Goal: Answer question/provide support: Share knowledge or assist other users

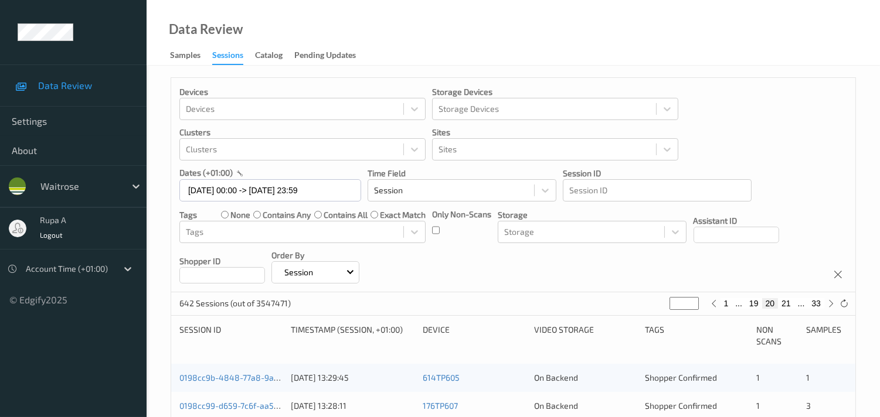
scroll to position [130, 0]
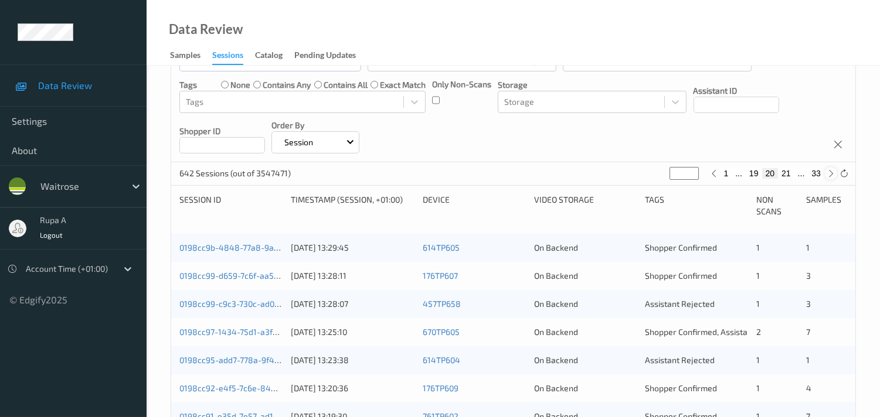
click at [826, 173] on icon at bounding box center [830, 173] width 9 height 9
type input "**"
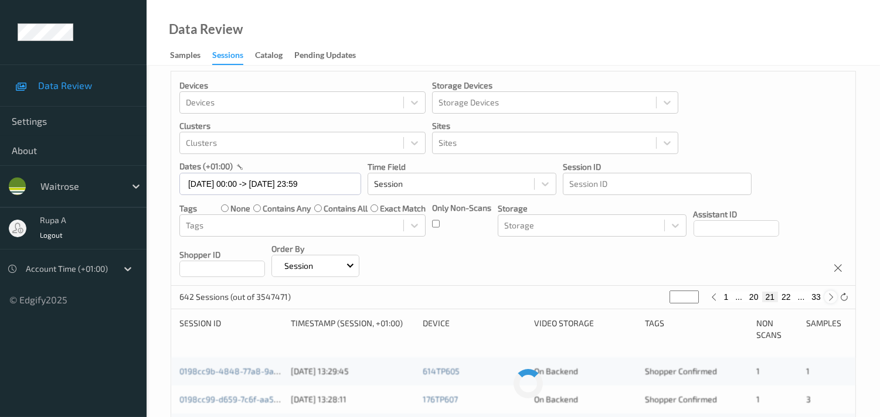
scroll to position [0, 0]
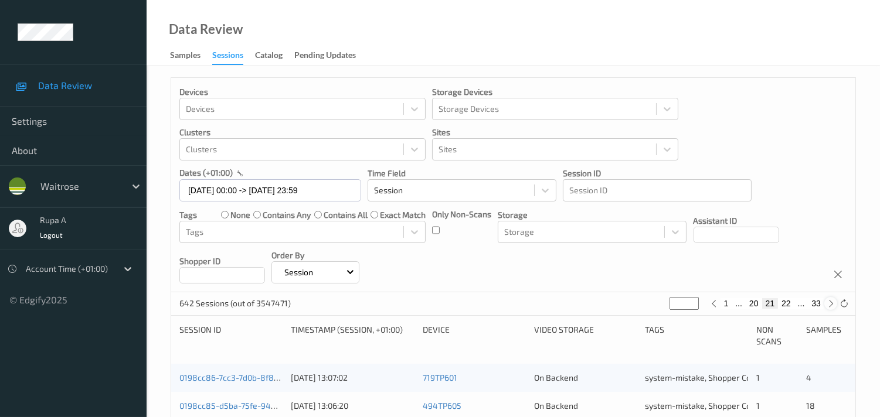
click at [832, 305] on icon at bounding box center [830, 303] width 9 height 9
type input "**"
click at [832, 305] on icon at bounding box center [830, 303] width 9 height 9
type input "**"
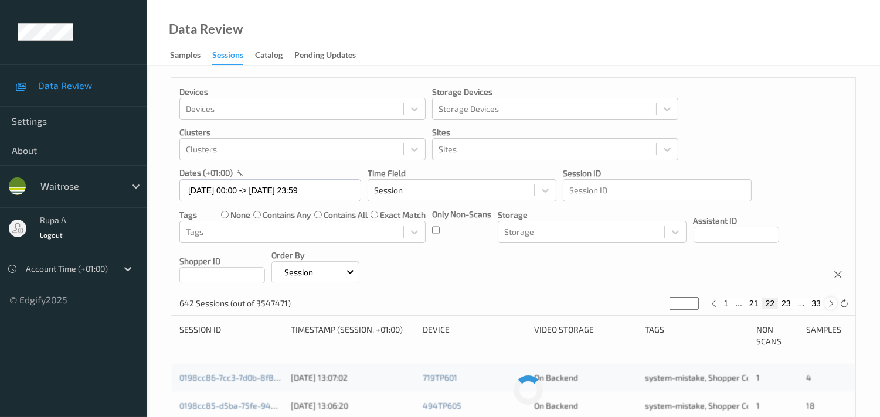
type input "**"
click at [832, 305] on icon at bounding box center [830, 303] width 9 height 9
type input "**"
click at [832, 305] on icon at bounding box center [830, 303] width 9 height 9
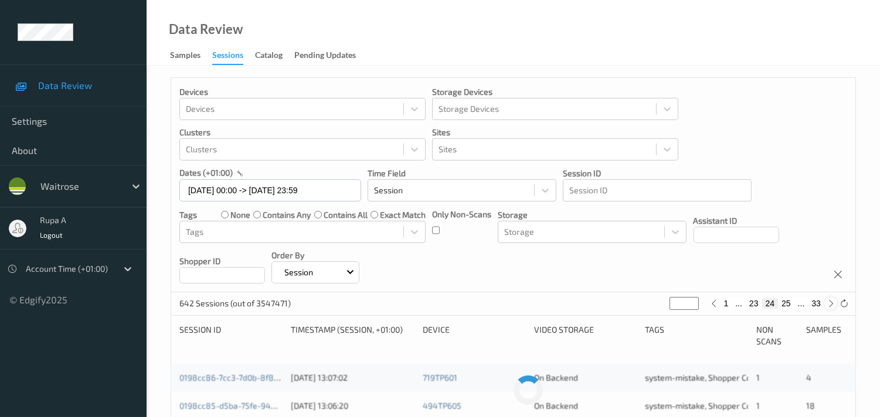
type input "**"
click at [832, 305] on icon at bounding box center [830, 303] width 9 height 9
type input "**"
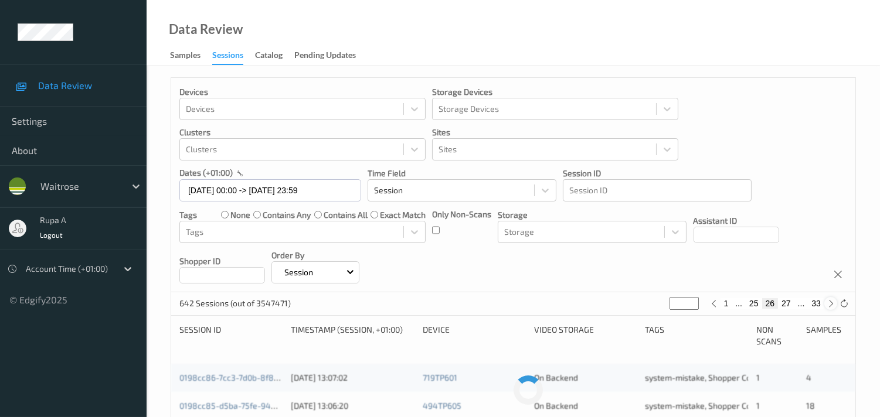
click at [832, 305] on icon at bounding box center [830, 303] width 9 height 9
type input "**"
click at [832, 305] on icon at bounding box center [830, 303] width 9 height 9
type input "**"
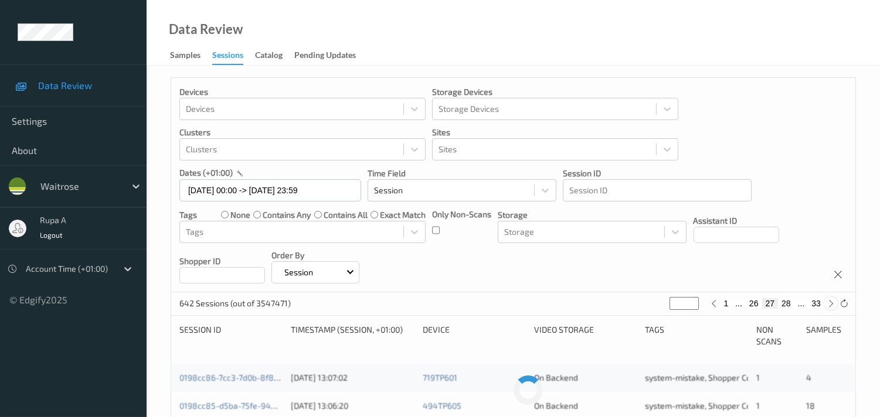
type input "**"
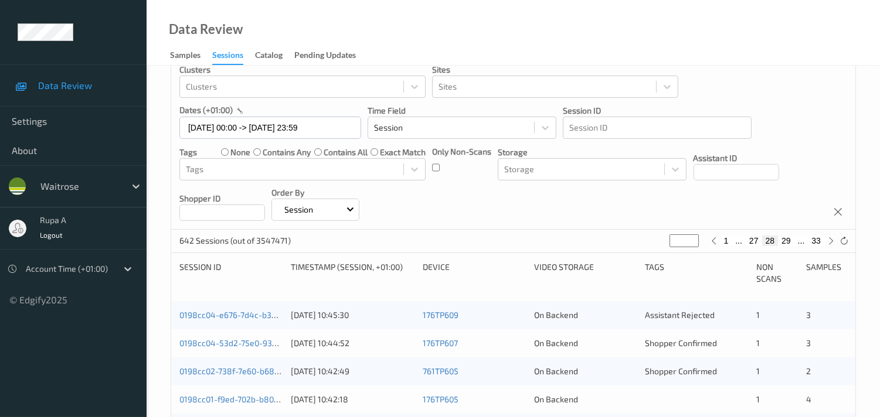
scroll to position [130, 0]
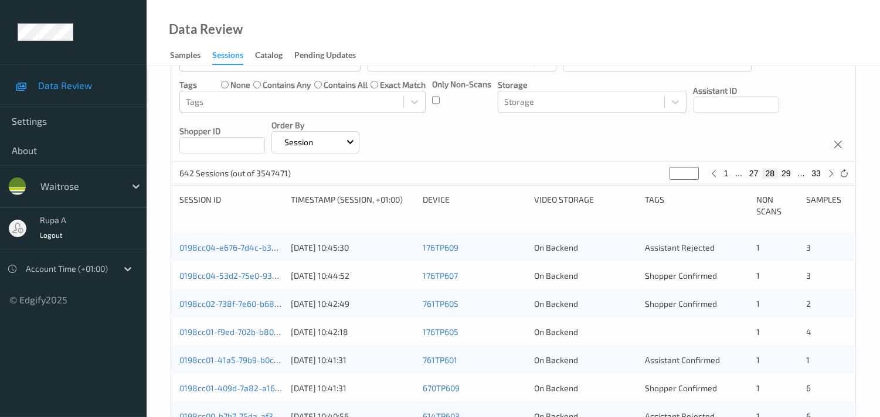
click at [273, 241] on div "0198cc04-e676-7d4c-b325-236d8cea764a 21/08/2025 10:45:30 176TP609 On Backend As…" at bounding box center [513, 248] width 684 height 28
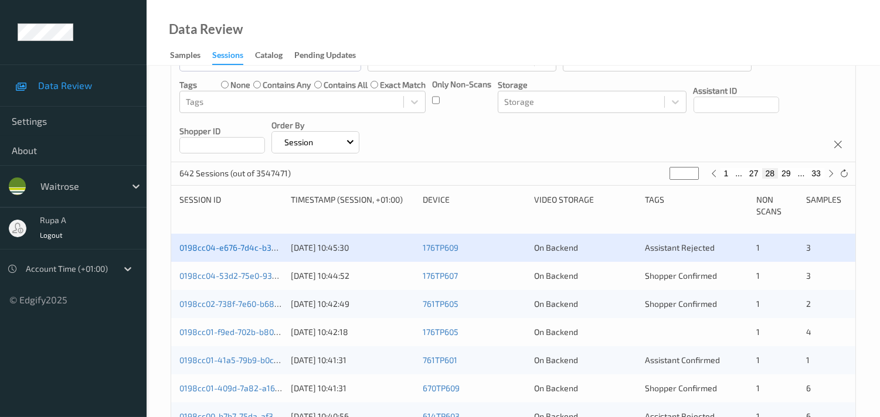
click at [268, 243] on link "0198cc04-e676-7d4c-b325-236d8cea764a" at bounding box center [259, 248] width 161 height 10
click at [250, 282] on div "0198cc04-53d2-75e0-93e3-cdb73cf5a464 21/08/2025 10:44:52 176TP607 On Backend Sh…" at bounding box center [513, 276] width 684 height 28
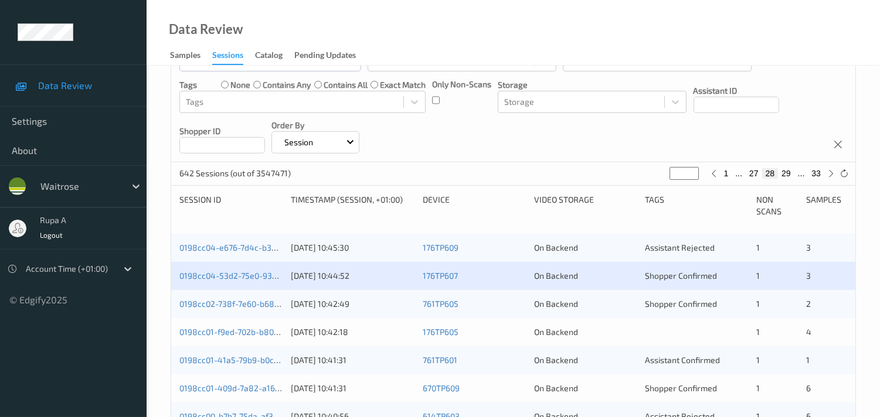
click at [250, 282] on div "0198cc04-53d2-75e0-93e3-cdb73cf5a464 21/08/2025 10:44:52 176TP607 On Backend Sh…" at bounding box center [513, 276] width 684 height 28
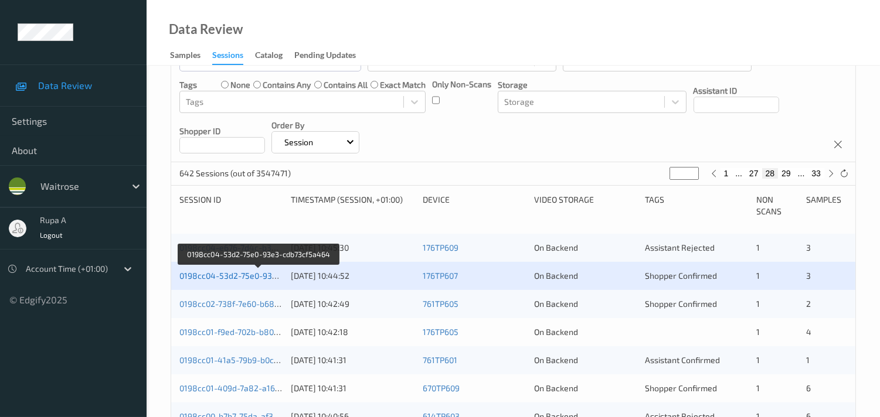
click at [262, 271] on link "0198cc04-53d2-75e0-93e3-cdb73cf5a464" at bounding box center [258, 276] width 159 height 10
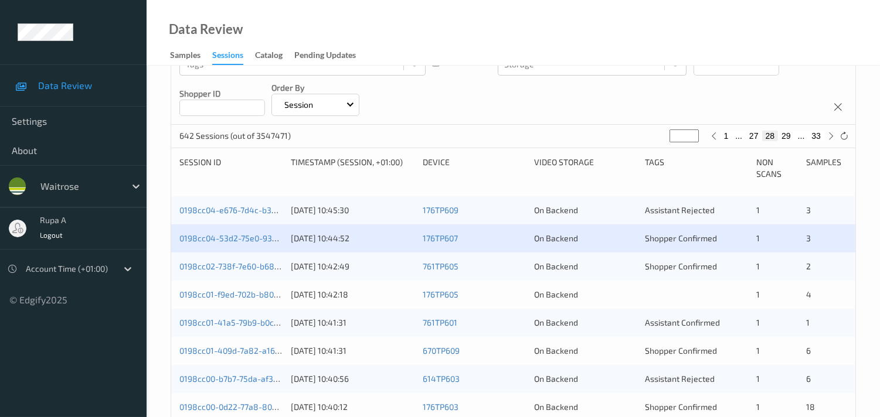
scroll to position [195, 0]
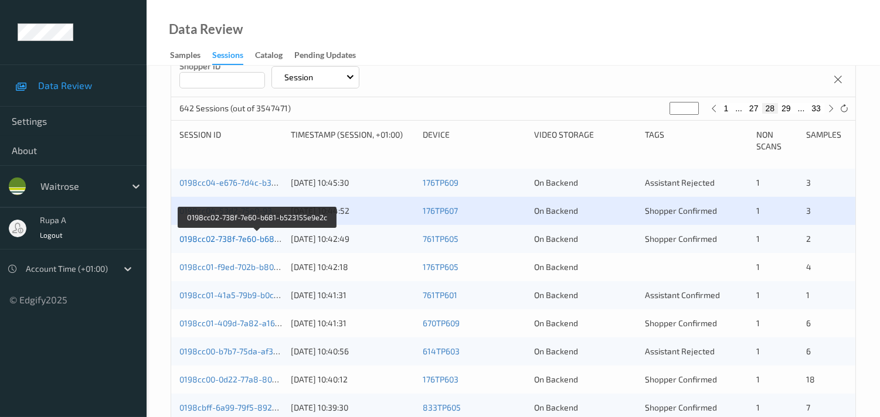
click at [244, 236] on link "0198cc02-738f-7e60-b681-b523155e9e2c" at bounding box center [257, 239] width 156 height 10
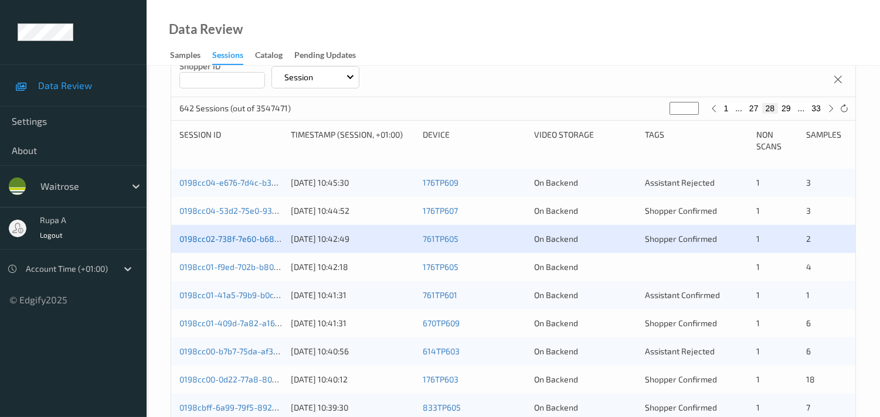
click at [192, 234] on link "0198cc02-738f-7e60-b681-b523155e9e2c" at bounding box center [257, 239] width 156 height 10
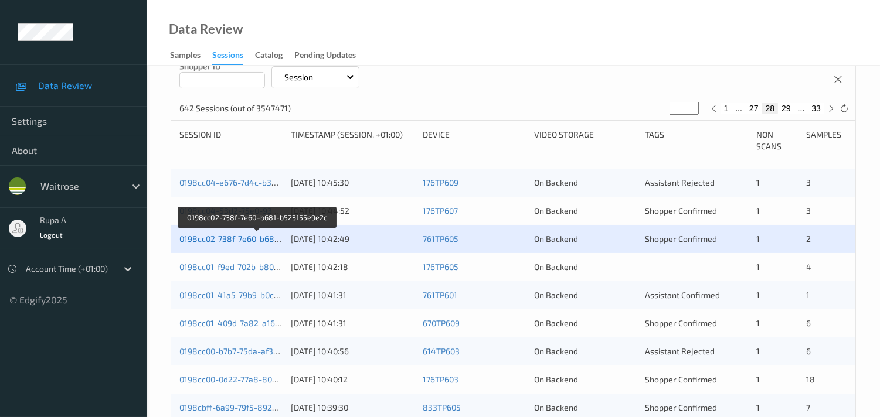
click at [237, 238] on link "0198cc02-738f-7e60-b681-b523155e9e2c" at bounding box center [257, 239] width 156 height 10
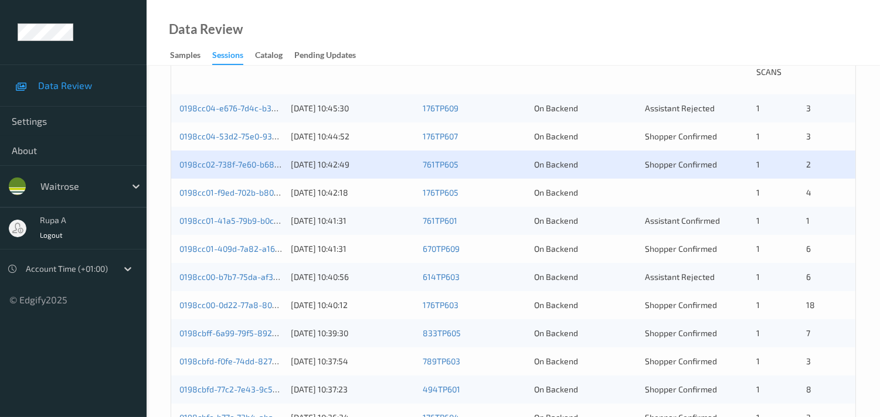
scroll to position [260, 0]
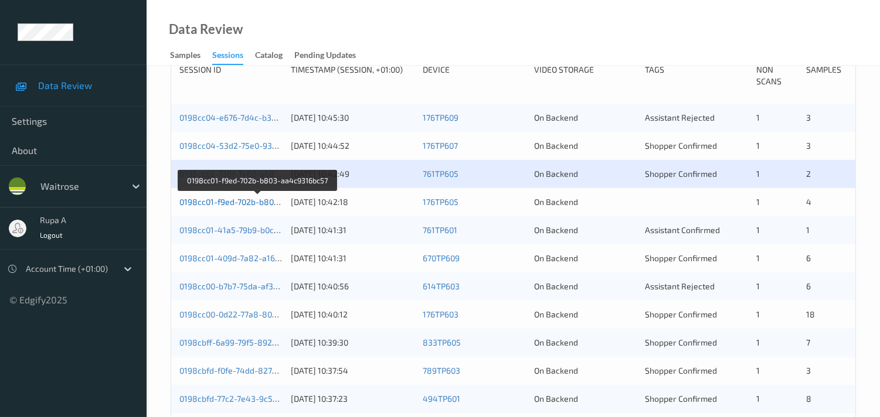
click at [253, 201] on link "0198cc01-f9ed-702b-b803-aa4c9316bc57" at bounding box center [257, 202] width 156 height 10
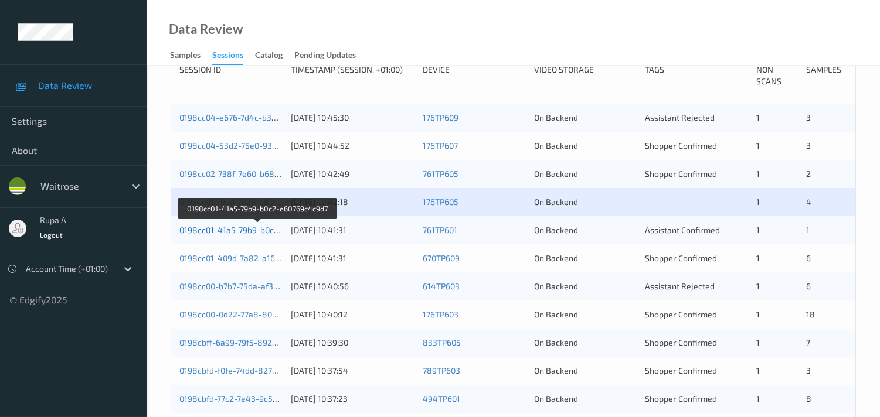
click at [259, 230] on link "0198cc01-41a5-79b9-b0c2-e60769c4c9d7" at bounding box center [257, 230] width 157 height 10
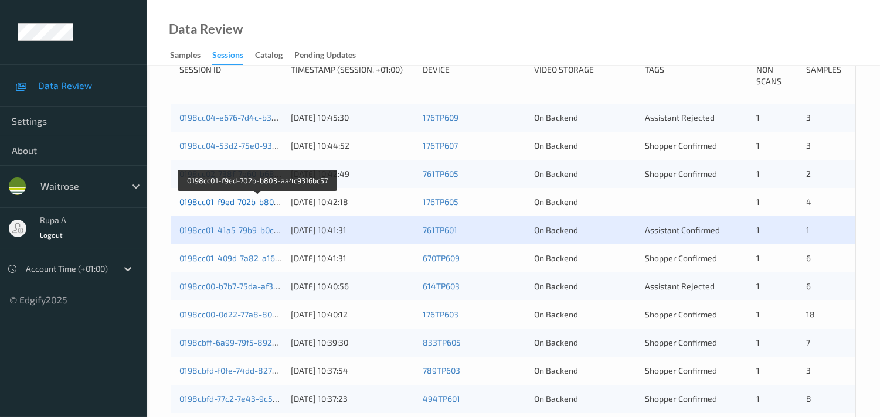
click at [214, 197] on link "0198cc01-f9ed-702b-b803-aa4c9316bc57" at bounding box center [257, 202] width 156 height 10
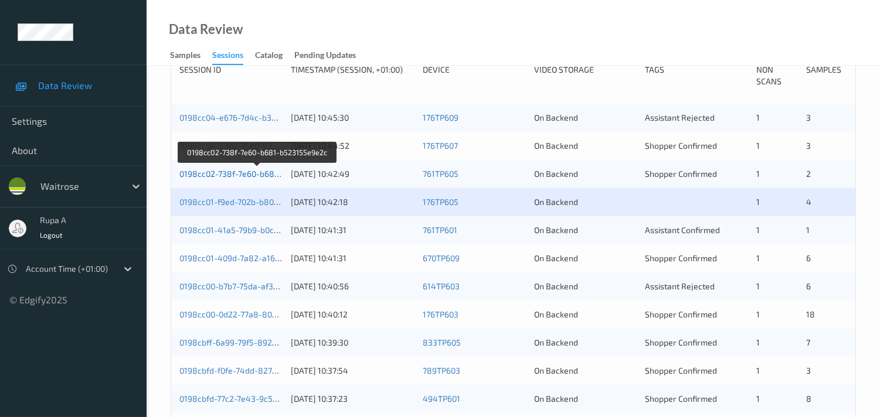
click at [215, 174] on link "0198cc02-738f-7e60-b681-b523155e9e2c" at bounding box center [257, 174] width 156 height 10
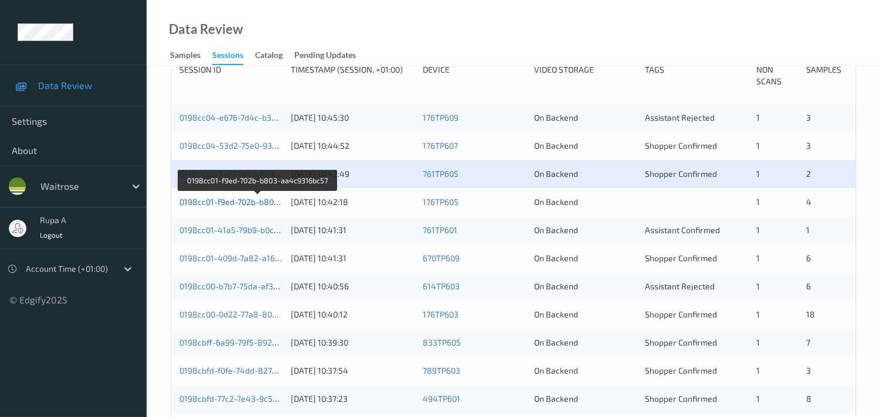
click at [233, 200] on link "0198cc01-f9ed-702b-b803-aa4c9316bc57" at bounding box center [257, 202] width 156 height 10
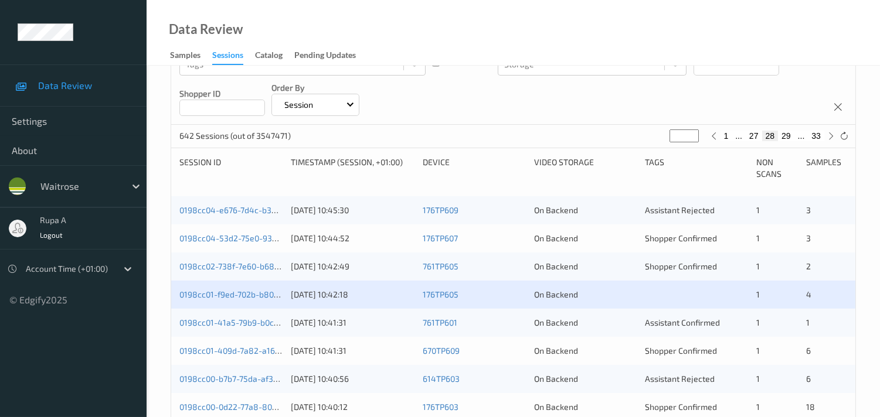
scroll to position [195, 0]
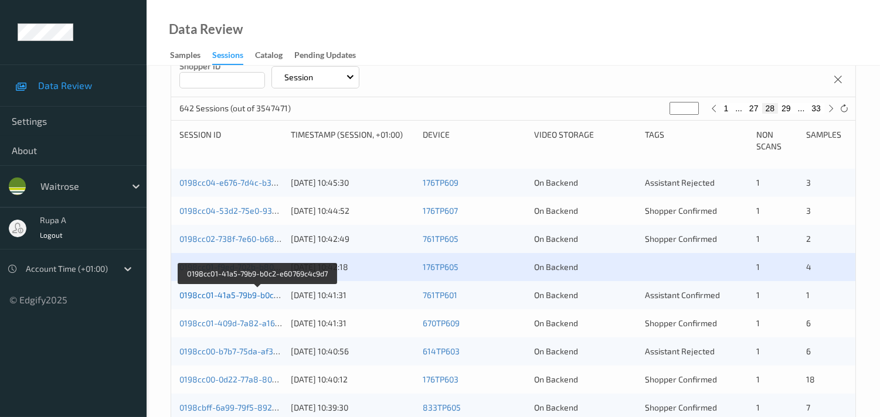
click at [280, 296] on link "0198cc01-41a5-79b9-b0c2-e60769c4c9d7" at bounding box center [257, 295] width 157 height 10
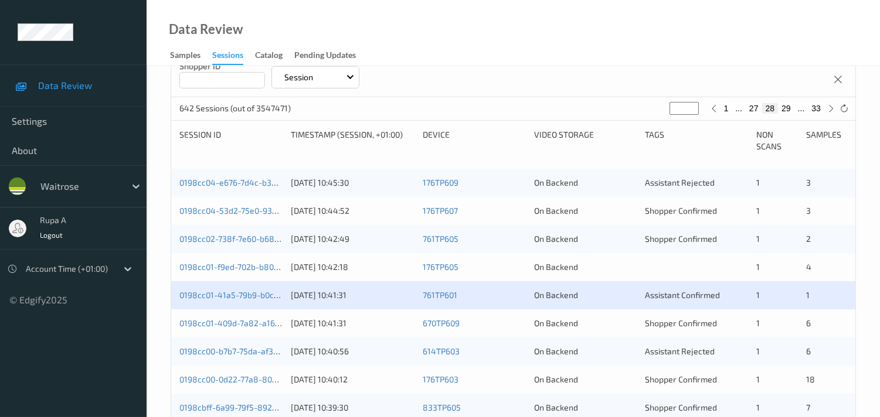
scroll to position [260, 0]
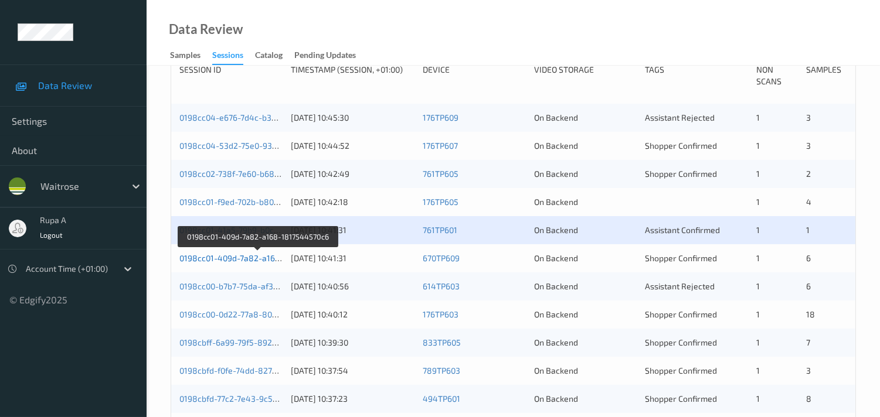
click at [268, 255] on link "0198cc01-409d-7a82-a168-1817544570c6" at bounding box center [258, 258] width 158 height 10
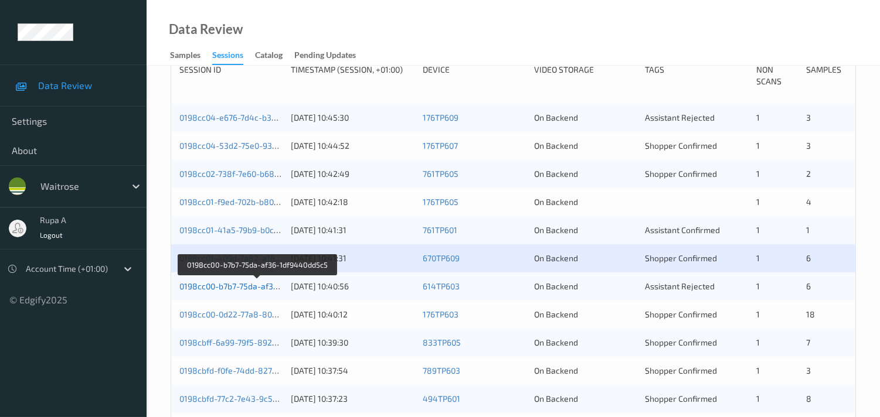
click at [243, 286] on link "0198cc00-b7b7-75da-af36-1df9440dd5c5" at bounding box center [257, 286] width 156 height 10
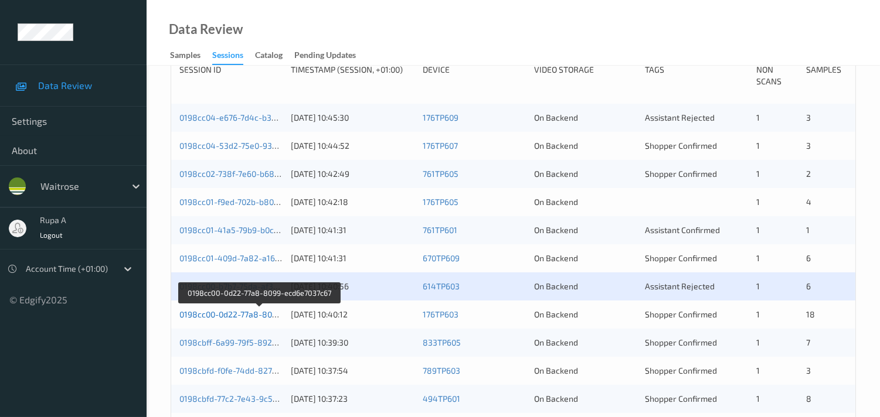
click at [226, 317] on link "0198cc00-0d22-77a8-8099-ecd6e7037c67" at bounding box center [258, 314] width 159 height 10
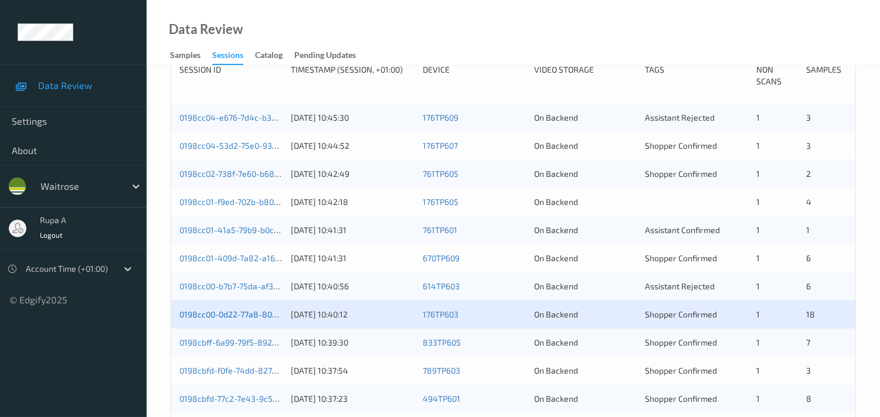
click at [257, 311] on link "0198cc00-0d22-77a8-8099-ecd6e7037c67" at bounding box center [258, 314] width 159 height 10
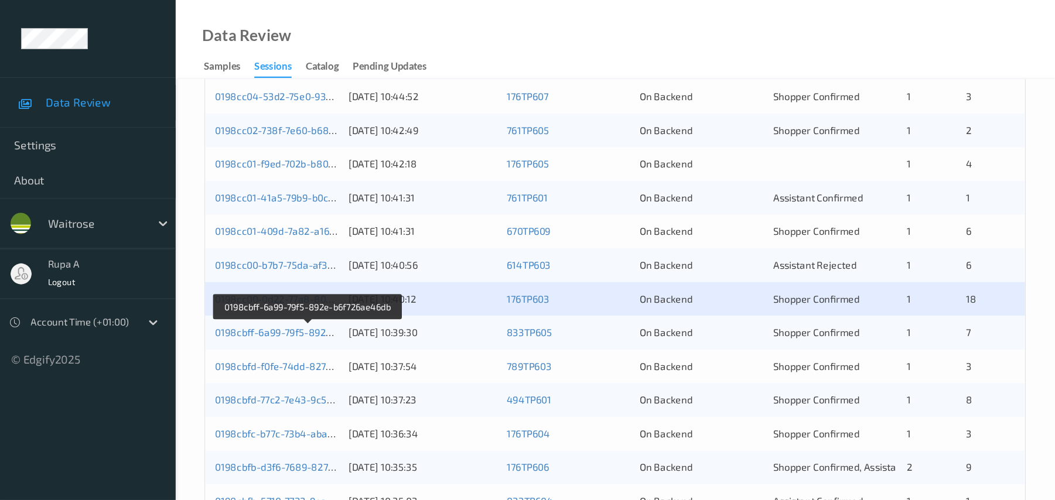
scroll to position [390, 0]
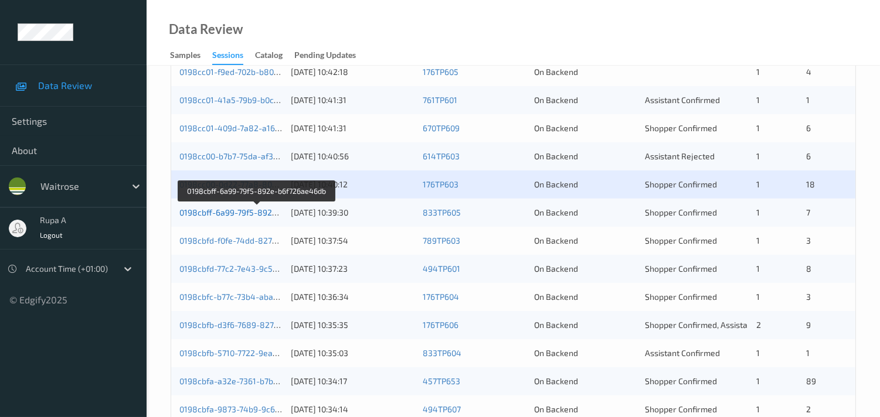
click at [268, 207] on link "0198cbff-6a99-79f5-892e-b6f726ae46db" at bounding box center [256, 212] width 155 height 10
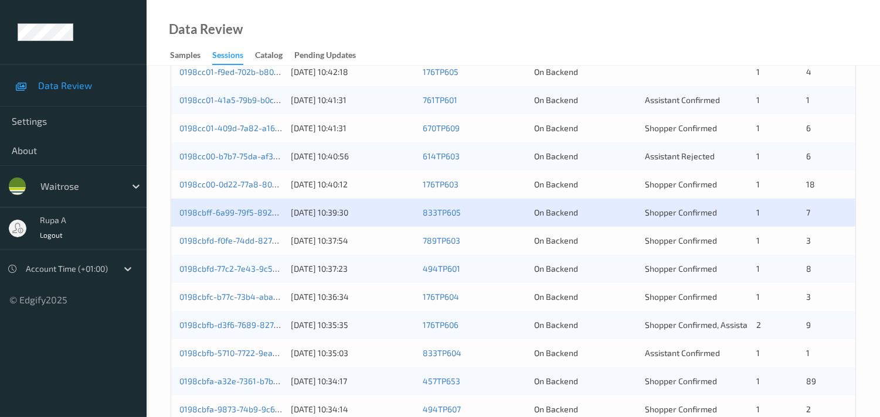
click at [267, 219] on div "0198cbff-6a99-79f5-892e-b6f726ae46db 21/08/2025 10:39:30 833TP605 On Backend Sh…" at bounding box center [513, 213] width 684 height 28
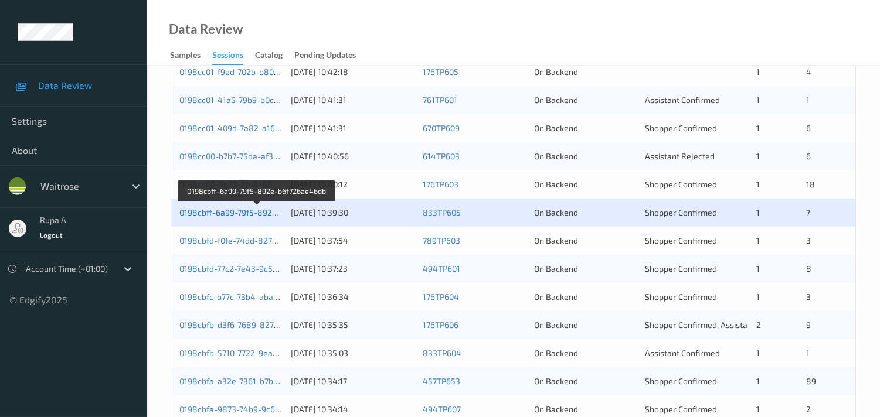
click at [267, 217] on link "0198cbff-6a99-79f5-892e-b6f726ae46db" at bounding box center [256, 212] width 155 height 10
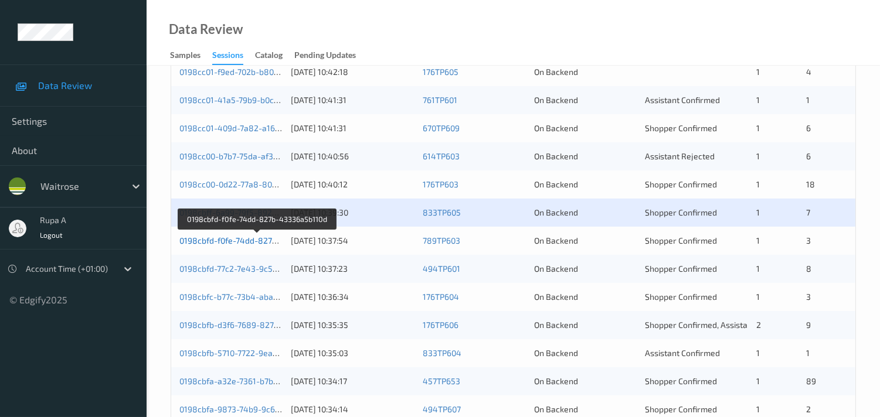
click at [206, 244] on link "0198cbfd-f0fe-74dd-827b-43336a5b110d" at bounding box center [256, 241] width 155 height 10
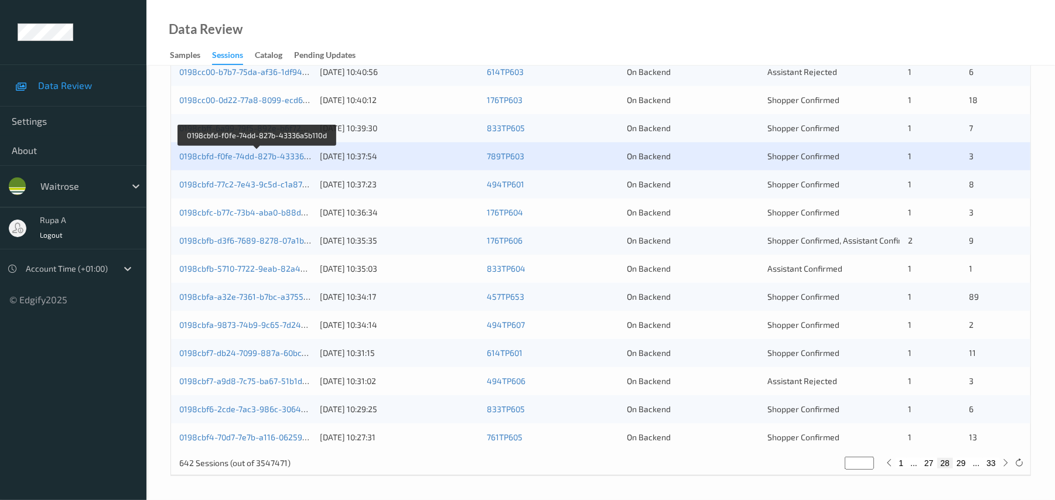
scroll to position [406, 0]
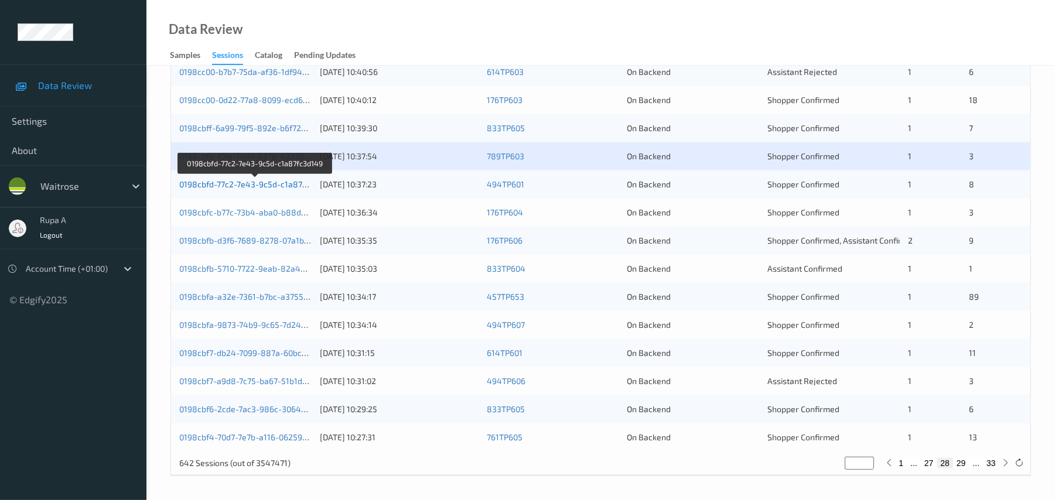
click at [243, 184] on link "0198cbfd-77c2-7e43-9c5d-c1a87fc3d149" at bounding box center [255, 184] width 153 height 10
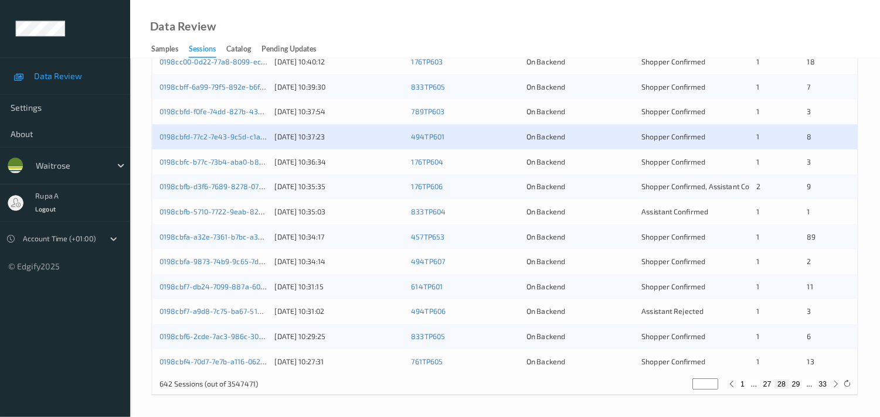
scroll to position [453, 0]
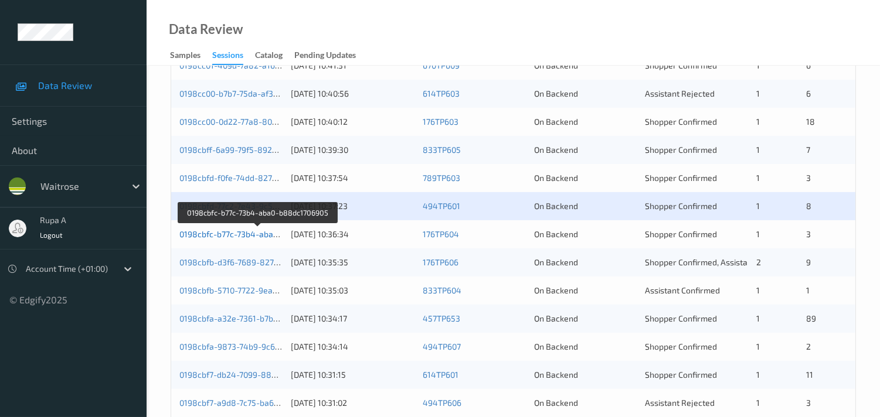
click at [262, 230] on link "0198cbfc-b77c-73b4-aba0-b88dc1706905" at bounding box center [257, 234] width 157 height 10
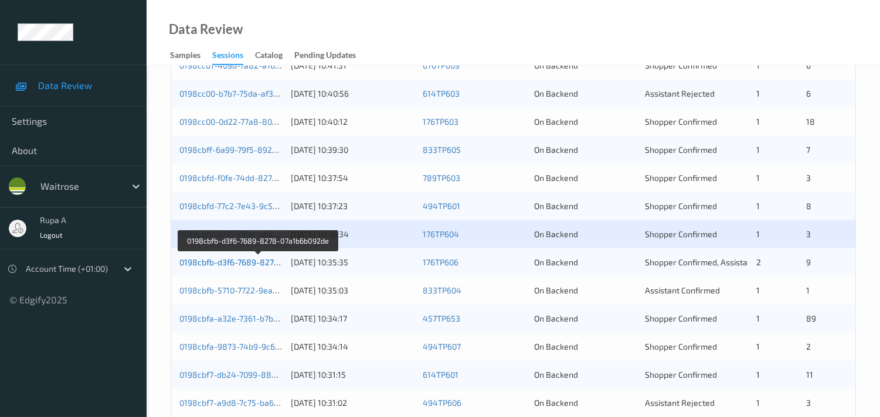
click at [277, 266] on link "0198cbfb-d3f6-7689-8278-07a1b6b092de" at bounding box center [258, 262] width 158 height 10
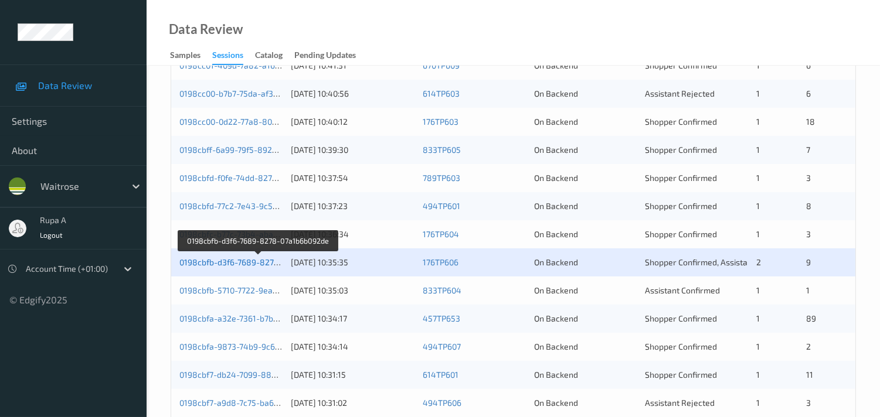
click at [235, 263] on link "0198cbfb-d3f6-7689-8278-07a1b6b092de" at bounding box center [258, 262] width 158 height 10
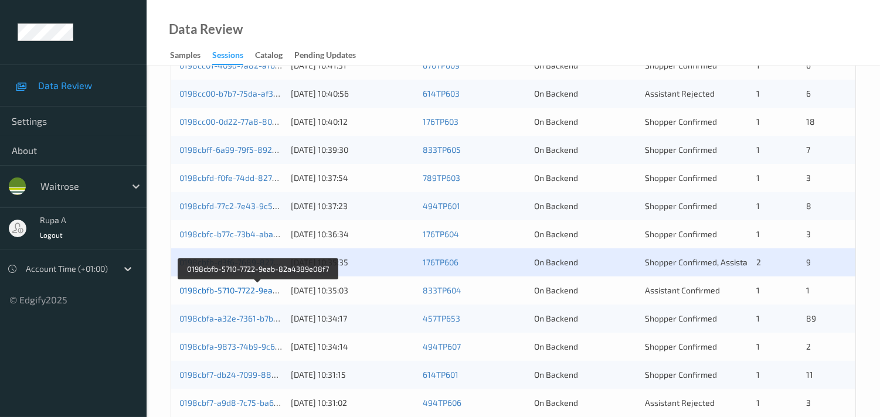
click at [254, 291] on link "0198cbfb-5710-7722-9eab-82a4389e08f7" at bounding box center [258, 290] width 158 height 10
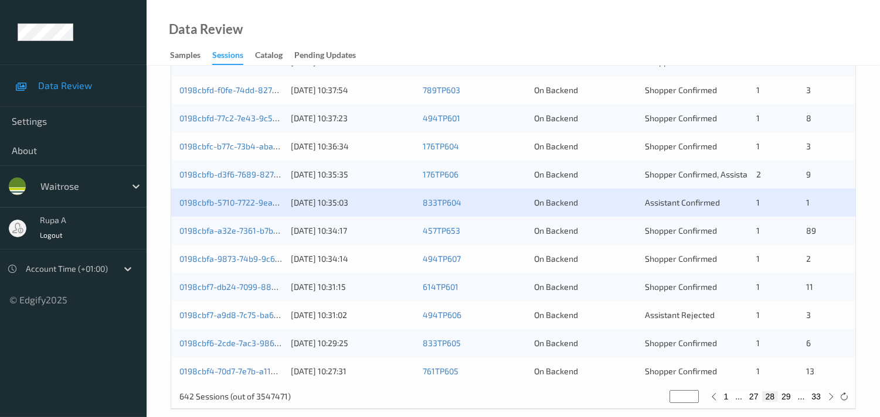
scroll to position [557, 0]
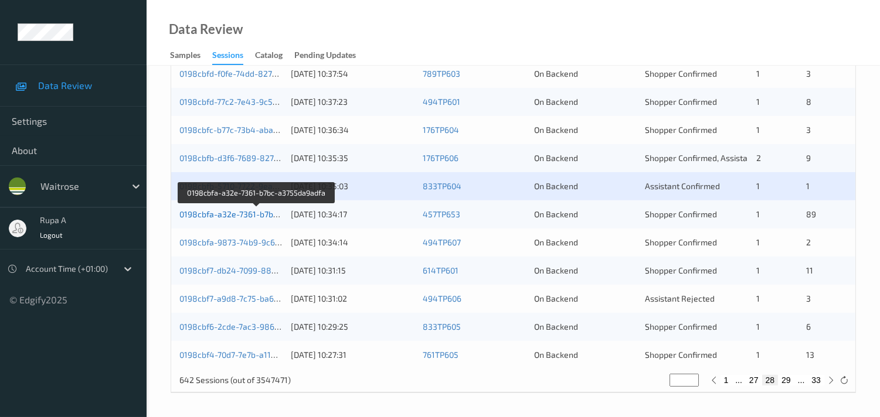
click at [271, 214] on link "0198cbfa-a32e-7361-b7bc-a3755da9adfa" at bounding box center [256, 214] width 155 height 10
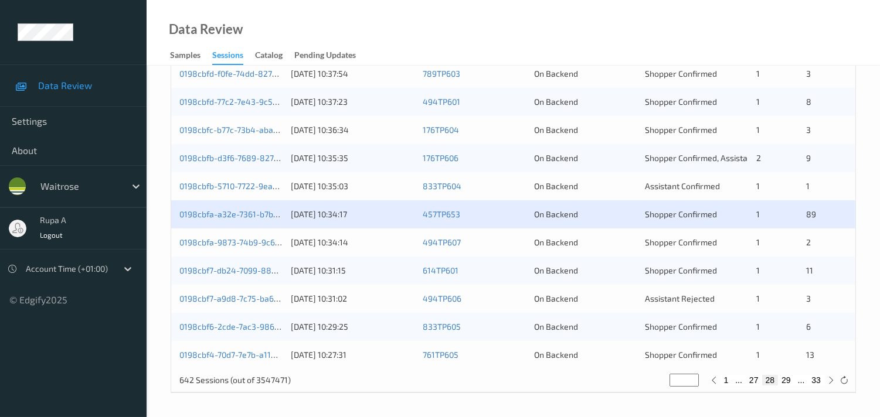
click at [288, 243] on div "0198cbfa-9873-74b9-9c65-7d2415bd1bdb 21/08/2025 10:34:14 494TP607 On Backend Sh…" at bounding box center [513, 243] width 684 height 28
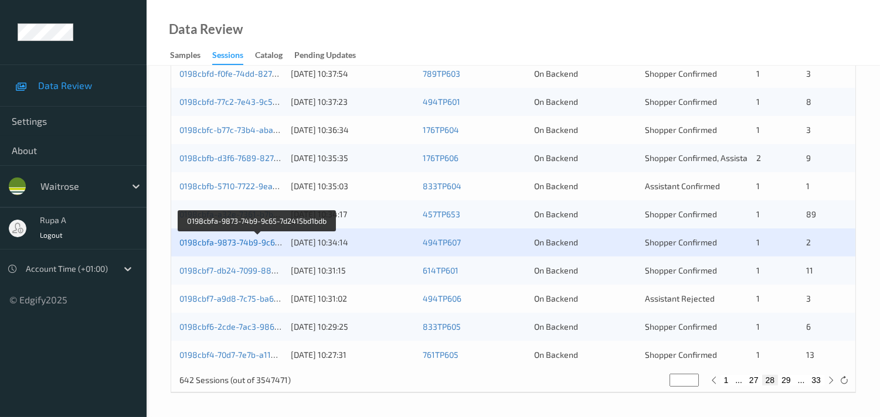
click at [261, 243] on link "0198cbfa-9873-74b9-9c65-7d2415bd1bdb" at bounding box center [257, 242] width 157 height 10
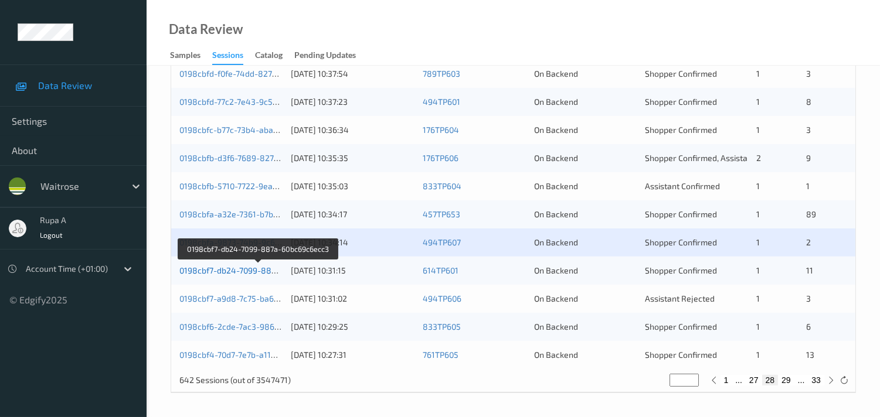
click at [253, 271] on link "0198cbf7-db24-7099-887a-60bc69c6ecc3" at bounding box center [258, 270] width 158 height 10
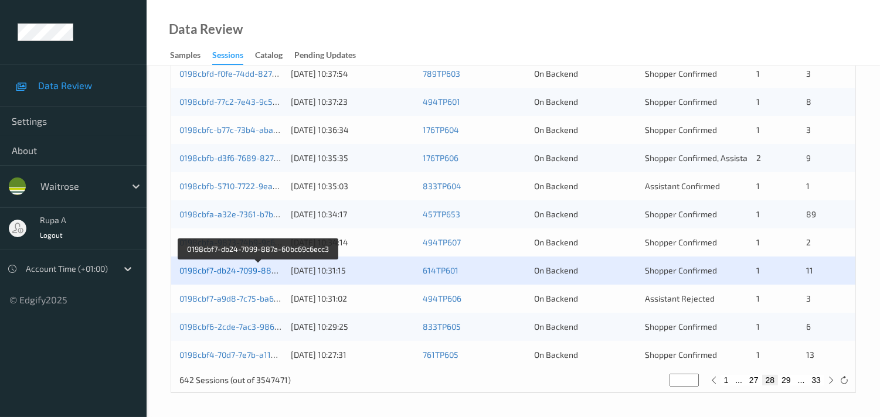
click at [241, 272] on link "0198cbf7-db24-7099-887a-60bc69c6ecc3" at bounding box center [258, 270] width 158 height 10
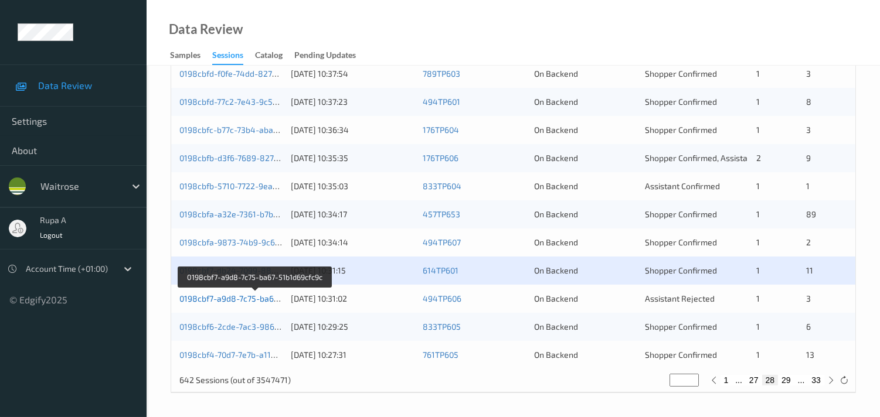
click at [241, 301] on link "0198cbf7-a9d8-7c75-ba67-51b1d69cfc9c" at bounding box center [255, 299] width 152 height 10
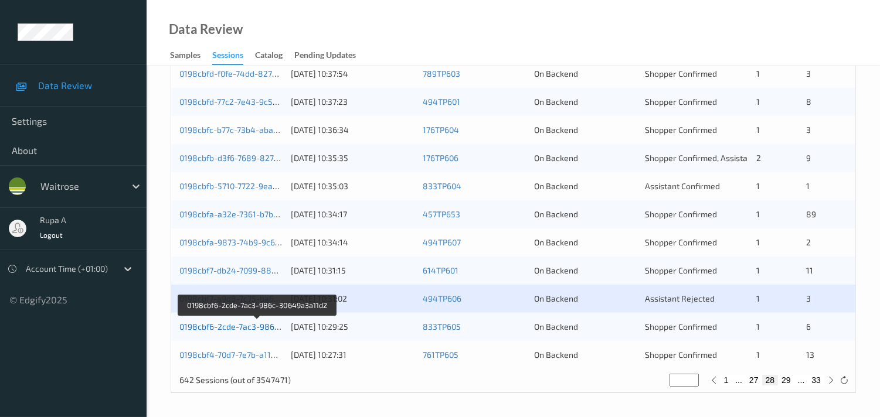
click at [250, 328] on link "0198cbf6-2cde-7ac3-986c-30649a3a11d2" at bounding box center [257, 327] width 157 height 10
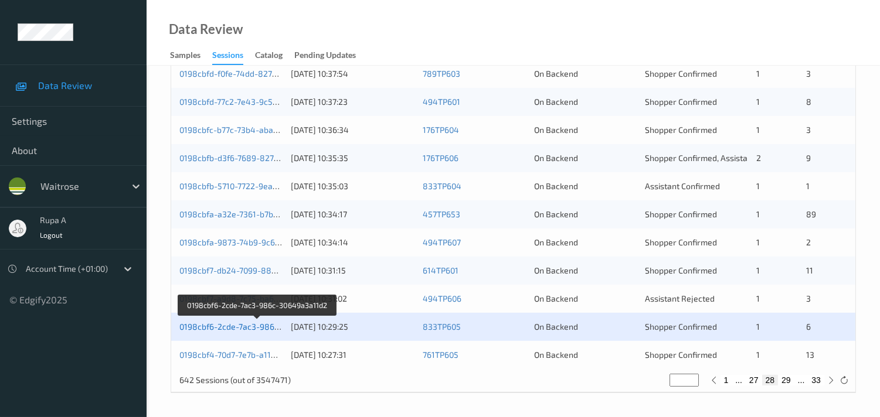
click at [280, 323] on link "0198cbf6-2cde-7ac3-986c-30649a3a11d2" at bounding box center [257, 327] width 157 height 10
click at [247, 332] on div "0198cbf6-2cde-7ac3-986c-30649a3a11d2 21/08/2025 10:29:25 833TP605 On Backend Sh…" at bounding box center [513, 327] width 684 height 28
click at [267, 325] on link "0198cbf6-2cde-7ac3-986c-30649a3a11d2" at bounding box center [257, 327] width 157 height 10
click at [289, 356] on div "0198cbf4-70d7-7e7b-a116-06259e7cc4dd 21/08/2025 10:27:31 761TP605 On Backend Sh…" at bounding box center [513, 355] width 684 height 28
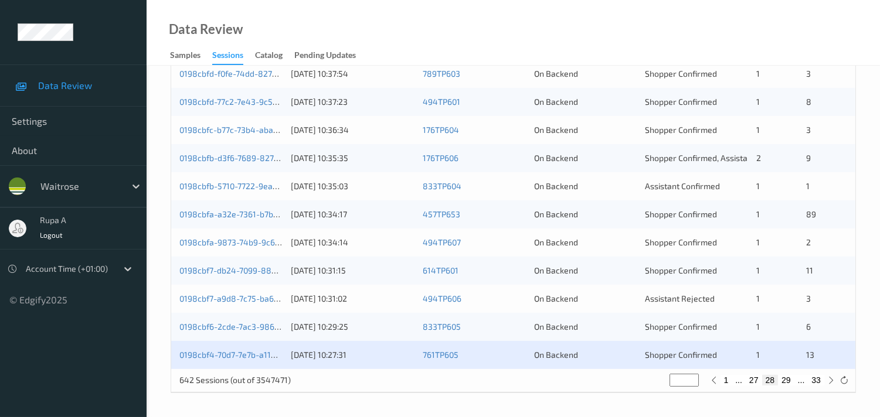
click at [289, 359] on div "0198cbf4-70d7-7e7b-a116-06259e7cc4dd 21/08/2025 10:27:31 761TP605 On Backend Sh…" at bounding box center [513, 355] width 684 height 28
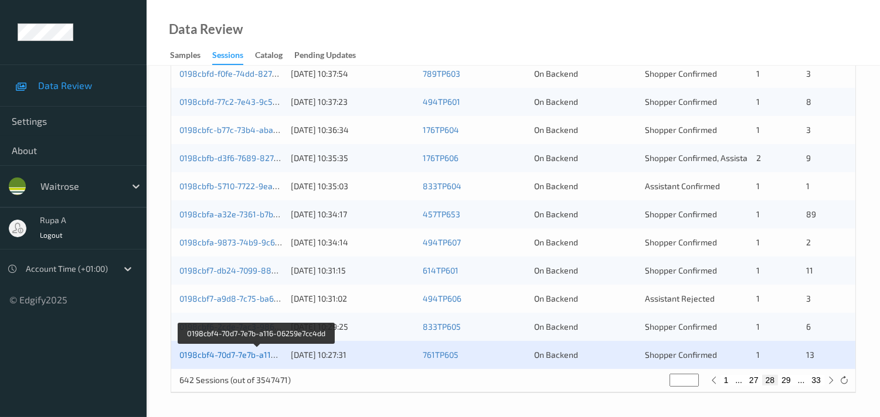
click at [192, 353] on link "0198cbf4-70d7-7e7b-a116-06259e7cc4dd" at bounding box center [256, 355] width 155 height 10
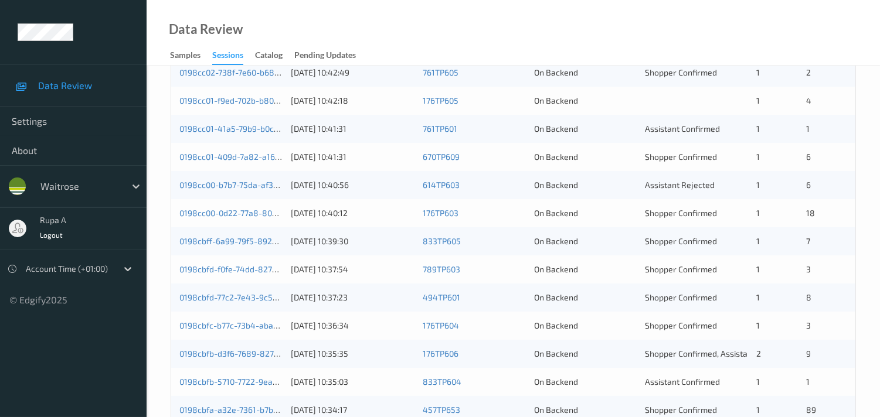
scroll to position [0, 0]
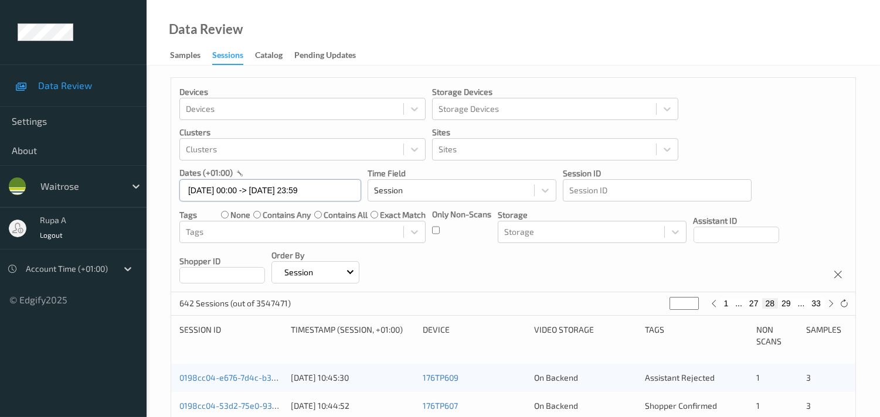
click at [278, 195] on input "21/08/2025 00:00 -> 21/08/2025 23:59" at bounding box center [270, 190] width 182 height 22
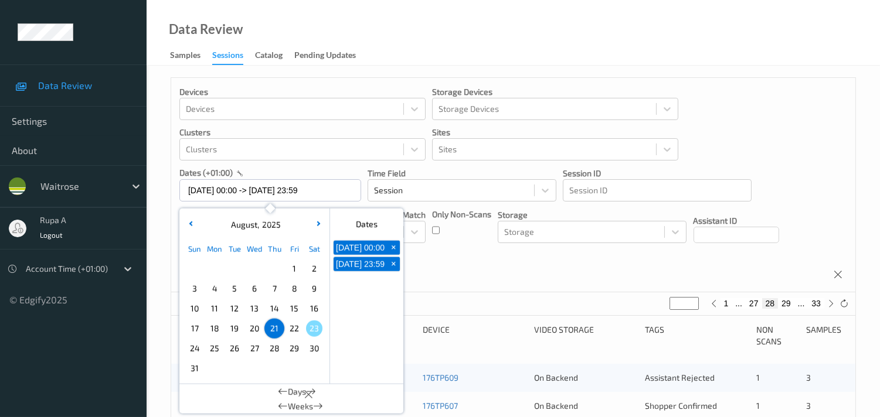
click at [293, 327] on span "22" at bounding box center [294, 329] width 16 height 16
type input "22/08/2025 00:00"
type input "*"
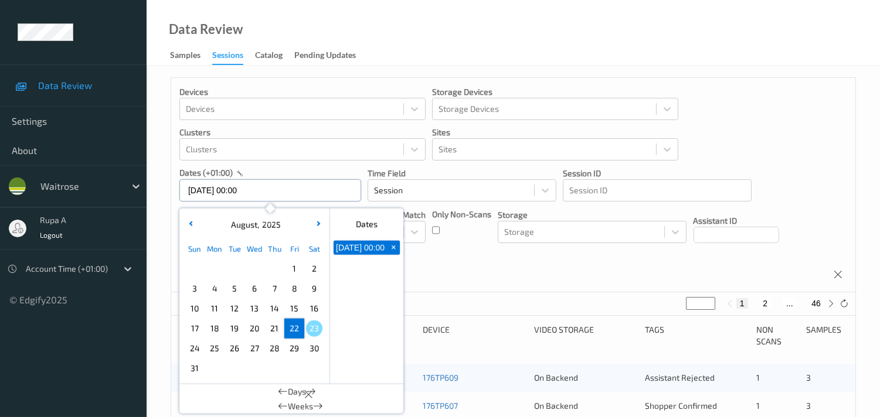
click at [272, 194] on input "22/08/2025 00:00" at bounding box center [270, 190] width 182 height 22
click at [294, 329] on span "22" at bounding box center [294, 329] width 16 height 16
type input "22/08/2025 00:00 -> 22/08/2025 23:59"
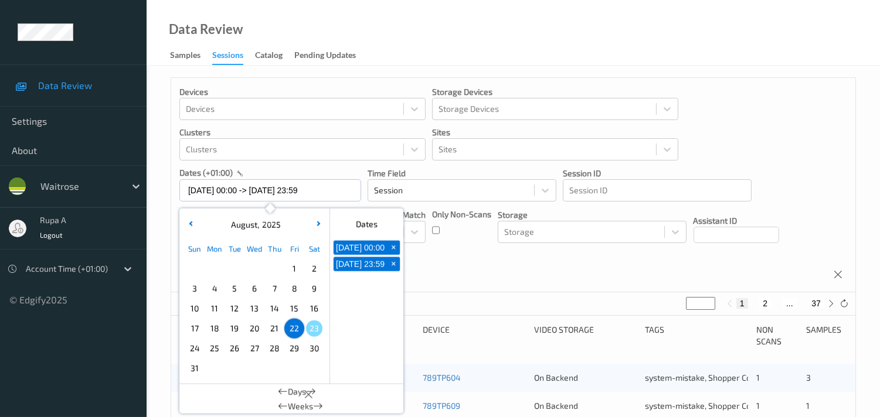
click at [479, 260] on div "Devices Devices Storage Devices Storage Devices Clusters Clusters Sites Sites d…" at bounding box center [513, 185] width 684 height 214
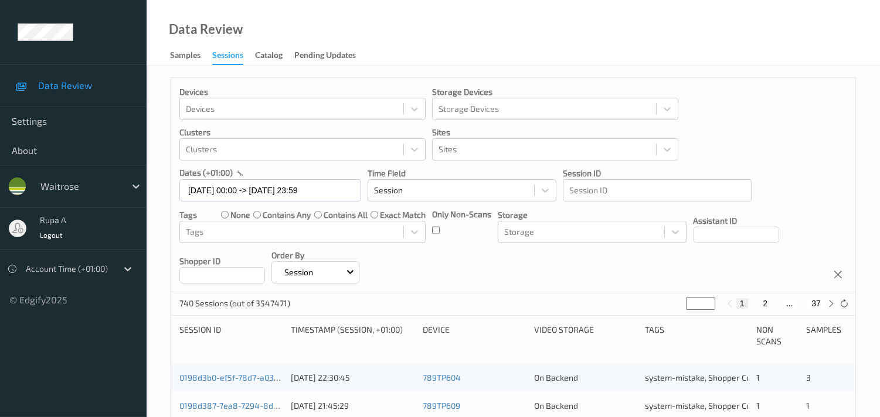
drag, startPoint x: 449, startPoint y: 21, endPoint x: 580, endPoint y: 202, distance: 223.6
click at [580, 203] on div "Devices Devices Storage Devices Storage Devices Clusters Clusters Sites Sites d…" at bounding box center [513, 185] width 684 height 214
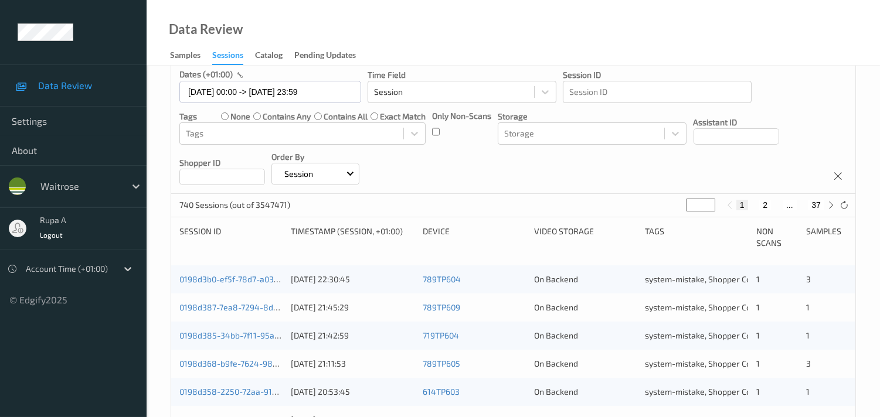
scroll to position [130, 0]
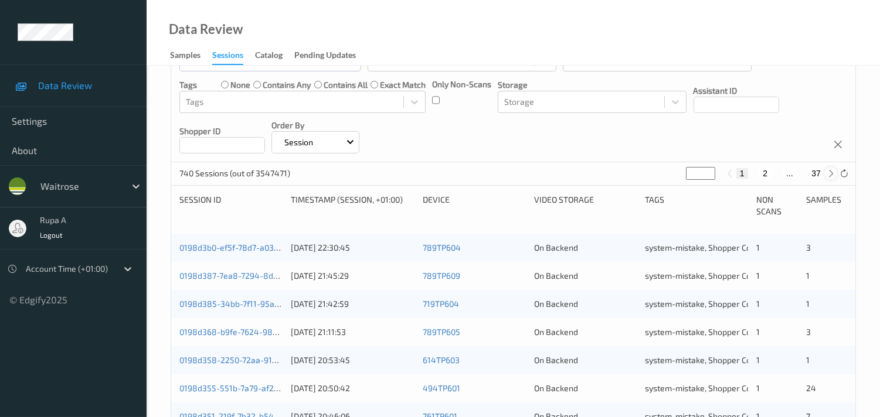
click at [828, 174] on icon at bounding box center [830, 173] width 9 height 9
type input "*"
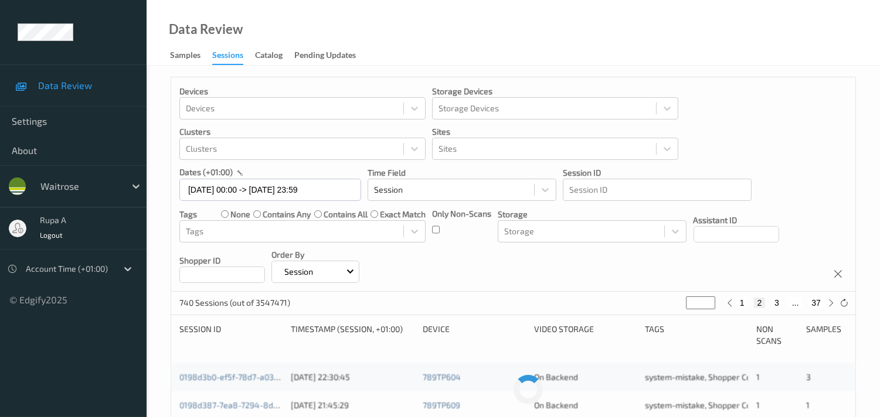
scroll to position [0, 0]
click at [829, 304] on icon at bounding box center [830, 303] width 9 height 9
type input "*"
click at [829, 304] on icon at bounding box center [830, 303] width 9 height 9
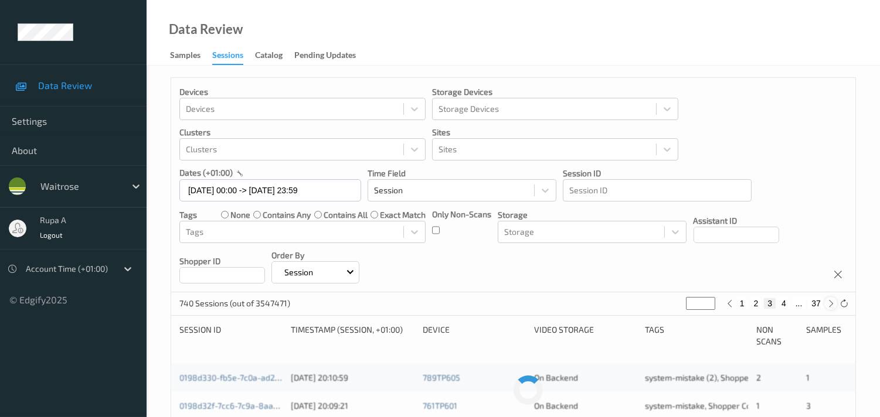
type input "*"
click at [829, 304] on icon at bounding box center [830, 303] width 9 height 9
type input "*"
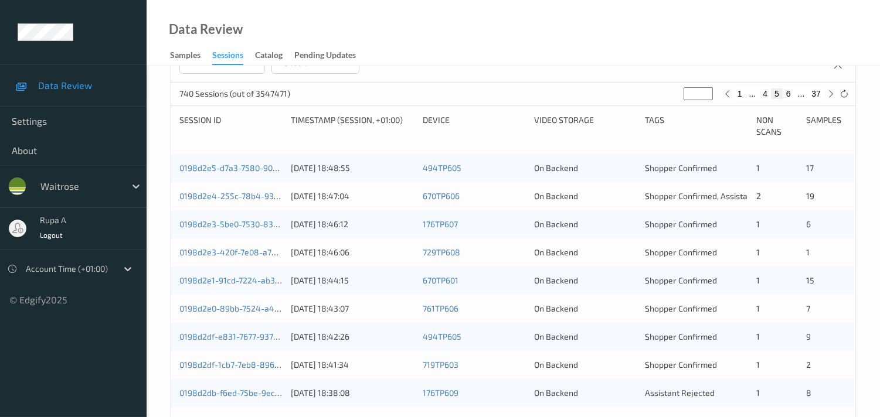
scroll to position [101, 0]
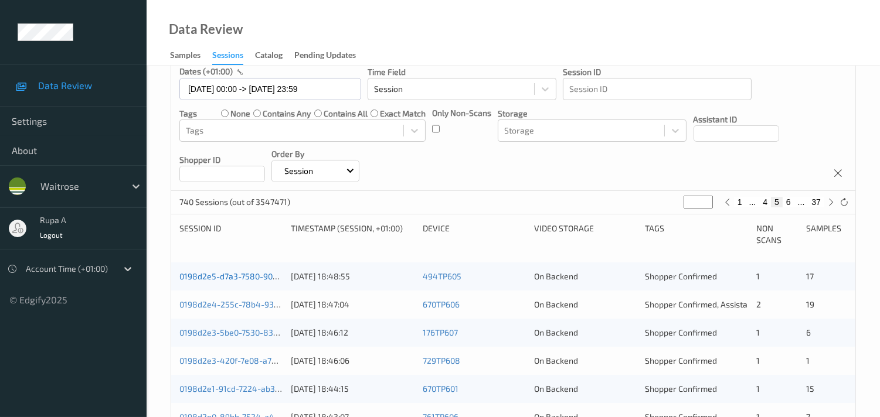
drag, startPoint x: 234, startPoint y: 282, endPoint x: 206, endPoint y: 278, distance: 29.1
click at [206, 278] on link "0198d2e5-d7a3-7580-90bd-3b42c39023e1" at bounding box center [259, 276] width 161 height 10
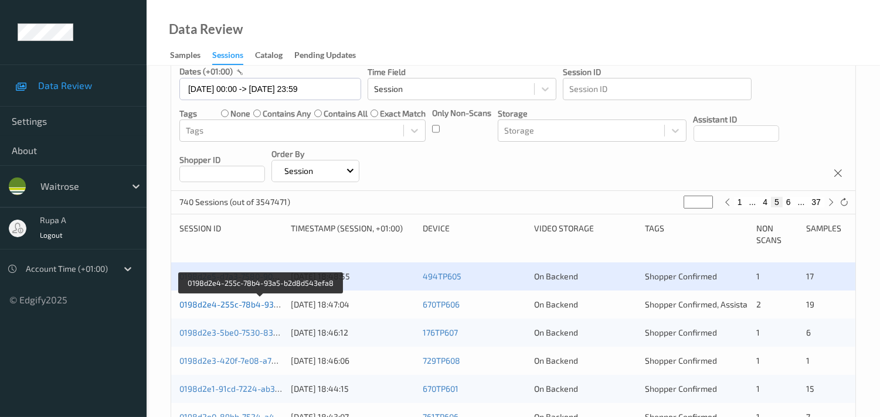
click at [261, 304] on link "0198d2e4-255c-78b4-93a5-b2d8d543efa8" at bounding box center [260, 304] width 163 height 10
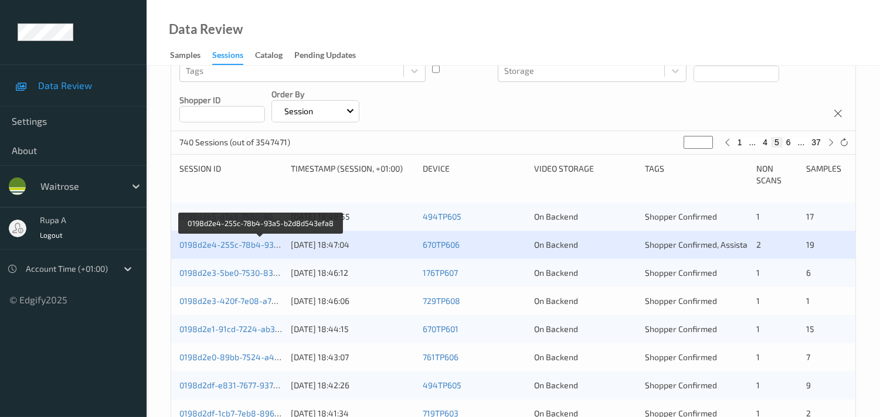
scroll to position [231, 0]
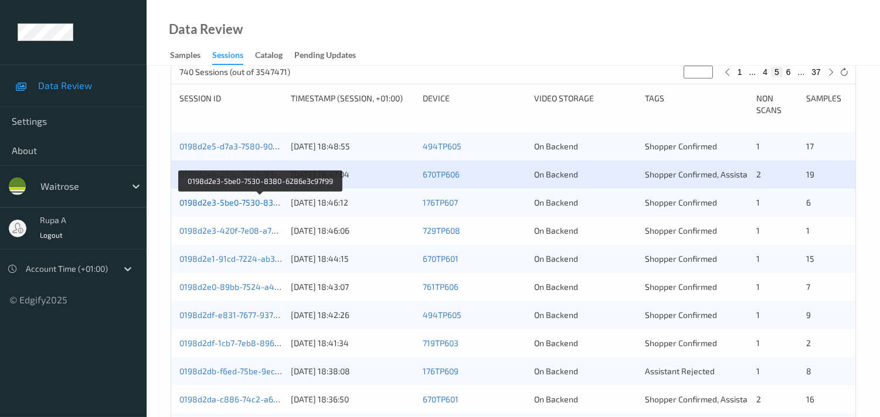
click at [238, 202] on link "0198d2e3-5be0-7530-8380-6286e3c97f99" at bounding box center [259, 202] width 161 height 10
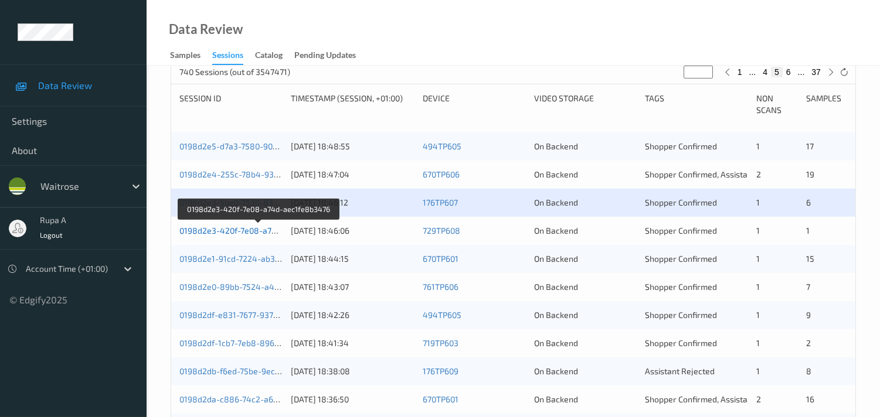
click at [268, 226] on link "0198d2e3-420f-7e08-a74d-aec1fe8b3476" at bounding box center [258, 231] width 159 height 10
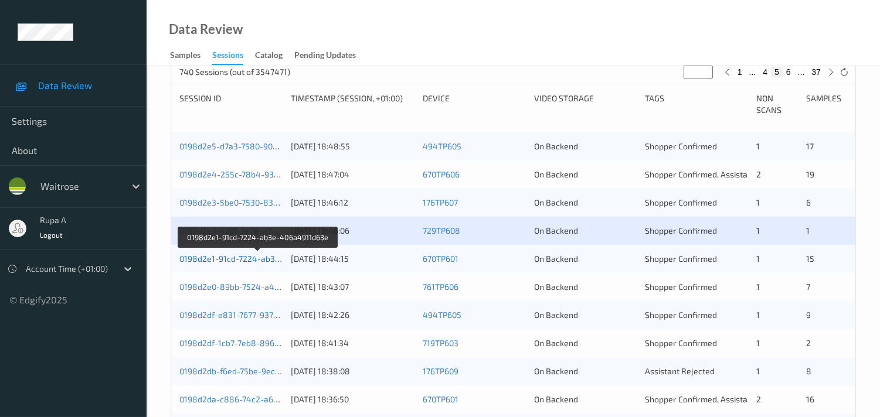
click at [255, 259] on link "0198d2e1-91cd-7224-ab3e-406a4911d63e" at bounding box center [258, 259] width 159 height 10
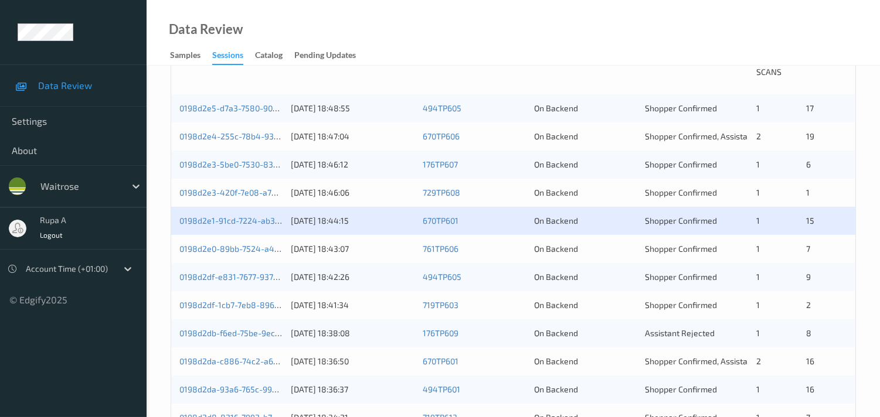
scroll to position [297, 0]
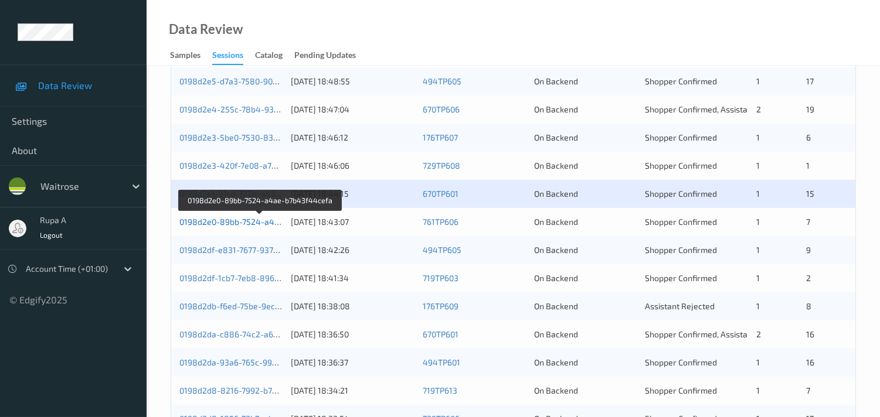
click at [272, 223] on link "0198d2e0-89bb-7524-a4ae-b7b43f44cefa" at bounding box center [259, 222] width 161 height 10
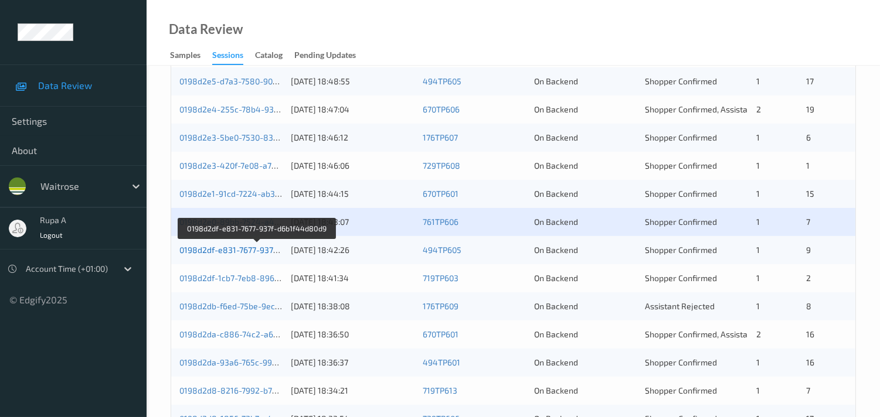
click at [254, 250] on link "0198d2df-e831-7677-937f-d6b1f44d80d9" at bounding box center [256, 250] width 155 height 10
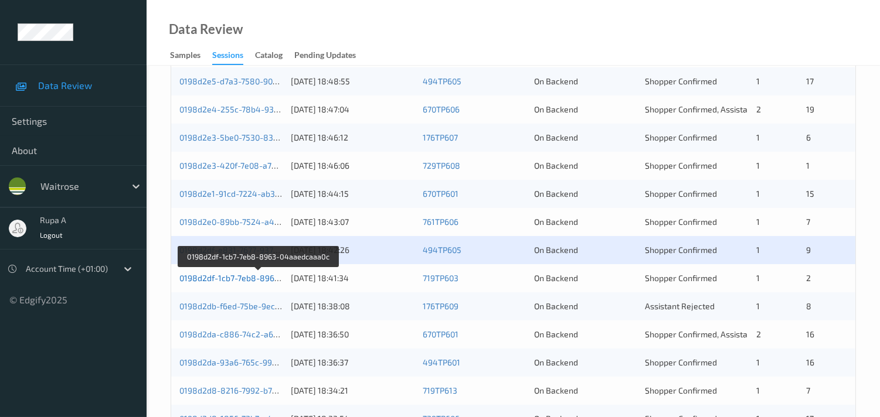
click at [209, 282] on link "0198d2df-1cb7-7eb8-8963-04aaedcaaa0c" at bounding box center [258, 278] width 159 height 10
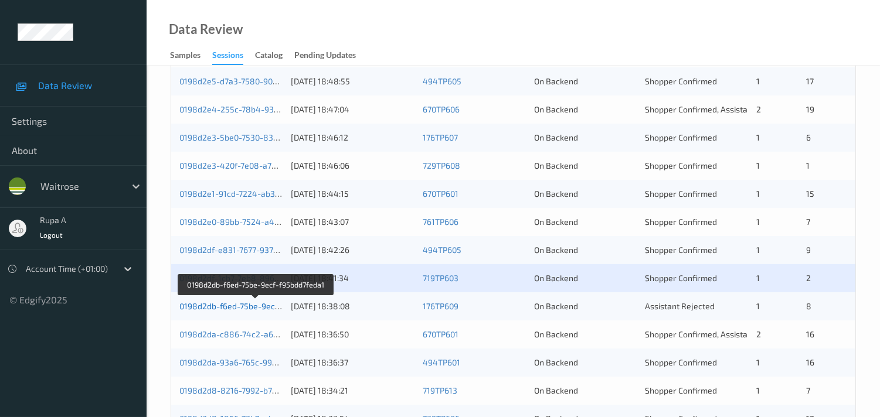
click at [260, 308] on link "0198d2db-f6ed-75be-9ecf-f95bdd7feda1" at bounding box center [255, 306] width 153 height 10
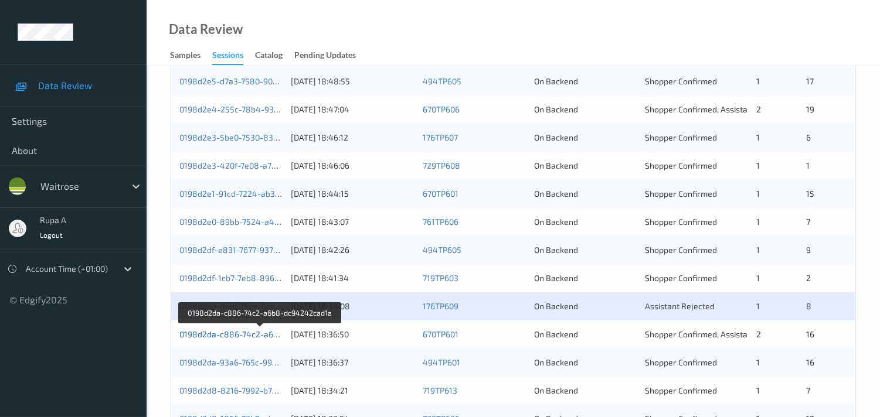
click at [239, 332] on link "0198d2da-c886-74c2-a6b8-dc94242cad1a" at bounding box center [260, 334] width 162 height 10
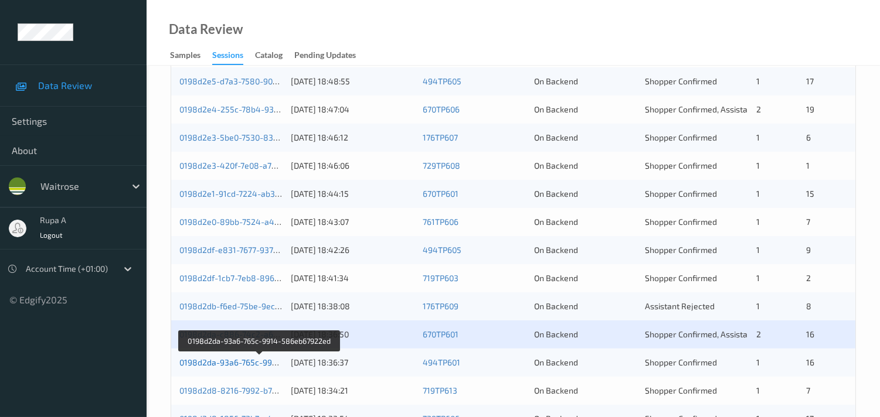
click at [230, 357] on link "0198d2da-93a6-765c-9914-586eb67922ed" at bounding box center [259, 362] width 161 height 10
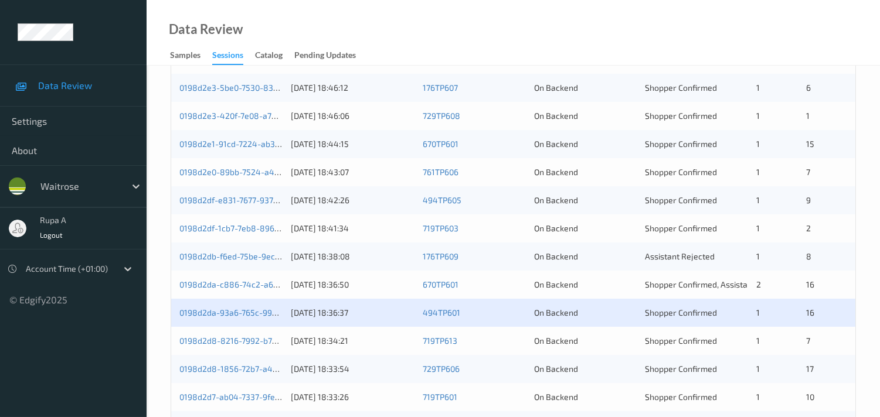
scroll to position [427, 0]
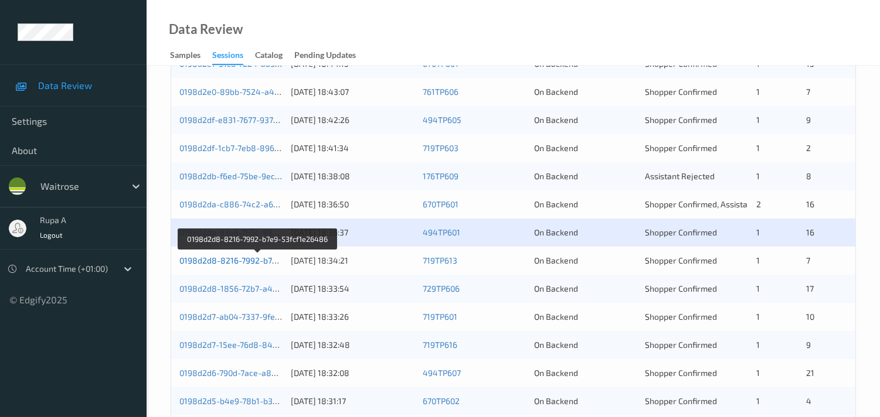
click at [240, 263] on link "0198d2d8-8216-7992-b7e9-53fcf1e26486" at bounding box center [258, 260] width 158 height 10
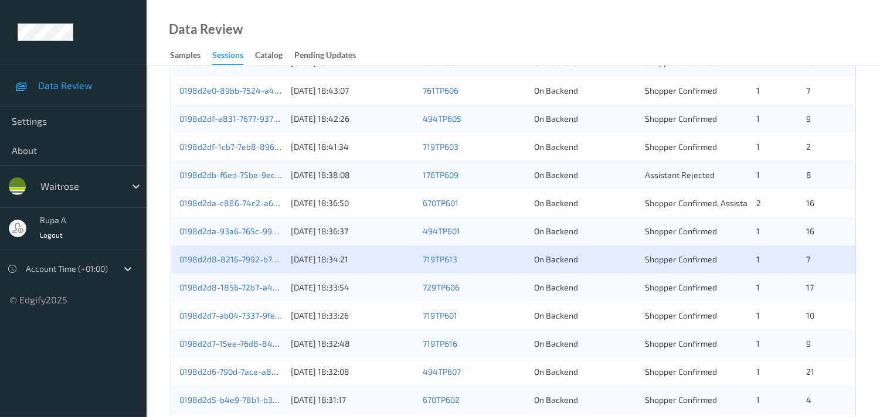
scroll to position [492, 0]
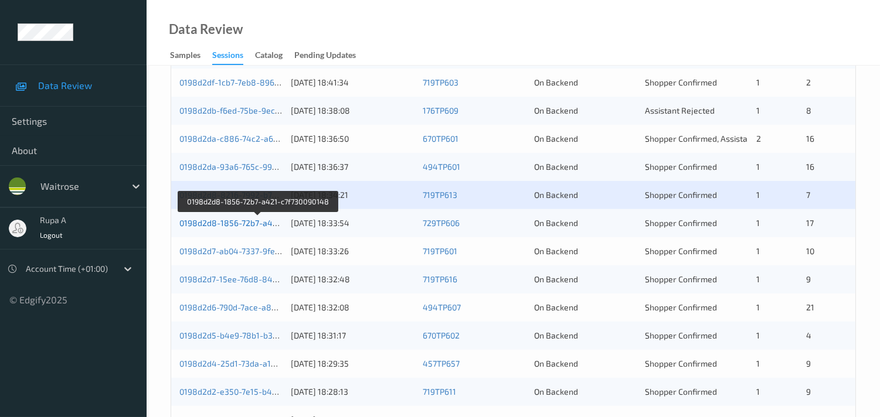
click at [238, 223] on link "0198d2d8-1856-72b7-a421-c7f730090148" at bounding box center [258, 223] width 158 height 10
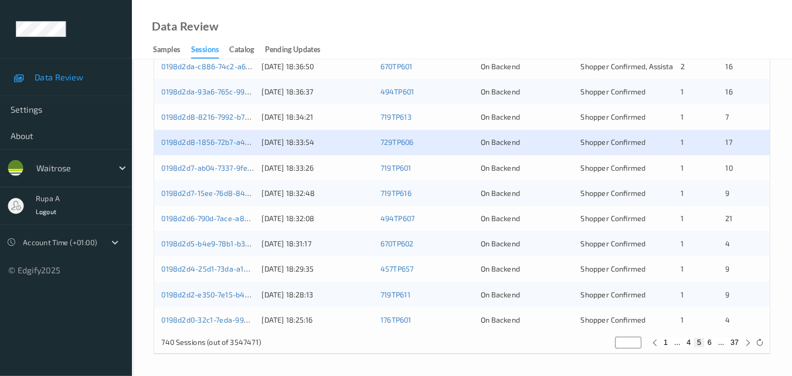
scroll to position [557, 0]
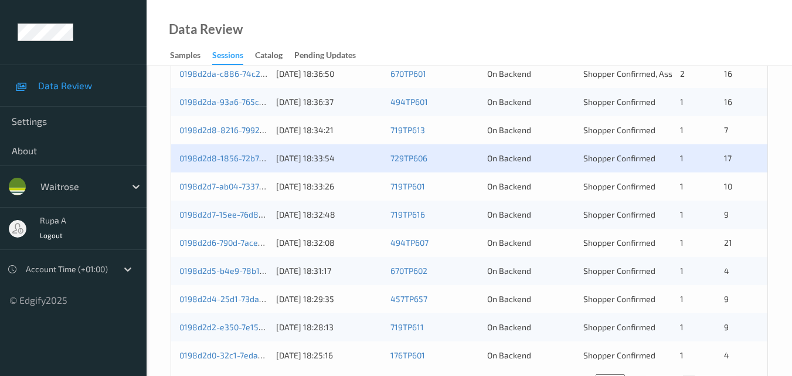
click at [214, 163] on div "0198d2d8-1856-72b7-a421-c7f730090148" at bounding box center [223, 158] width 88 height 12
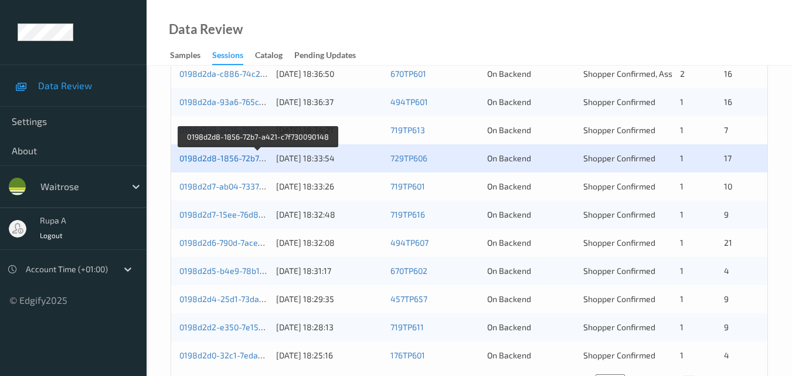
click at [248, 158] on link "0198d2d8-1856-72b7-a421-c7f730090148" at bounding box center [258, 158] width 158 height 10
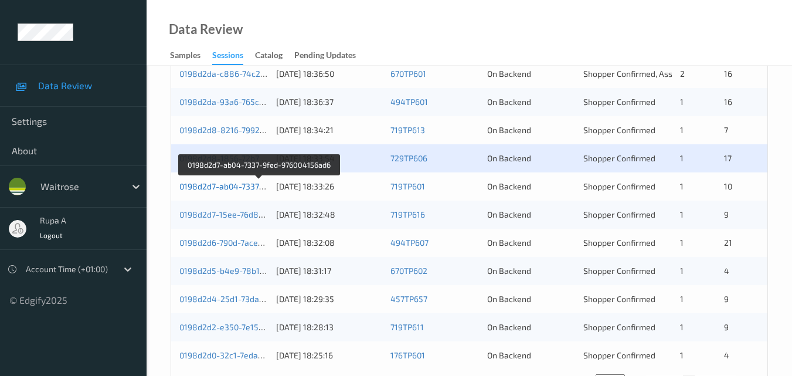
click at [246, 183] on link "0198d2d7-ab04-7337-9fed-976004156ad6" at bounding box center [258, 186] width 159 height 10
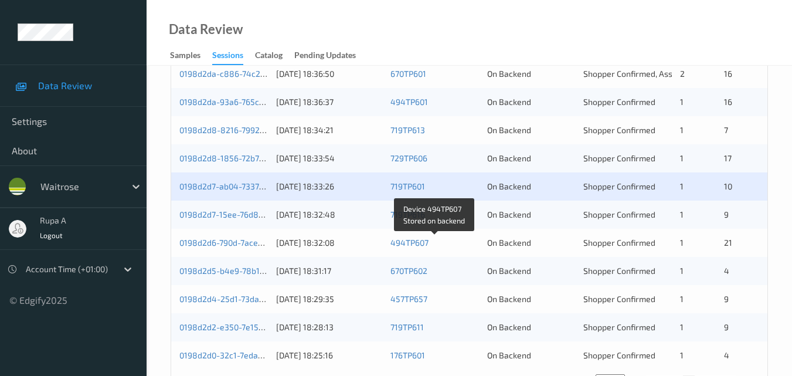
scroll to position [599, 0]
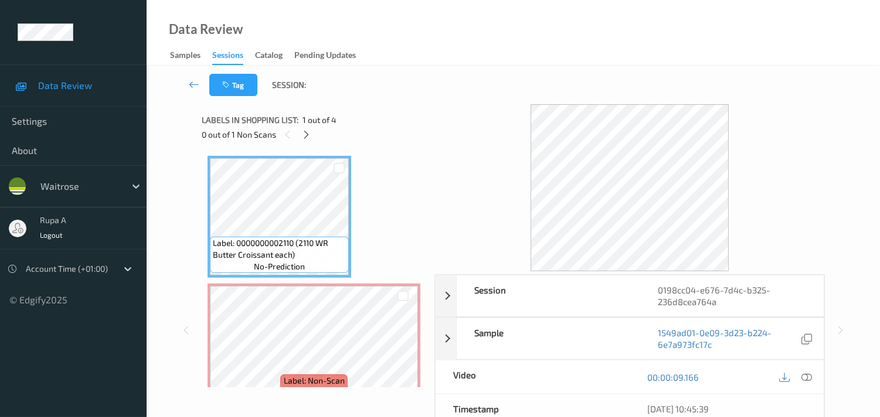
click at [377, 158] on div "Label: 0000000002110 (2110 WR Butter Croissant each) no-prediction Label: Non-S…" at bounding box center [313, 408] width 213 height 505
click at [303, 133] on icon at bounding box center [306, 135] width 10 height 11
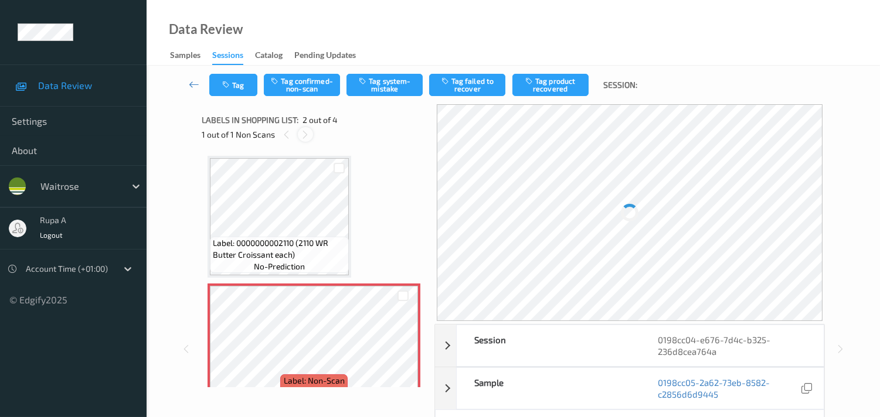
scroll to position [6, 0]
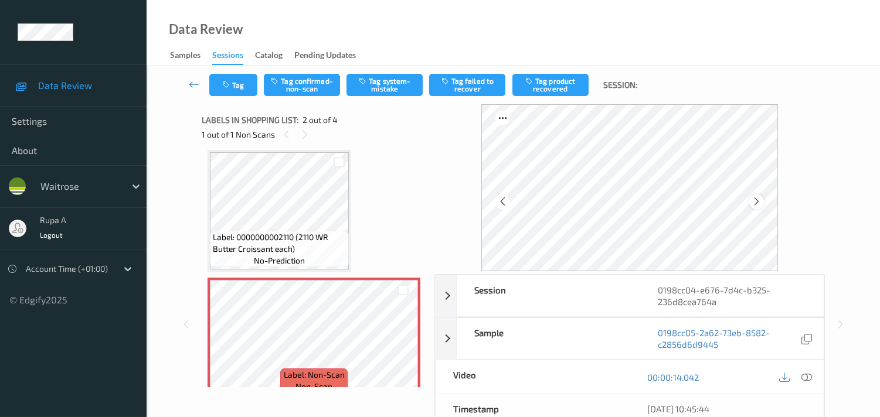
click at [761, 203] on icon at bounding box center [756, 201] width 10 height 11
click at [758, 203] on icon at bounding box center [756, 201] width 10 height 11
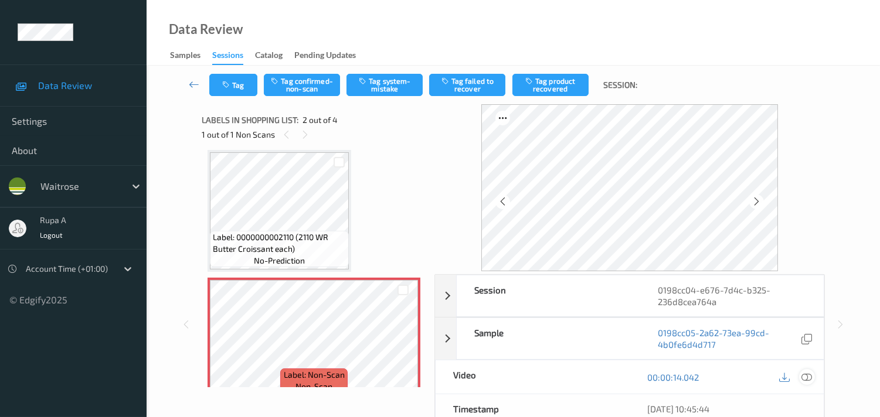
click at [809, 380] on icon at bounding box center [806, 377] width 11 height 11
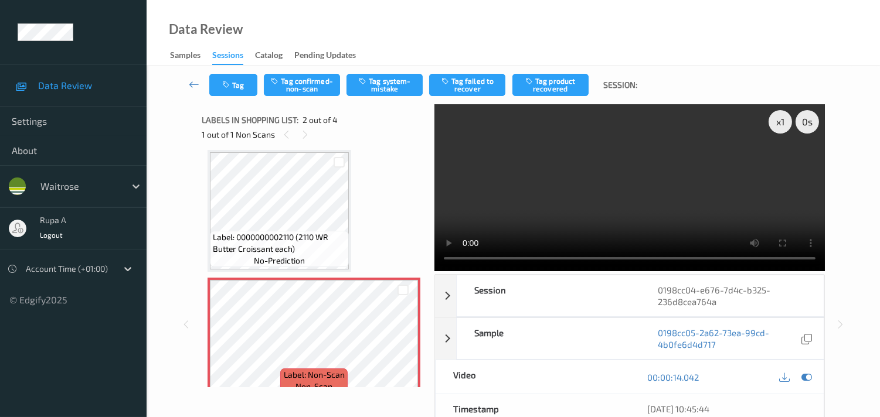
click at [370, 165] on div "Label: 0000000002110 (2110 WR Butter Croissant each) no-prediction Label: Non-S…" at bounding box center [313, 402] width 213 height 505
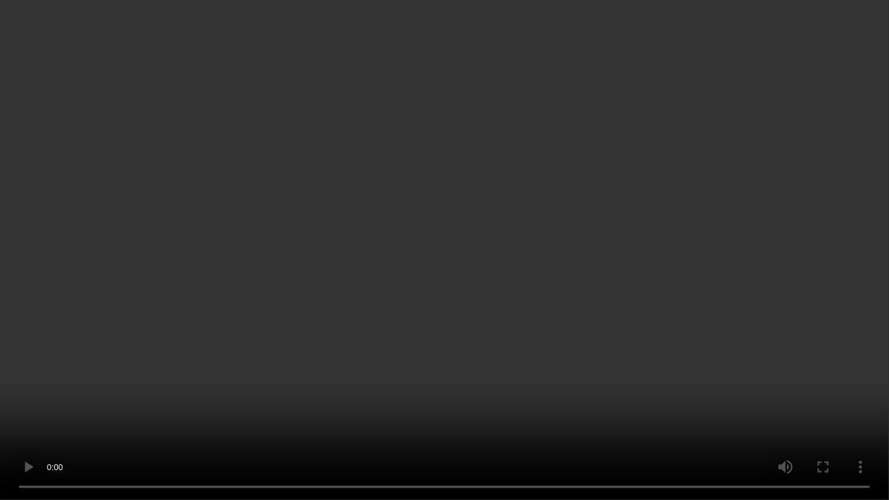
click at [807, 156] on video at bounding box center [444, 250] width 889 height 500
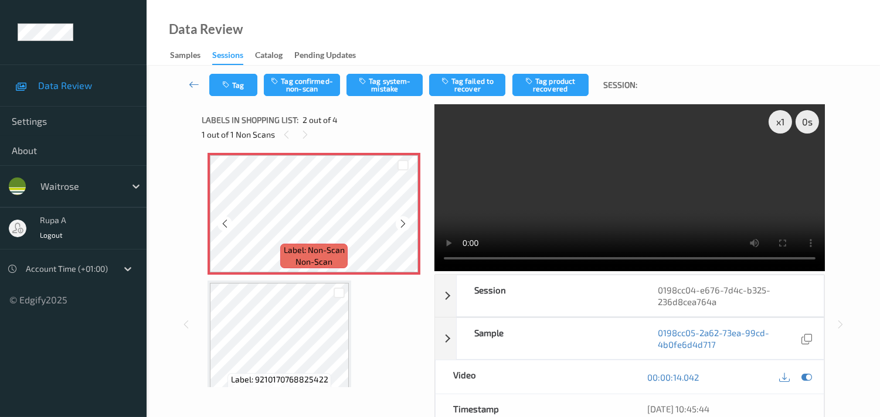
scroll to position [201, 0]
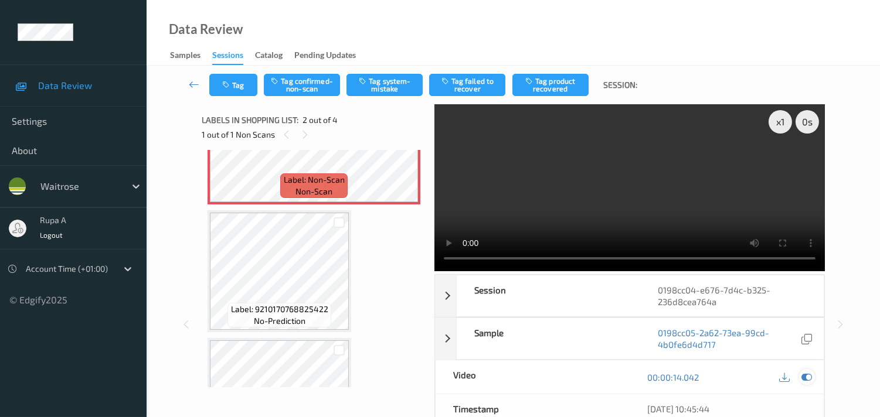
click at [806, 379] on icon at bounding box center [806, 377] width 11 height 11
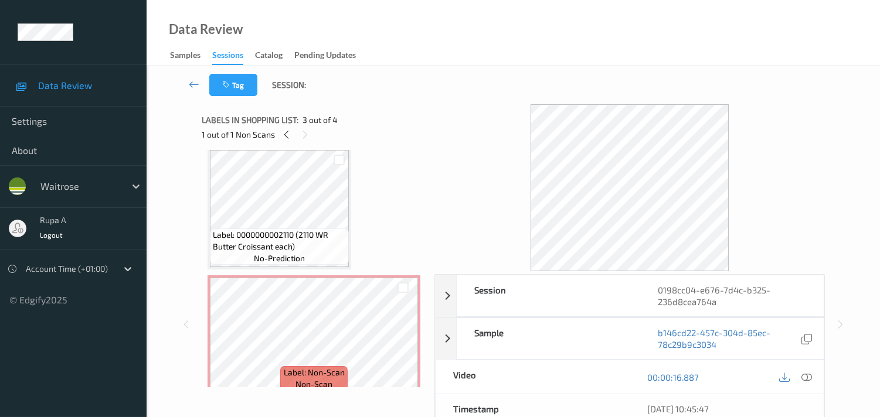
scroll to position [0, 0]
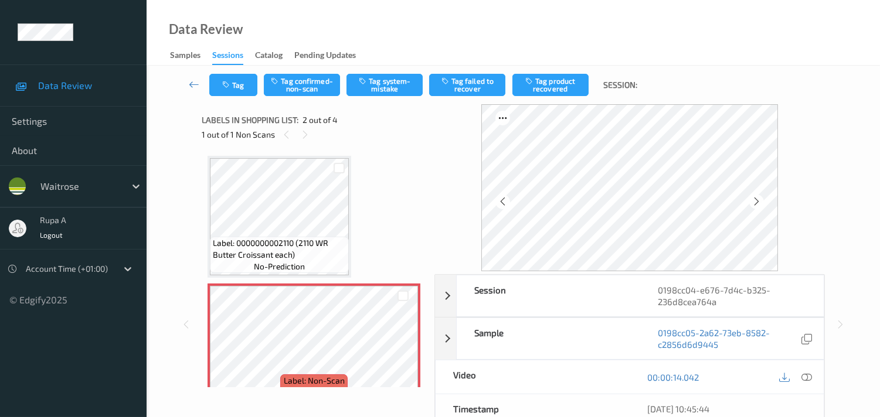
click at [393, 173] on div "Label: 0000000002110 (2110 WR Butter Croissant each) no-prediction Label: Non-S…" at bounding box center [313, 408] width 213 height 505
click at [759, 202] on icon at bounding box center [756, 201] width 10 height 11
click at [759, 199] on icon at bounding box center [756, 201] width 10 height 11
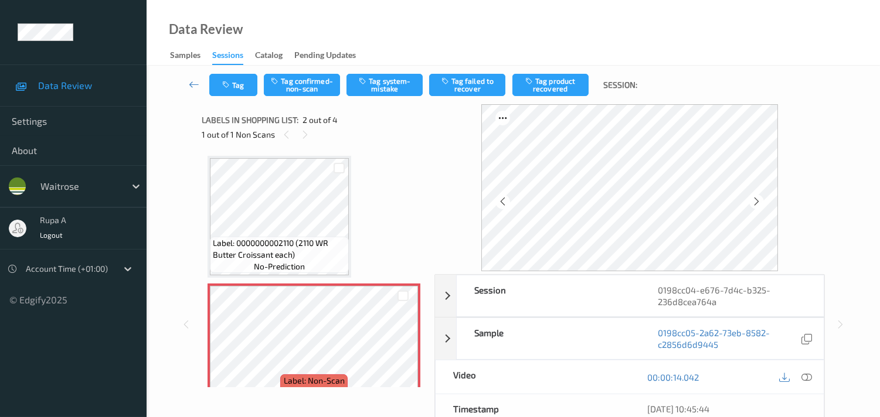
click at [759, 199] on icon at bounding box center [756, 201] width 10 height 11
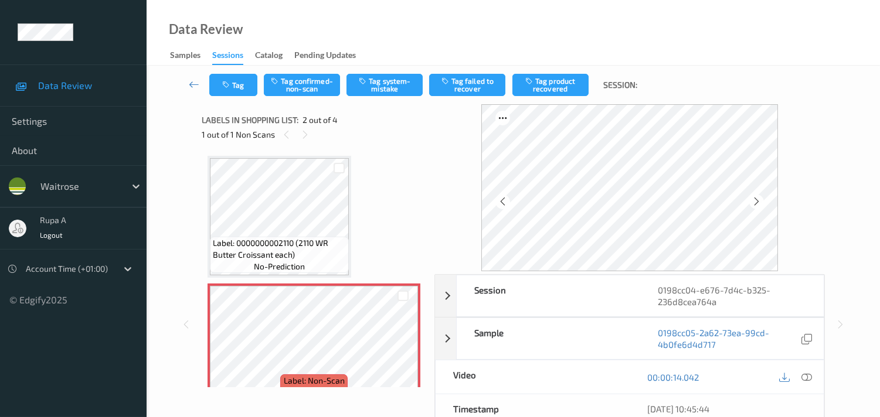
click at [759, 199] on icon at bounding box center [756, 201] width 10 height 11
click at [804, 376] on icon at bounding box center [806, 377] width 11 height 11
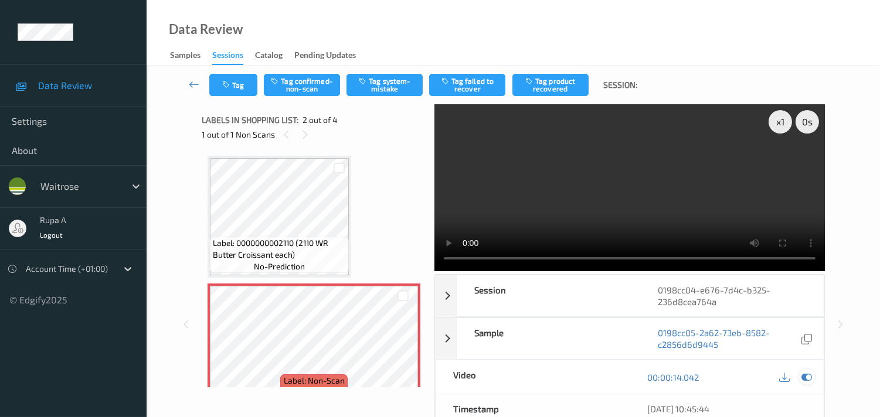
click at [809, 380] on icon at bounding box center [806, 377] width 11 height 11
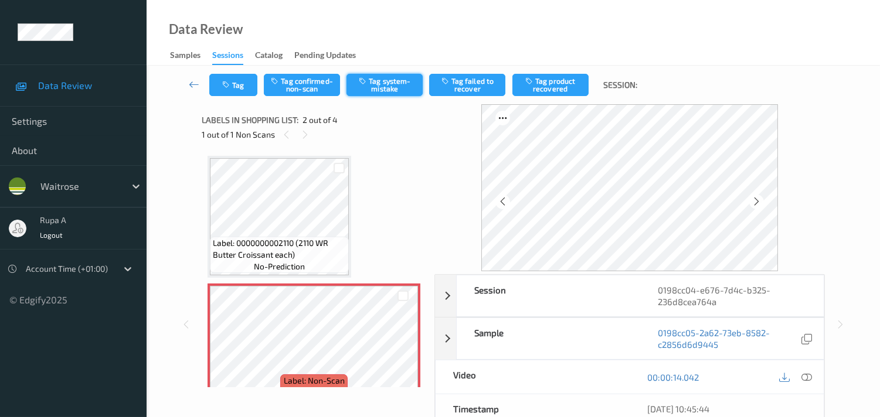
click at [406, 77] on button "Tag system-mistake" at bounding box center [384, 85] width 76 height 22
click at [213, 95] on button "Tag" at bounding box center [233, 85] width 48 height 22
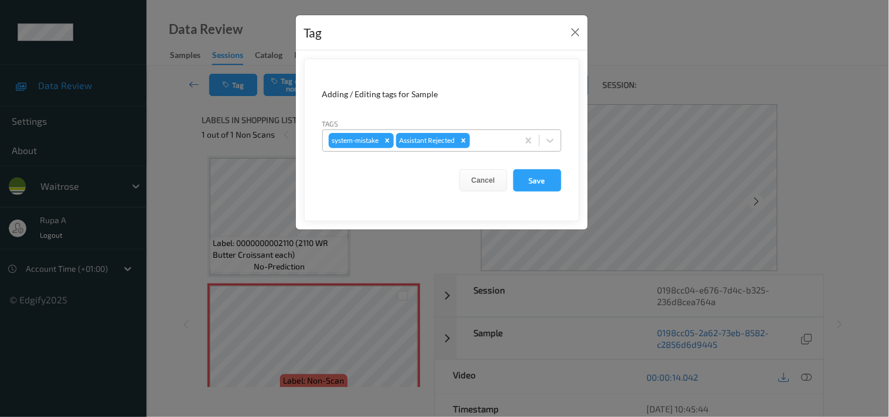
click at [502, 138] on div at bounding box center [492, 141] width 40 height 14
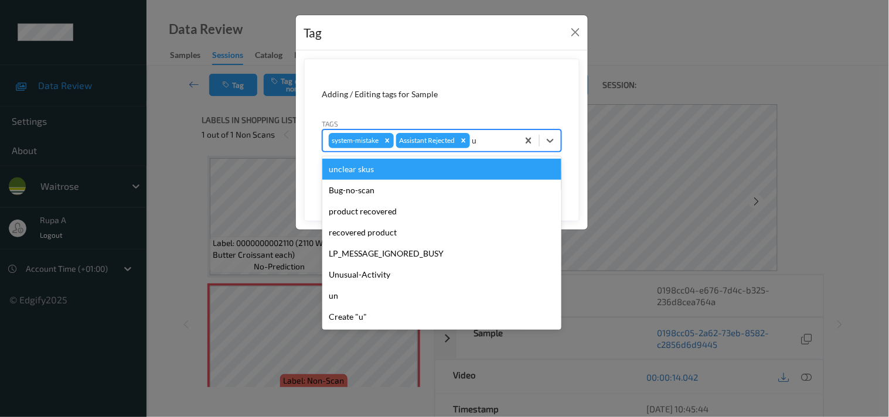
type input "un"
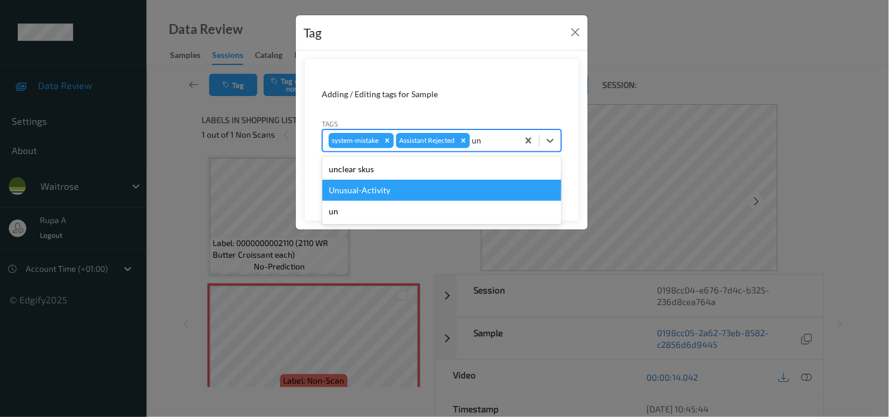
click at [422, 188] on div "Unusual-Activity" at bounding box center [441, 190] width 239 height 21
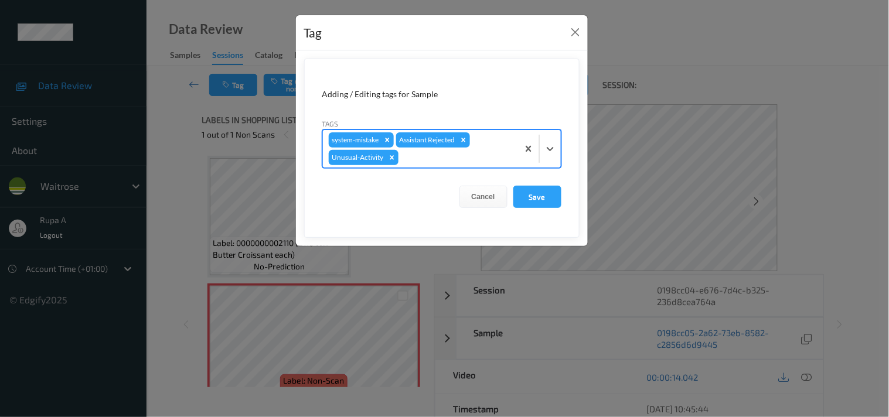
type input "s"
click at [403, 159] on div at bounding box center [456, 158] width 111 height 14
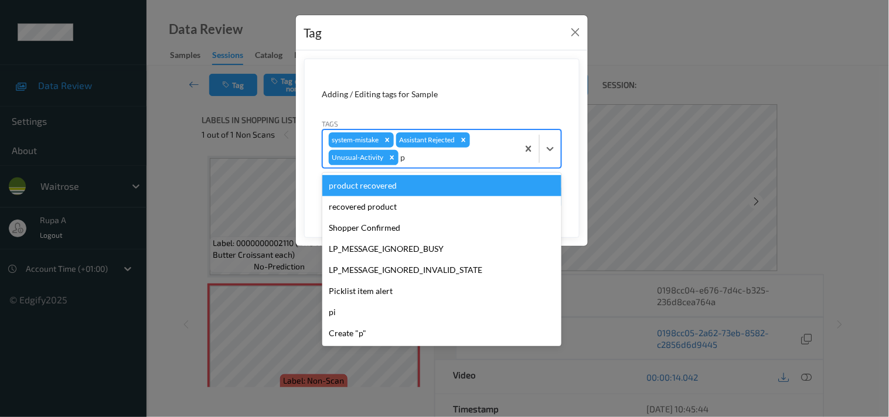
type input "pi"
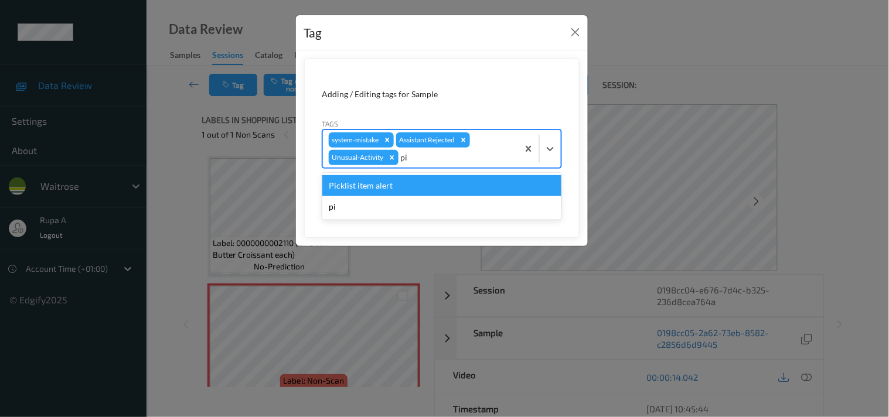
click at [389, 189] on div "Picklist item alert" at bounding box center [441, 185] width 239 height 21
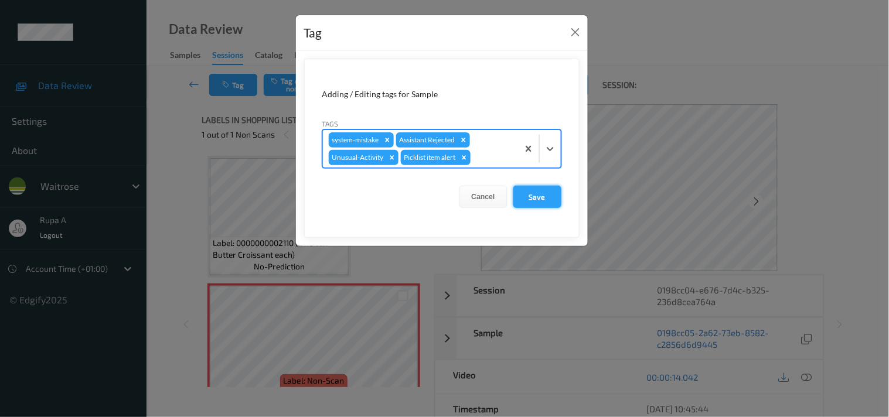
click at [541, 203] on button "Save" at bounding box center [537, 197] width 48 height 22
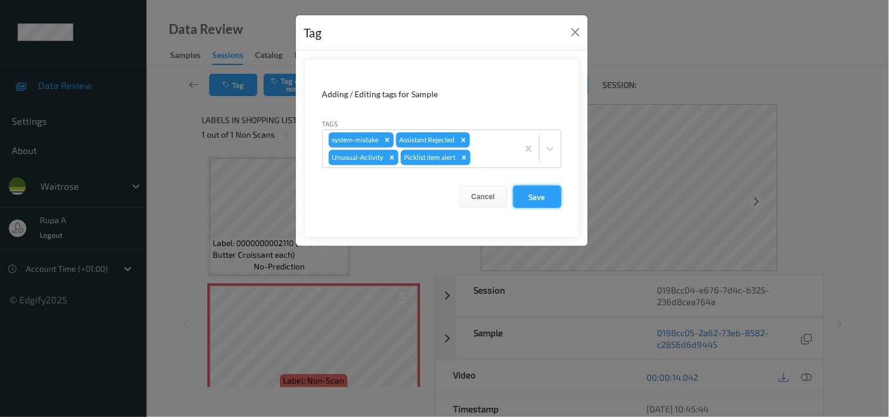
click at [534, 194] on button "Save" at bounding box center [537, 197] width 48 height 22
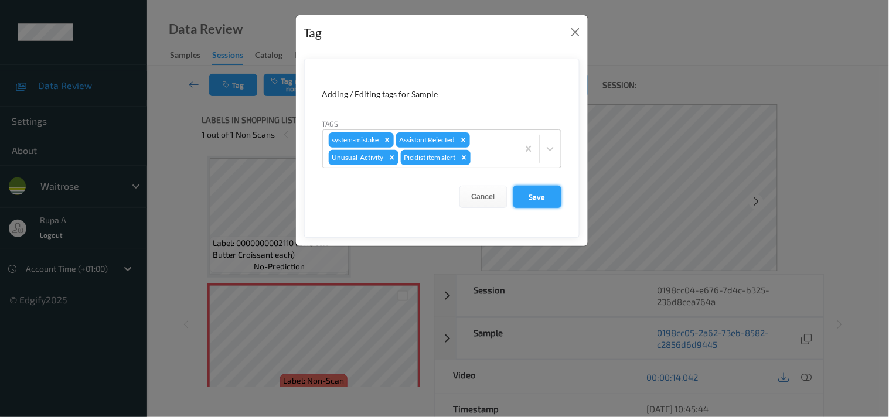
click at [534, 194] on button "Save" at bounding box center [537, 197] width 48 height 22
click at [533, 194] on button "Save" at bounding box center [537, 197] width 48 height 22
click at [532, 193] on button "Save" at bounding box center [537, 197] width 48 height 22
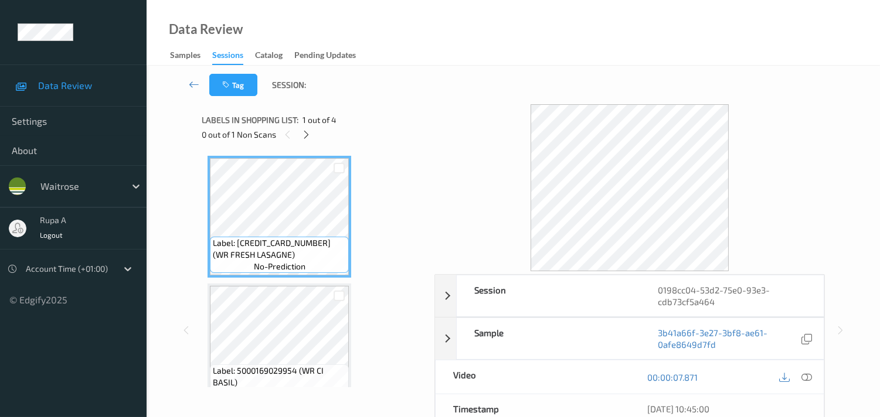
click at [442, 121] on div at bounding box center [629, 187] width 390 height 167
click at [426, 209] on div "Label: [CREDIT_CARD_NUMBER] (WR FRESH LASAGNE) no-prediction Label: 50001690299…" at bounding box center [314, 268] width 224 height 237
click at [305, 135] on icon at bounding box center [306, 135] width 10 height 11
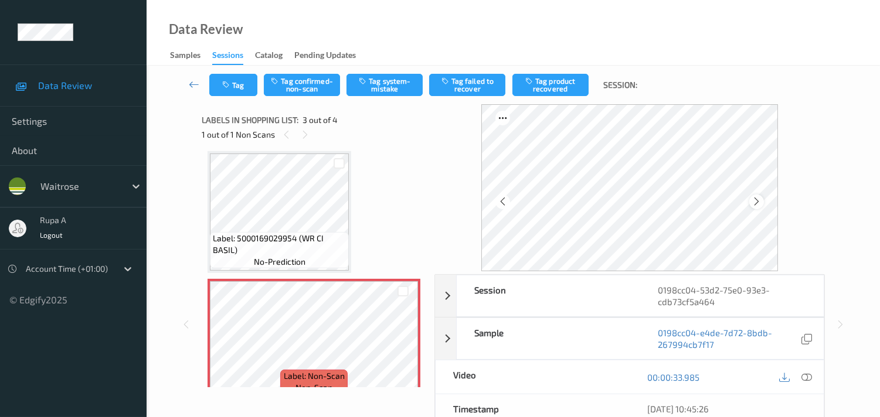
click at [758, 198] on icon at bounding box center [756, 201] width 10 height 11
click at [805, 373] on icon at bounding box center [806, 377] width 11 height 11
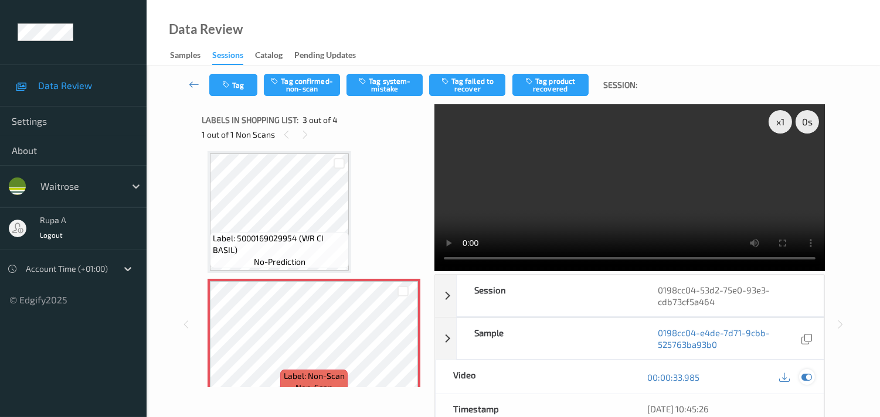
click at [812, 381] on div at bounding box center [807, 377] width 16 height 16
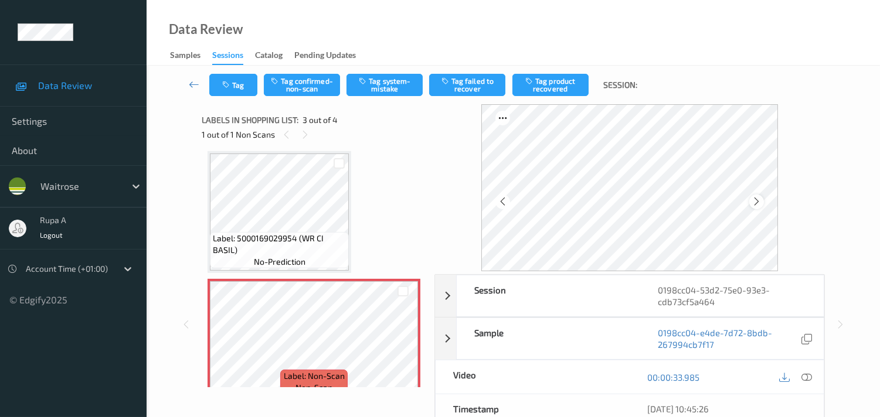
click at [752, 196] on div at bounding box center [756, 202] width 15 height 15
click at [806, 376] on icon at bounding box center [806, 377] width 11 height 11
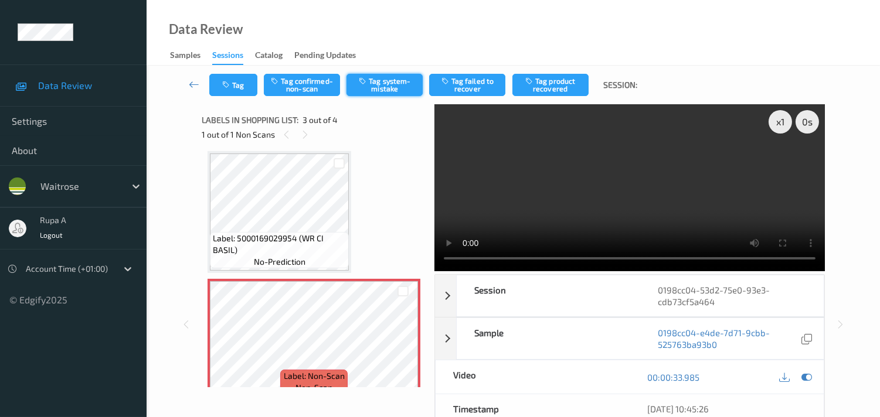
click at [390, 86] on button "Tag system-mistake" at bounding box center [384, 85] width 76 height 22
click at [212, 85] on button "Tag" at bounding box center [233, 85] width 48 height 22
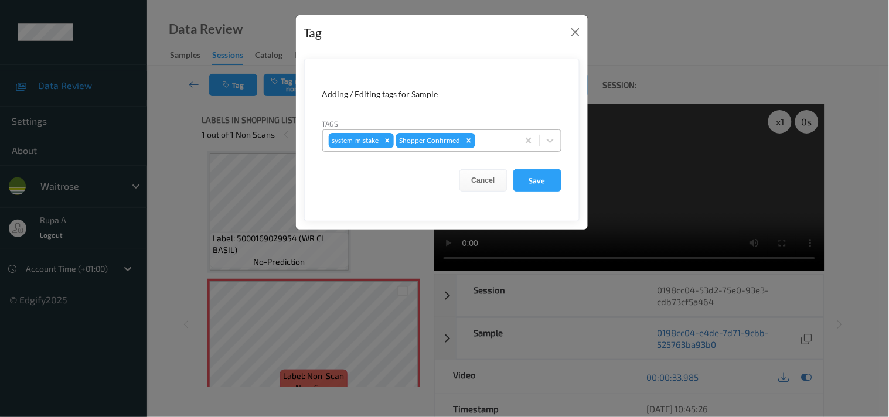
click at [493, 142] on div at bounding box center [495, 141] width 35 height 14
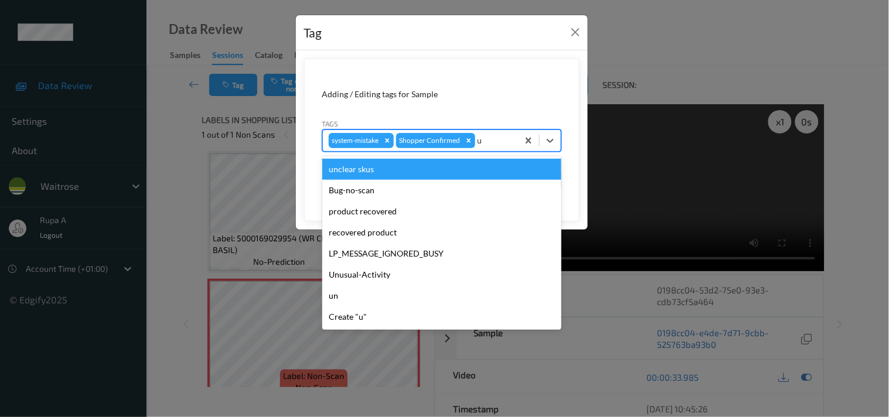
type input "un"
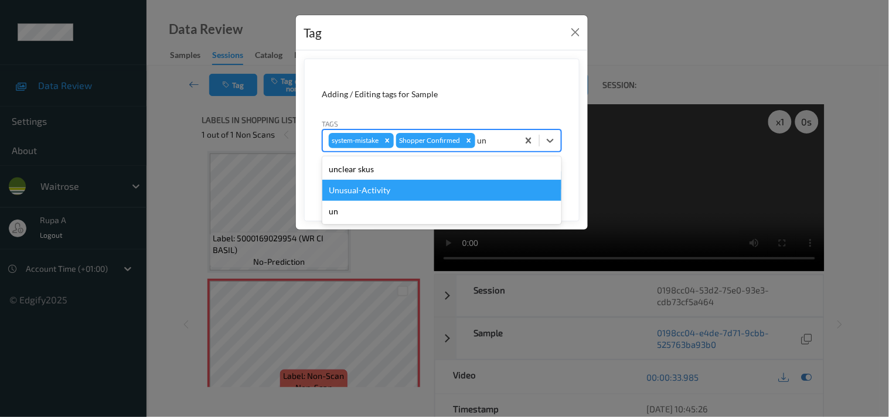
click at [407, 188] on div "Unusual-Activity" at bounding box center [441, 190] width 239 height 21
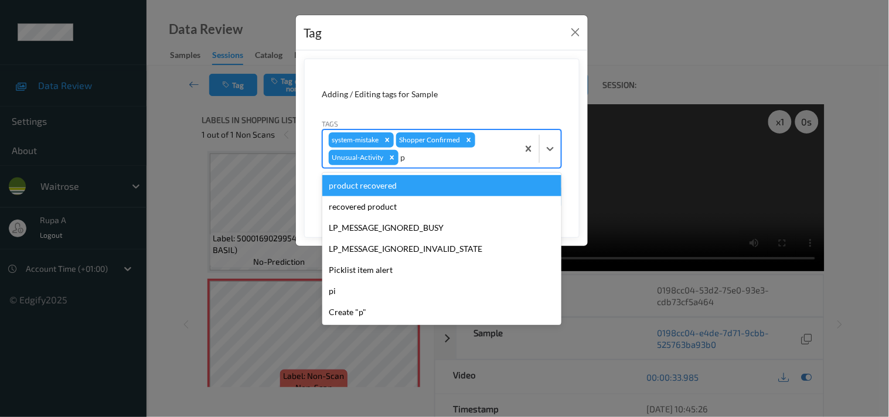
type input "pi"
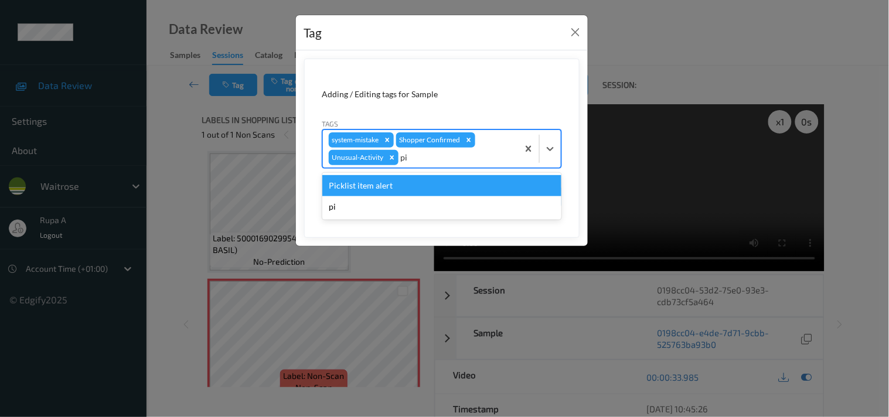
click at [399, 186] on div "Picklist item alert" at bounding box center [441, 185] width 239 height 21
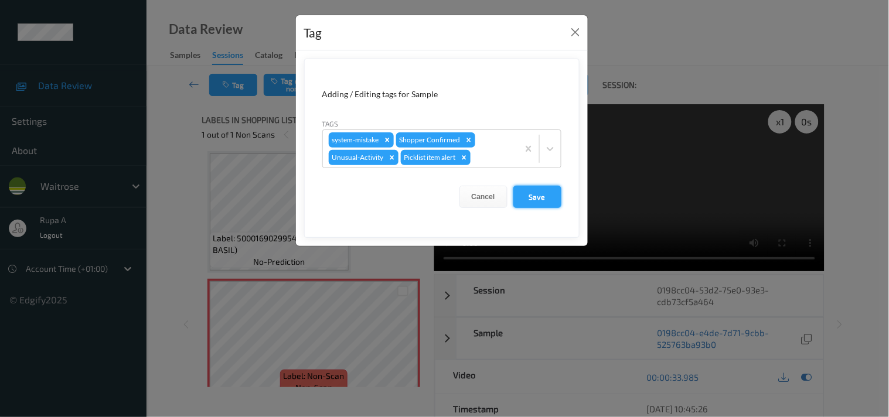
click at [548, 203] on button "Save" at bounding box center [537, 197] width 48 height 22
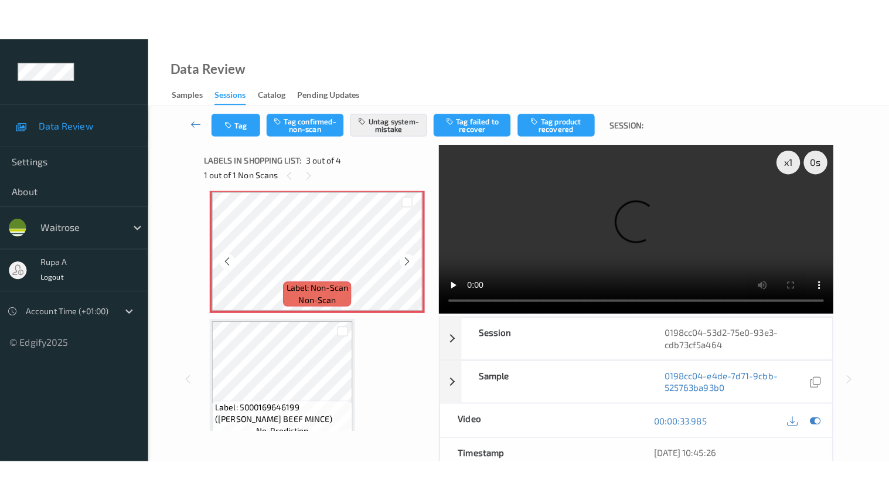
scroll to position [276, 0]
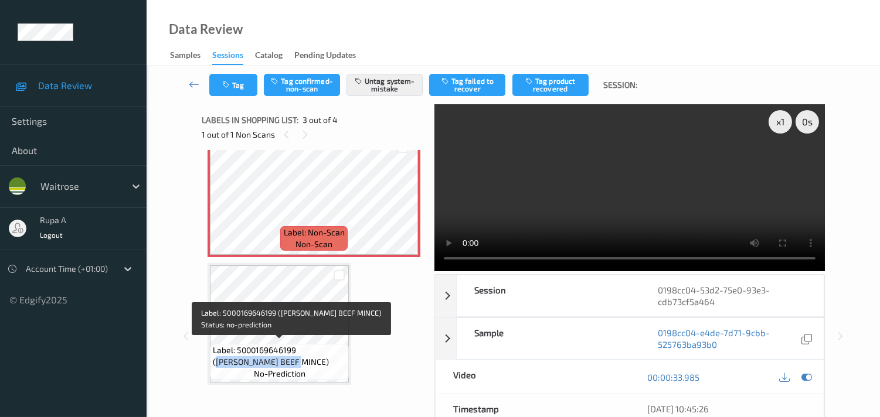
drag, startPoint x: 302, startPoint y: 352, endPoint x: 301, endPoint y: 360, distance: 8.4
click at [301, 360] on span "Label: 5000169646199 (WR DORG BEEF MINCE)" at bounding box center [279, 356] width 133 height 23
copy span "WR DORG BEEF MINCE)"
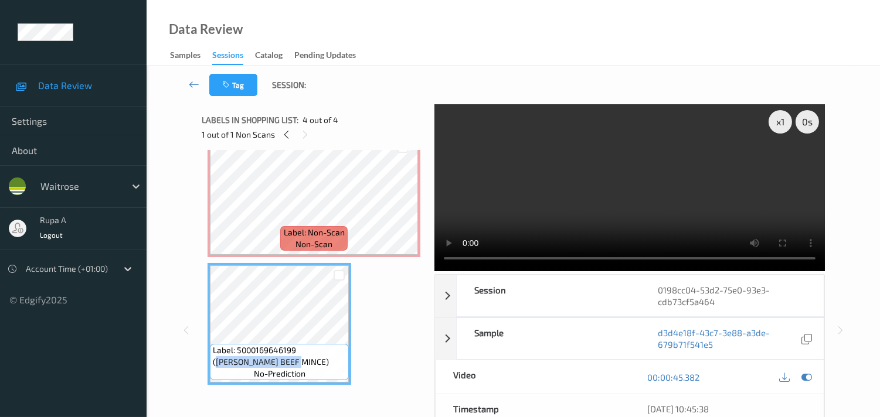
click at [667, 209] on video at bounding box center [629, 187] width 390 height 167
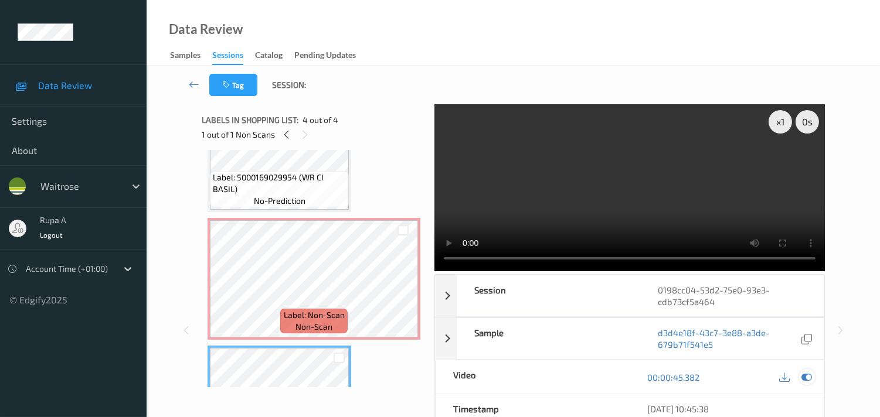
click at [798, 374] on div at bounding box center [795, 377] width 38 height 16
click at [809, 378] on icon at bounding box center [806, 377] width 11 height 11
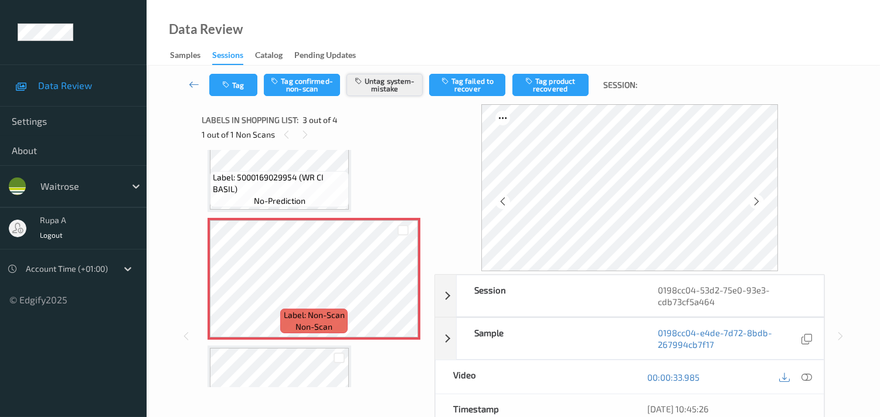
click at [401, 91] on button "Untag system-mistake" at bounding box center [384, 85] width 76 height 22
click at [294, 90] on button "Tag confirmed-non-scan" at bounding box center [302, 85] width 76 height 22
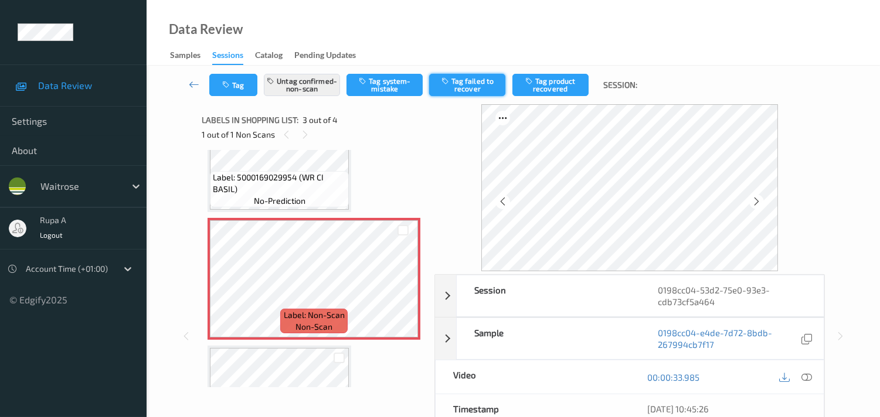
click at [464, 88] on button "Tag failed to recover" at bounding box center [467, 85] width 76 height 22
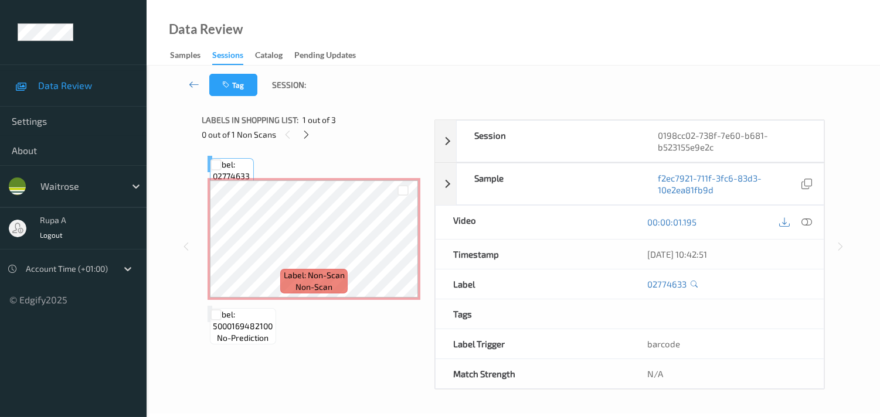
click at [348, 151] on div "Label: 02774633 no-prediction Label: Non-Scan non-scan Label: 5000169482100 no-…" at bounding box center [314, 254] width 224 height 209
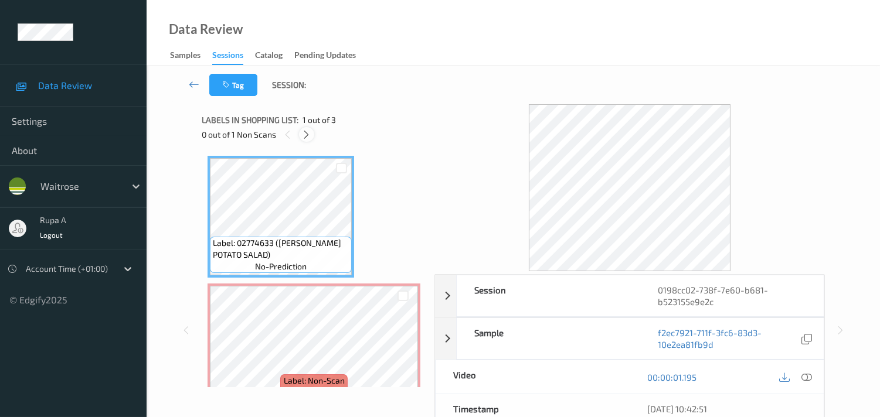
click at [301, 135] on div at bounding box center [306, 134] width 15 height 15
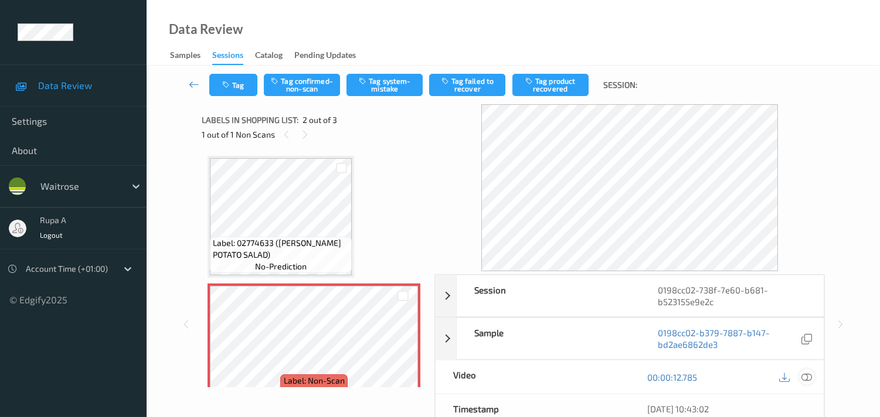
click at [803, 377] on icon at bounding box center [806, 377] width 11 height 11
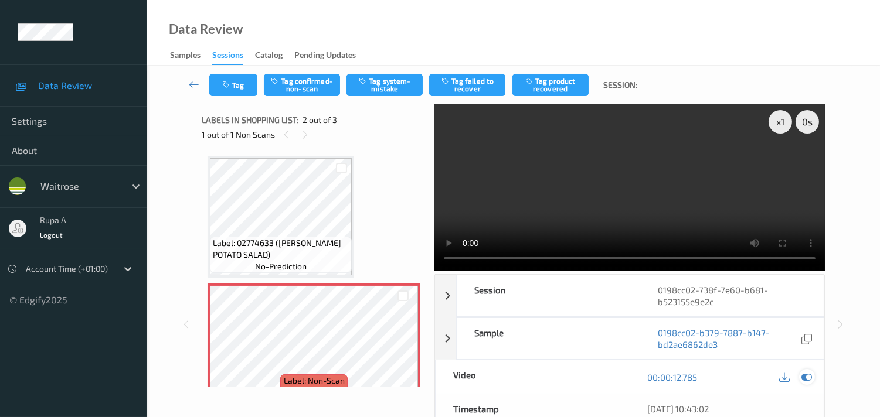
click at [813, 380] on div at bounding box center [807, 377] width 16 height 16
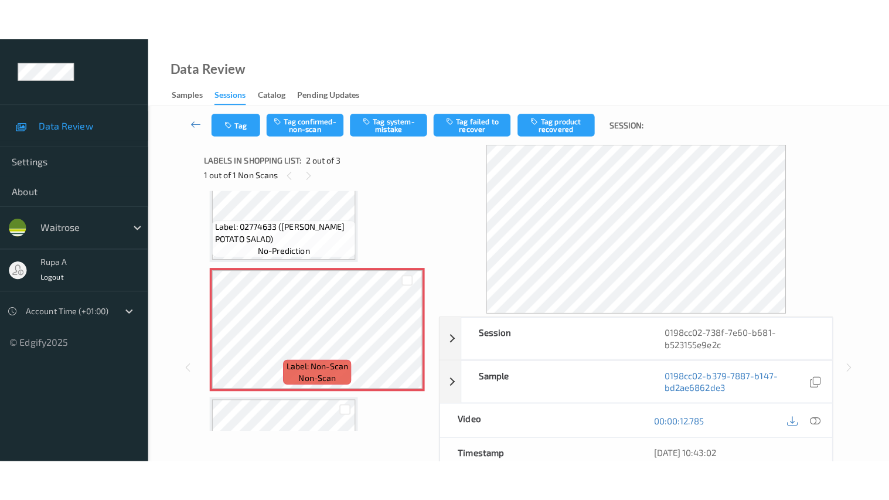
scroll to position [84, 0]
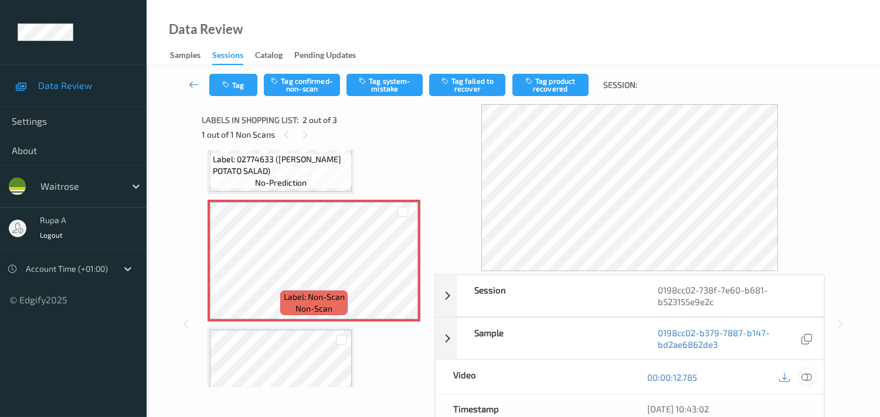
click at [805, 374] on icon at bounding box center [806, 377] width 11 height 11
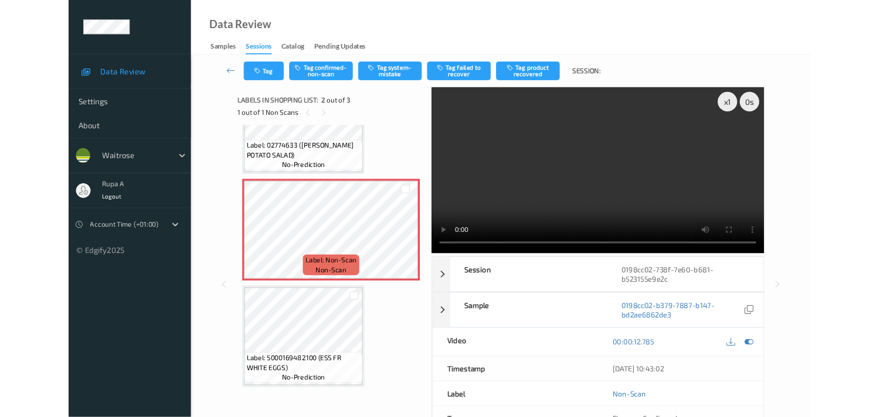
scroll to position [66, 0]
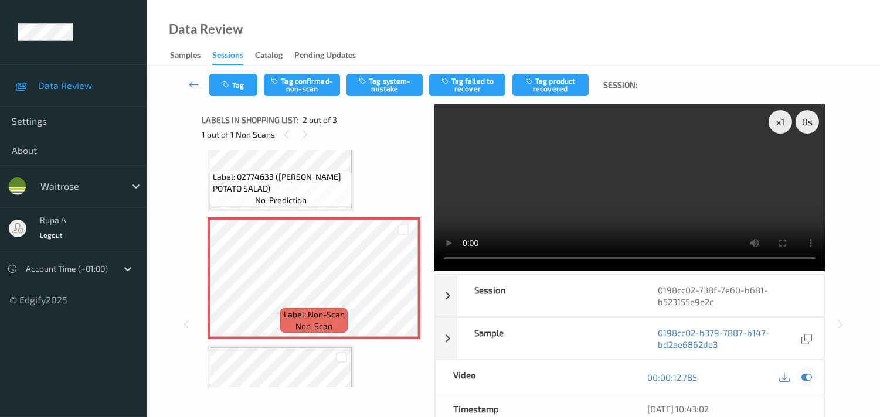
click at [810, 376] on icon at bounding box center [806, 377] width 11 height 11
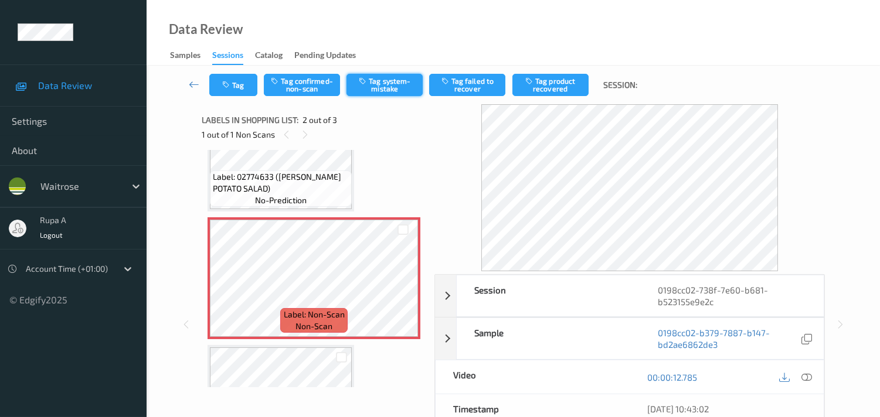
click at [411, 91] on button "Tag system-mistake" at bounding box center [384, 85] width 76 height 22
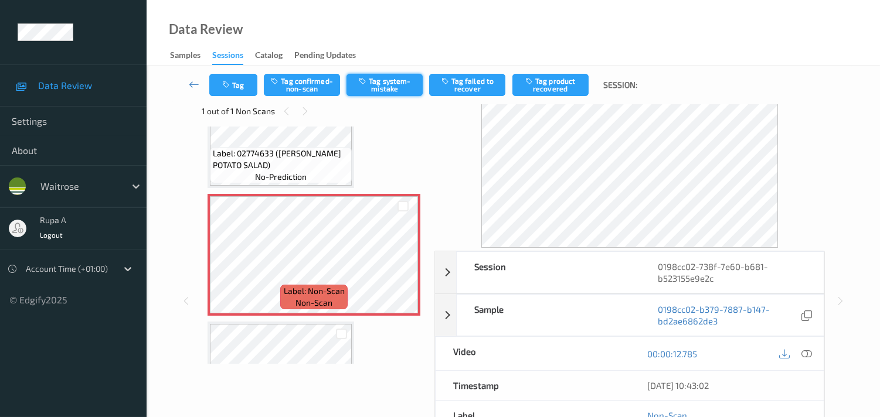
scroll to position [0, 0]
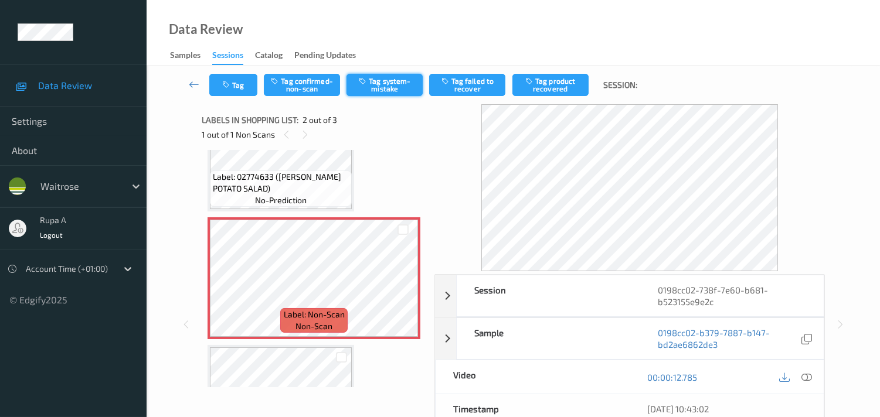
click at [390, 86] on button "Tag system-mistake" at bounding box center [384, 85] width 76 height 22
click at [383, 87] on button "Tag system-mistake" at bounding box center [384, 85] width 76 height 22
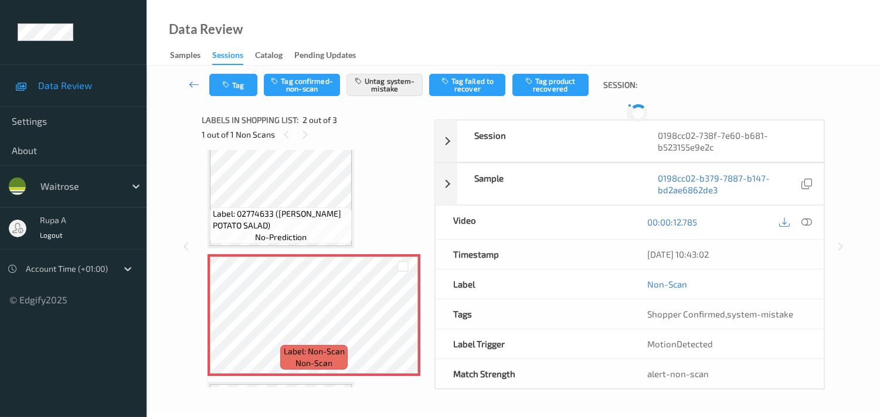
scroll to position [53, 0]
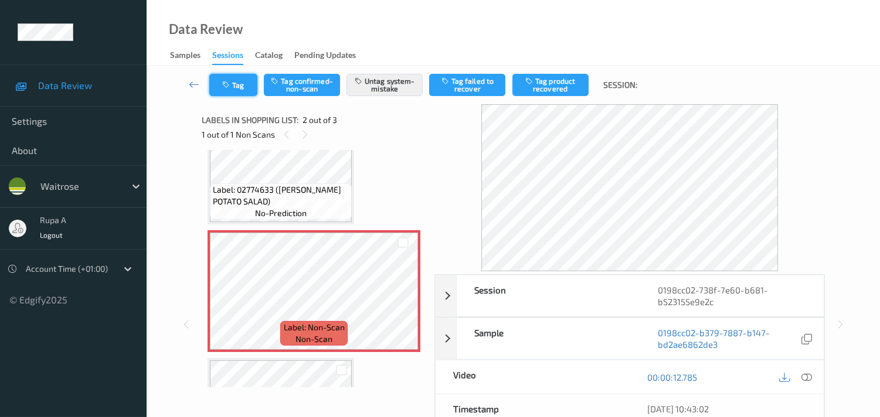
click at [219, 85] on button "Tag" at bounding box center [233, 85] width 48 height 22
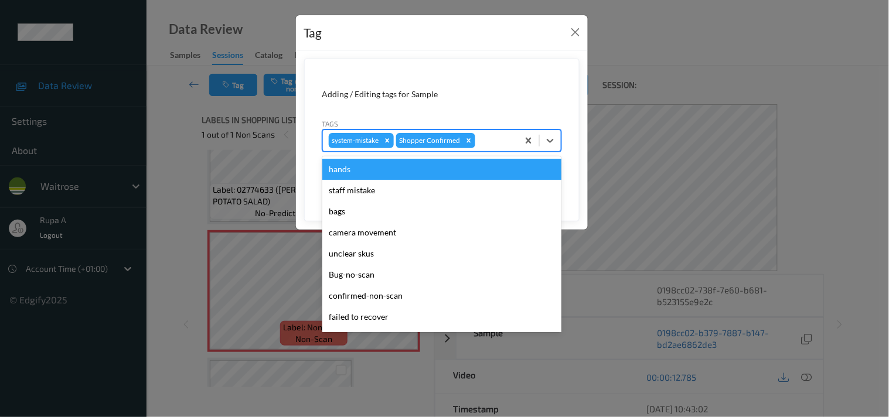
click at [482, 139] on div at bounding box center [495, 141] width 35 height 14
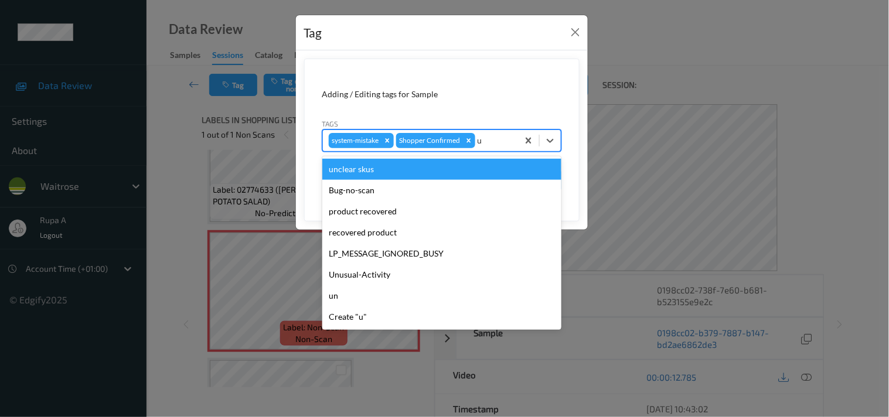
type input "un"
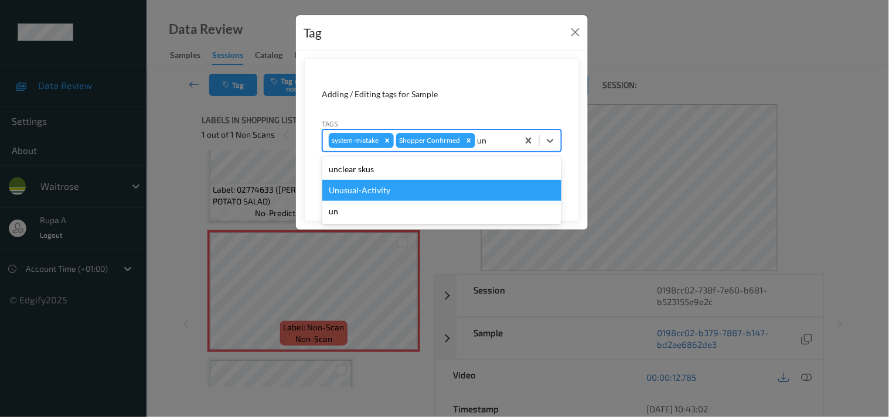
click at [434, 186] on div "Unusual-Activity" at bounding box center [441, 190] width 239 height 21
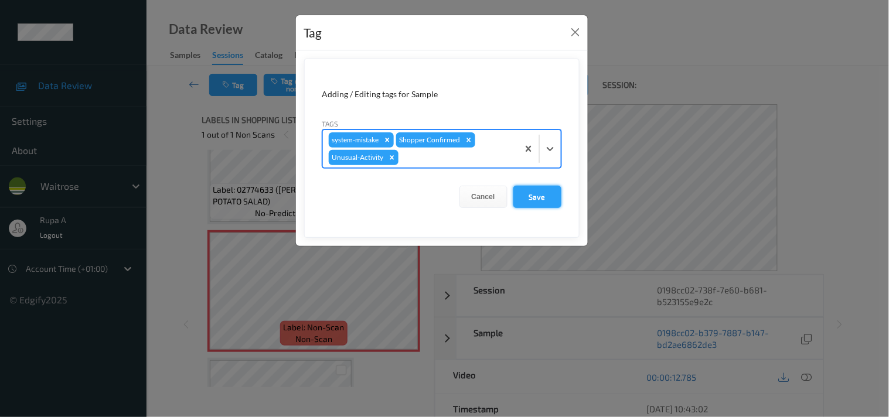
click at [554, 205] on button "Save" at bounding box center [537, 197] width 48 height 22
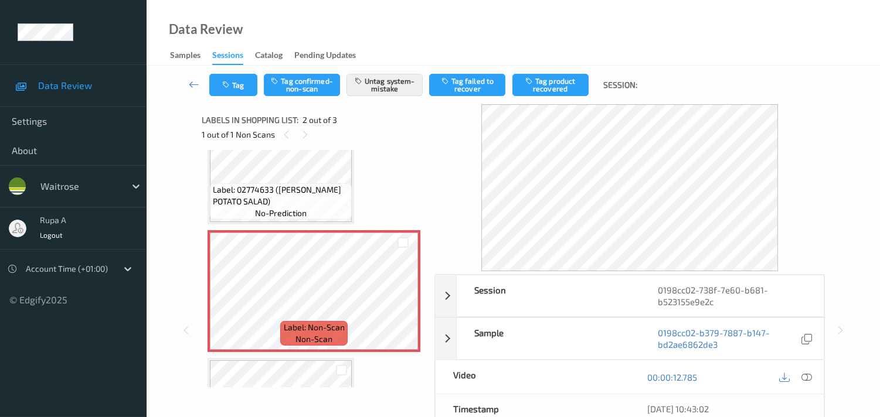
click at [406, 38] on div "Data Review Samples Sessions Catalog Pending Updates" at bounding box center [513, 33] width 733 height 66
click at [224, 88] on icon "button" at bounding box center [227, 85] width 10 height 8
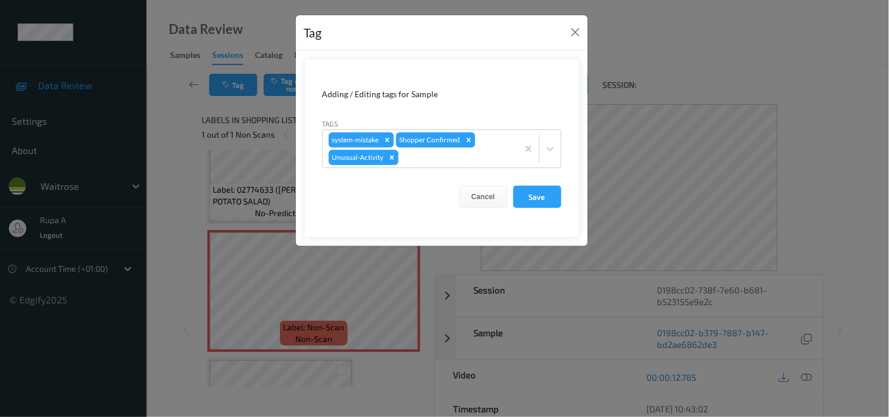
drag, startPoint x: 537, startPoint y: 195, endPoint x: 528, endPoint y: 96, distance: 99.4
click at [537, 195] on button "Save" at bounding box center [537, 197] width 48 height 22
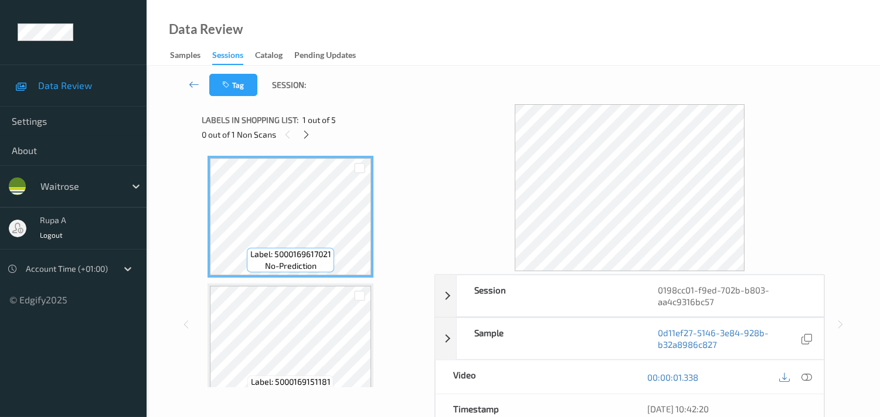
click at [424, 156] on div "Label: 5000169617021 no-prediction Label: 5000169151181 no-prediction Label: 50…" at bounding box center [314, 268] width 224 height 237
click at [294, 134] on div at bounding box center [287, 134] width 15 height 15
click at [303, 133] on icon at bounding box center [306, 135] width 10 height 11
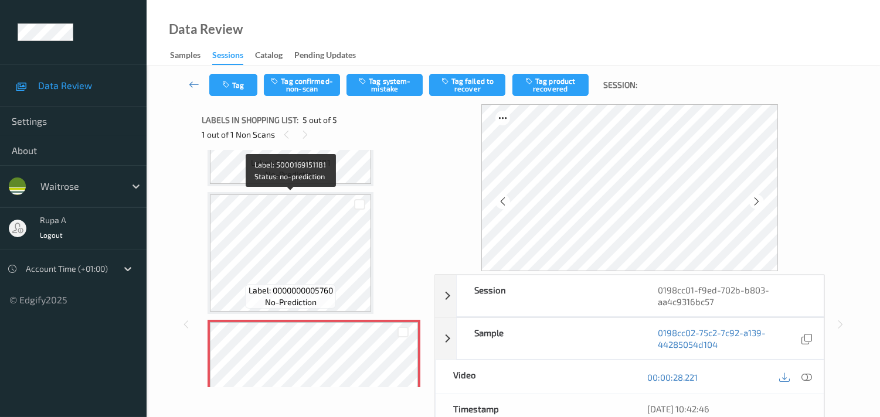
scroll to position [256, 0]
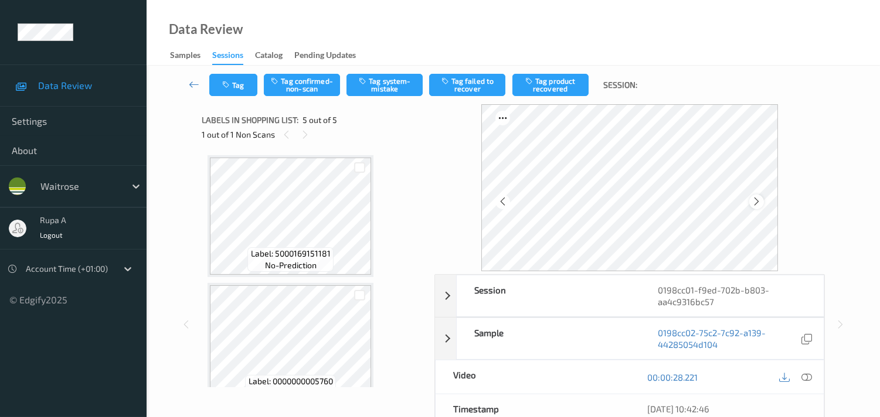
click at [753, 197] on div at bounding box center [756, 202] width 15 height 15
click at [801, 378] on icon at bounding box center [806, 377] width 11 height 11
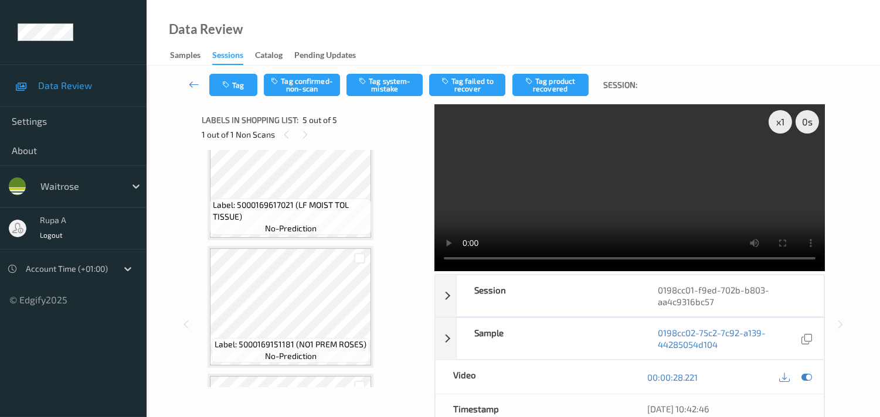
scroll to position [65, 0]
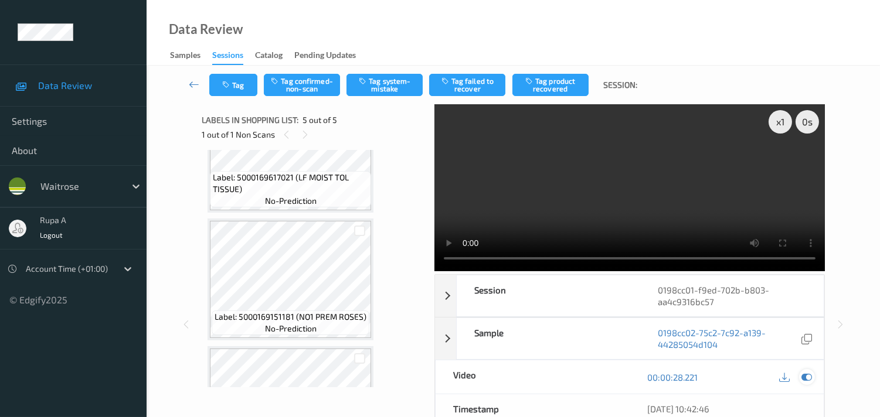
click at [802, 374] on icon at bounding box center [806, 377] width 11 height 11
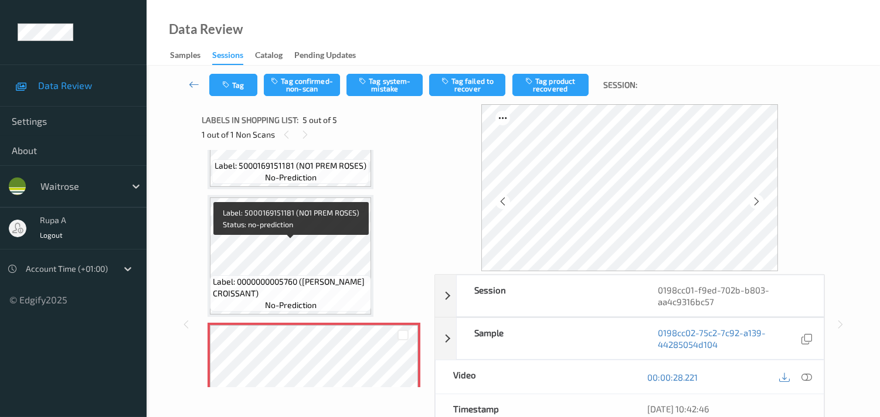
scroll to position [403, 0]
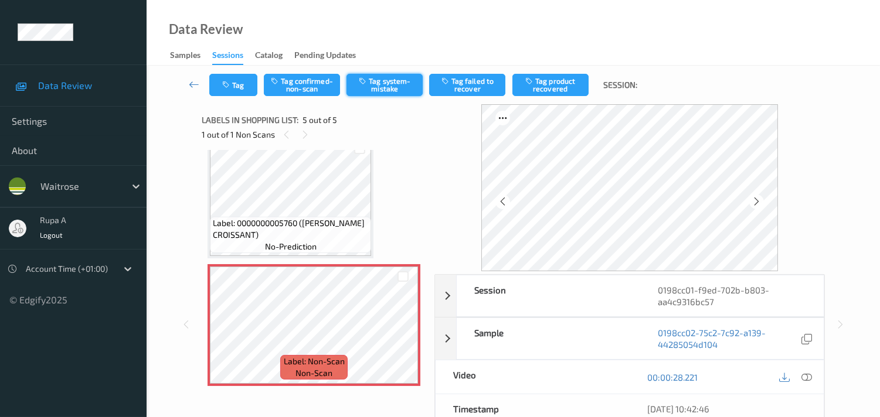
click at [377, 90] on button "Tag system-mistake" at bounding box center [384, 85] width 76 height 22
click at [239, 84] on button "Tag" at bounding box center [233, 85] width 48 height 22
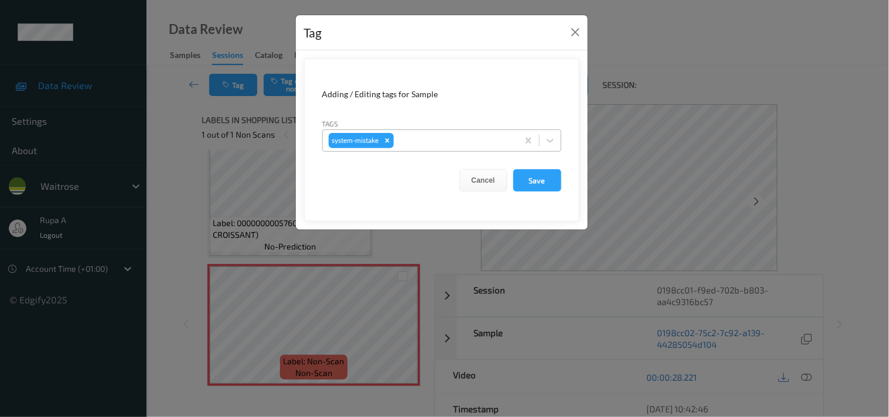
click at [463, 150] on div "system-mistake" at bounding box center [420, 141] width 195 height 20
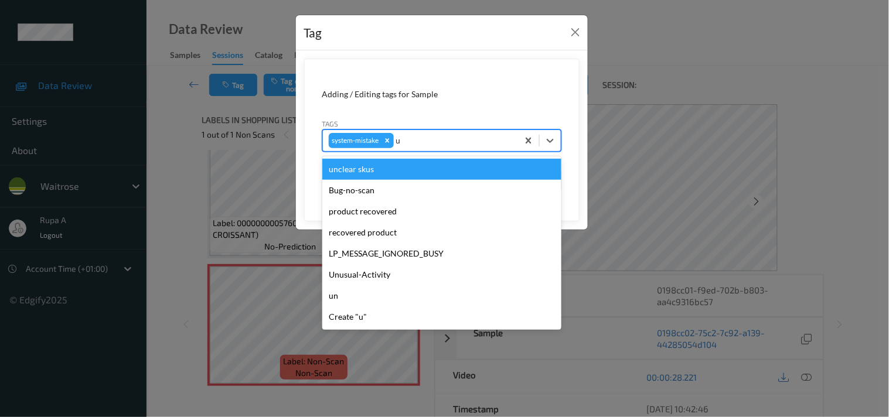
type input "un"
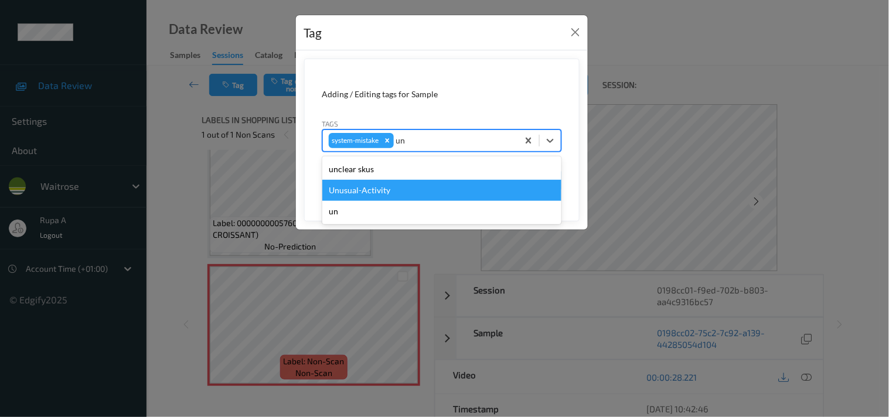
click at [356, 188] on div "Unusual-Activity" at bounding box center [441, 190] width 239 height 21
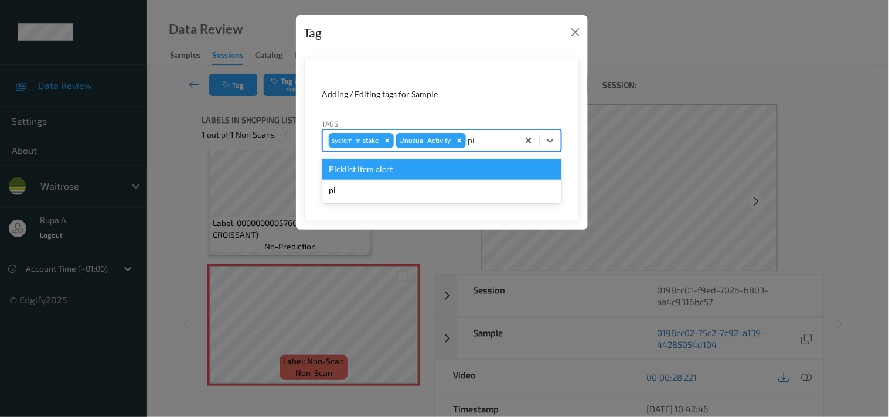
type input "pic"
click at [381, 170] on div "Picklist item alert" at bounding box center [441, 169] width 239 height 21
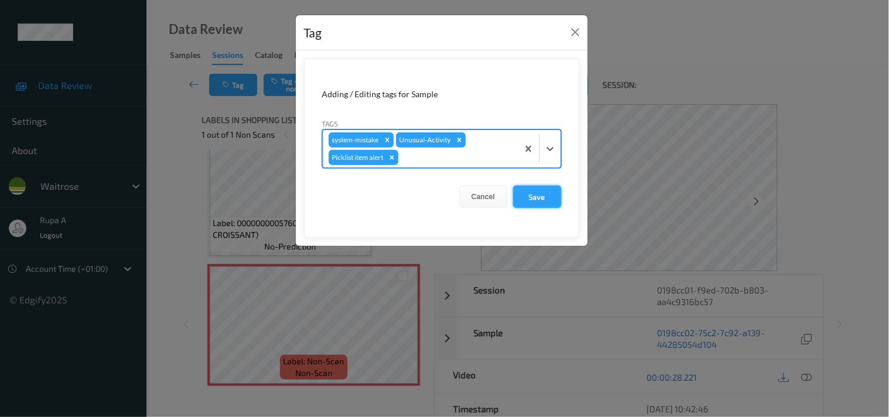
click at [557, 194] on button "Save" at bounding box center [537, 197] width 48 height 22
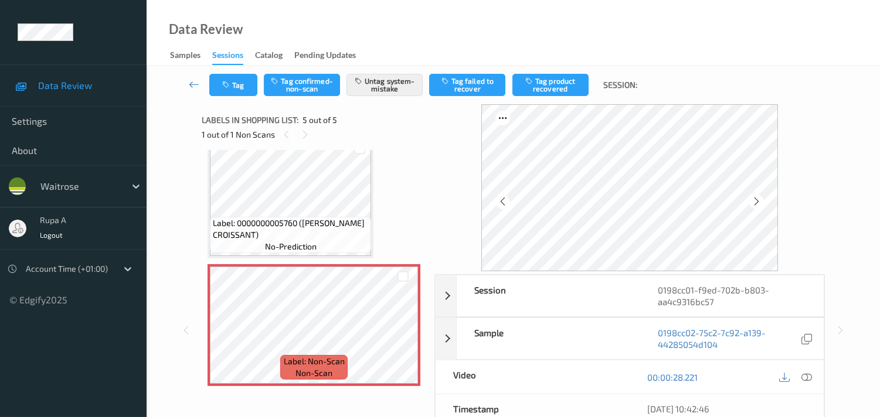
click at [411, 39] on div "Data Review Samples Sessions Catalog Pending Updates" at bounding box center [513, 33] width 733 height 66
click at [758, 204] on icon at bounding box center [756, 201] width 10 height 11
click at [253, 88] on button "Tag" at bounding box center [233, 85] width 48 height 22
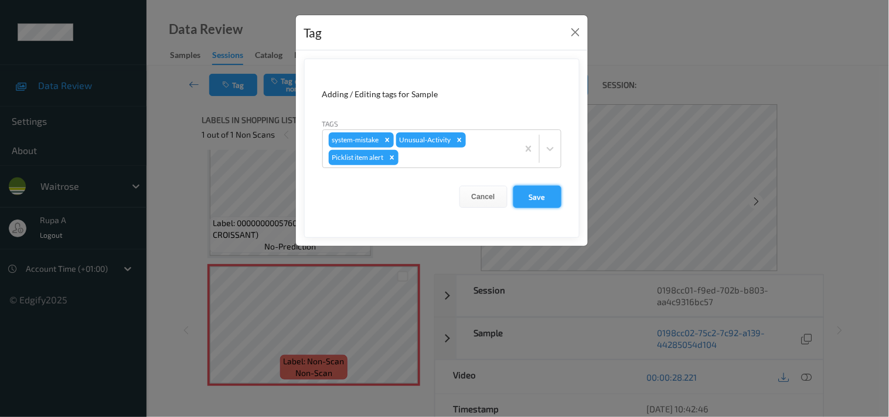
click at [520, 190] on button "Save" at bounding box center [537, 197] width 48 height 22
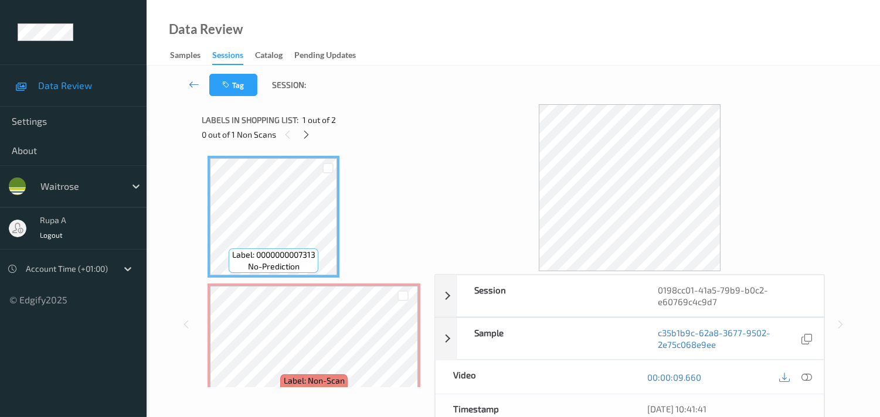
click at [389, 144] on div "Labels in shopping list: 1 out of 2 0 out of 1 Non Scans" at bounding box center [314, 127] width 224 height 46
click at [304, 134] on icon at bounding box center [306, 135] width 10 height 11
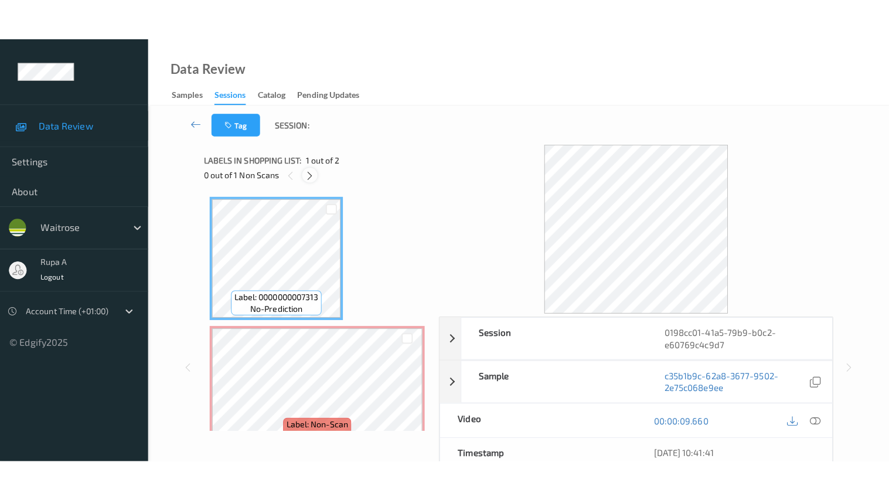
scroll to position [6, 0]
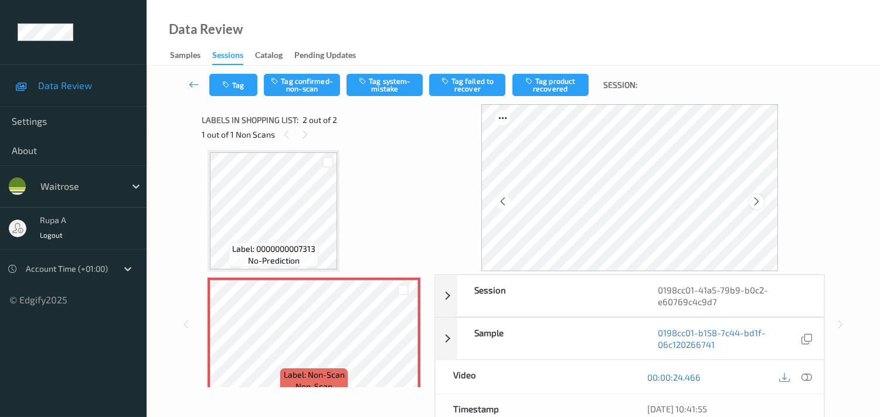
click at [755, 200] on icon at bounding box center [756, 201] width 10 height 11
click at [382, 135] on div "1 out of 1 Non Scans" at bounding box center [314, 134] width 224 height 15
click at [759, 197] on icon at bounding box center [756, 201] width 10 height 11
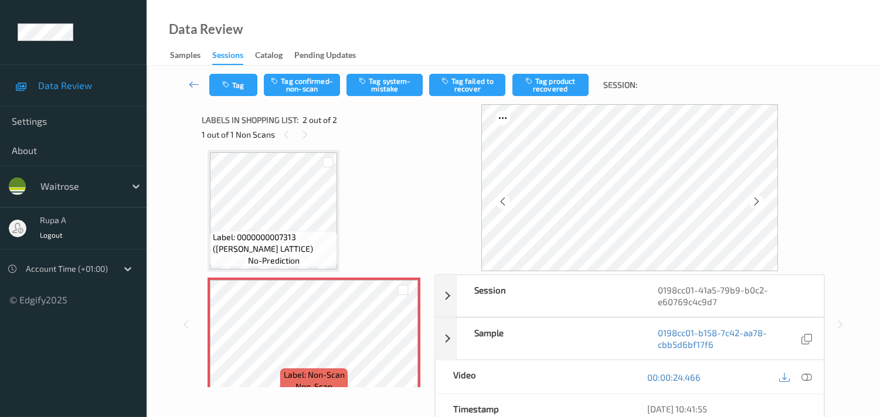
click at [416, 154] on div "Label: 0000000007313 ([PERSON_NAME] LATTICE) no-prediction Label: Non-Scan non-…" at bounding box center [313, 275] width 213 height 250
click at [752, 202] on div at bounding box center [756, 202] width 15 height 15
click at [752, 201] on div at bounding box center [756, 202] width 15 height 15
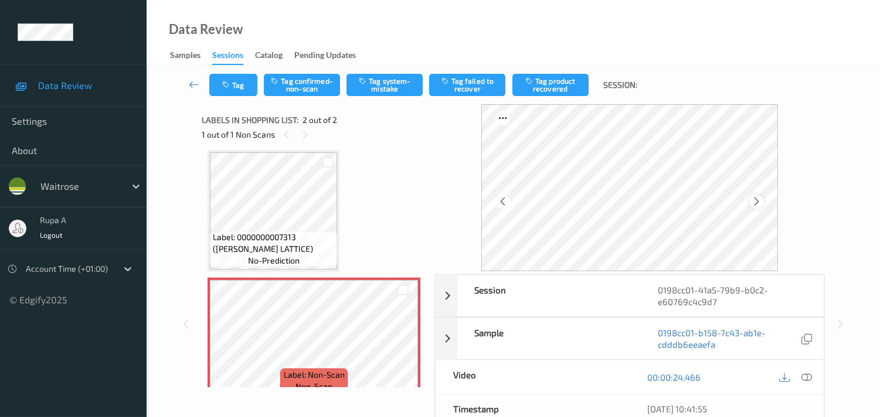
click at [761, 203] on icon at bounding box center [756, 201] width 10 height 11
click at [806, 375] on icon at bounding box center [806, 377] width 11 height 11
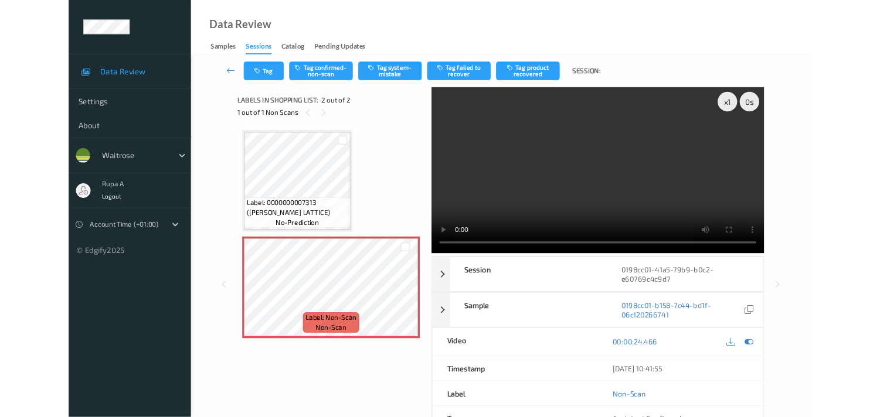
scroll to position [0, 0]
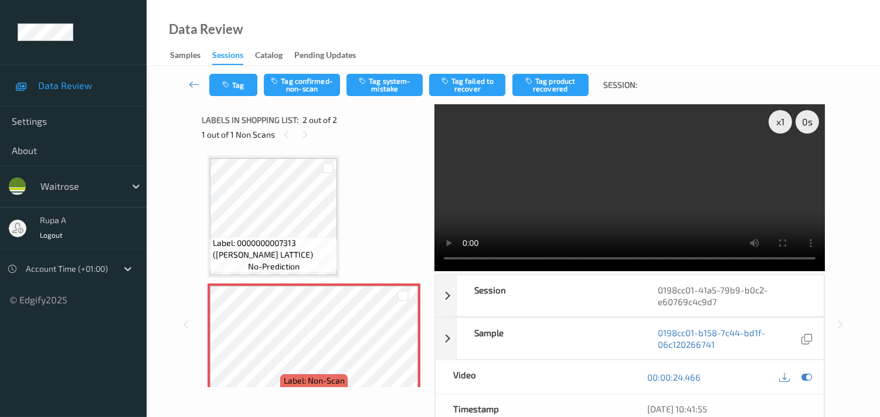
click at [370, 97] on div "Tag Tag confirmed-non-scan Tag system-mistake Tag failed to recover Tag product…" at bounding box center [513, 85] width 685 height 39
click at [373, 91] on button "Tag system-mistake" at bounding box center [384, 85] width 76 height 22
click at [806, 372] on icon at bounding box center [806, 377] width 11 height 11
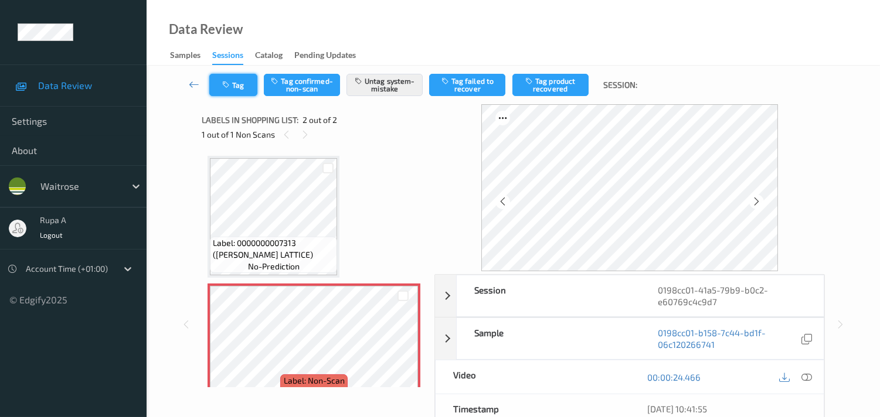
click at [253, 88] on button "Tag" at bounding box center [233, 85] width 48 height 22
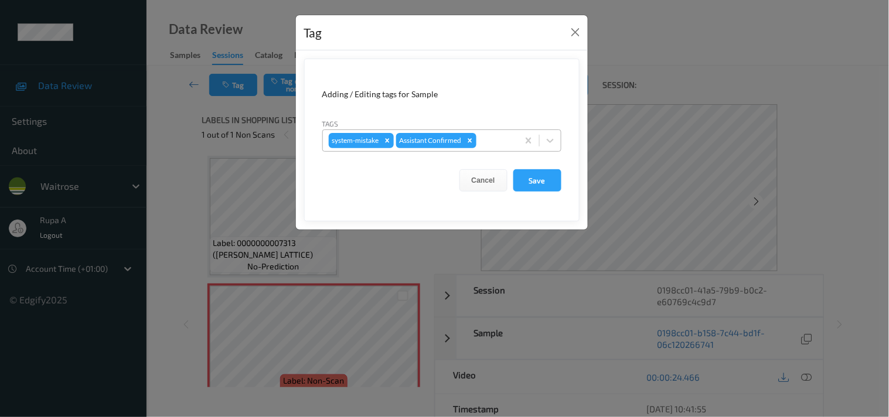
click at [500, 141] on div at bounding box center [495, 141] width 33 height 14
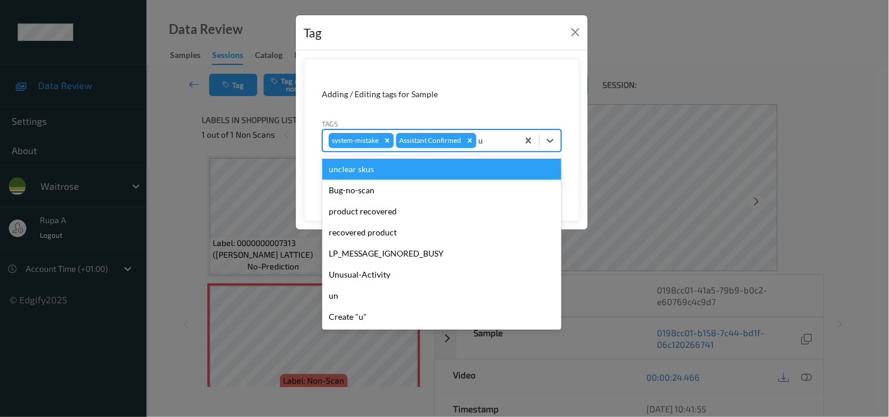
type input "un"
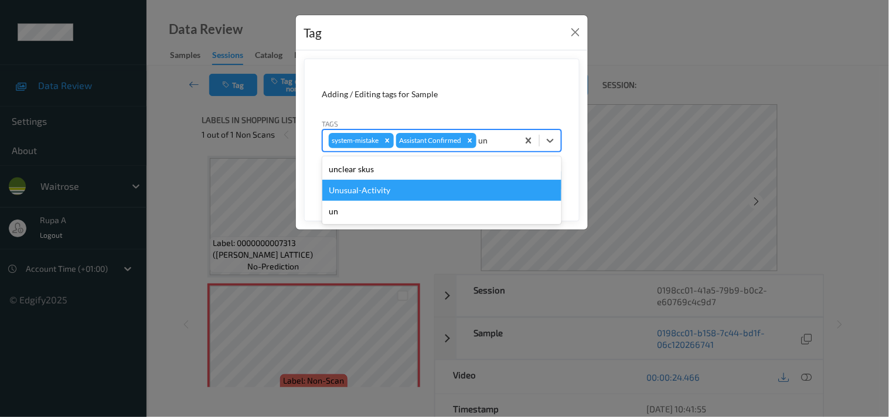
click at [400, 192] on div "Unusual-Activity" at bounding box center [441, 190] width 239 height 21
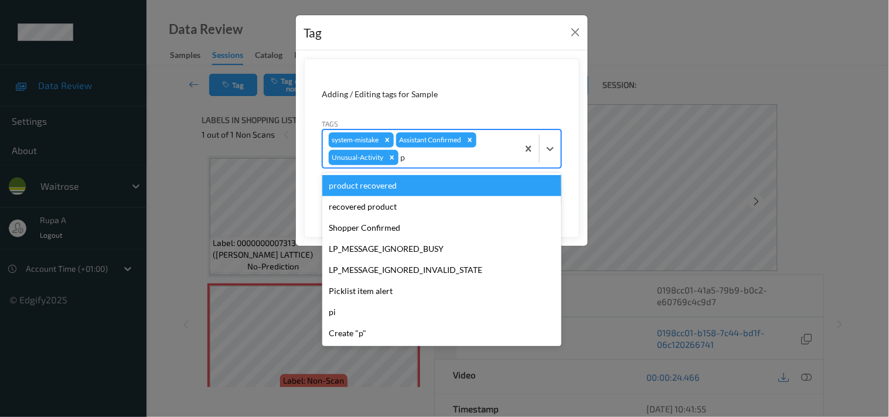
type input "pi"
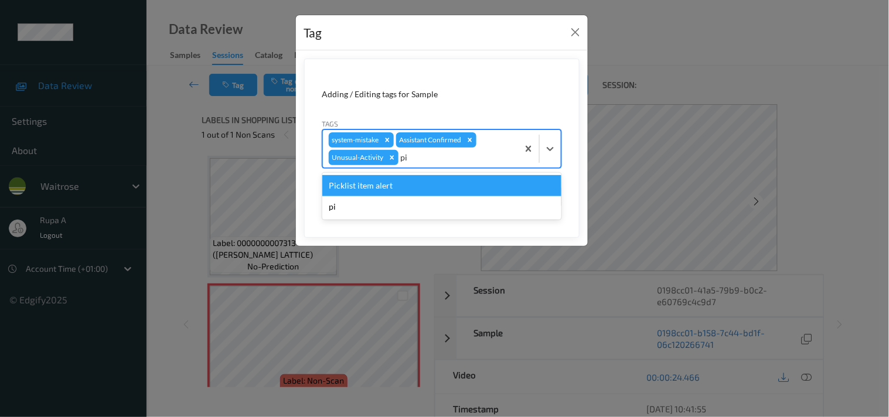
click at [388, 188] on div "Picklist item alert" at bounding box center [441, 185] width 239 height 21
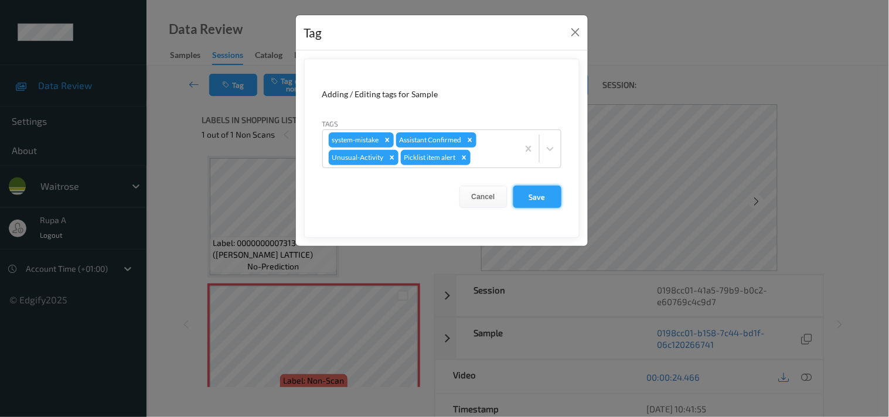
click at [524, 202] on button "Save" at bounding box center [537, 197] width 48 height 22
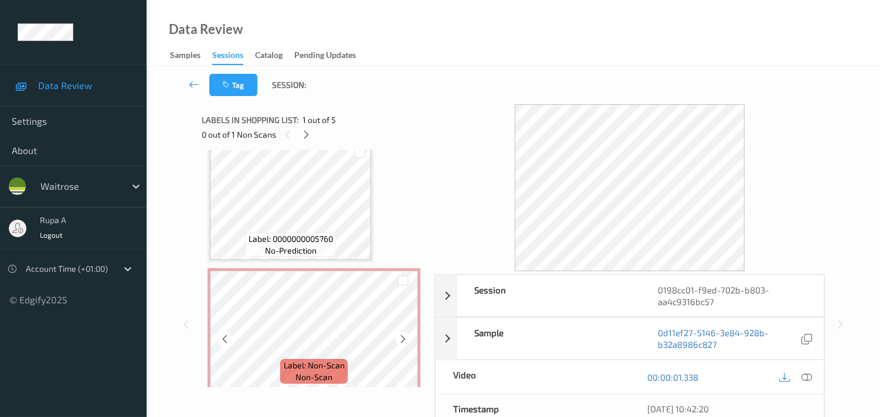
scroll to position [403, 0]
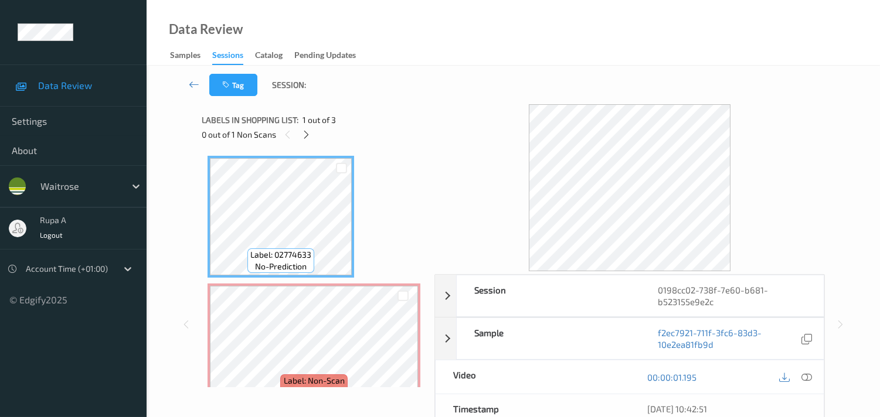
scroll to position [65, 0]
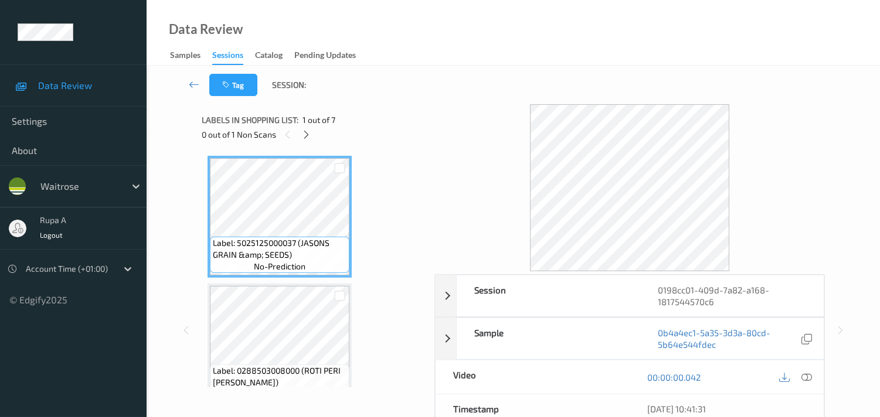
click at [355, 113] on div "Labels in shopping list: 1 out of 7" at bounding box center [314, 120] width 224 height 15
click at [309, 136] on icon at bounding box center [306, 135] width 10 height 11
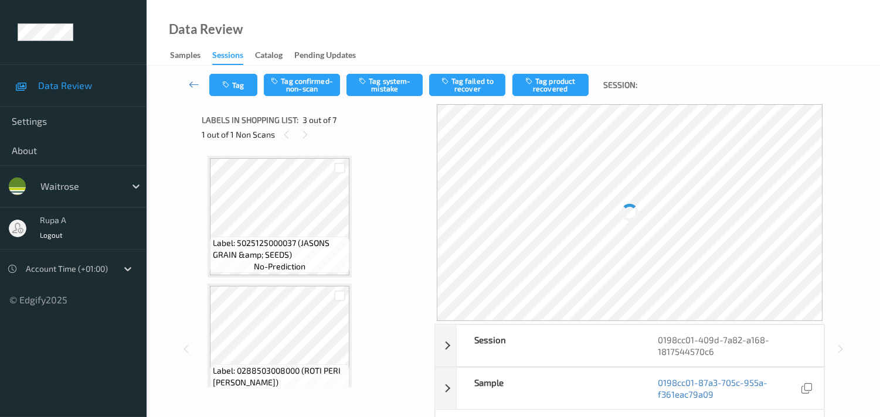
scroll to position [132, 0]
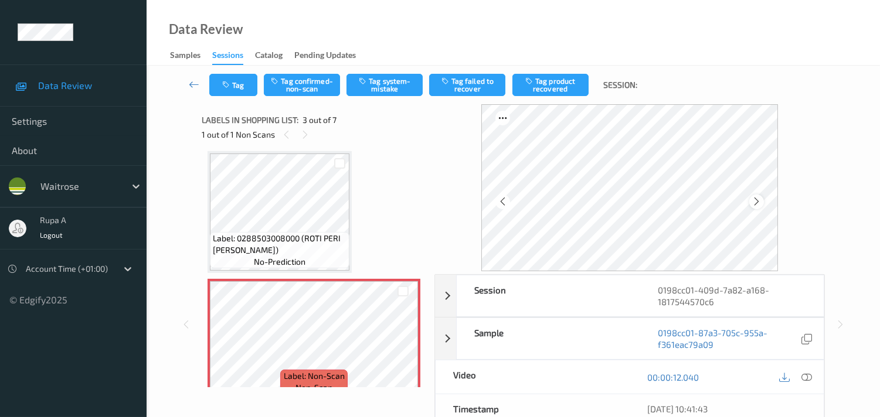
click at [761, 199] on icon at bounding box center [756, 201] width 10 height 11
click at [764, 199] on div at bounding box center [756, 202] width 15 height 15
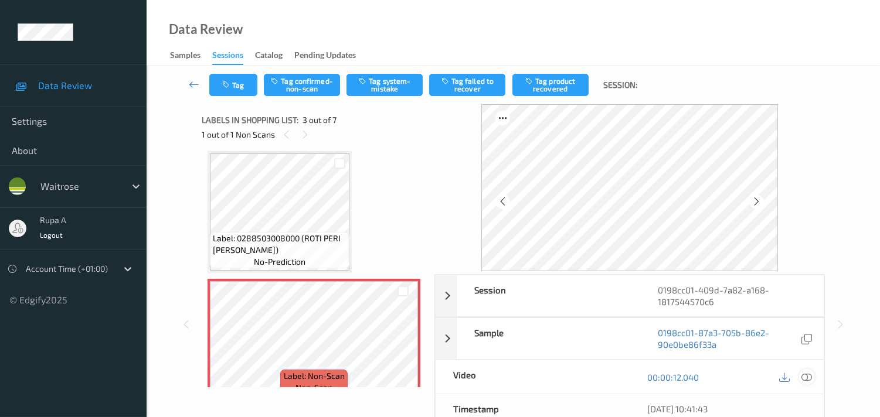
click at [801, 380] on icon at bounding box center [806, 377] width 11 height 11
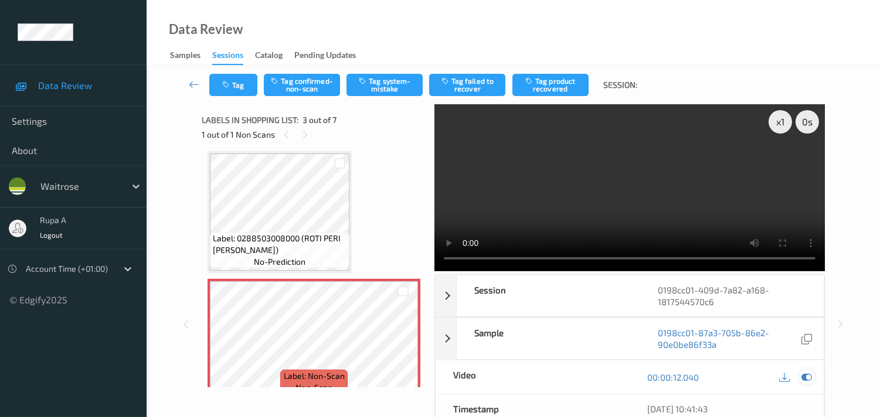
click at [803, 376] on icon at bounding box center [806, 377] width 11 height 11
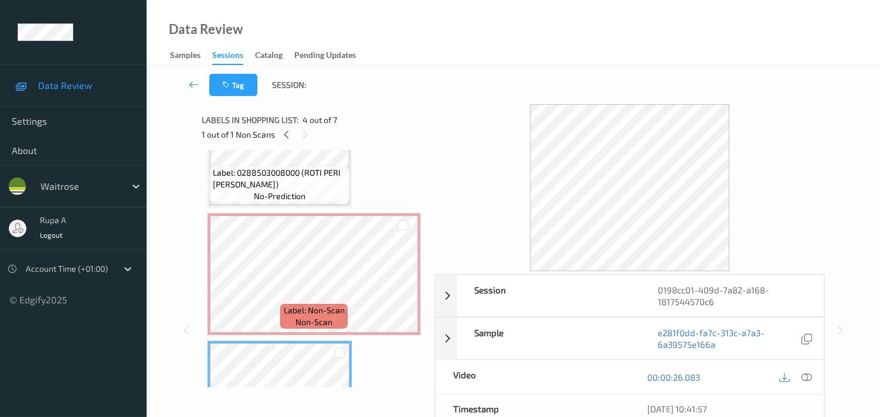
scroll to position [197, 0]
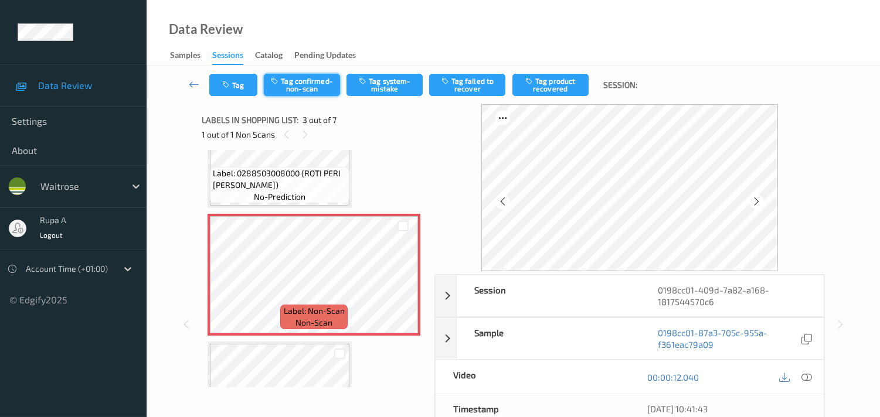
click at [312, 90] on button "Tag confirmed-non-scan" at bounding box center [302, 85] width 76 height 22
click at [471, 95] on button "Tag failed to recover" at bounding box center [467, 85] width 76 height 22
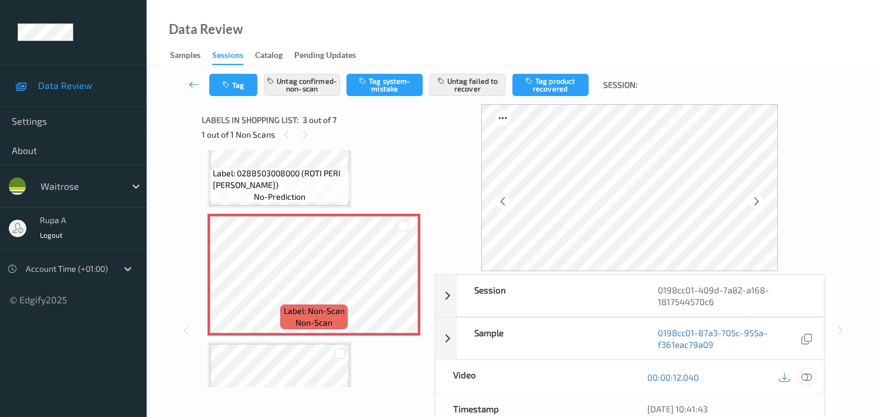
click at [800, 374] on div at bounding box center [807, 377] width 16 height 16
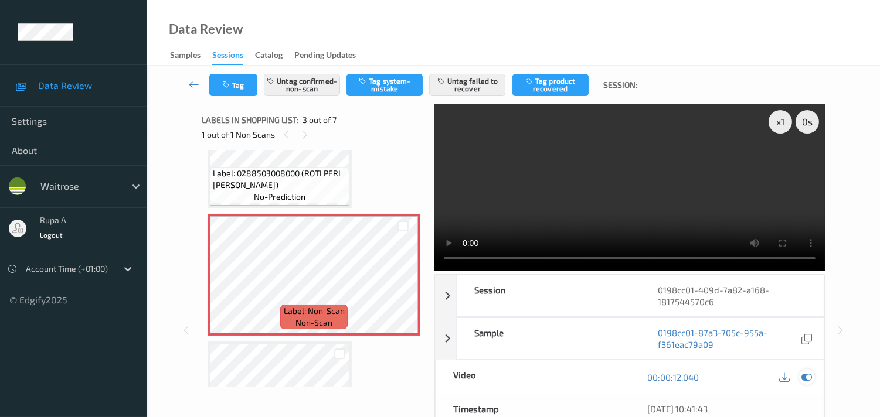
click at [810, 380] on icon at bounding box center [806, 377] width 11 height 11
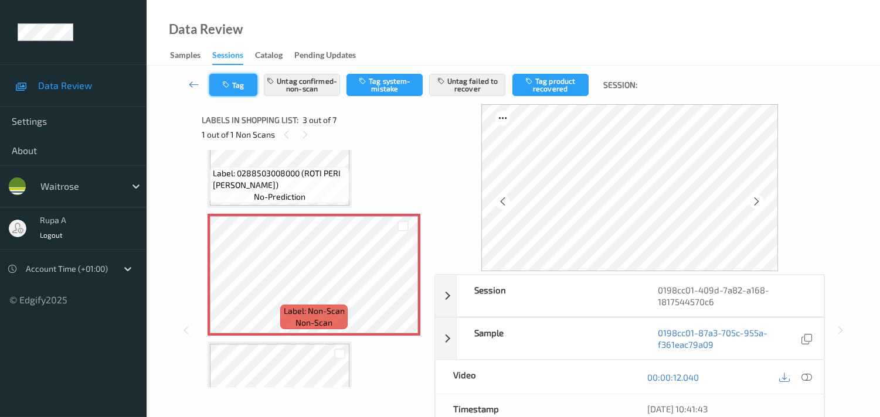
click at [229, 88] on icon "button" at bounding box center [227, 85] width 10 height 8
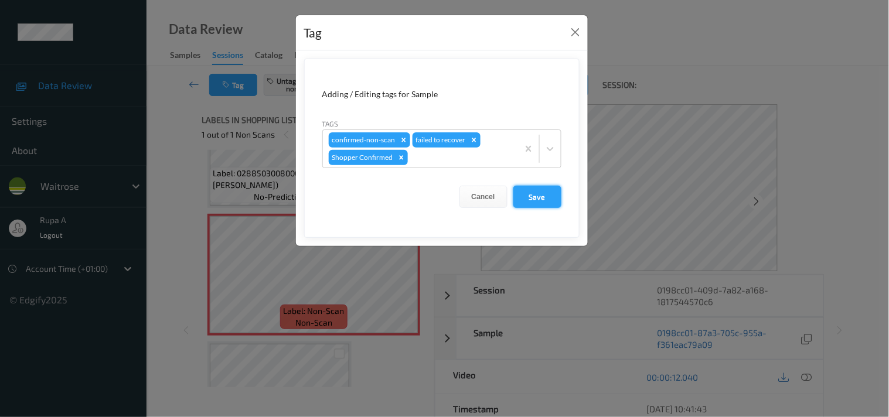
click at [541, 196] on button "Save" at bounding box center [537, 197] width 48 height 22
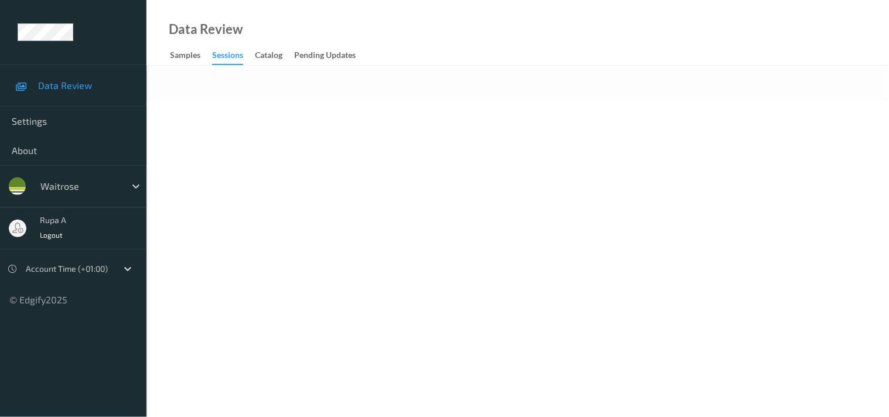
click at [435, 117] on body "Data Review Settings About waitrose rupa a Logout Account Time (+01:00) © Edgif…" at bounding box center [444, 208] width 889 height 417
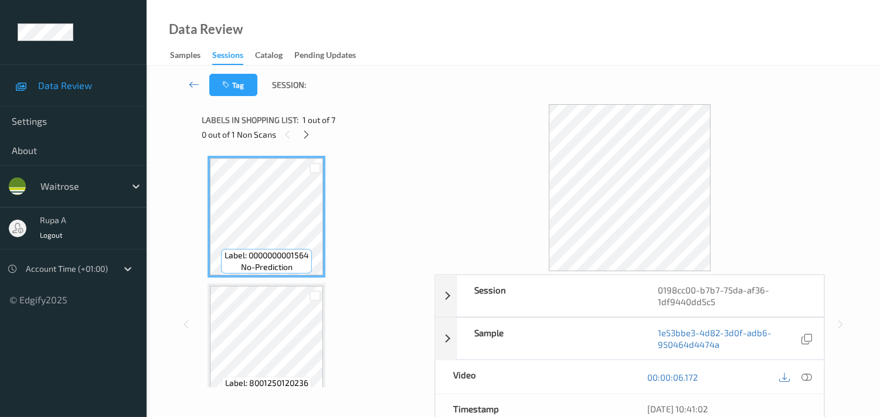
click at [297, 142] on div "Labels in shopping list: 1 out of 7 0 out of 1 Non Scans" at bounding box center [314, 127] width 224 height 46
click at [301, 133] on div at bounding box center [306, 134] width 15 height 15
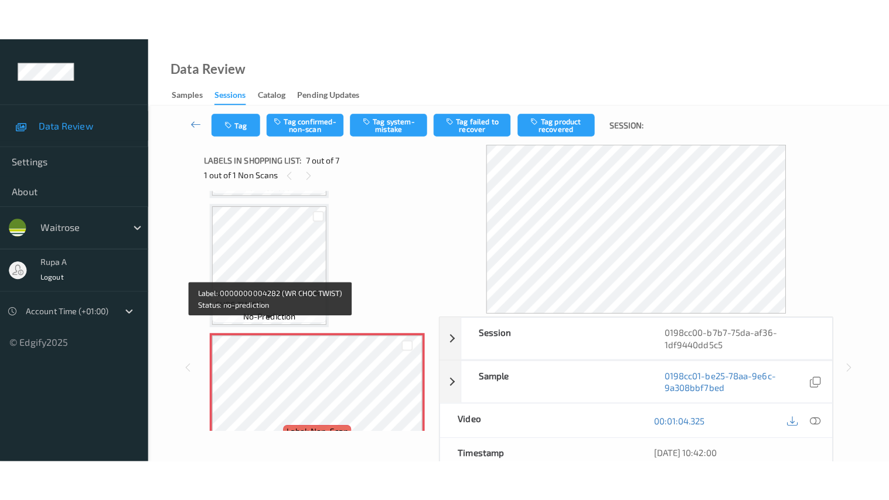
scroll to position [657, 0]
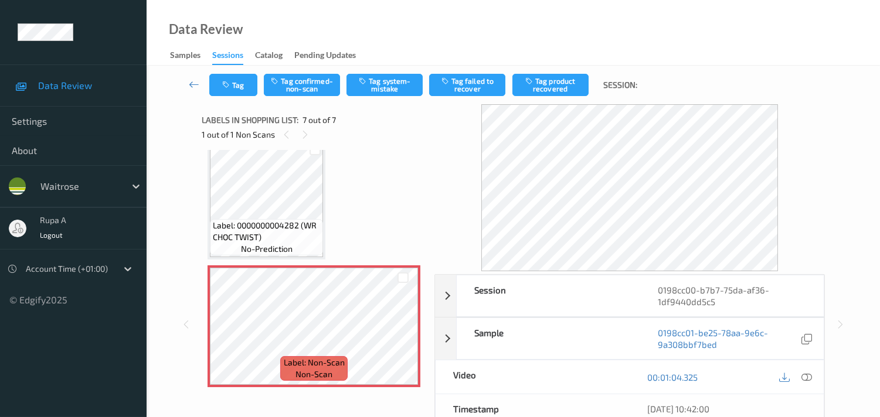
click at [810, 379] on icon at bounding box center [806, 377] width 11 height 11
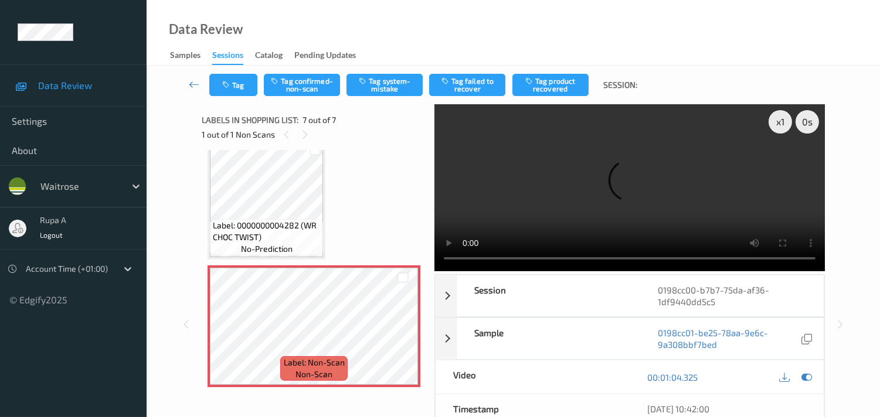
scroll to position [574, 0]
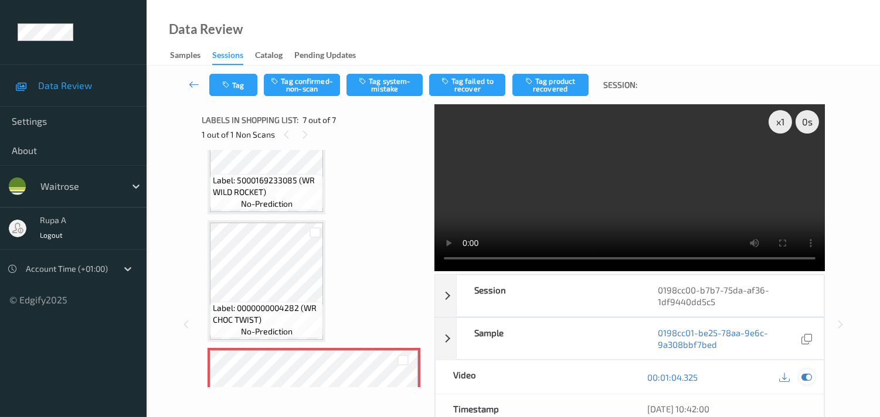
click at [806, 376] on icon at bounding box center [806, 377] width 11 height 11
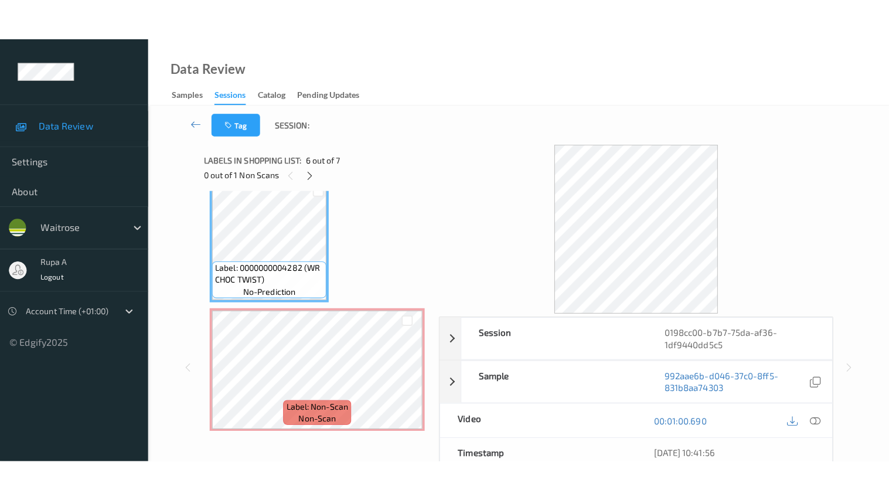
scroll to position [657, 0]
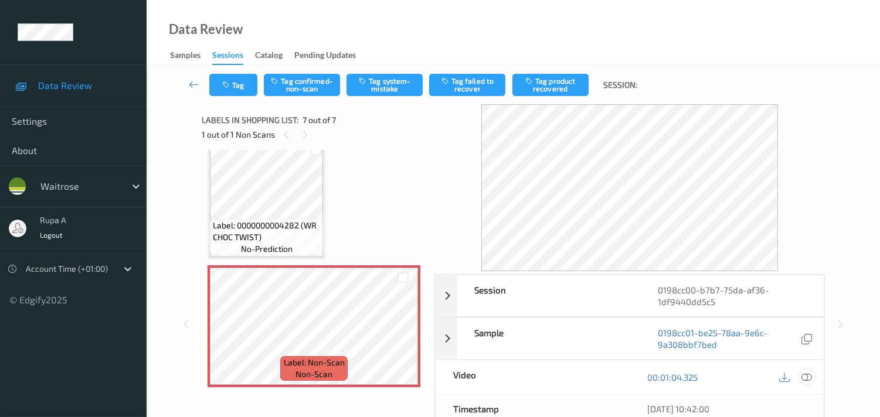
click at [810, 383] on div at bounding box center [807, 377] width 16 height 16
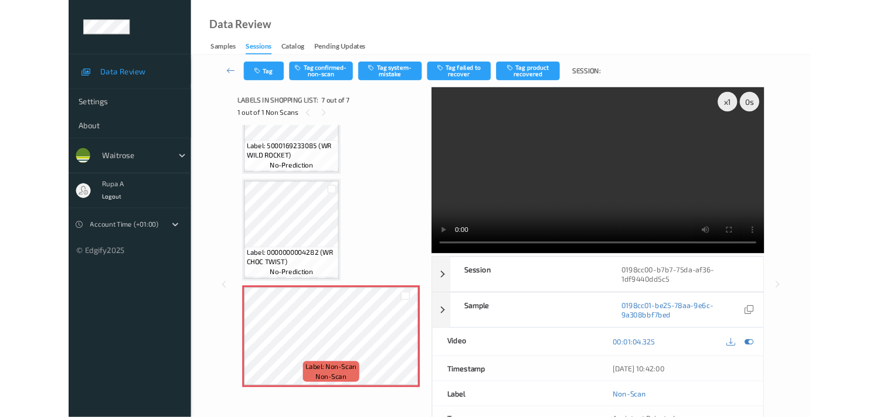
scroll to position [574, 0]
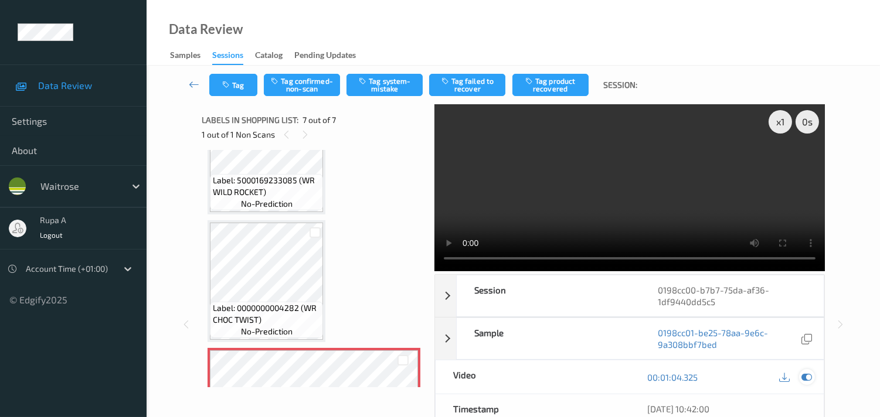
click at [803, 383] on icon at bounding box center [806, 377] width 11 height 11
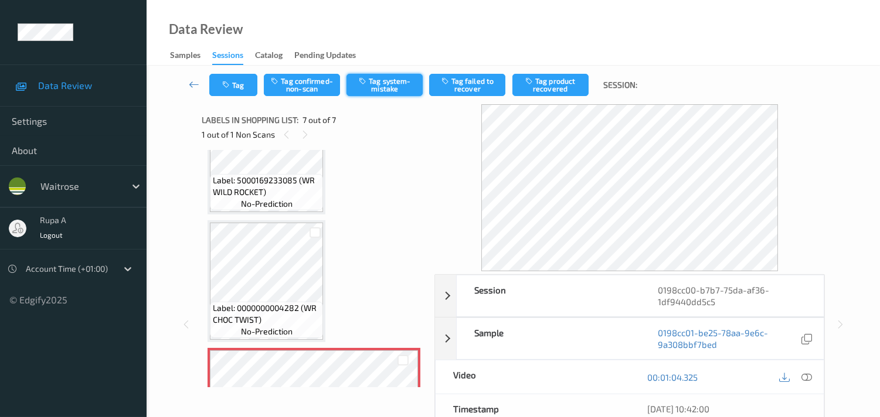
click at [377, 84] on button "Tag system-mistake" at bounding box center [384, 85] width 76 height 22
click at [239, 91] on button "Tag" at bounding box center [233, 85] width 48 height 22
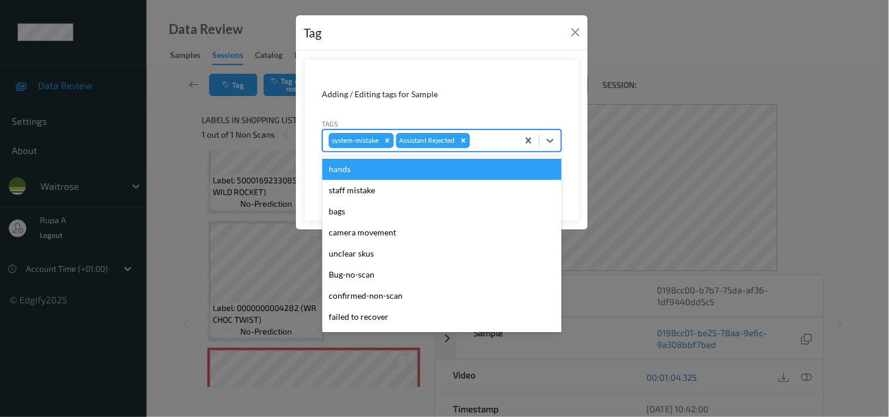
click at [493, 147] on div at bounding box center [492, 141] width 40 height 14
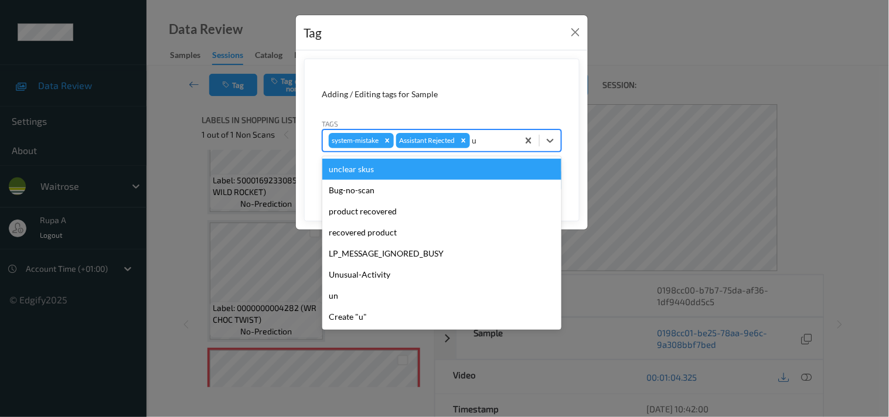
type input "un"
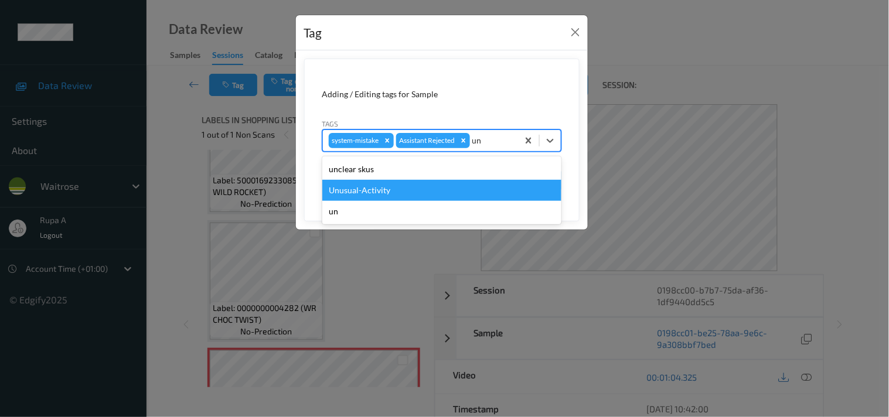
click at [407, 182] on div "Unusual-Activity" at bounding box center [441, 190] width 239 height 21
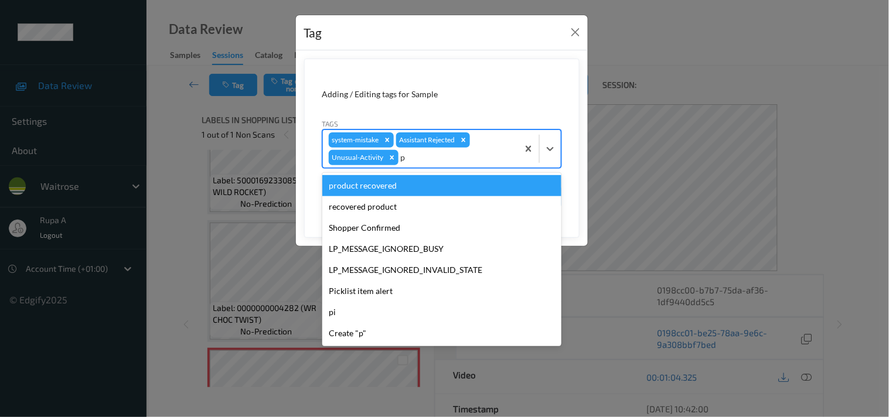
type input "pi"
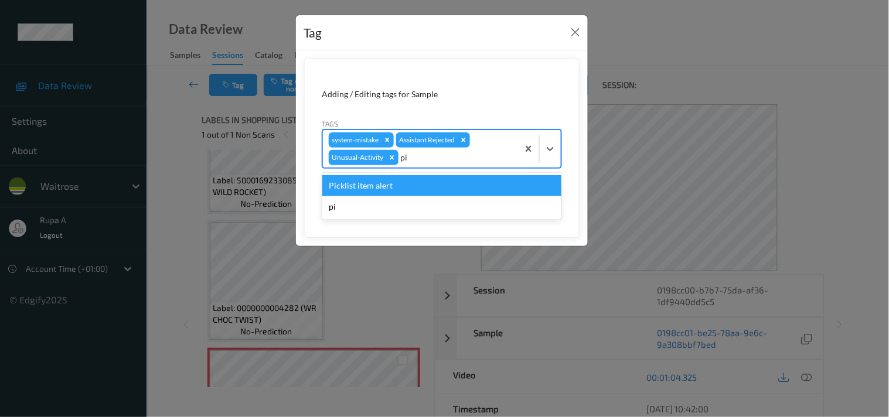
click at [401, 186] on div "Picklist item alert" at bounding box center [441, 185] width 239 height 21
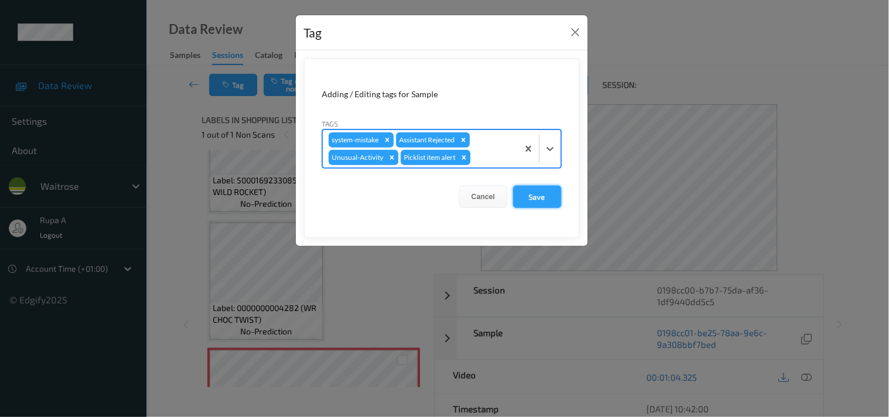
click at [547, 190] on button "Save" at bounding box center [537, 197] width 48 height 22
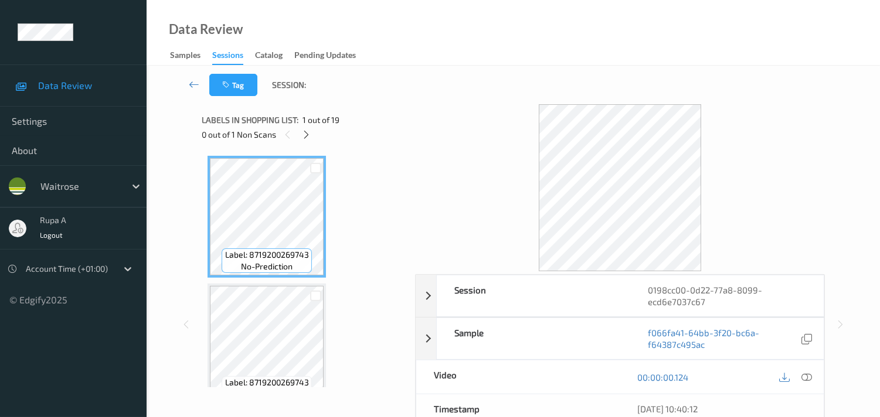
drag, startPoint x: 360, startPoint y: 131, endPoint x: 297, endPoint y: 139, distance: 63.9
click at [359, 132] on div "0 out of 1 Non Scans" at bounding box center [304, 134] width 205 height 15
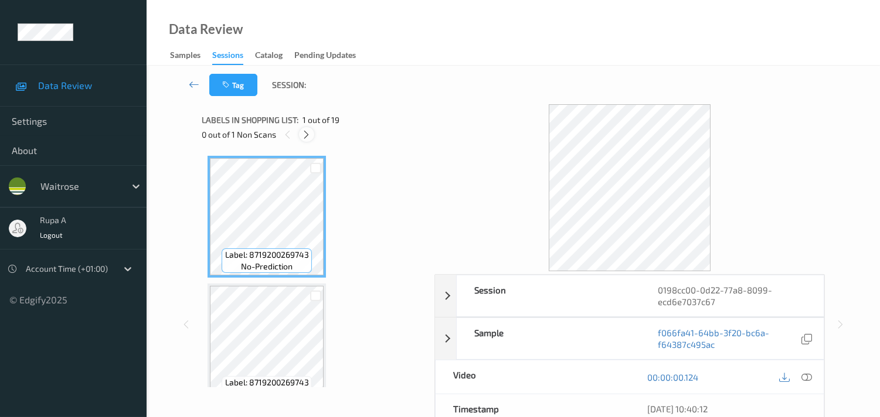
click at [306, 139] on icon at bounding box center [306, 135] width 10 height 11
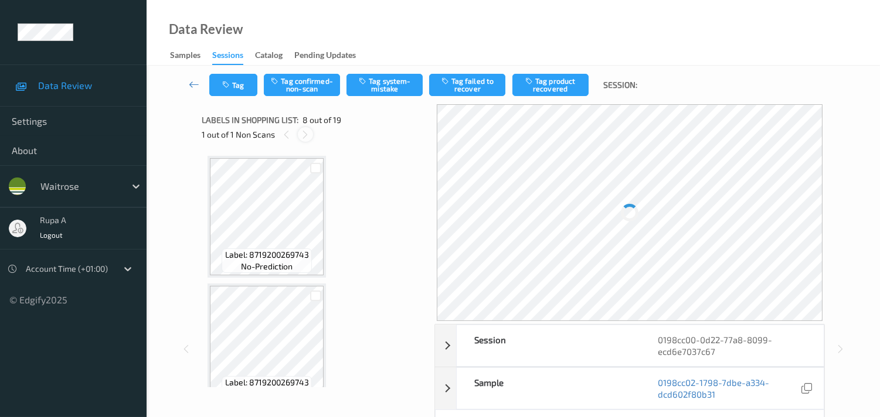
scroll to position [768, 0]
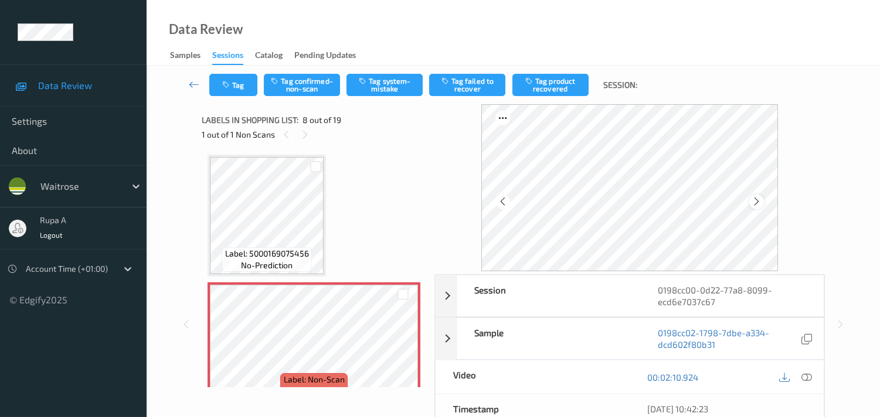
click at [759, 200] on icon at bounding box center [756, 201] width 10 height 11
click at [758, 200] on icon at bounding box center [756, 201] width 10 height 11
click at [806, 381] on icon at bounding box center [806, 377] width 11 height 11
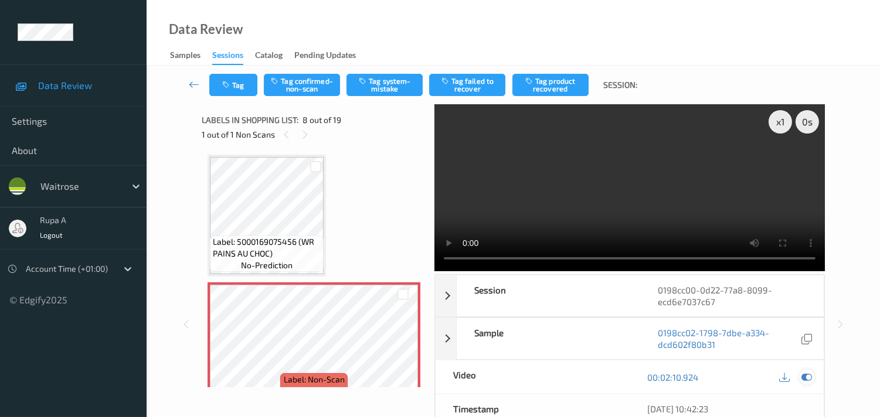
click at [803, 379] on icon at bounding box center [806, 377] width 11 height 11
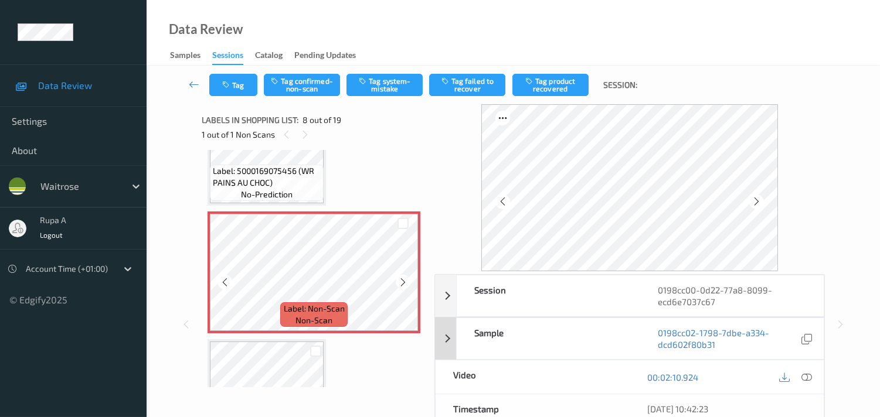
scroll to position [898, 0]
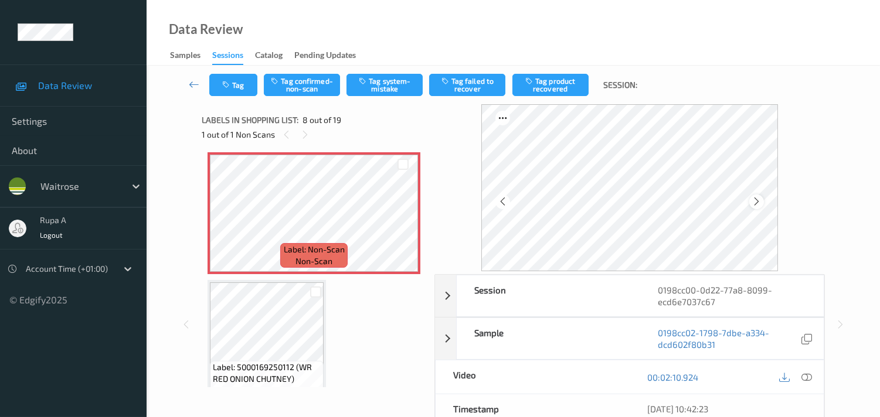
click at [764, 202] on div at bounding box center [756, 202] width 15 height 15
click at [758, 203] on icon at bounding box center [756, 201] width 10 height 11
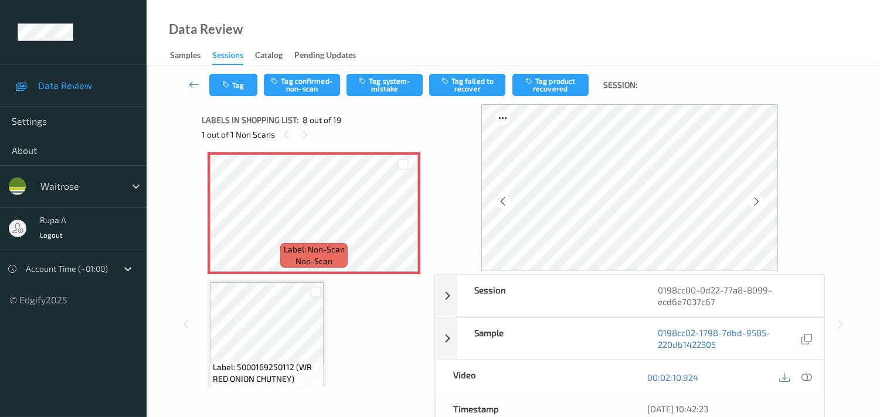
click at [758, 203] on icon at bounding box center [756, 201] width 10 height 11
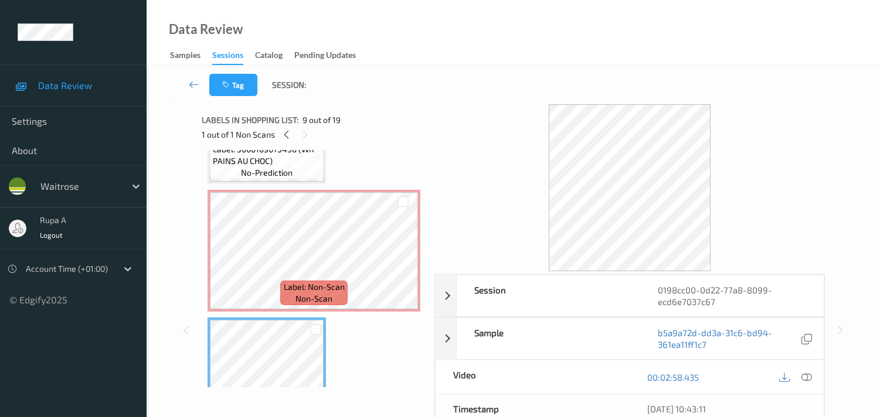
scroll to position [833, 0]
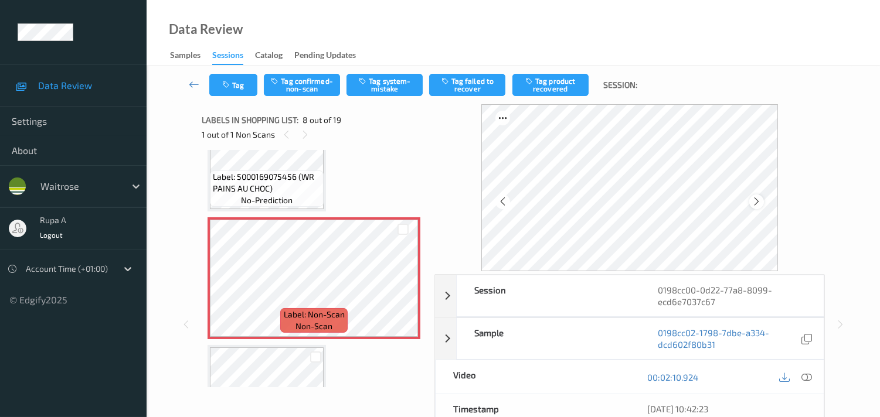
click at [752, 200] on div at bounding box center [756, 202] width 15 height 15
click at [752, 201] on div at bounding box center [756, 202] width 15 height 15
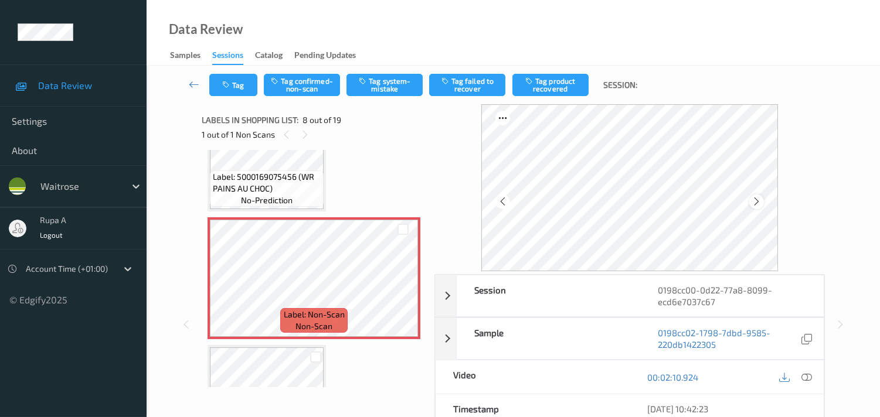
click at [753, 200] on div at bounding box center [756, 202] width 15 height 15
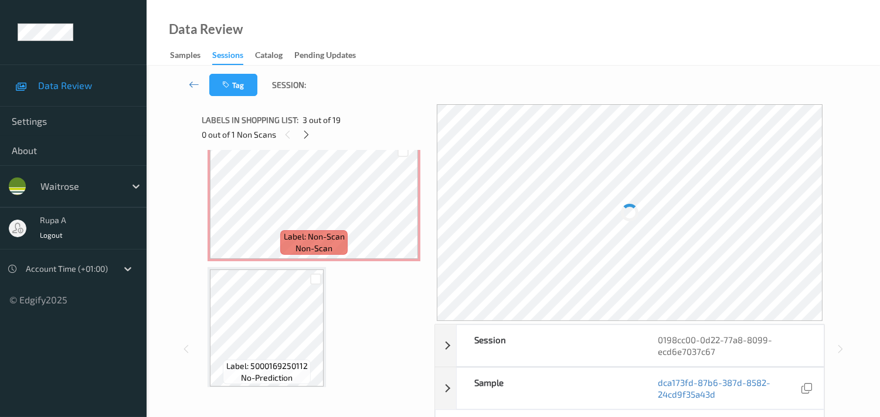
scroll to position [911, 0]
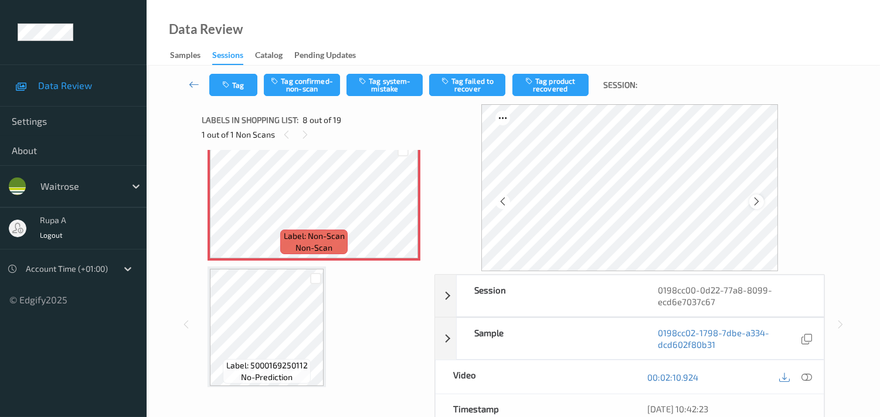
click at [760, 203] on icon at bounding box center [756, 201] width 10 height 11
click at [812, 377] on div at bounding box center [807, 377] width 16 height 16
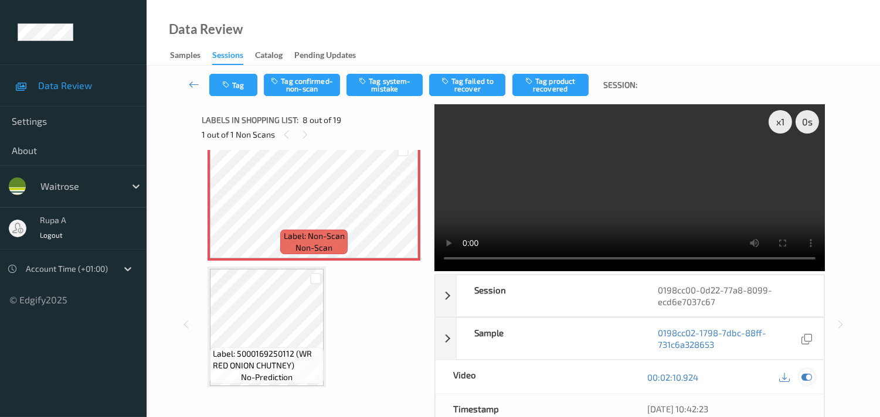
click at [803, 373] on icon at bounding box center [806, 377] width 11 height 11
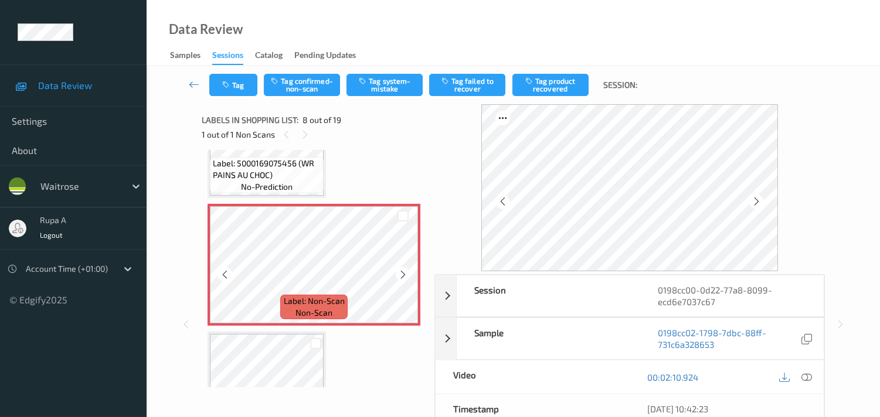
scroll to position [781, 0]
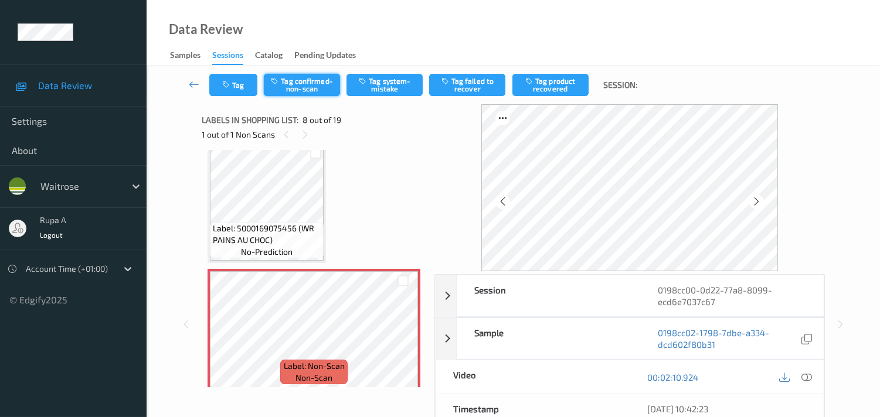
click at [292, 93] on button "Tag confirmed-non-scan" at bounding box center [302, 85] width 76 height 22
click at [451, 82] on icon "button" at bounding box center [446, 81] width 10 height 8
click at [481, 91] on button "Tag failed to recover" at bounding box center [467, 85] width 76 height 22
click at [467, 85] on button "Tag failed to recover" at bounding box center [467, 85] width 76 height 22
click at [467, 84] on button "Tag failed to recover" at bounding box center [467, 85] width 76 height 22
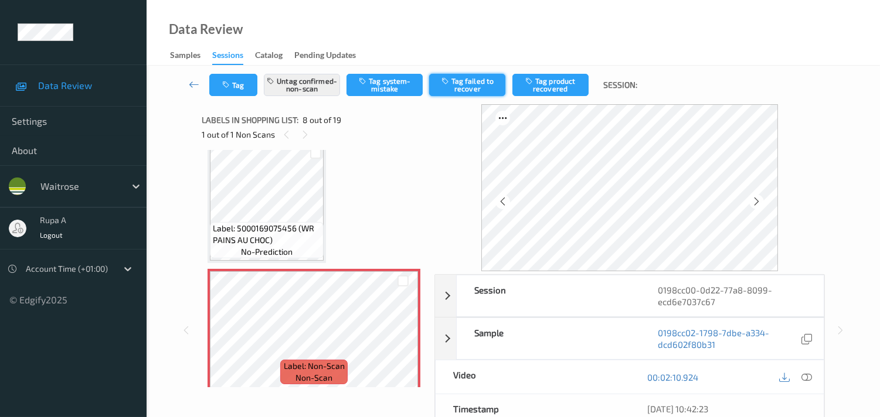
click at [467, 84] on button "Tag failed to recover" at bounding box center [467, 85] width 76 height 22
click at [467, 83] on button "Tag failed to recover" at bounding box center [467, 85] width 76 height 22
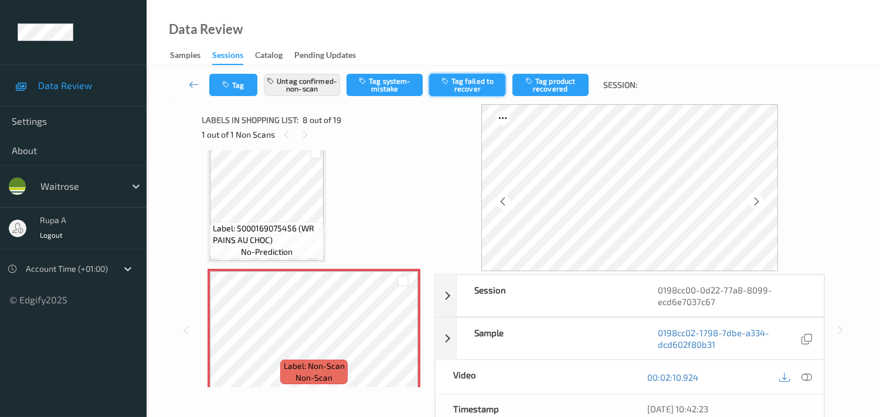
click at [467, 83] on button "Tag failed to recover" at bounding box center [467, 85] width 76 height 22
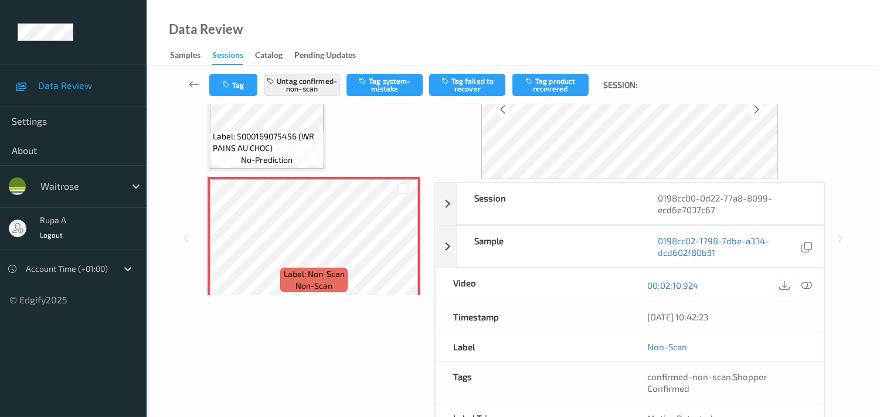
scroll to position [0, 0]
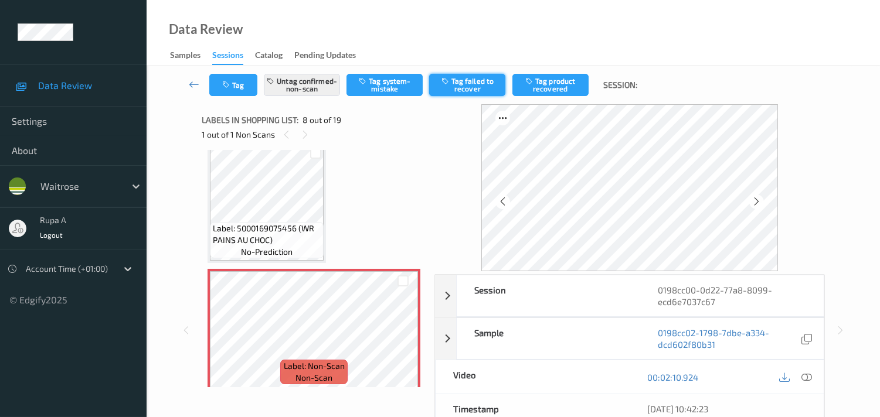
click at [473, 86] on button "Tag failed to recover" at bounding box center [467, 85] width 76 height 22
click at [466, 85] on button "Tag failed to recover" at bounding box center [467, 85] width 76 height 22
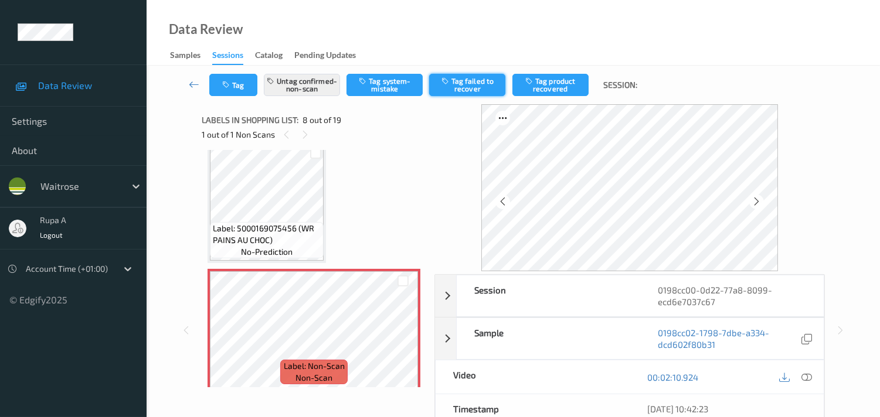
click at [466, 85] on button "Tag failed to recover" at bounding box center [467, 85] width 76 height 22
click at [240, 91] on button "Tag" at bounding box center [233, 85] width 48 height 22
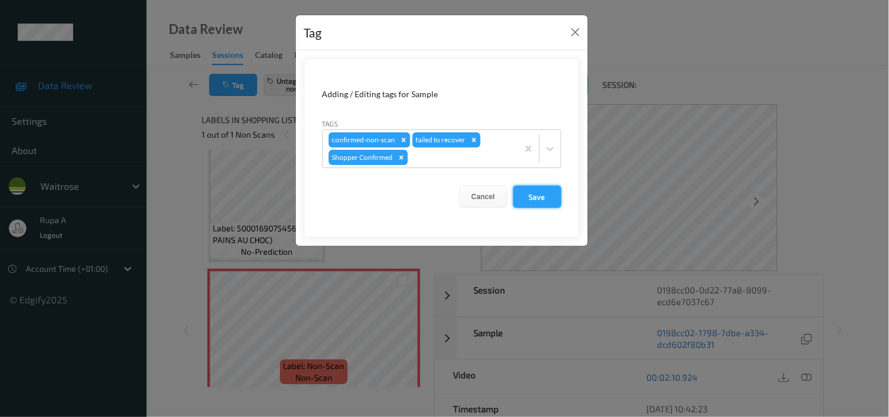
click at [544, 196] on button "Save" at bounding box center [537, 197] width 48 height 22
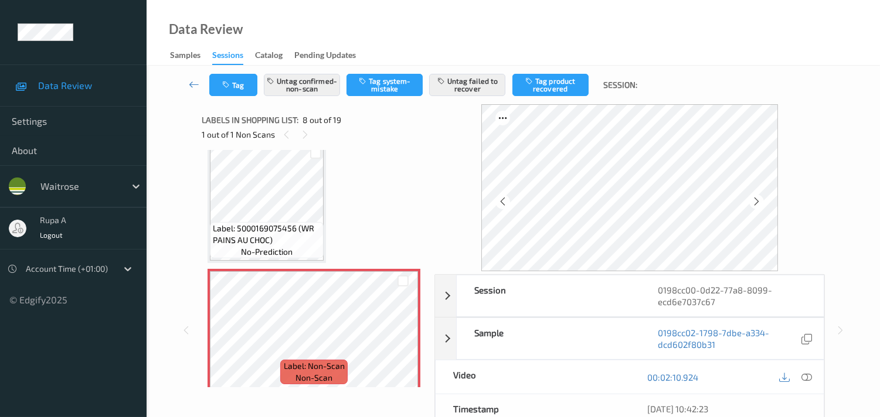
click at [761, 203] on icon at bounding box center [756, 201] width 10 height 11
click at [237, 88] on button "Tag" at bounding box center [233, 85] width 48 height 22
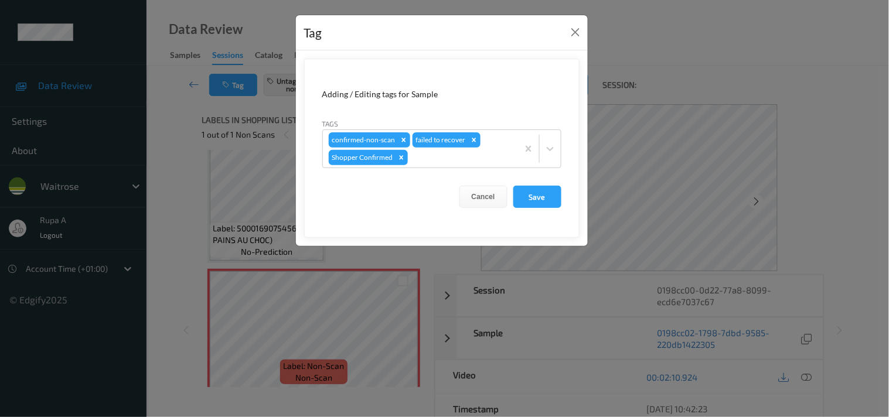
click at [561, 205] on form "Adding / Editing tags for Sample Tags confirmed-non-scan failed to recover Shop…" at bounding box center [441, 148] width 275 height 179
click at [529, 192] on button "Save" at bounding box center [537, 197] width 48 height 22
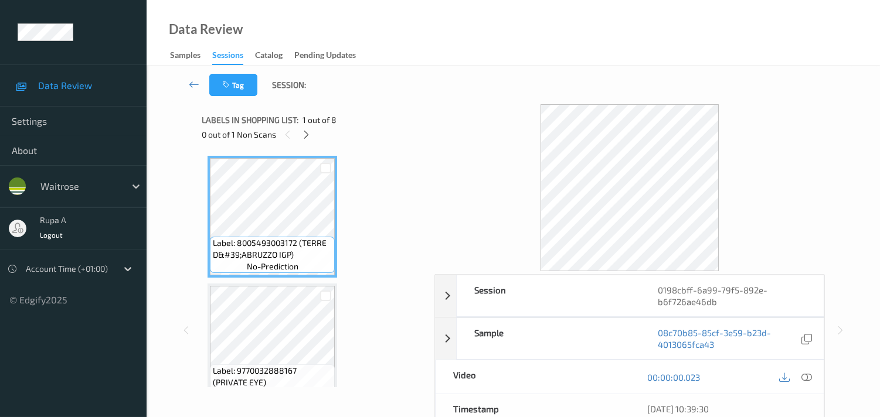
click at [354, 120] on div "Labels in shopping list: 1 out of 8" at bounding box center [314, 120] width 224 height 15
click at [306, 134] on icon at bounding box center [306, 135] width 10 height 11
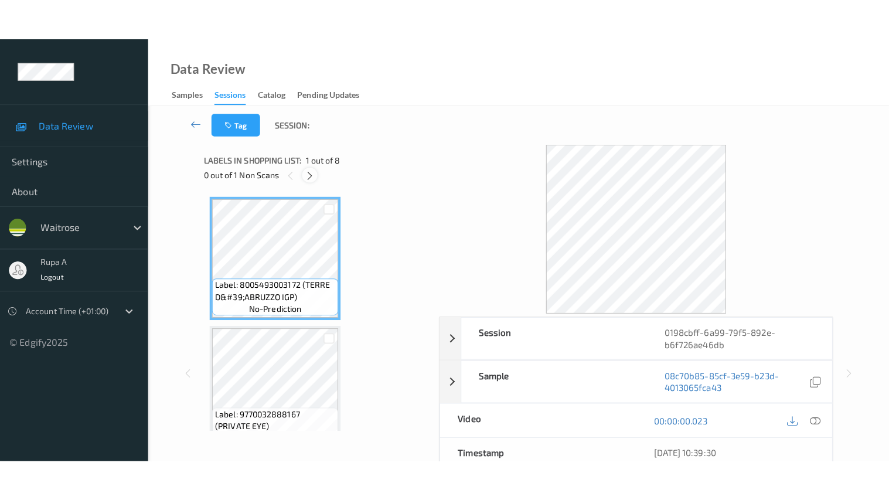
scroll to position [768, 0]
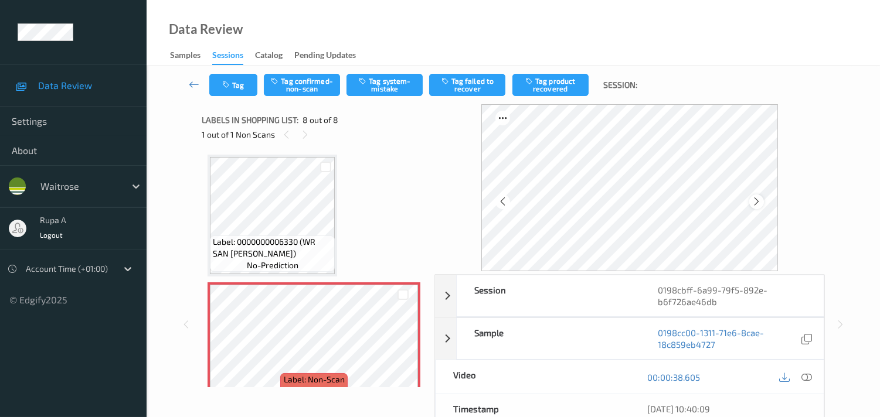
click at [761, 201] on icon at bounding box center [756, 201] width 10 height 11
click at [758, 200] on icon at bounding box center [756, 201] width 10 height 11
click at [808, 379] on icon at bounding box center [806, 377] width 11 height 11
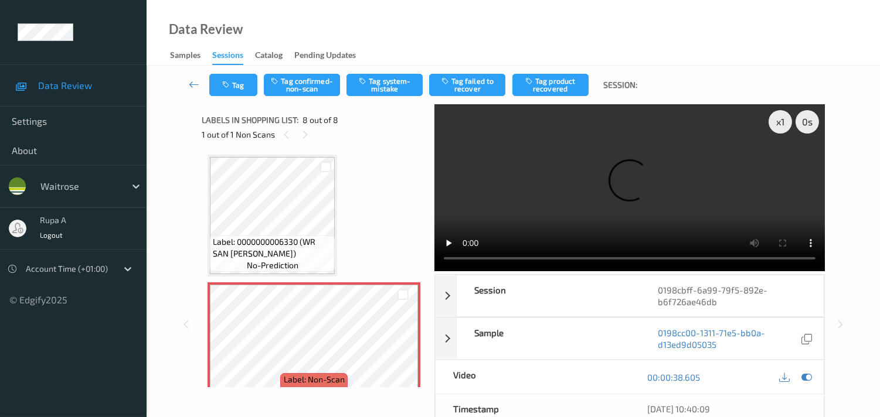
scroll to position [701, 0]
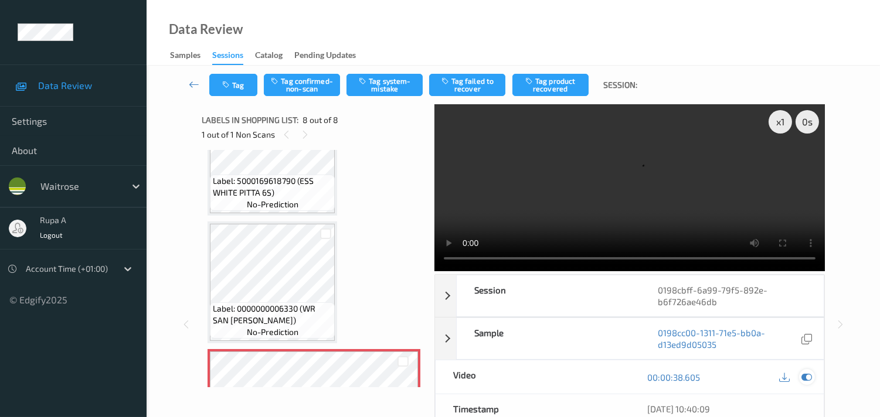
click at [809, 380] on icon at bounding box center [806, 377] width 11 height 11
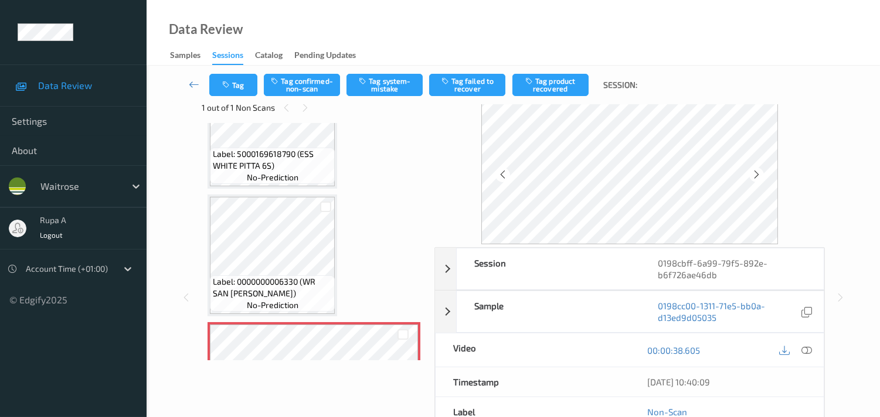
scroll to position [0, 0]
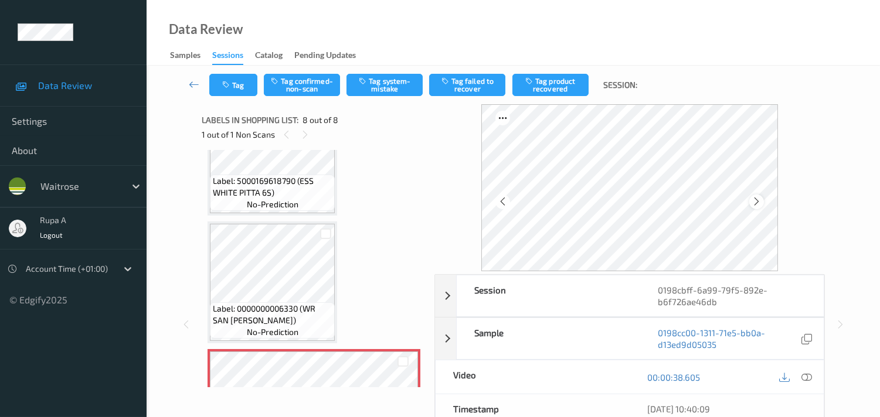
click at [755, 197] on icon at bounding box center [756, 201] width 10 height 11
click at [811, 382] on icon at bounding box center [806, 377] width 11 height 11
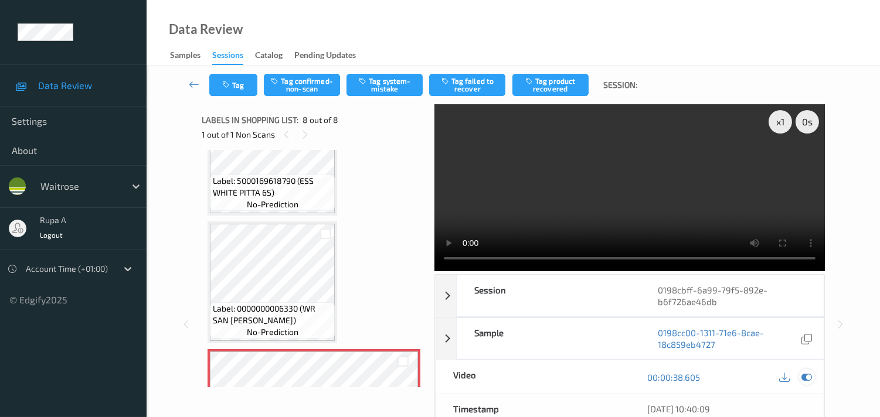
click at [805, 382] on icon at bounding box center [806, 377] width 11 height 11
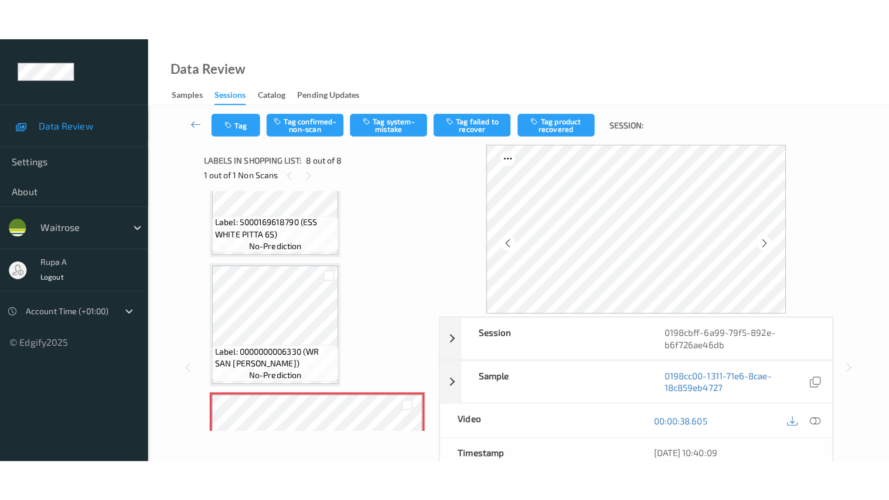
scroll to position [766, 0]
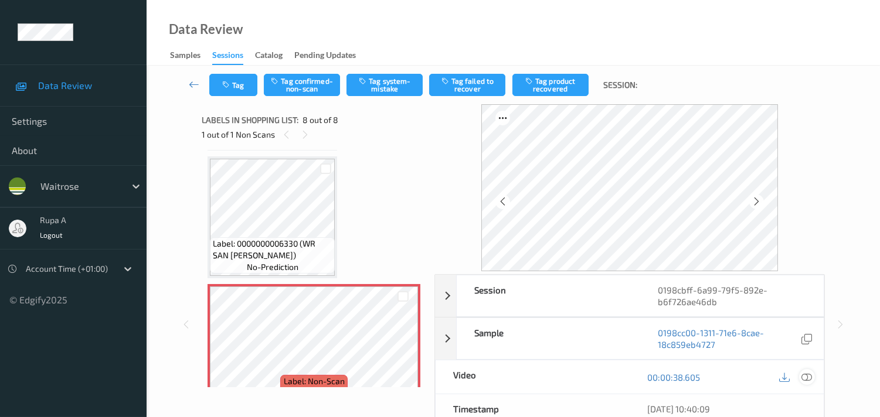
click at [808, 379] on icon at bounding box center [806, 377] width 11 height 11
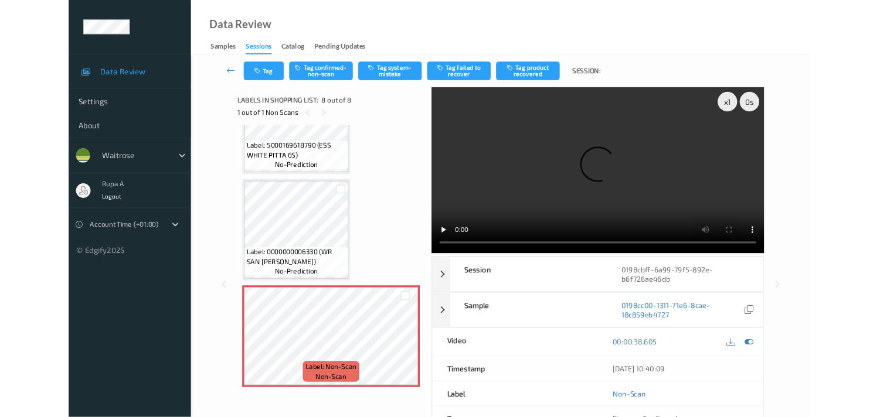
scroll to position [701, 0]
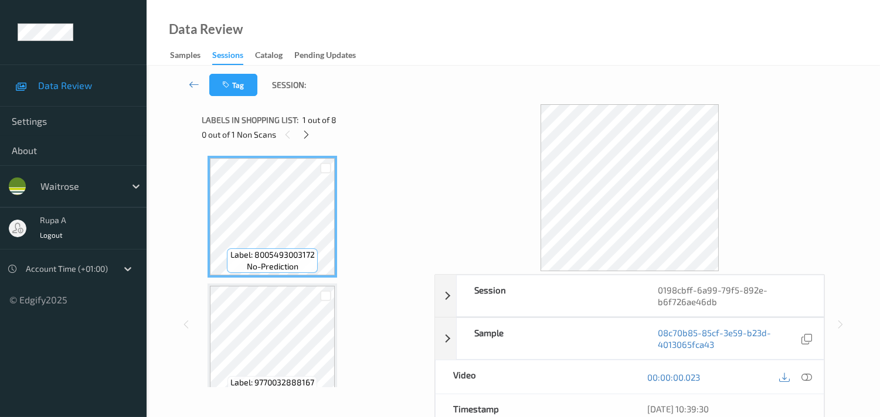
click at [308, 138] on icon at bounding box center [306, 135] width 10 height 11
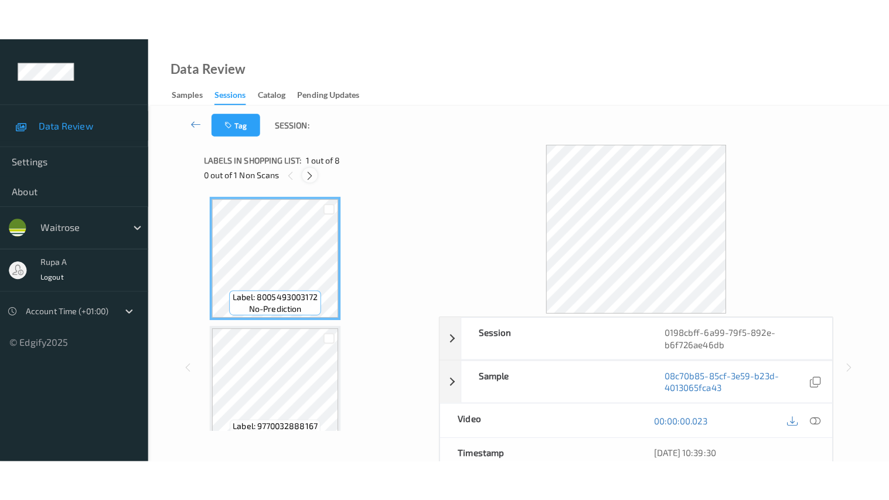
scroll to position [768, 0]
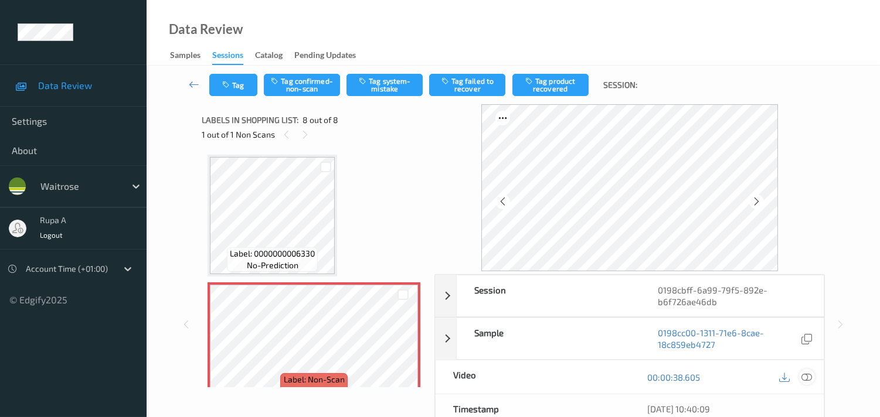
click at [804, 374] on icon at bounding box center [806, 377] width 11 height 11
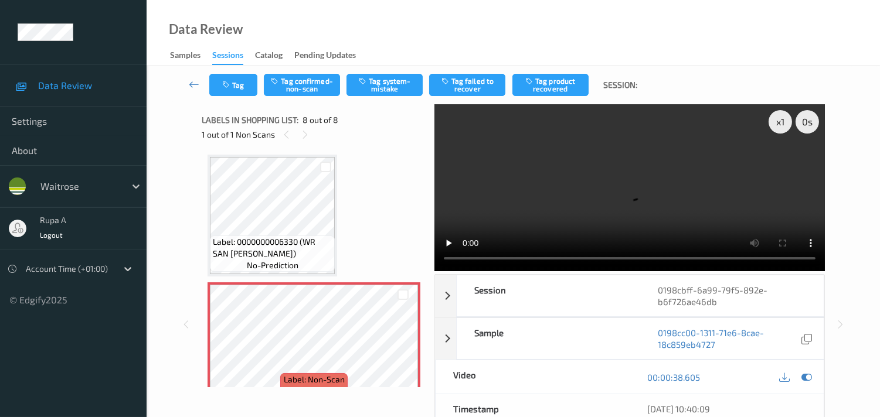
scroll to position [701, 0]
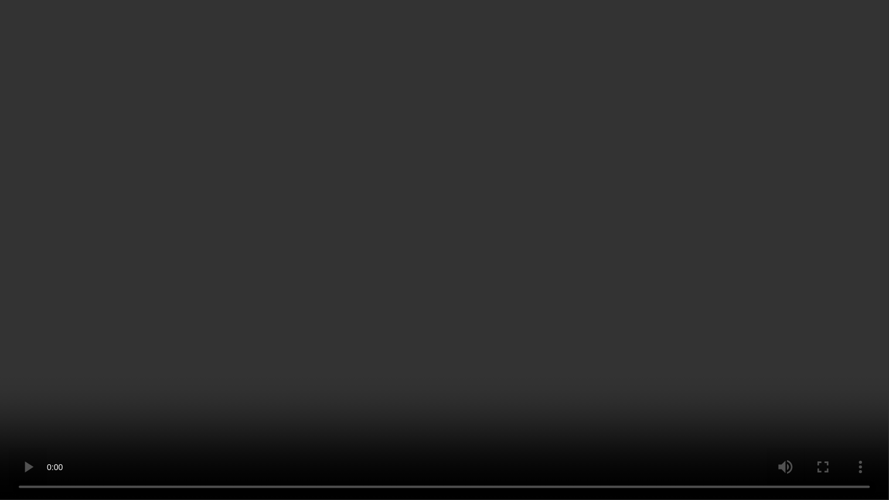
click at [268, 303] on video at bounding box center [444, 250] width 889 height 500
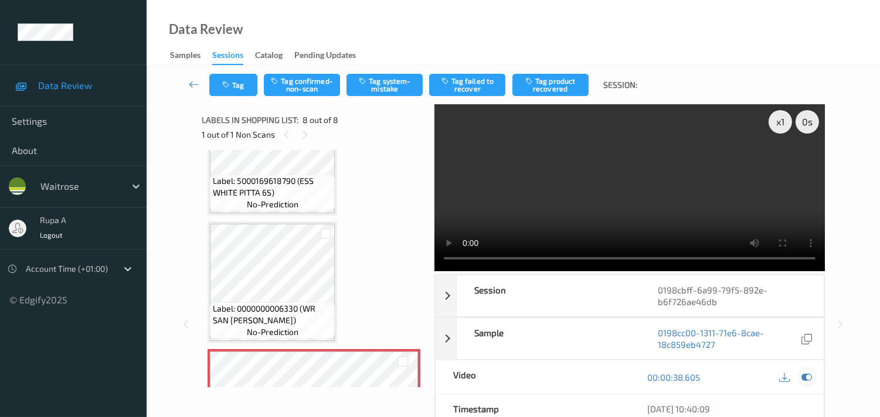
click at [806, 377] on icon at bounding box center [806, 377] width 11 height 11
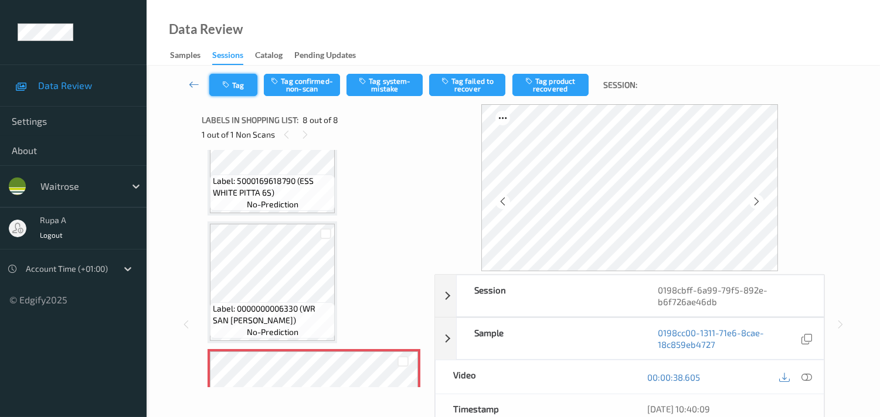
click at [243, 90] on button "Tag" at bounding box center [233, 85] width 48 height 22
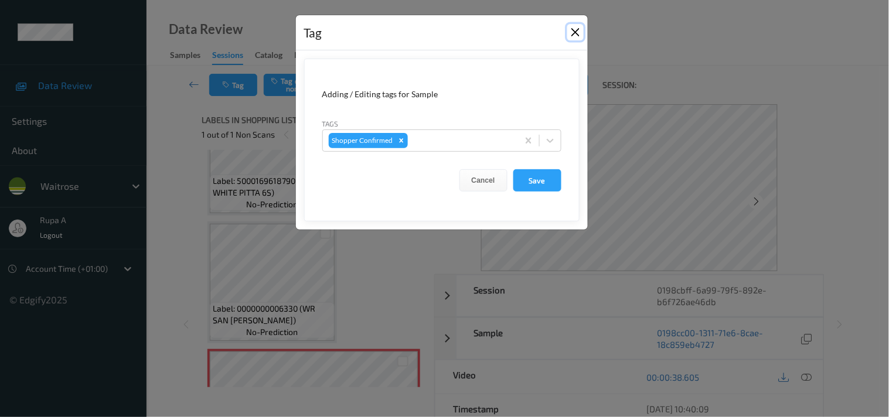
click at [575, 36] on button "Close" at bounding box center [575, 32] width 16 height 16
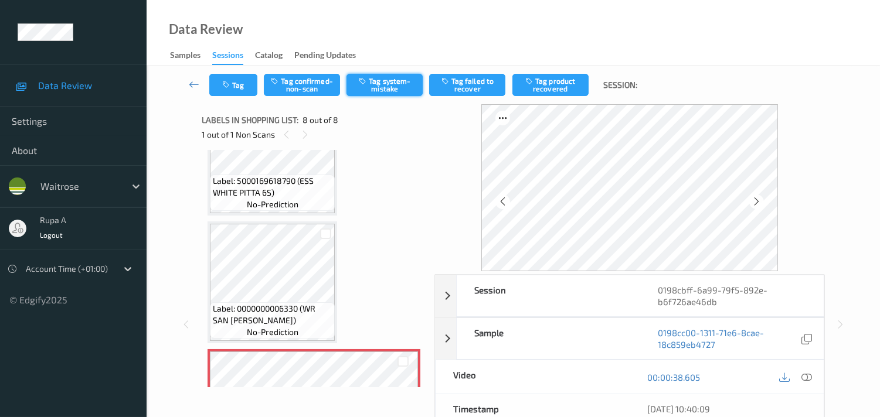
click at [381, 84] on button "Tag system-mistake" at bounding box center [384, 85] width 76 height 22
click at [238, 80] on button "Tag" at bounding box center [233, 85] width 48 height 22
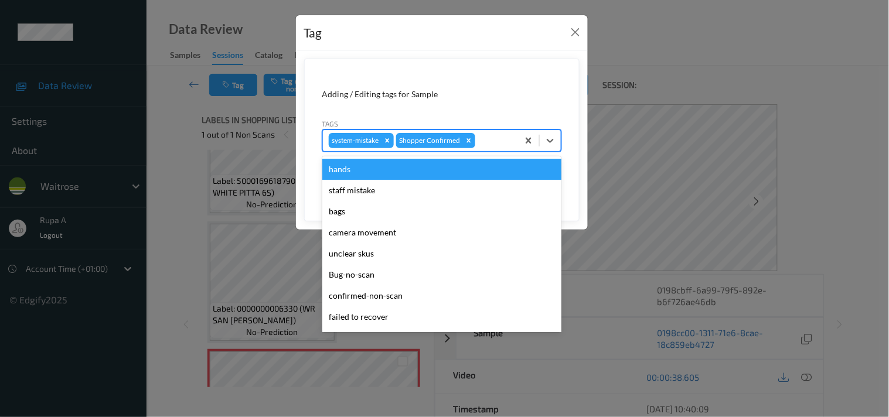
click at [501, 141] on div at bounding box center [495, 141] width 35 height 14
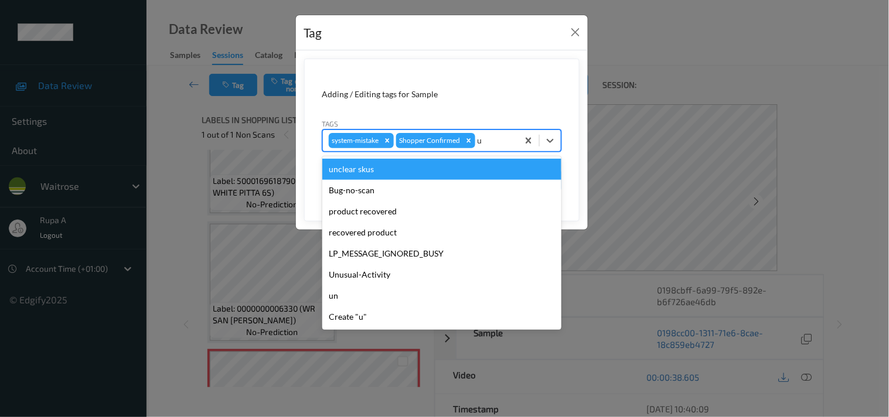
type input "un"
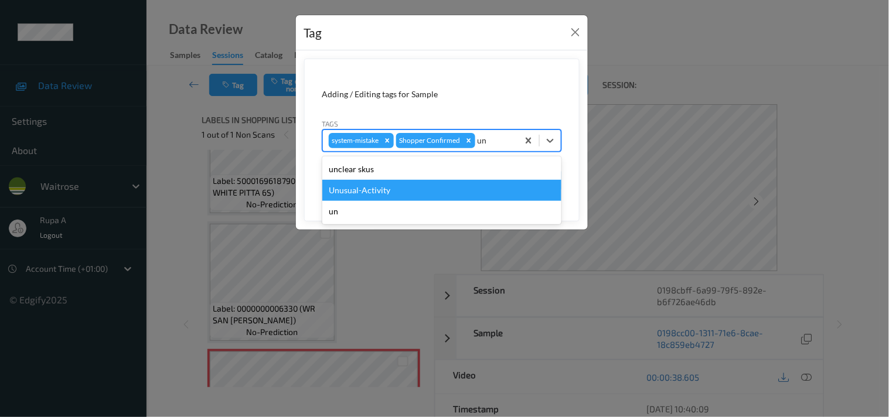
click at [402, 194] on div "Unusual-Activity" at bounding box center [441, 190] width 239 height 21
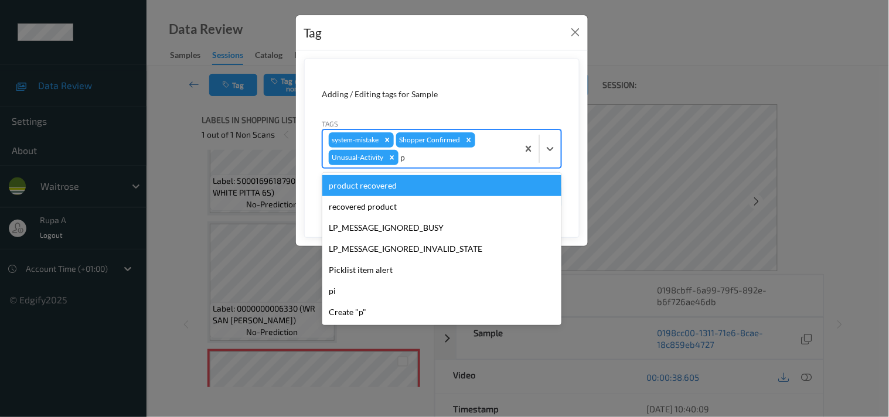
type input "pi"
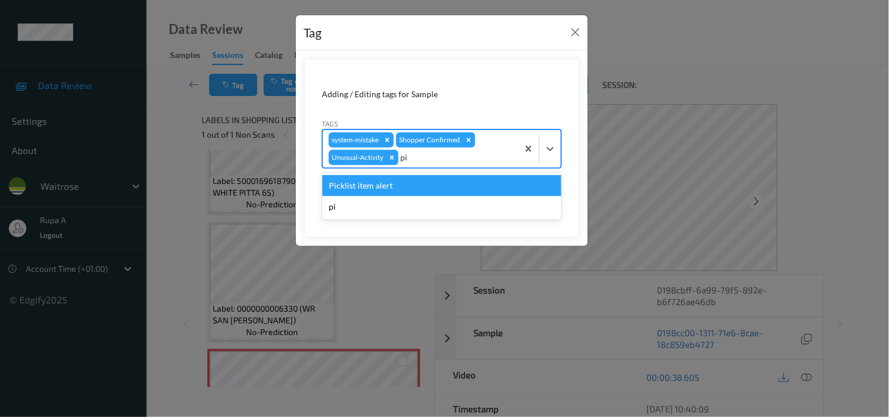
click at [384, 192] on div "Picklist item alert" at bounding box center [441, 185] width 239 height 21
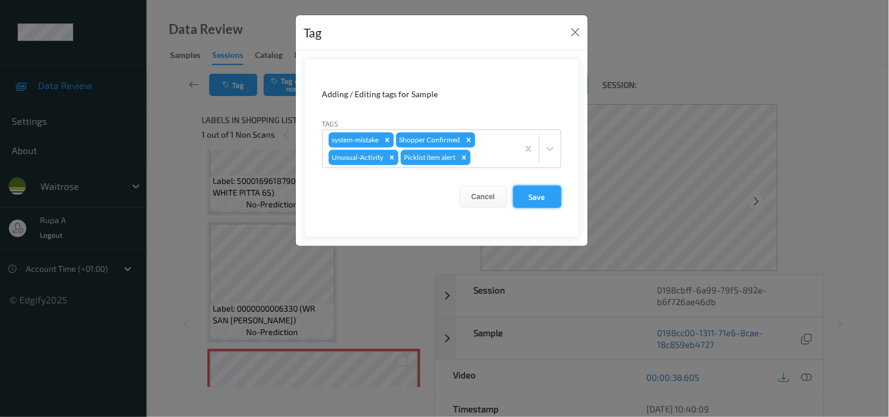
click at [554, 193] on button "Save" at bounding box center [537, 197] width 48 height 22
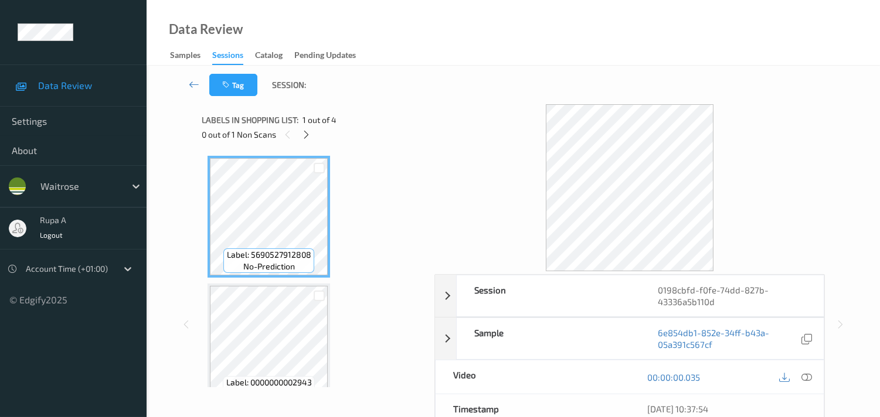
click at [413, 61] on div "Data Review Samples Sessions Catalog Pending Updates" at bounding box center [513, 33] width 733 height 66
click at [303, 138] on icon at bounding box center [306, 135] width 10 height 11
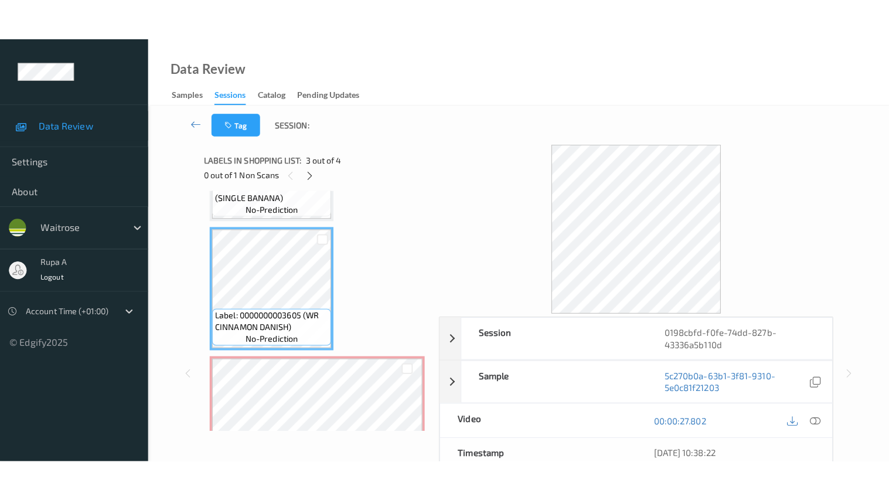
scroll to position [276, 0]
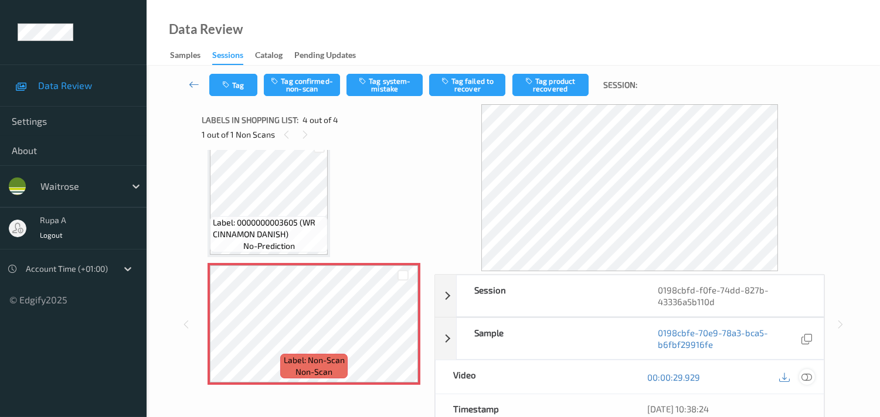
click at [804, 377] on icon at bounding box center [806, 377] width 11 height 11
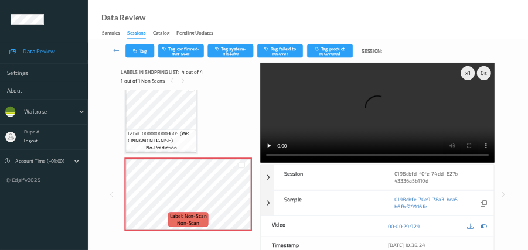
scroll to position [193, 0]
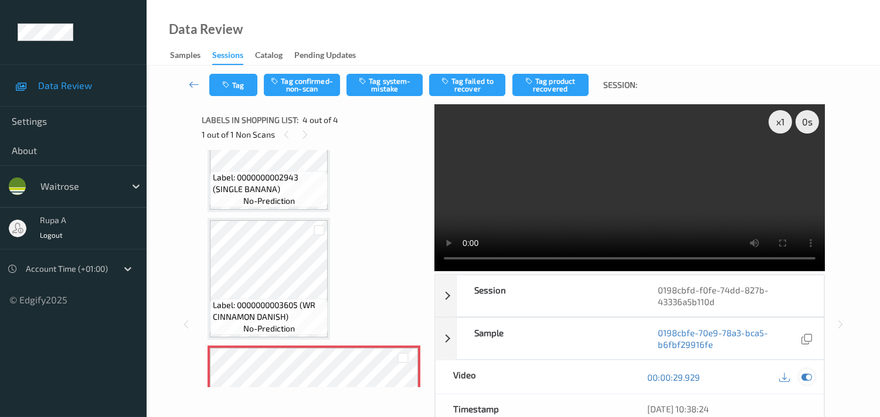
click at [807, 377] on icon at bounding box center [806, 377] width 11 height 11
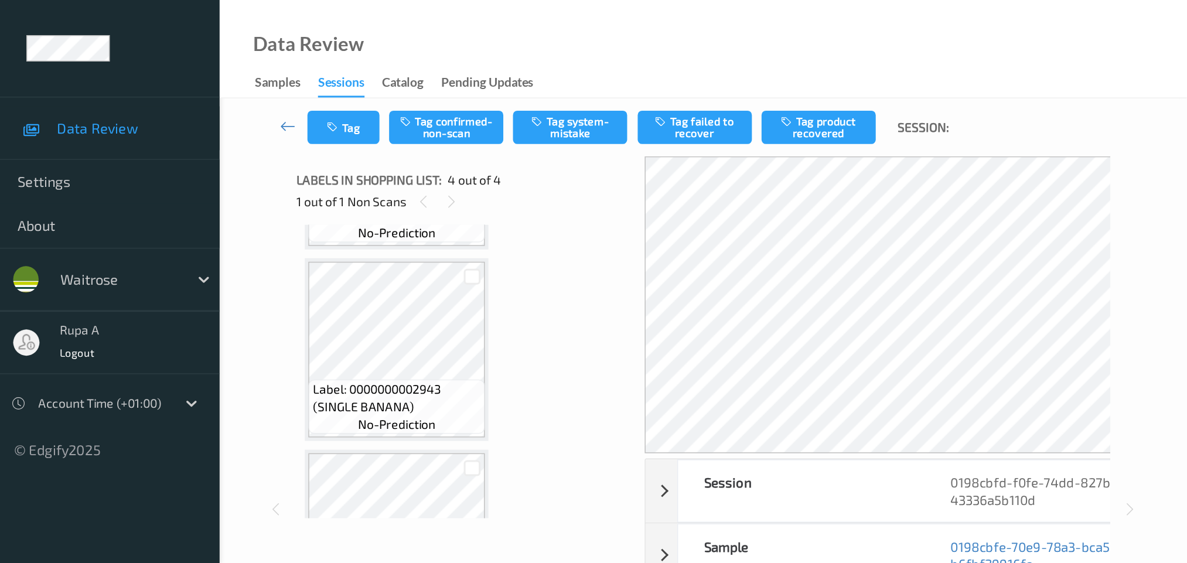
scroll to position [2, 0]
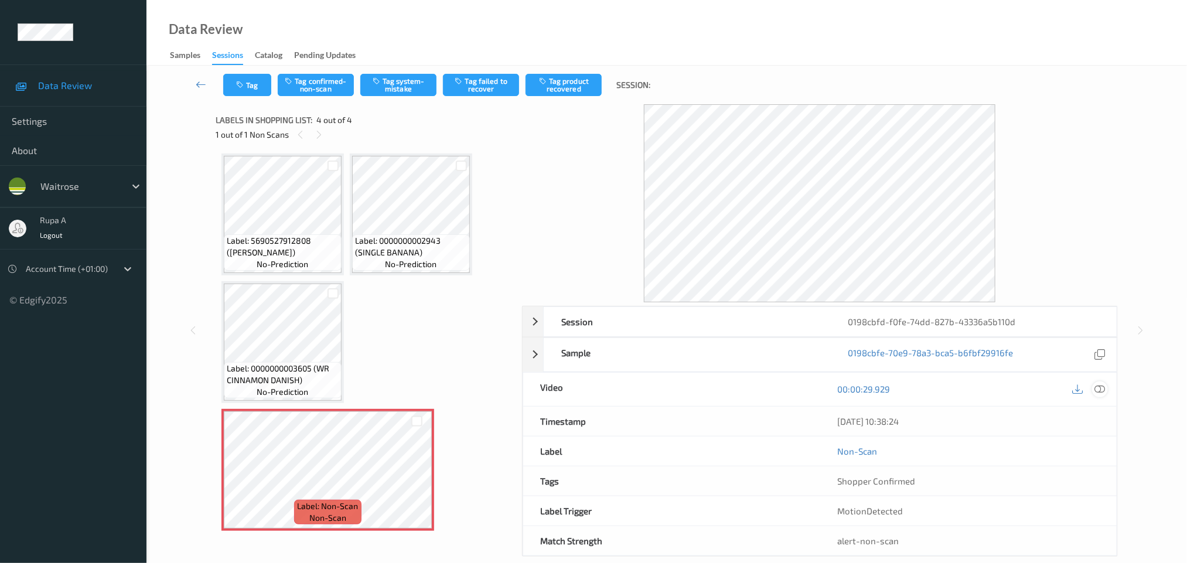
click at [888, 394] on icon at bounding box center [1100, 389] width 11 height 11
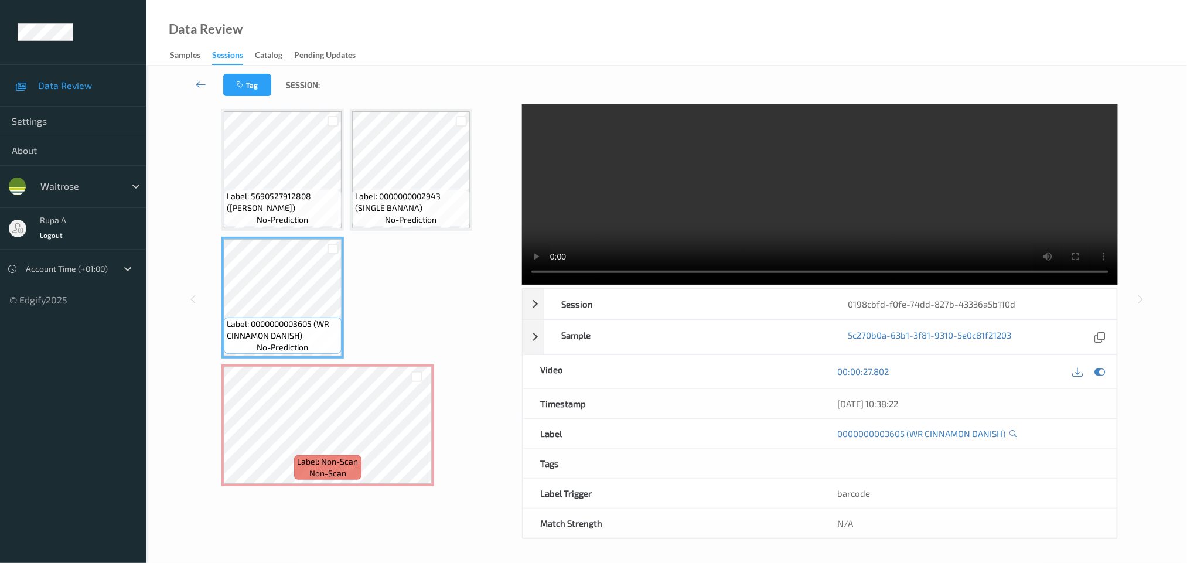
scroll to position [0, 0]
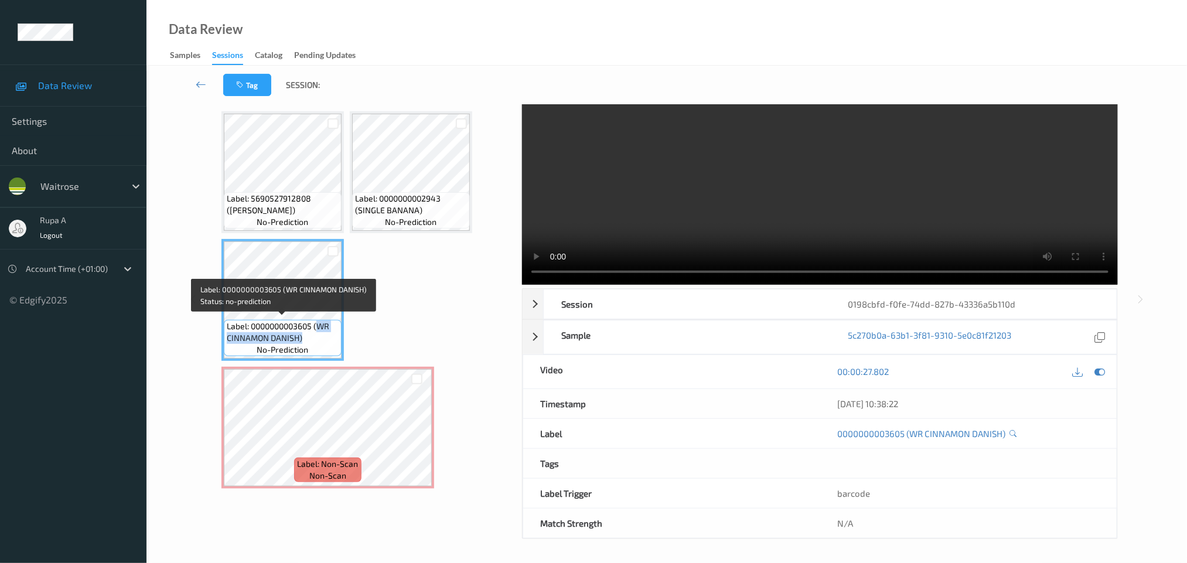
copy span "WR CINNAMON DANISH)"
drag, startPoint x: 320, startPoint y: 322, endPoint x: 392, endPoint y: 301, distance: 75.1
click at [321, 334] on span "Label: 0000000003605 (WR CINNAMON DANISH)" at bounding box center [283, 332] width 112 height 23
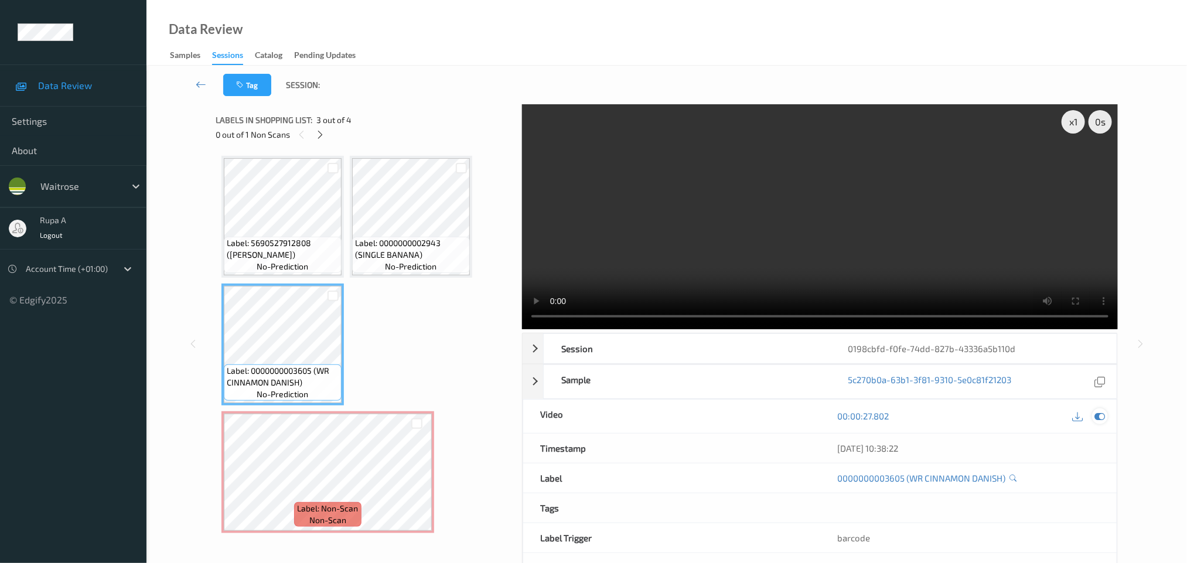
click at [888, 417] on icon at bounding box center [1100, 416] width 11 height 11
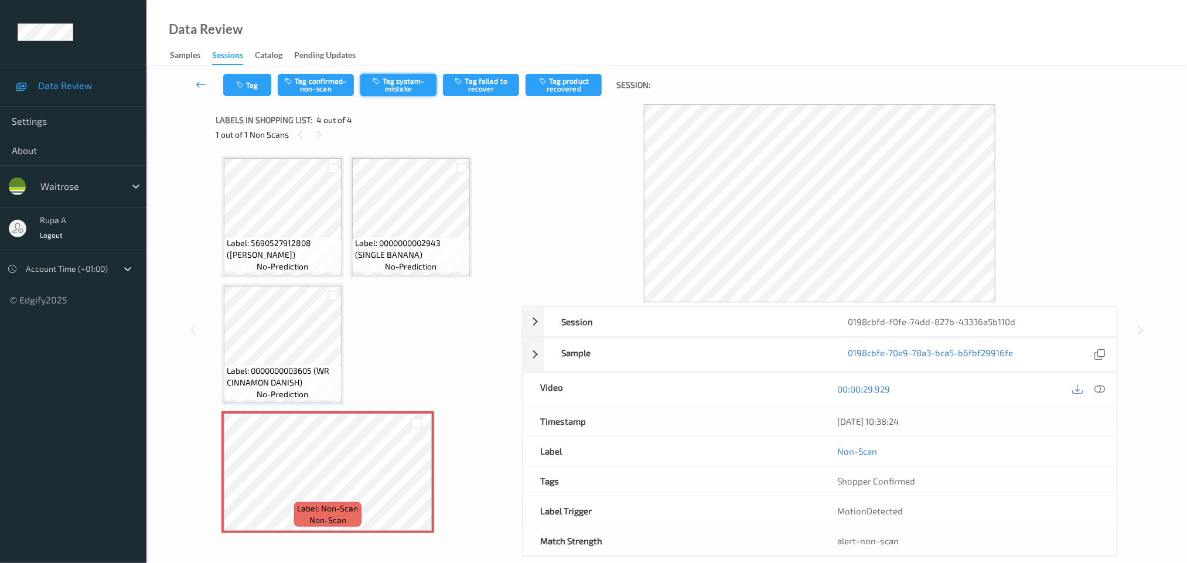
click at [420, 83] on button "Tag system-mistake" at bounding box center [398, 85] width 76 height 22
click at [263, 88] on button "Tag" at bounding box center [247, 85] width 48 height 22
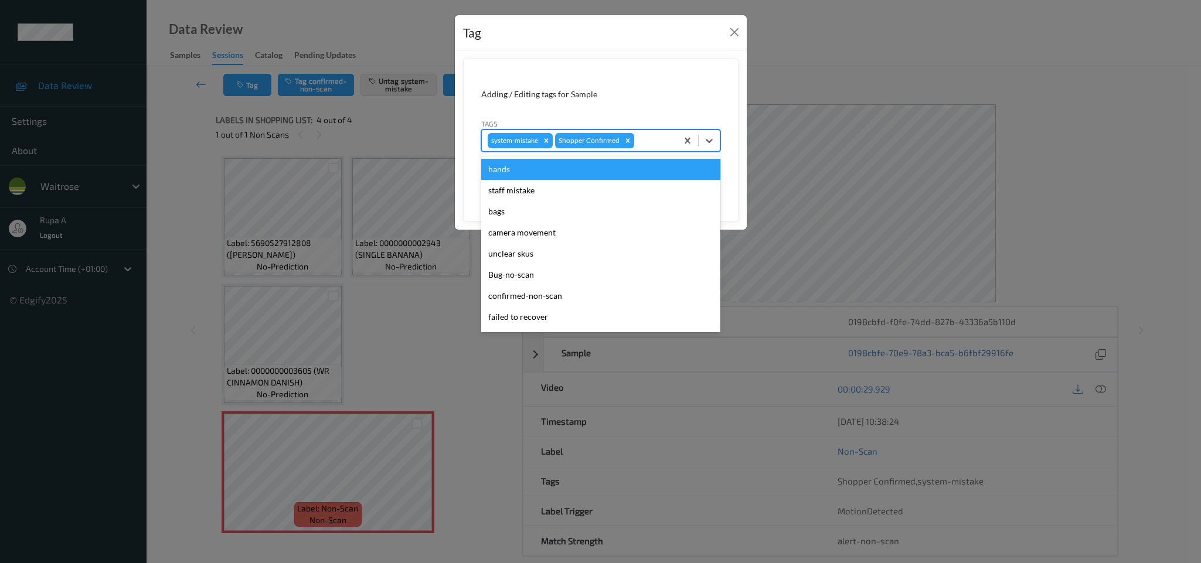
click at [659, 148] on div at bounding box center [653, 141] width 35 height 14
type input "un"
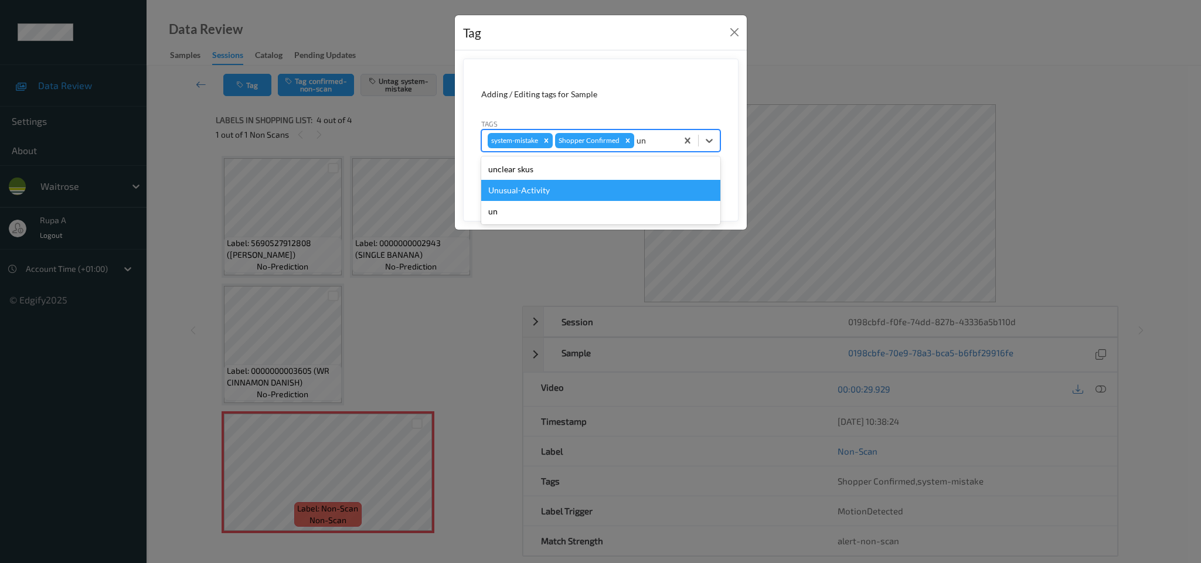
click at [556, 193] on div "Unusual-Activity" at bounding box center [600, 190] width 239 height 21
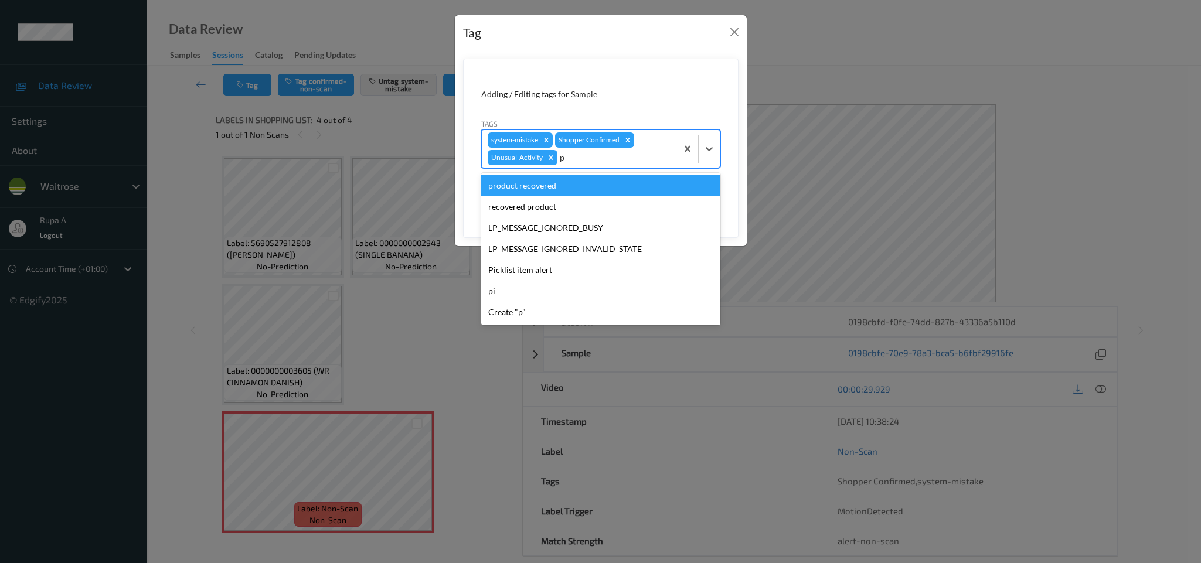
type input "pi"
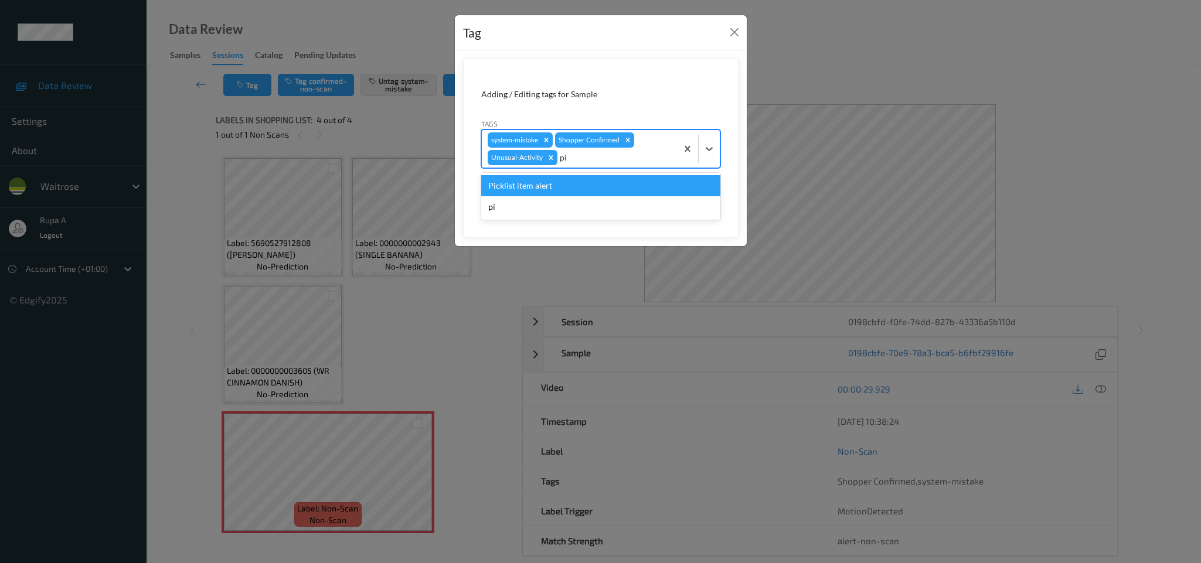
click at [581, 183] on div "Picklist item alert" at bounding box center [600, 185] width 239 height 21
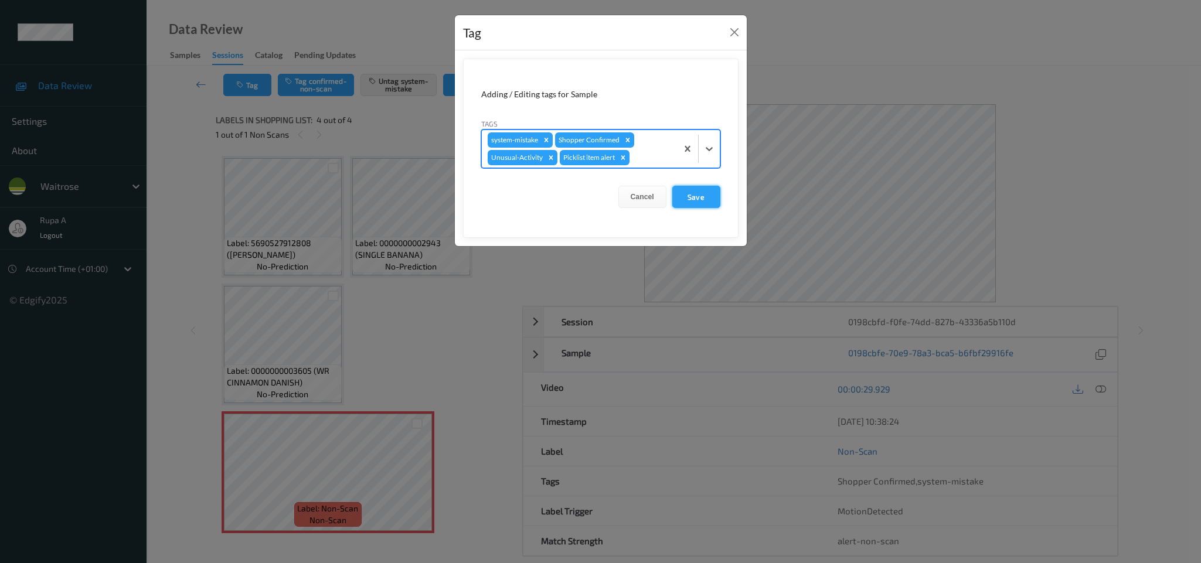
click at [710, 196] on button "Save" at bounding box center [696, 197] width 48 height 22
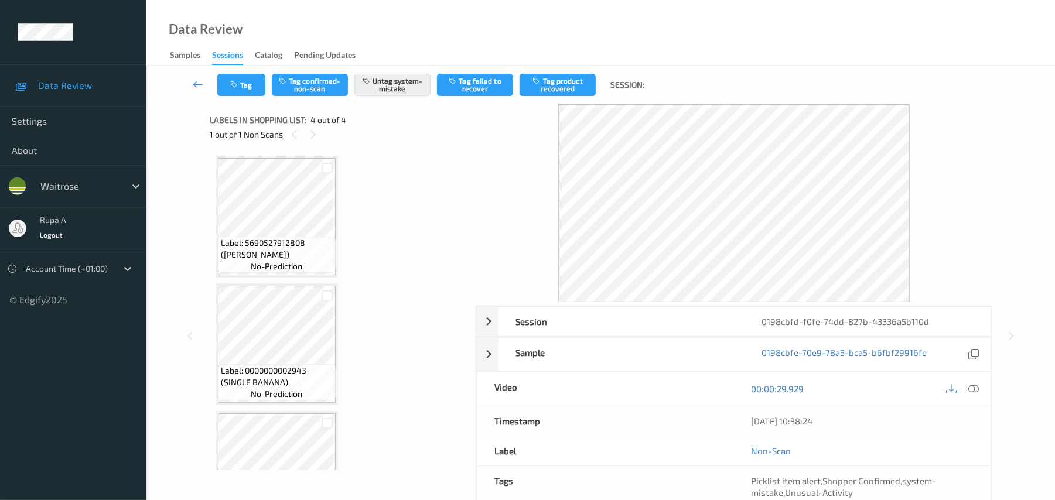
click at [440, 202] on div "Label: 5690527912808 (ISEY SKYR VANILLA) no-prediction Label: 0000000002943 (SI…" at bounding box center [339, 408] width 246 height 505
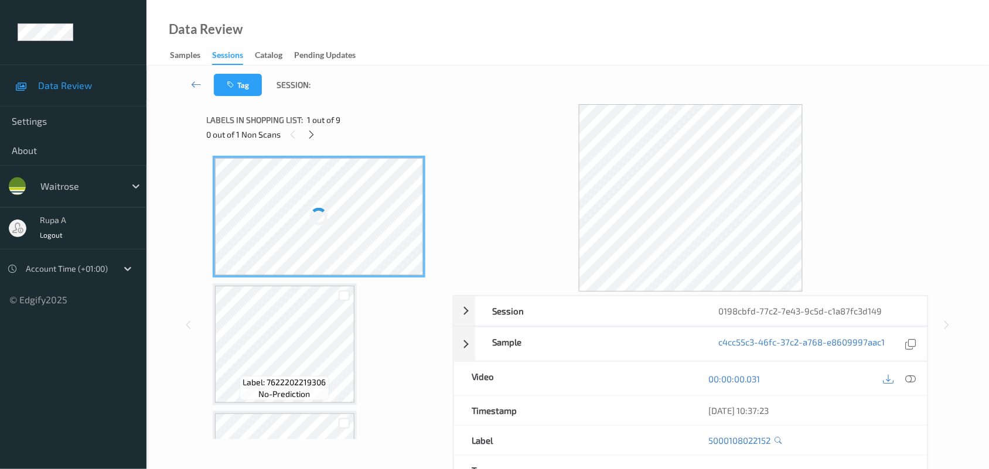
click at [456, 114] on div at bounding box center [691, 198] width 476 height 188
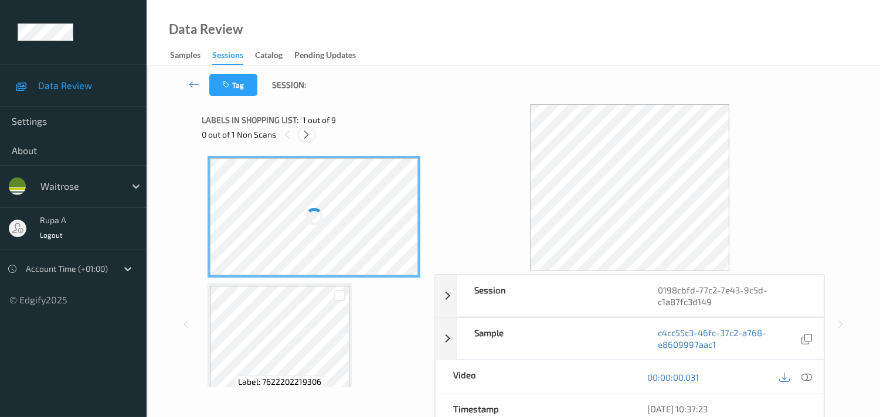
click at [305, 130] on icon at bounding box center [306, 135] width 10 height 11
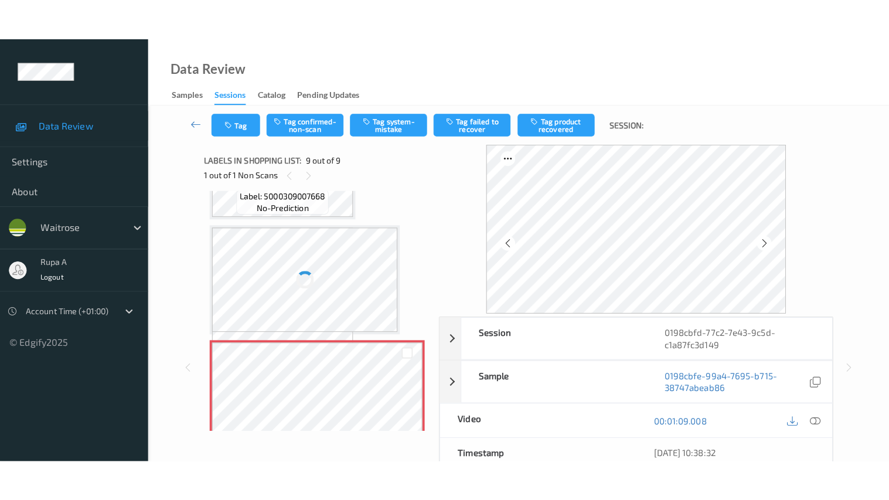
scroll to position [894, 0]
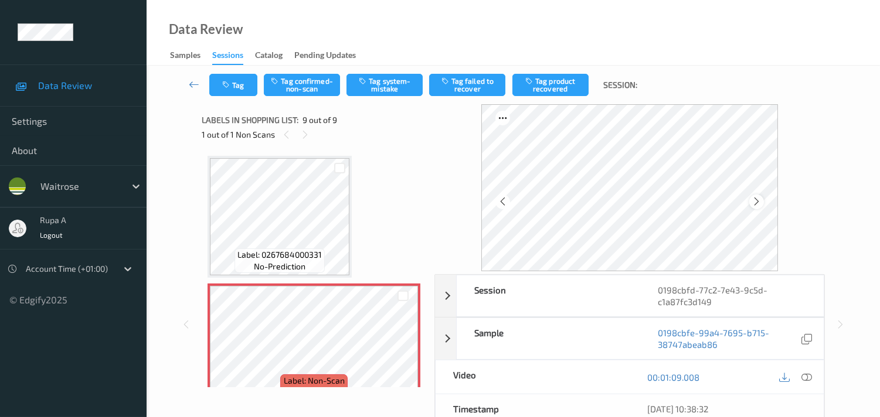
click at [759, 195] on div at bounding box center [756, 202] width 15 height 15
click at [757, 202] on icon at bounding box center [756, 201] width 10 height 11
click at [761, 200] on icon at bounding box center [756, 201] width 10 height 11
click at [815, 381] on div "00:01:09.008" at bounding box center [726, 376] width 194 height 33
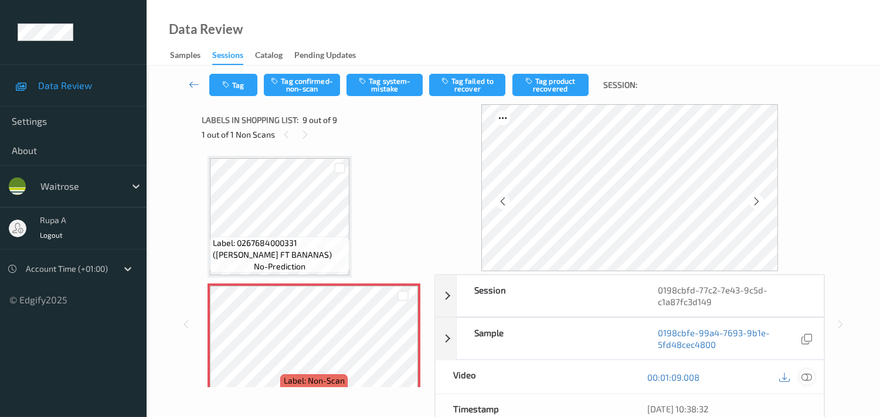
click at [805, 378] on icon at bounding box center [806, 377] width 11 height 11
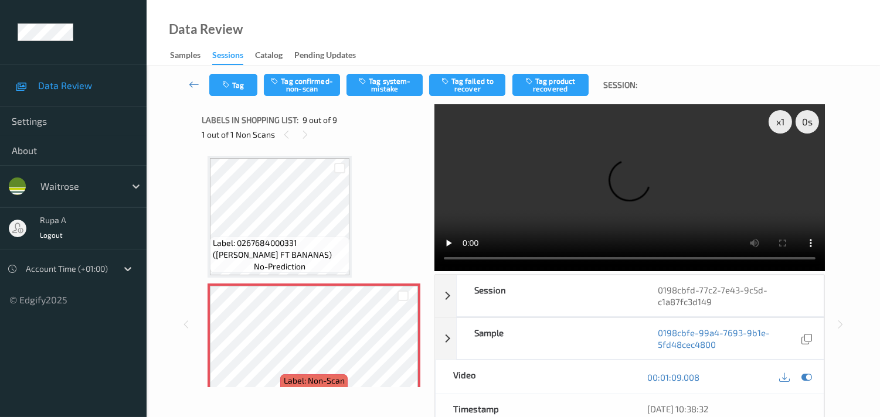
scroll to position [828, 0]
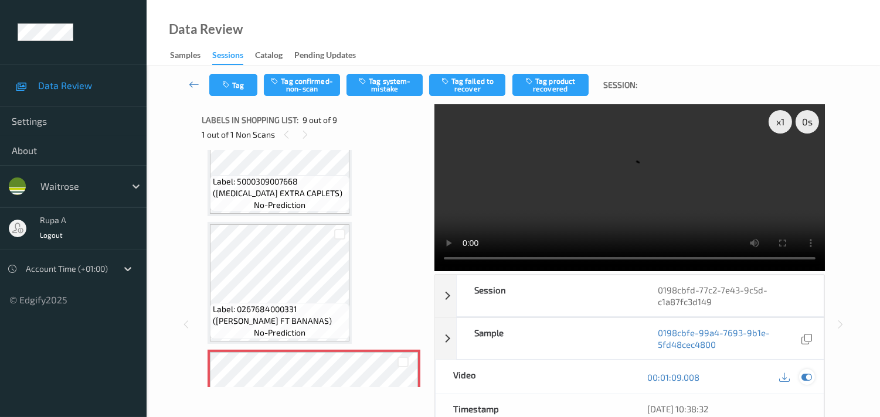
click at [805, 378] on icon at bounding box center [806, 377] width 11 height 11
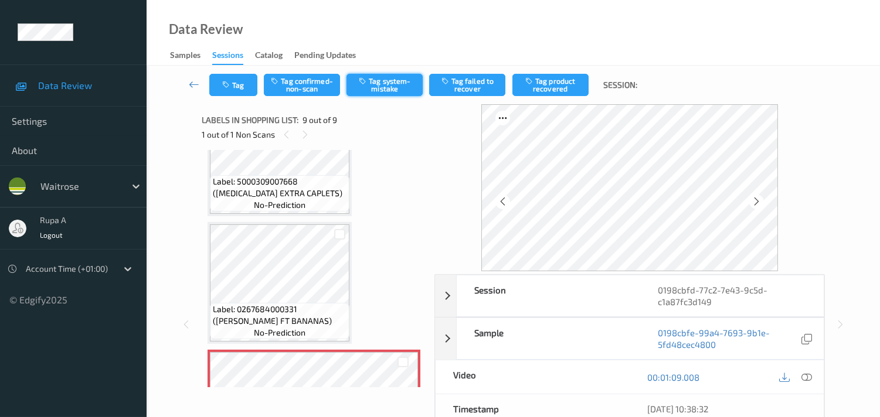
click at [361, 86] on button "Tag system-mistake" at bounding box center [384, 85] width 76 height 22
click at [387, 83] on button "Tag system-mistake" at bounding box center [384, 85] width 76 height 22
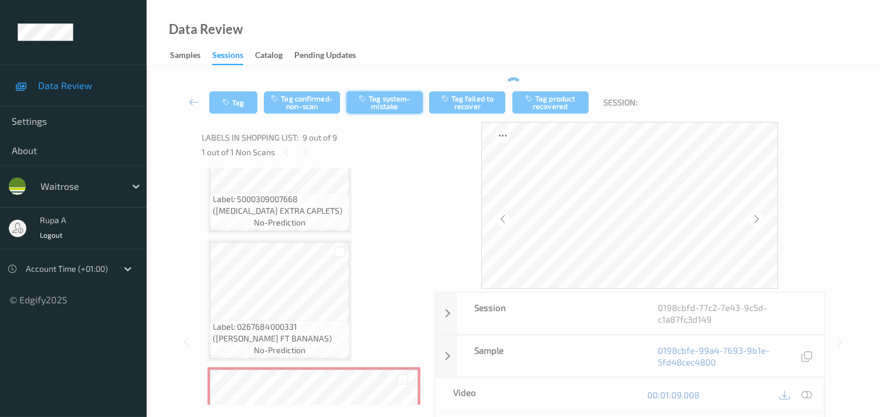
click at [387, 83] on div "Tag Tag confirmed-non-scan Tag system-mistake Tag failed to recover Tag product…" at bounding box center [513, 102] width 685 height 39
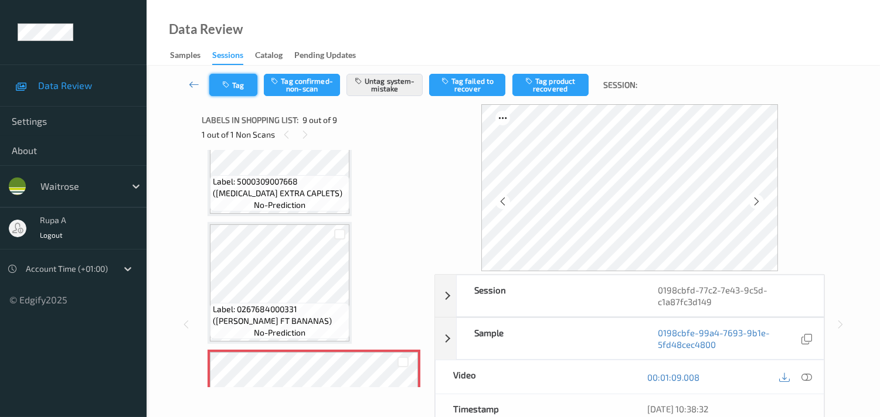
click at [243, 85] on button "Tag" at bounding box center [233, 85] width 48 height 22
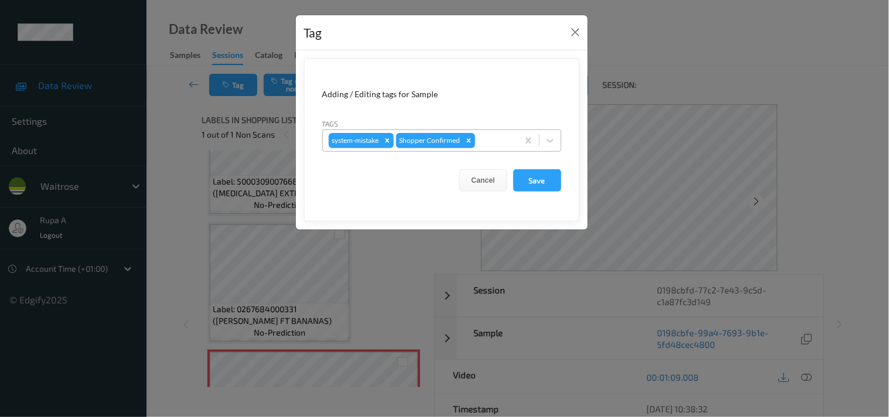
click at [507, 141] on div at bounding box center [495, 141] width 35 height 14
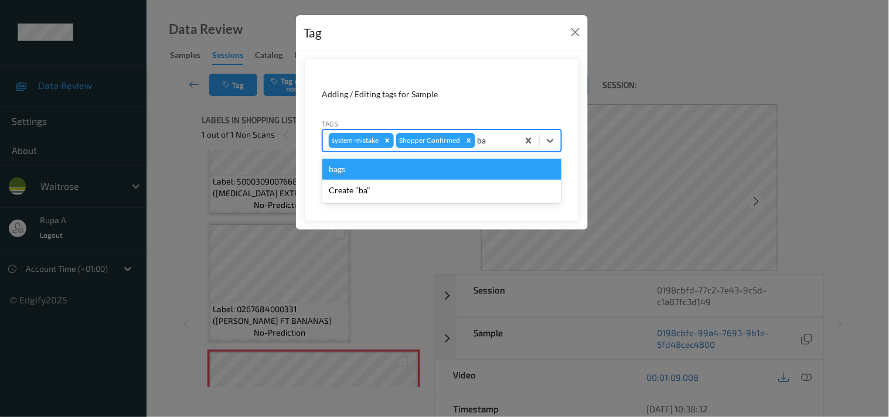
type input "bag"
click at [424, 159] on div "bags" at bounding box center [441, 169] width 239 height 21
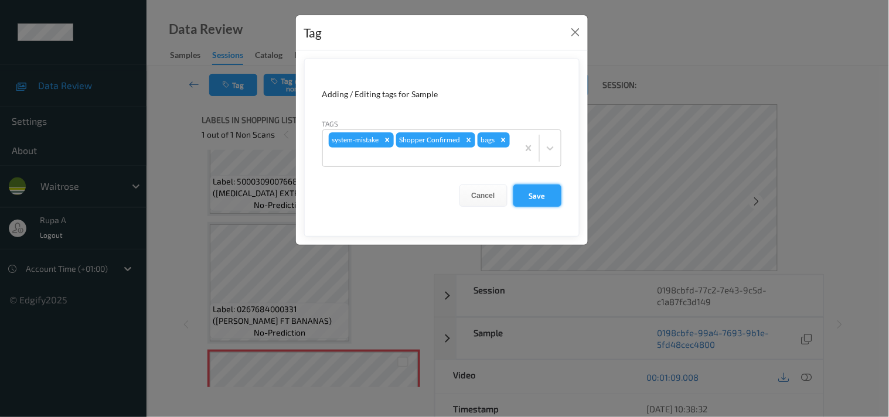
click at [532, 198] on button "Save" at bounding box center [537, 196] width 48 height 22
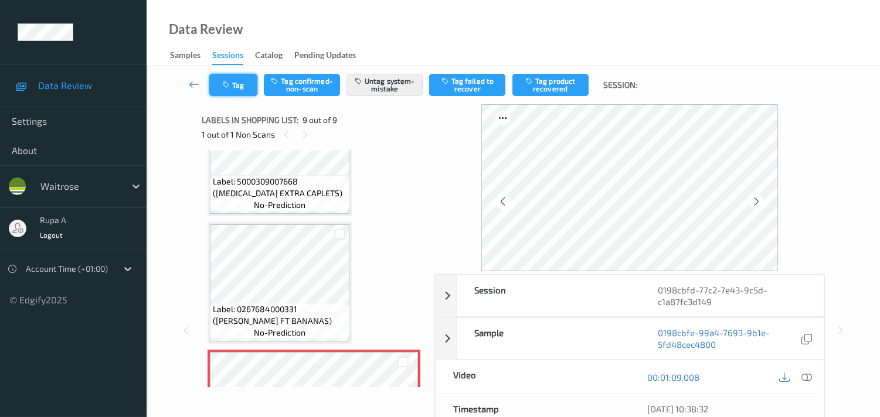
click at [213, 95] on button "Tag" at bounding box center [233, 85] width 48 height 22
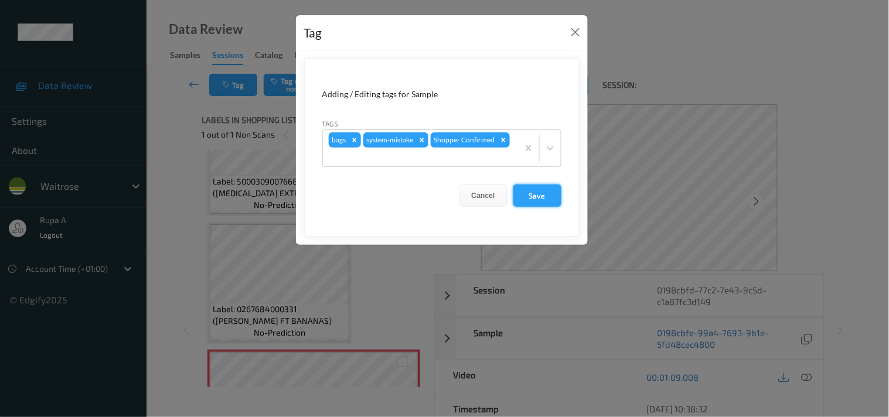
click at [547, 197] on button "Save" at bounding box center [537, 196] width 48 height 22
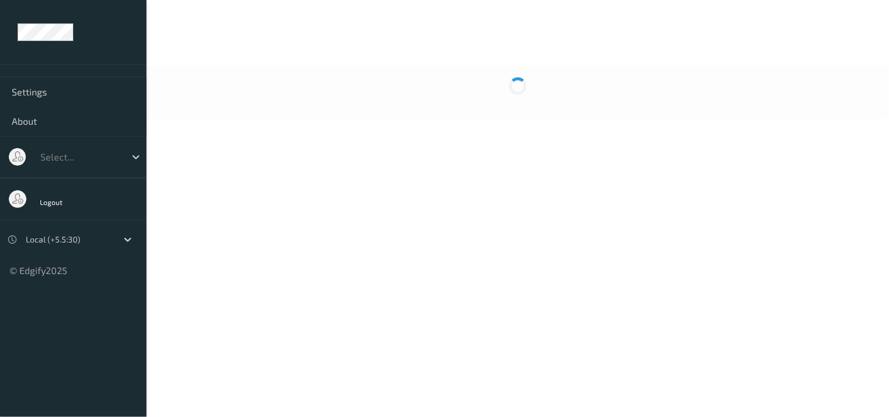
click at [425, 208] on body "Settings About Select... Logout Local (+5.5:30) © Edgify 2025 New Dashboard Exp…" at bounding box center [444, 208] width 889 height 417
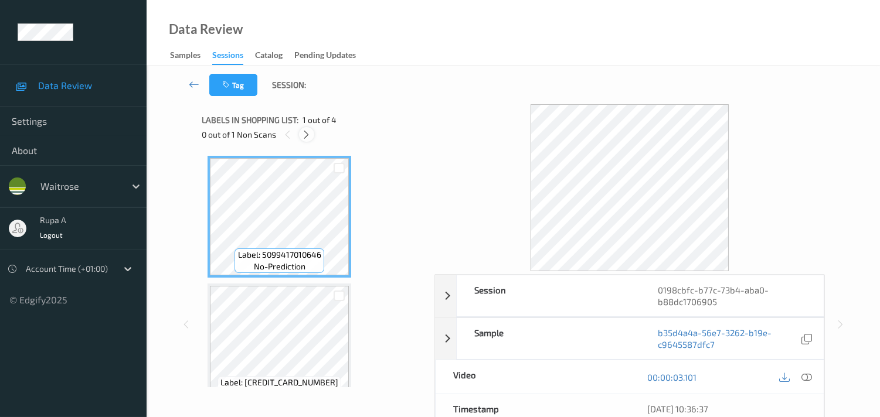
click at [309, 134] on icon at bounding box center [306, 135] width 10 height 11
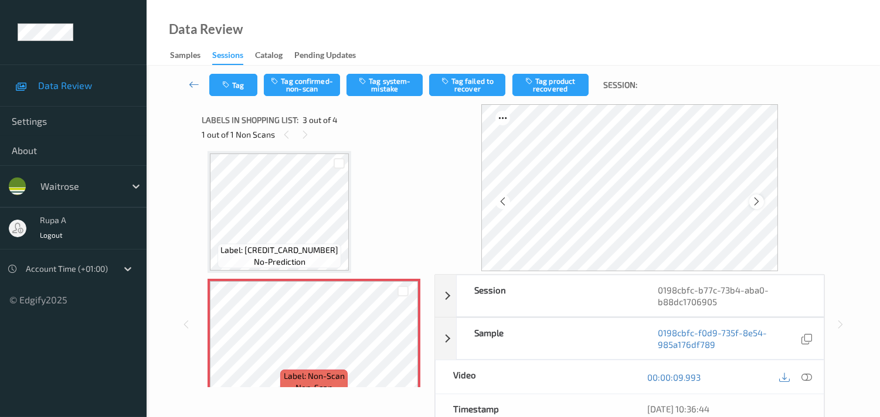
click at [758, 200] on icon at bounding box center [756, 201] width 10 height 11
click at [761, 195] on div at bounding box center [756, 202] width 15 height 15
click at [802, 379] on icon at bounding box center [806, 377] width 11 height 11
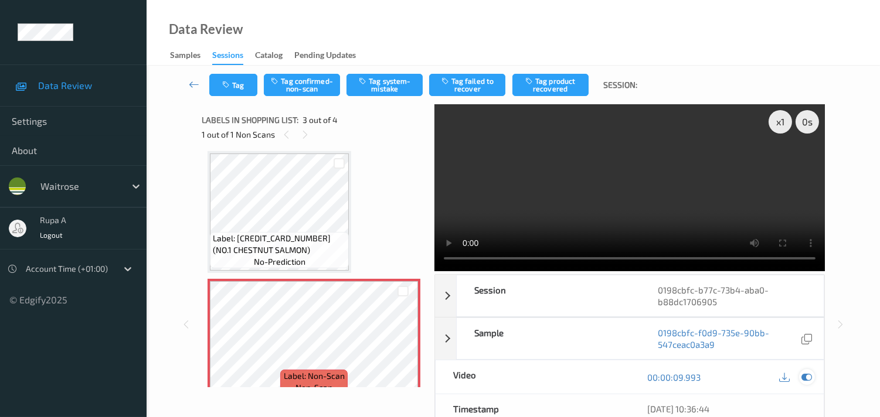
click at [810, 380] on icon at bounding box center [806, 377] width 11 height 11
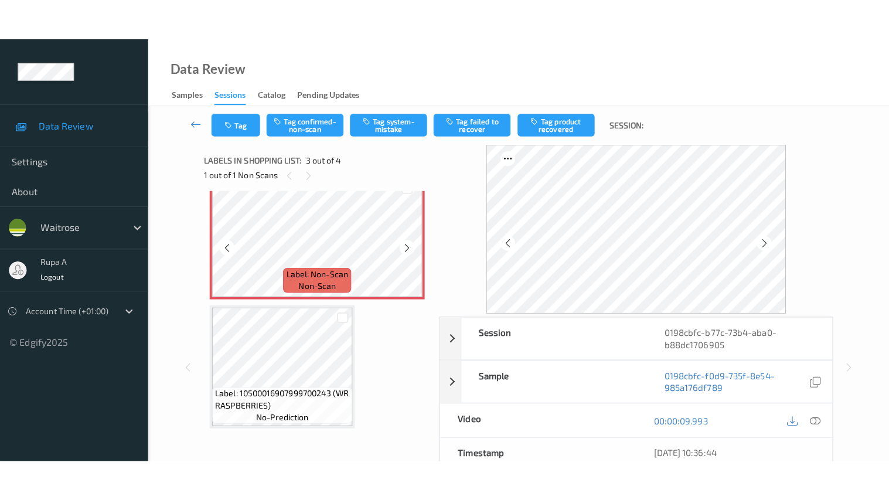
scroll to position [211, 0]
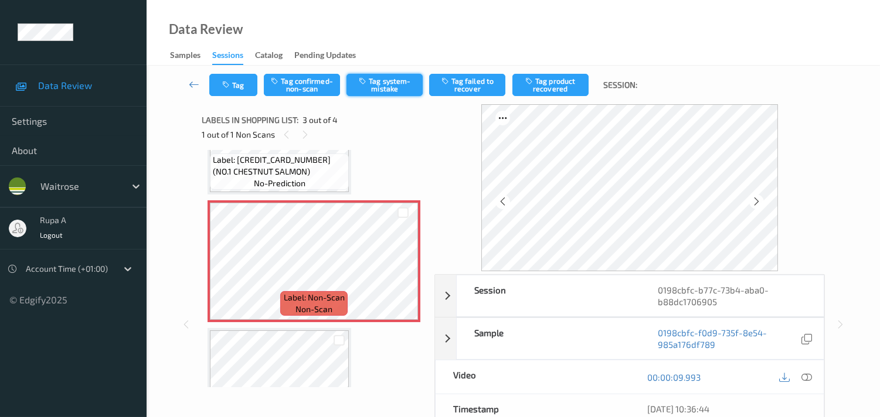
click at [389, 90] on button "Tag system-mistake" at bounding box center [384, 85] width 76 height 22
click at [233, 94] on button "Tag" at bounding box center [233, 85] width 48 height 22
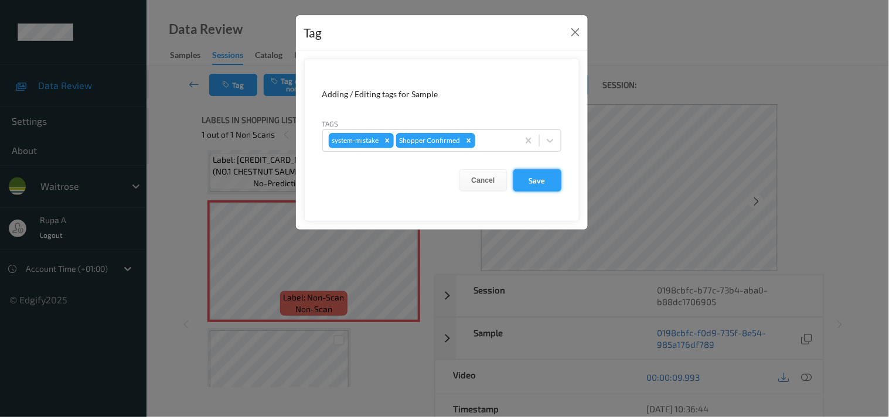
click at [548, 188] on button "Save" at bounding box center [537, 180] width 48 height 22
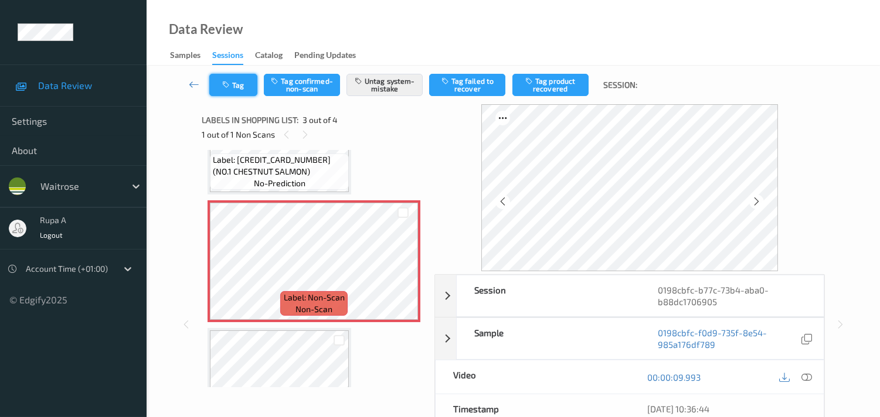
click at [229, 91] on button "Tag" at bounding box center [233, 85] width 48 height 22
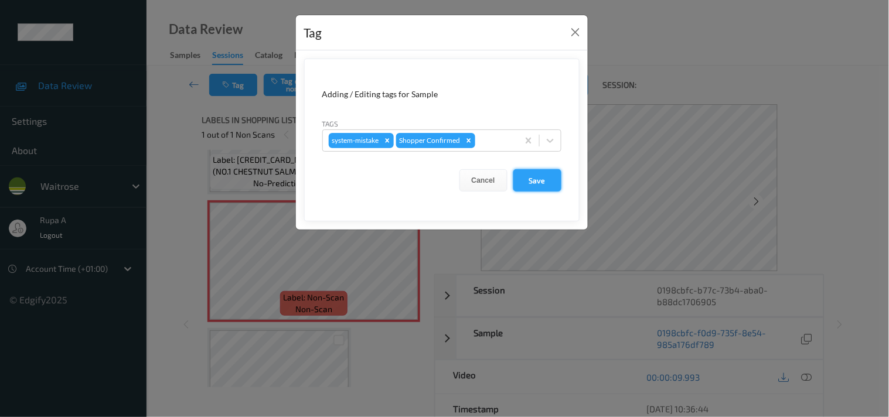
click at [537, 176] on button "Save" at bounding box center [537, 180] width 48 height 22
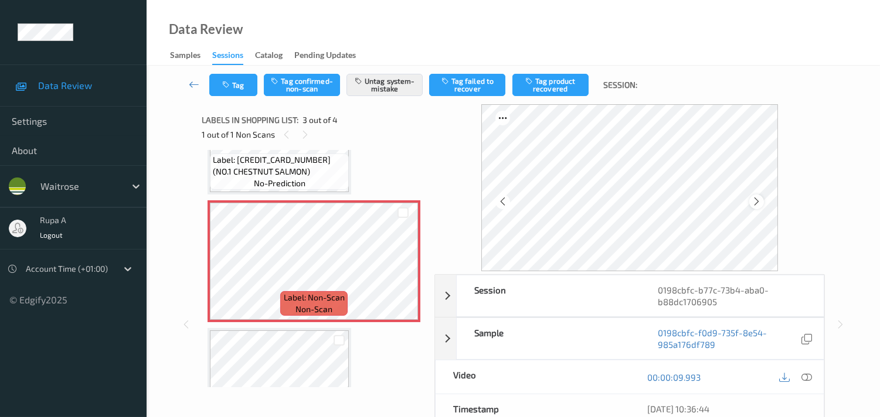
click at [754, 198] on icon at bounding box center [756, 201] width 10 height 11
click at [757, 200] on icon at bounding box center [756, 201] width 10 height 11
click at [761, 203] on icon at bounding box center [756, 201] width 10 height 11
click at [809, 379] on icon at bounding box center [806, 377] width 11 height 11
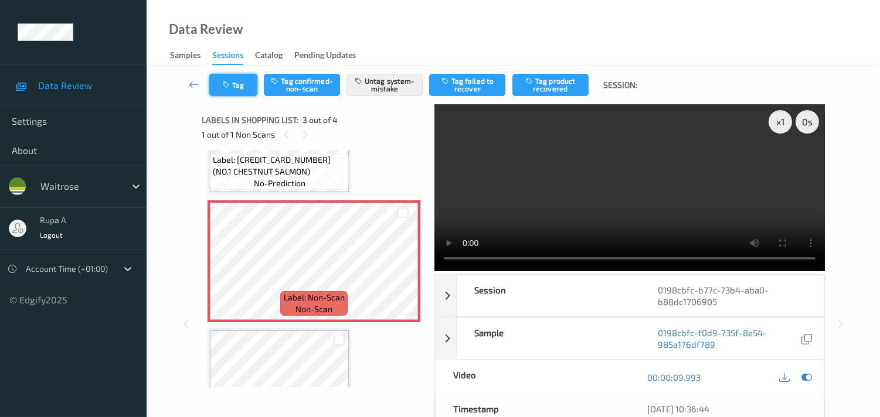
click at [229, 92] on button "Tag" at bounding box center [233, 85] width 48 height 22
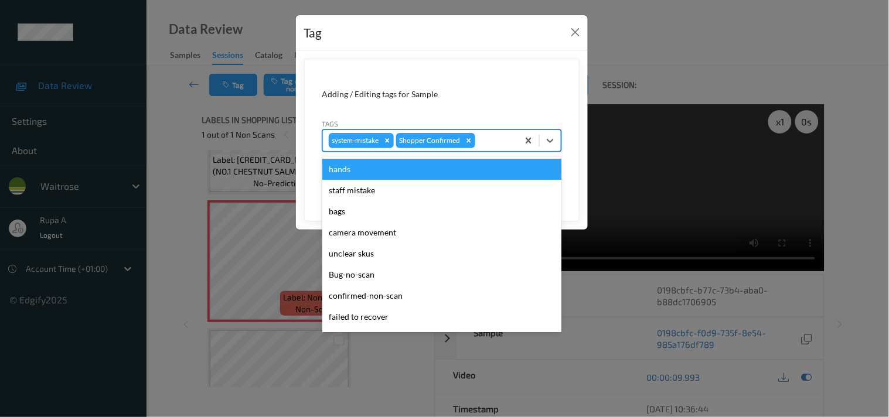
click at [481, 149] on div "system-mistake Shopper Confirmed" at bounding box center [420, 141] width 195 height 20
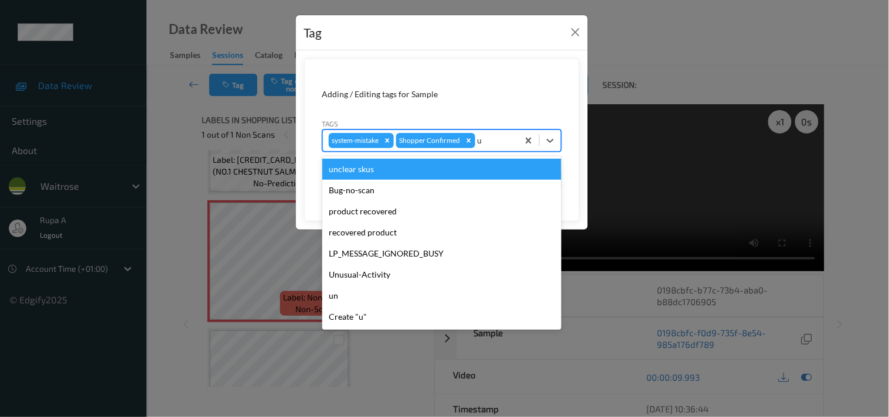
type input "un"
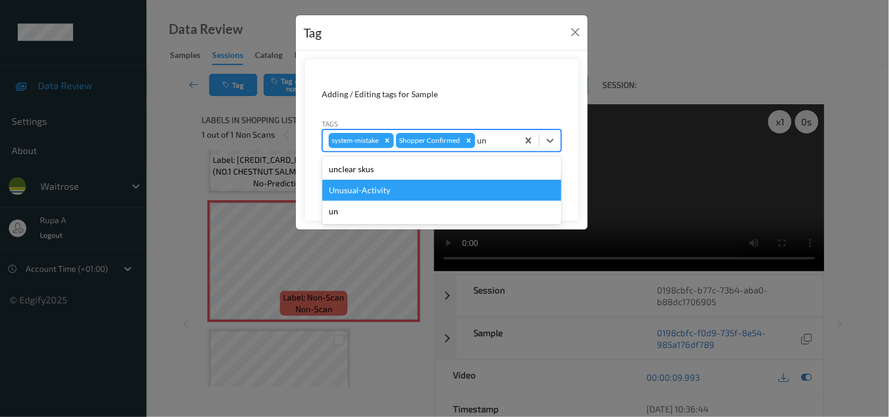
click at [431, 188] on div "Unusual-Activity" at bounding box center [441, 190] width 239 height 21
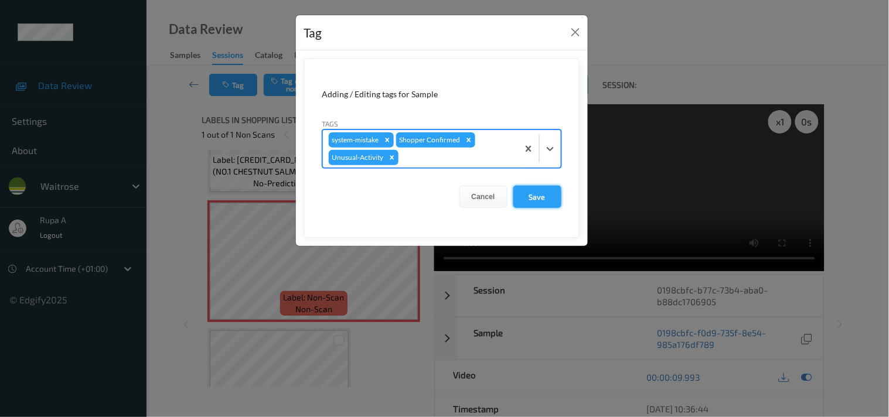
click at [532, 200] on button "Save" at bounding box center [537, 197] width 48 height 22
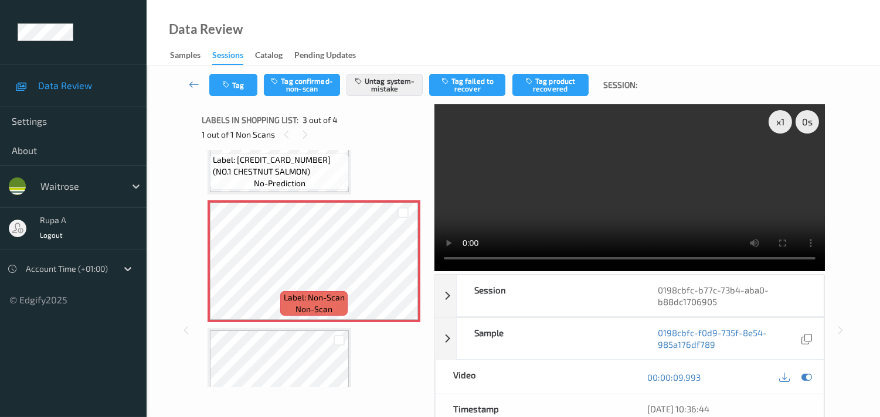
scroll to position [193, 0]
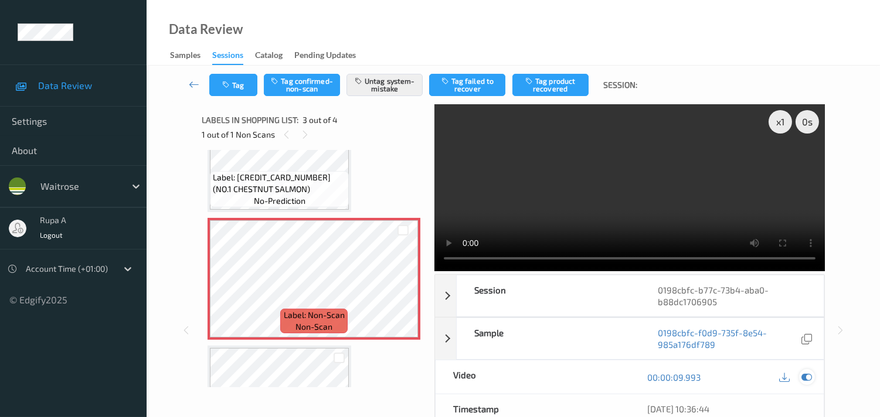
click at [806, 383] on icon at bounding box center [806, 377] width 11 height 11
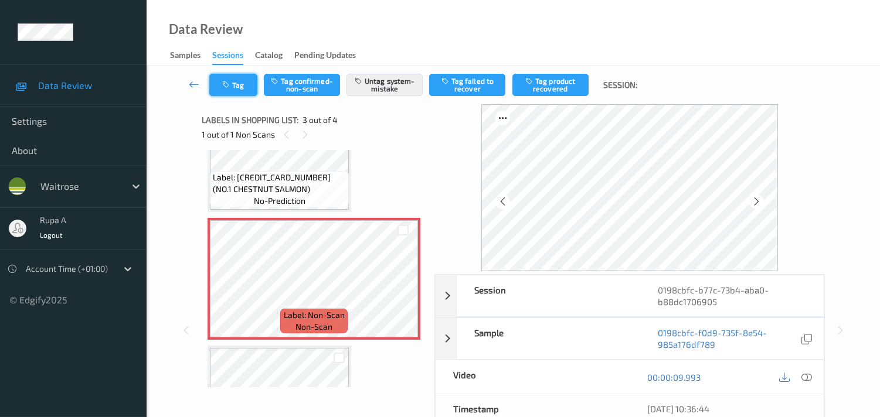
click at [241, 83] on button "Tag" at bounding box center [233, 85] width 48 height 22
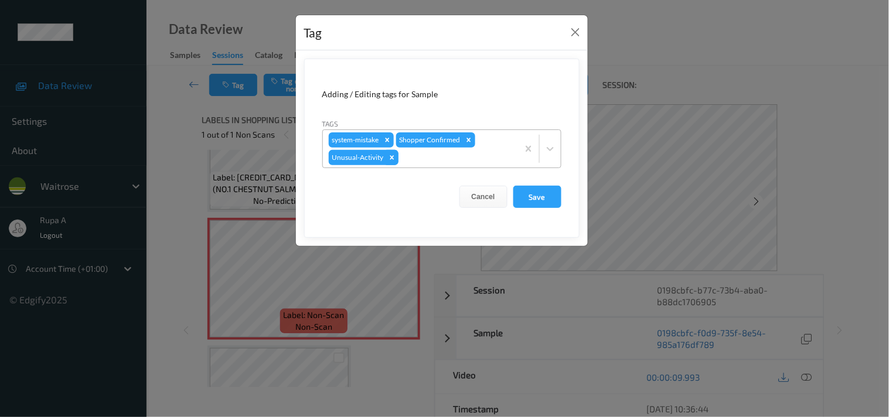
click at [389, 159] on icon "Remove Unusual-Activity" at bounding box center [392, 158] width 8 height 8
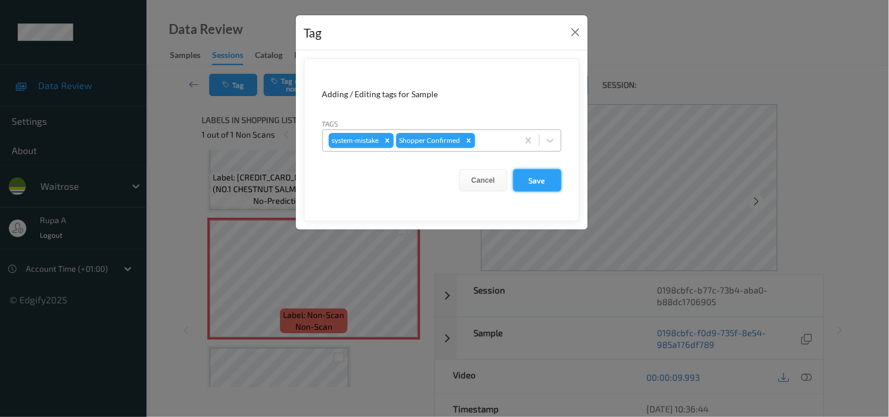
click at [532, 183] on button "Save" at bounding box center [537, 180] width 48 height 22
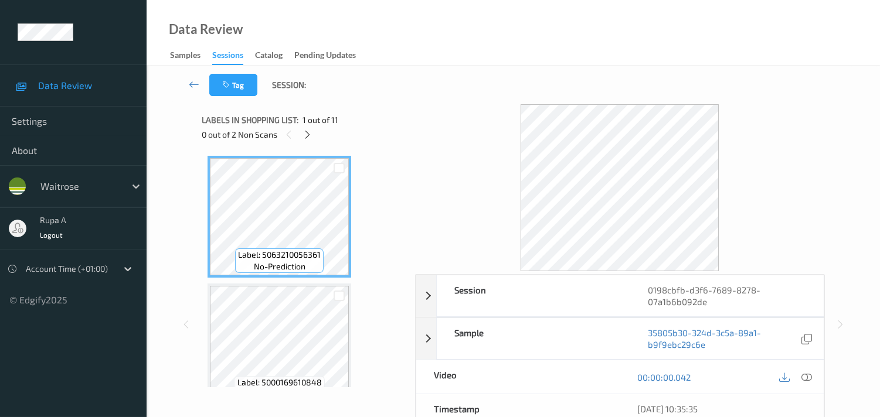
click at [389, 154] on div "Label: 5063210056361 no-prediction Label: 5000169610848 no-prediction Label: 50…" at bounding box center [304, 268] width 205 height 237
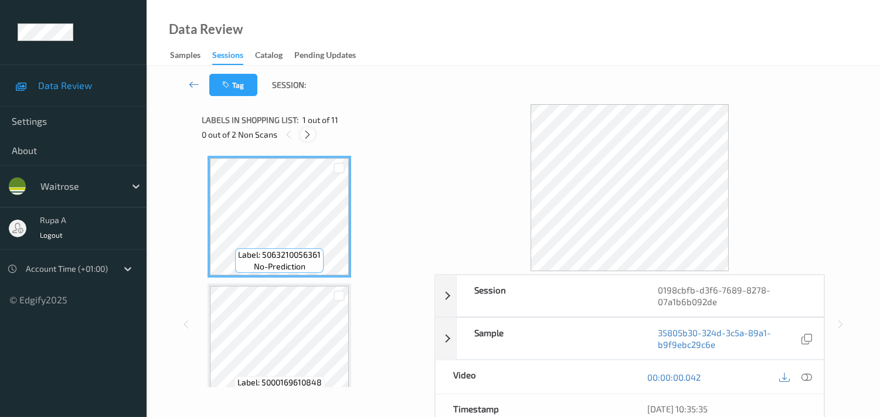
click at [305, 132] on icon at bounding box center [307, 135] width 10 height 11
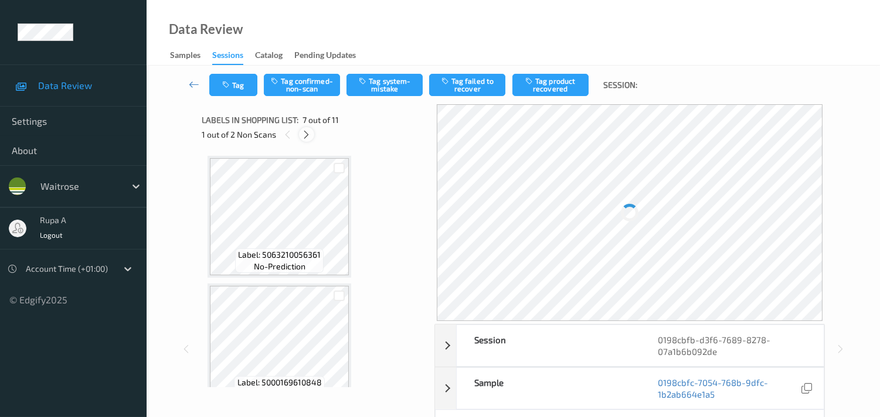
scroll to position [640, 0]
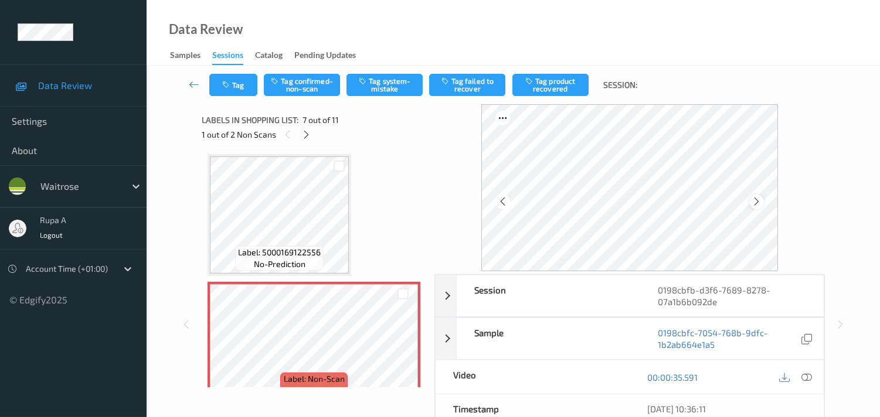
click at [758, 198] on icon at bounding box center [756, 201] width 10 height 11
click at [806, 379] on icon at bounding box center [806, 377] width 11 height 11
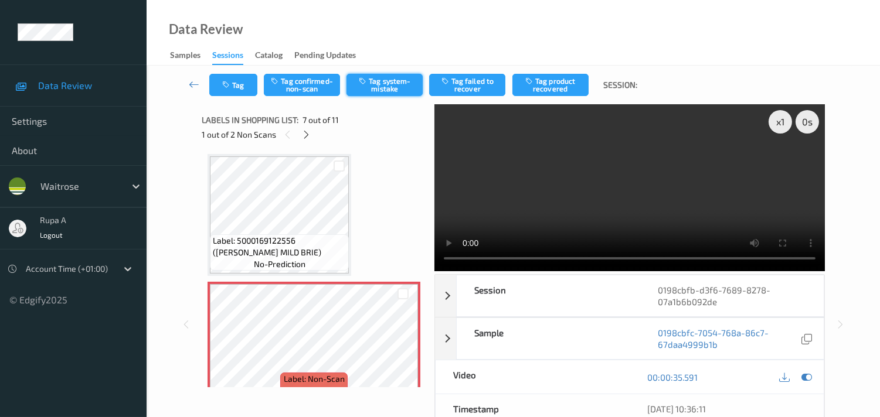
click at [367, 89] on button "Tag system-mistake" at bounding box center [384, 85] width 76 height 22
click at [216, 88] on button "Tag" at bounding box center [233, 85] width 48 height 22
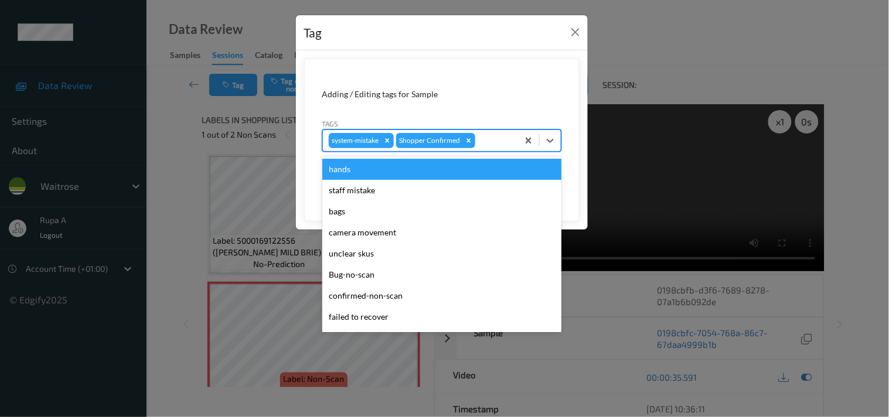
click at [506, 136] on div at bounding box center [495, 141] width 35 height 14
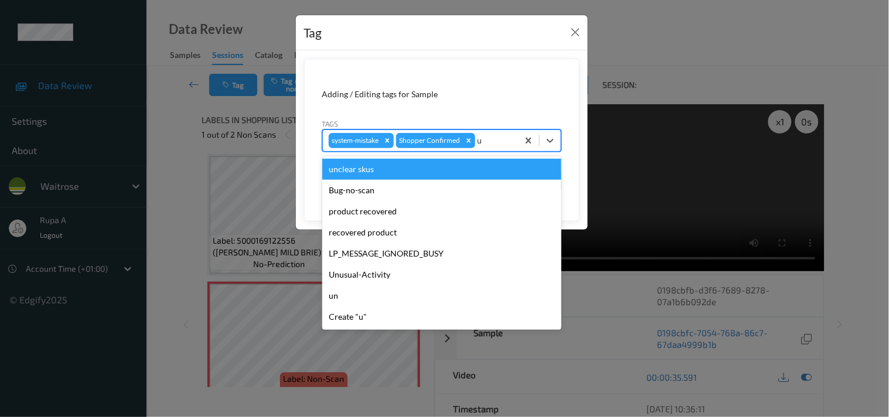
type input "un"
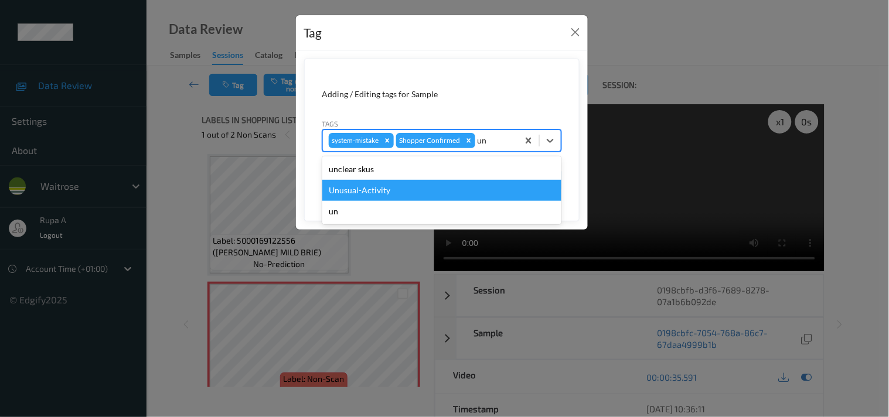
click at [356, 186] on div "Unusual-Activity" at bounding box center [441, 190] width 239 height 21
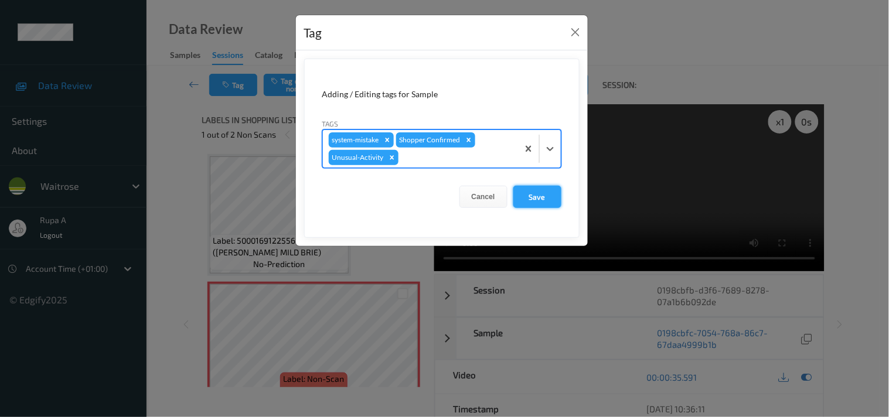
click at [532, 200] on button "Save" at bounding box center [537, 197] width 48 height 22
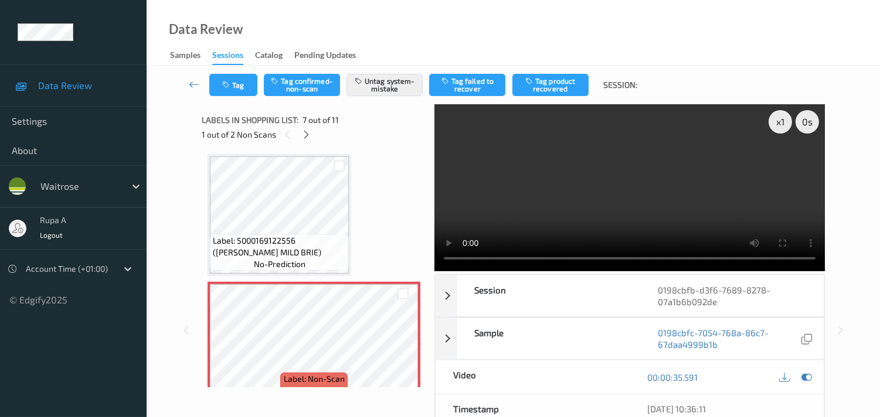
click at [403, 195] on div "Label: 5063210056361 (WR DURAFOLD BAG) no-prediction Label: 5000169610848 (WR A…" at bounding box center [313, 214] width 213 height 1399
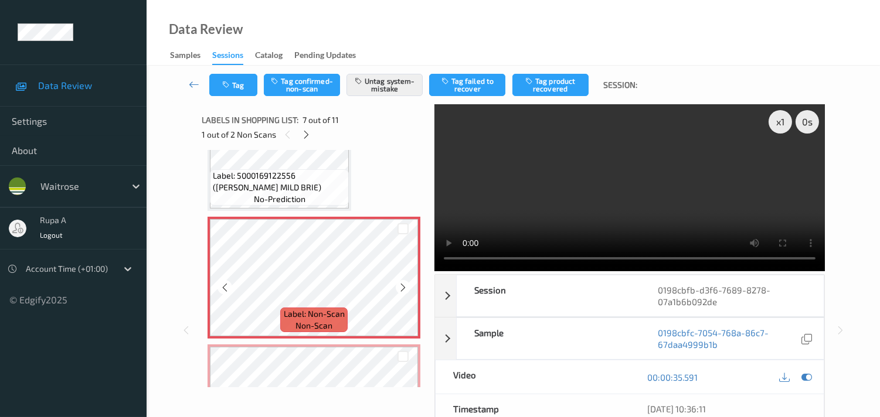
scroll to position [836, 0]
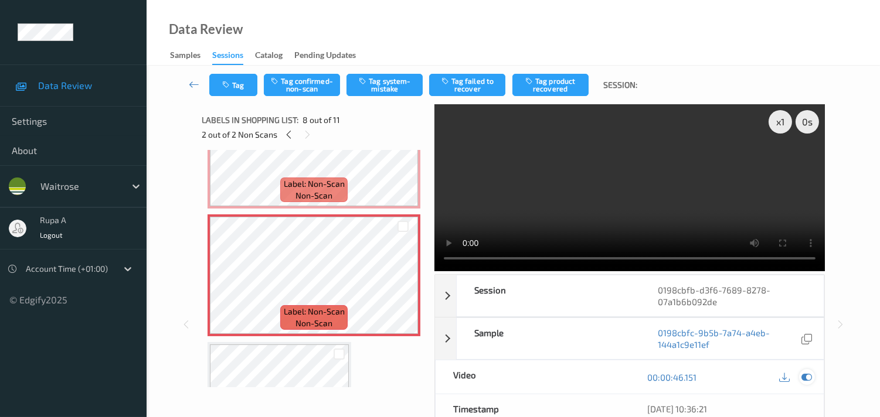
click at [803, 376] on icon at bounding box center [806, 377] width 11 height 11
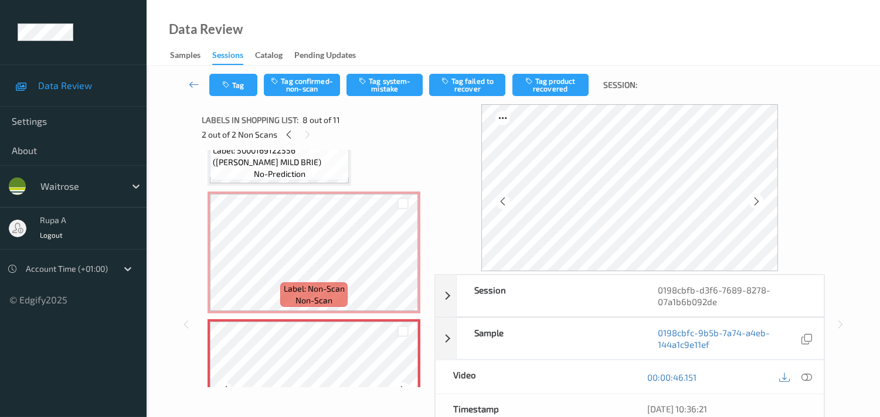
scroll to position [706, 0]
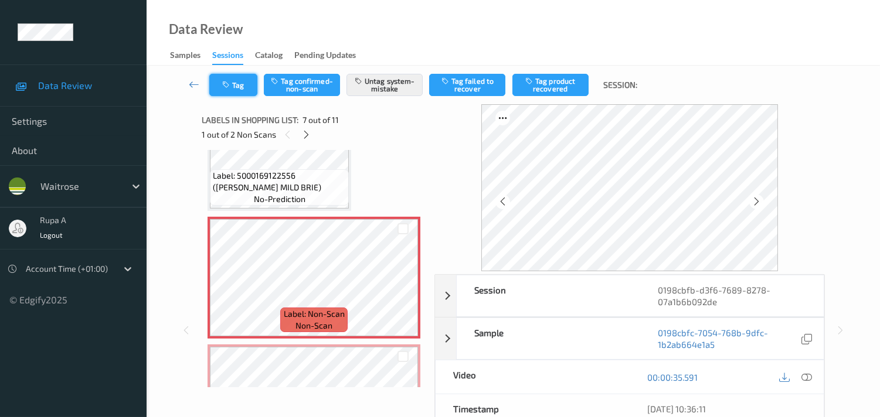
click at [239, 84] on button "Tag" at bounding box center [233, 85] width 48 height 22
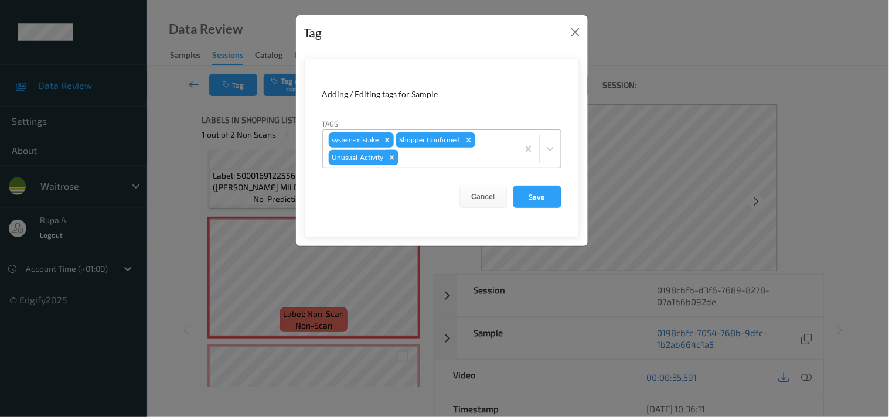
click at [391, 159] on icon "Remove Unusual-Activity" at bounding box center [392, 158] width 8 height 8
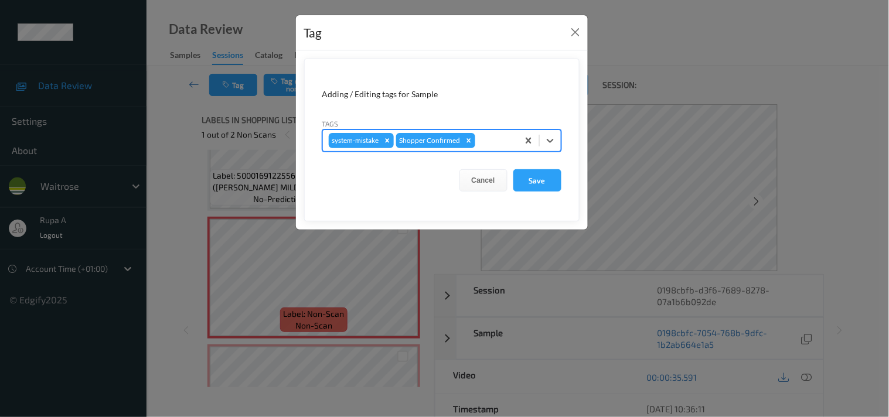
click at [510, 177] on div "Cancel Save" at bounding box center [441, 180] width 239 height 22
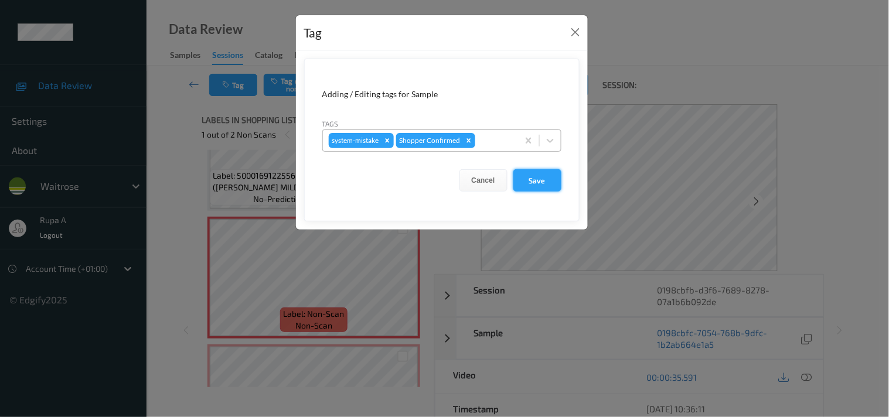
click at [526, 182] on button "Save" at bounding box center [537, 180] width 48 height 22
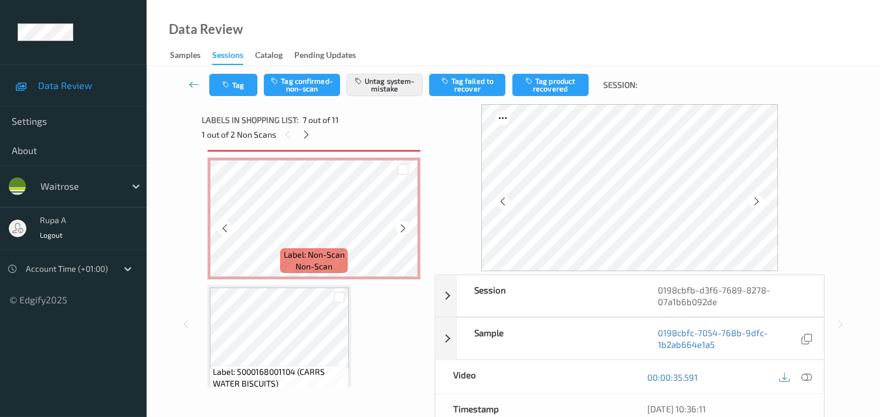
scroll to position [901, 0]
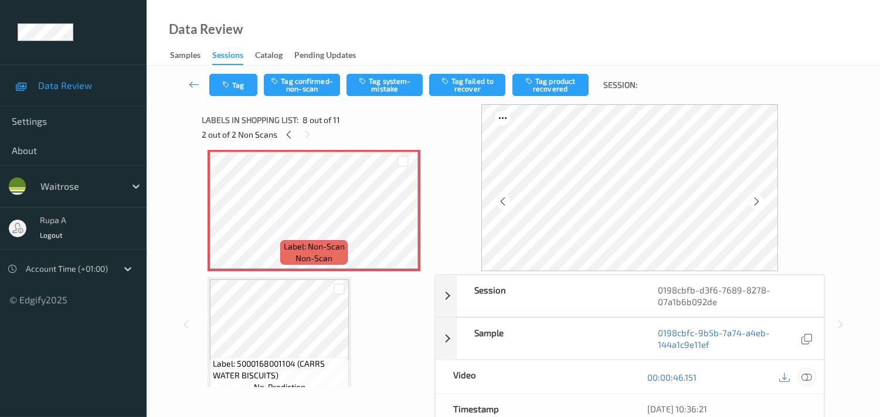
click at [811, 377] on icon at bounding box center [806, 377] width 11 height 11
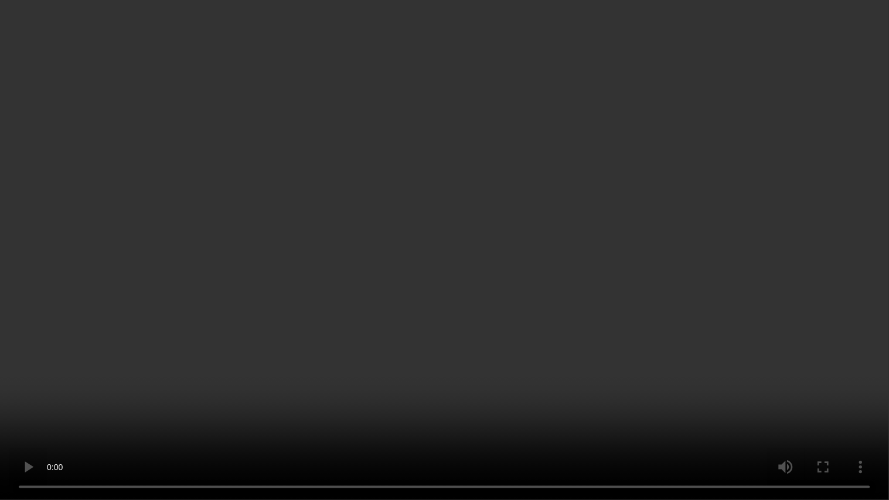
click at [302, 271] on video at bounding box center [444, 250] width 889 height 500
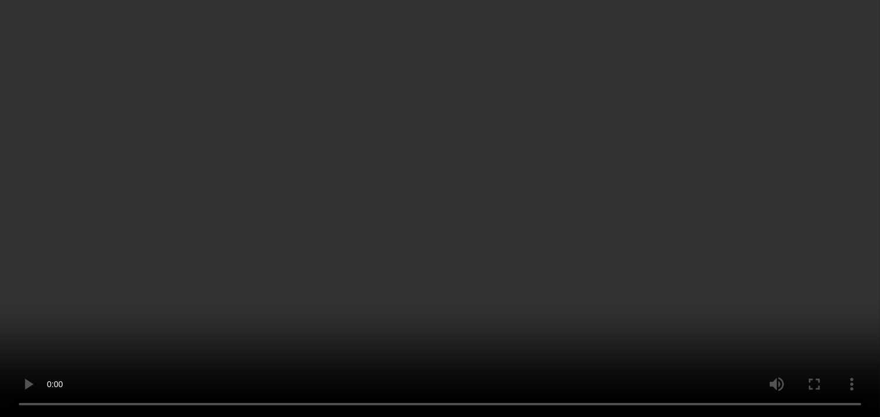
scroll to position [969, 0]
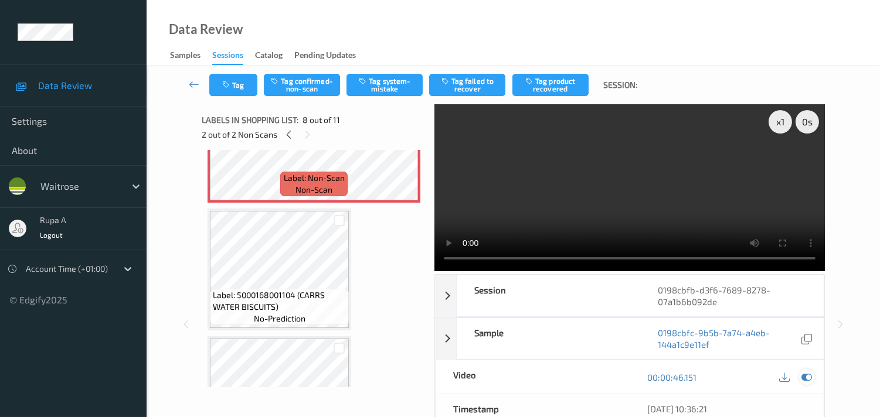
click at [805, 374] on icon at bounding box center [806, 377] width 11 height 11
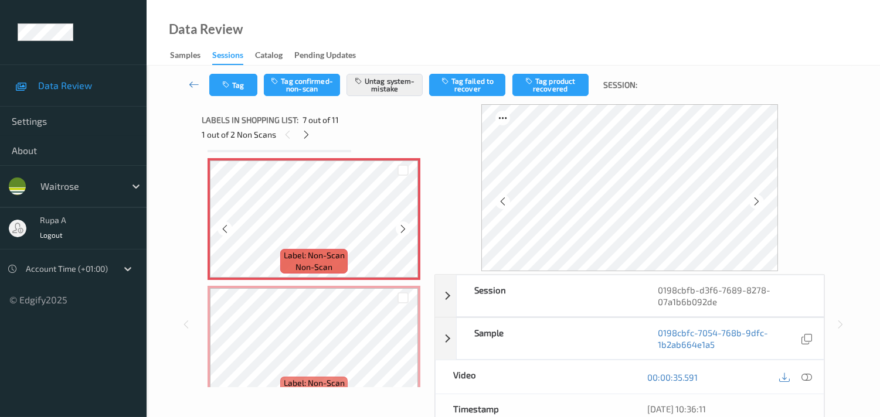
scroll to position [839, 0]
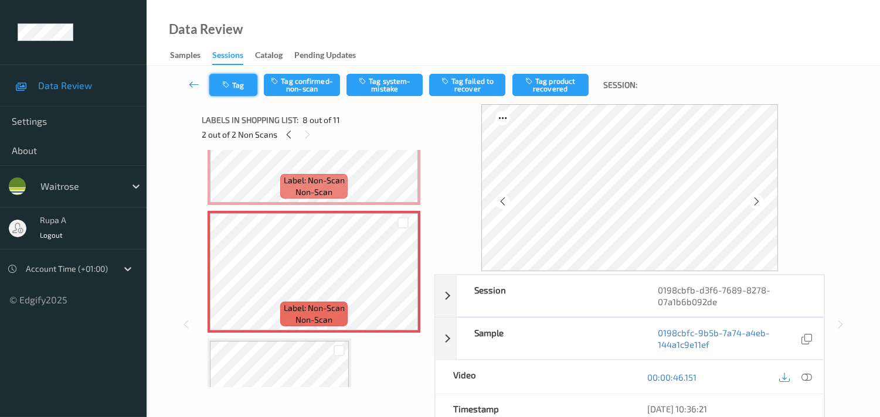
click at [236, 79] on button "Tag" at bounding box center [233, 85] width 48 height 22
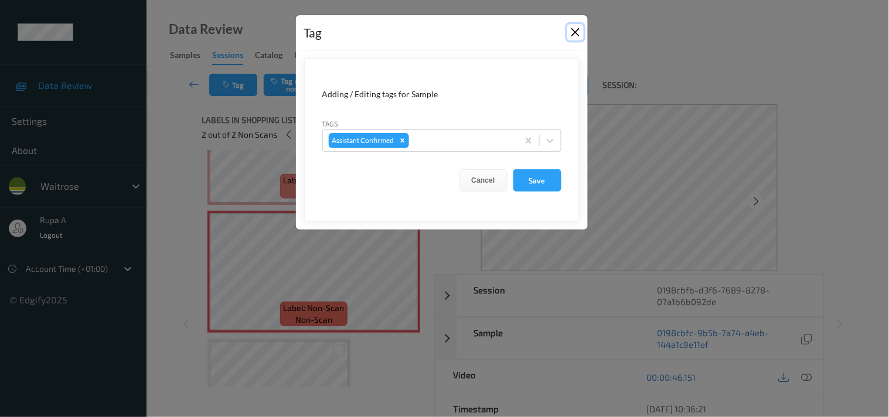
click at [572, 39] on button "Close" at bounding box center [575, 32] width 16 height 16
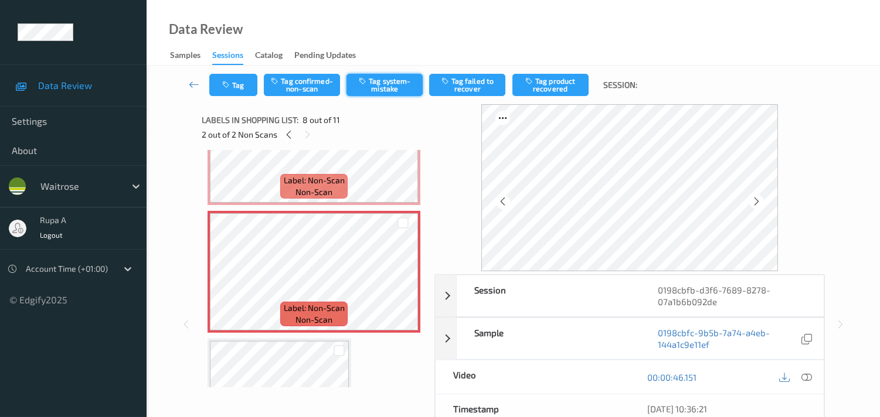
click at [397, 90] on button "Tag system-mistake" at bounding box center [384, 85] width 76 height 22
click at [237, 87] on button "Tag" at bounding box center [233, 85] width 48 height 22
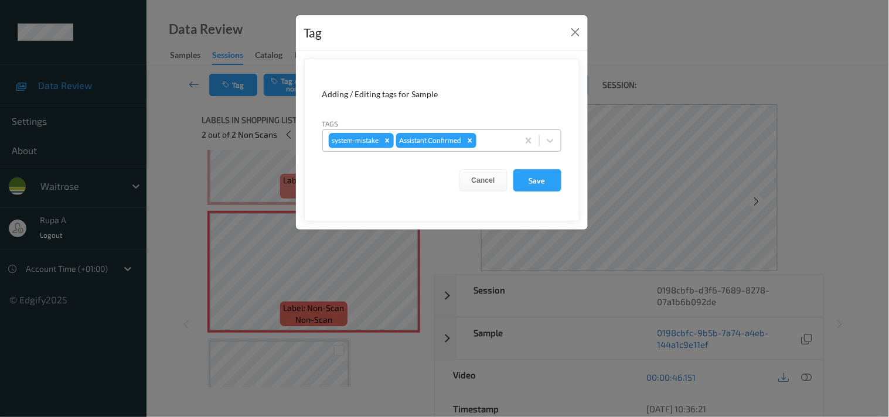
click at [488, 144] on div at bounding box center [495, 141] width 33 height 14
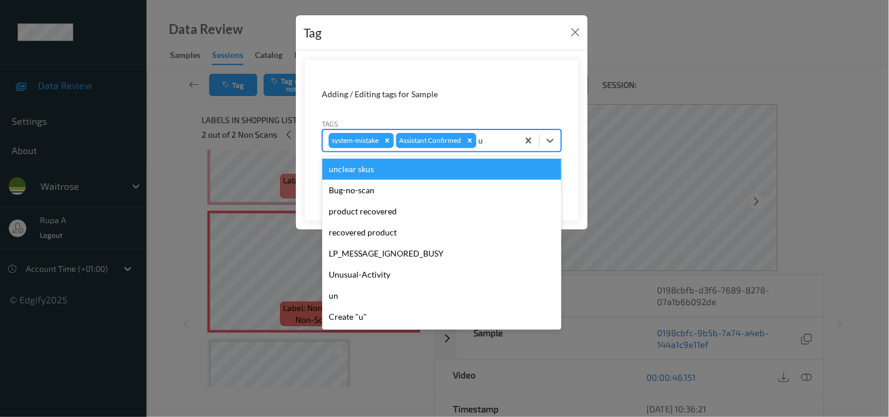
type input "un"
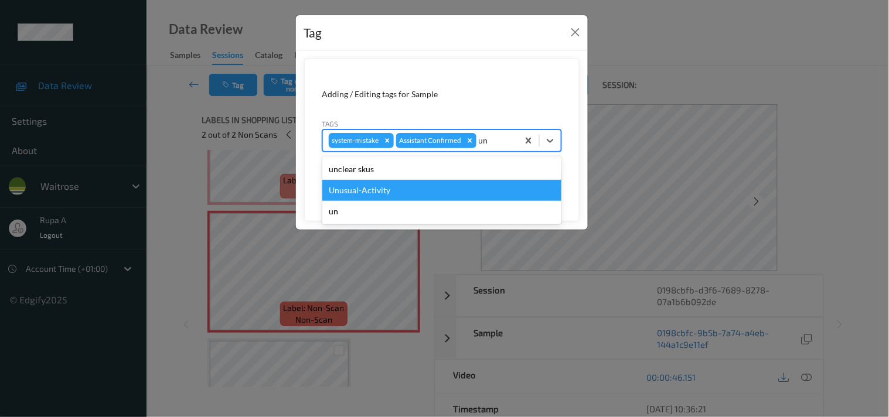
click at [417, 184] on div "Unusual-Activity" at bounding box center [441, 190] width 239 height 21
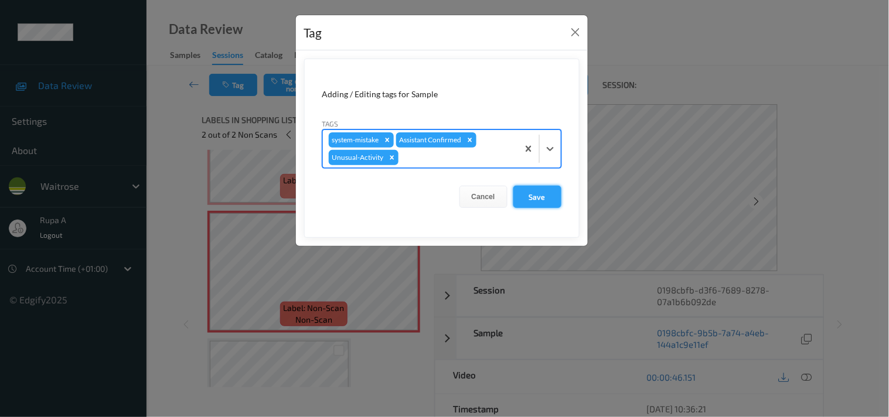
click at [546, 203] on button "Save" at bounding box center [537, 197] width 48 height 22
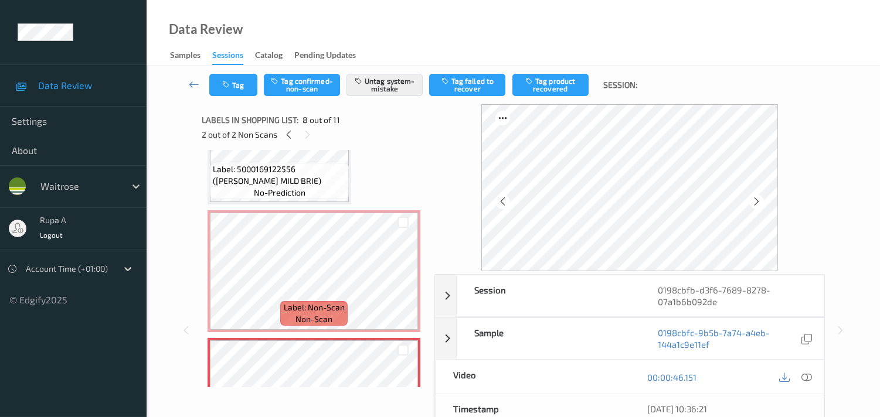
scroll to position [709, 0]
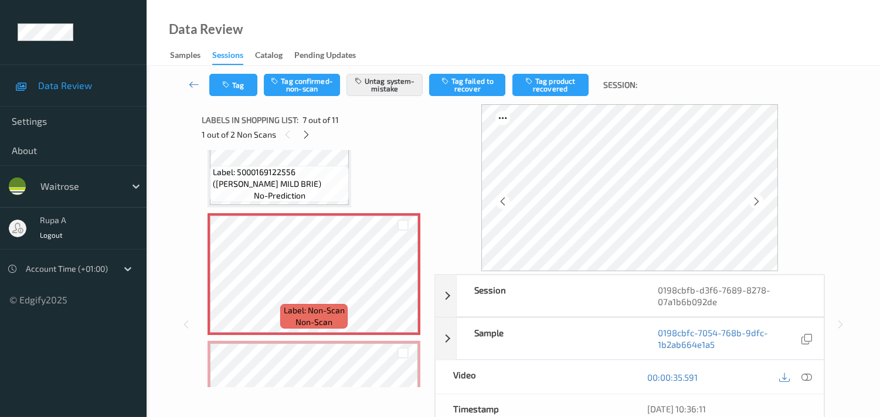
click at [815, 381] on div "00:00:35.591" at bounding box center [726, 376] width 194 height 33
click at [807, 376] on icon at bounding box center [806, 377] width 11 height 11
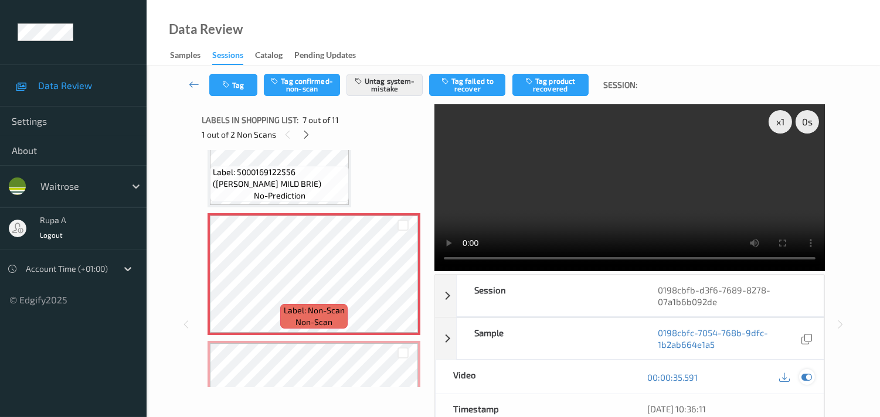
click at [805, 372] on div at bounding box center [807, 377] width 16 height 16
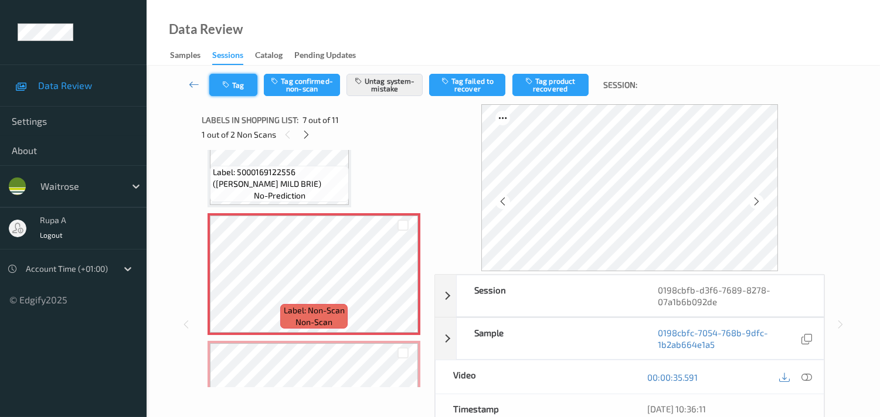
click at [224, 81] on icon "button" at bounding box center [227, 85] width 10 height 8
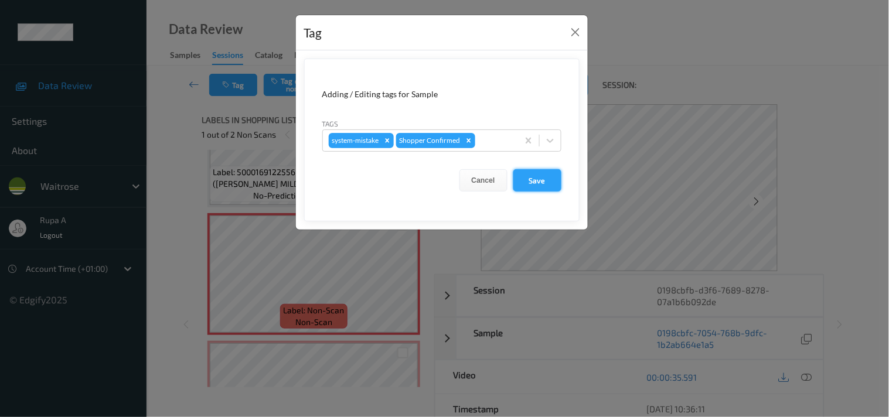
click at [548, 183] on button "Save" at bounding box center [537, 180] width 48 height 22
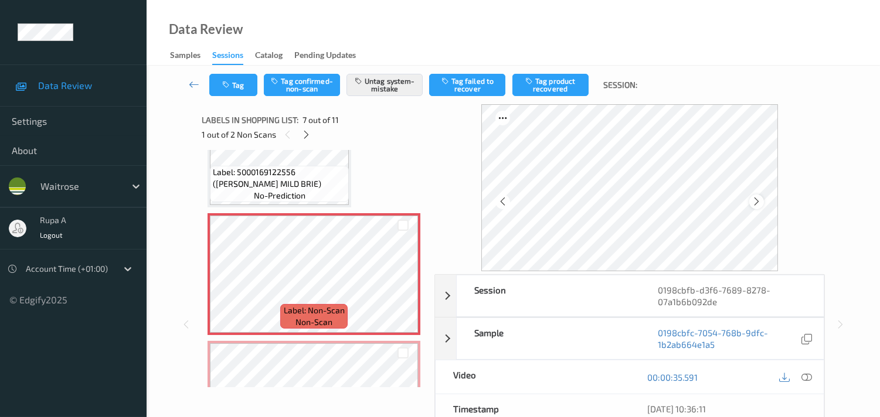
click at [760, 198] on icon at bounding box center [756, 201] width 10 height 11
click at [757, 200] on icon at bounding box center [756, 201] width 10 height 11
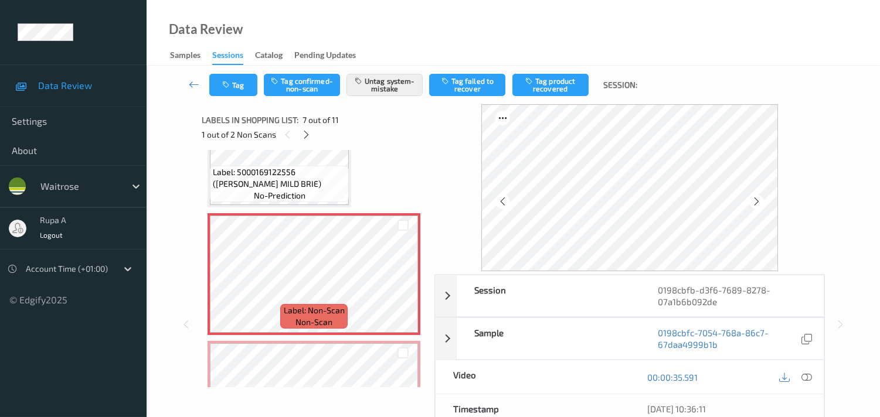
click at [757, 200] on icon at bounding box center [756, 201] width 10 height 11
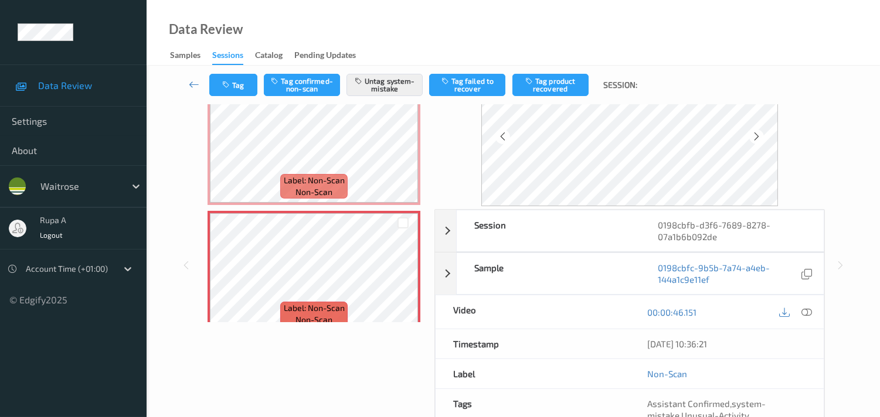
scroll to position [0, 0]
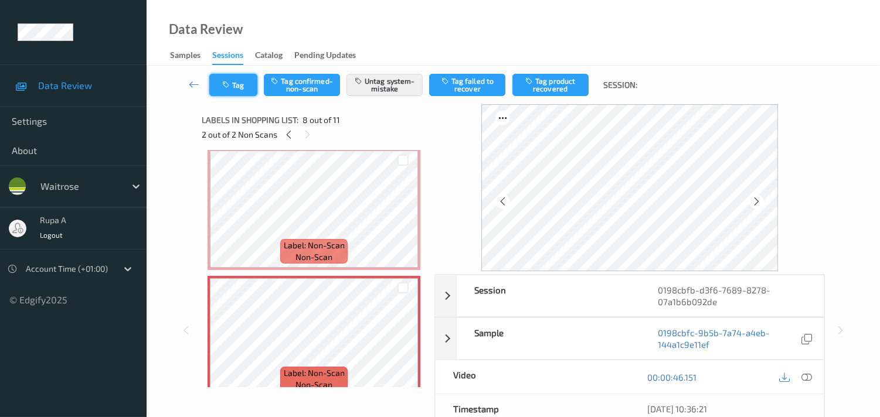
click at [230, 88] on icon "button" at bounding box center [227, 85] width 10 height 8
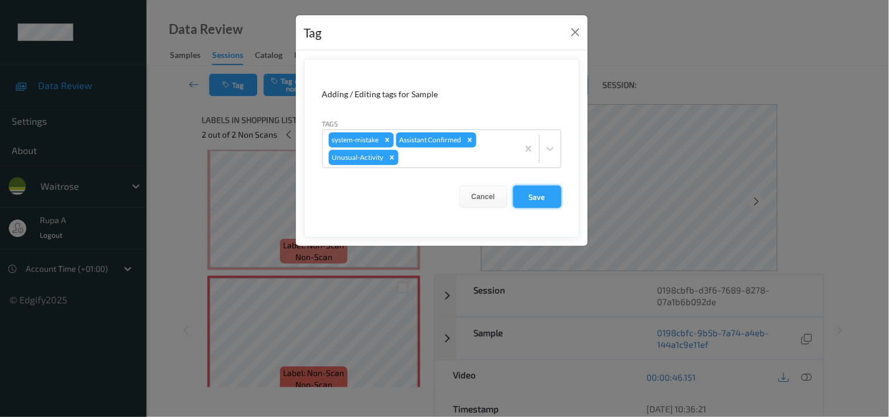
click at [533, 200] on button "Save" at bounding box center [537, 197] width 48 height 22
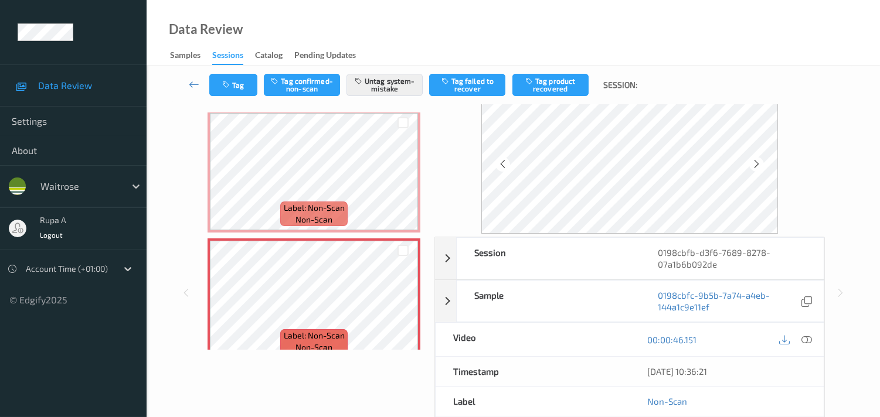
scroll to position [65, 0]
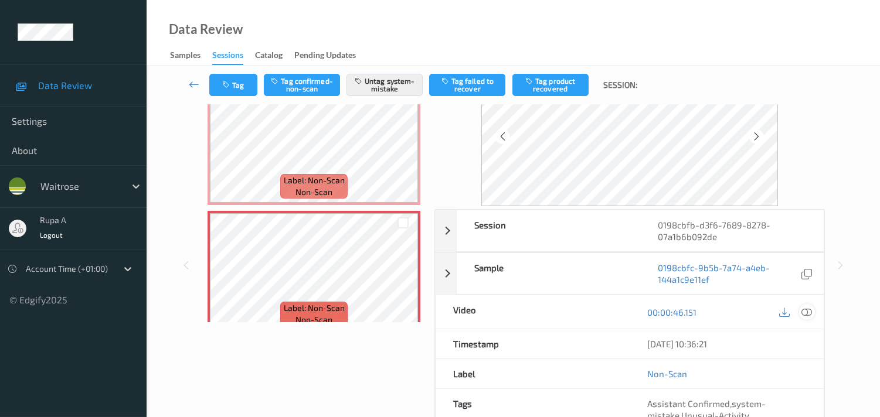
click at [805, 315] on icon at bounding box center [806, 312] width 11 height 11
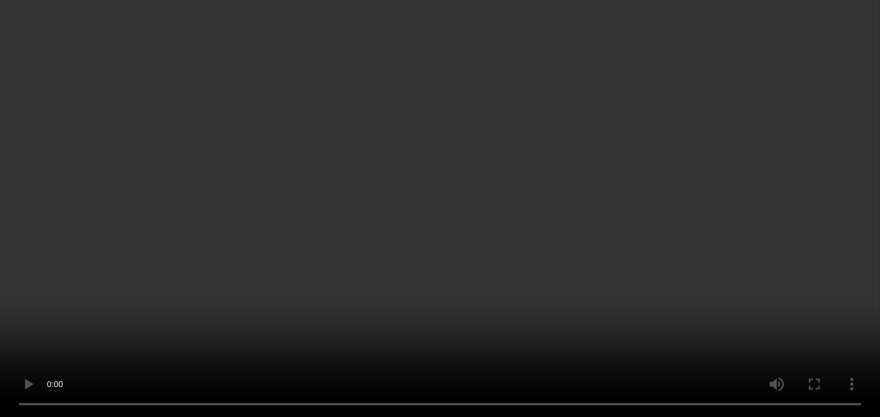
scroll to position [839, 0]
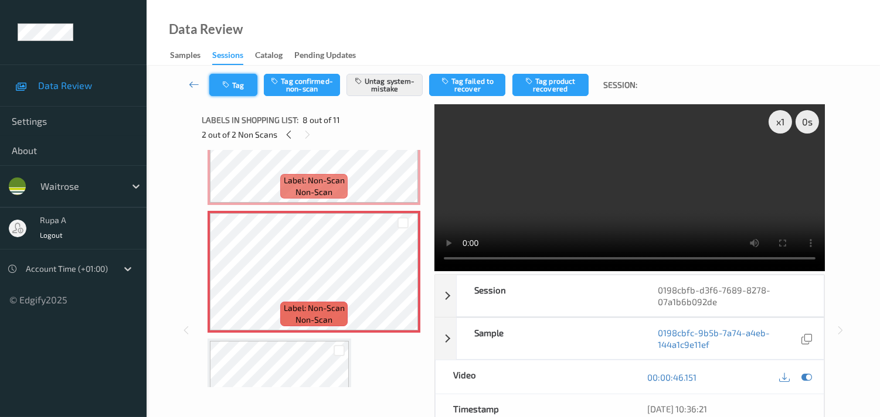
click at [241, 86] on button "Tag" at bounding box center [233, 85] width 48 height 22
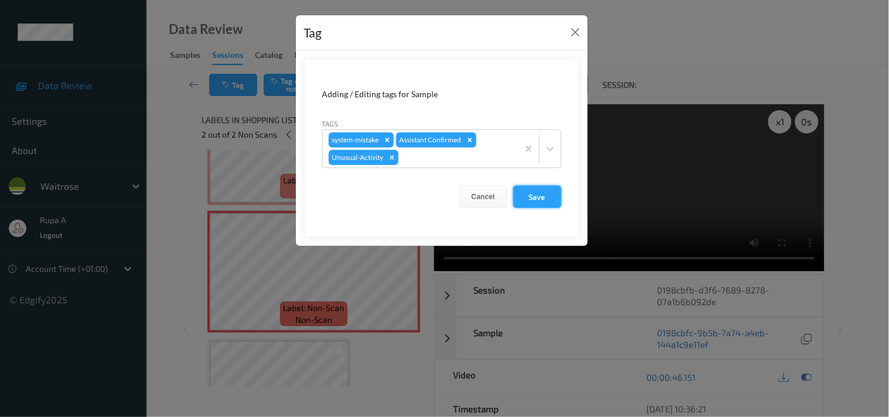
click at [543, 189] on button "Save" at bounding box center [537, 197] width 48 height 22
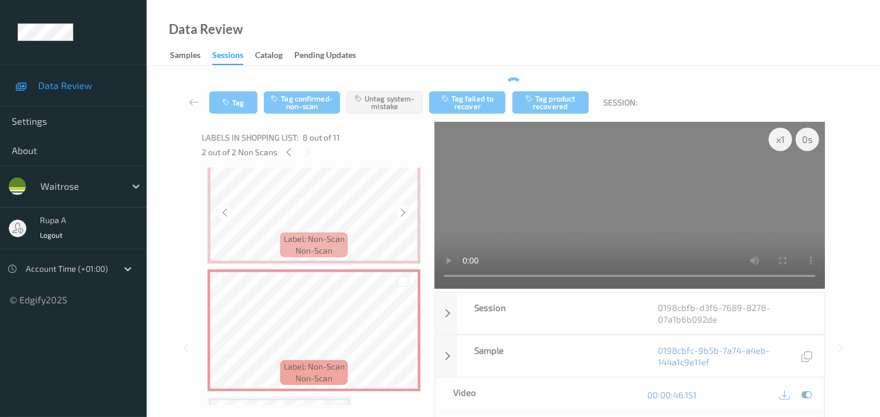
scroll to position [774, 0]
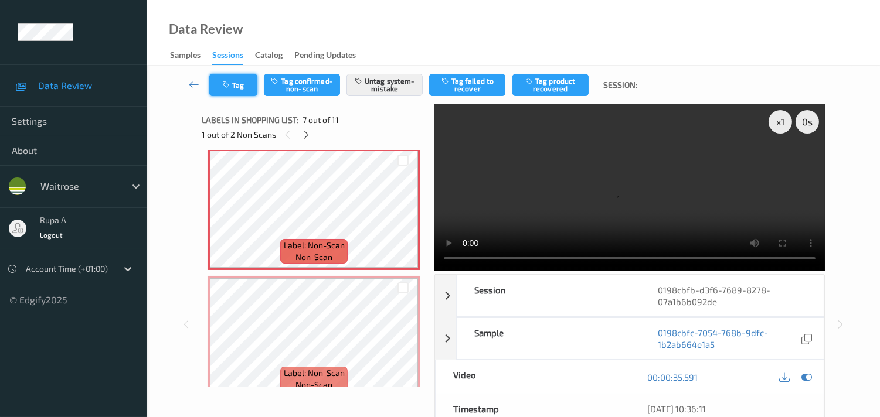
click at [239, 94] on button "Tag" at bounding box center [233, 85] width 48 height 22
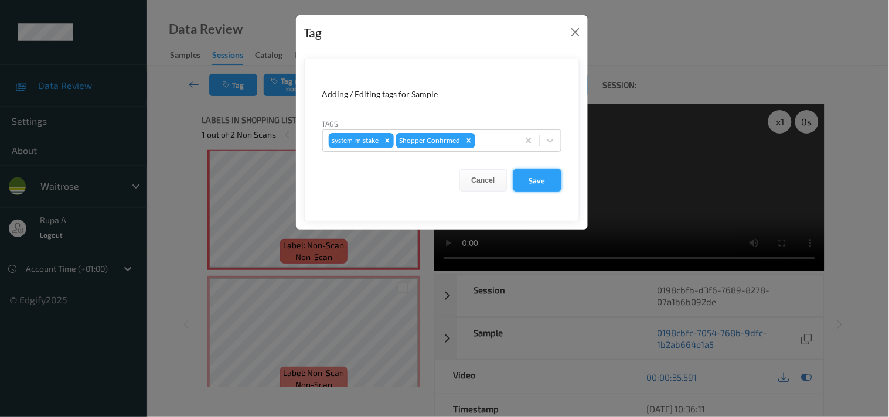
click at [526, 173] on button "Save" at bounding box center [537, 180] width 48 height 22
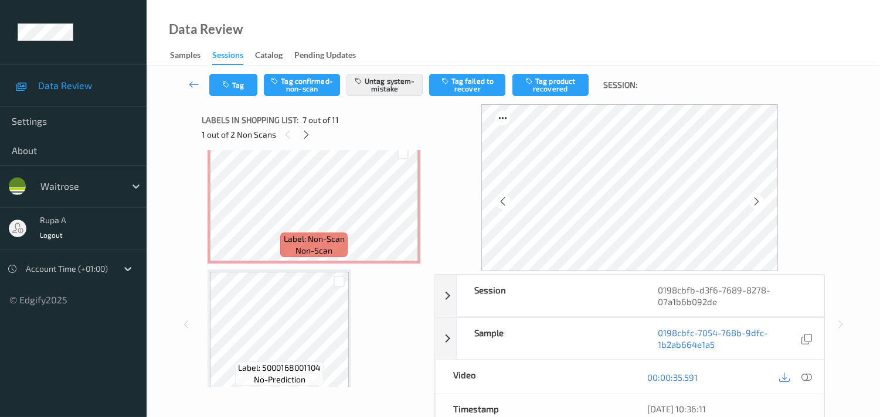
scroll to position [911, 0]
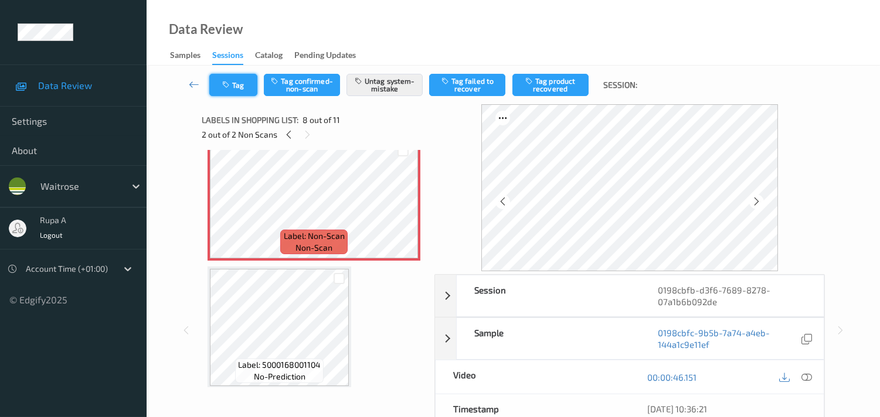
click at [250, 94] on button "Tag" at bounding box center [233, 85] width 48 height 22
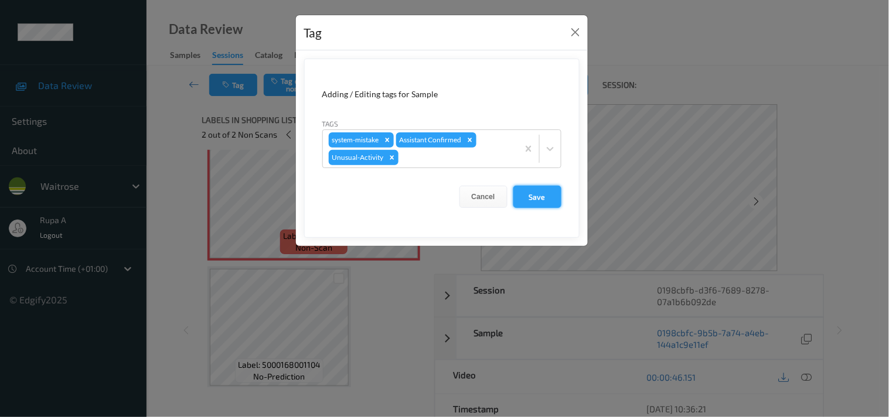
click at [536, 198] on button "Save" at bounding box center [537, 197] width 48 height 22
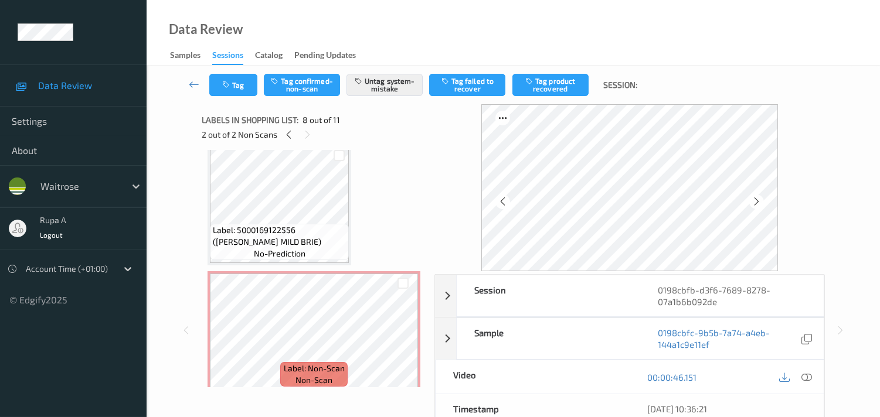
scroll to position [639, 0]
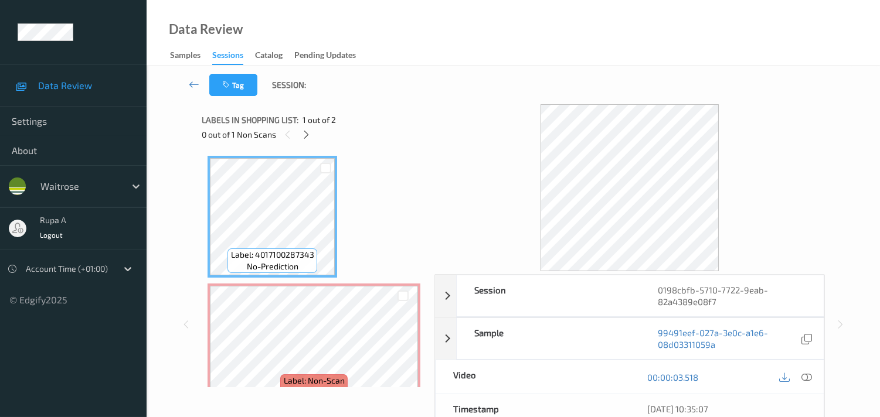
click at [440, 139] on div at bounding box center [629, 187] width 390 height 167
drag, startPoint x: 423, startPoint y: 161, endPoint x: 248, endPoint y: 154, distance: 175.3
click at [420, 161] on div "Label: 4017100287343 no-prediction Label: Non-Scan non-scan Label: Non-Scan non…" at bounding box center [314, 268] width 224 height 237
click at [302, 137] on icon at bounding box center [306, 135] width 10 height 11
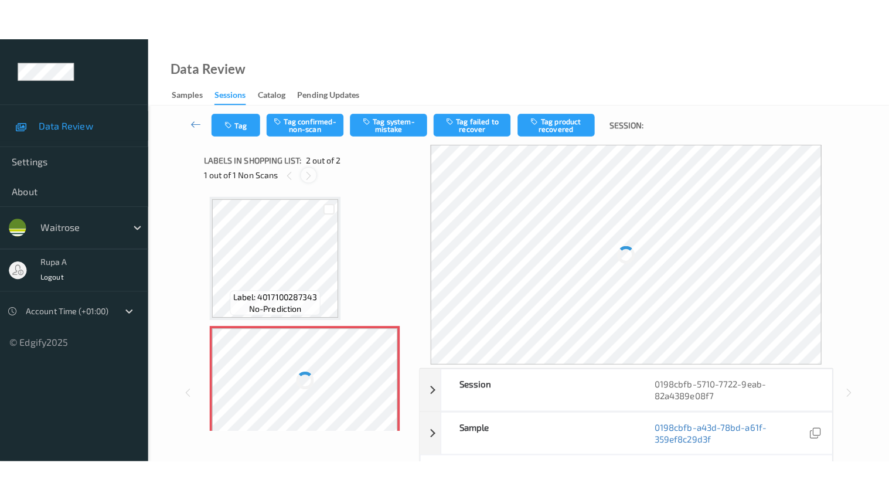
scroll to position [6, 0]
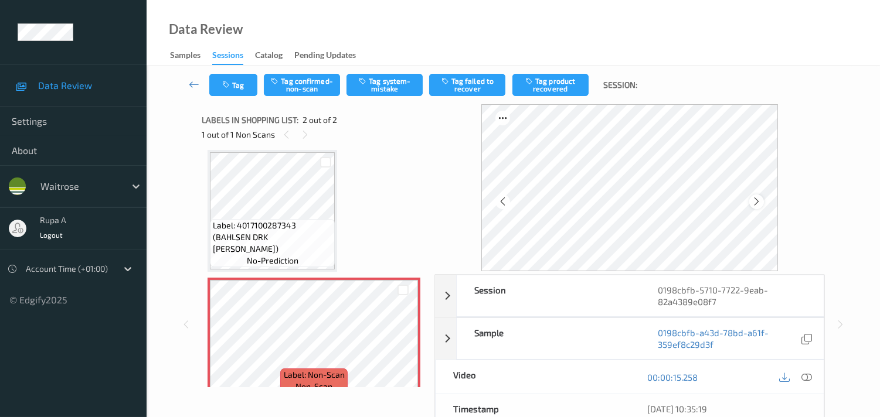
click at [758, 197] on icon at bounding box center [756, 201] width 10 height 11
click at [811, 381] on div at bounding box center [807, 377] width 16 height 16
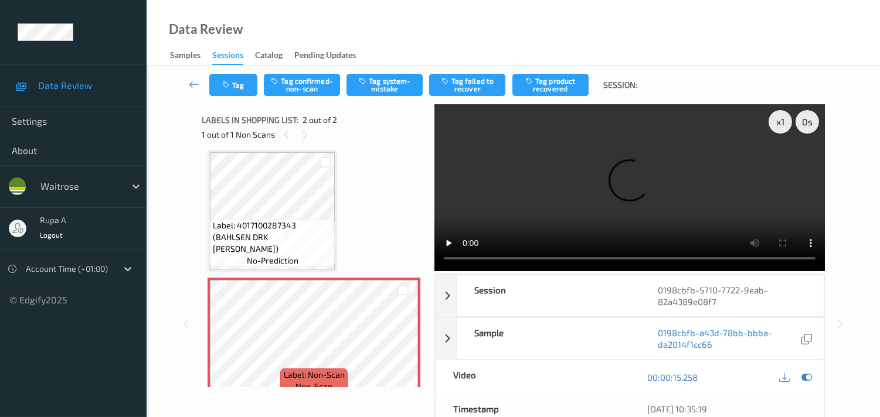
scroll to position [0, 0]
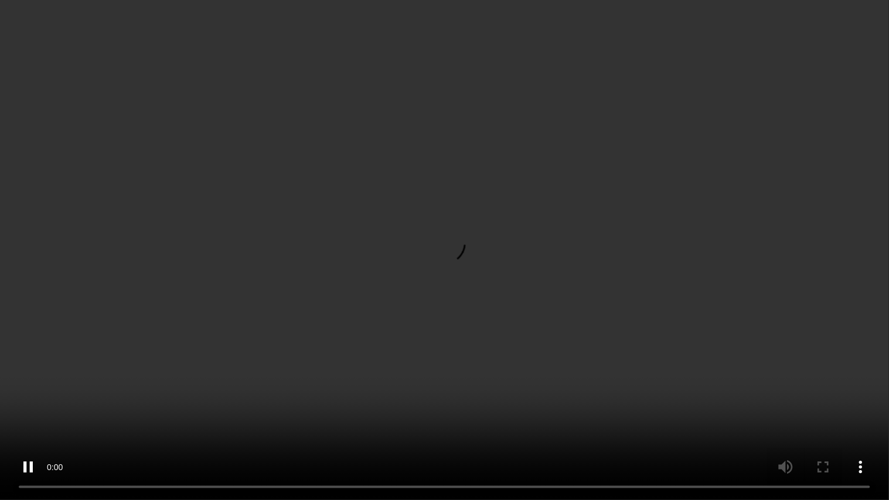
click at [10, 417] on video at bounding box center [444, 250] width 889 height 500
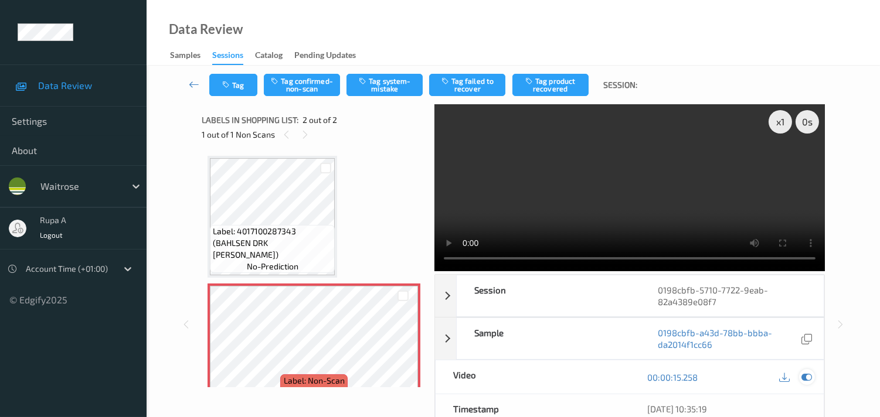
click at [804, 373] on icon at bounding box center [806, 377] width 11 height 11
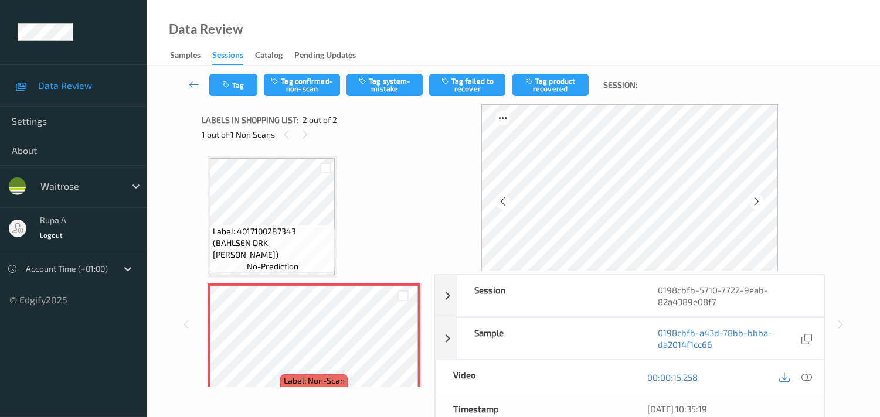
click at [383, 156] on div "Label: 4017100287343 (BAHLSEN DRK [PERSON_NAME]) no-prediction Label: Non-Scan …" at bounding box center [313, 281] width 213 height 250
click at [755, 202] on icon at bounding box center [756, 201] width 10 height 11
click at [799, 374] on div at bounding box center [807, 377] width 16 height 16
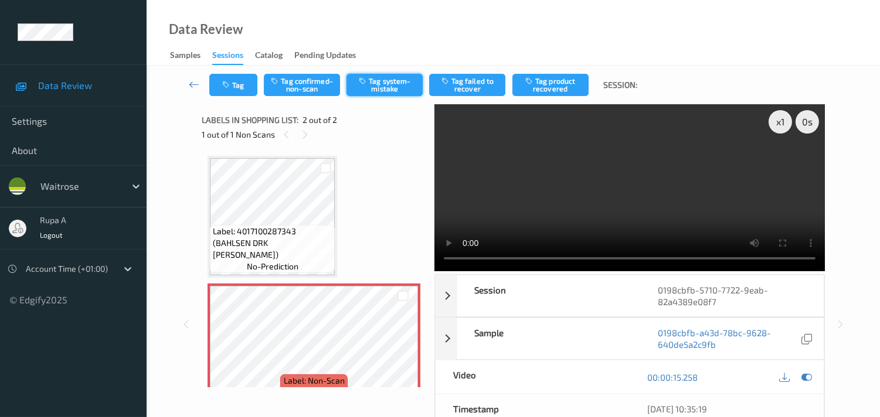
click at [391, 87] on button "Tag system-mistake" at bounding box center [384, 85] width 76 height 22
click at [247, 92] on button "Tag" at bounding box center [233, 85] width 48 height 22
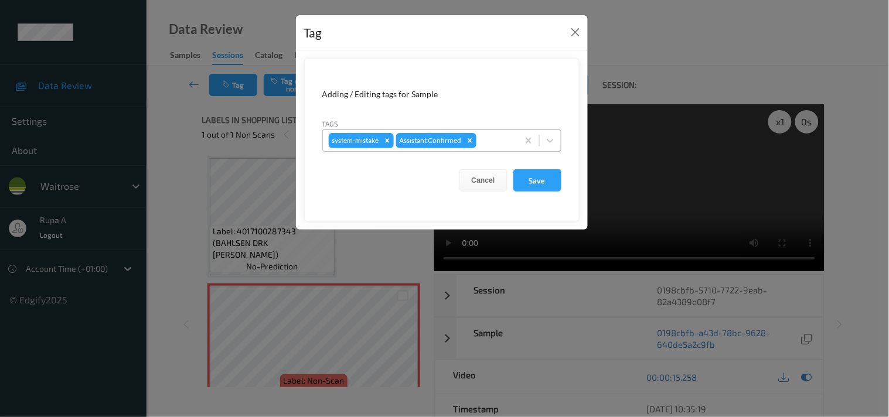
click at [490, 142] on div at bounding box center [495, 141] width 33 height 14
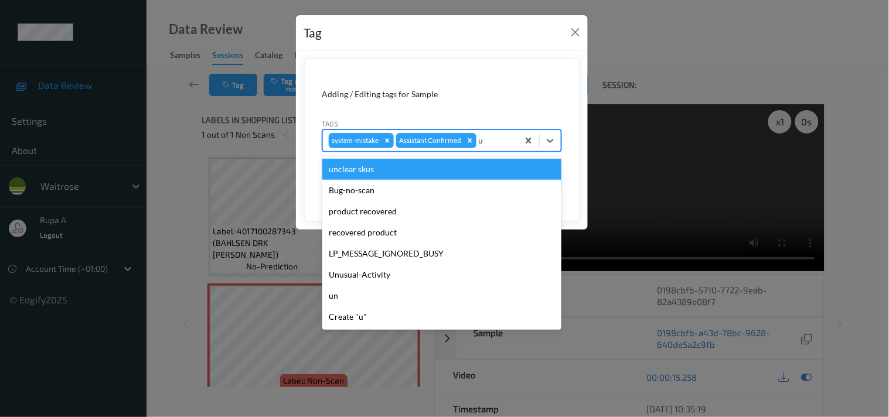
type input "un"
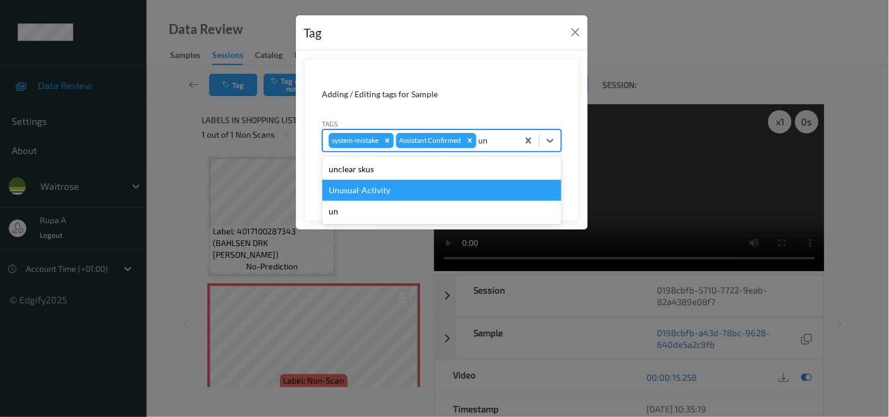
click at [396, 186] on div "Unusual-Activity" at bounding box center [441, 190] width 239 height 21
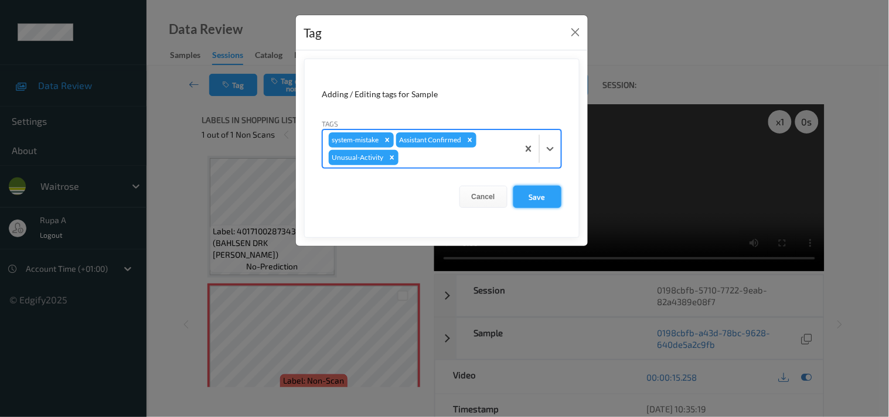
click at [540, 196] on button "Save" at bounding box center [537, 197] width 48 height 22
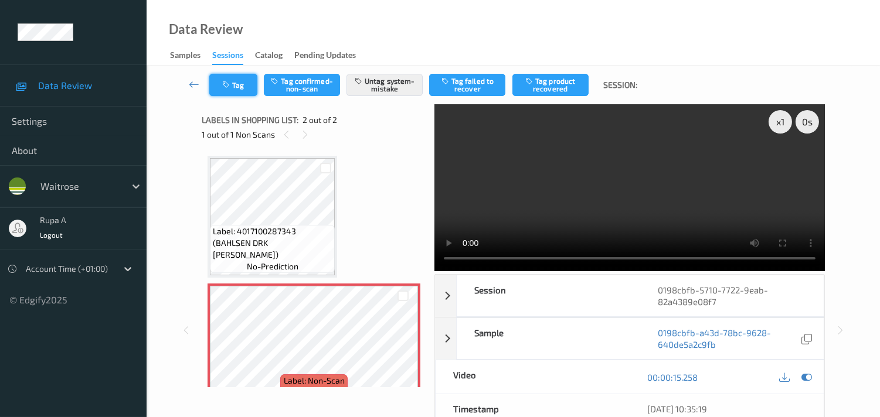
click at [226, 84] on icon "button" at bounding box center [227, 85] width 10 height 8
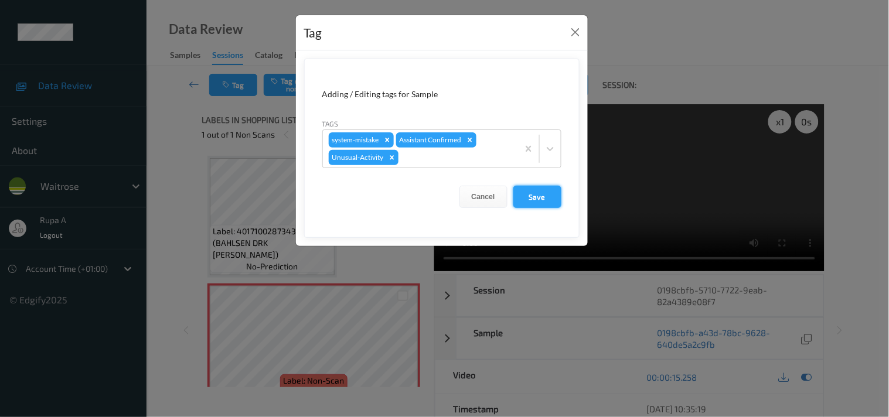
click at [513, 193] on button "Save" at bounding box center [537, 197] width 48 height 22
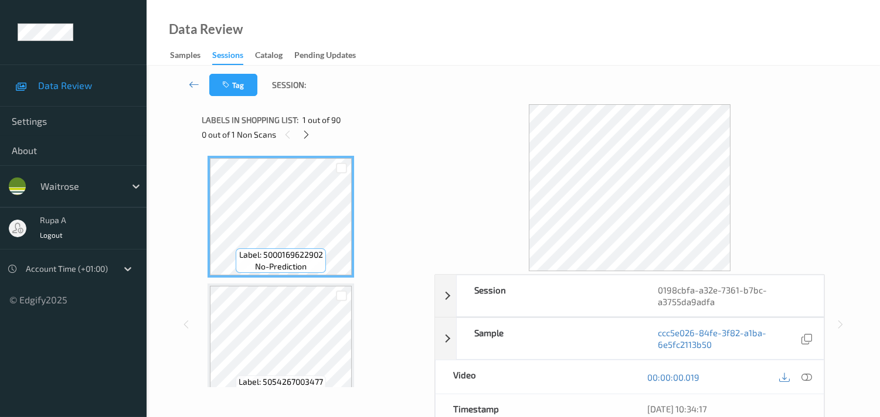
click at [383, 139] on div "0 out of 1 Non Scans" at bounding box center [314, 134] width 224 height 15
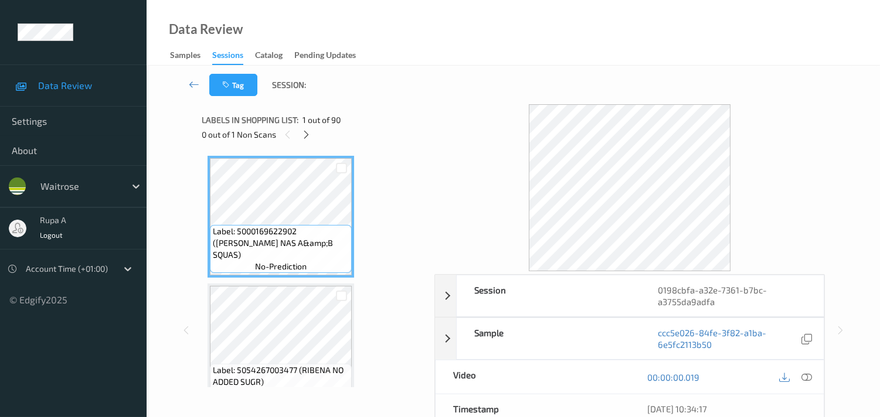
click at [296, 120] on span "Labels in shopping list:" at bounding box center [250, 120] width 97 height 12
click at [302, 135] on icon at bounding box center [306, 135] width 10 height 11
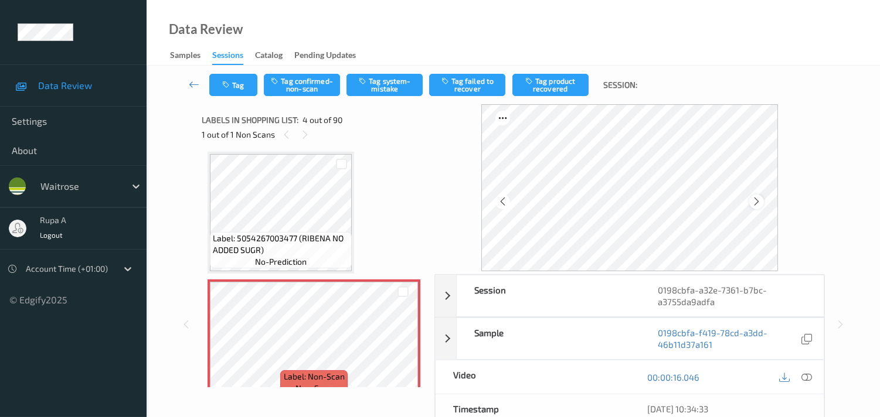
click at [757, 207] on div at bounding box center [756, 202] width 15 height 15
click at [757, 203] on icon at bounding box center [756, 201] width 10 height 11
click at [809, 383] on icon at bounding box center [806, 377] width 11 height 11
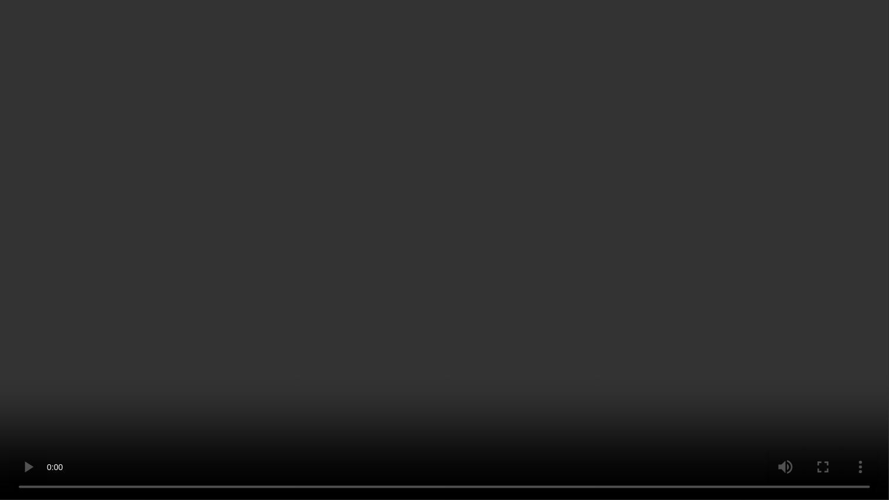
click at [613, 168] on video at bounding box center [444, 250] width 889 height 500
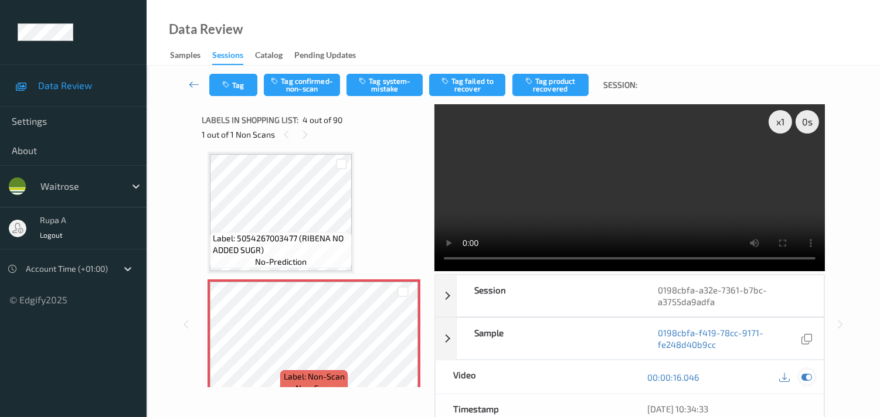
click at [808, 377] on icon at bounding box center [806, 377] width 11 height 11
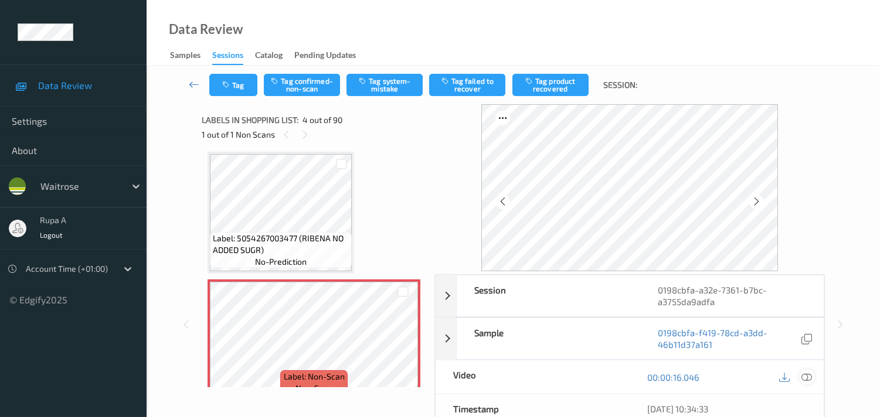
click at [804, 373] on icon at bounding box center [806, 377] width 11 height 11
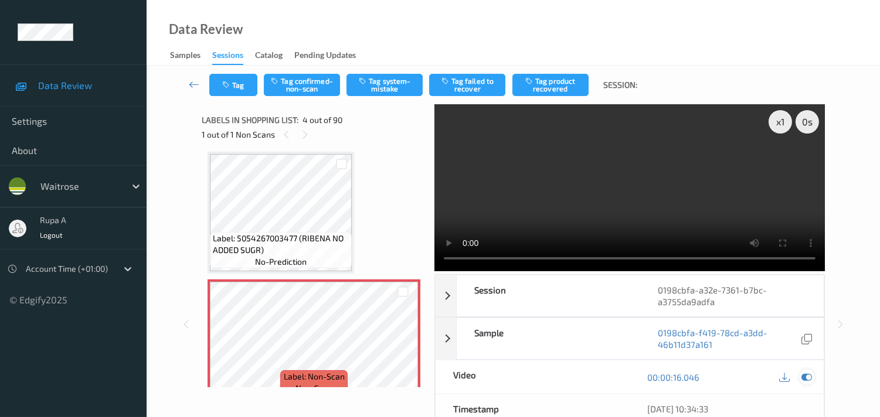
click at [807, 382] on icon at bounding box center [806, 377] width 11 height 11
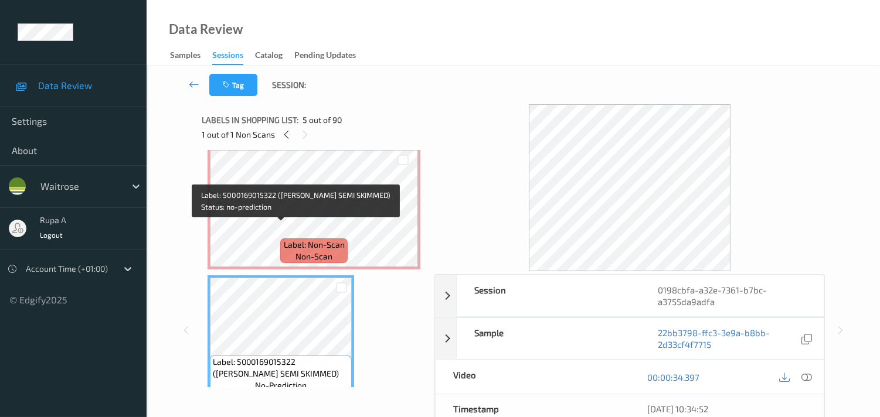
scroll to position [390, 0]
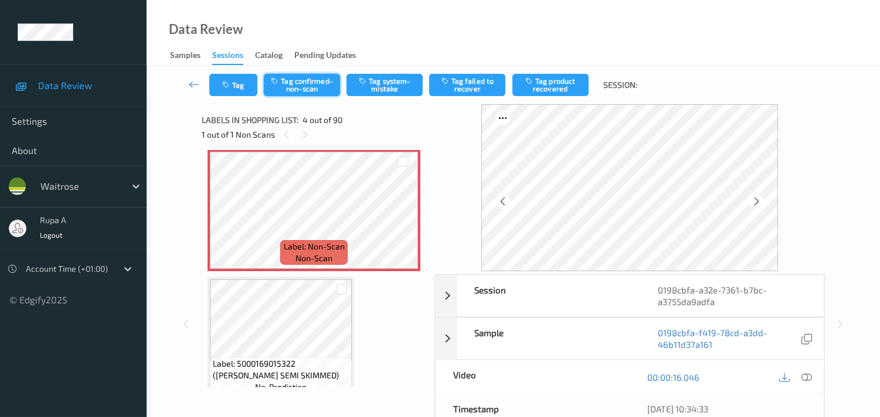
click at [311, 86] on button "Tag confirmed-non-scan" at bounding box center [302, 85] width 76 height 22
click at [564, 84] on button "Tag product recovered" at bounding box center [550, 85] width 76 height 22
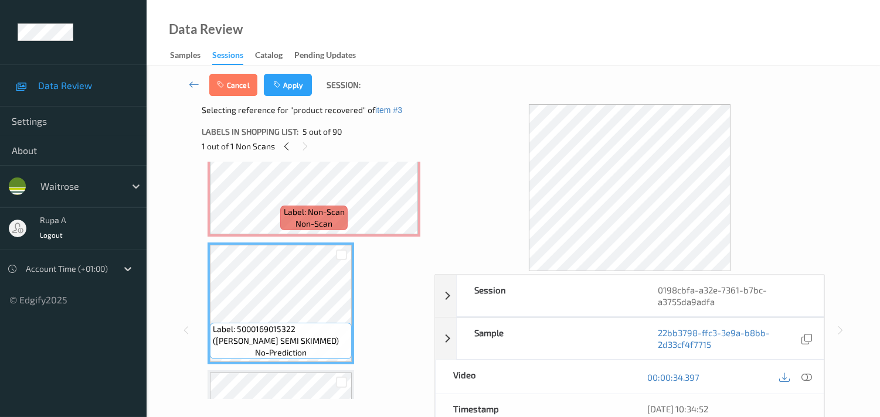
scroll to position [455, 0]
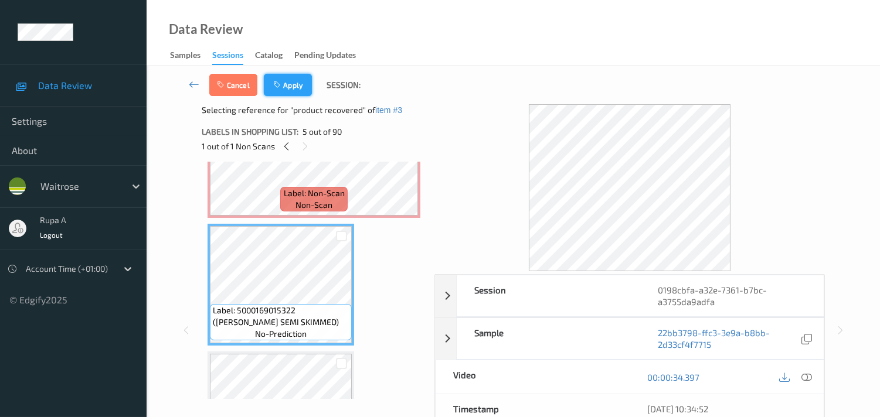
click at [300, 81] on button "Apply" at bounding box center [288, 85] width 48 height 22
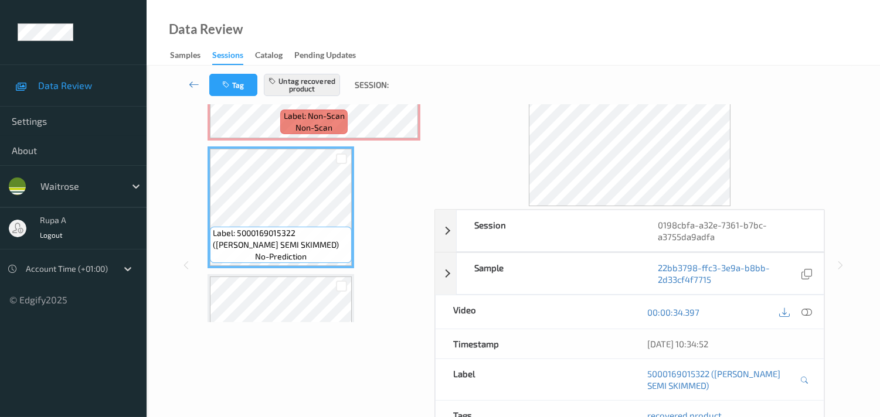
scroll to position [520, 0]
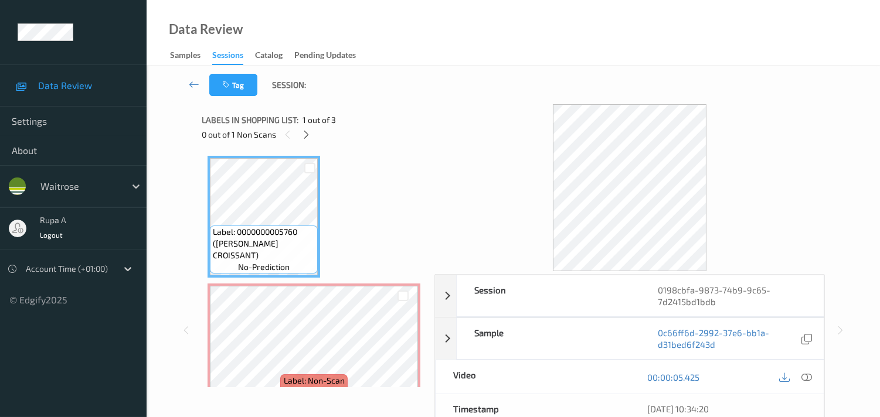
click at [491, 76] on div "Tag Session:" at bounding box center [513, 85] width 685 height 39
click at [309, 137] on icon at bounding box center [306, 135] width 10 height 11
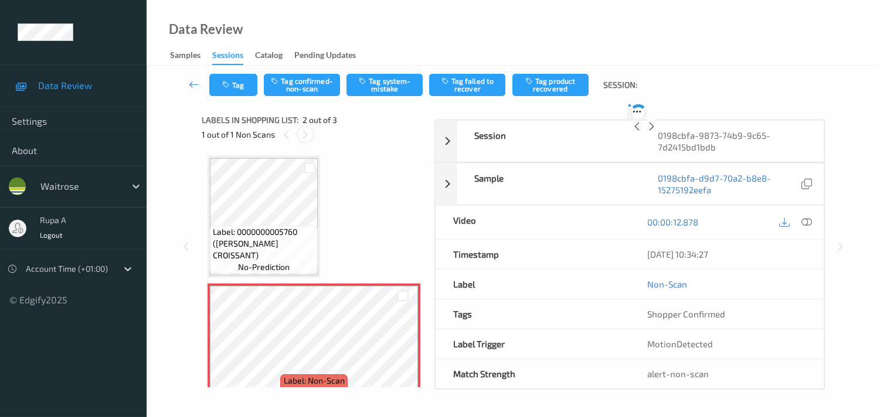
scroll to position [6, 0]
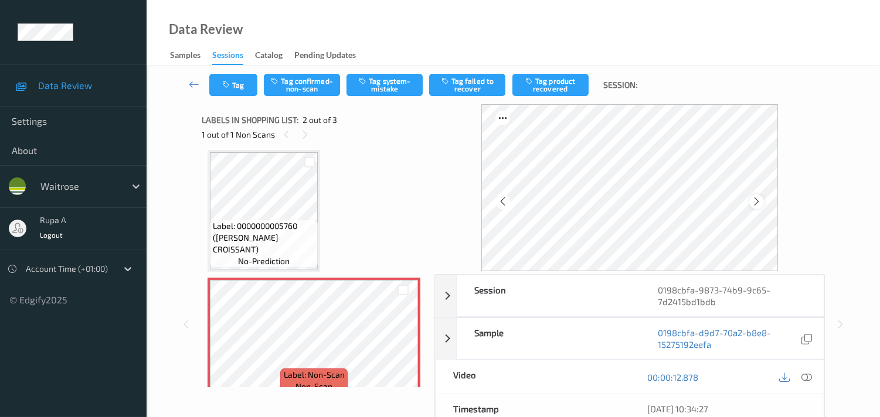
click at [761, 203] on icon at bounding box center [756, 201] width 10 height 11
click at [801, 378] on icon at bounding box center [806, 377] width 11 height 11
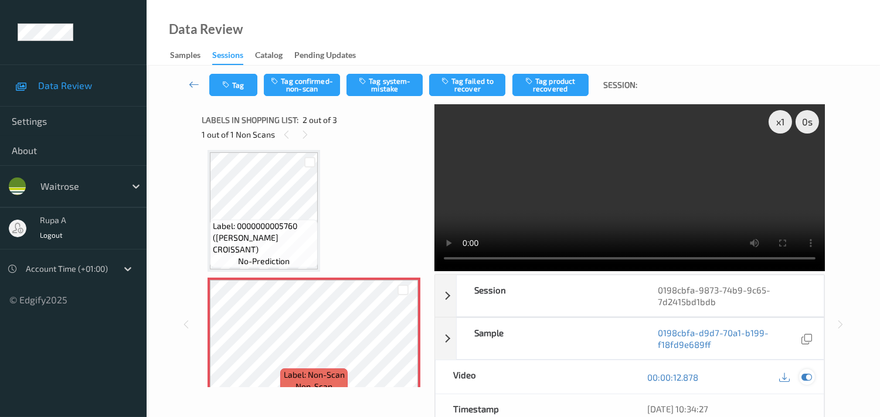
click at [803, 377] on icon at bounding box center [806, 377] width 11 height 11
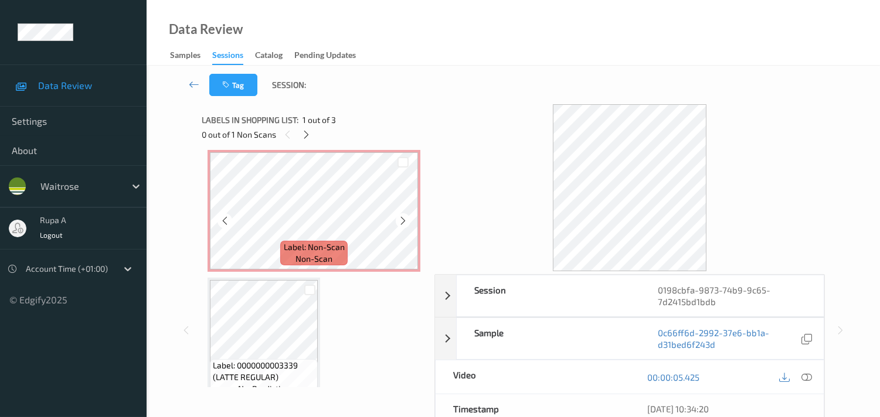
scroll to position [149, 0]
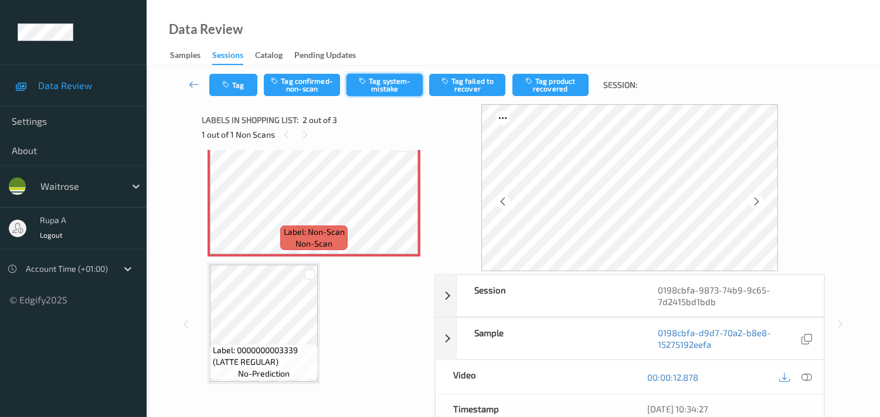
click at [381, 84] on button "Tag system-mistake" at bounding box center [384, 85] width 76 height 22
click at [235, 91] on button "Tag" at bounding box center [233, 85] width 48 height 22
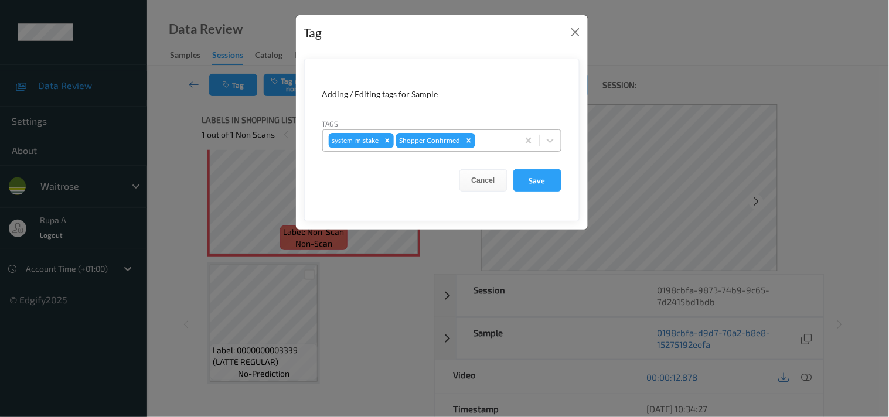
click at [499, 149] on div "system-mistake Shopper Confirmed" at bounding box center [420, 141] width 195 height 20
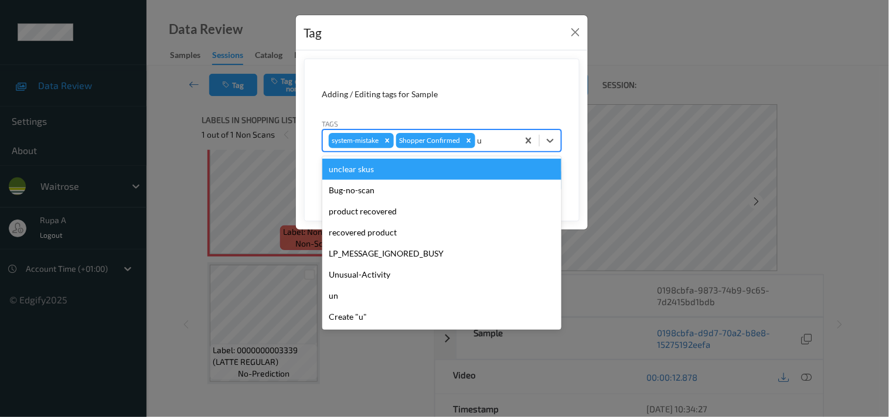
type input "un"
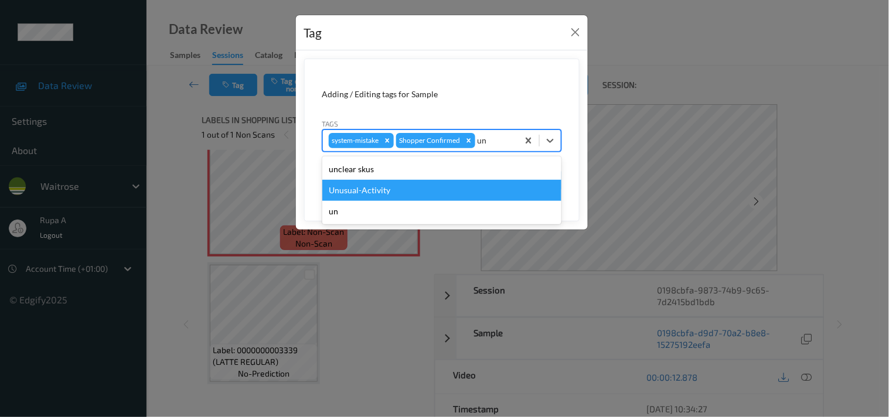
click at [400, 191] on div "Unusual-Activity" at bounding box center [441, 190] width 239 height 21
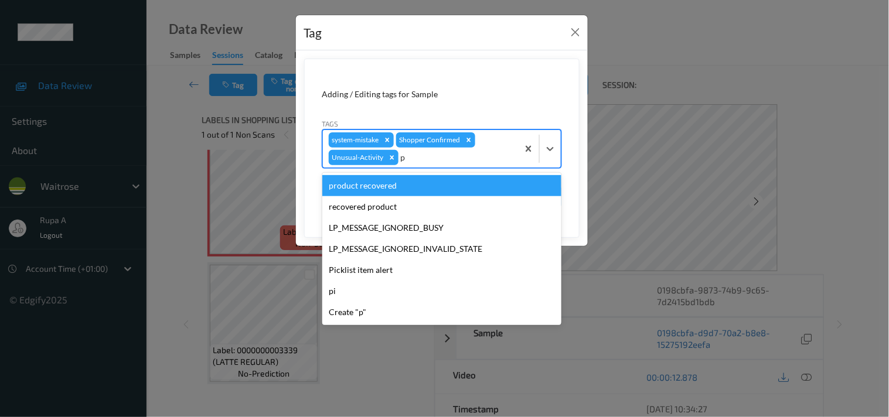
type input "pi"
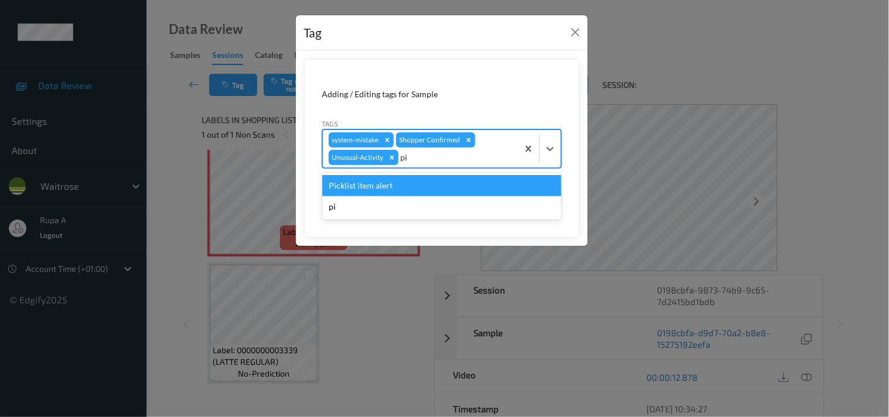
click at [400, 191] on div "Picklist item alert" at bounding box center [441, 185] width 239 height 21
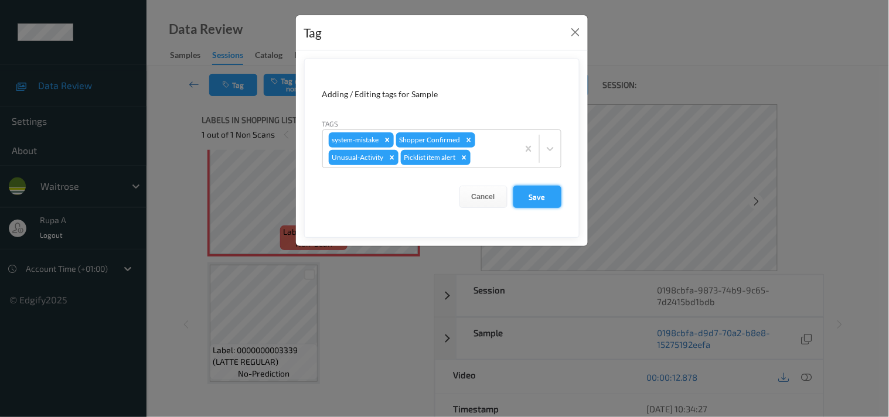
click at [519, 192] on button "Save" at bounding box center [537, 197] width 48 height 22
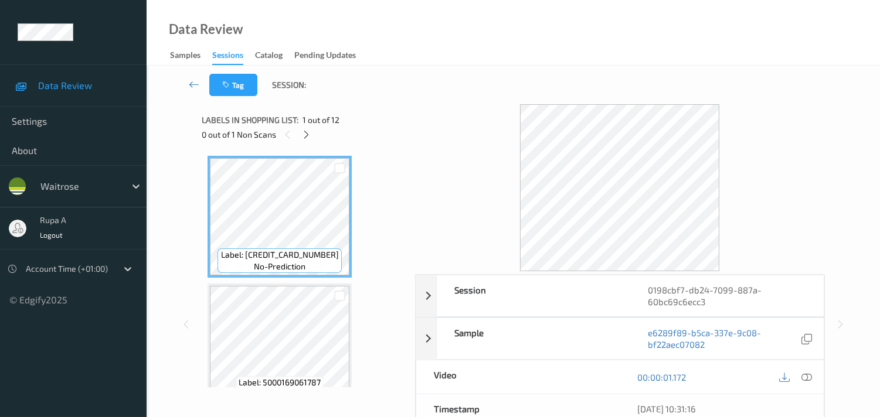
click at [403, 97] on div "Tag Session:" at bounding box center [513, 85] width 685 height 39
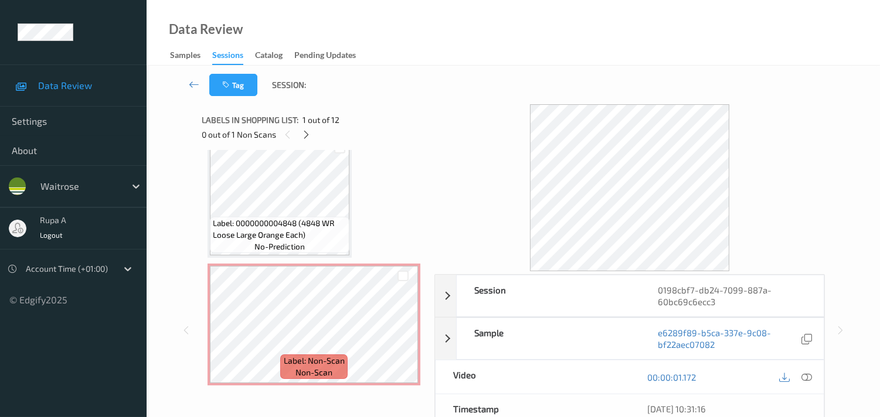
scroll to position [911, 0]
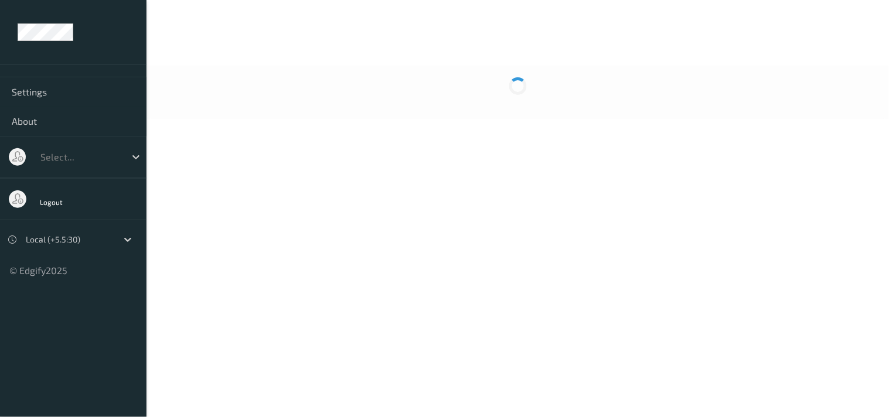
click at [323, 224] on body "Settings About Select... Logout Local (+5.5:30) © Edgify 2025 New Dashboard Exp…" at bounding box center [444, 208] width 889 height 417
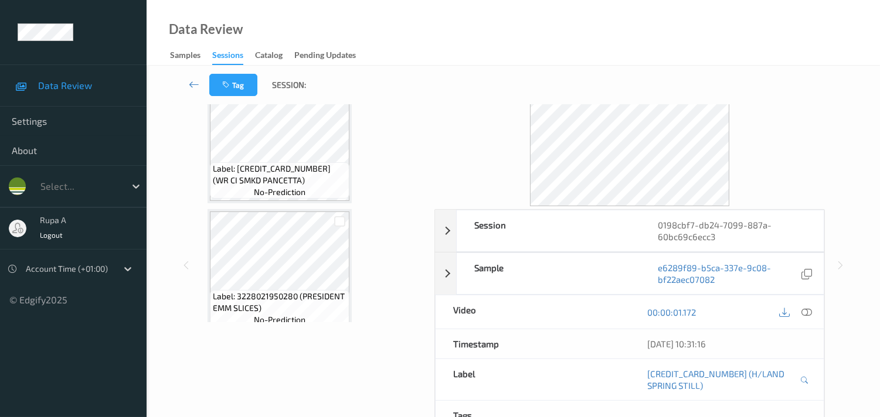
scroll to position [1020, 0]
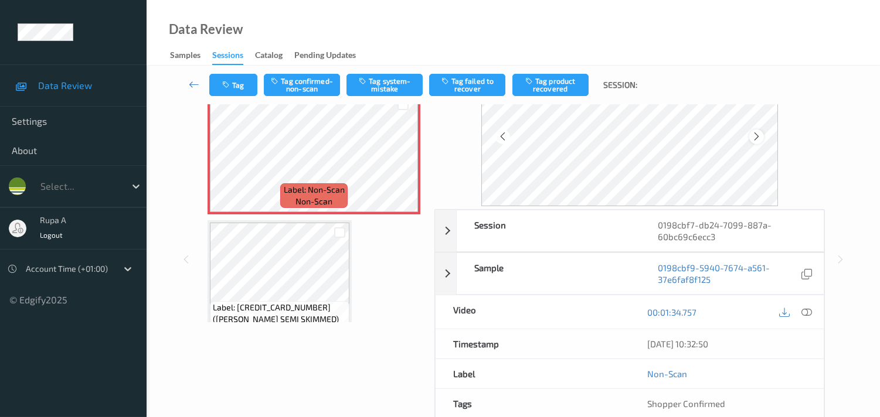
click at [758, 131] on icon at bounding box center [756, 136] width 10 height 11
click at [761, 137] on icon at bounding box center [756, 136] width 10 height 11
click at [801, 307] on icon at bounding box center [806, 312] width 11 height 11
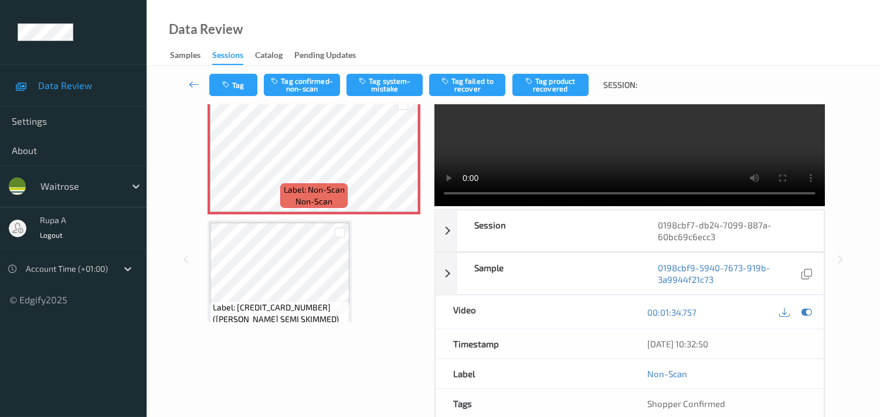
scroll to position [0, 0]
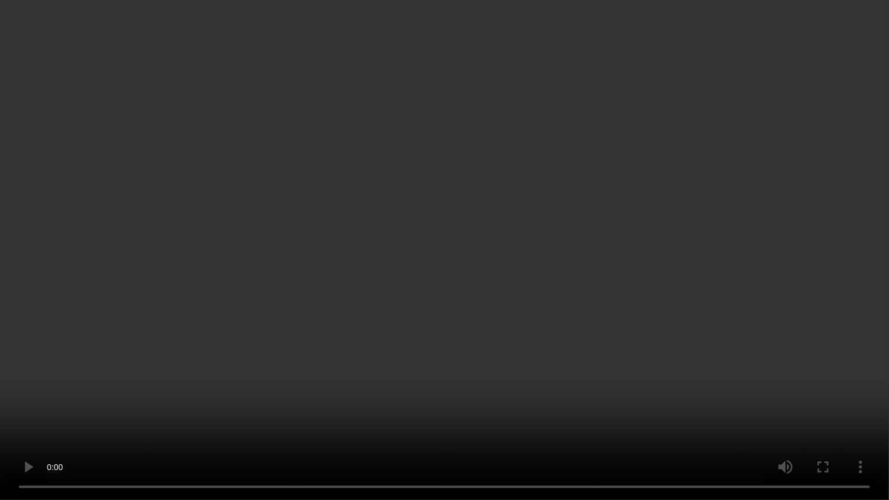
click at [54, 417] on video at bounding box center [444, 250] width 889 height 500
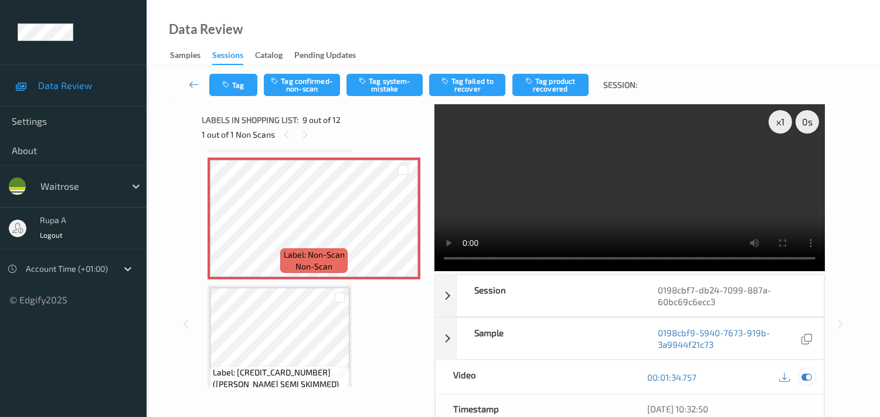
click at [799, 379] on div at bounding box center [807, 377] width 16 height 16
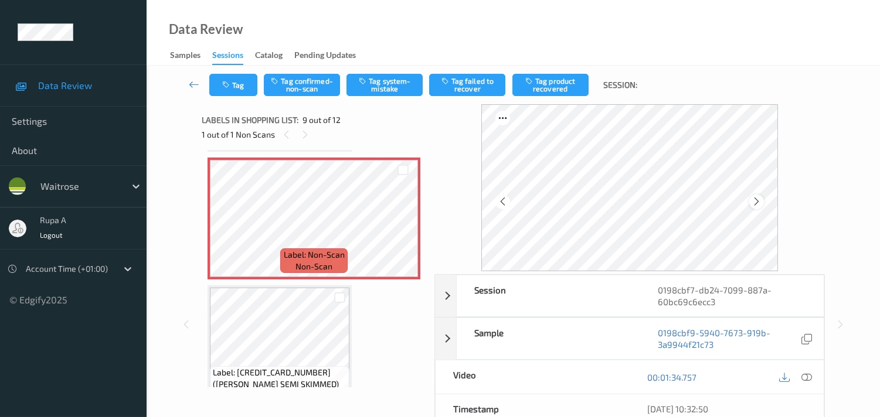
click at [761, 202] on icon at bounding box center [756, 201] width 10 height 11
click at [758, 202] on icon at bounding box center [756, 201] width 10 height 11
click at [804, 362] on div "00:01:34.757" at bounding box center [726, 376] width 194 height 33
click at [813, 373] on div at bounding box center [807, 377] width 16 height 16
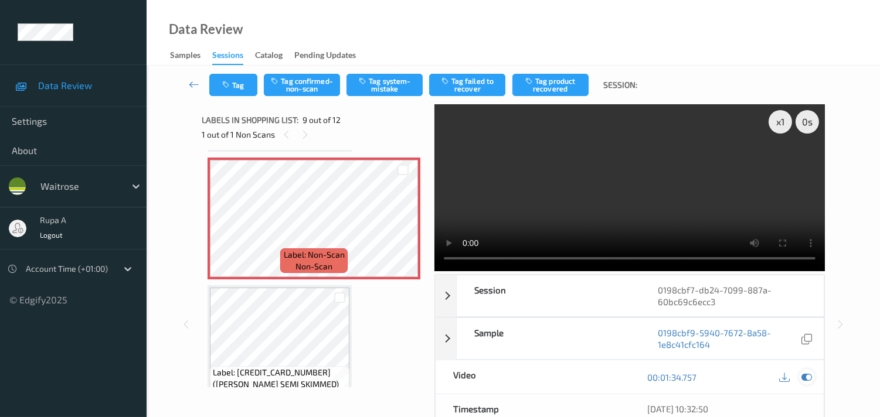
click at [799, 375] on div at bounding box center [807, 377] width 16 height 16
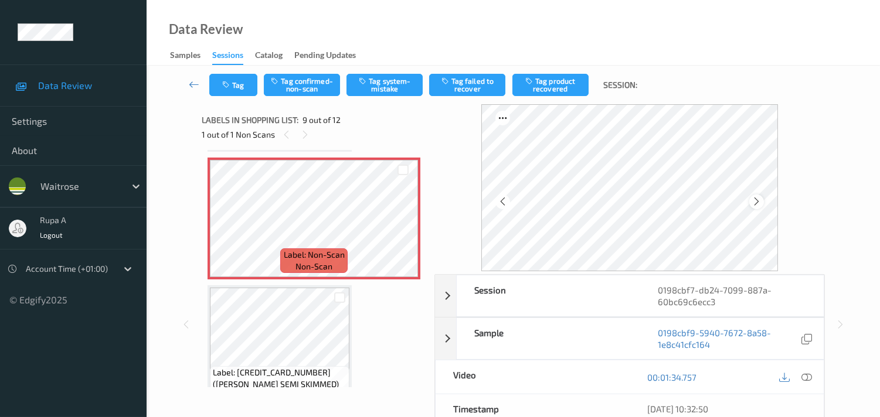
click at [751, 198] on div at bounding box center [756, 202] width 15 height 15
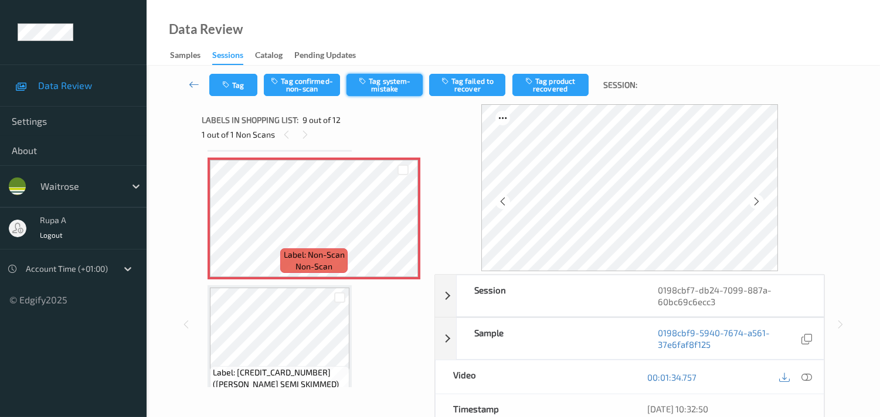
click at [376, 90] on button "Tag system-mistake" at bounding box center [384, 85] width 76 height 22
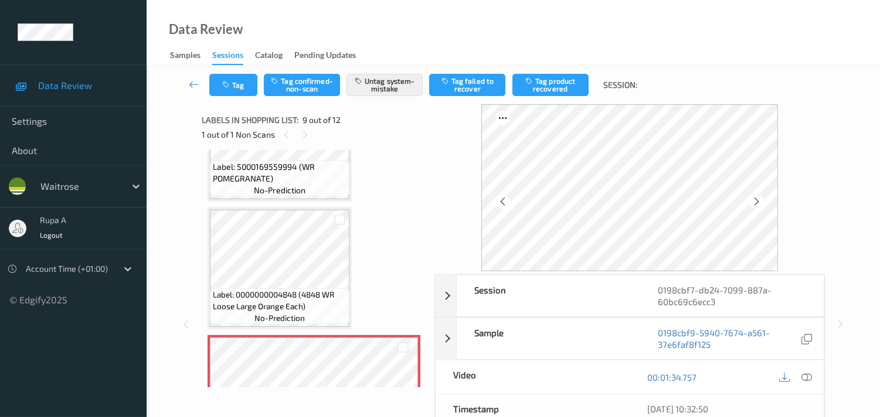
scroll to position [825, 0]
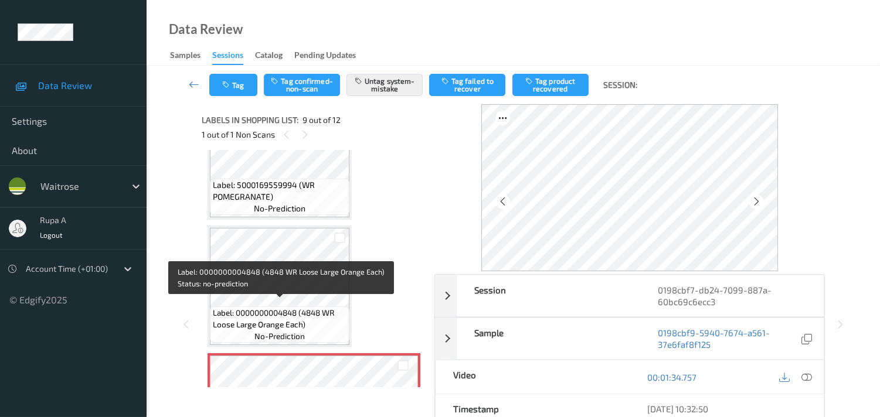
click at [235, 319] on span "Label: 0000000004848 (4848 WR Loose Large Orange Each)" at bounding box center [280, 318] width 134 height 23
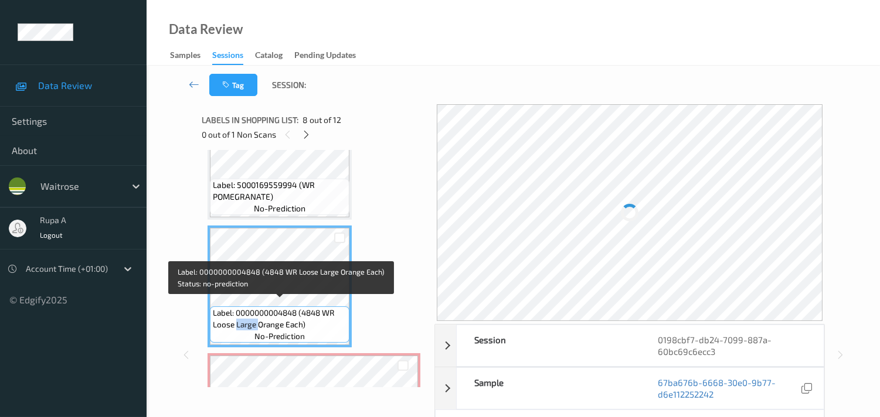
click at [235, 319] on span "Label: 0000000004848 (4848 WR Loose Large Orange Each)" at bounding box center [280, 318] width 134 height 23
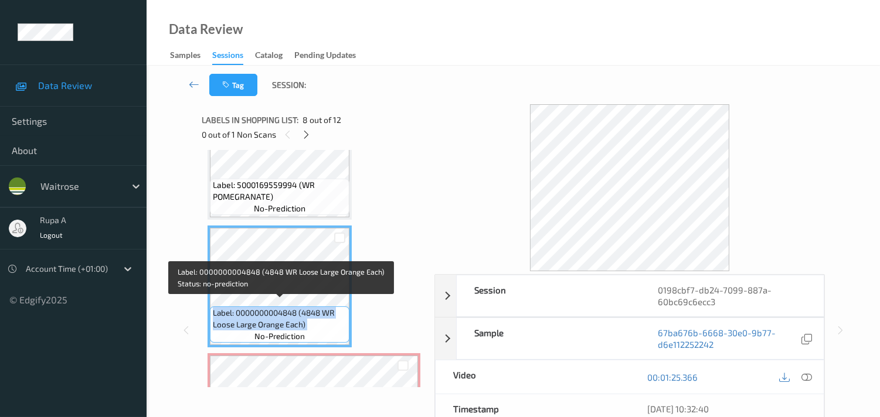
click at [235, 319] on span "Label: 0000000004848 (4848 WR Loose Large Orange Each)" at bounding box center [280, 318] width 134 height 23
copy span "Label: 0000000004848 (4848 WR Loose Large Orange Each)"
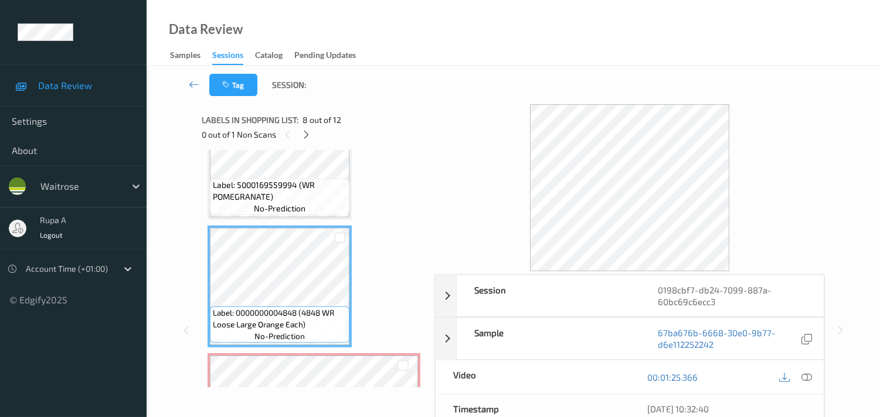
click at [397, 155] on div "Label: 5010459005025 (H/LAND SPRING STILL) no-prediction Label: 5000169061787 (…" at bounding box center [313, 94] width 213 height 1527
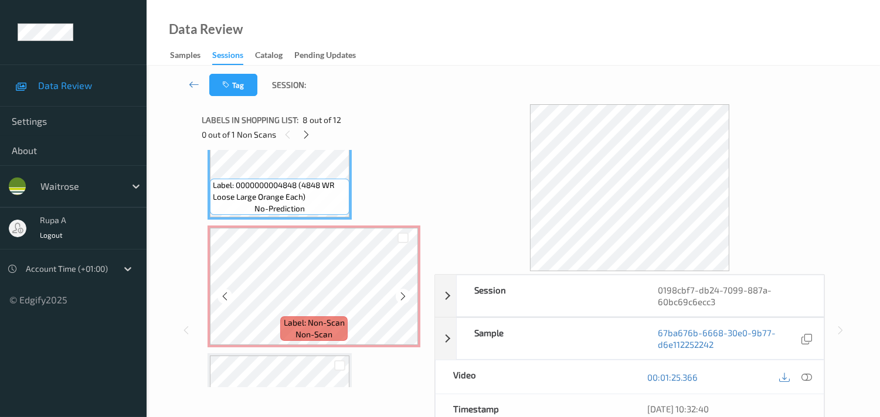
scroll to position [955, 0]
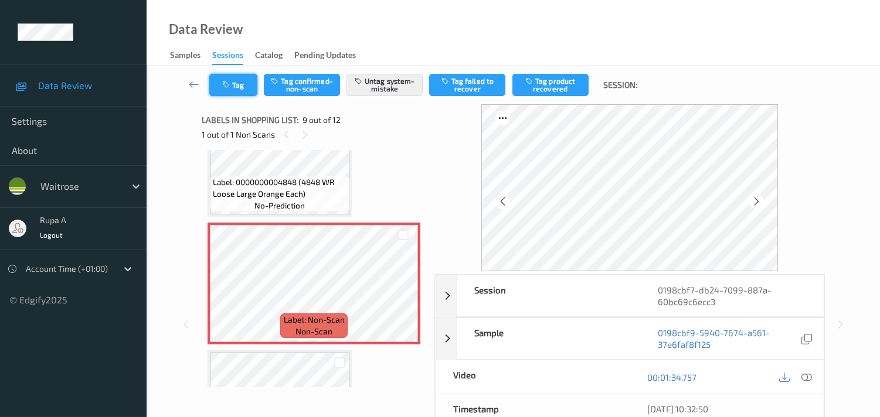
click at [231, 85] on icon "button" at bounding box center [227, 85] width 10 height 8
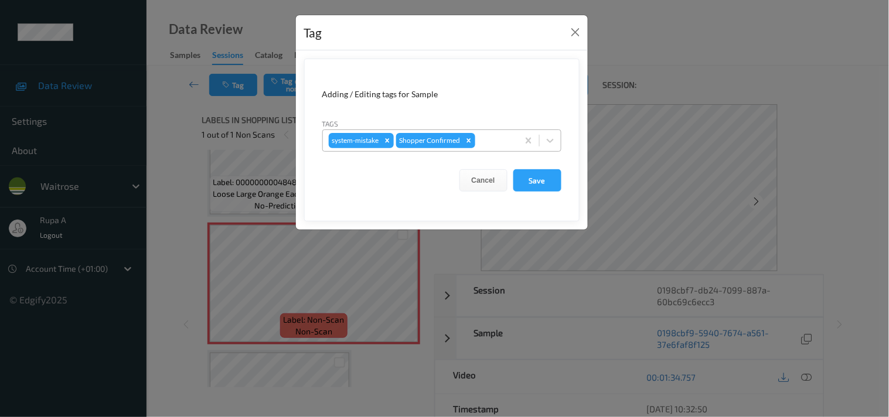
click at [488, 141] on div at bounding box center [495, 141] width 35 height 14
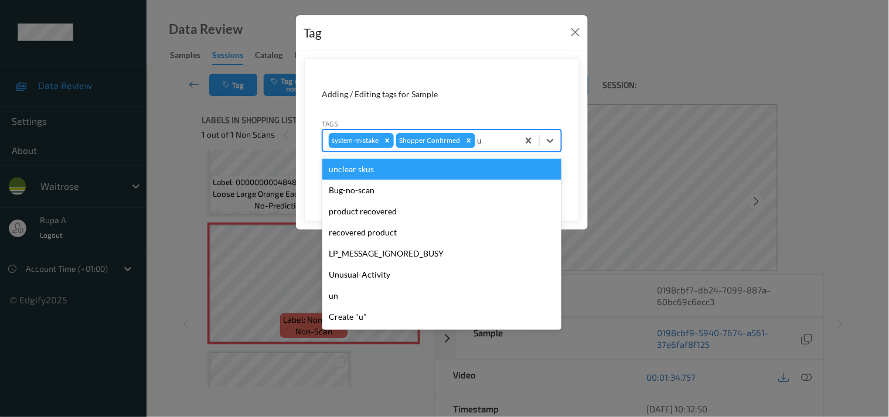
type input "un"
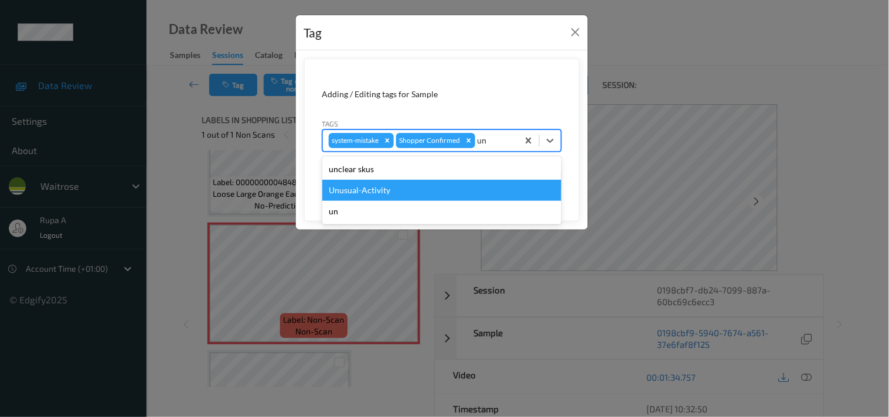
click at [406, 188] on div "Unusual-Activity" at bounding box center [441, 190] width 239 height 21
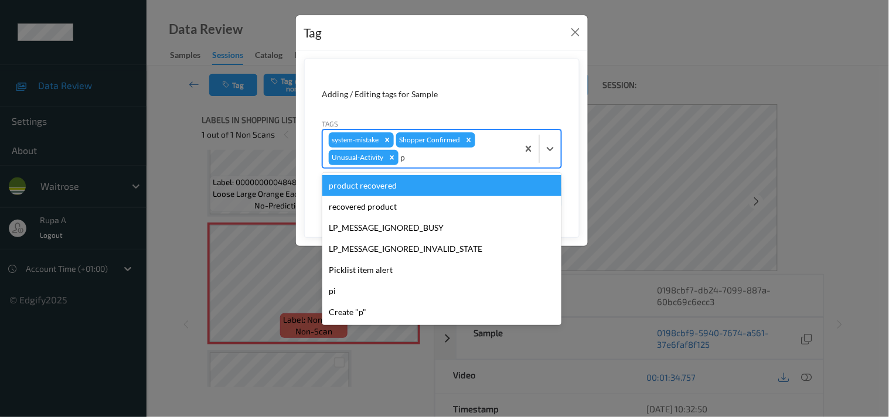
type input "pi"
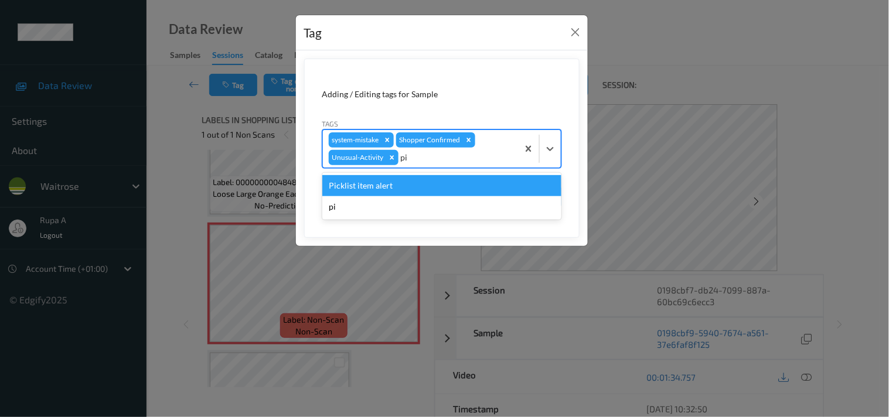
click at [406, 188] on div "Picklist item alert" at bounding box center [441, 185] width 239 height 21
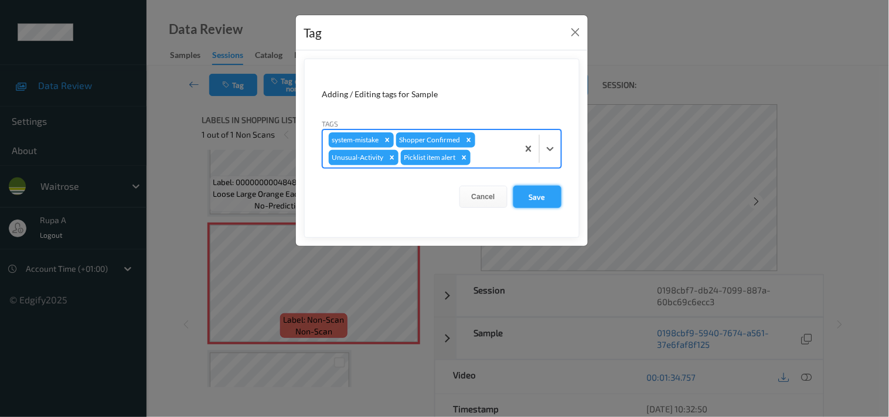
click at [541, 195] on button "Save" at bounding box center [537, 197] width 48 height 22
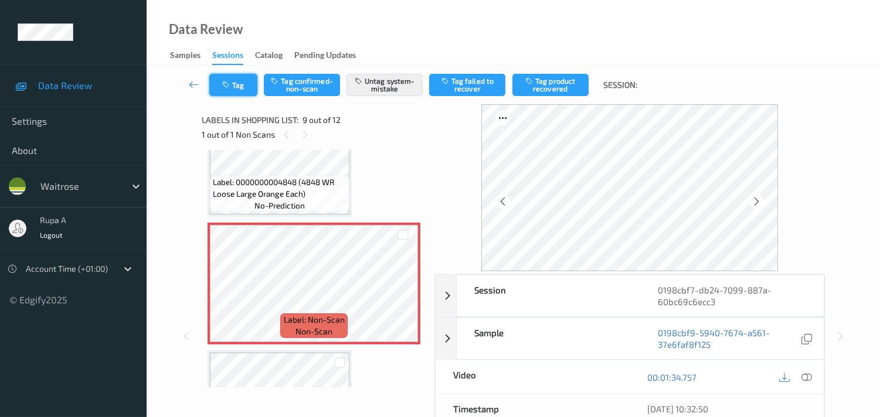
click at [221, 89] on button "Tag" at bounding box center [233, 85] width 48 height 22
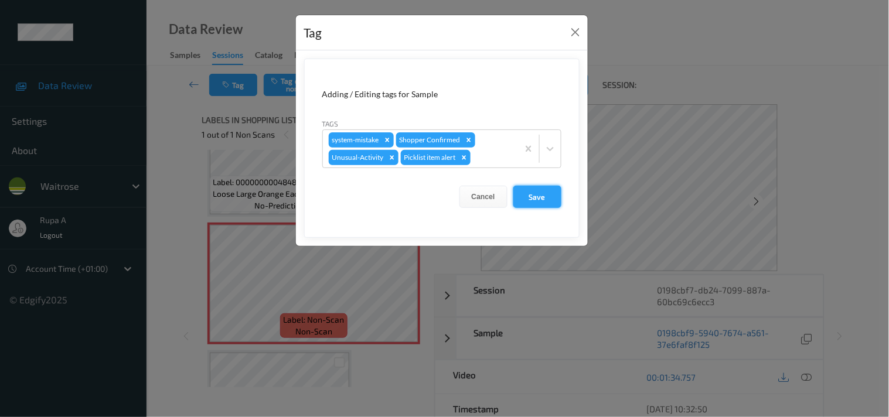
click at [534, 198] on button "Save" at bounding box center [537, 197] width 48 height 22
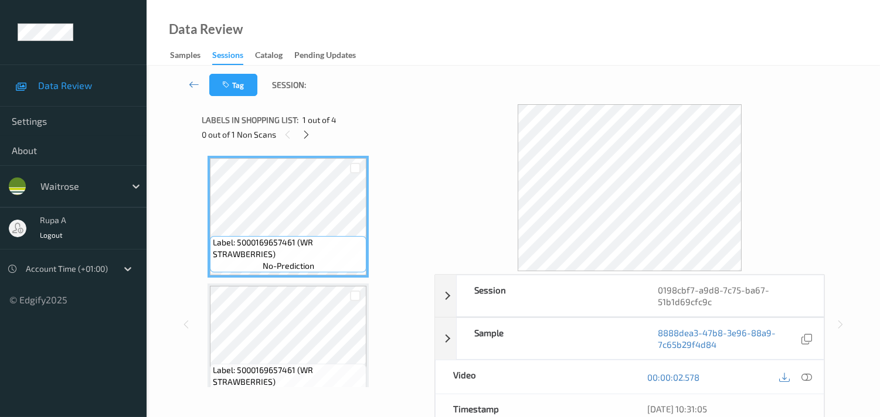
drag, startPoint x: 396, startPoint y: 121, endPoint x: 291, endPoint y: 103, distance: 106.5
click at [396, 121] on div "Labels in shopping list: 1 out of 4" at bounding box center [314, 120] width 224 height 15
click at [311, 134] on icon at bounding box center [306, 135] width 10 height 11
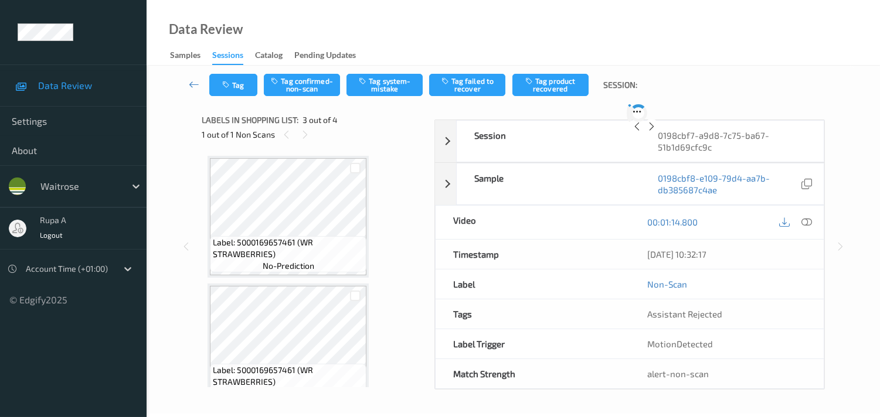
scroll to position [132, 0]
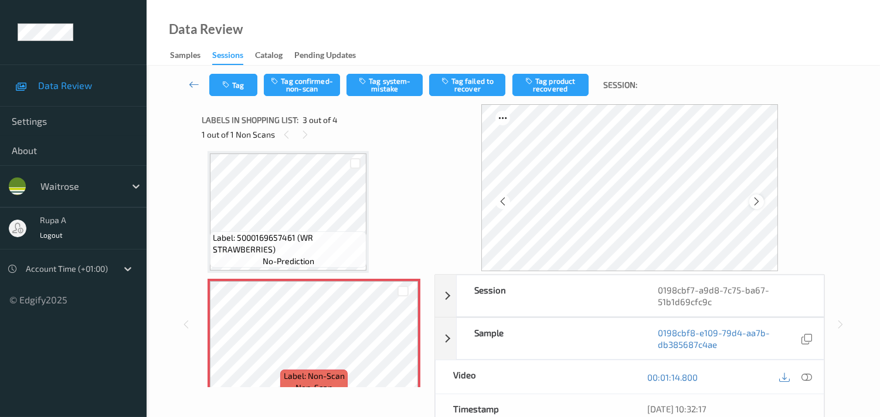
click at [758, 203] on icon at bounding box center [756, 201] width 10 height 11
click at [808, 377] on icon at bounding box center [806, 377] width 11 height 11
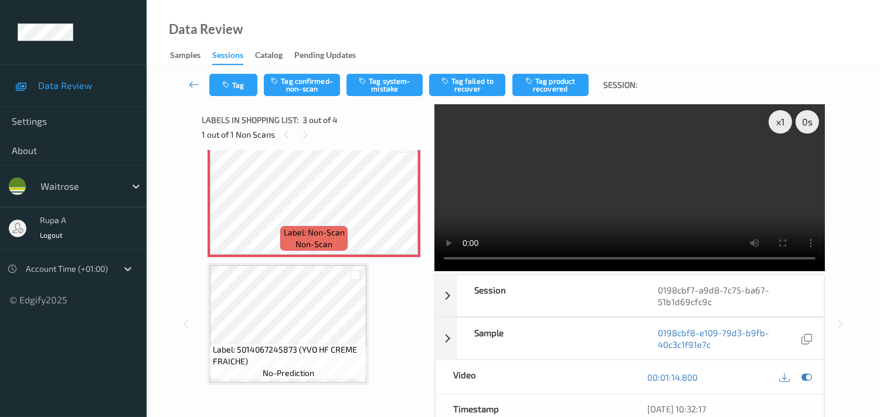
scroll to position [193, 0]
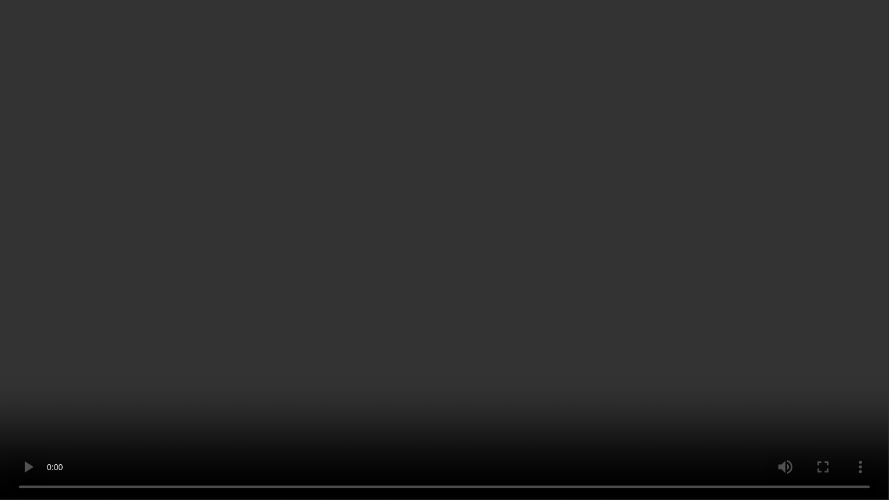
click at [74, 347] on video at bounding box center [444, 250] width 889 height 500
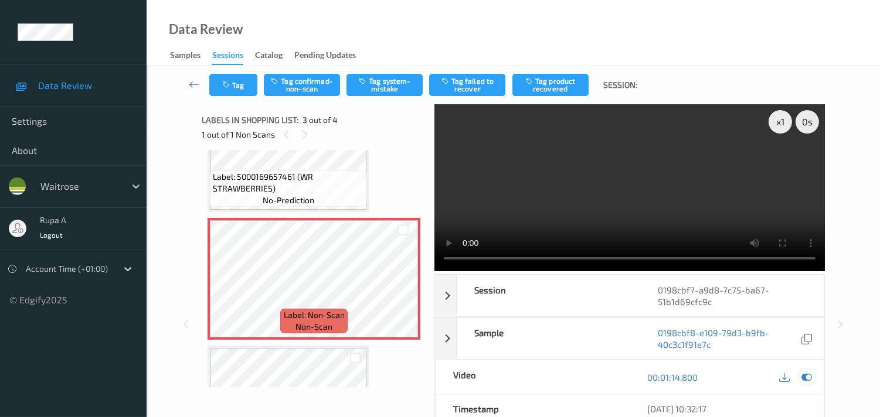
click at [805, 379] on icon at bounding box center [806, 377] width 11 height 11
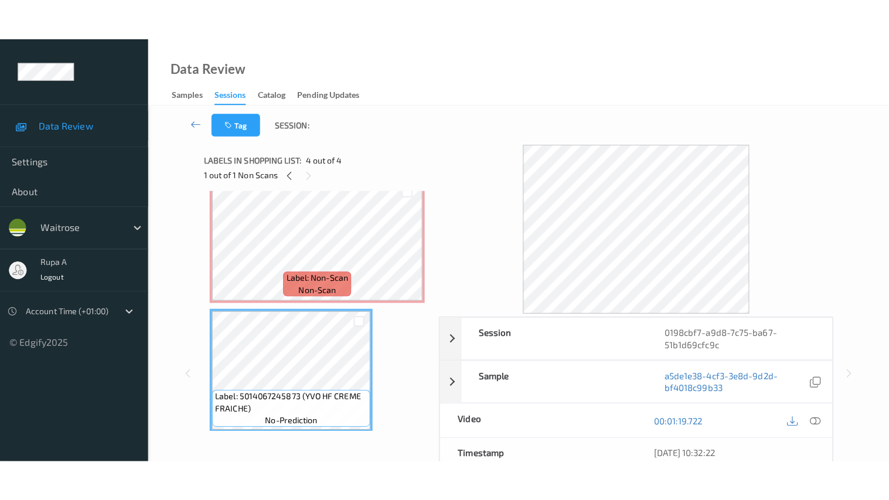
scroll to position [276, 0]
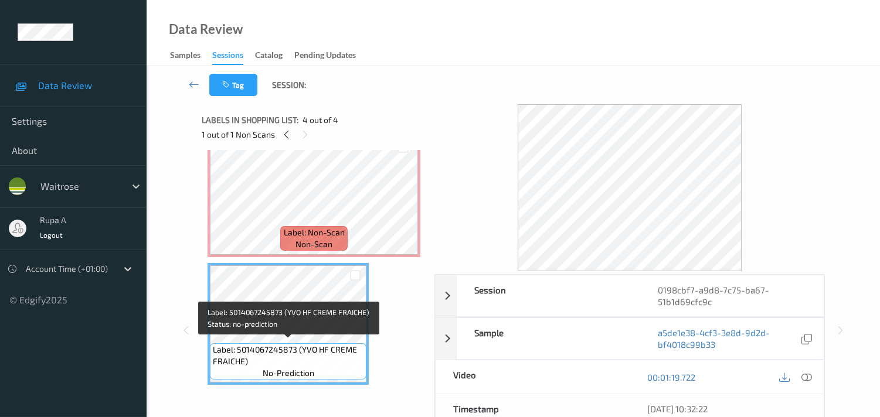
click at [296, 353] on span "Label: 5014067245873 (YVO HF CREME FRAICHE)" at bounding box center [288, 355] width 151 height 23
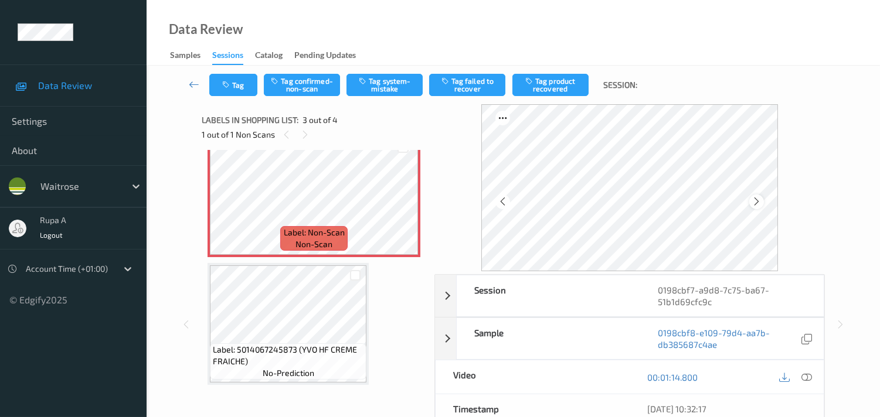
click at [759, 201] on icon at bounding box center [756, 201] width 10 height 11
click at [809, 377] on icon at bounding box center [806, 377] width 11 height 11
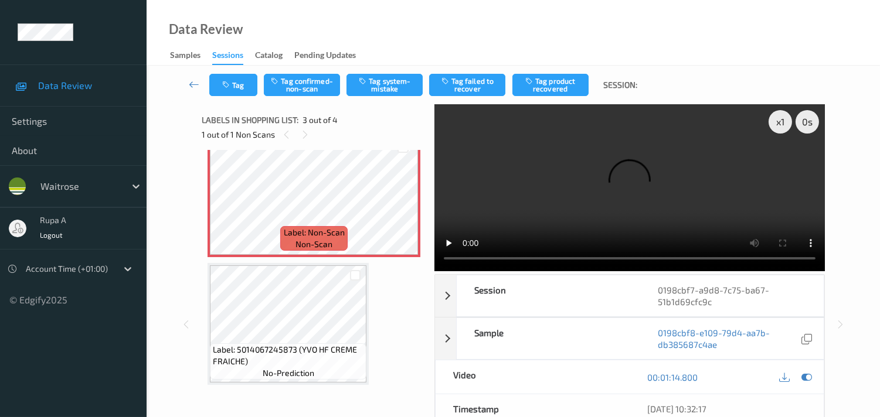
scroll to position [193, 0]
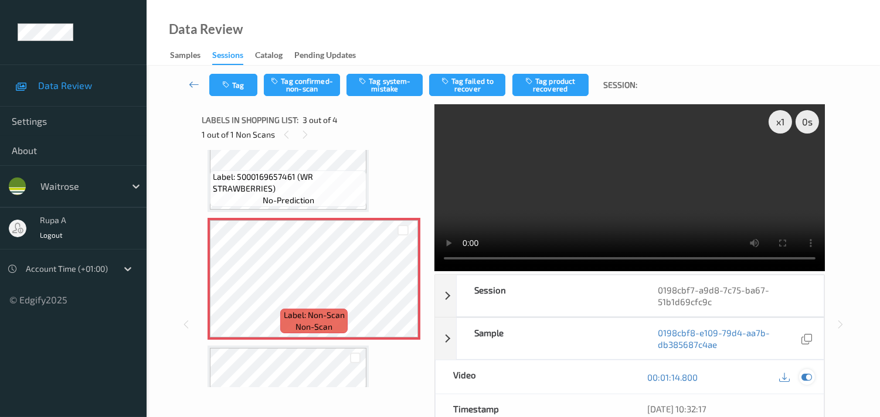
click at [799, 375] on div at bounding box center [807, 377] width 16 height 16
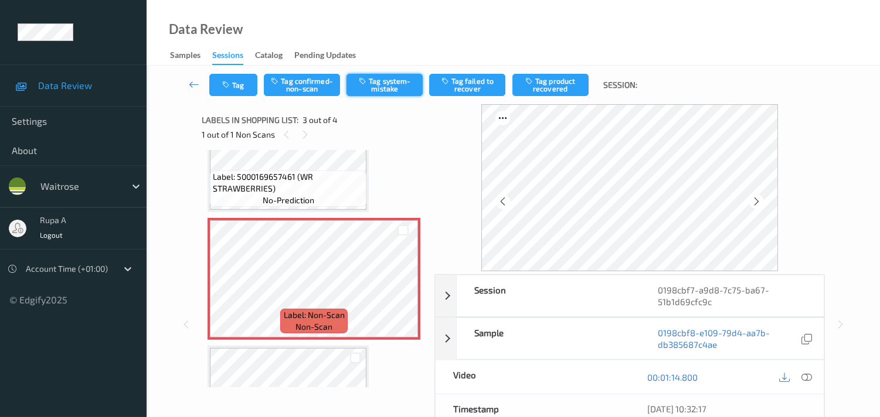
click at [384, 81] on button "Tag system-mistake" at bounding box center [384, 85] width 76 height 22
click at [422, 168] on div "Label: 5000169657461 (WR STRAWBERRIES) no-prediction Label: 5000169657461 (WR S…" at bounding box center [314, 268] width 224 height 237
click at [759, 200] on icon at bounding box center [756, 201] width 10 height 11
click at [804, 374] on icon at bounding box center [806, 377] width 11 height 11
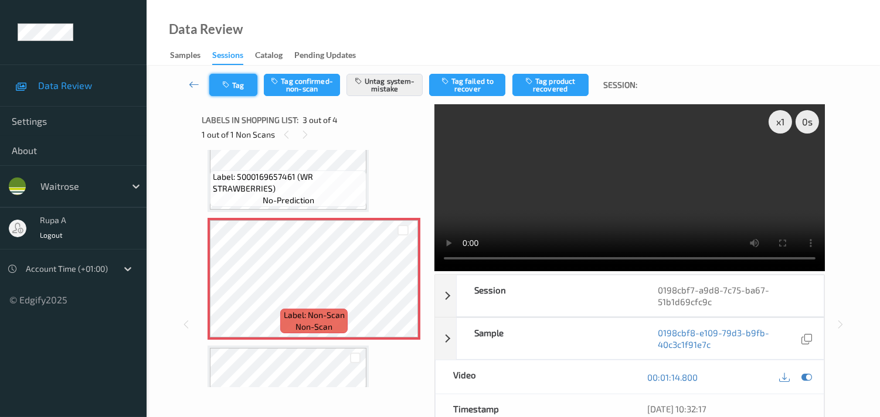
click at [235, 90] on button "Tag" at bounding box center [233, 85] width 48 height 22
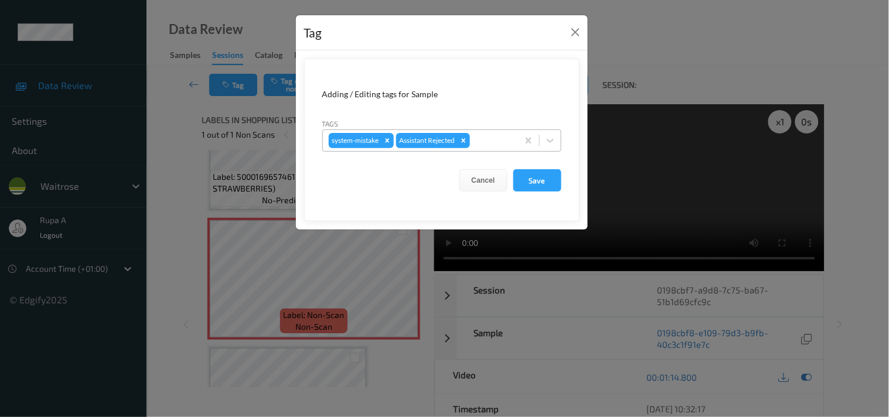
click at [490, 141] on div at bounding box center [492, 141] width 40 height 14
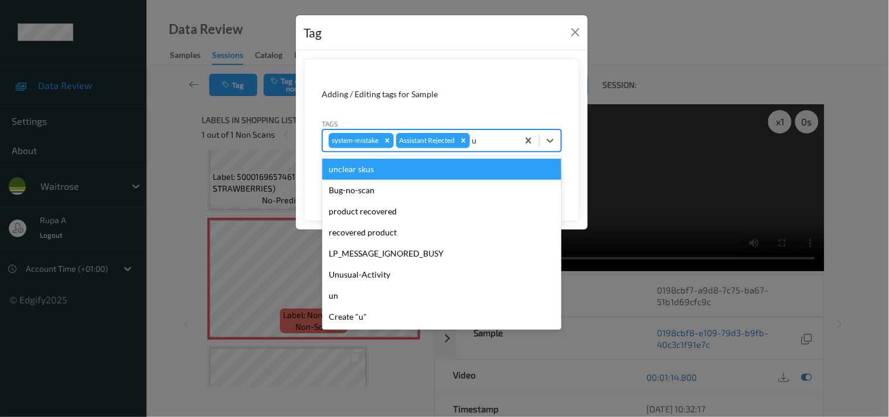
type input "un"
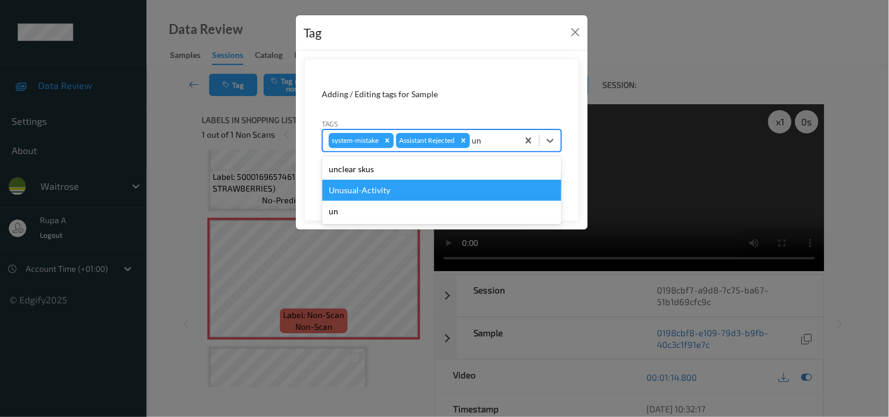
click at [373, 185] on div "Unusual-Activity" at bounding box center [441, 190] width 239 height 21
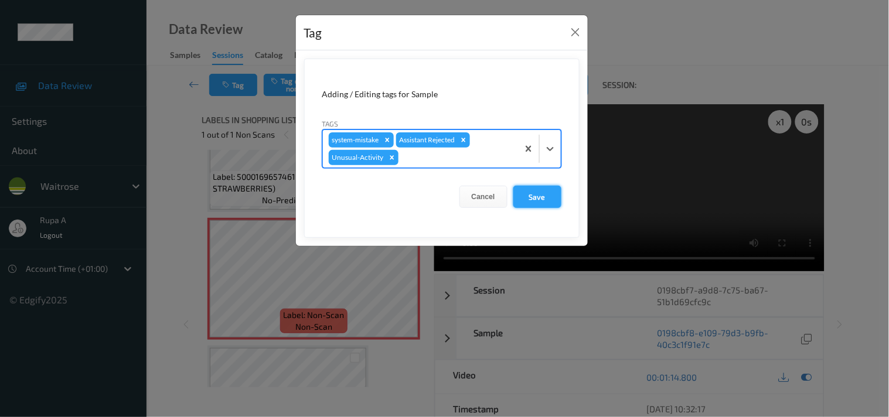
click at [535, 204] on button "Save" at bounding box center [537, 197] width 48 height 22
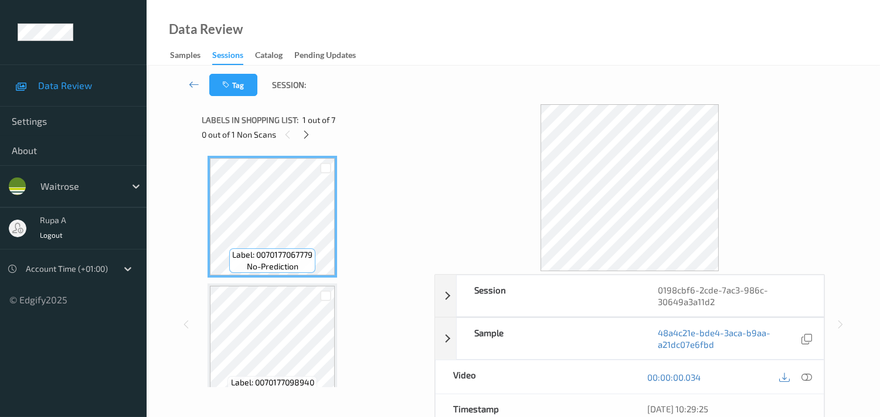
click at [423, 108] on div "Labels in shopping list: 1 out of 7 0 out of 1 Non Scans" at bounding box center [314, 127] width 224 height 46
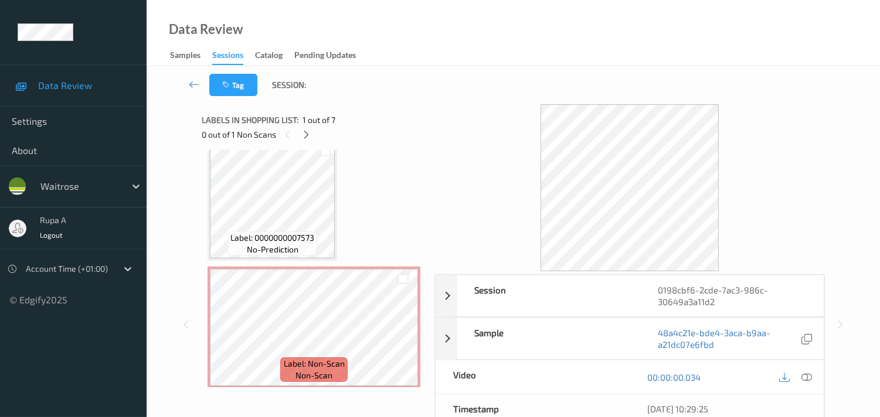
scroll to position [390, 0]
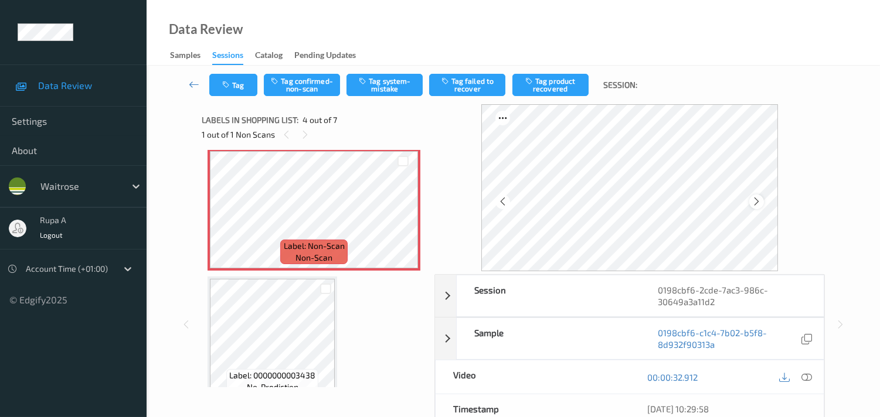
click at [759, 202] on icon at bounding box center [756, 201] width 10 height 11
click at [809, 381] on icon at bounding box center [806, 377] width 11 height 11
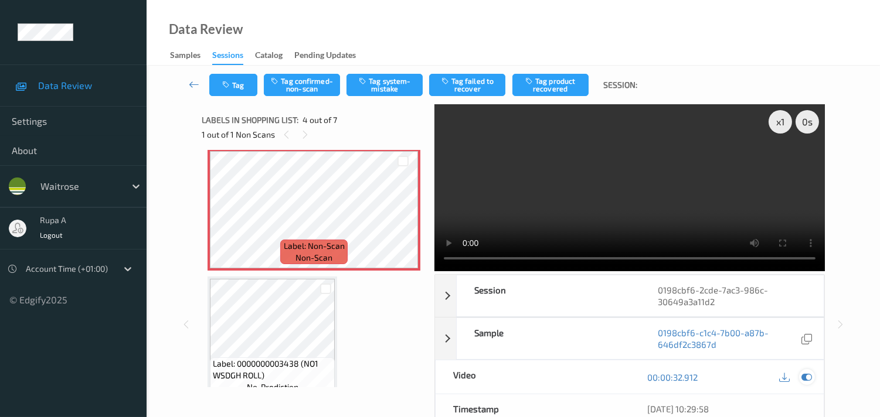
click at [804, 374] on icon at bounding box center [806, 377] width 11 height 11
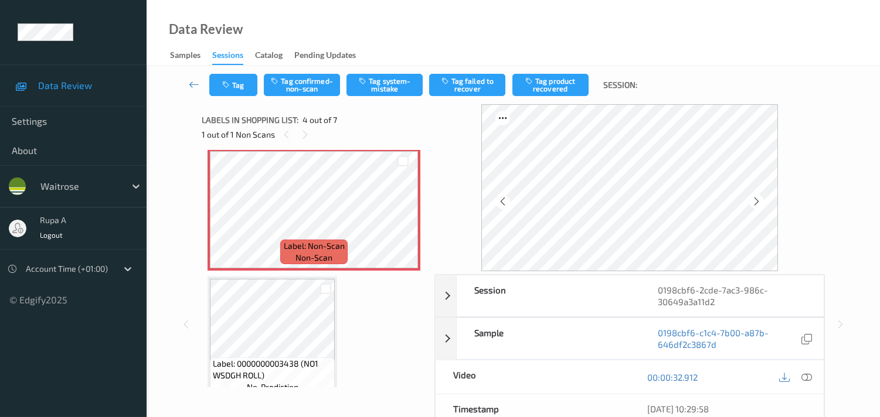
click at [812, 372] on div at bounding box center [795, 377] width 38 height 16
click at [810, 373] on icon at bounding box center [806, 377] width 11 height 11
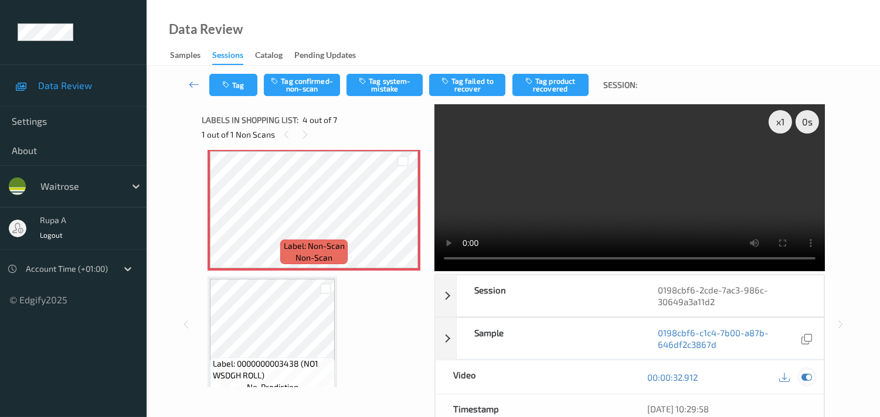
click at [806, 380] on icon at bounding box center [806, 377] width 11 height 11
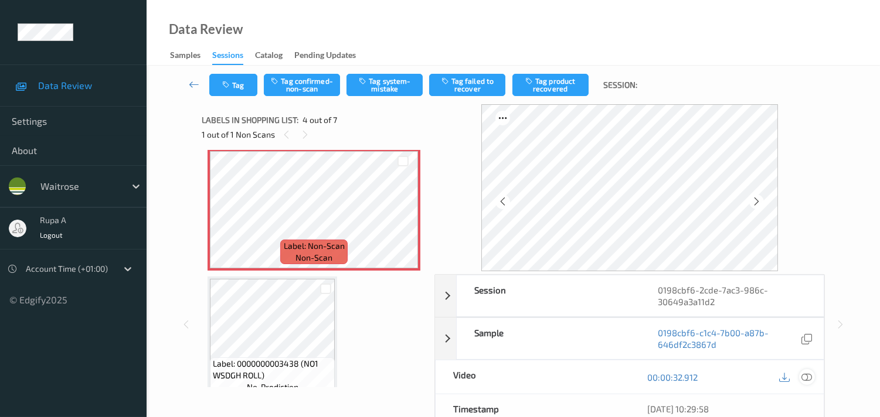
click at [806, 380] on icon at bounding box center [806, 377] width 11 height 11
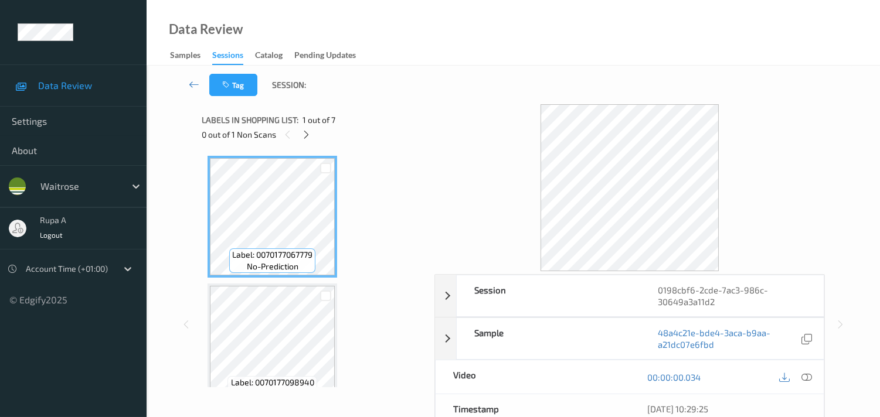
click at [389, 77] on div "Tag Session:" at bounding box center [513, 85] width 685 height 39
click at [301, 135] on div at bounding box center [306, 134] width 15 height 15
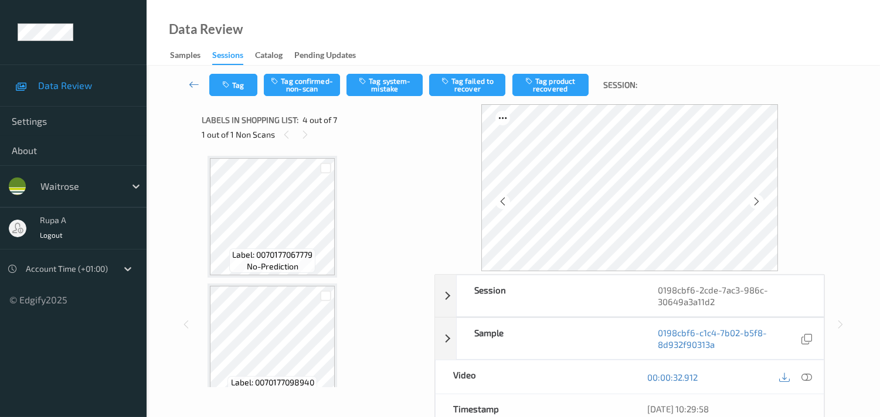
scroll to position [260, 0]
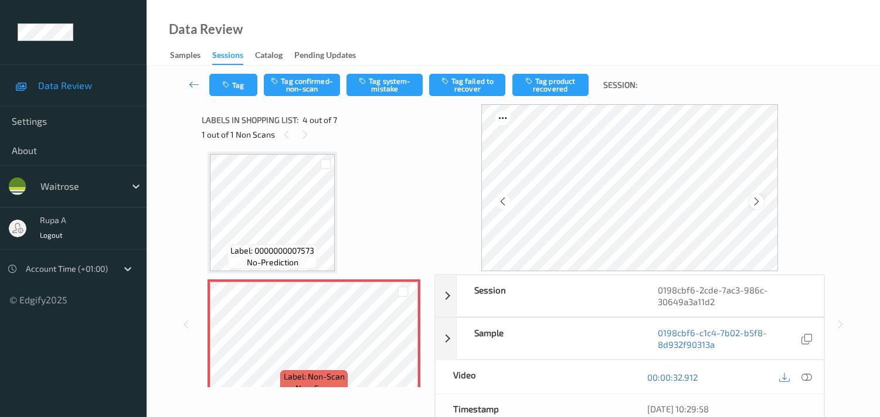
click at [761, 203] on icon at bounding box center [756, 201] width 10 height 11
click at [803, 374] on icon at bounding box center [806, 377] width 11 height 11
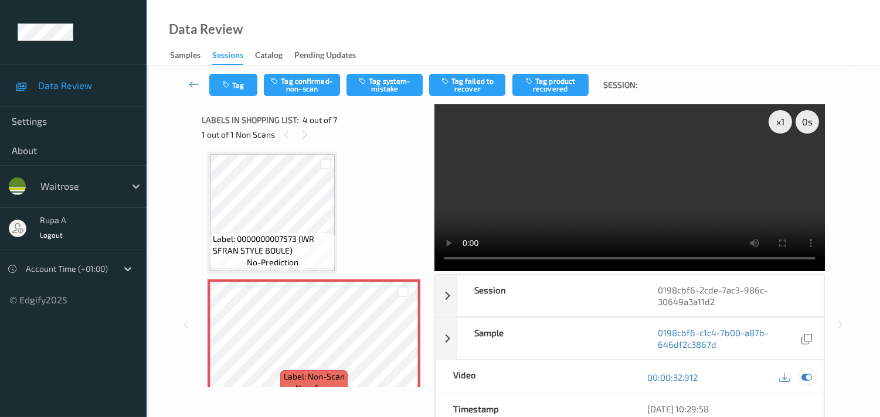
click at [806, 377] on icon at bounding box center [806, 377] width 11 height 11
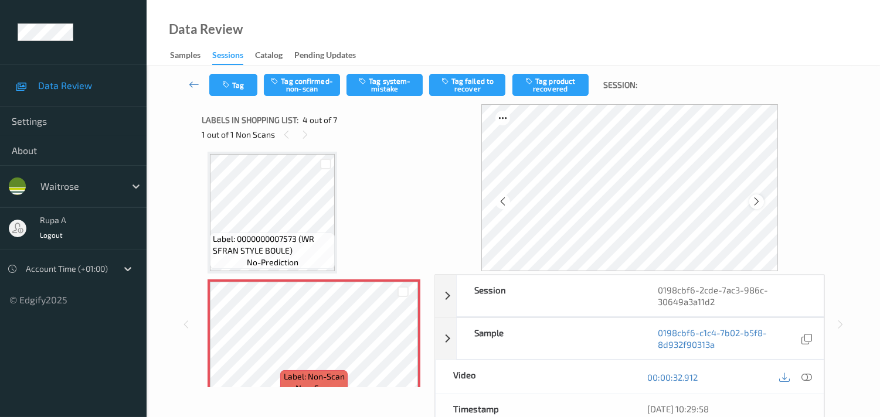
click at [761, 200] on icon at bounding box center [756, 201] width 10 height 11
click at [503, 197] on icon at bounding box center [503, 201] width 10 height 11
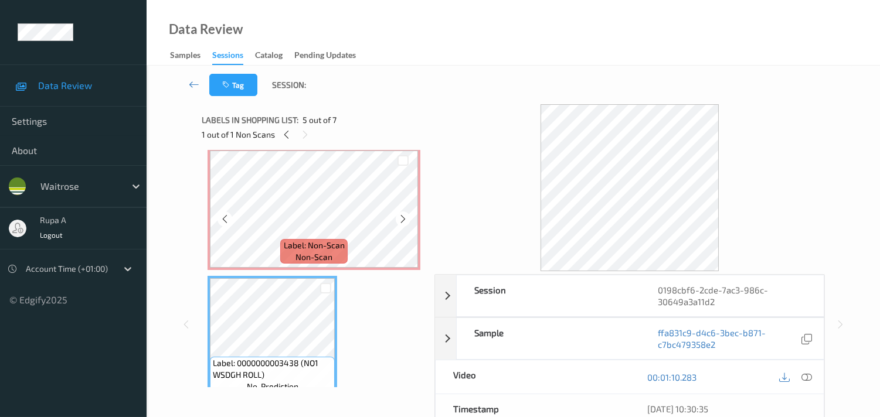
scroll to position [390, 0]
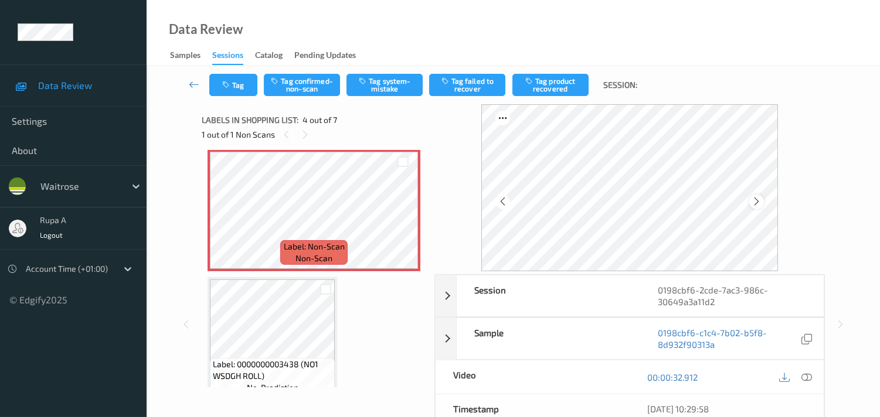
click at [761, 206] on icon at bounding box center [756, 201] width 10 height 11
click at [806, 378] on icon at bounding box center [806, 377] width 11 height 11
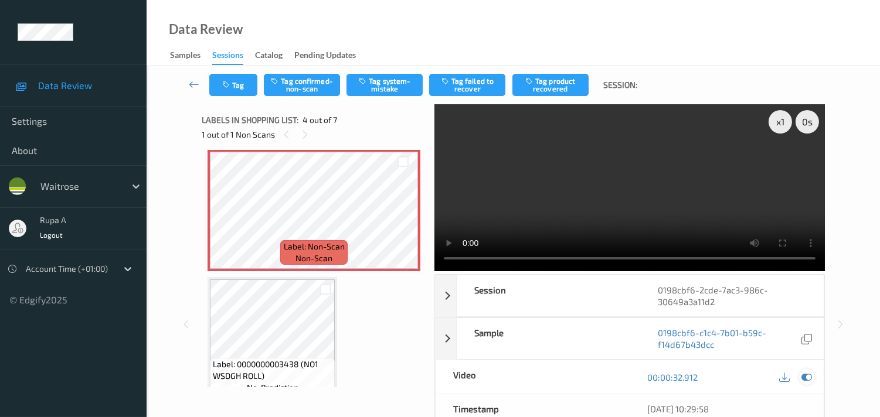
click at [809, 374] on icon at bounding box center [806, 377] width 11 height 11
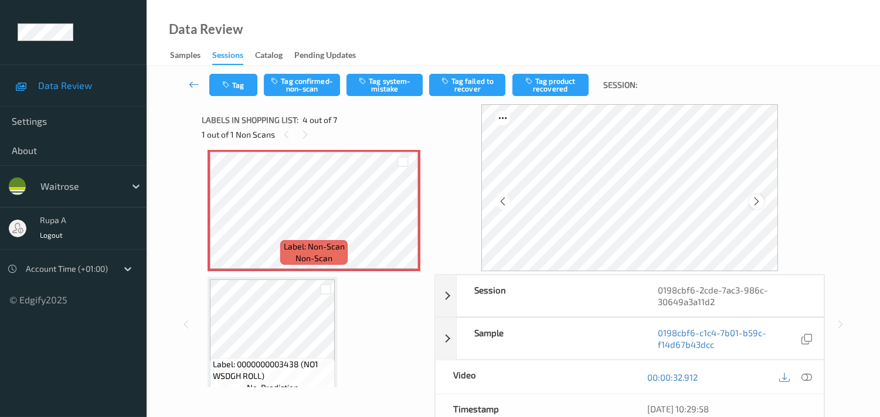
click at [754, 204] on icon at bounding box center [756, 201] width 10 height 11
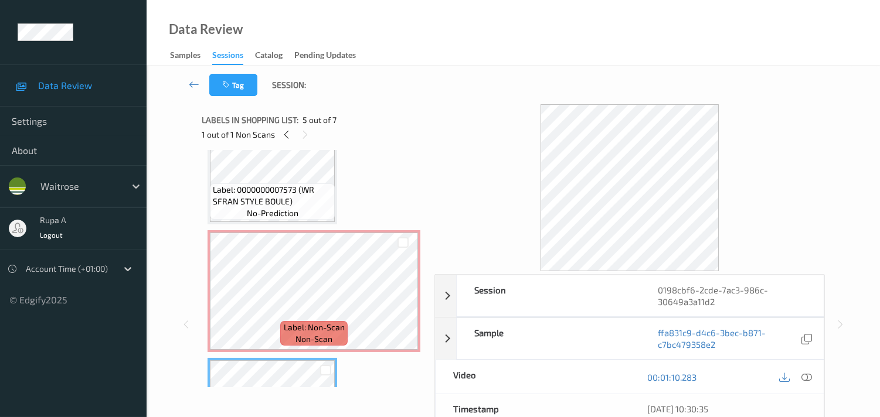
scroll to position [260, 0]
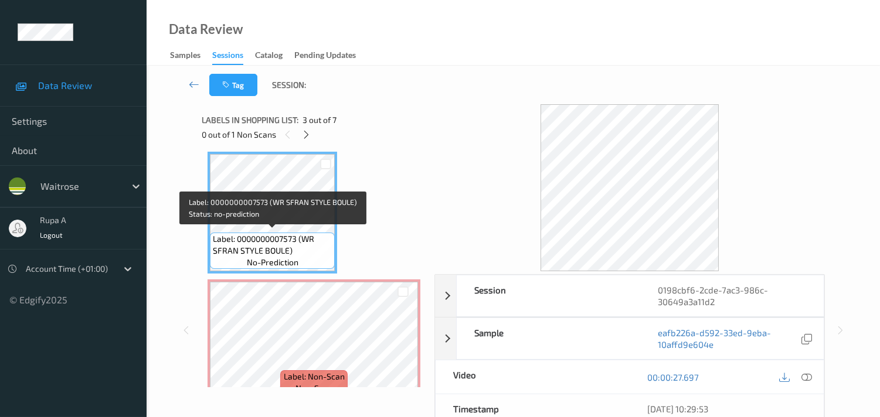
click at [273, 250] on span "Label: 0000000007573 (WR SFRAN STYLE BOULE)" at bounding box center [272, 244] width 119 height 23
copy span "Label: 0000000007573 (WR SFRAN STYLE BOULE)"
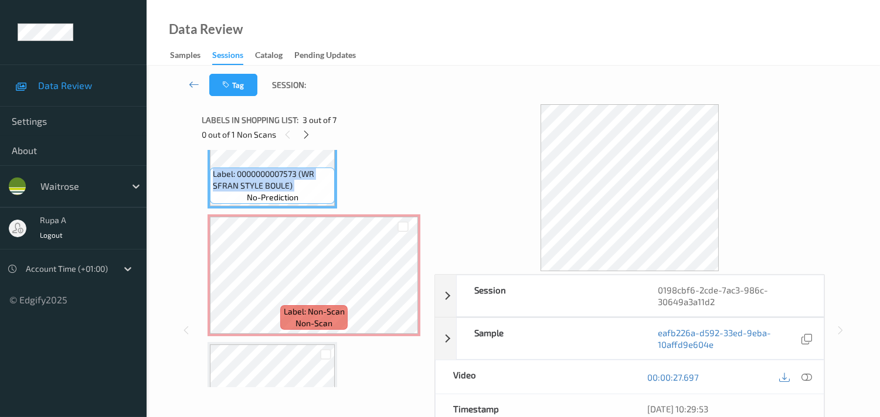
scroll to position [390, 0]
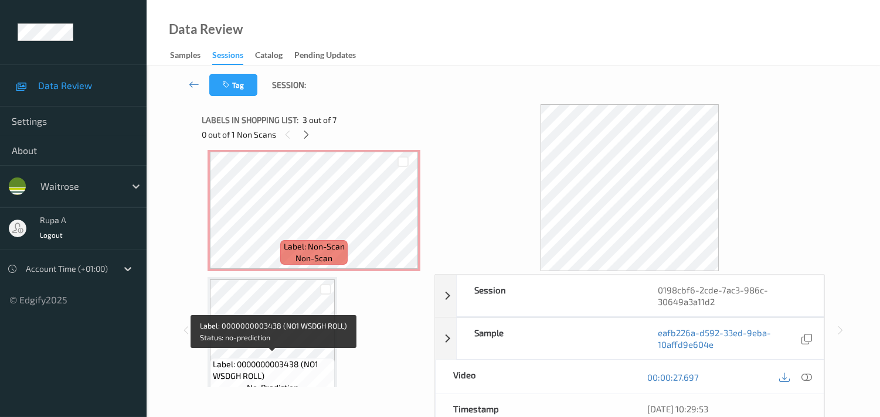
click at [250, 374] on span "Label: 0000000003438 (NO1 WSDGH ROLL)" at bounding box center [272, 370] width 119 height 23
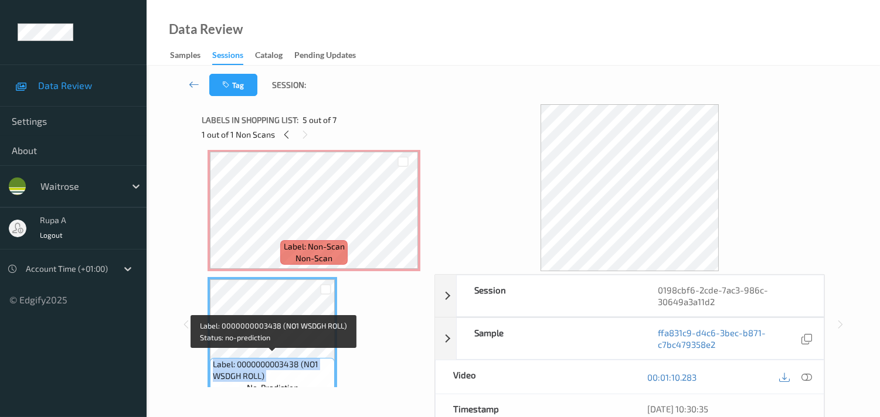
click at [250, 374] on span "Label: 0000000003438 (NO1 WSDGH ROLL)" at bounding box center [272, 370] width 119 height 23
copy span "Label: 0000000003438 (NO1 WSDGH ROLL)"
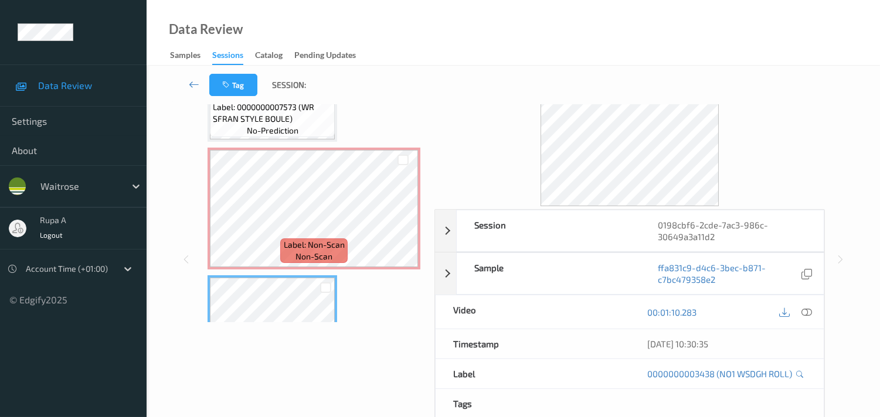
scroll to position [325, 0]
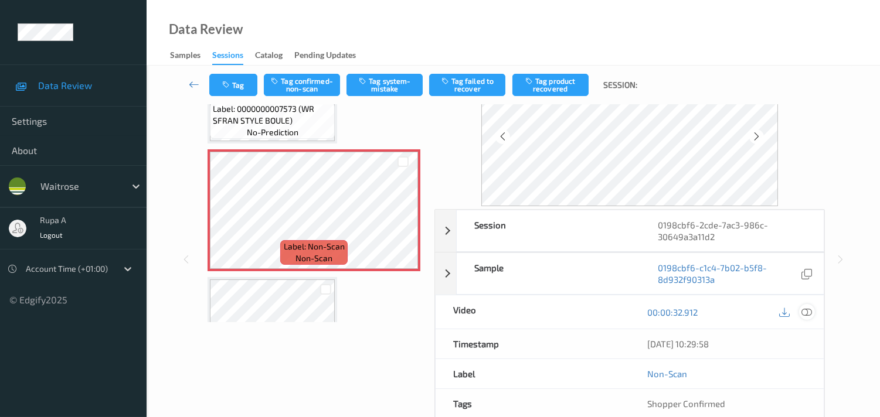
click at [806, 312] on icon at bounding box center [806, 312] width 11 height 11
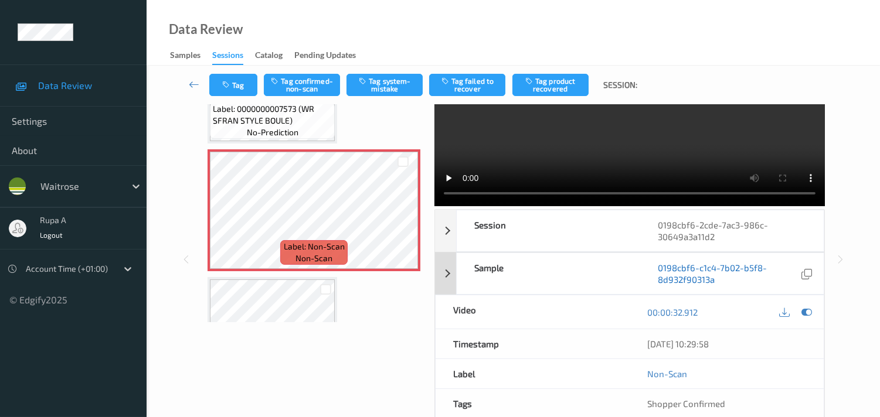
scroll to position [0, 0]
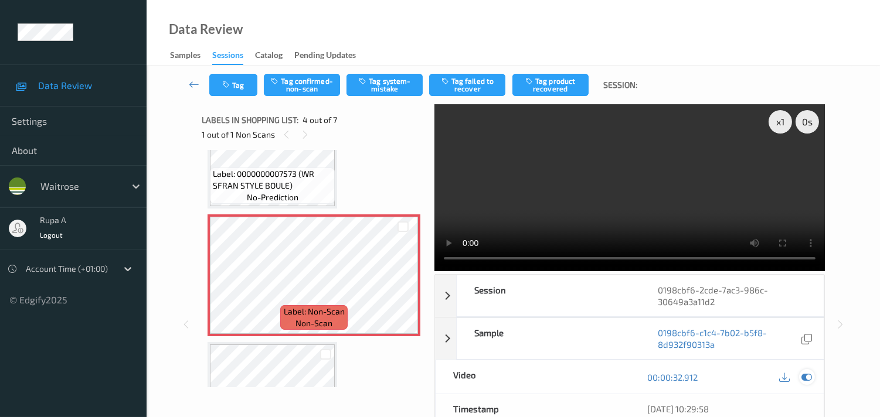
click at [804, 378] on icon at bounding box center [806, 377] width 11 height 11
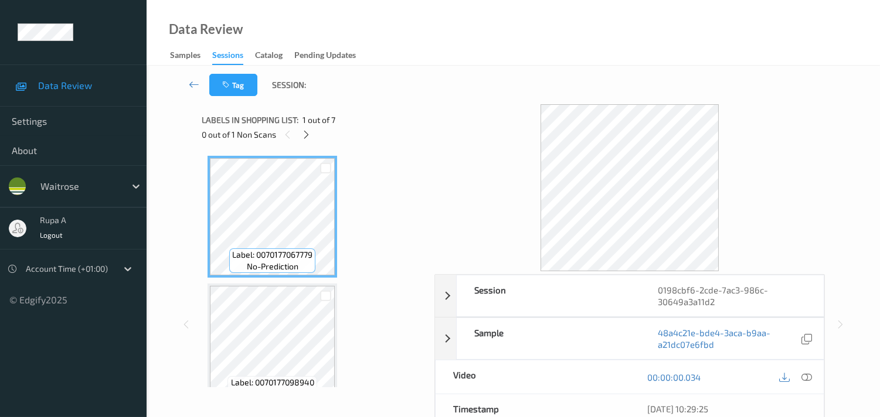
click at [308, 135] on icon at bounding box center [306, 135] width 10 height 11
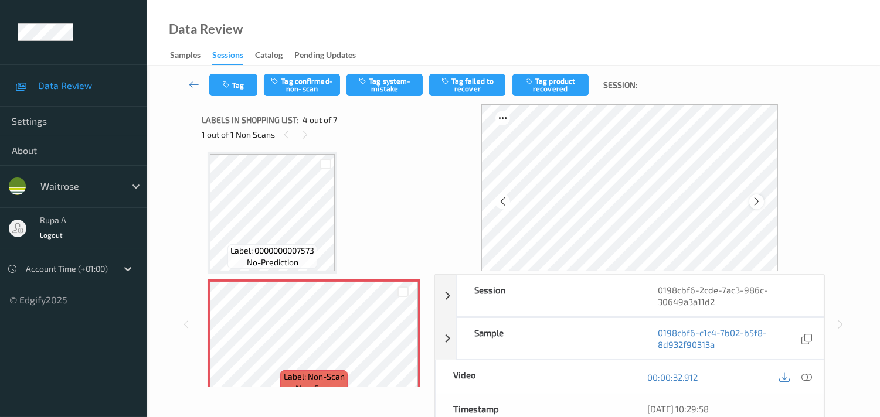
click at [761, 205] on icon at bounding box center [756, 201] width 10 height 11
click at [806, 380] on icon at bounding box center [806, 377] width 11 height 11
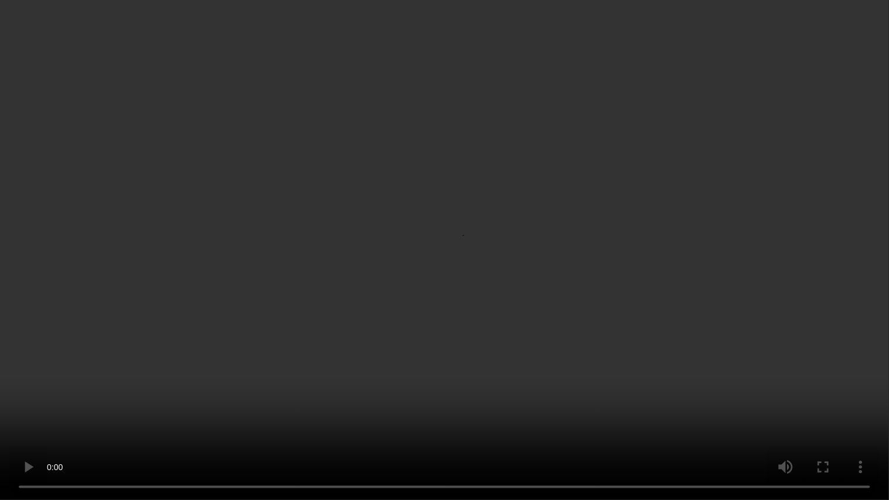
click at [722, 229] on video at bounding box center [444, 250] width 889 height 500
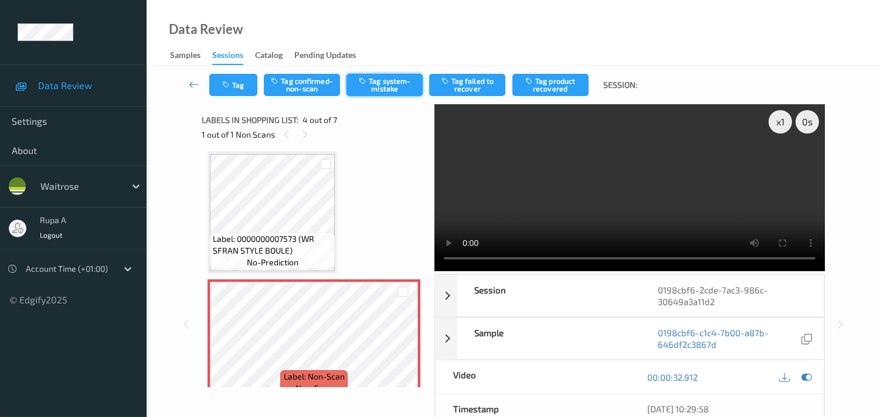
click at [371, 80] on button "Tag system-mistake" at bounding box center [384, 85] width 76 height 22
click at [250, 90] on button "Tag" at bounding box center [233, 85] width 48 height 22
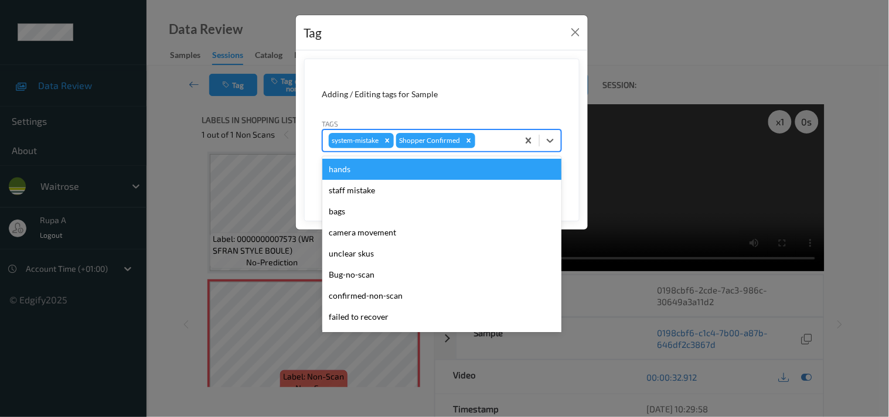
click at [483, 141] on div at bounding box center [495, 141] width 35 height 14
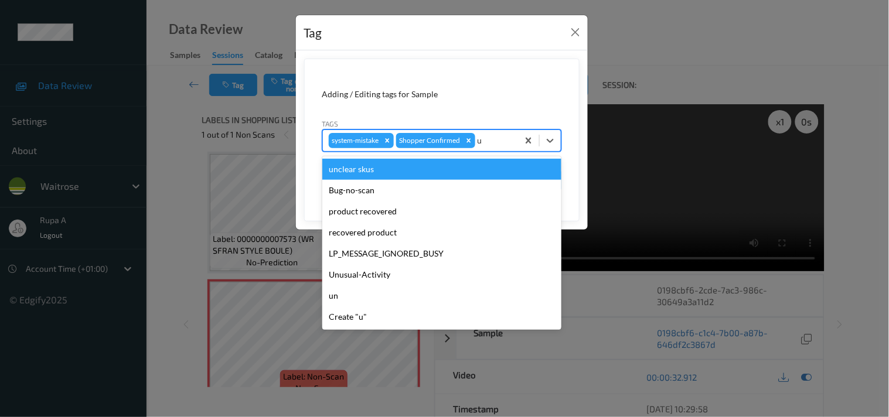
type input "un"
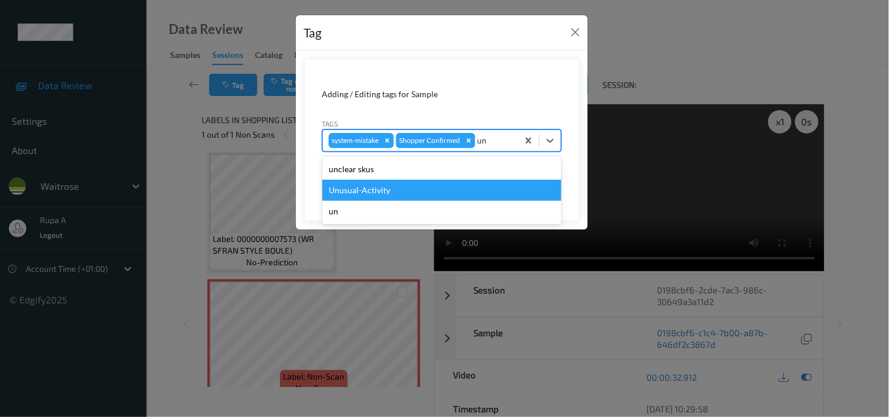
click at [394, 191] on div "Unusual-Activity" at bounding box center [441, 190] width 239 height 21
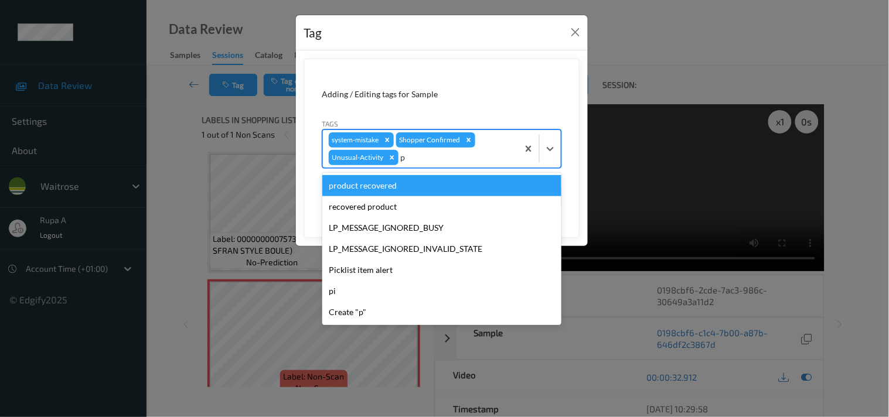
type input "pi"
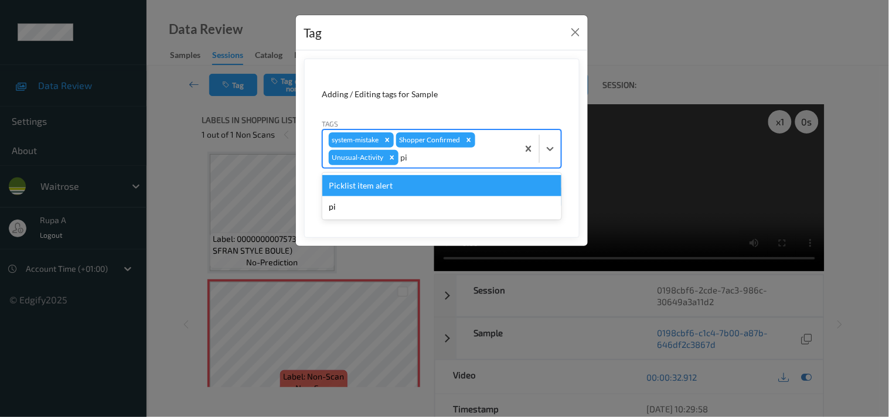
click at [449, 177] on div "Picklist item alert" at bounding box center [441, 185] width 239 height 21
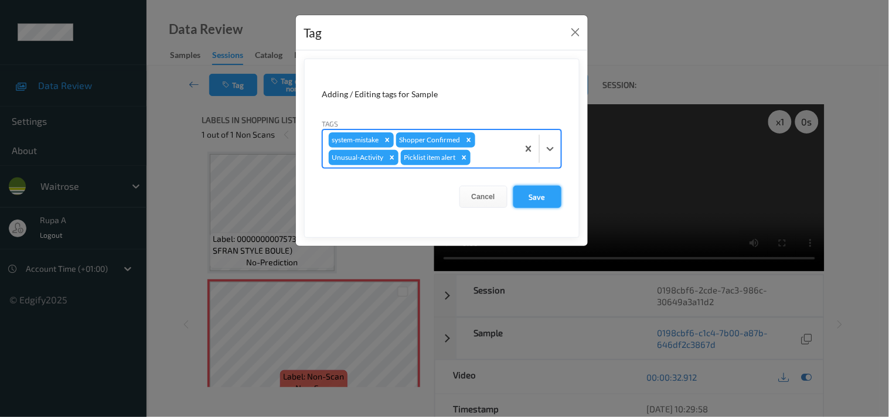
click at [540, 203] on button "Save" at bounding box center [537, 197] width 48 height 22
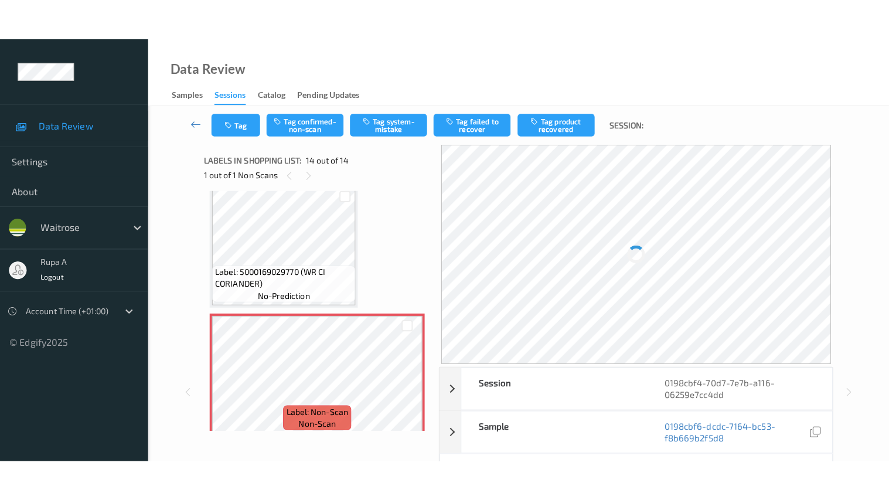
scroll to position [1534, 0]
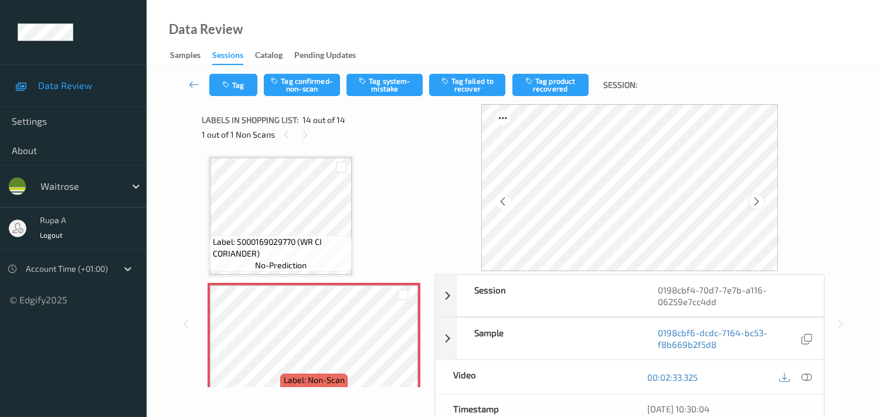
click at [757, 200] on icon at bounding box center [756, 201] width 10 height 11
click at [758, 204] on icon at bounding box center [756, 201] width 10 height 11
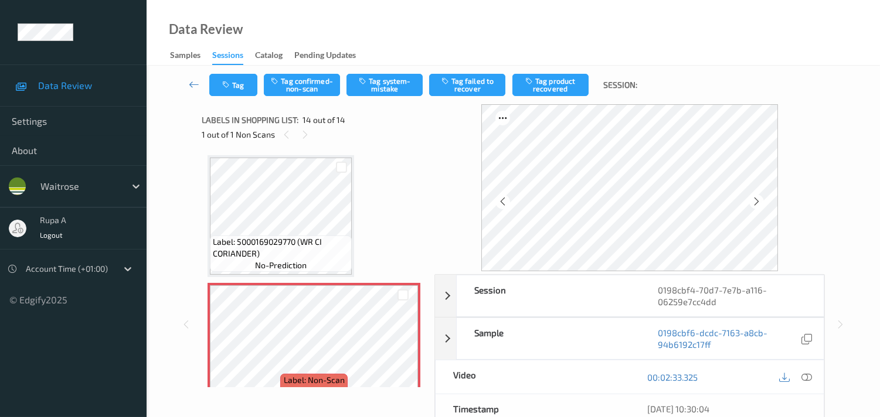
click at [758, 204] on icon at bounding box center [756, 201] width 10 height 11
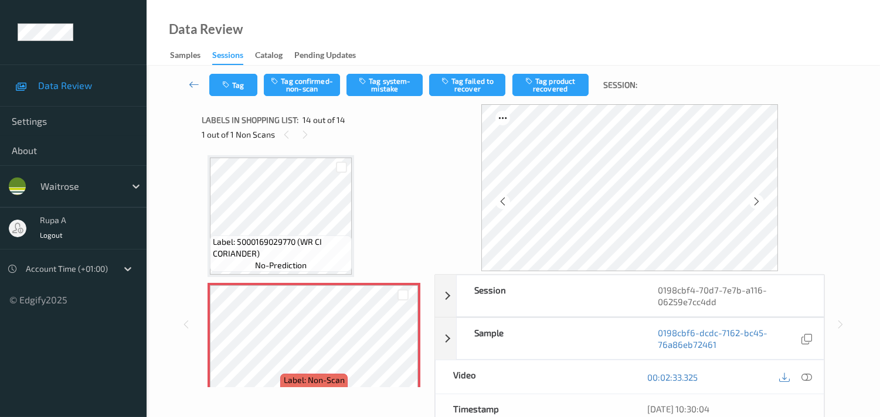
click at [758, 204] on icon at bounding box center [756, 201] width 10 height 11
click at [400, 84] on button "Tag system-mistake" at bounding box center [384, 85] width 76 height 22
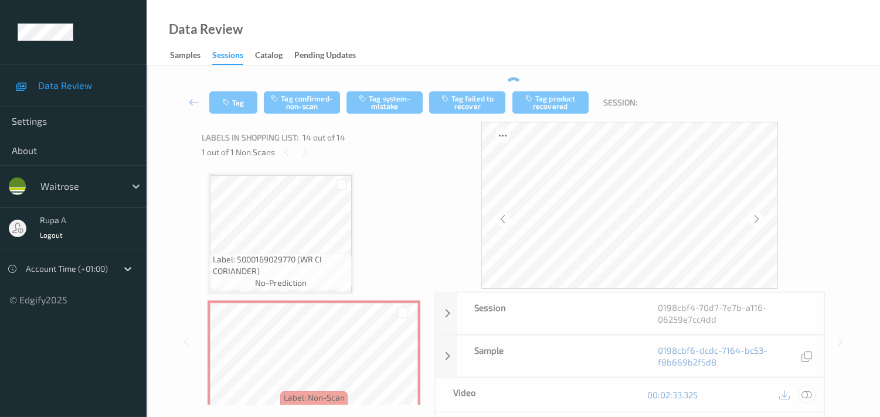
click at [807, 396] on icon at bounding box center [806, 395] width 11 height 11
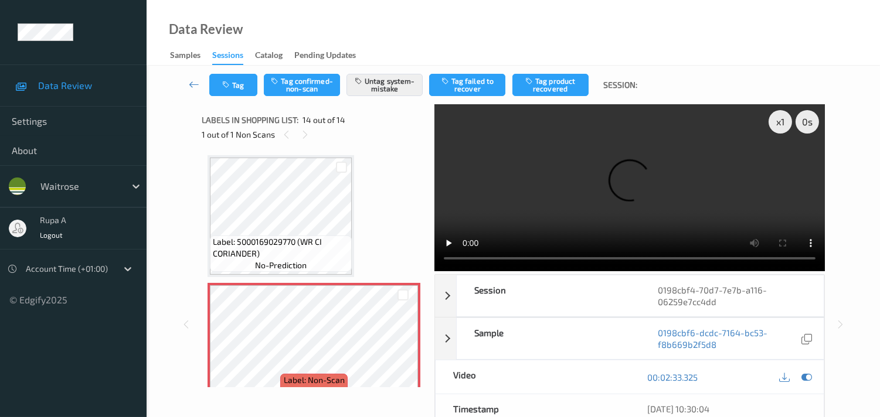
scroll to position [1463, 0]
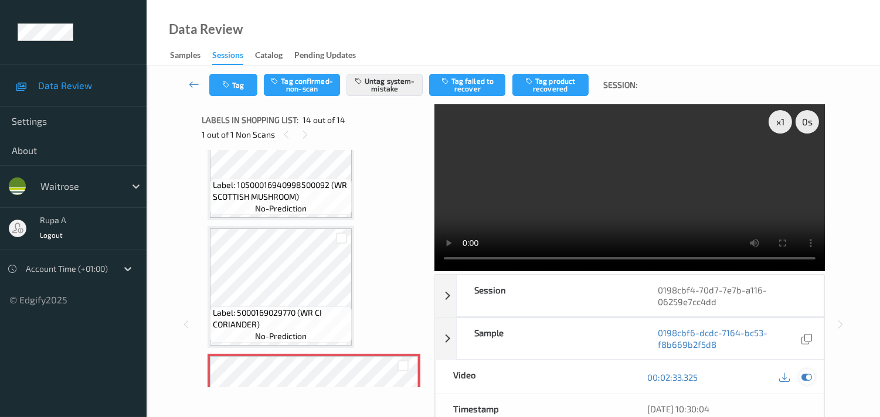
click at [801, 375] on icon at bounding box center [806, 377] width 11 height 11
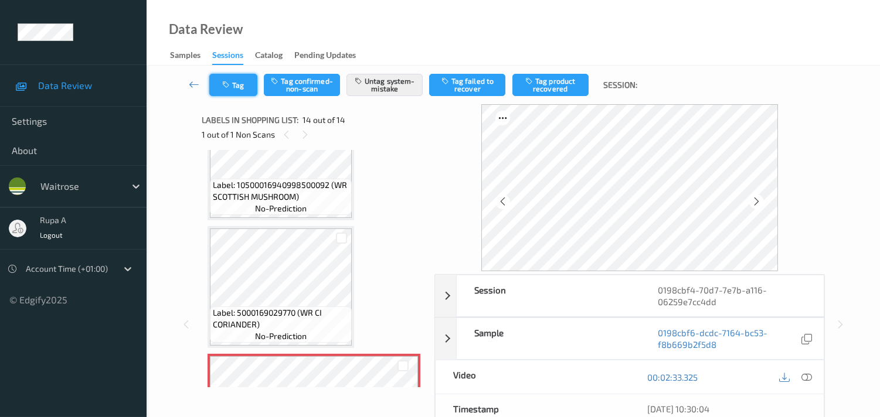
click at [241, 81] on button "Tag" at bounding box center [233, 85] width 48 height 22
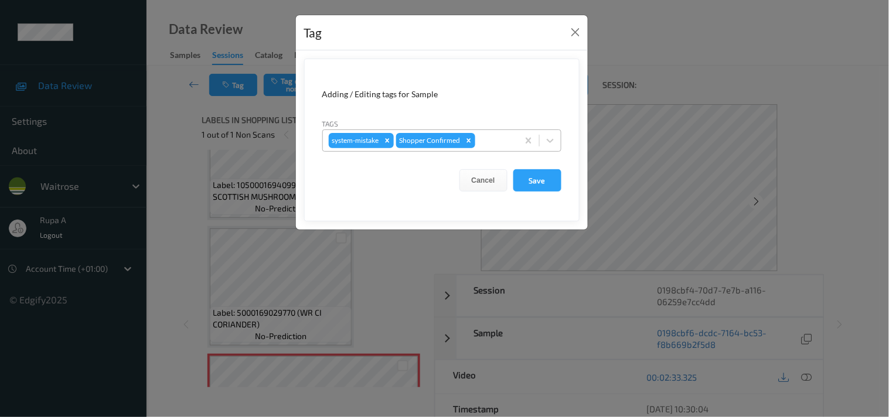
click at [495, 138] on div at bounding box center [495, 141] width 35 height 14
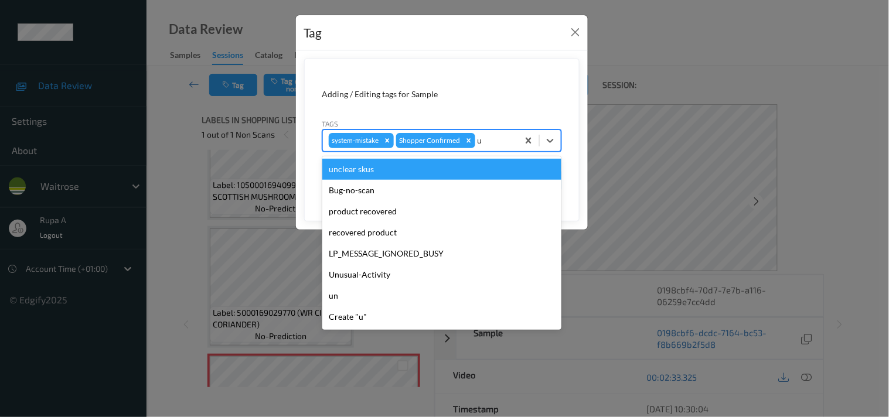
type input "un"
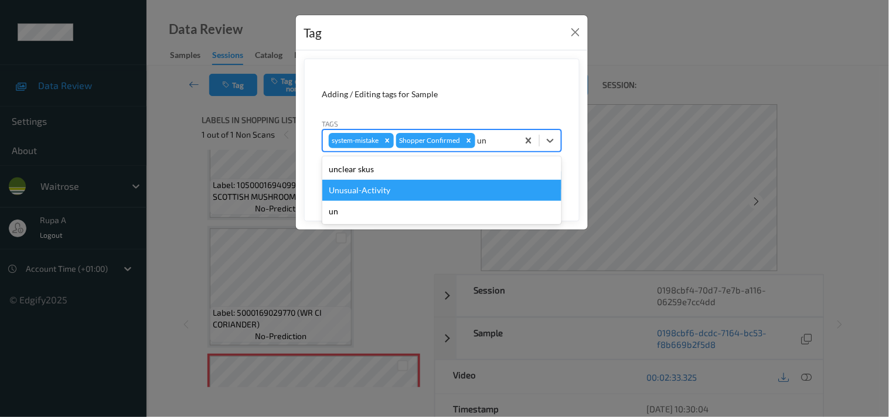
click at [449, 190] on div "Unusual-Activity" at bounding box center [441, 190] width 239 height 21
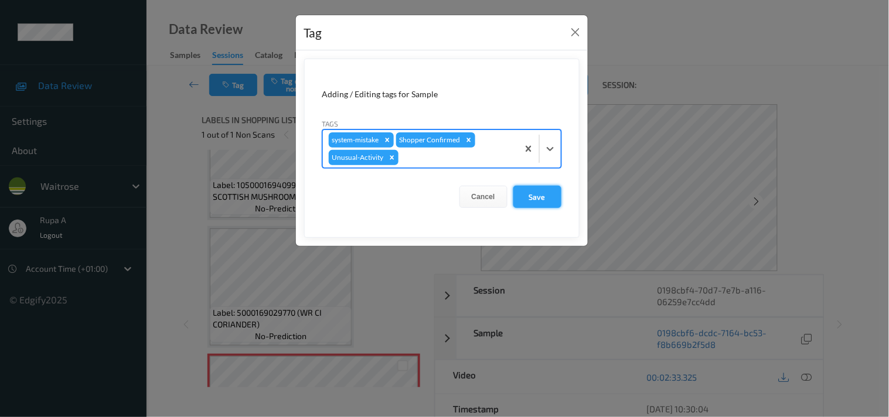
click at [538, 203] on button "Save" at bounding box center [537, 197] width 48 height 22
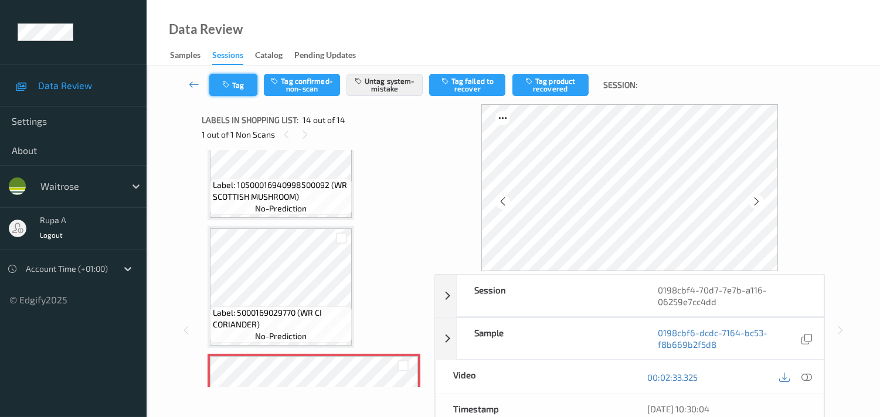
click at [231, 92] on button "Tag" at bounding box center [233, 85] width 48 height 22
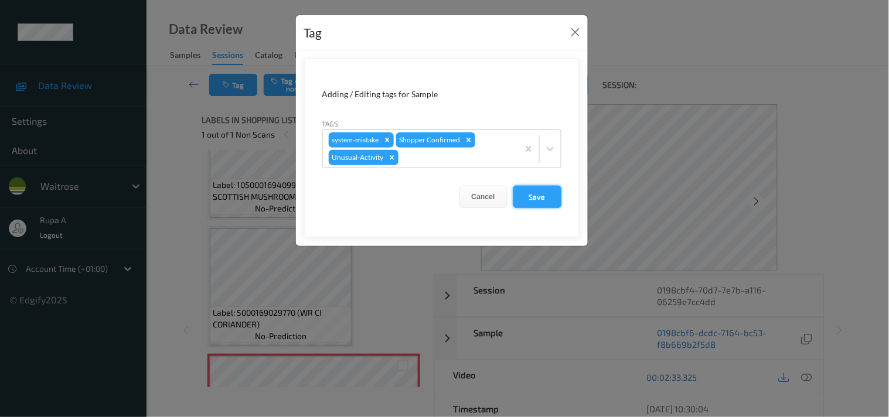
drag, startPoint x: 534, startPoint y: 199, endPoint x: 537, endPoint y: 171, distance: 28.2
click at [535, 199] on button "Save" at bounding box center [537, 197] width 48 height 22
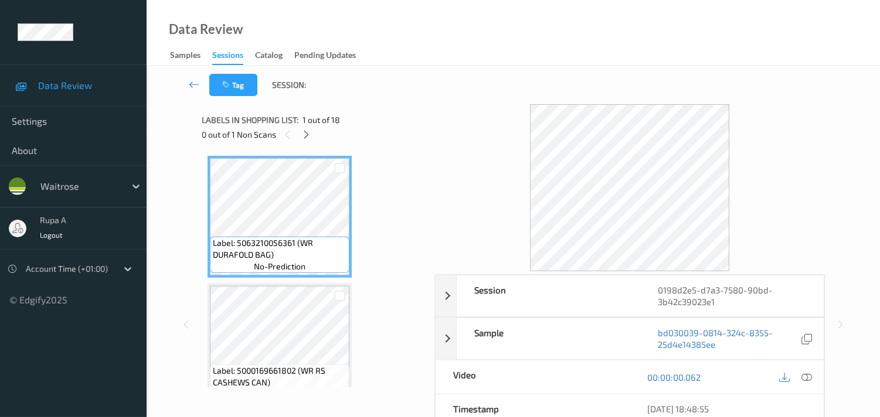
click at [420, 119] on div "Labels in shopping list: 1 out of 18" at bounding box center [314, 120] width 224 height 15
click at [311, 129] on div at bounding box center [306, 134] width 15 height 15
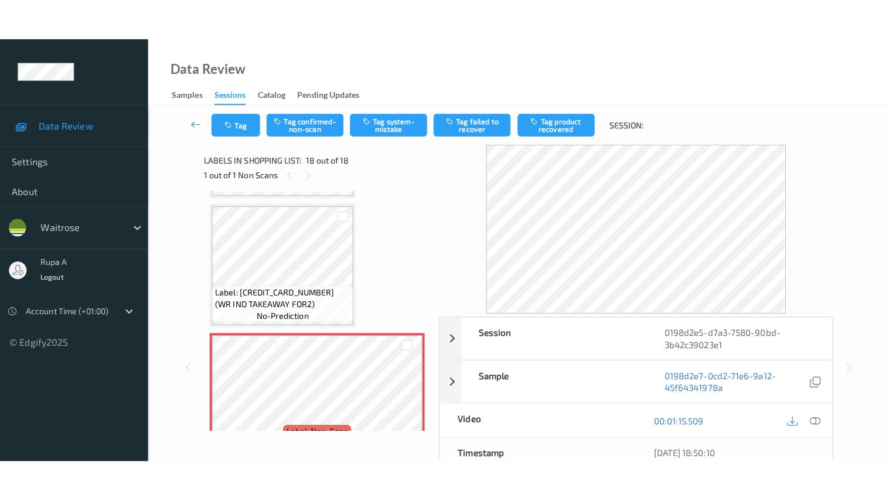
scroll to position [2053, 0]
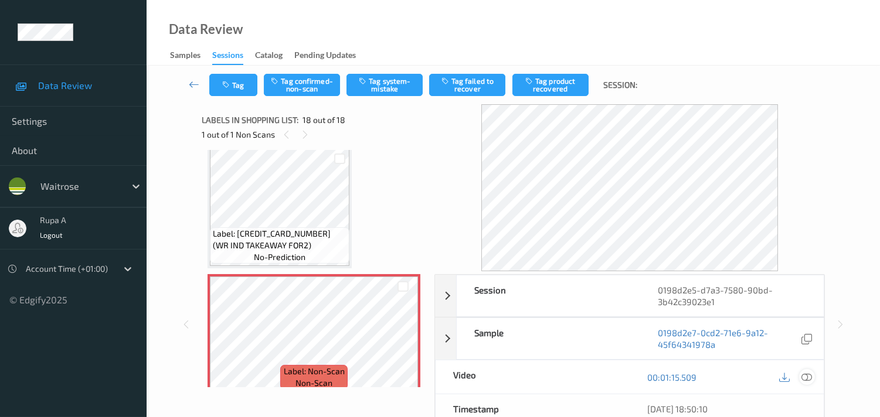
click at [807, 380] on icon at bounding box center [806, 377] width 11 height 11
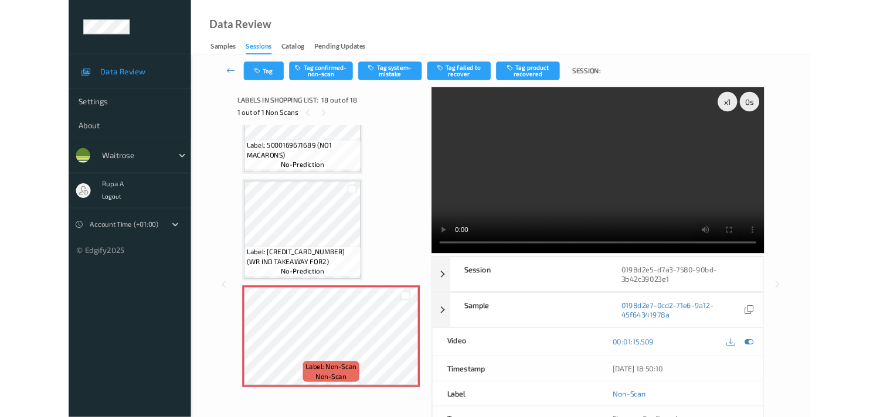
scroll to position [1971, 0]
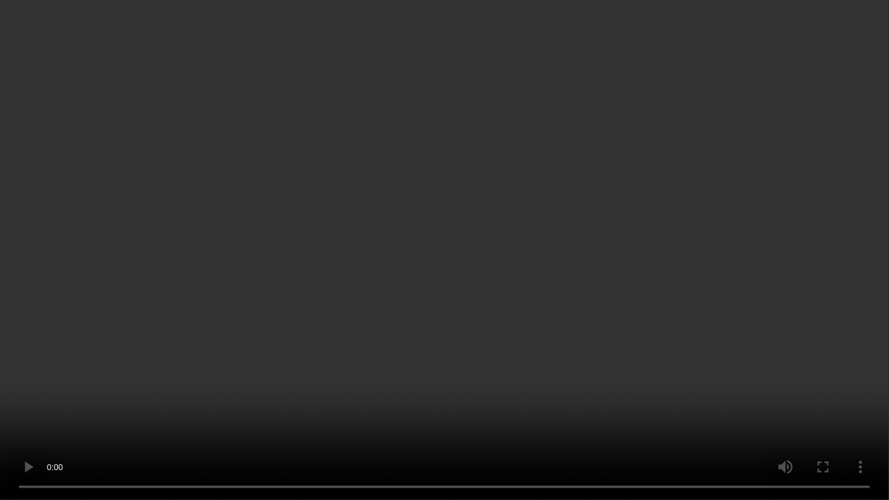
click at [816, 195] on video at bounding box center [444, 250] width 889 height 500
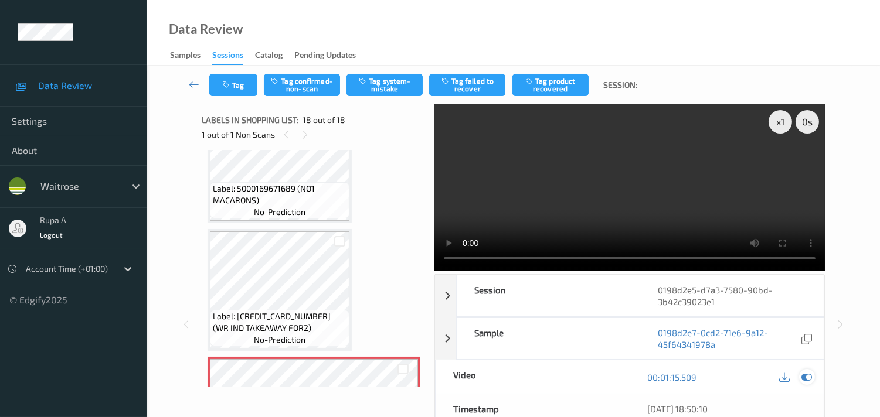
click at [806, 379] on icon at bounding box center [806, 377] width 11 height 11
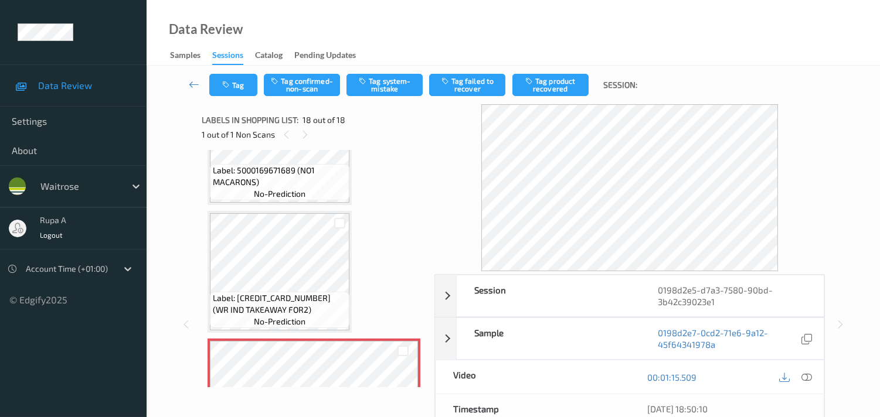
scroll to position [1988, 0]
click at [301, 84] on button "Tag confirmed-non-scan" at bounding box center [302, 85] width 76 height 22
click at [471, 91] on button "Tag failed to recover" at bounding box center [467, 85] width 76 height 22
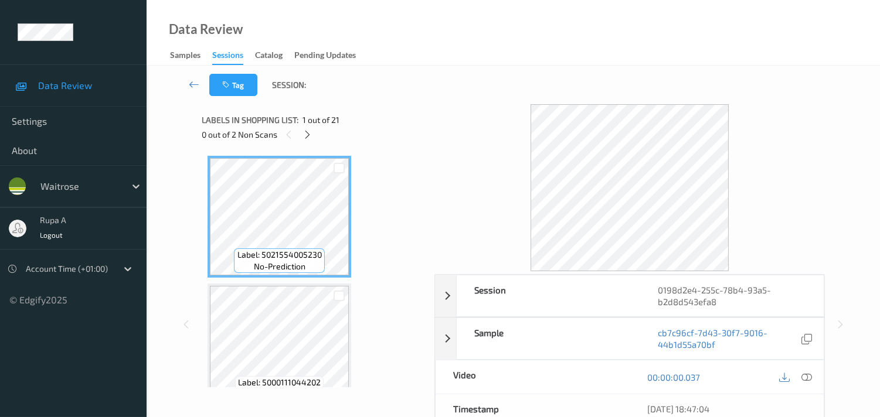
click at [403, 139] on div "0 out of 2 Non Scans" at bounding box center [314, 134] width 224 height 15
click at [308, 137] on icon at bounding box center [307, 135] width 10 height 11
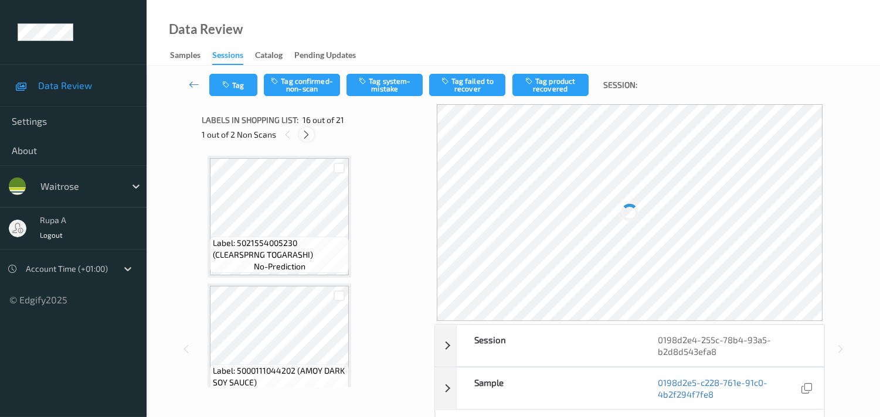
scroll to position [1783, 0]
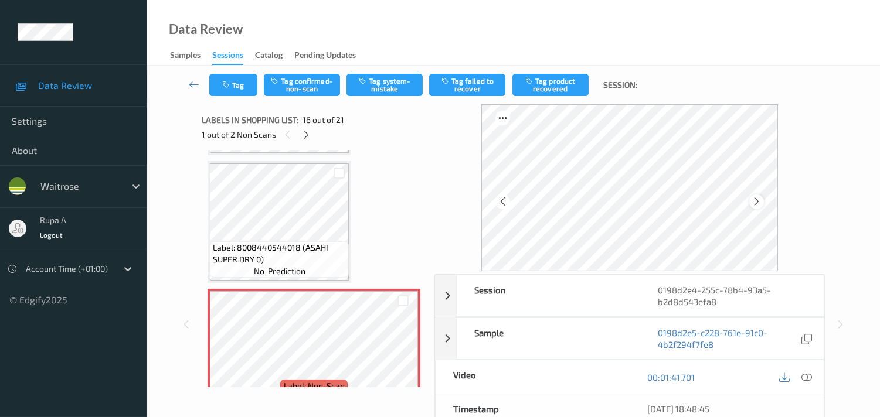
click at [764, 198] on div at bounding box center [756, 202] width 15 height 15
click at [761, 202] on icon at bounding box center [756, 201] width 10 height 11
click at [807, 374] on icon at bounding box center [806, 377] width 11 height 11
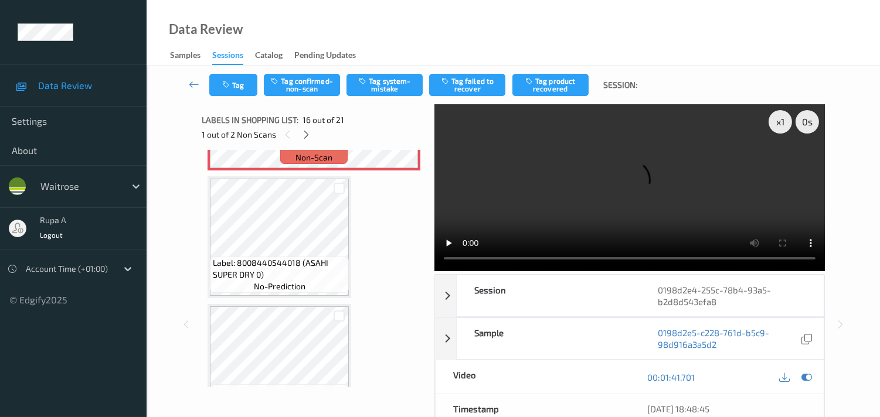
scroll to position [1978, 0]
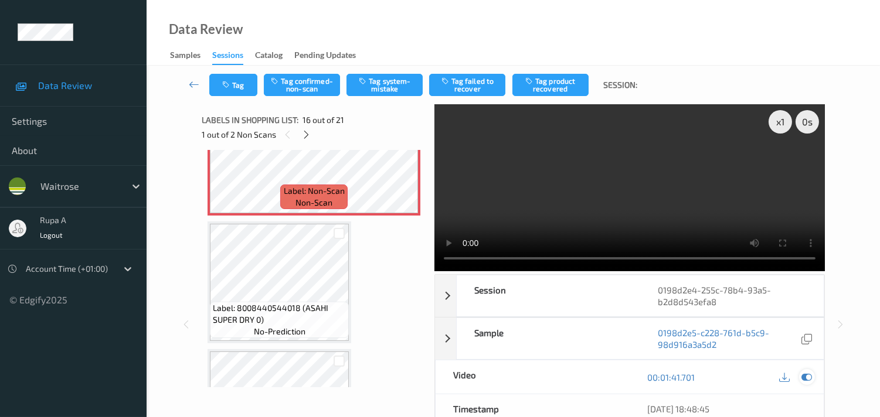
click at [806, 379] on icon at bounding box center [806, 377] width 11 height 11
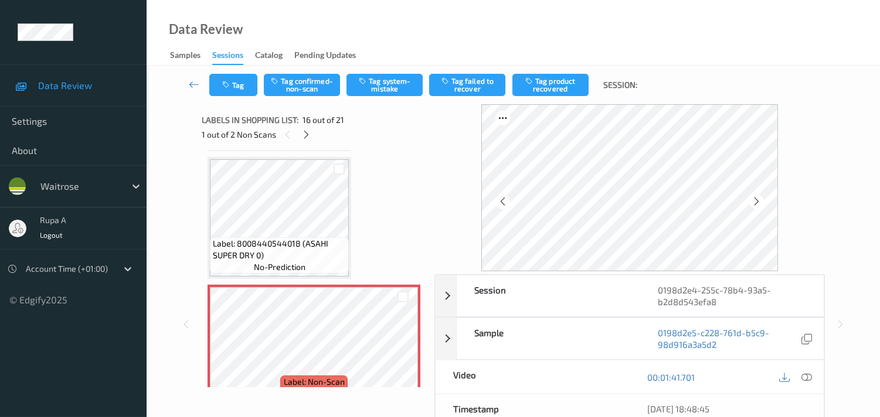
scroll to position [1783, 0]
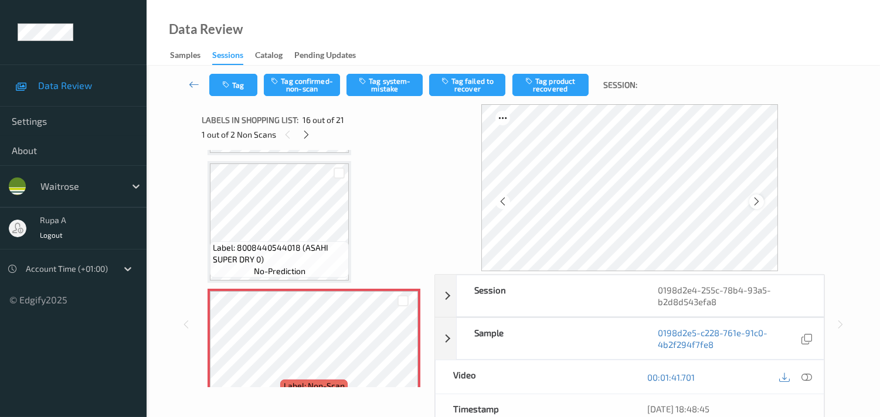
click at [757, 200] on icon at bounding box center [756, 201] width 10 height 11
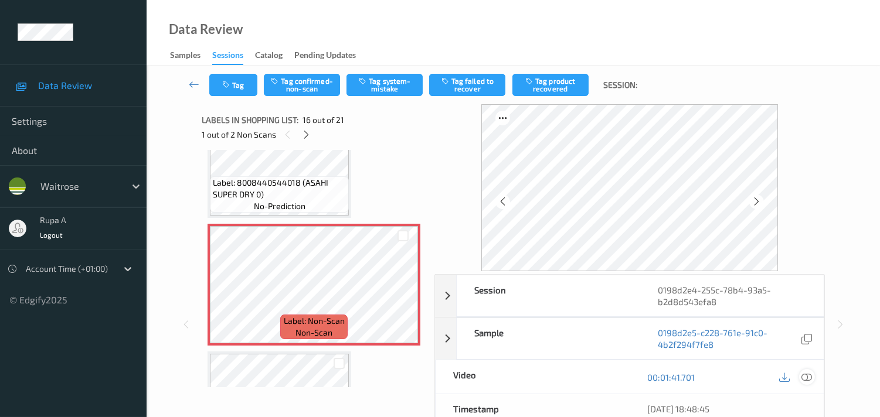
click at [813, 377] on div at bounding box center [807, 377] width 16 height 16
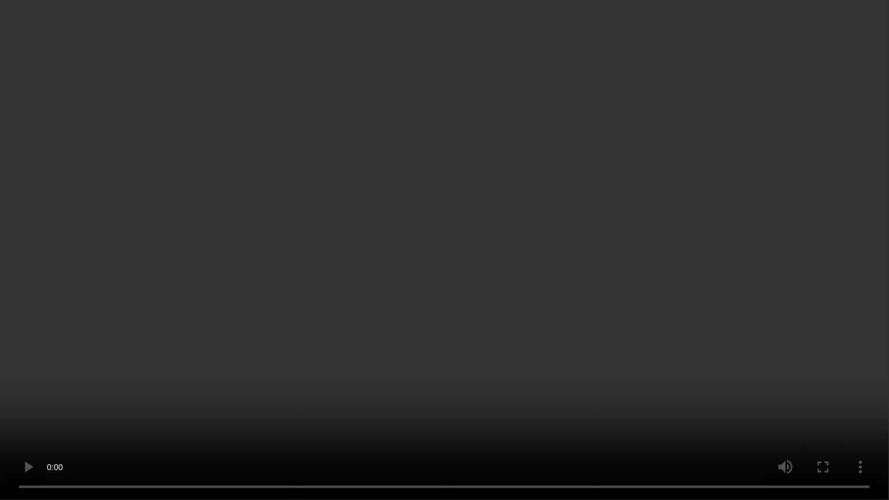
click at [393, 215] on video at bounding box center [444, 250] width 889 height 500
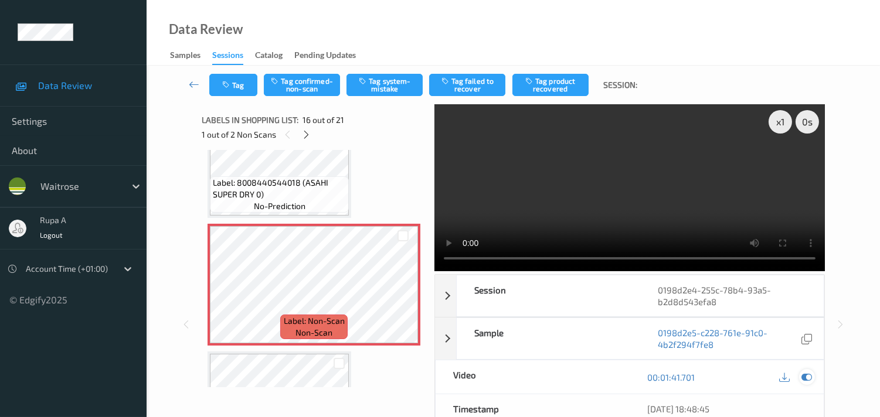
click at [806, 383] on icon at bounding box center [806, 377] width 11 height 11
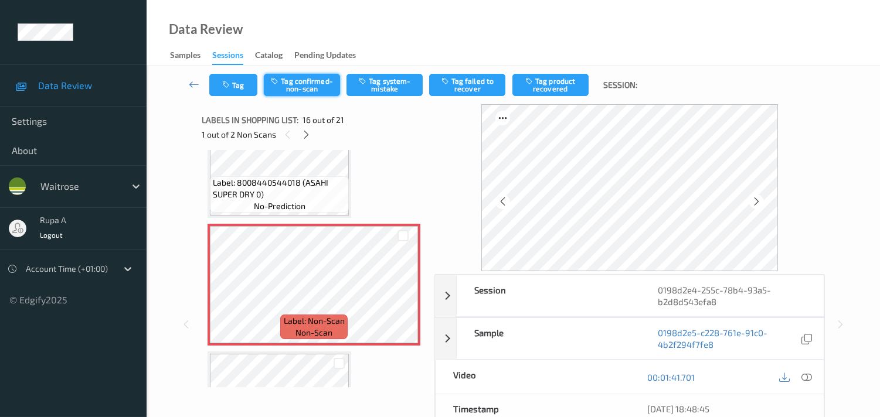
click at [318, 89] on button "Tag confirmed-non-scan" at bounding box center [302, 85] width 76 height 22
click at [761, 198] on icon at bounding box center [756, 201] width 10 height 11
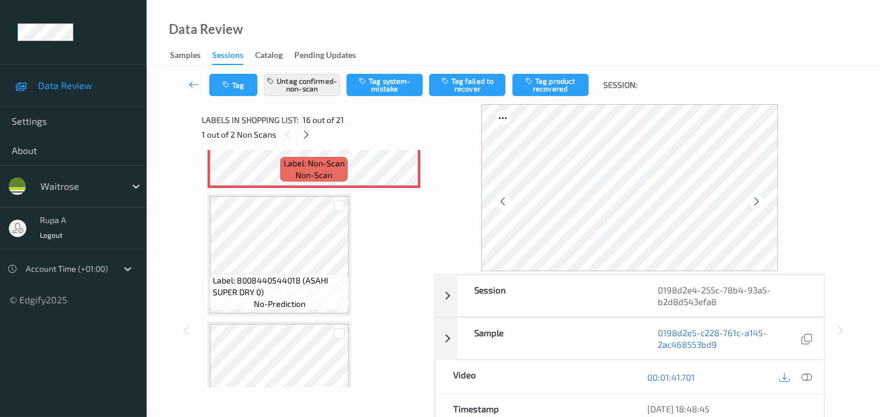
scroll to position [1978, 0]
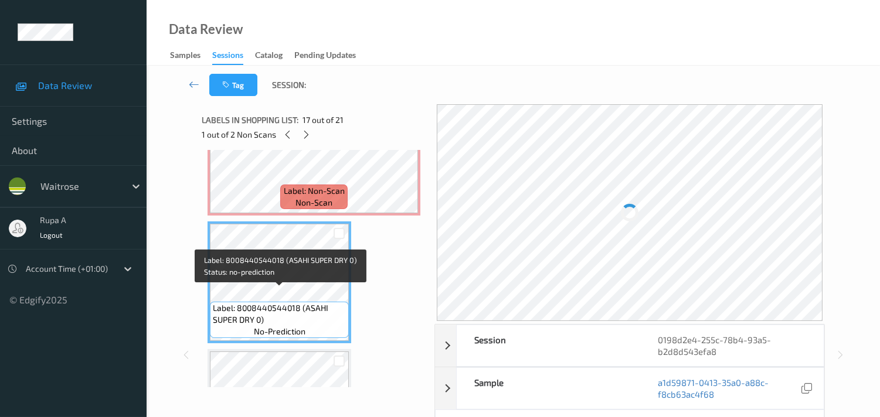
click at [244, 302] on span "Label: 8008440544018 (ASAHI SUPER DRY 0)" at bounding box center [279, 313] width 133 height 23
copy span "Label: 8008440544018 (ASAHI SUPER DRY 0)"
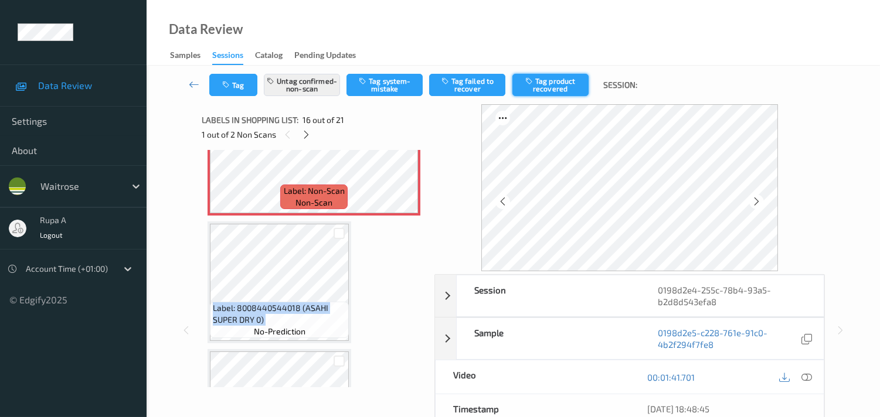
click at [560, 86] on button "Tag product recovered" at bounding box center [550, 85] width 76 height 22
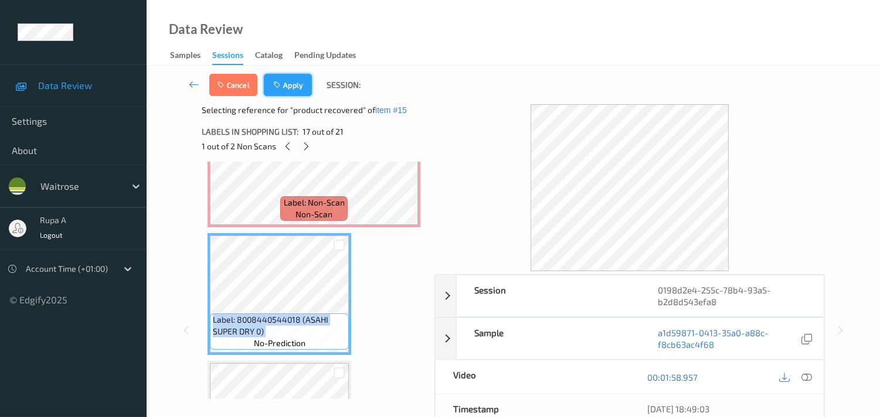
click at [301, 88] on button "Apply" at bounding box center [288, 85] width 48 height 22
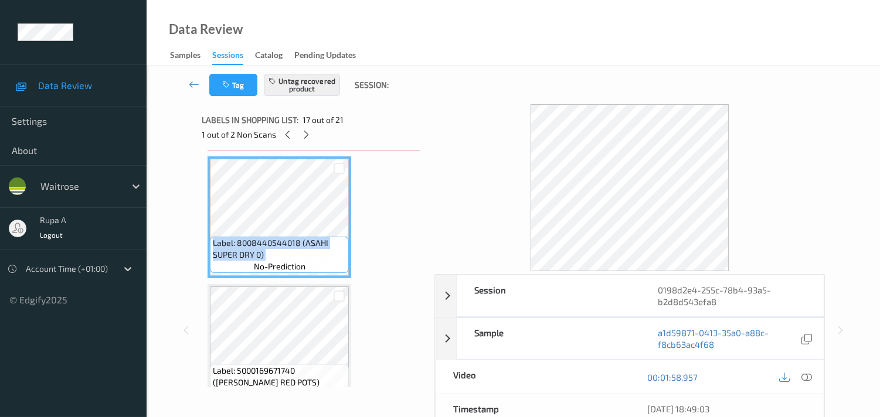
scroll to position [1913, 0]
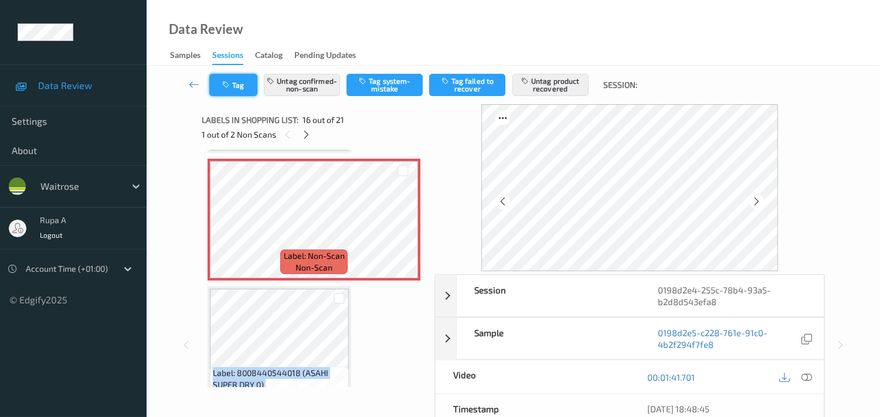
click at [244, 80] on button "Tag" at bounding box center [233, 85] width 48 height 22
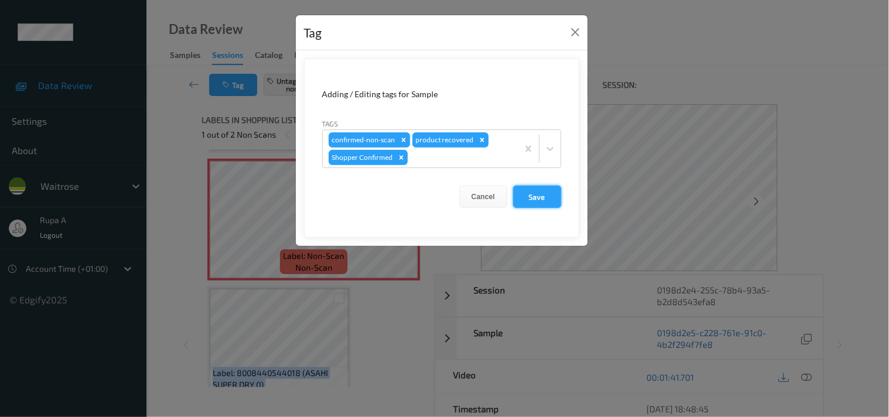
click at [547, 203] on button "Save" at bounding box center [537, 197] width 48 height 22
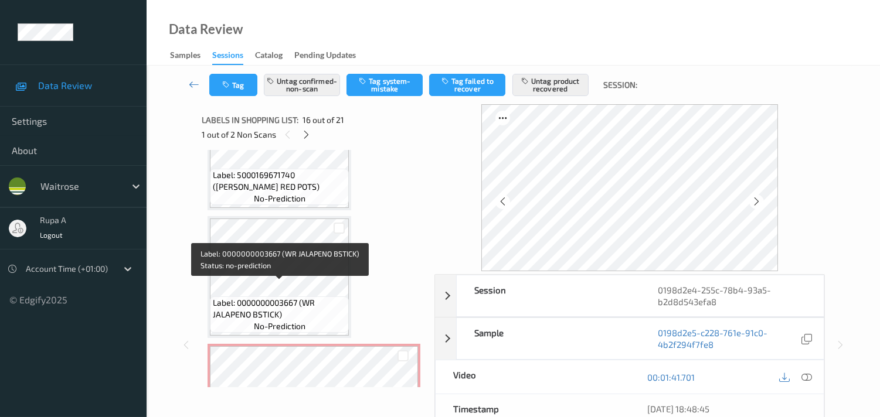
scroll to position [2369, 0]
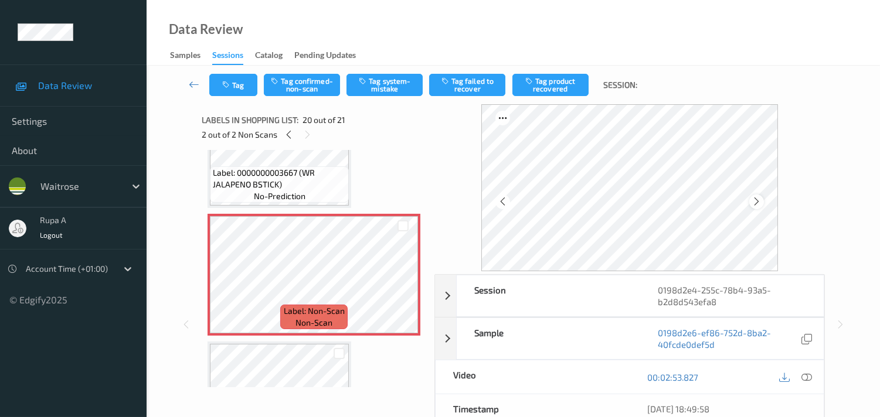
click at [759, 203] on icon at bounding box center [756, 201] width 10 height 11
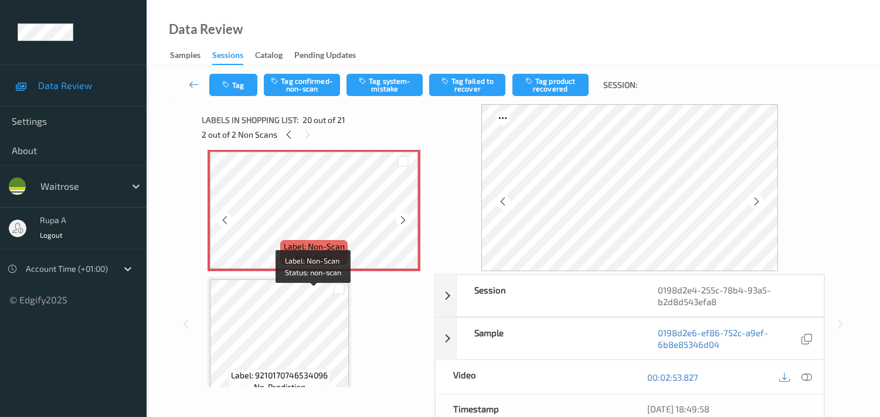
scroll to position [2434, 0]
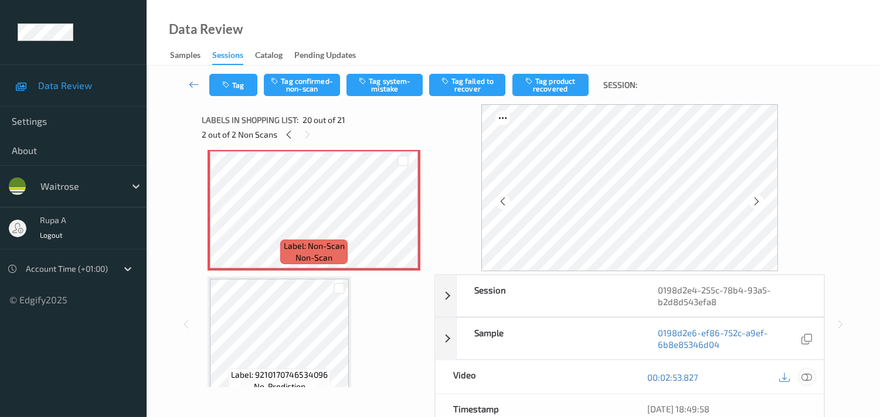
click at [811, 374] on icon at bounding box center [806, 377] width 11 height 11
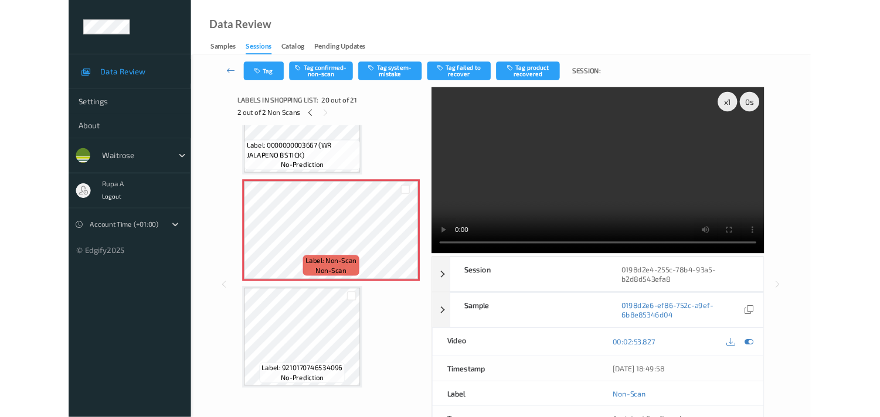
scroll to position [2352, 0]
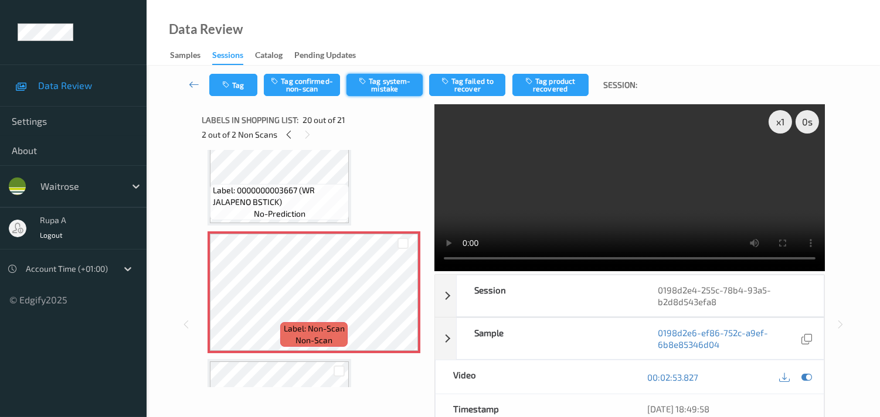
click at [398, 81] on button "Tag system-mistake" at bounding box center [384, 85] width 76 height 22
click at [243, 90] on button "Tag" at bounding box center [233, 85] width 48 height 22
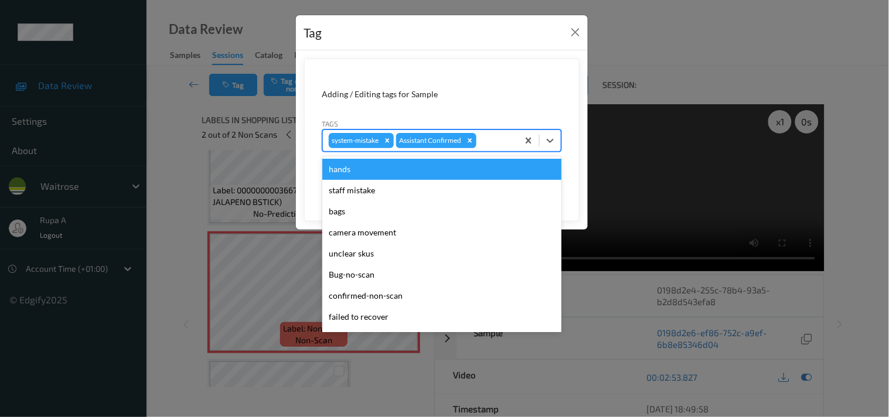
click at [511, 142] on div at bounding box center [495, 141] width 33 height 14
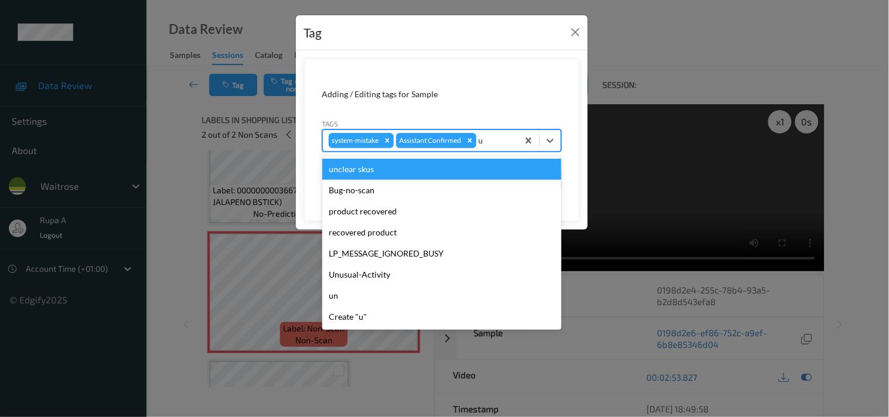
type input "un"
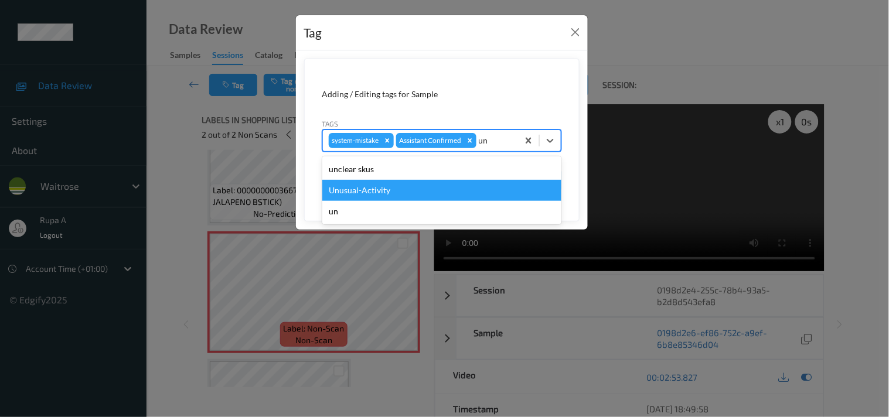
click at [400, 189] on div "Unusual-Activity" at bounding box center [441, 190] width 239 height 21
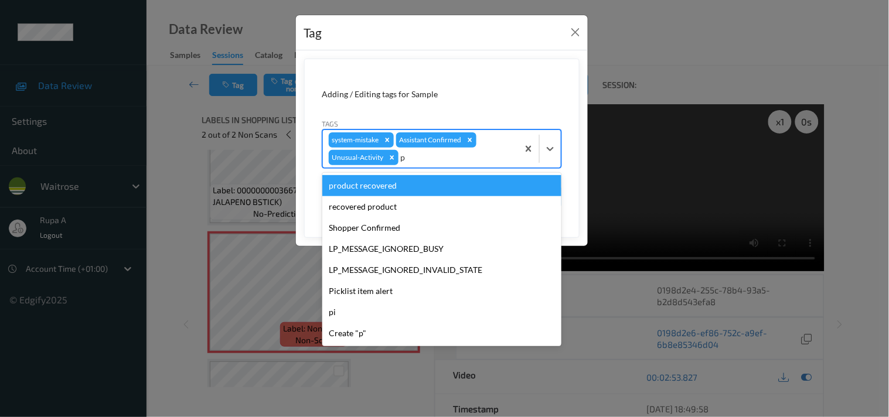
type input "pi"
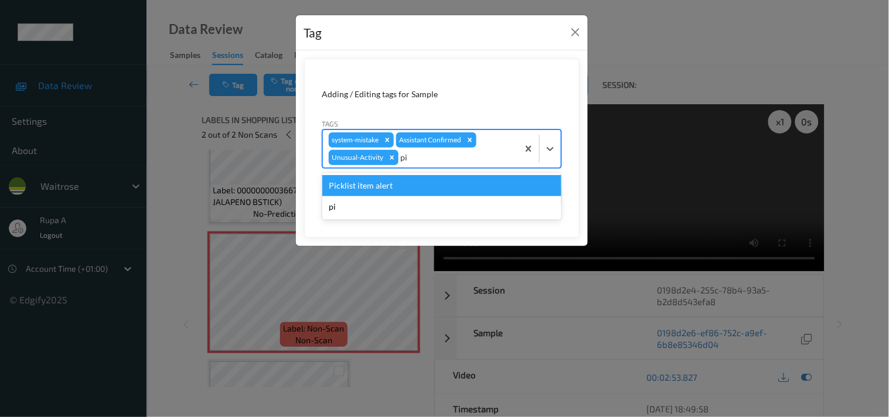
click at [400, 189] on div "Picklist item alert" at bounding box center [441, 185] width 239 height 21
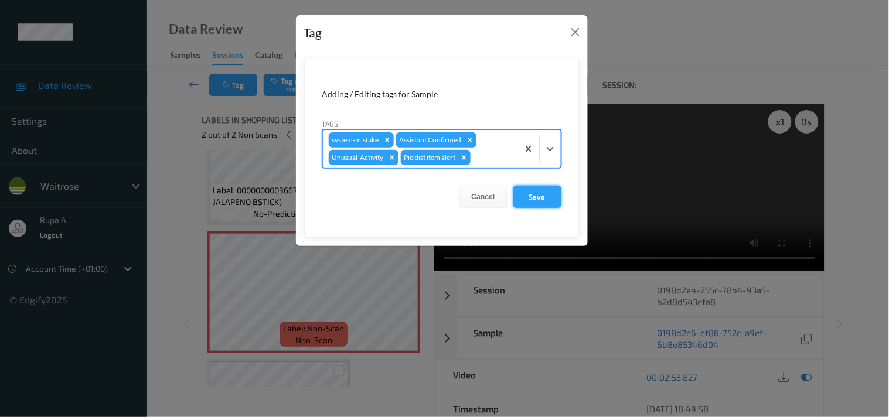
click at [530, 203] on button "Save" at bounding box center [537, 197] width 48 height 22
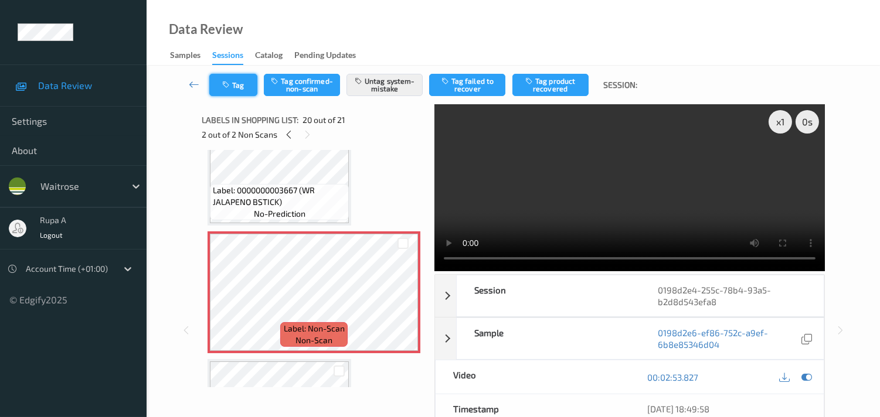
click at [243, 91] on button "Tag" at bounding box center [233, 85] width 48 height 22
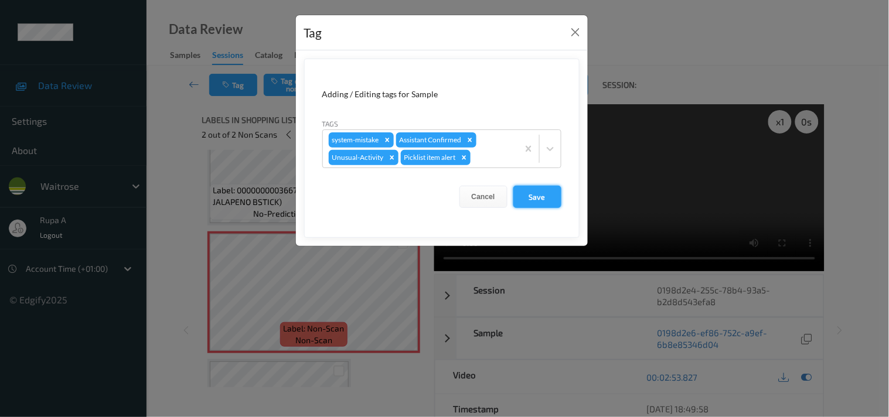
click at [559, 198] on button "Save" at bounding box center [537, 197] width 48 height 22
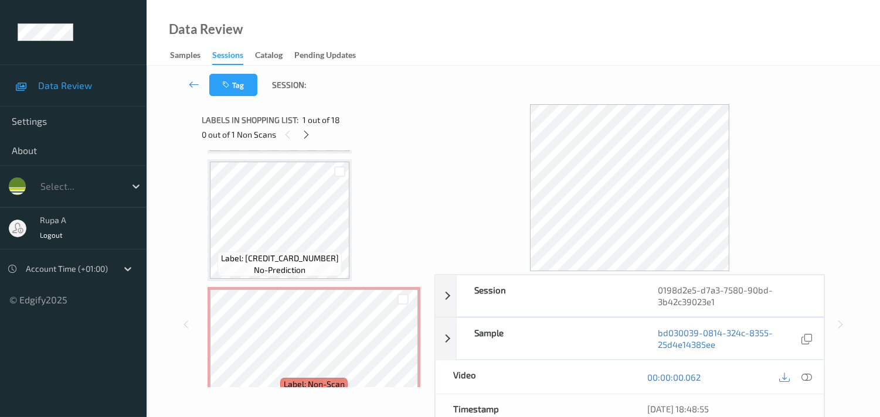
scroll to position [2053, 0]
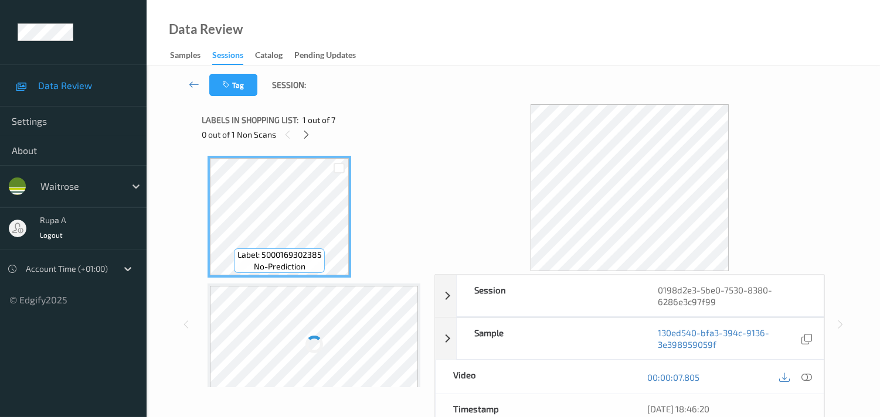
click at [417, 139] on div "0 out of 1 Non Scans" at bounding box center [314, 134] width 224 height 15
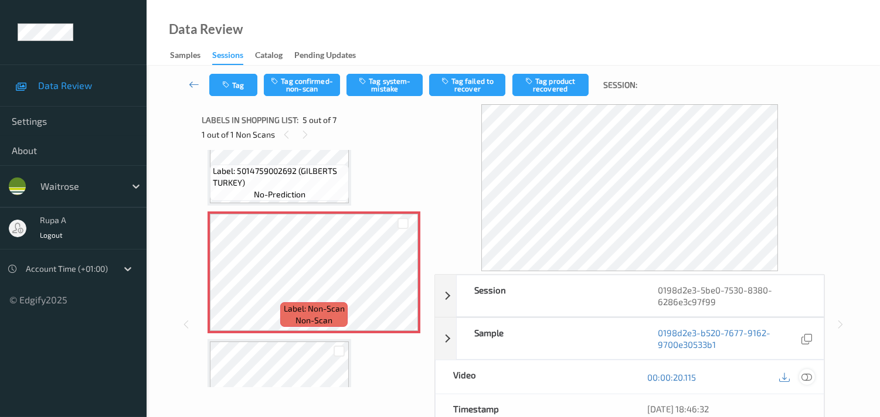
scroll to position [444, 0]
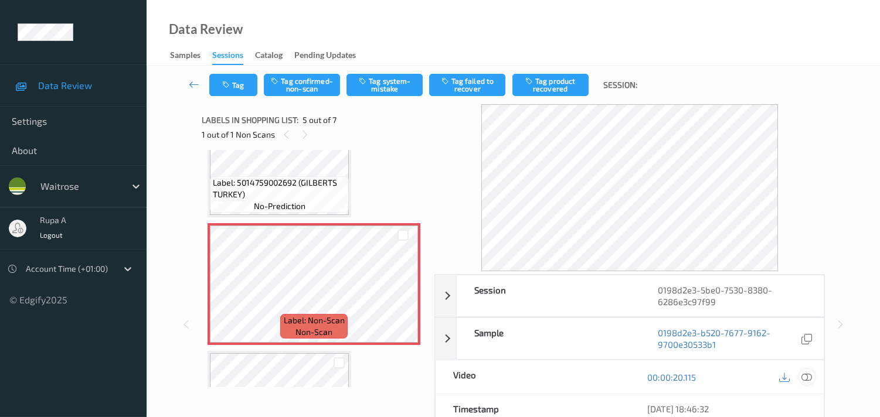
click at [804, 377] on icon at bounding box center [806, 377] width 11 height 11
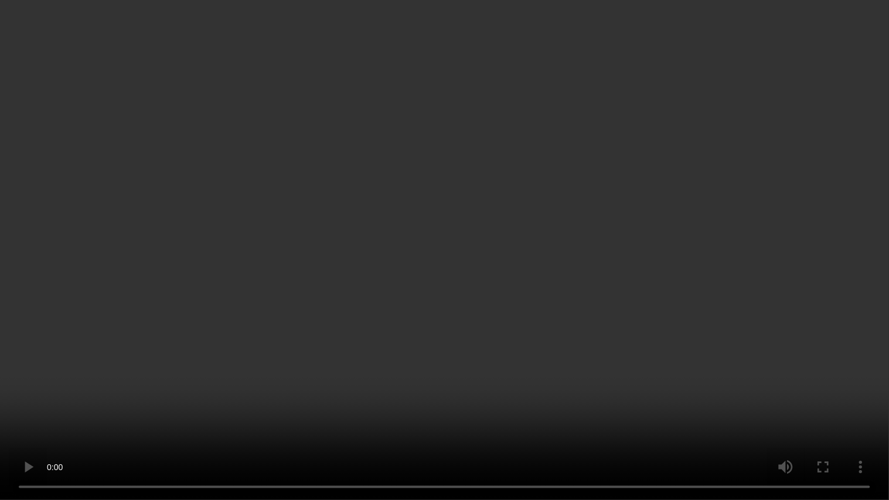
click at [835, 367] on video at bounding box center [444, 250] width 889 height 500
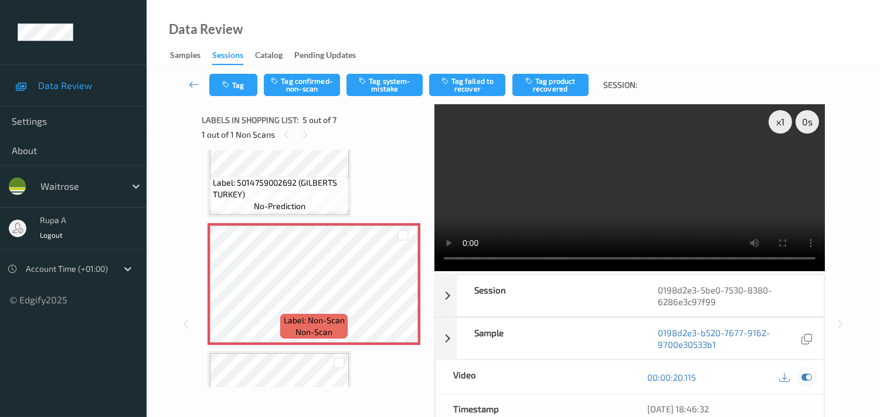
click at [811, 378] on icon at bounding box center [806, 377] width 11 height 11
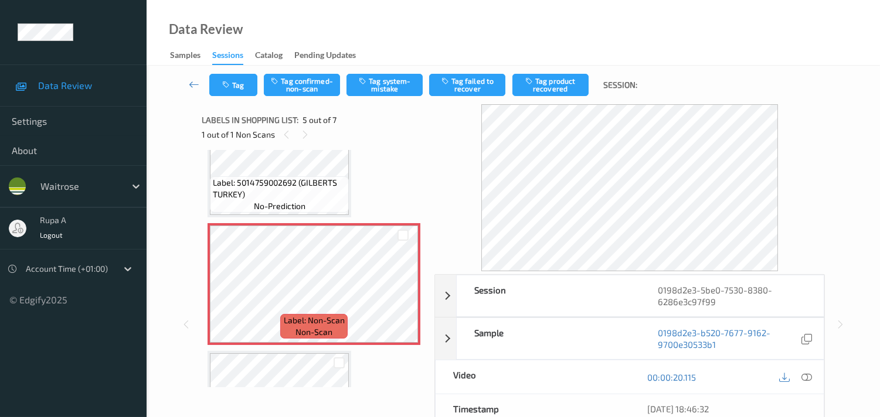
scroll to position [509, 0]
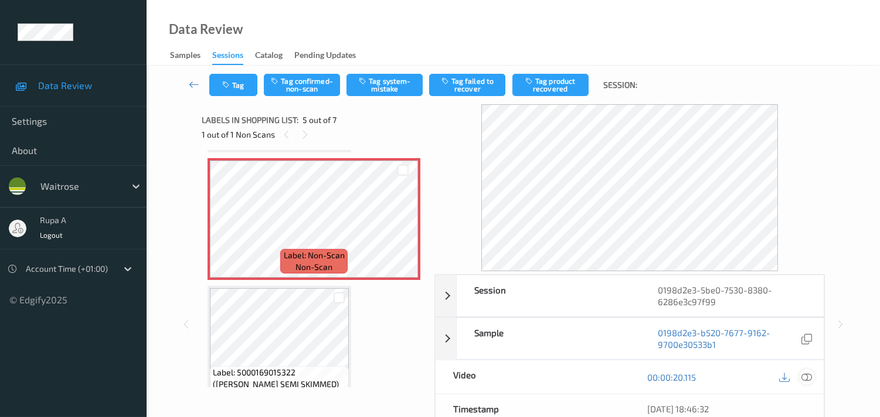
click at [802, 381] on icon at bounding box center [806, 377] width 11 height 11
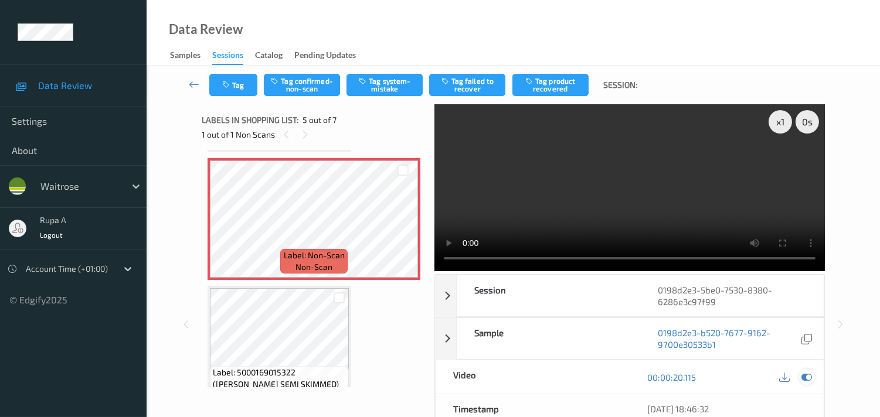
click at [813, 374] on div at bounding box center [807, 377] width 16 height 16
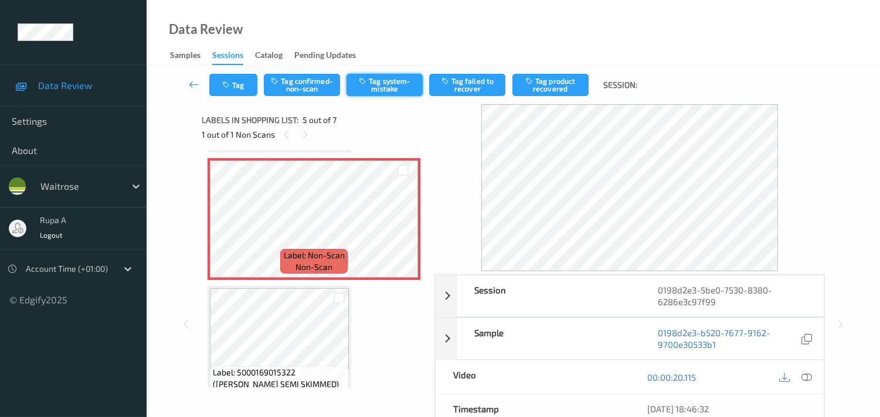
click at [365, 84] on icon "button" at bounding box center [364, 81] width 10 height 8
click at [232, 95] on button "Tag" at bounding box center [233, 85] width 48 height 22
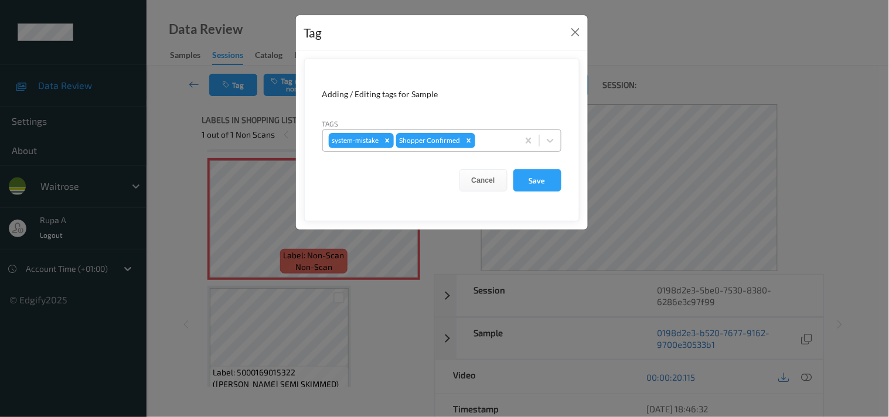
click at [483, 138] on div at bounding box center [495, 141] width 35 height 14
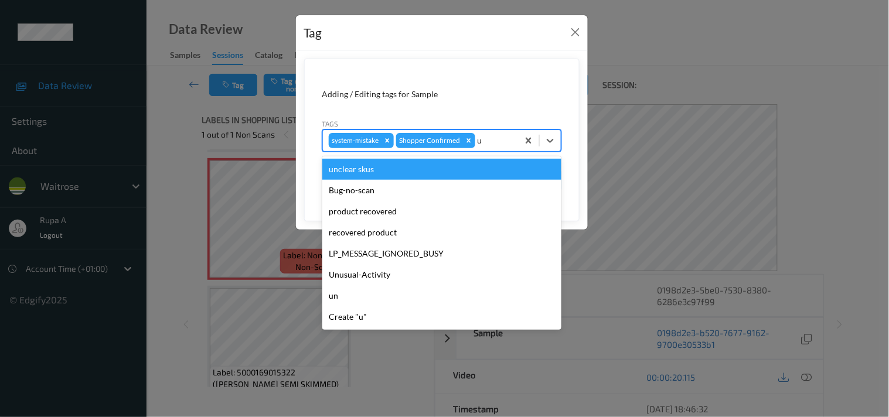
type input "un"
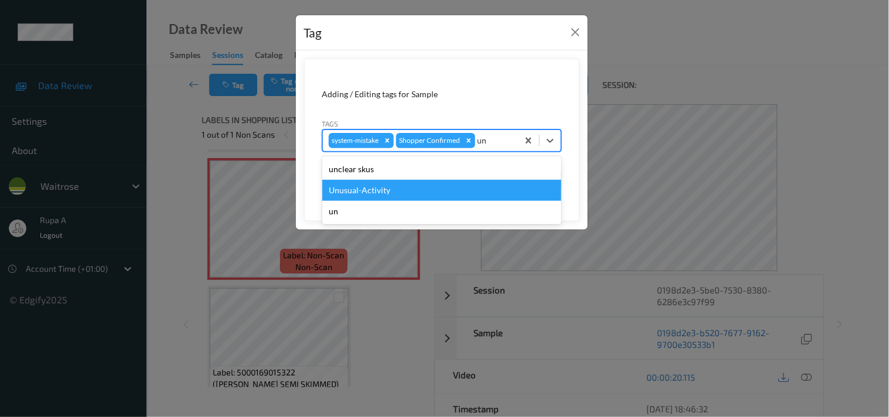
click at [420, 191] on div "Unusual-Activity" at bounding box center [441, 190] width 239 height 21
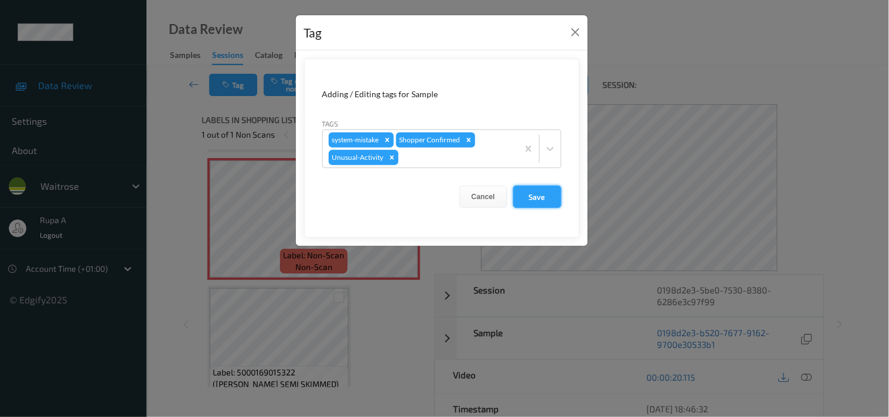
click at [534, 201] on button "Save" at bounding box center [537, 197] width 48 height 22
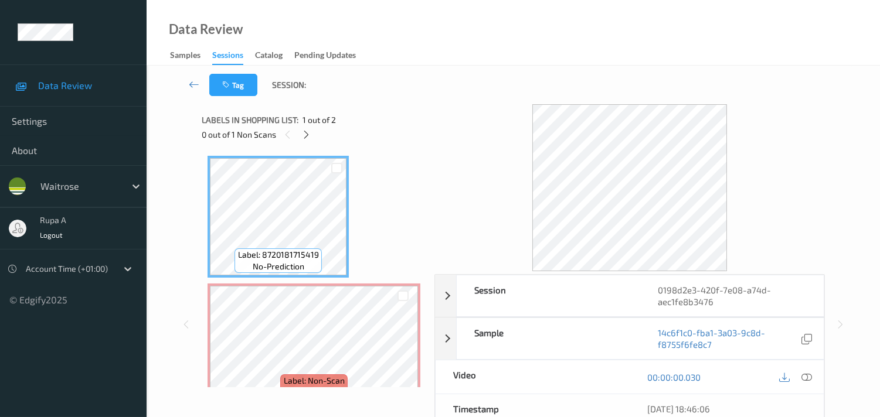
click at [342, 160] on div at bounding box center [336, 167] width 19 height 19
click at [302, 126] on div "Labels in shopping list: 1 out of 2" at bounding box center [314, 120] width 224 height 15
click at [302, 135] on icon at bounding box center [306, 135] width 10 height 11
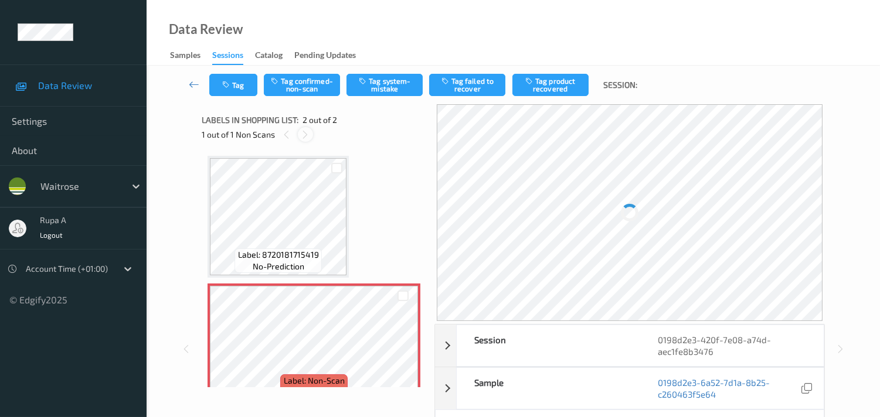
scroll to position [6, 0]
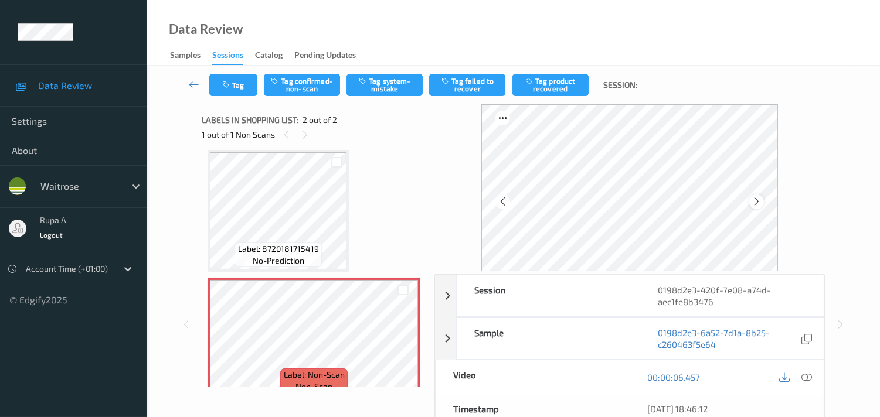
click at [761, 206] on icon at bounding box center [756, 201] width 10 height 11
drag, startPoint x: 763, startPoint y: 206, endPoint x: 757, endPoint y: 200, distance: 9.1
click at [757, 200] on icon at bounding box center [756, 201] width 10 height 11
click at [801, 378] on icon at bounding box center [806, 377] width 11 height 11
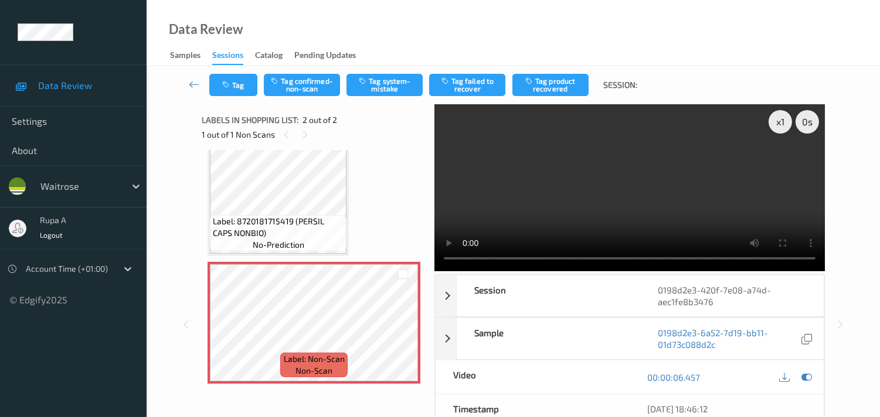
scroll to position [0, 0]
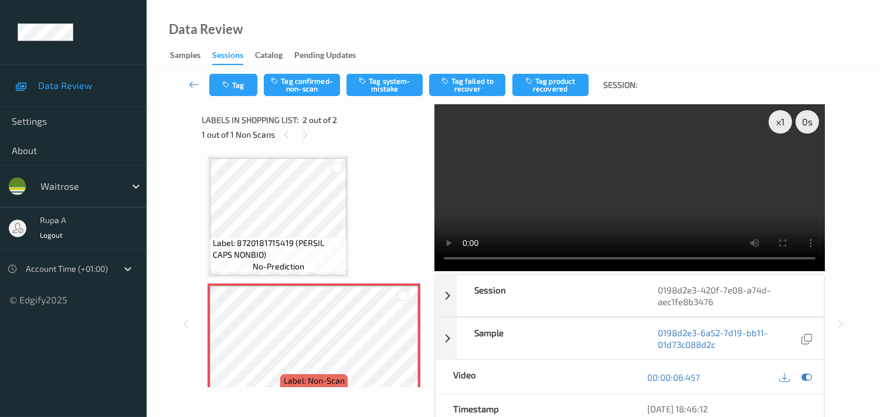
click at [629, 179] on video at bounding box center [629, 187] width 390 height 167
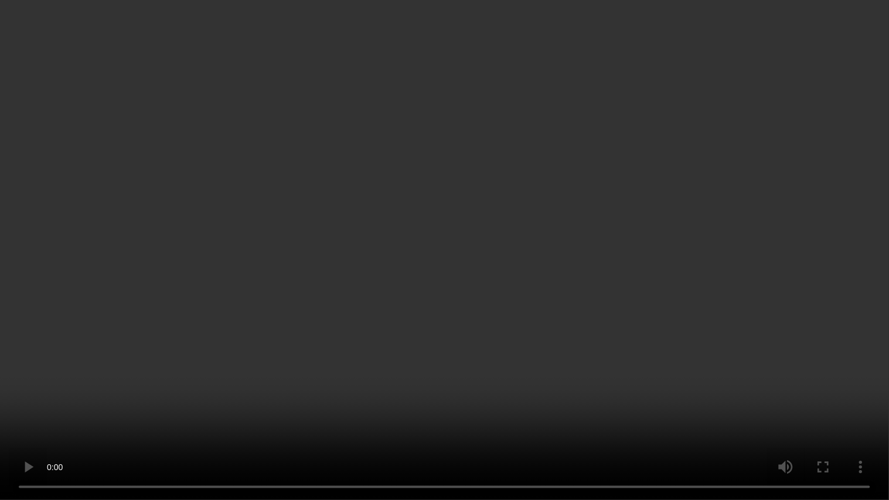
click at [843, 360] on video at bounding box center [444, 250] width 889 height 500
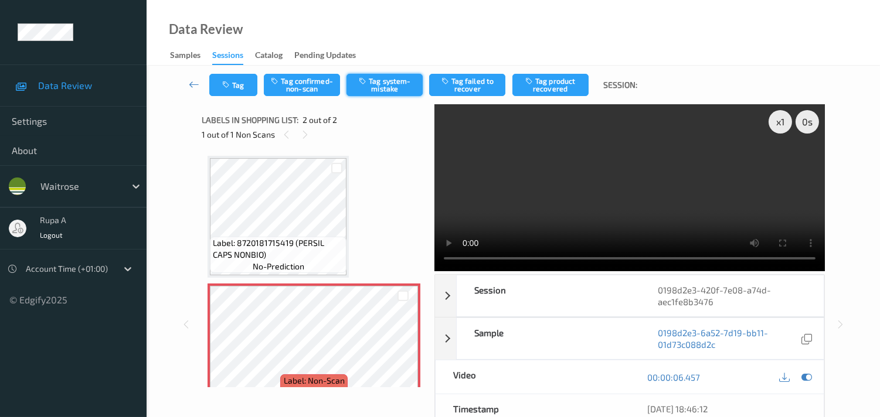
click at [397, 85] on button "Tag system-mistake" at bounding box center [384, 85] width 76 height 22
click at [224, 93] on button "Tag" at bounding box center [233, 85] width 48 height 22
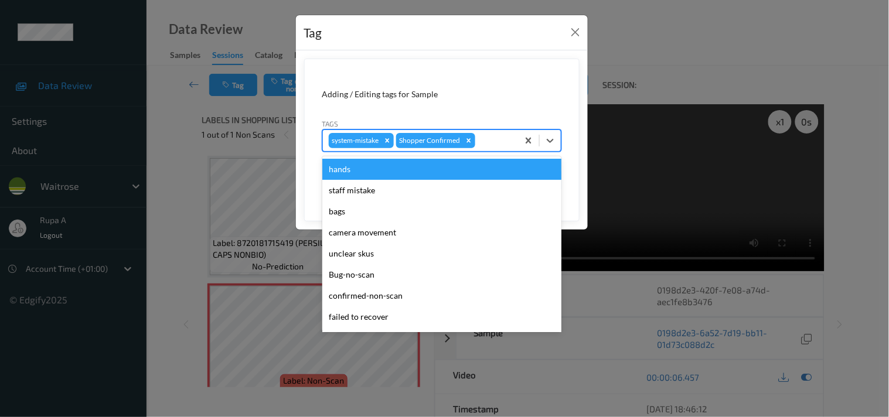
click at [502, 145] on div at bounding box center [495, 141] width 35 height 14
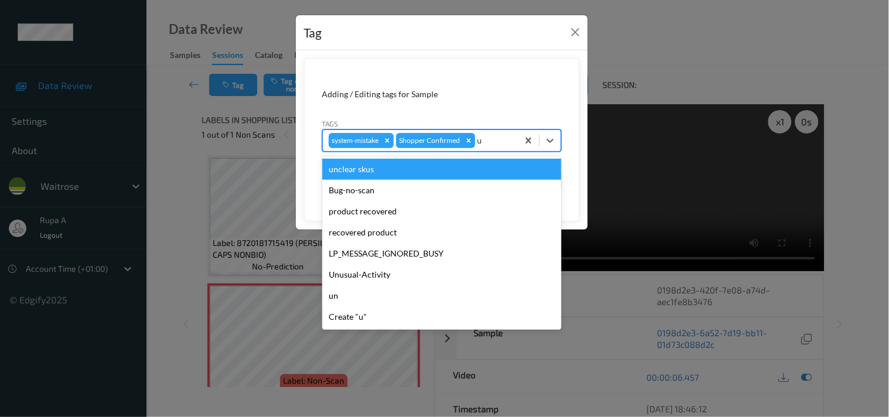
type input "un"
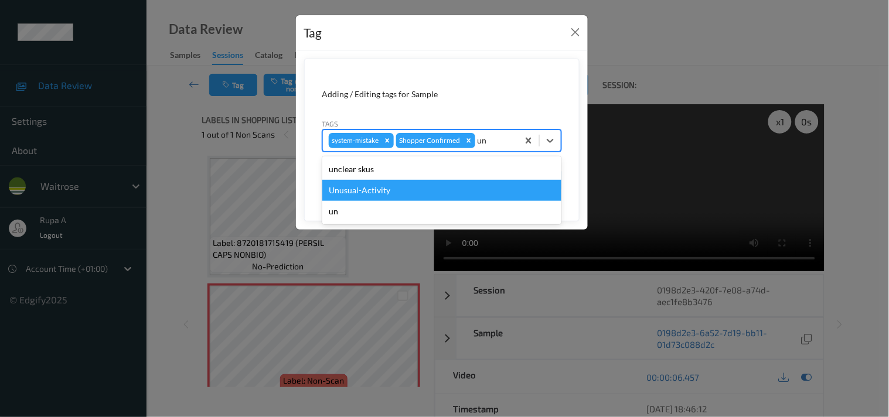
click at [405, 188] on div "Unusual-Activity" at bounding box center [441, 190] width 239 height 21
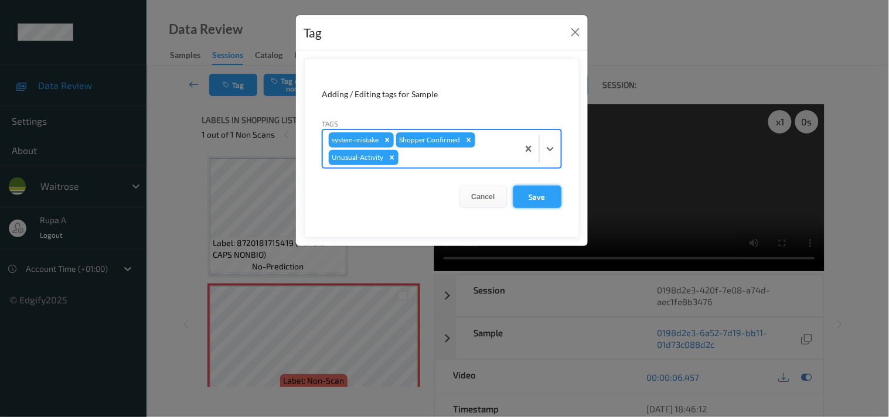
click at [528, 197] on button "Save" at bounding box center [537, 197] width 48 height 22
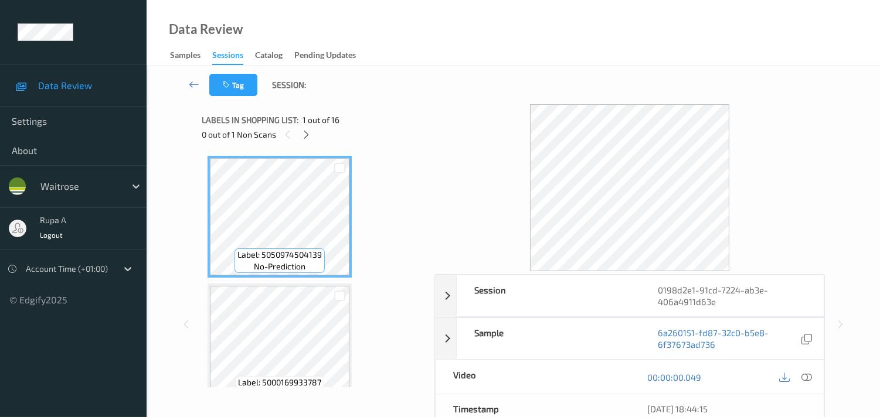
click at [373, 150] on div "Label: 5050974504139 no-prediction Label: 5000169933787 no-prediction Label: 10…" at bounding box center [314, 268] width 224 height 237
click at [302, 135] on icon at bounding box center [306, 135] width 10 height 11
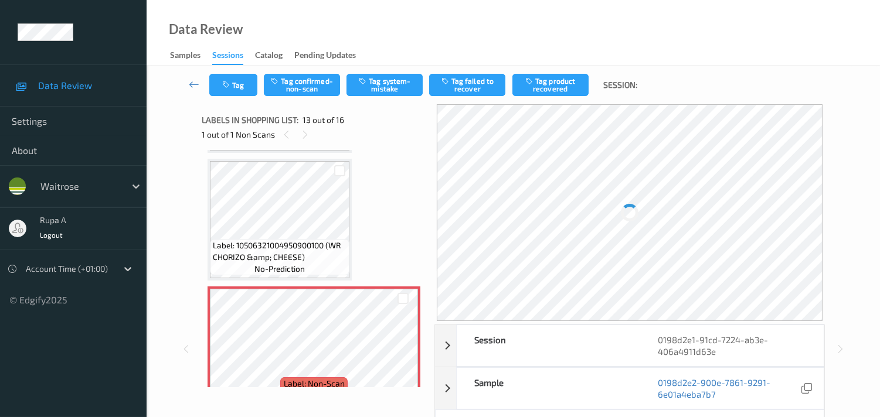
scroll to position [1403, 0]
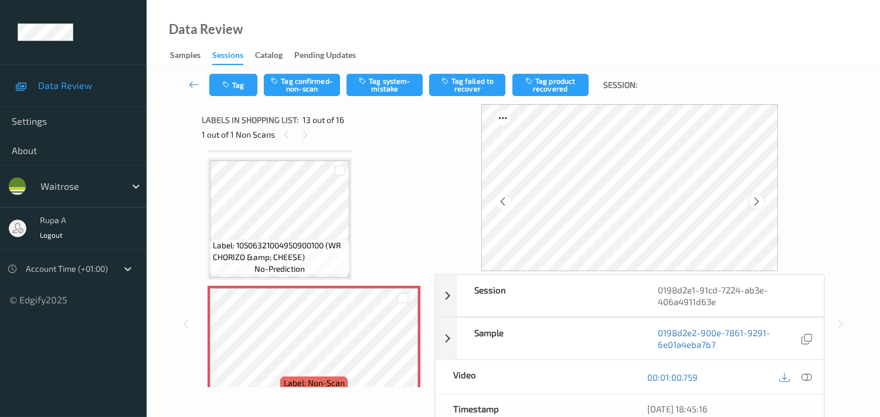
click at [760, 196] on icon at bounding box center [756, 201] width 10 height 11
click at [811, 381] on icon at bounding box center [806, 377] width 11 height 11
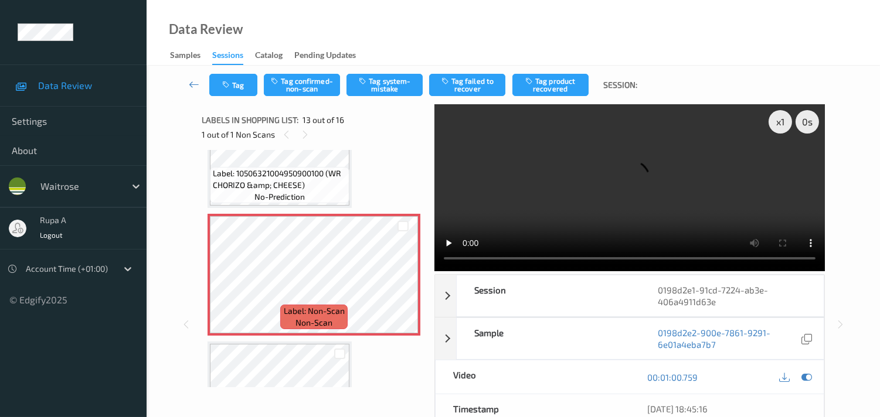
scroll to position [1468, 0]
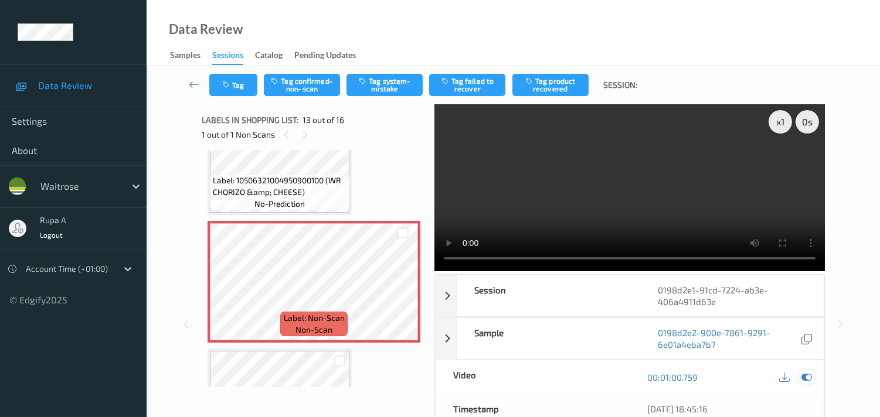
click at [809, 376] on icon at bounding box center [806, 377] width 11 height 11
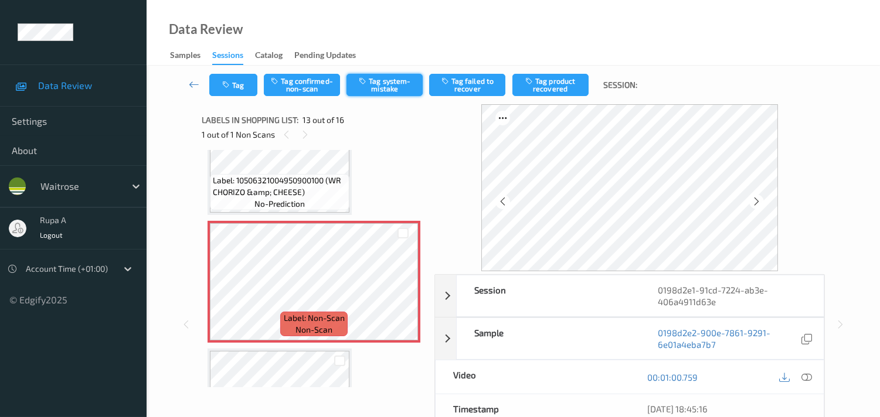
click at [397, 91] on button "Tag system-mistake" at bounding box center [384, 85] width 76 height 22
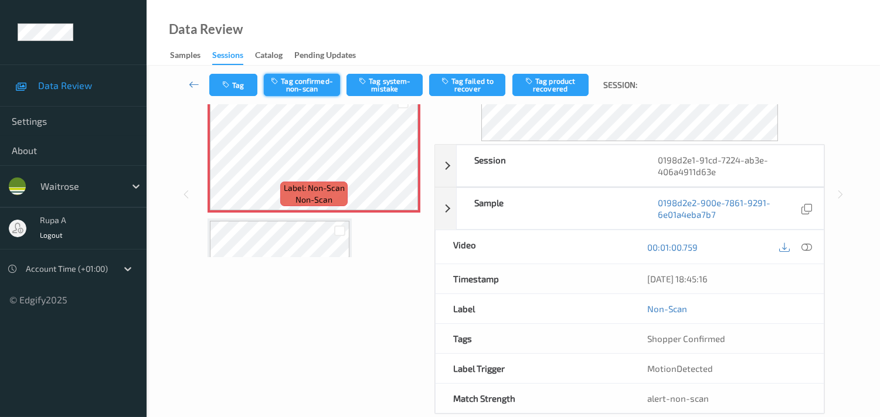
click at [308, 89] on button "Tag confirmed-non-scan" at bounding box center [302, 85] width 76 height 22
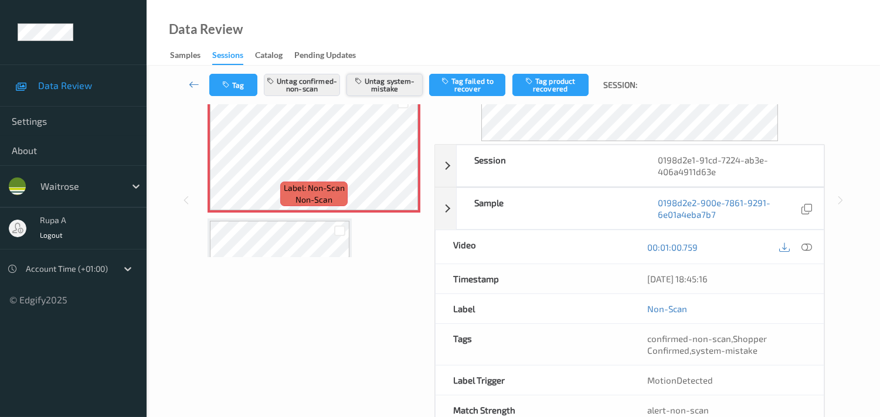
click at [365, 83] on button "Untag system-mistake" at bounding box center [384, 85] width 76 height 22
click at [387, 84] on button "Untag system-mistake" at bounding box center [384, 85] width 76 height 22
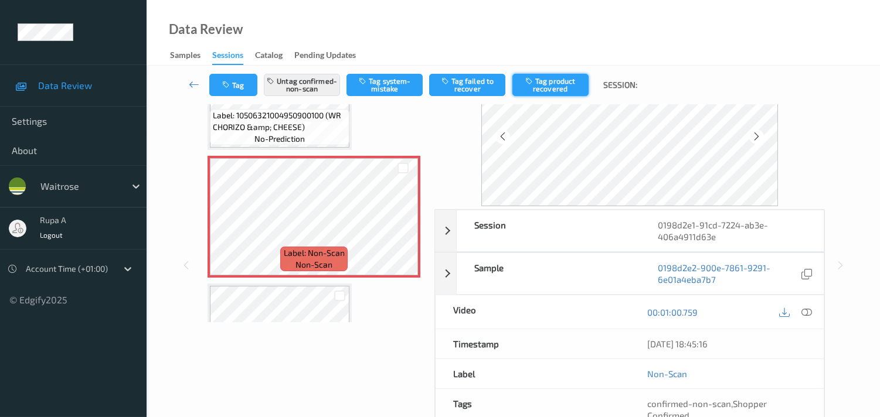
click at [560, 85] on button "Tag product recovered" at bounding box center [550, 85] width 76 height 22
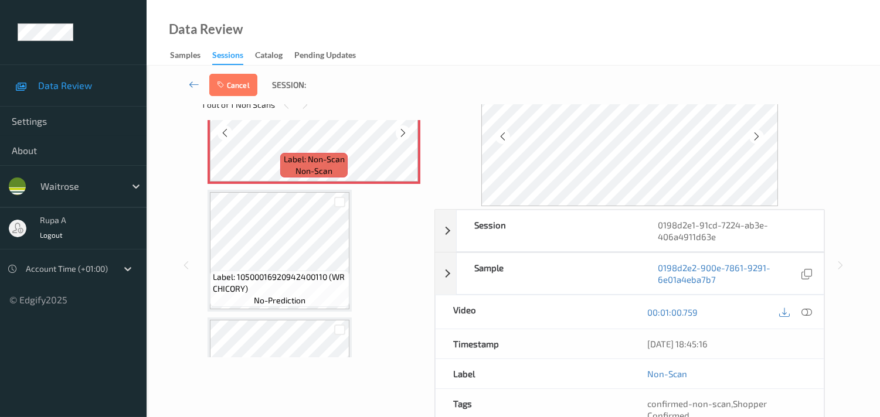
scroll to position [1598, 0]
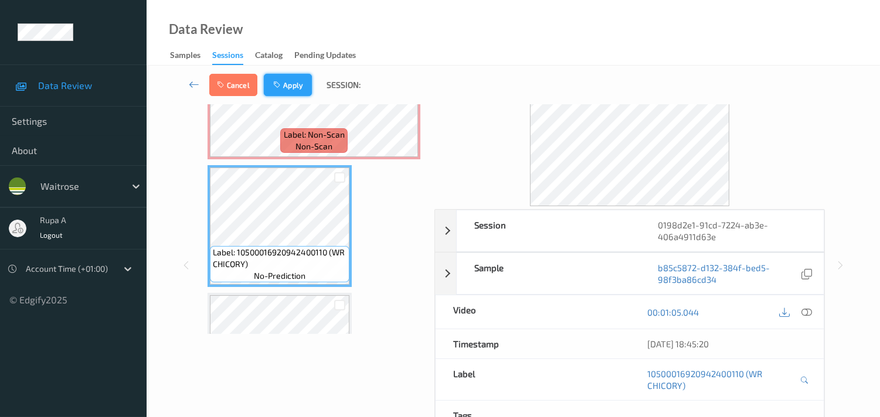
click at [278, 81] on icon "button" at bounding box center [278, 85] width 10 height 8
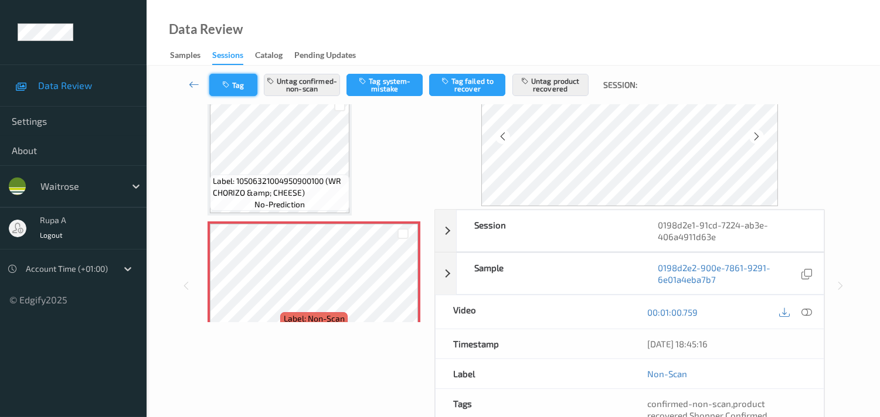
click at [218, 76] on button "Tag" at bounding box center [233, 85] width 48 height 22
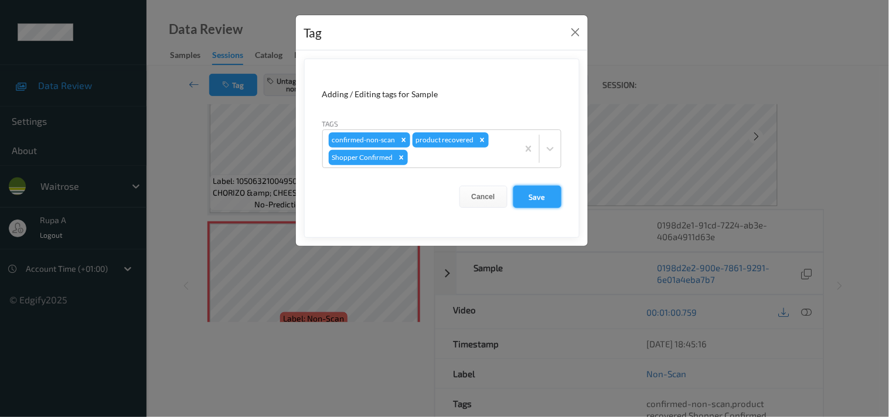
click at [524, 197] on button "Save" at bounding box center [537, 197] width 48 height 22
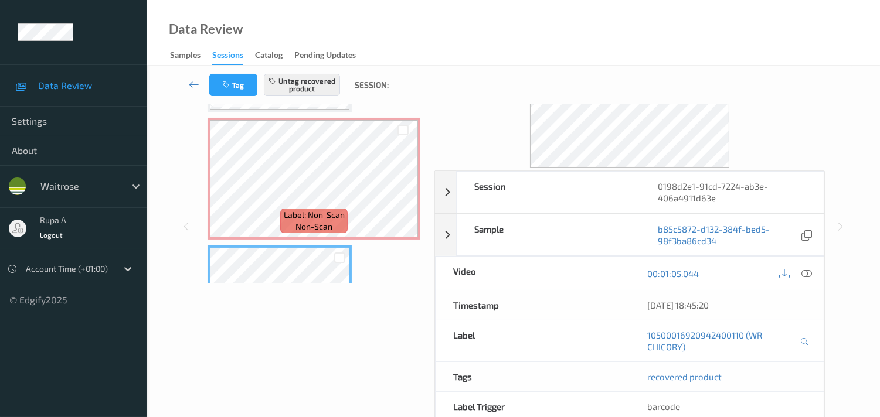
scroll to position [33, 0]
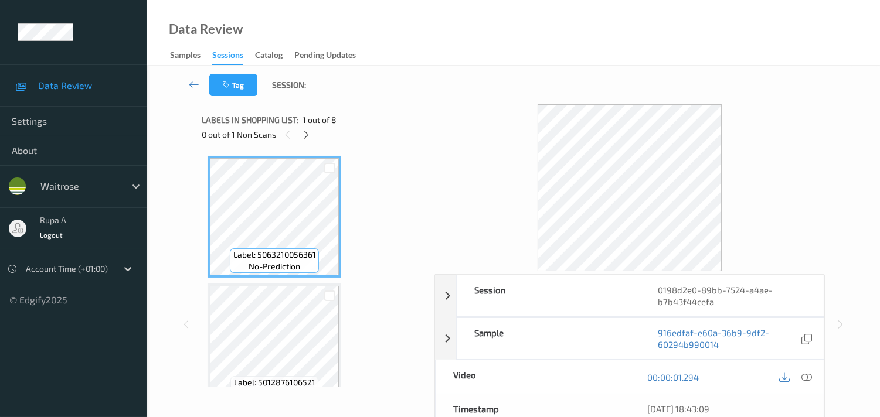
click at [305, 139] on icon at bounding box center [306, 135] width 10 height 11
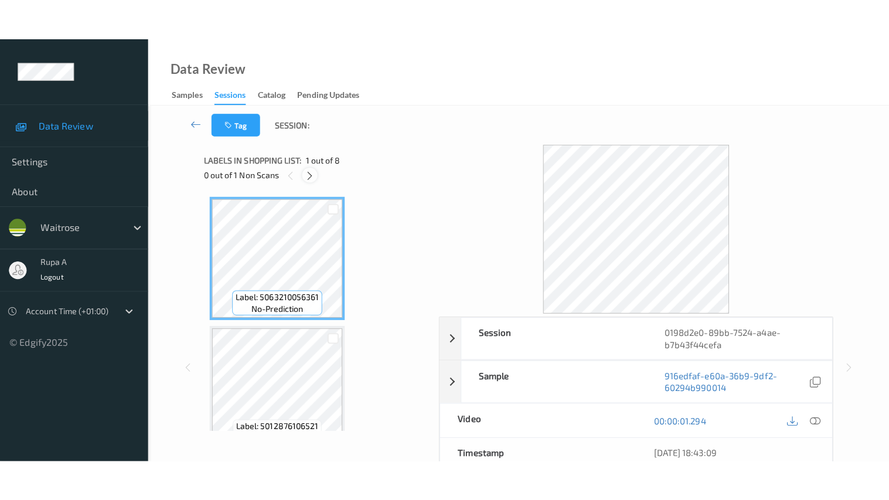
scroll to position [768, 0]
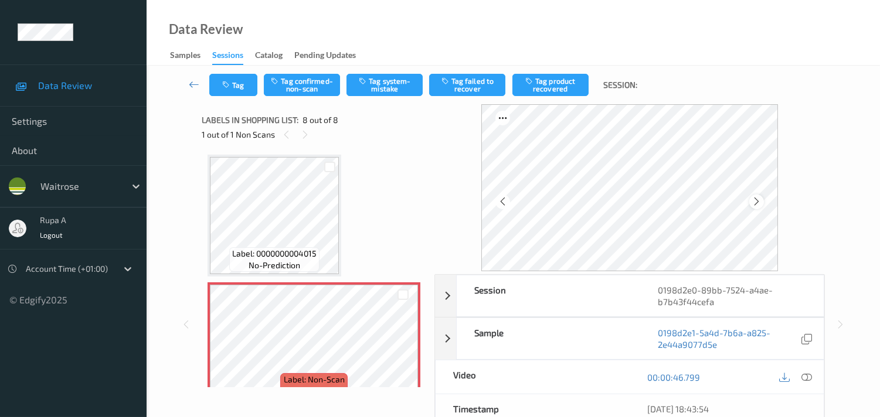
click at [761, 204] on icon at bounding box center [756, 201] width 10 height 11
click at [812, 379] on div at bounding box center [807, 377] width 16 height 16
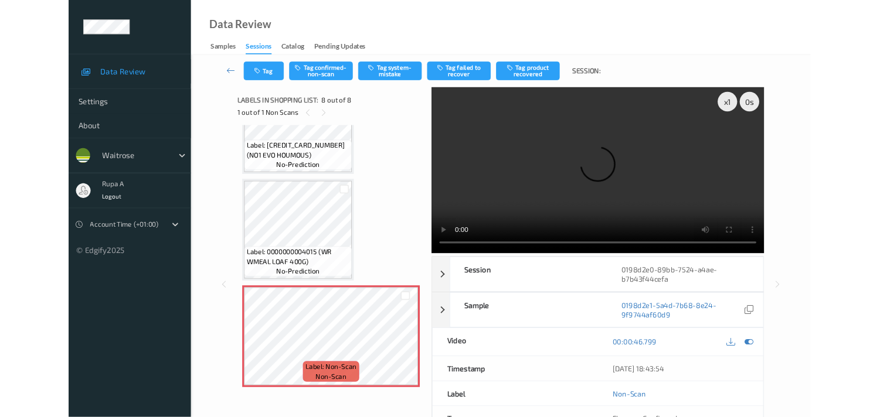
scroll to position [701, 0]
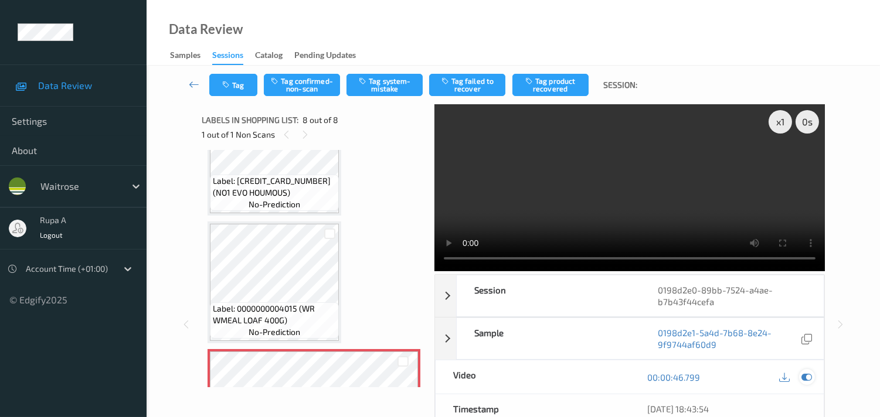
click at [803, 379] on icon at bounding box center [806, 377] width 11 height 11
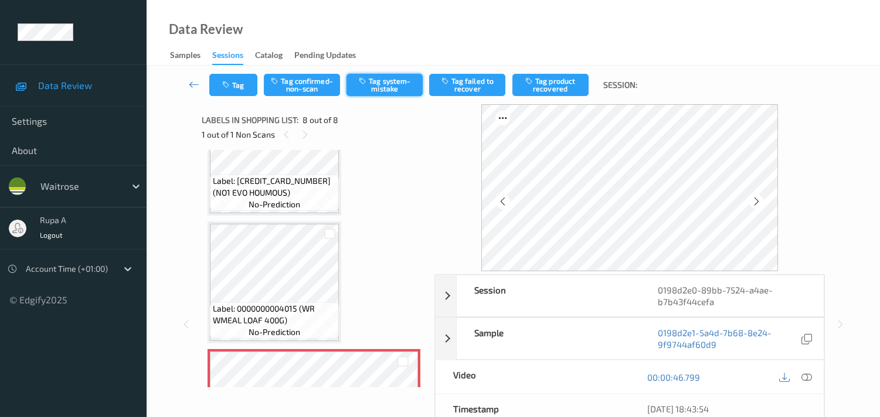
click at [373, 89] on button "Tag system-mistake" at bounding box center [384, 85] width 76 height 22
click at [231, 86] on icon "button" at bounding box center [227, 85] width 10 height 8
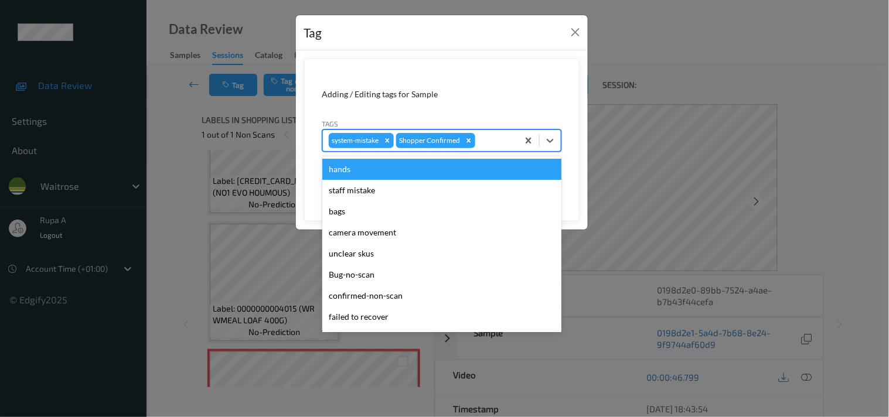
click at [512, 138] on div "system-mistake Shopper Confirmed" at bounding box center [420, 141] width 195 height 20
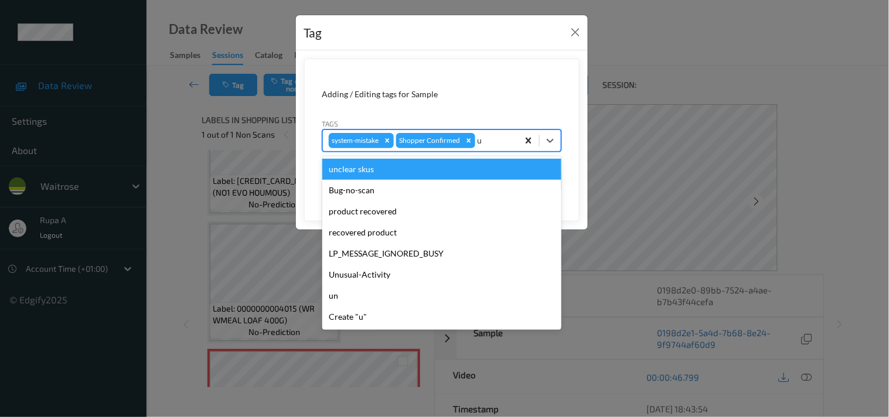
type input "un"
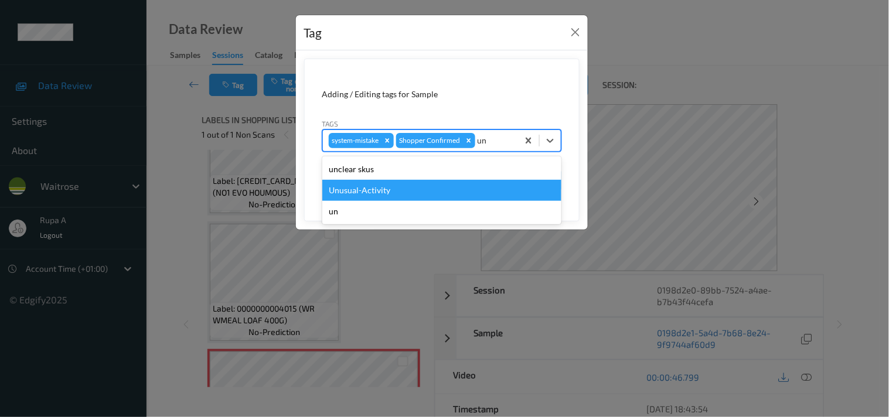
click at [440, 188] on div "Unusual-Activity" at bounding box center [441, 190] width 239 height 21
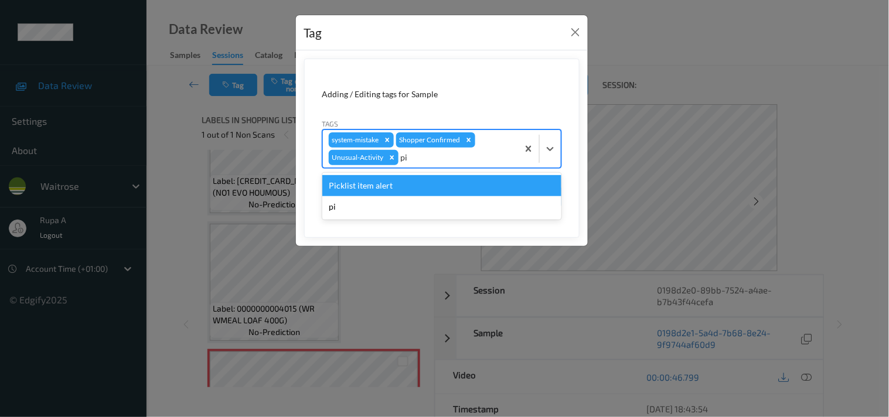
type input "pic"
click at [461, 191] on div "Picklist item alert" at bounding box center [441, 185] width 239 height 21
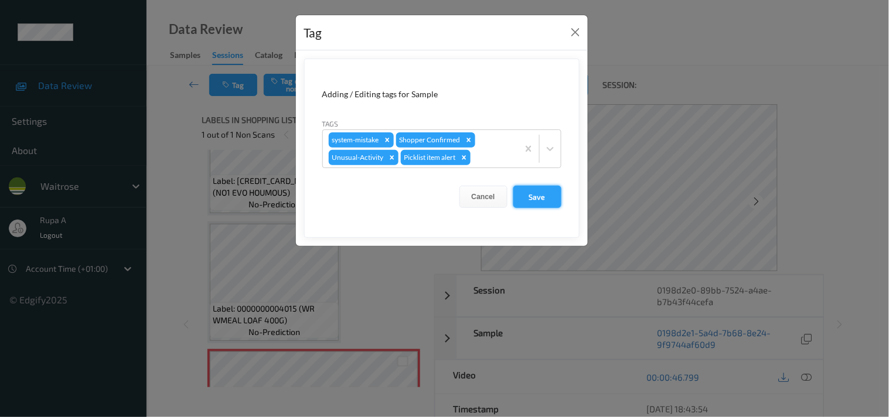
click at [542, 202] on button "Save" at bounding box center [537, 197] width 48 height 22
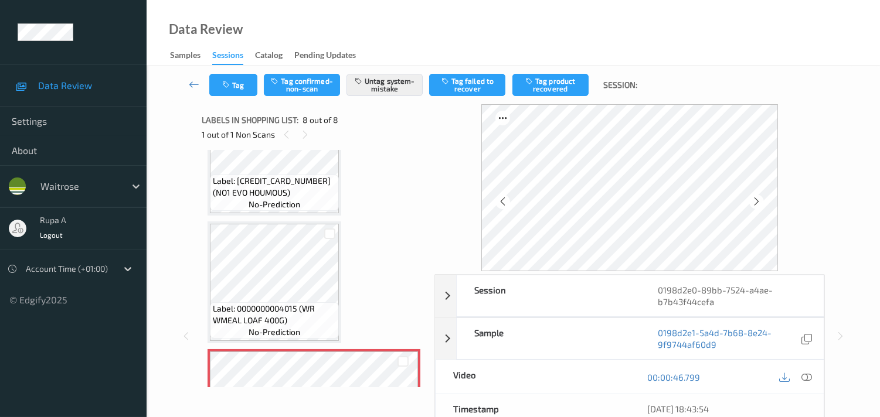
click at [233, 92] on button "Tag" at bounding box center [233, 85] width 48 height 22
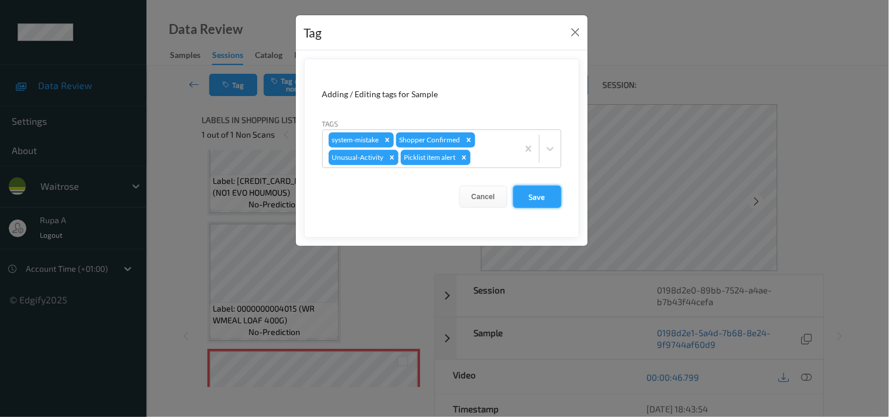
click at [517, 189] on button "Save" at bounding box center [537, 197] width 48 height 22
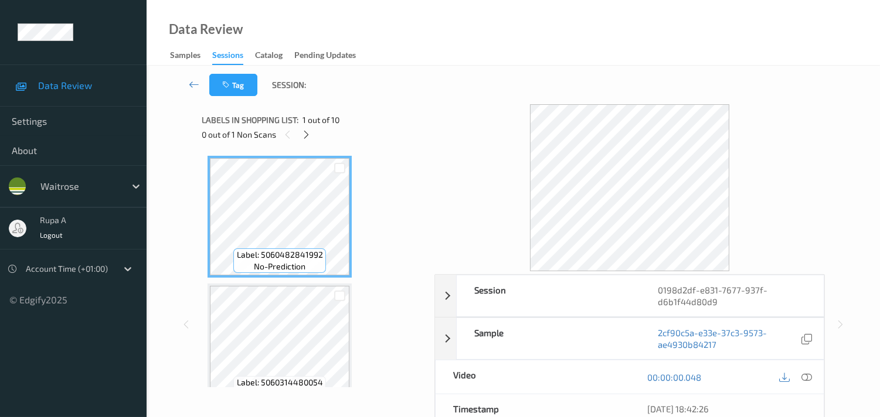
click at [391, 142] on div "0 out of 1 Non Scans" at bounding box center [314, 134] width 224 height 15
click at [309, 132] on icon at bounding box center [306, 135] width 10 height 11
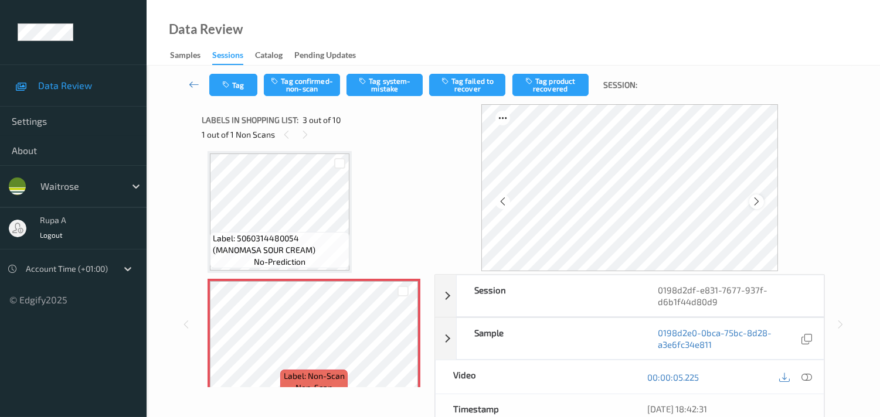
click at [760, 200] on icon at bounding box center [756, 201] width 10 height 11
click at [806, 376] on icon at bounding box center [806, 377] width 11 height 11
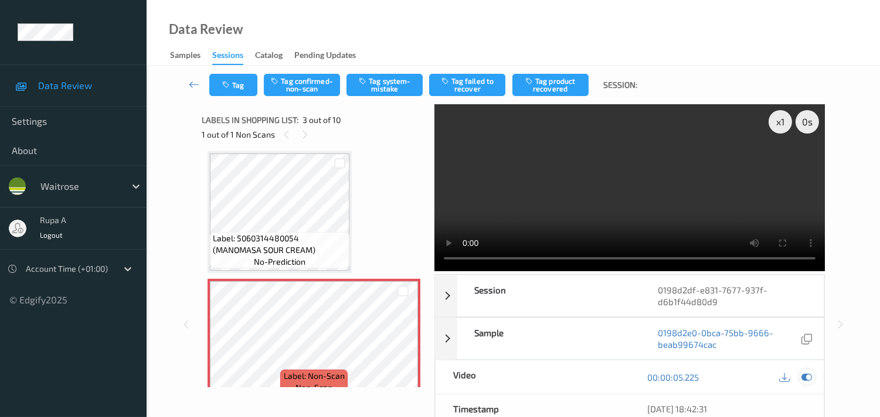
click at [808, 376] on icon at bounding box center [806, 377] width 11 height 11
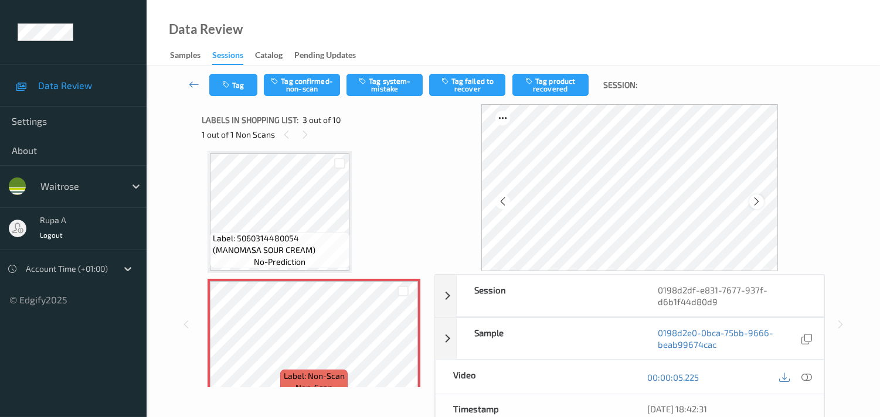
click at [761, 202] on icon at bounding box center [756, 201] width 10 height 11
click at [806, 379] on icon at bounding box center [806, 377] width 11 height 11
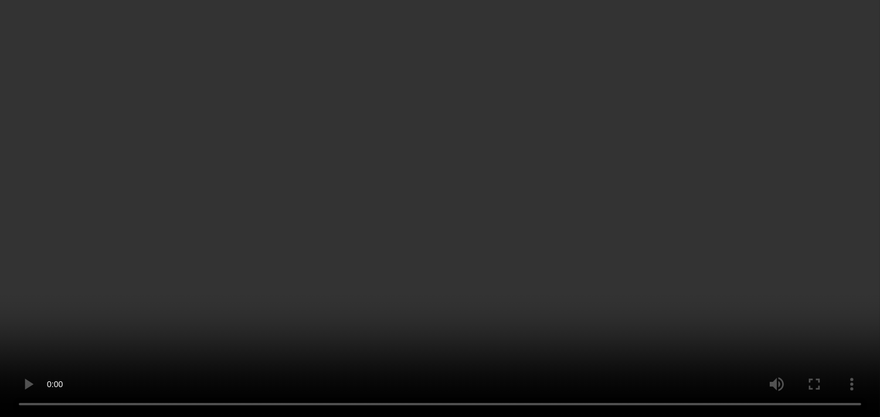
scroll to position [263, 0]
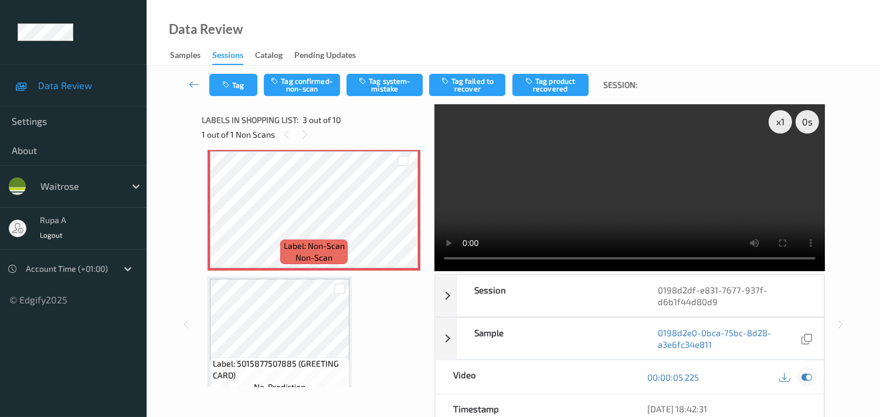
click at [803, 379] on icon at bounding box center [806, 377] width 11 height 11
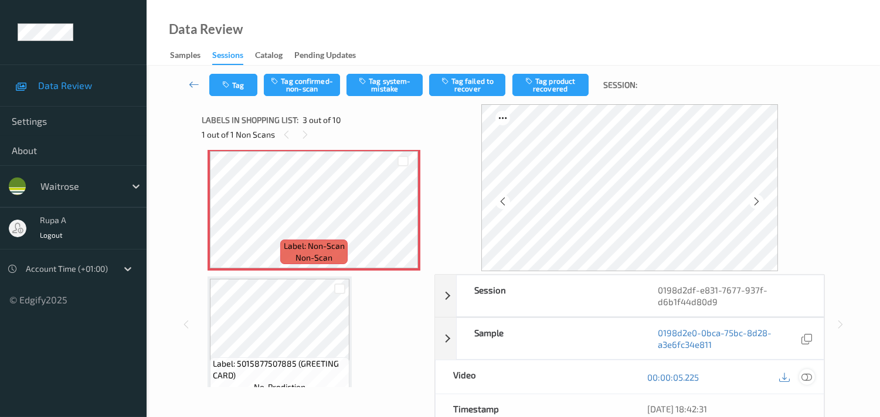
click at [804, 377] on icon at bounding box center [806, 377] width 11 height 11
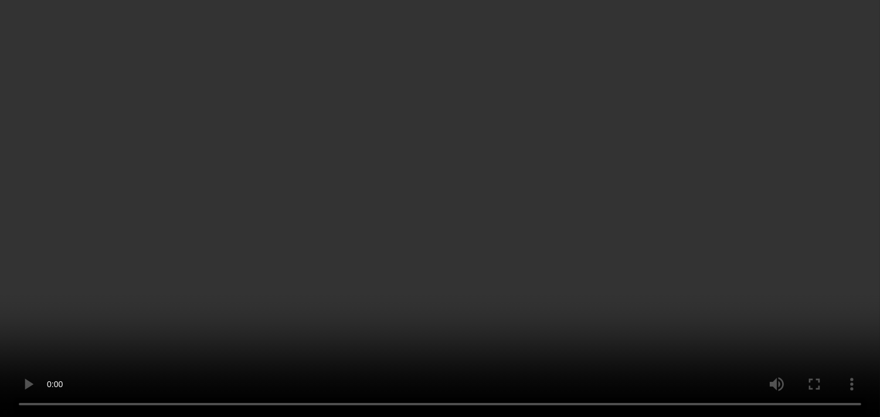
scroll to position [0, 0]
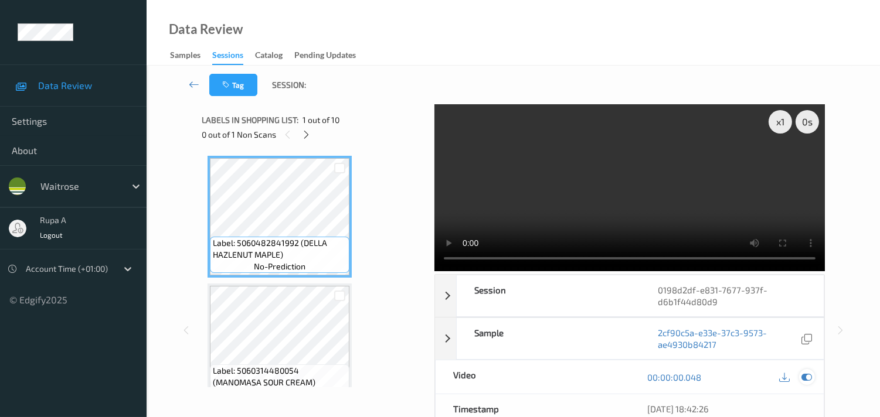
click at [803, 377] on icon at bounding box center [806, 377] width 11 height 11
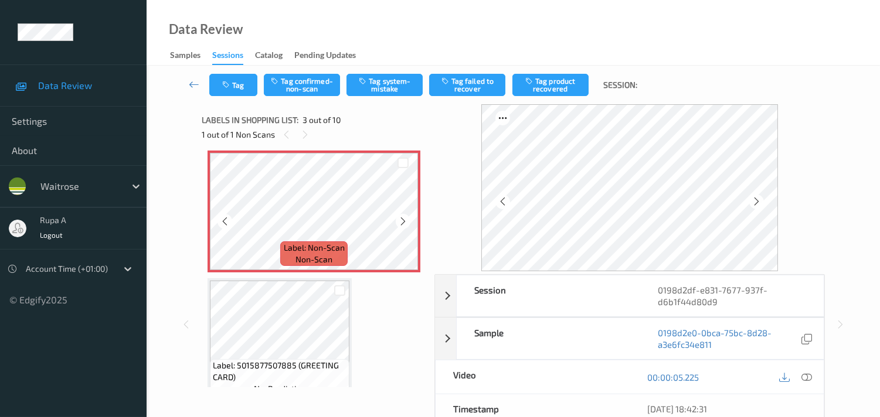
scroll to position [260, 0]
click at [306, 87] on button "Tag confirmed-non-scan" at bounding box center [302, 85] width 76 height 22
click at [543, 81] on button "Tag product recovered" at bounding box center [550, 85] width 76 height 22
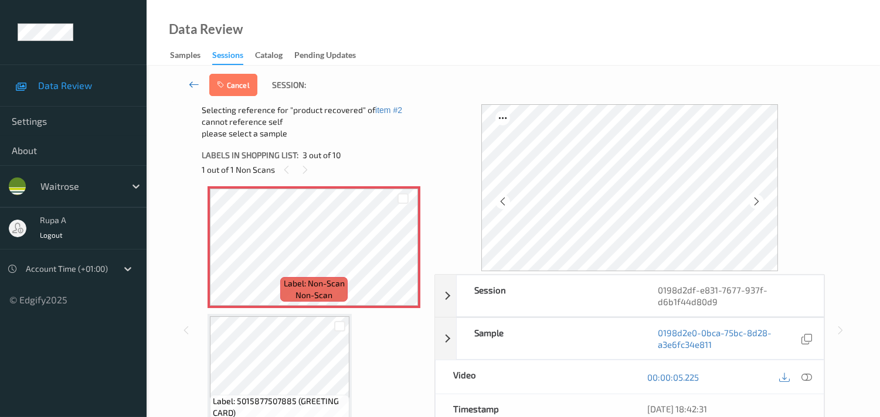
click at [192, 83] on icon at bounding box center [194, 85] width 11 height 12
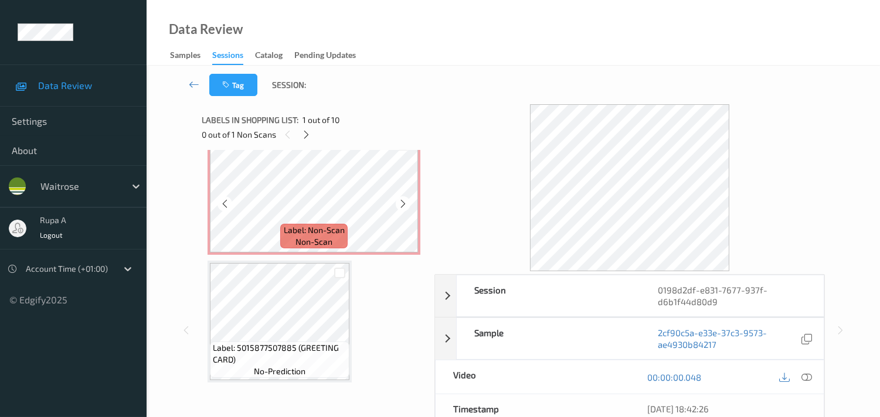
scroll to position [260, 0]
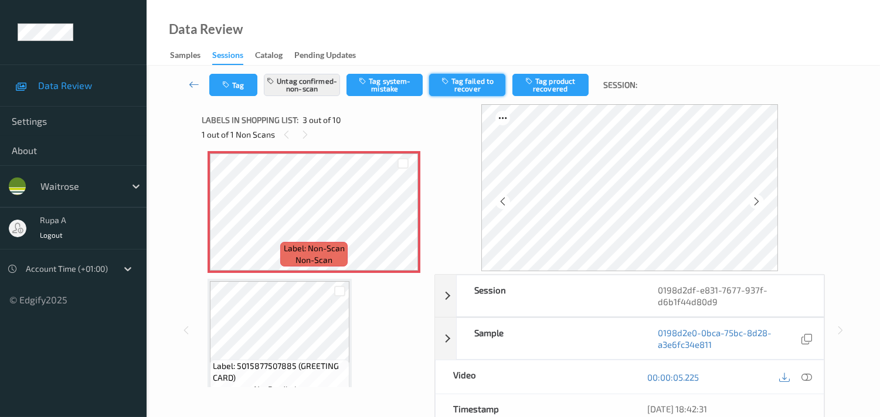
click at [478, 89] on button "Tag failed to recover" at bounding box center [467, 85] width 76 height 22
click at [233, 88] on button "Tag" at bounding box center [233, 85] width 48 height 22
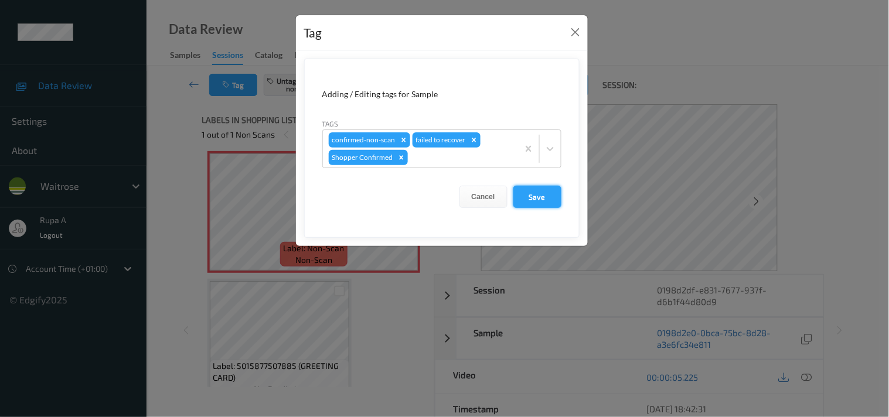
drag, startPoint x: 541, startPoint y: 192, endPoint x: 540, endPoint y: 199, distance: 7.8
click at [541, 196] on button "Save" at bounding box center [537, 197] width 48 height 22
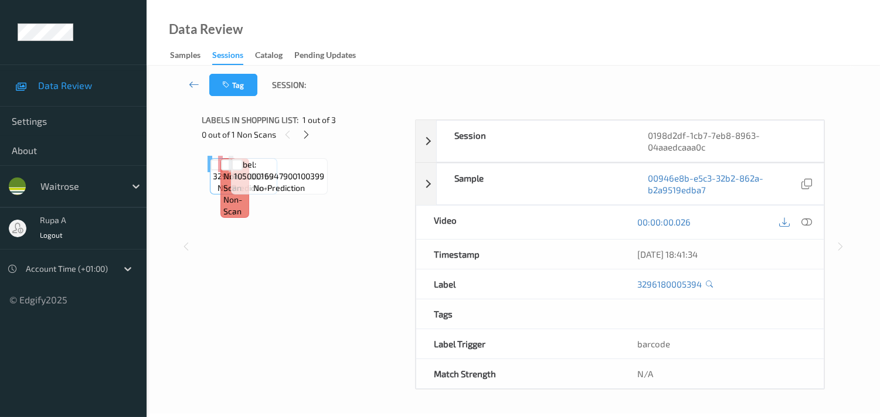
click at [325, 172] on div "Label: 3296180005394 no-prediction Label: Non-Scan non-scan Label: Non-Scan non…" at bounding box center [303, 164] width 193 height 16
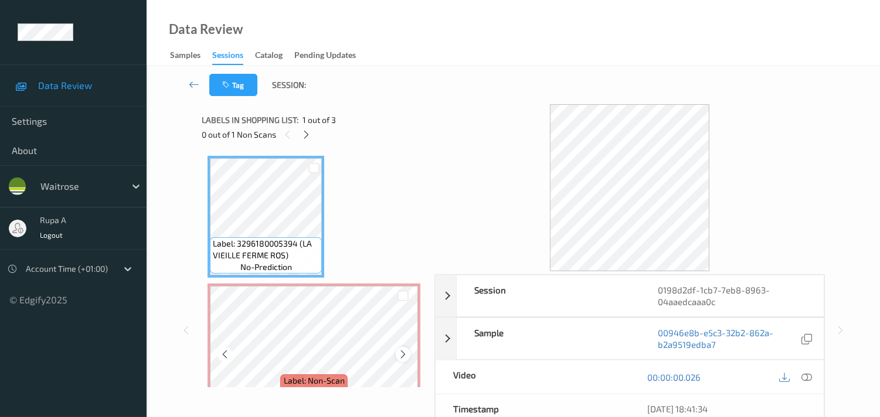
click at [405, 349] on icon at bounding box center [403, 354] width 10 height 11
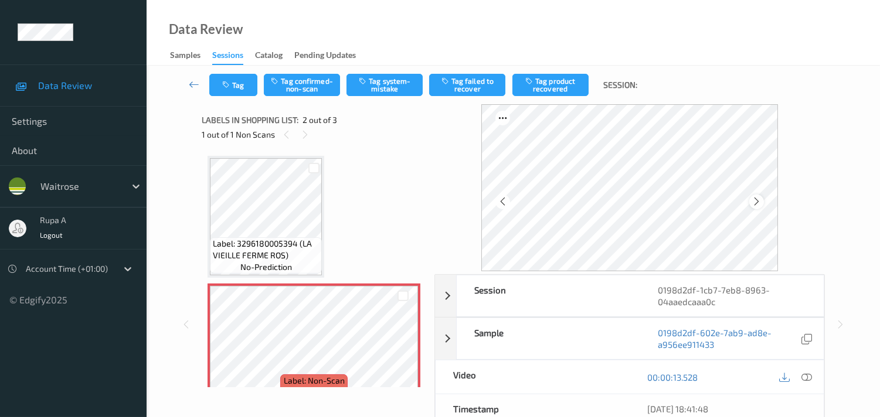
click at [757, 197] on icon at bounding box center [756, 201] width 10 height 11
click at [757, 205] on icon at bounding box center [756, 201] width 10 height 11
click at [803, 381] on icon at bounding box center [806, 377] width 11 height 11
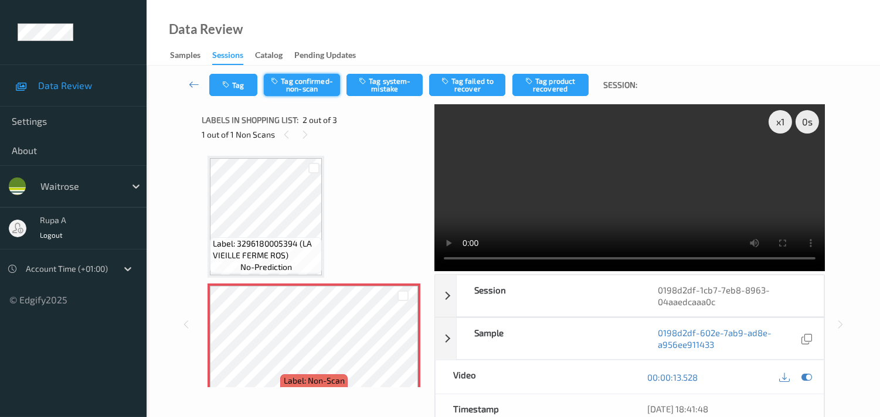
click at [305, 83] on button "Tag confirmed-non-scan" at bounding box center [302, 85] width 76 height 22
click at [487, 88] on button "Tag failed to recover" at bounding box center [467, 85] width 76 height 22
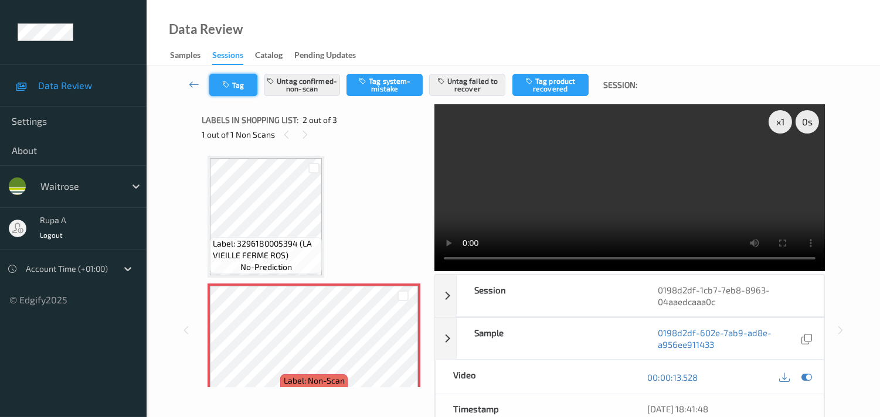
click at [233, 91] on button "Tag" at bounding box center [233, 85] width 48 height 22
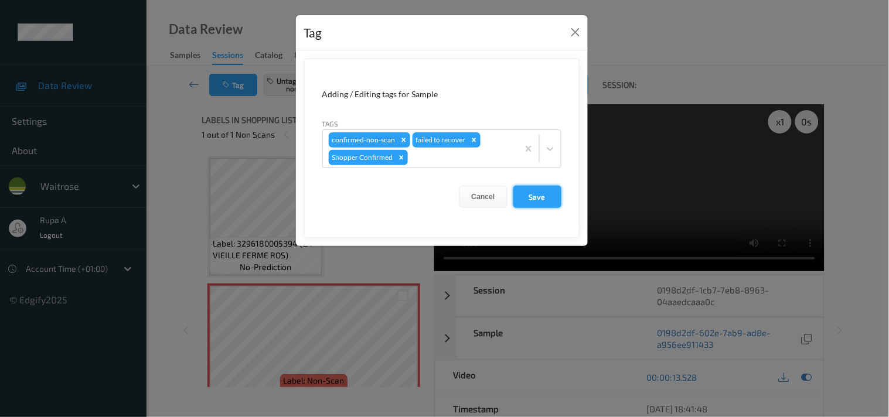
click at [540, 199] on button "Save" at bounding box center [537, 197] width 48 height 22
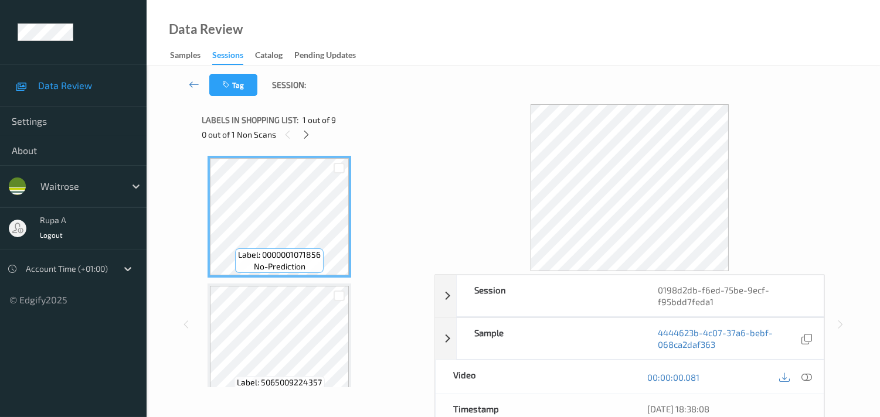
click at [306, 137] on icon at bounding box center [306, 135] width 10 height 11
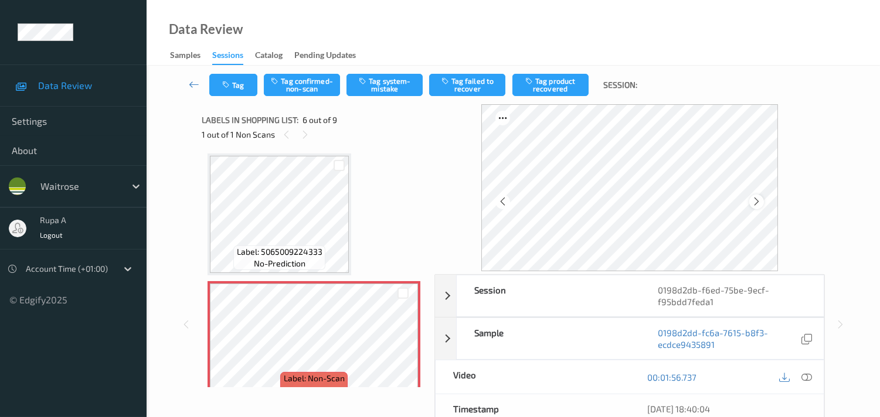
click at [758, 195] on div at bounding box center [756, 202] width 15 height 15
click at [758, 196] on div at bounding box center [756, 202] width 15 height 15
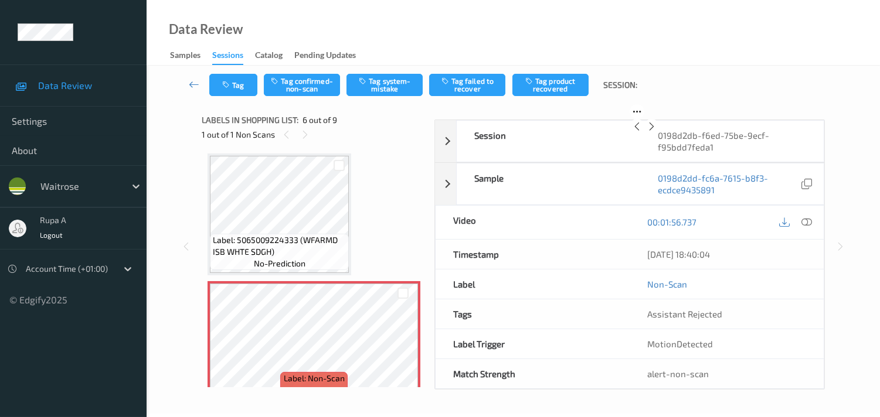
click at [659, 134] on div at bounding box center [651, 126] width 15 height 15
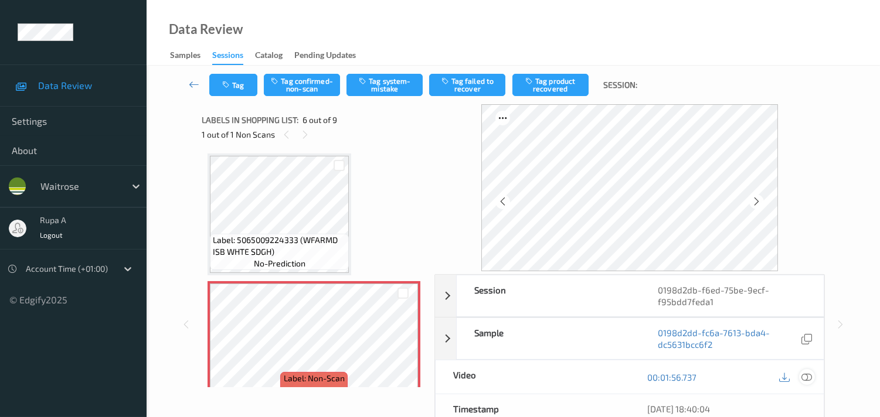
click at [805, 375] on icon at bounding box center [806, 377] width 11 height 11
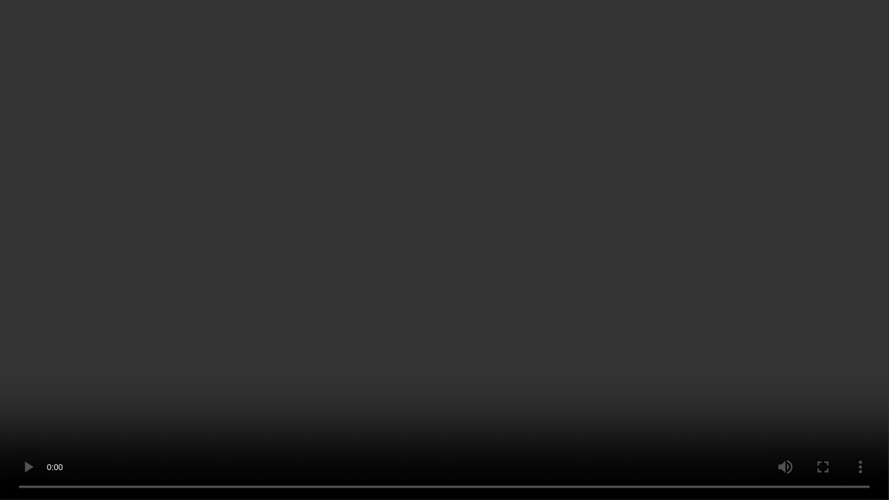
click at [178, 283] on video at bounding box center [444, 250] width 889 height 500
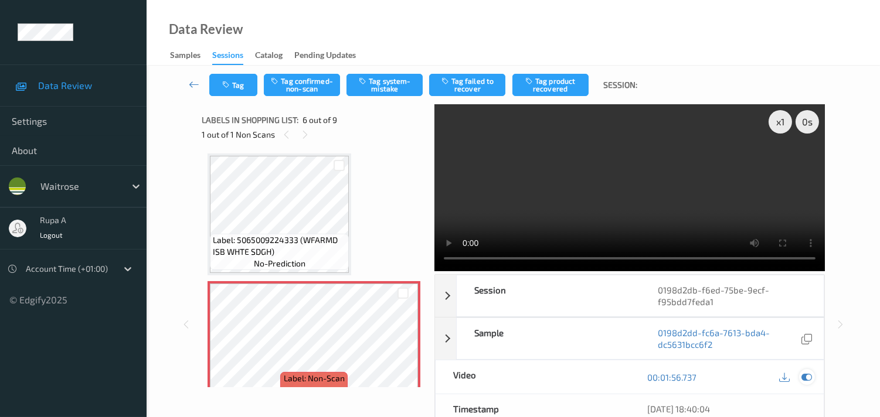
click at [806, 383] on icon at bounding box center [806, 377] width 11 height 11
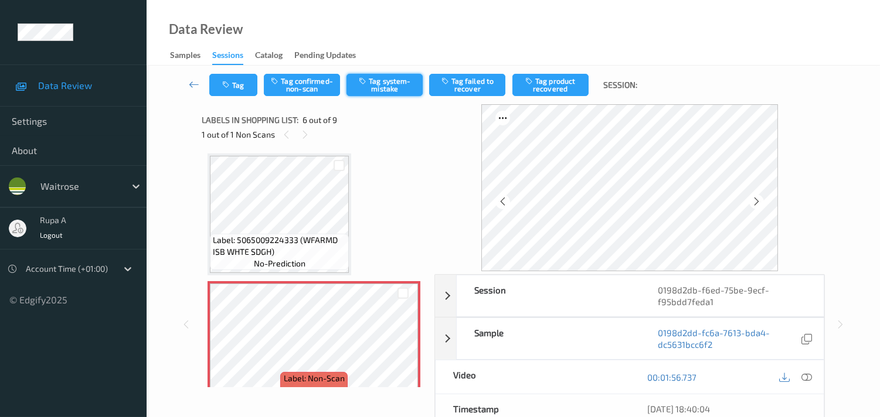
click at [391, 93] on button "Tag system-mistake" at bounding box center [384, 85] width 76 height 22
click at [219, 85] on button "Tag" at bounding box center [233, 85] width 48 height 22
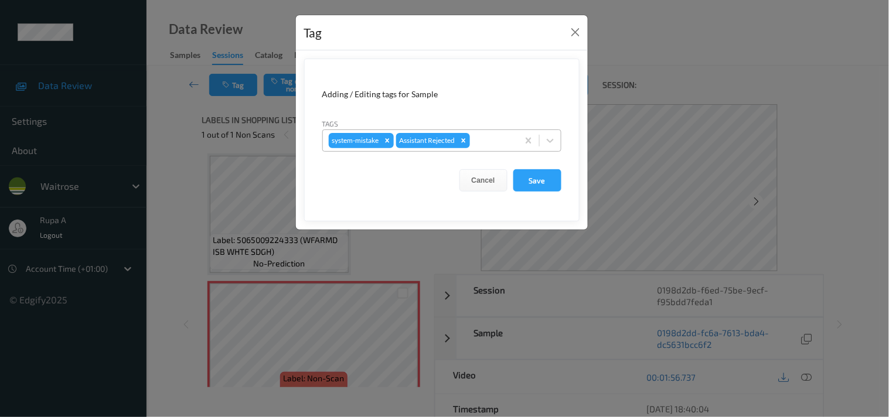
click at [491, 138] on div at bounding box center [492, 141] width 40 height 14
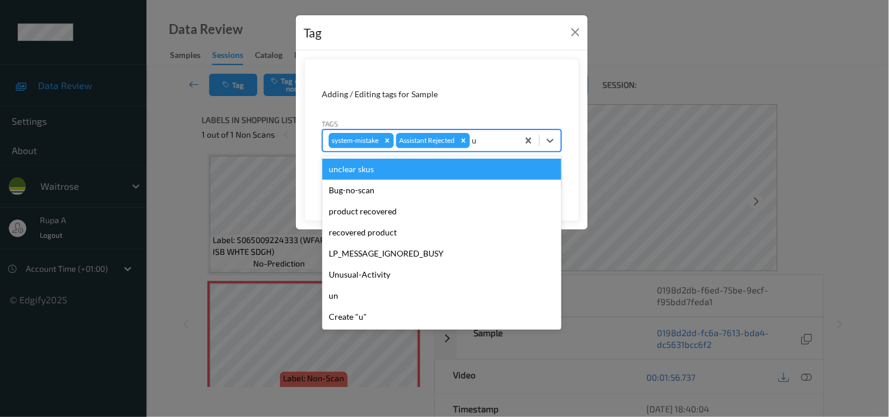
type input "un"
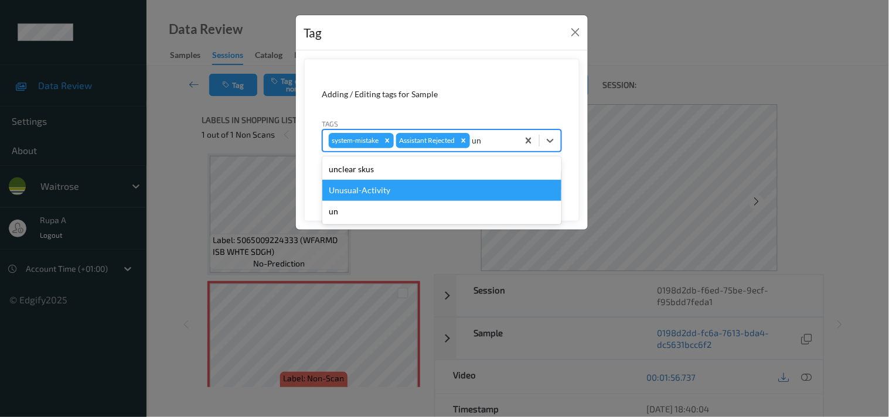
click at [425, 191] on div "Unusual-Activity" at bounding box center [441, 190] width 239 height 21
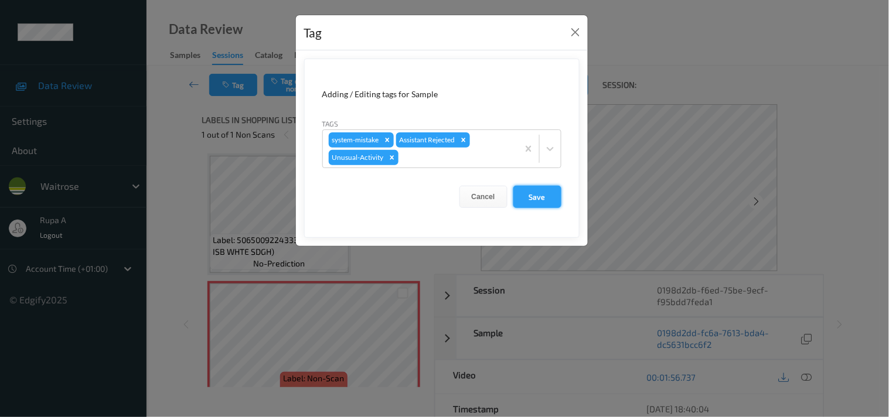
click at [554, 202] on button "Save" at bounding box center [537, 197] width 48 height 22
click at [533, 196] on button "Save" at bounding box center [537, 197] width 48 height 22
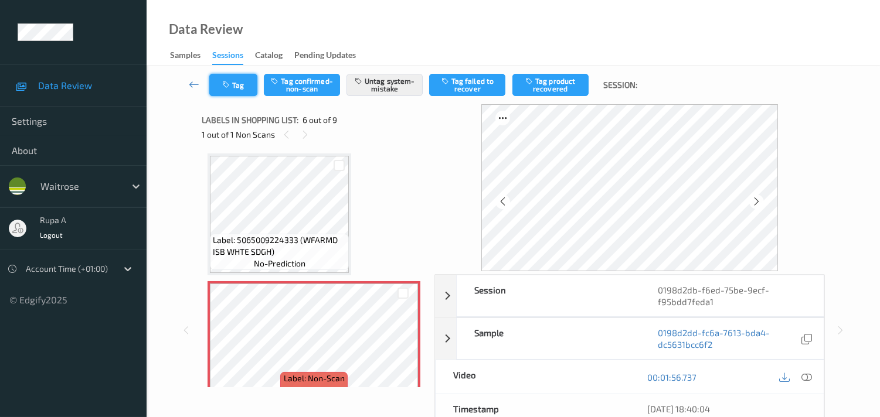
click at [236, 84] on button "Tag" at bounding box center [233, 85] width 48 height 22
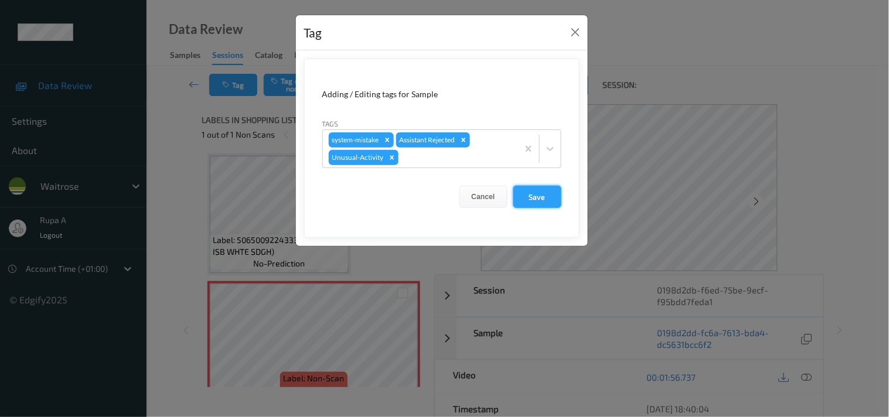
click at [541, 200] on button "Save" at bounding box center [537, 197] width 48 height 22
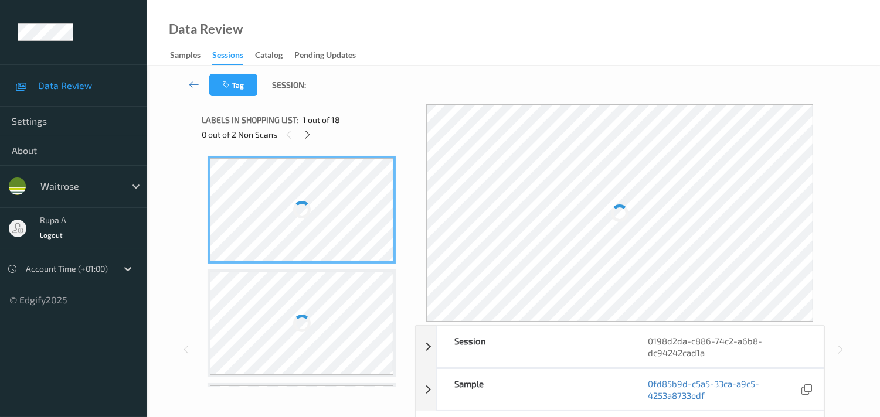
click at [382, 110] on div "Labels in shopping list: 1 out of 18 0 out of 2 Non Scans" at bounding box center [304, 127] width 205 height 46
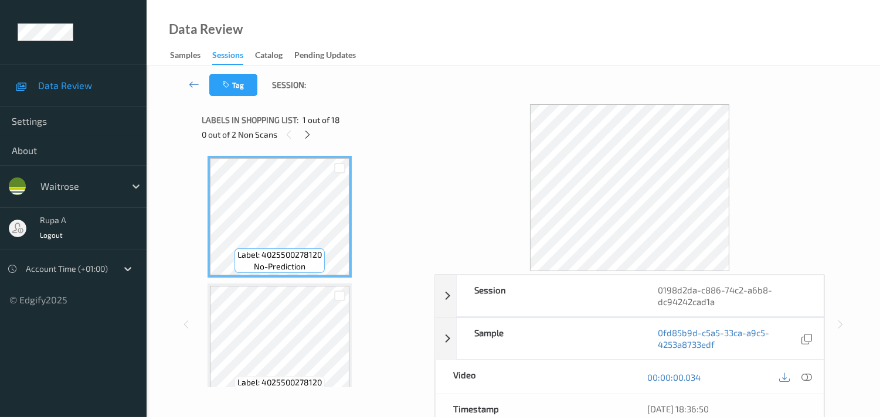
click at [360, 142] on div "0 out of 2 Non Scans" at bounding box center [314, 134] width 224 height 15
click at [309, 133] on icon at bounding box center [307, 135] width 10 height 11
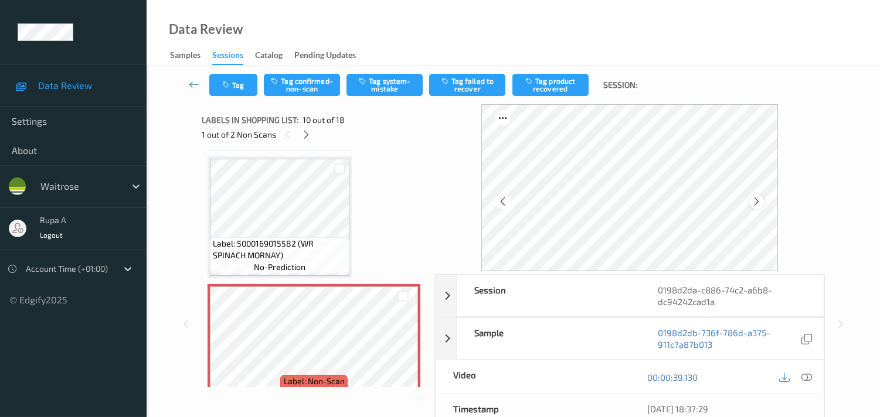
click at [755, 198] on icon at bounding box center [756, 201] width 10 height 11
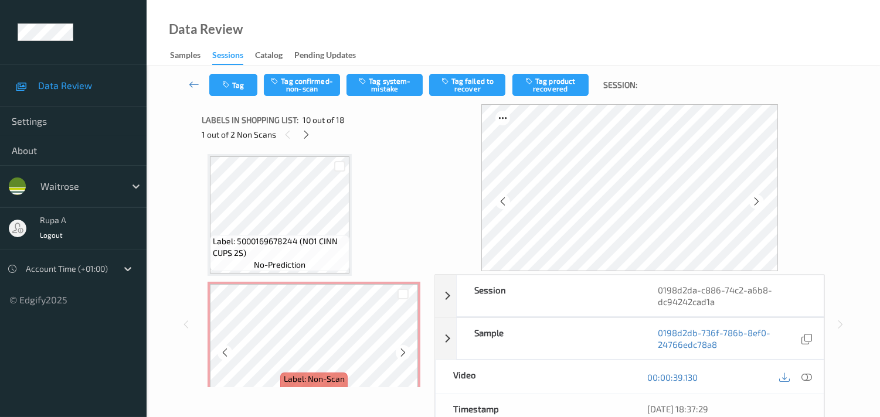
scroll to position [1282, 0]
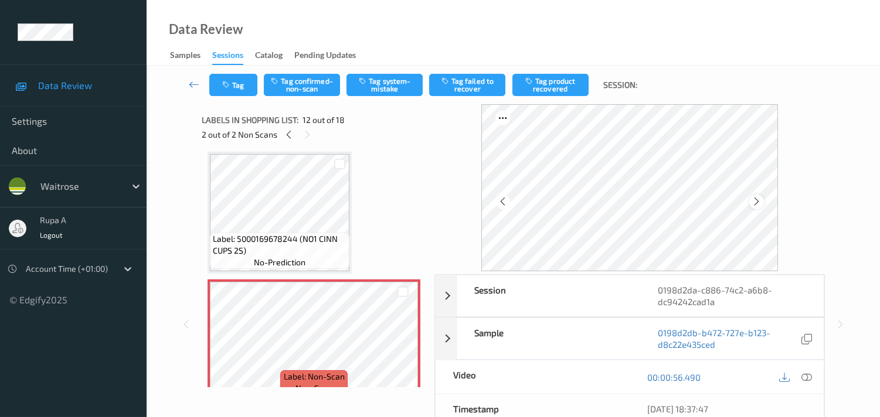
click at [758, 200] on icon at bounding box center [756, 201] width 10 height 11
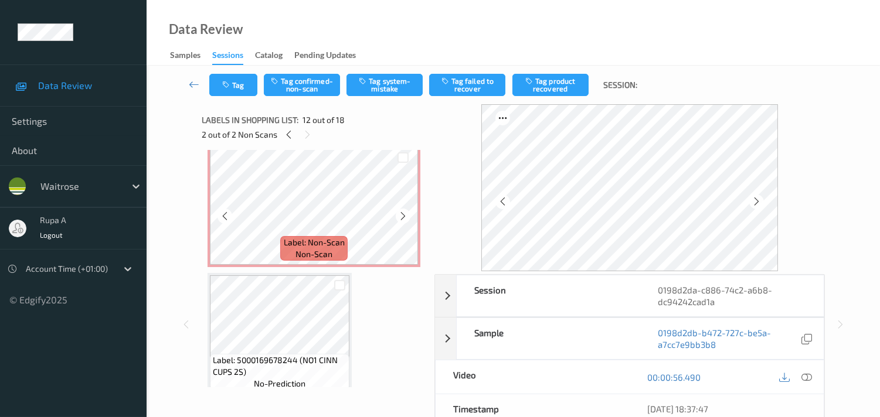
scroll to position [1151, 0]
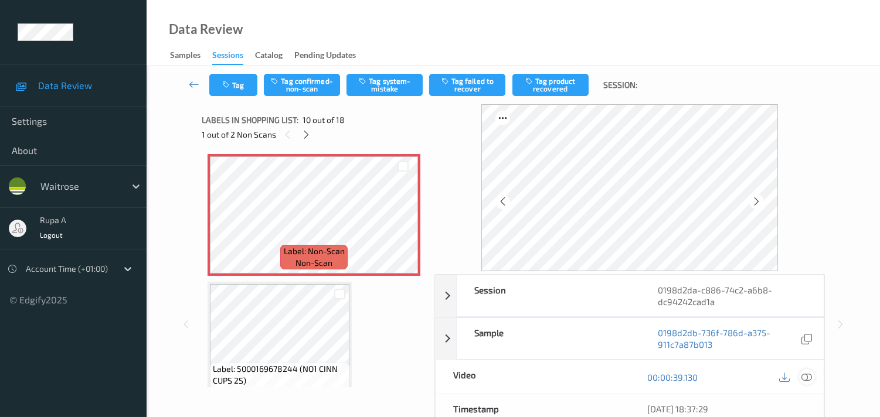
click at [806, 377] on icon at bounding box center [806, 377] width 11 height 11
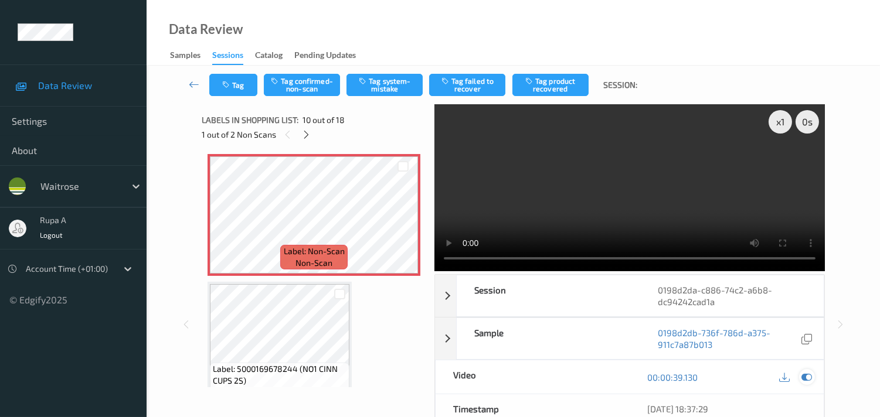
click at [806, 383] on div at bounding box center [807, 377] width 16 height 16
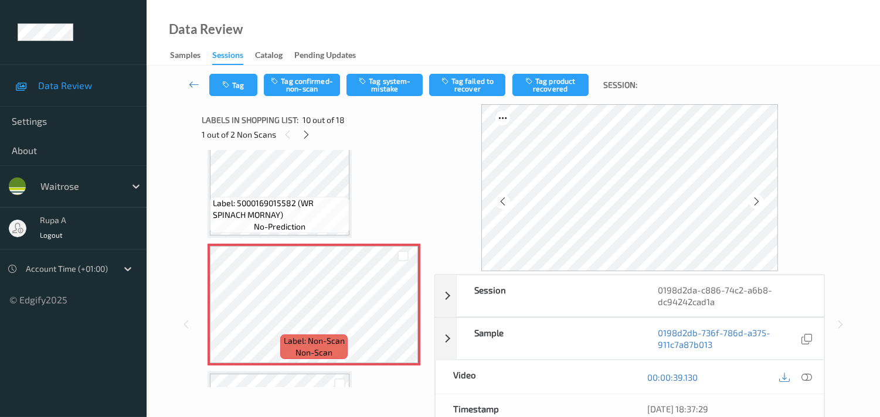
scroll to position [1086, 0]
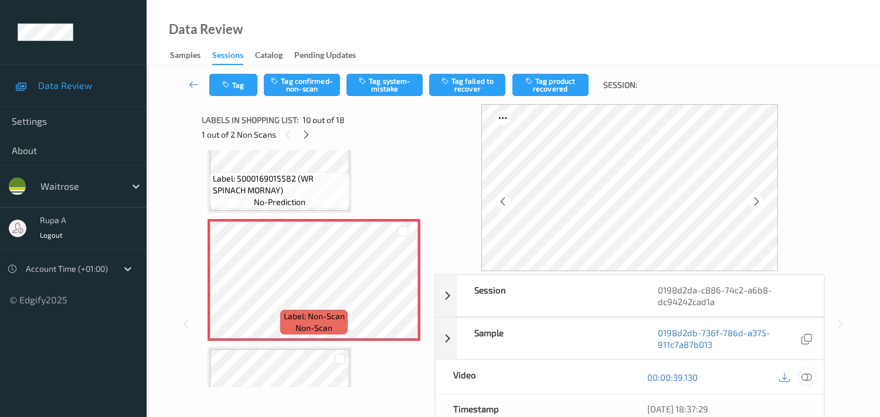
click at [809, 377] on icon at bounding box center [806, 377] width 11 height 11
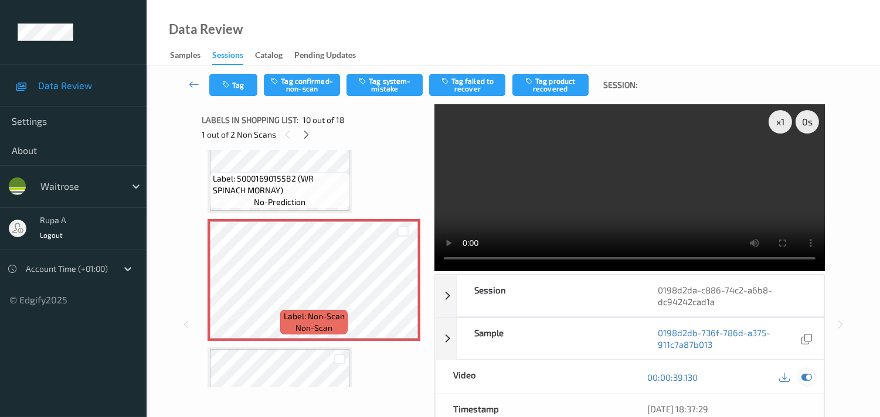
click at [805, 379] on icon at bounding box center [806, 377] width 11 height 11
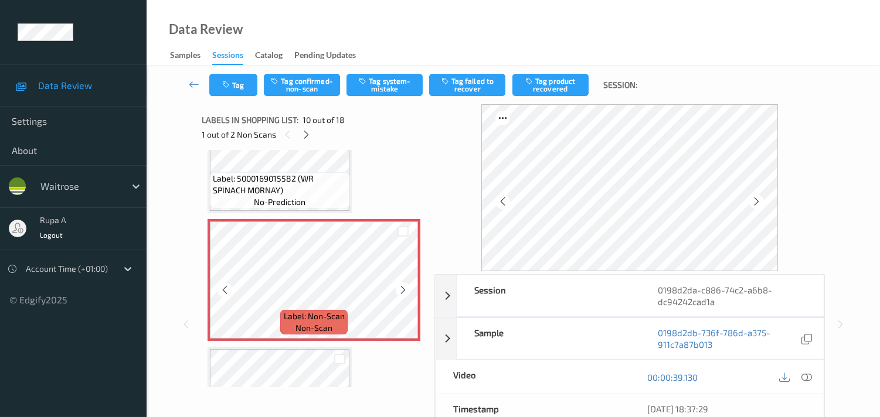
scroll to position [1021, 0]
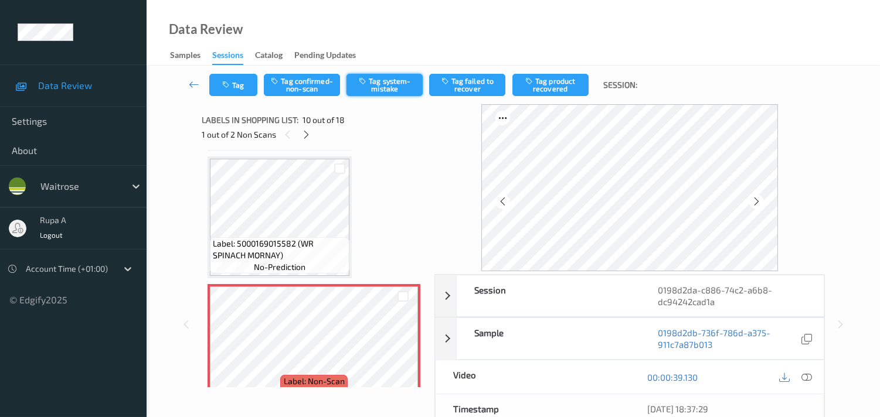
click at [376, 93] on button "Tag system-mistake" at bounding box center [384, 85] width 76 height 22
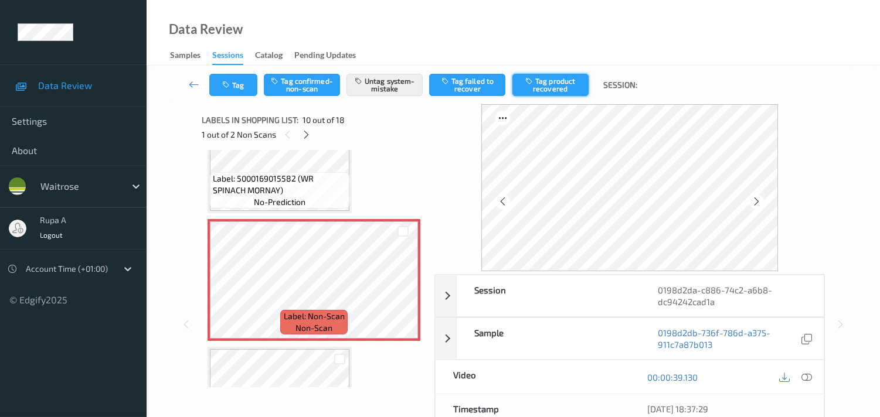
click at [561, 77] on button "Tag product recovered" at bounding box center [550, 85] width 76 height 22
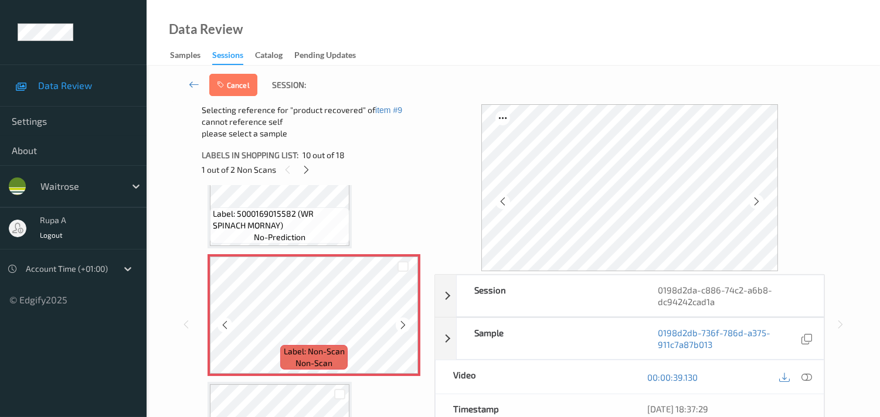
scroll to position [1282, 0]
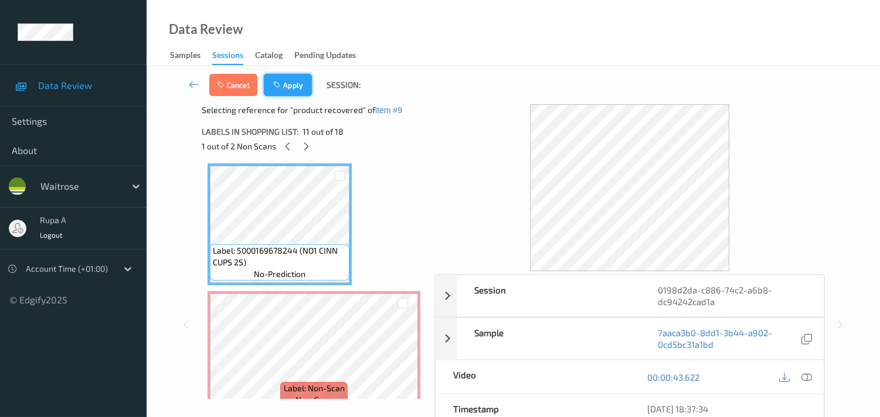
click at [282, 96] on button "Apply" at bounding box center [288, 85] width 48 height 22
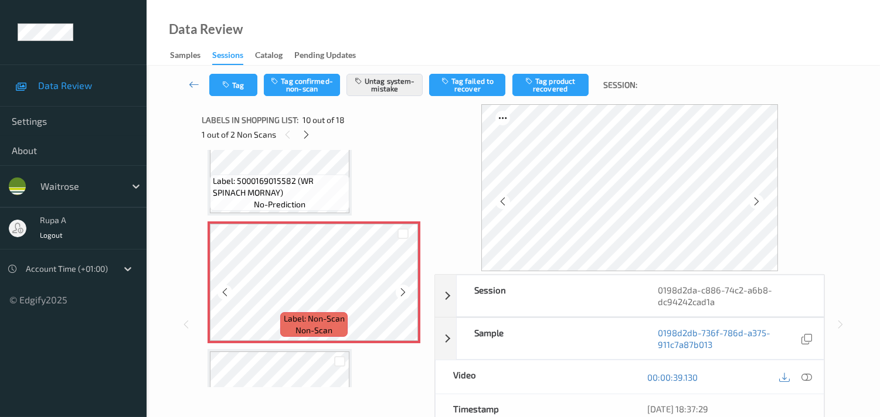
scroll to position [1086, 0]
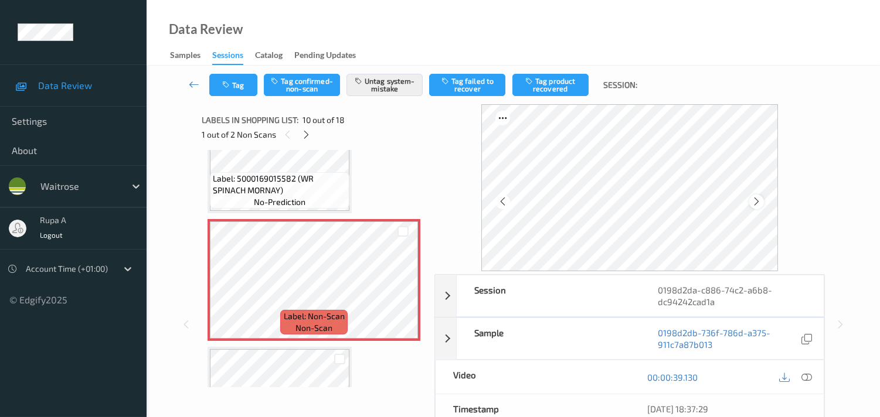
click at [761, 201] on icon at bounding box center [756, 201] width 10 height 11
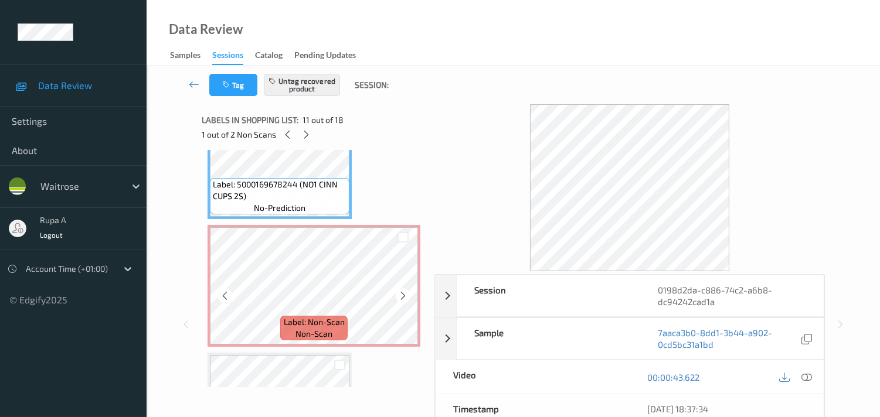
scroll to position [1347, 0]
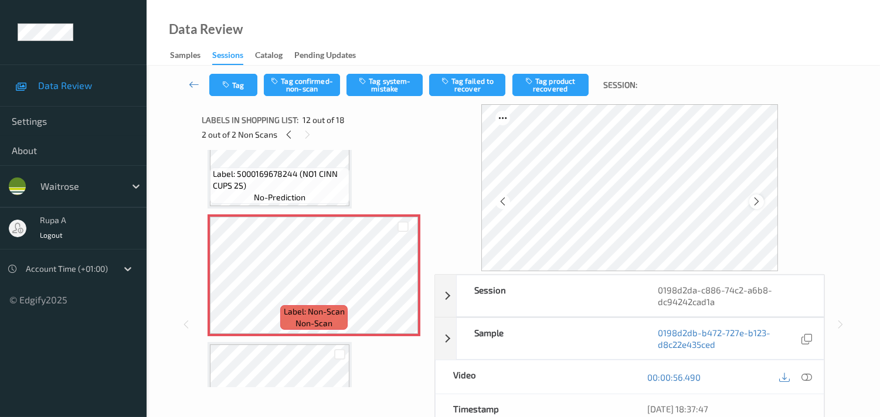
click at [752, 201] on div at bounding box center [756, 202] width 15 height 15
click at [811, 379] on icon at bounding box center [806, 377] width 11 height 11
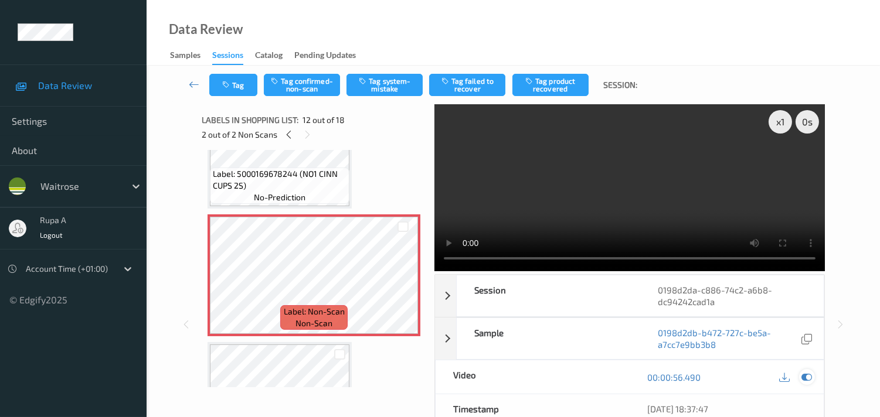
click at [809, 377] on icon at bounding box center [806, 377] width 11 height 11
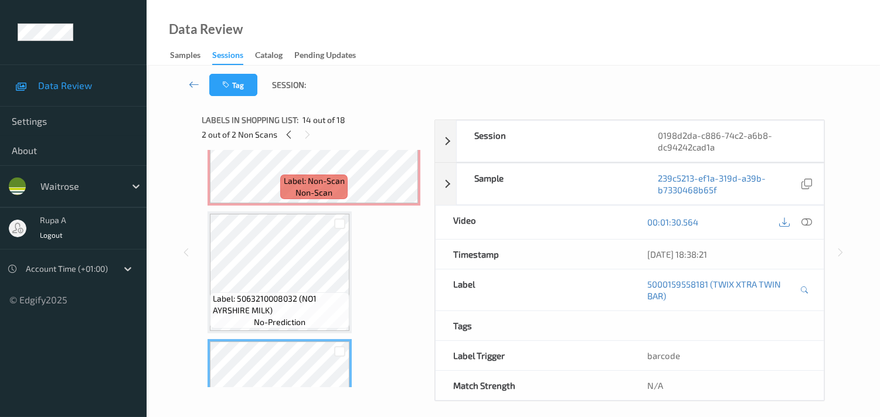
scroll to position [1412, 0]
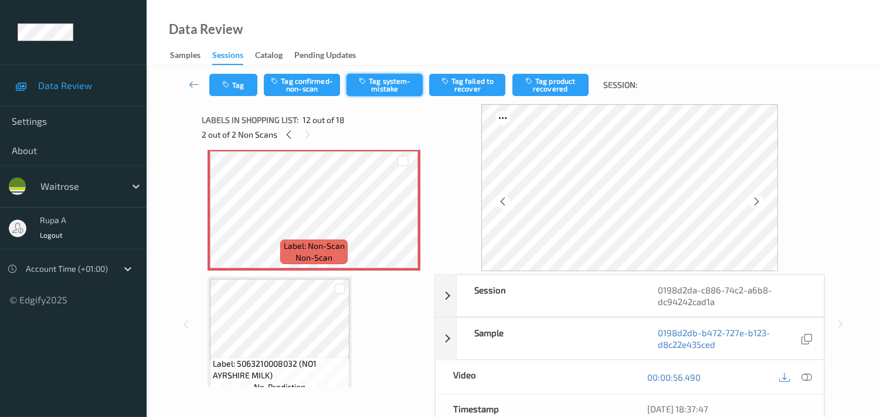
click at [375, 83] on button "Tag system-mistake" at bounding box center [384, 85] width 76 height 22
click at [233, 91] on button "Tag" at bounding box center [233, 85] width 48 height 22
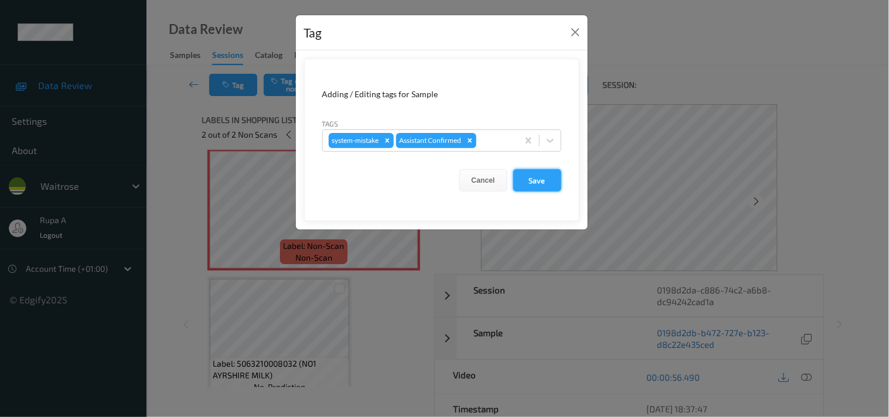
click at [543, 182] on button "Save" at bounding box center [537, 180] width 48 height 22
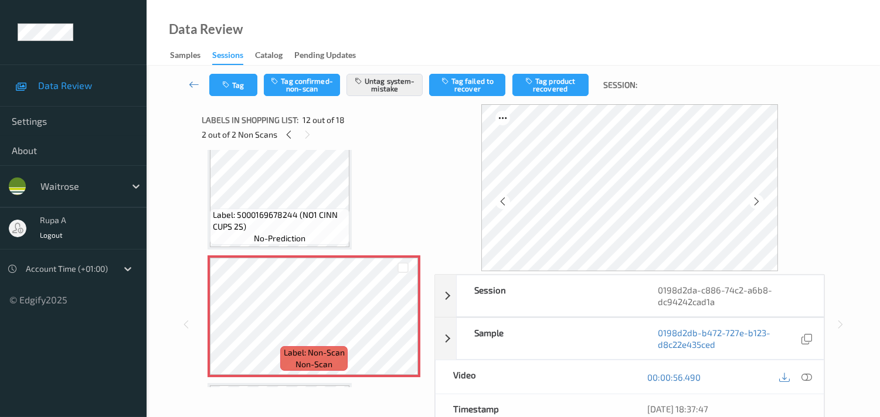
scroll to position [1282, 0]
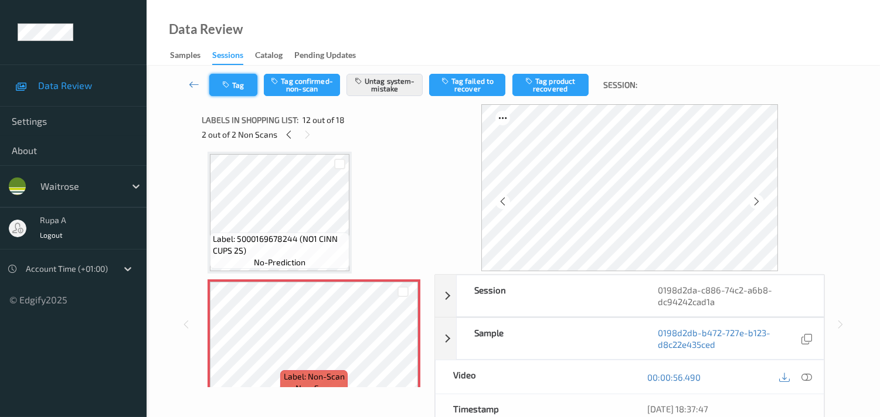
click at [241, 88] on button "Tag" at bounding box center [233, 85] width 48 height 22
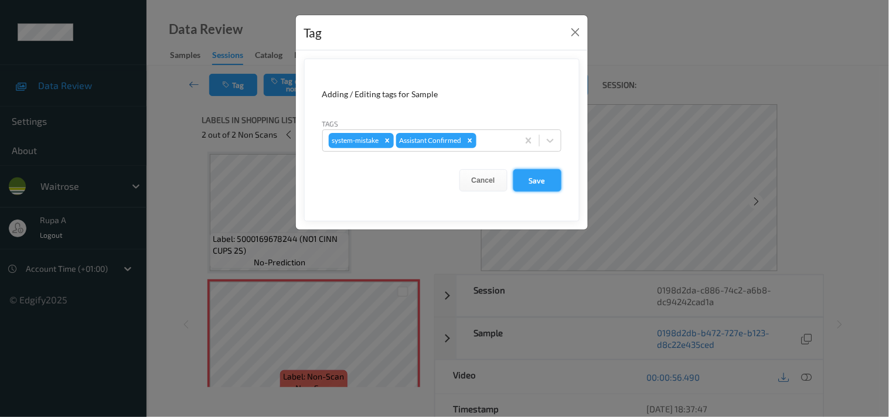
click at [540, 180] on button "Save" at bounding box center [537, 180] width 48 height 22
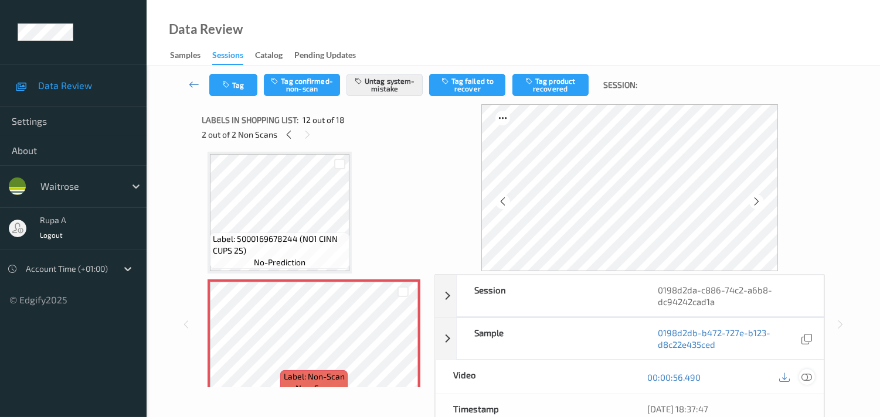
click at [801, 377] on icon at bounding box center [806, 377] width 11 height 11
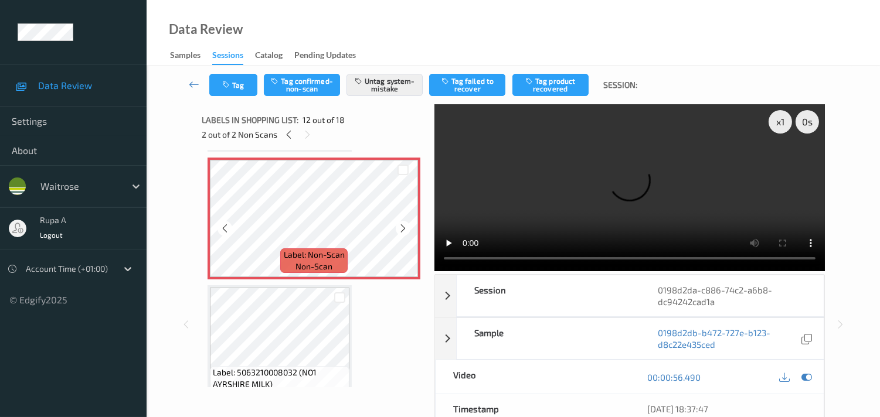
scroll to position [1412, 0]
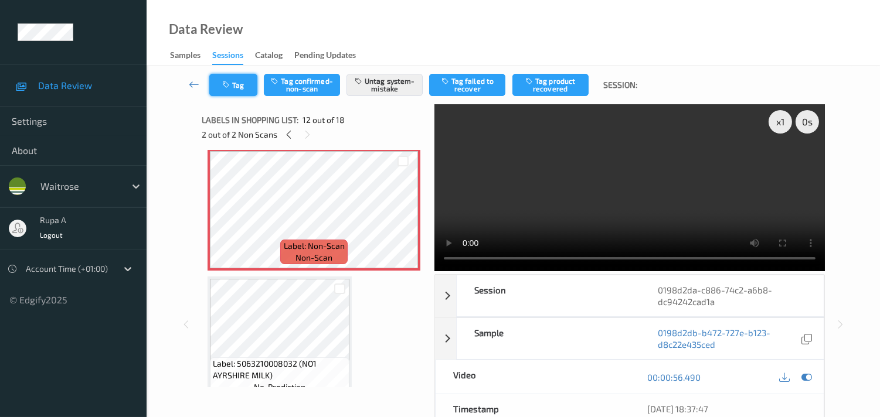
click at [247, 90] on button "Tag" at bounding box center [233, 85] width 48 height 22
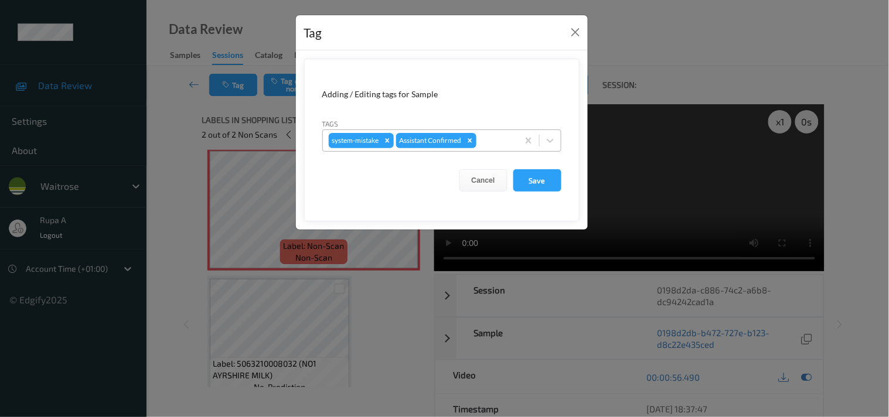
drag, startPoint x: 490, startPoint y: 149, endPoint x: 493, endPoint y: 142, distance: 6.9
click at [490, 148] on div "system-mistake Assistant Confirmed" at bounding box center [420, 141] width 195 height 20
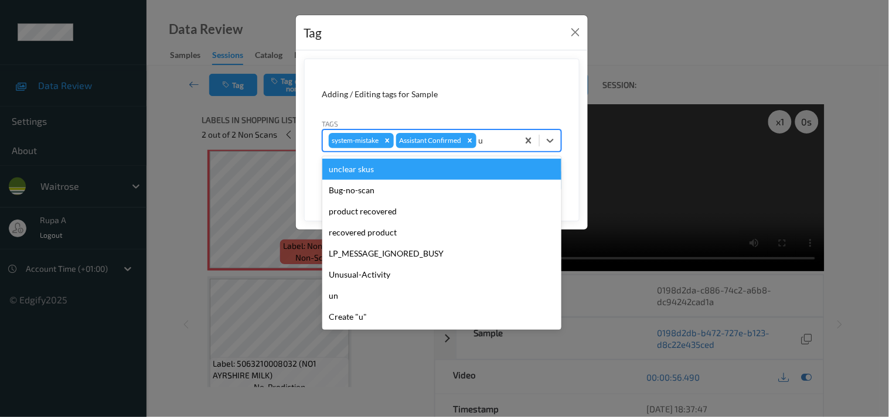
type input "un"
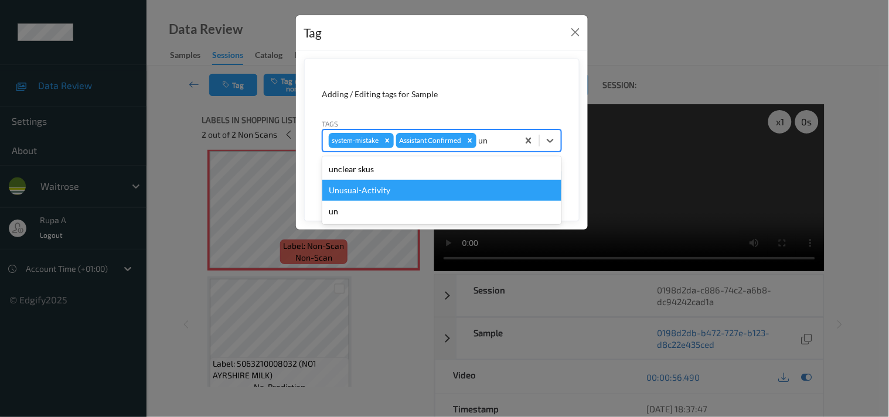
click at [414, 186] on div "Unusual-Activity" at bounding box center [441, 190] width 239 height 21
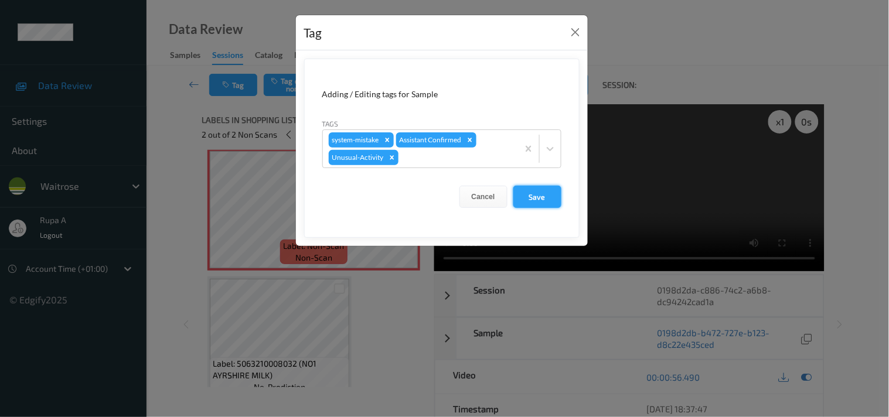
click at [540, 201] on button "Save" at bounding box center [537, 197] width 48 height 22
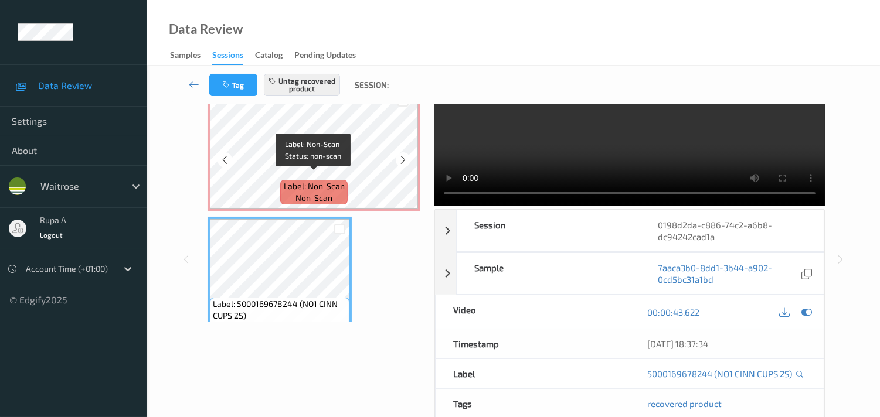
scroll to position [1086, 0]
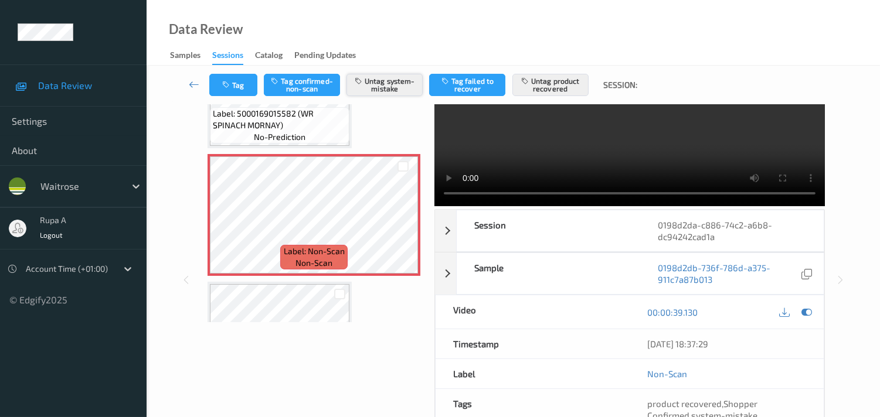
click at [383, 84] on button "Untag system-mistake" at bounding box center [384, 85] width 76 height 22
click at [302, 83] on button "Tag confirmed-non-scan" at bounding box center [302, 85] width 76 height 22
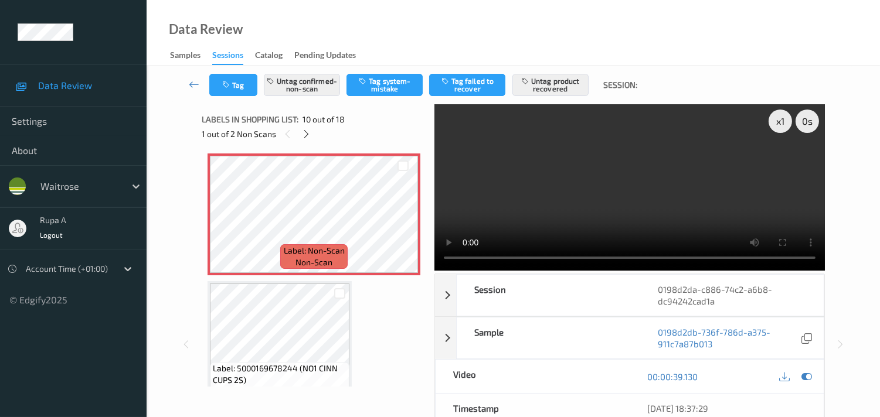
scroll to position [0, 0]
click at [217, 83] on button "Tag" at bounding box center [233, 85] width 48 height 22
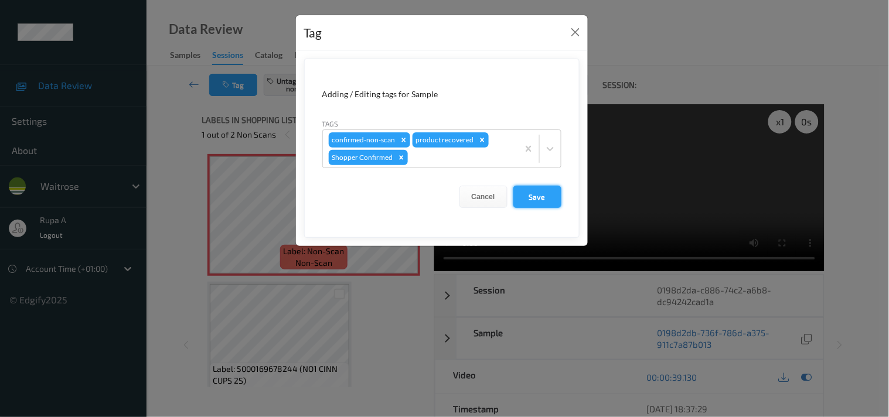
click at [527, 190] on button "Save" at bounding box center [537, 197] width 48 height 22
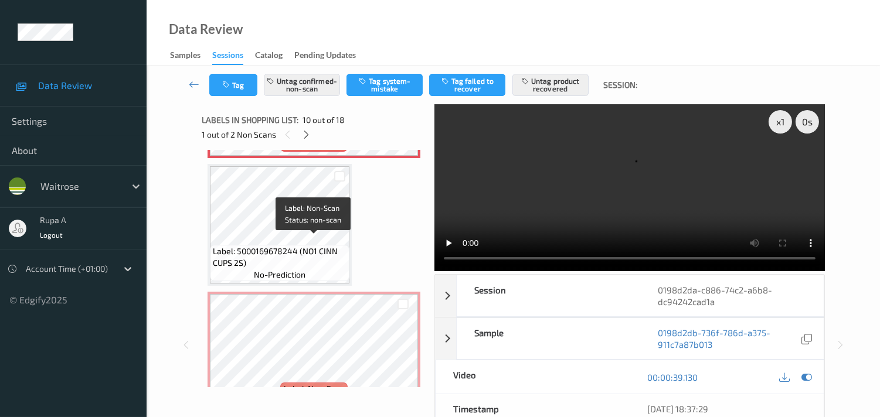
scroll to position [1282, 0]
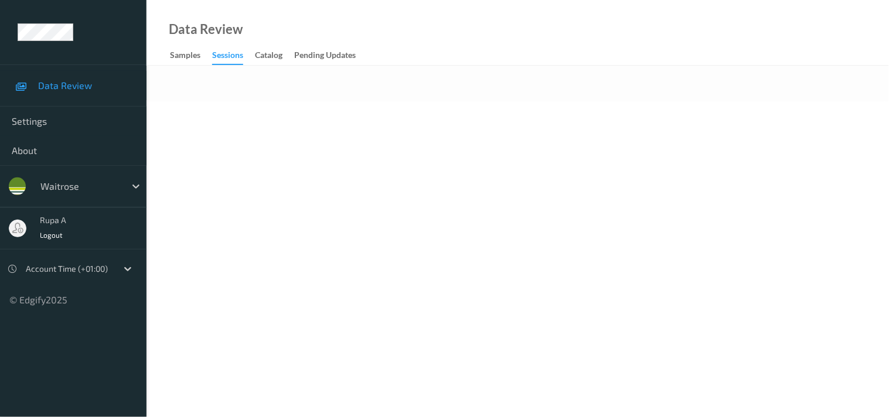
click at [299, 147] on body "Data Review Settings About waitrose rupa a Logout Account Time (+01:00) © Edgif…" at bounding box center [444, 208] width 889 height 417
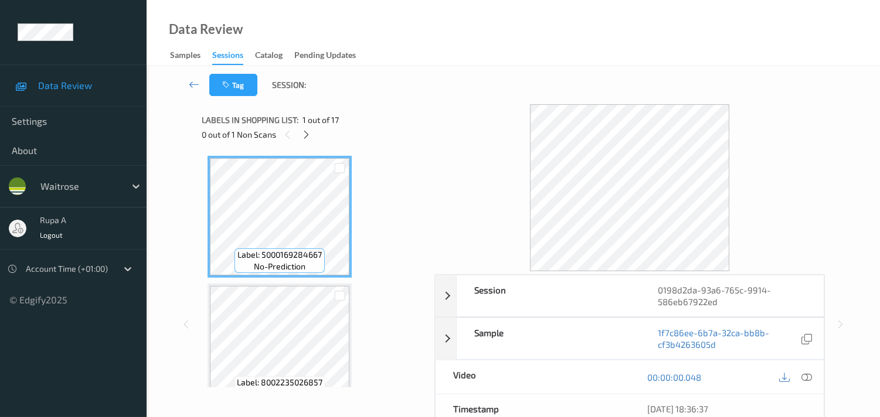
click at [370, 124] on div "Labels in shopping list: 1 out of 17" at bounding box center [314, 120] width 224 height 15
click at [301, 135] on div at bounding box center [306, 134] width 15 height 15
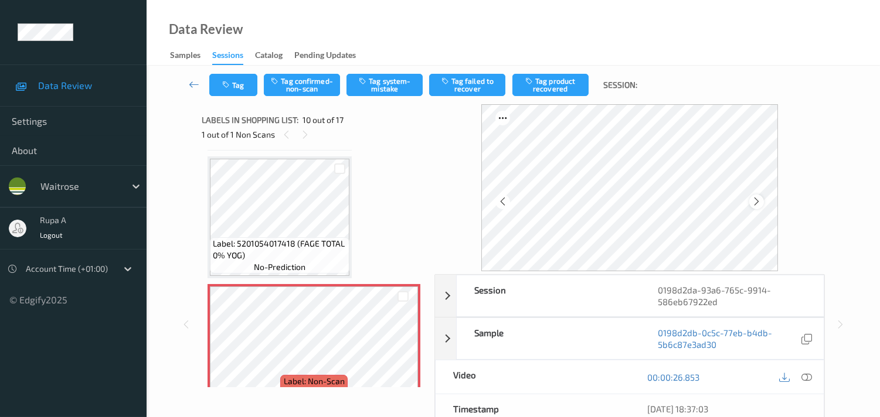
click at [764, 199] on div at bounding box center [756, 202] width 15 height 15
click at [809, 379] on icon at bounding box center [806, 377] width 11 height 11
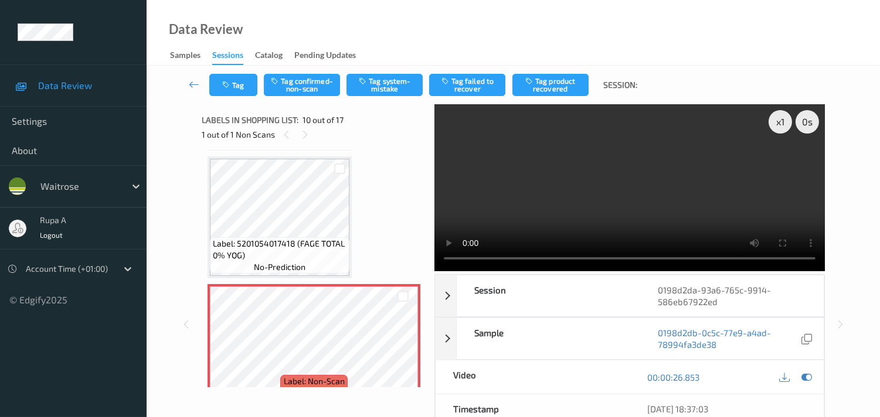
click at [809, 369] on div "00:00:26.853" at bounding box center [726, 376] width 194 height 33
click at [805, 375] on icon at bounding box center [806, 377] width 11 height 11
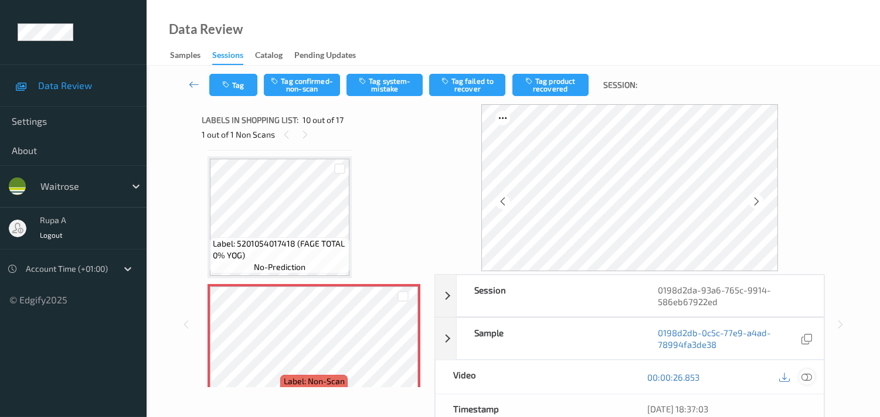
click at [807, 377] on icon at bounding box center [806, 377] width 11 height 11
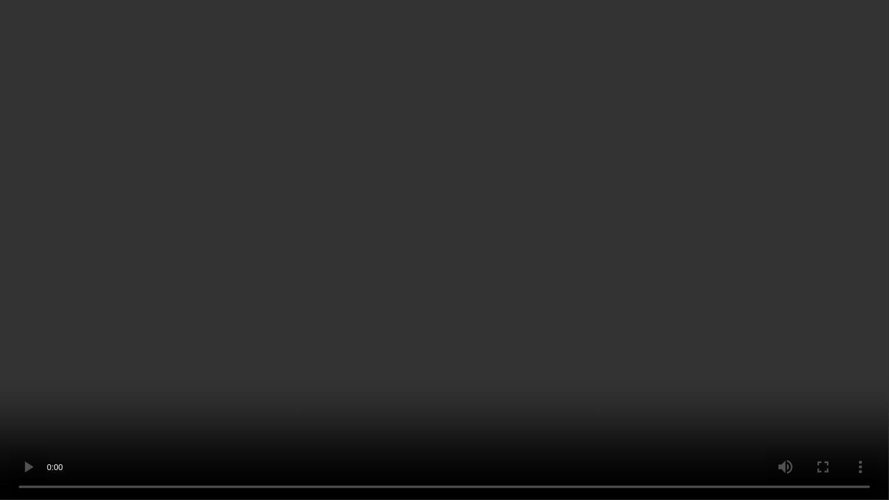
click at [691, 124] on video at bounding box center [444, 250] width 889 height 500
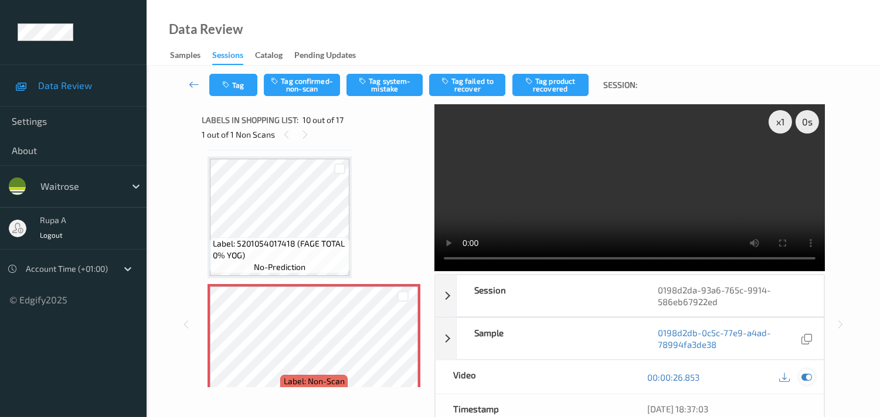
click at [812, 379] on div at bounding box center [807, 377] width 16 height 16
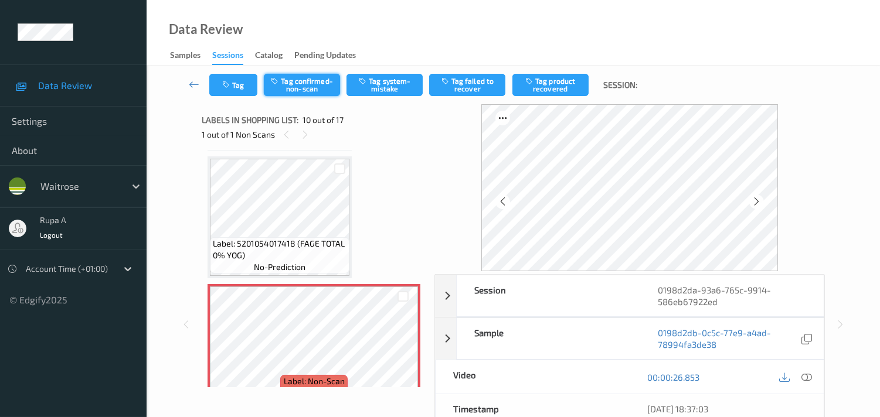
click at [277, 89] on button "Tag confirmed-non-scan" at bounding box center [302, 85] width 76 height 22
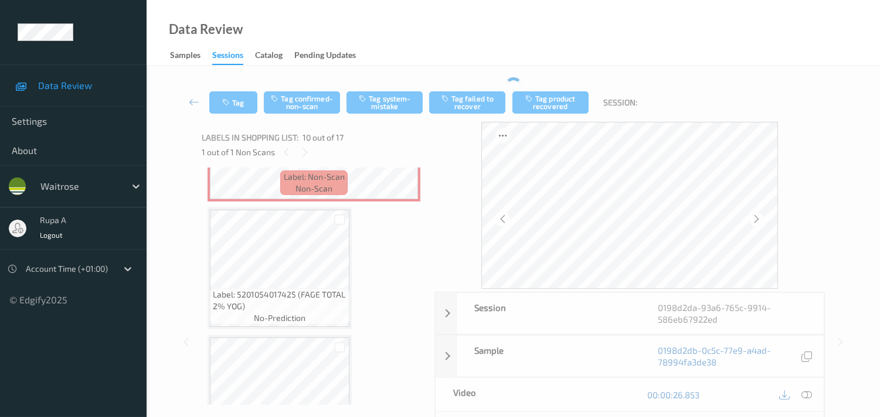
scroll to position [1217, 0]
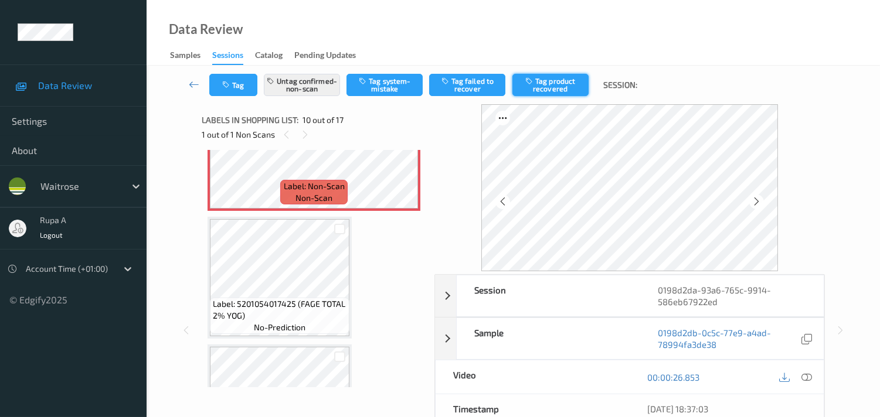
click at [550, 90] on button "Tag product recovered" at bounding box center [550, 85] width 76 height 22
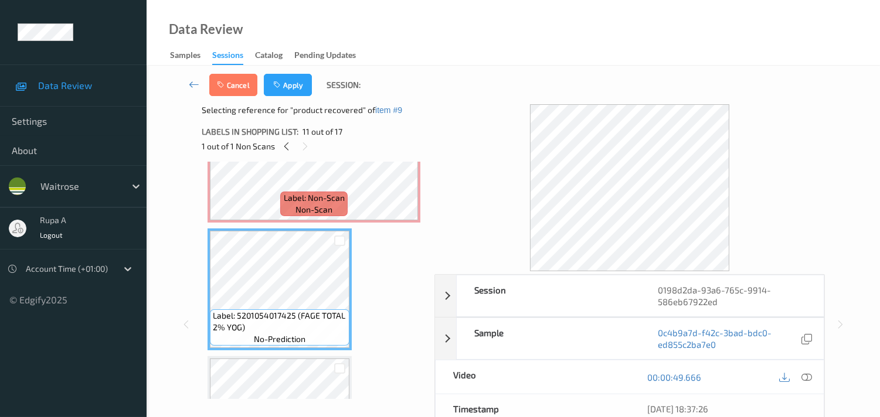
click at [280, 100] on div "Cancel Apply Session:" at bounding box center [513, 85] width 685 height 39
click at [282, 90] on button "Apply" at bounding box center [288, 85] width 48 height 22
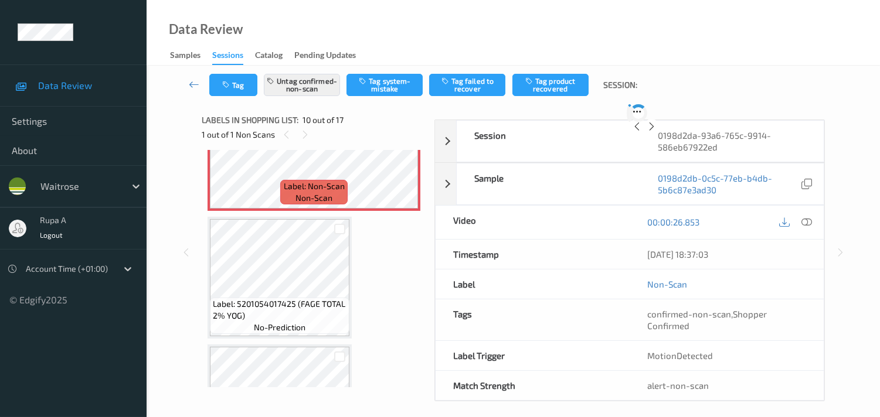
scroll to position [1021, 0]
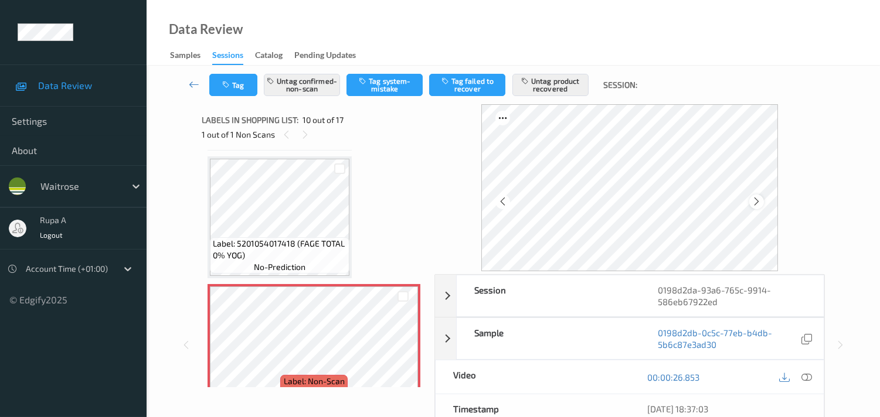
click at [758, 201] on icon at bounding box center [756, 201] width 10 height 11
click at [805, 382] on icon at bounding box center [806, 377] width 11 height 11
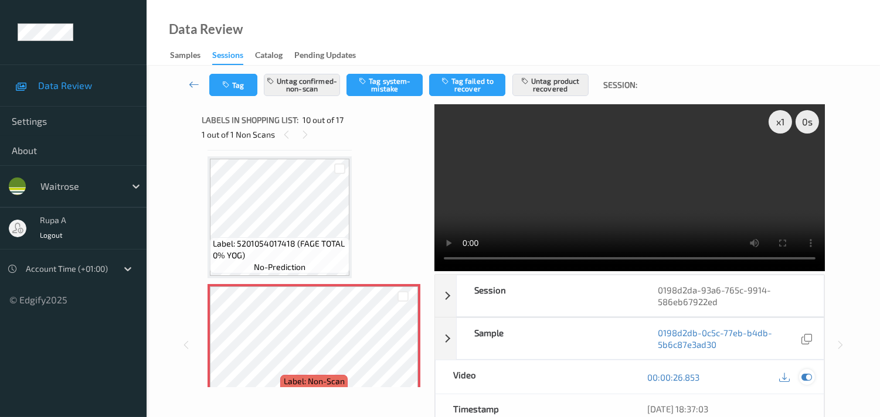
click at [807, 377] on icon at bounding box center [806, 377] width 11 height 11
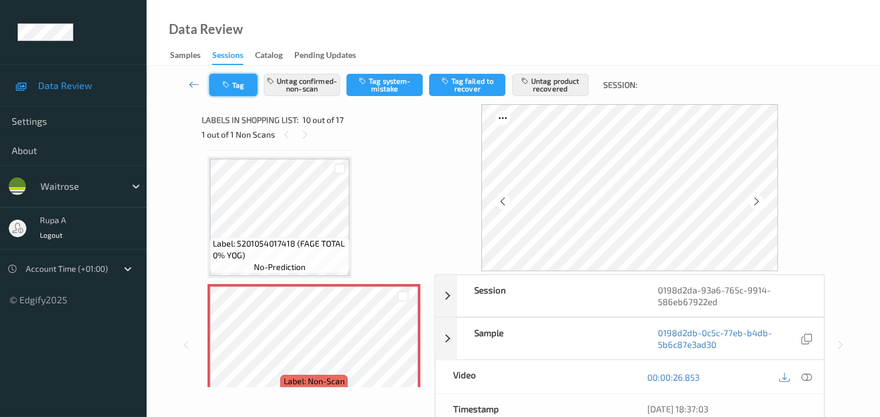
click at [239, 91] on button "Tag" at bounding box center [233, 85] width 48 height 22
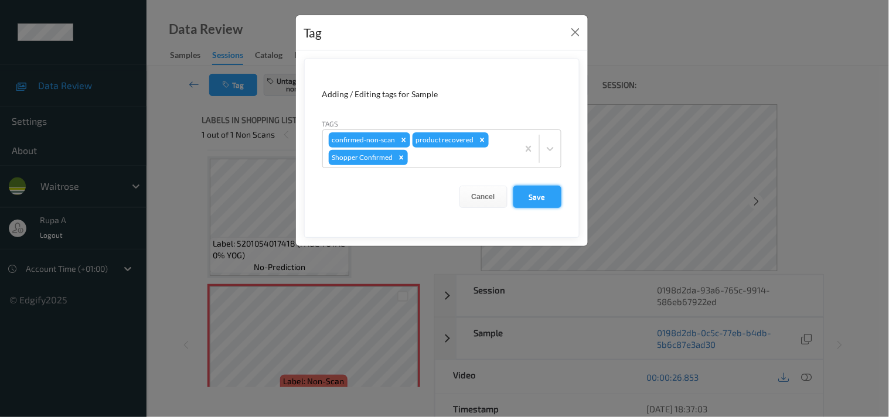
click at [559, 197] on button "Save" at bounding box center [537, 197] width 48 height 22
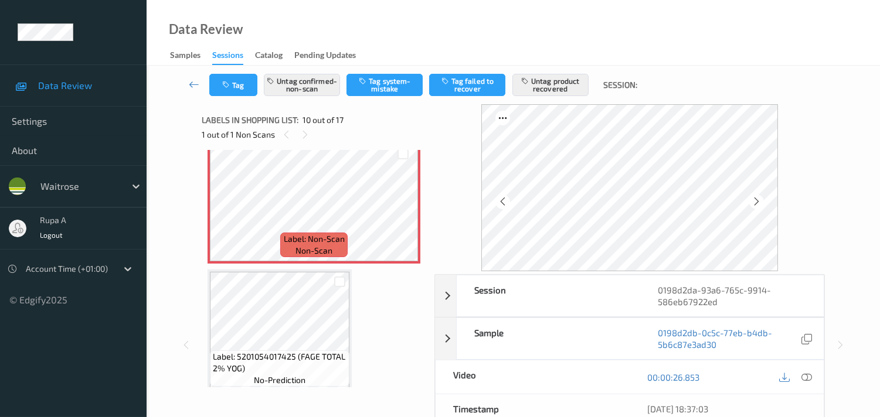
scroll to position [1217, 0]
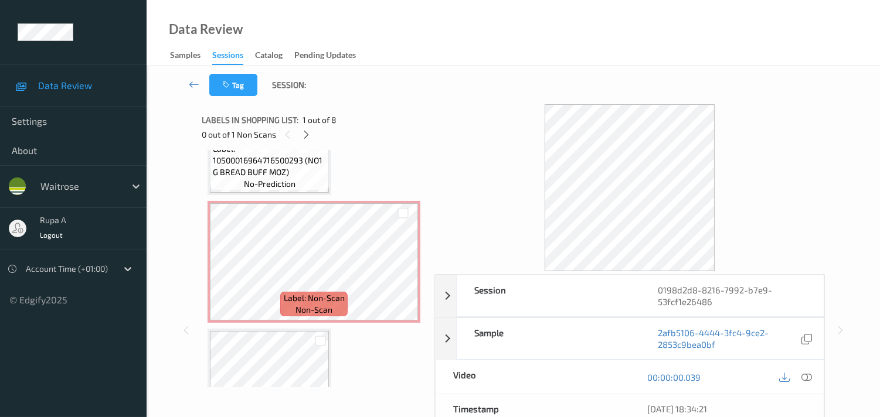
scroll to position [520, 0]
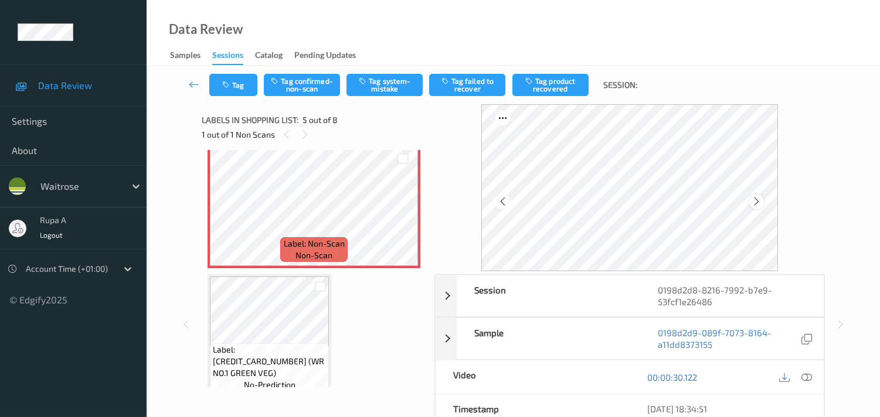
click at [764, 202] on div at bounding box center [756, 202] width 15 height 15
click at [805, 379] on icon at bounding box center [806, 377] width 11 height 11
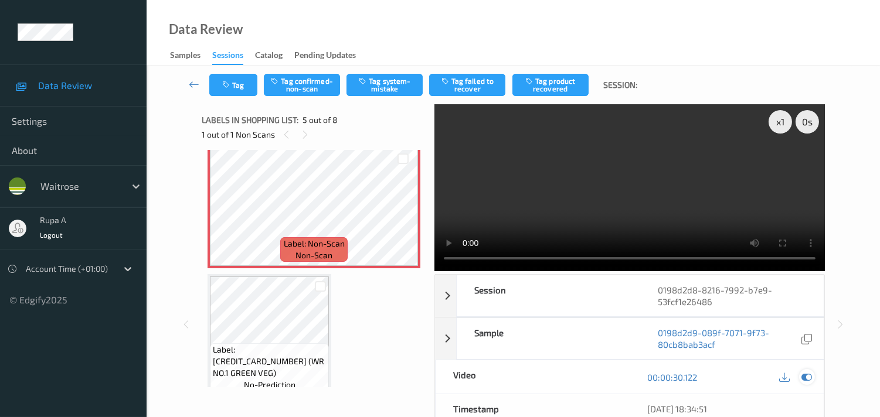
click at [803, 381] on icon at bounding box center [806, 377] width 11 height 11
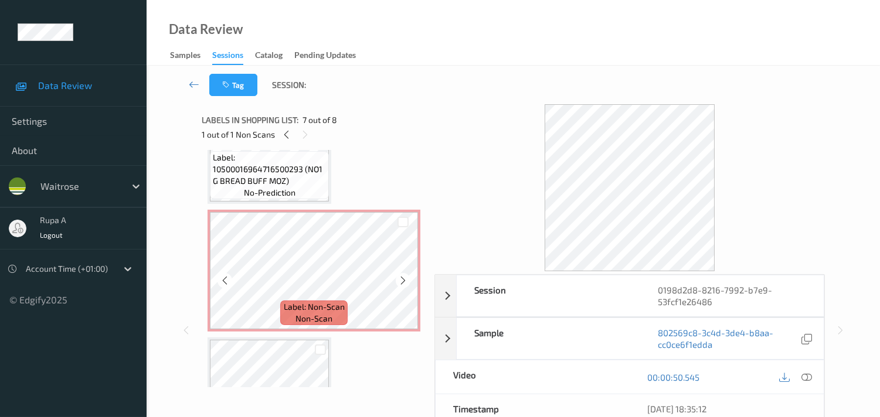
scroll to position [455, 0]
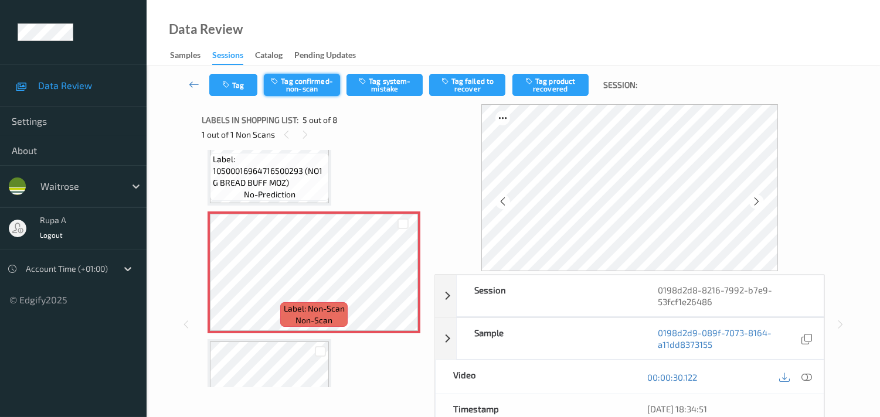
click at [302, 83] on button "Tag confirmed-non-scan" at bounding box center [302, 85] width 76 height 22
click at [550, 91] on button "Tag product recovered" at bounding box center [550, 85] width 76 height 22
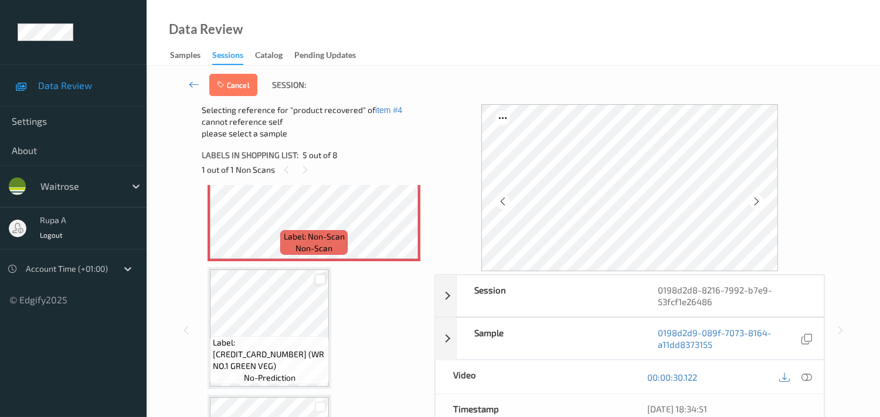
scroll to position [586, 0]
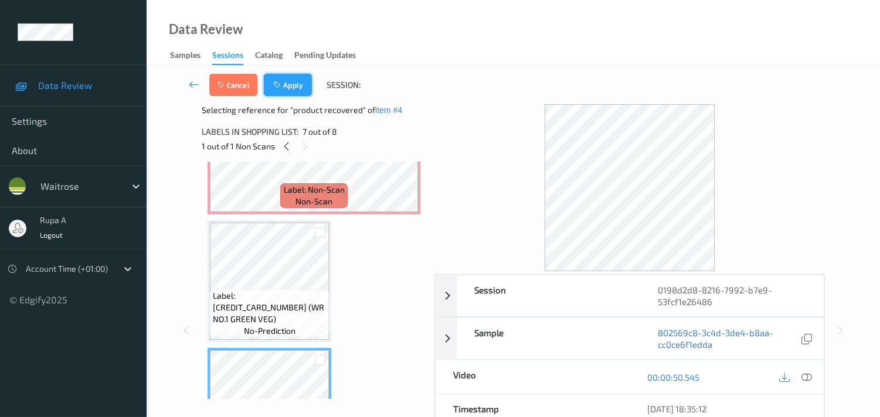
click at [295, 87] on button "Apply" at bounding box center [288, 85] width 48 height 22
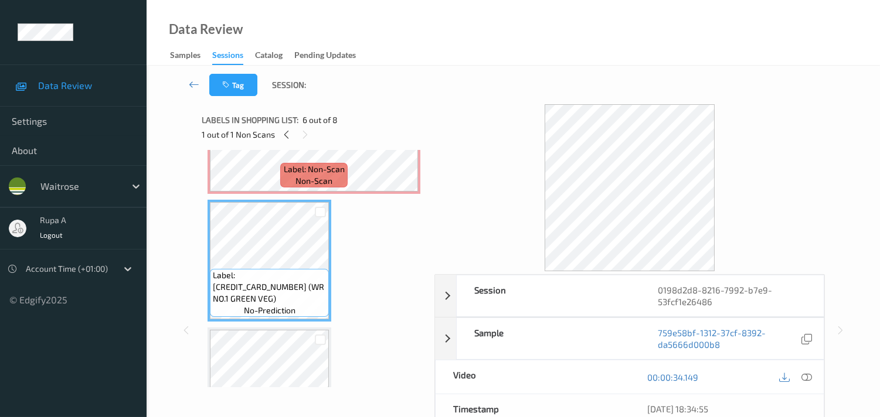
scroll to position [517, 0]
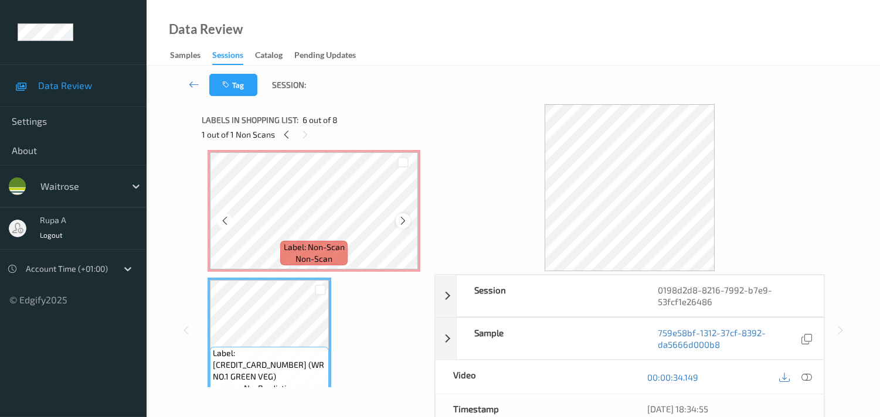
click at [396, 219] on div at bounding box center [403, 220] width 15 height 15
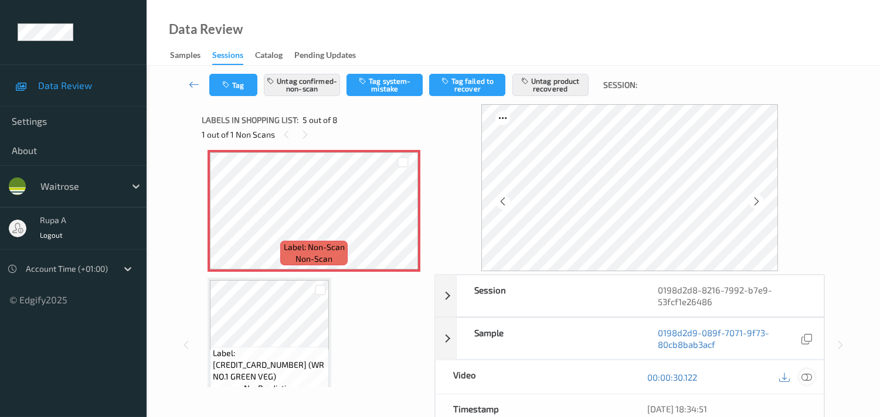
click at [809, 378] on icon at bounding box center [806, 377] width 11 height 11
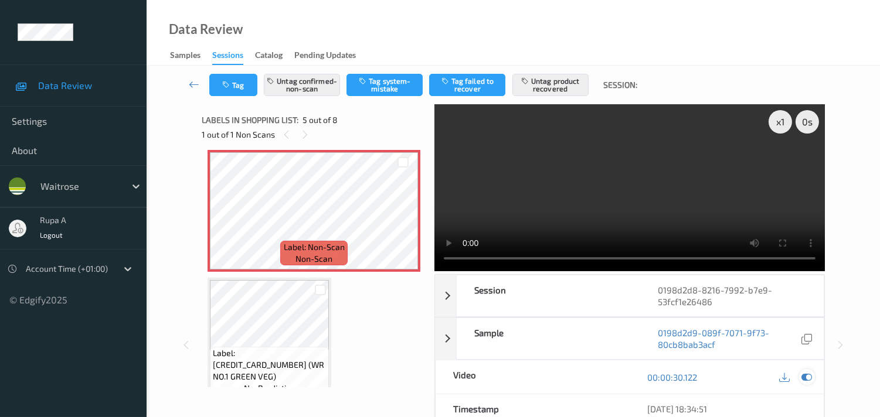
click at [812, 379] on div at bounding box center [807, 377] width 16 height 16
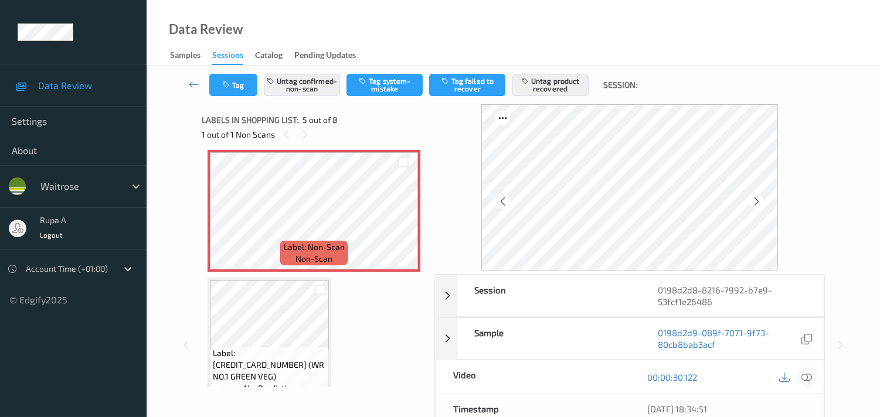
click at [809, 379] on icon at bounding box center [806, 377] width 11 height 11
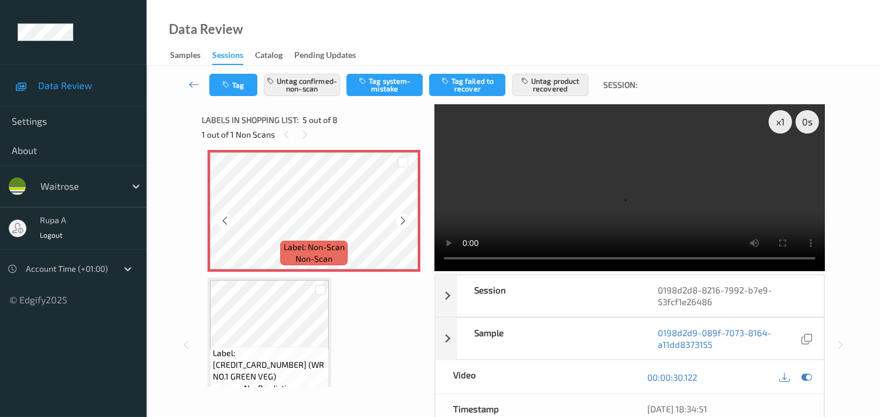
scroll to position [452, 0]
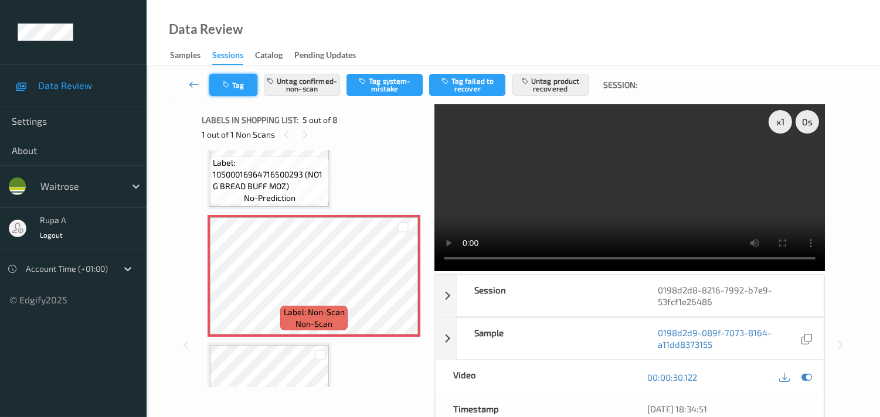
click at [233, 91] on button "Tag" at bounding box center [233, 85] width 48 height 22
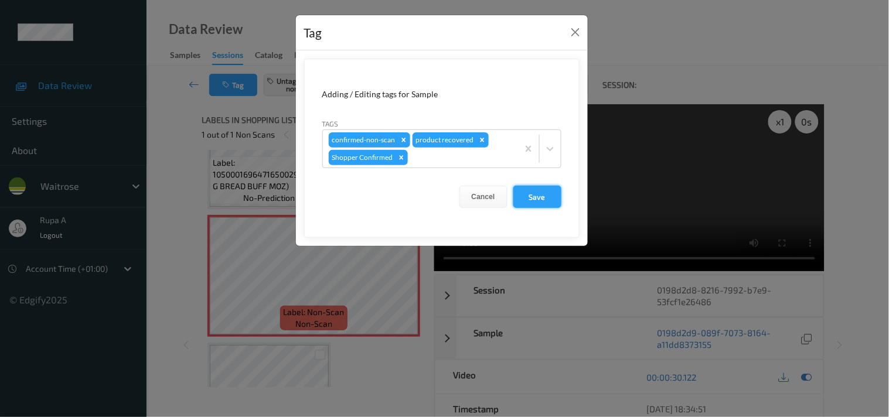
click at [543, 205] on button "Save" at bounding box center [537, 197] width 48 height 22
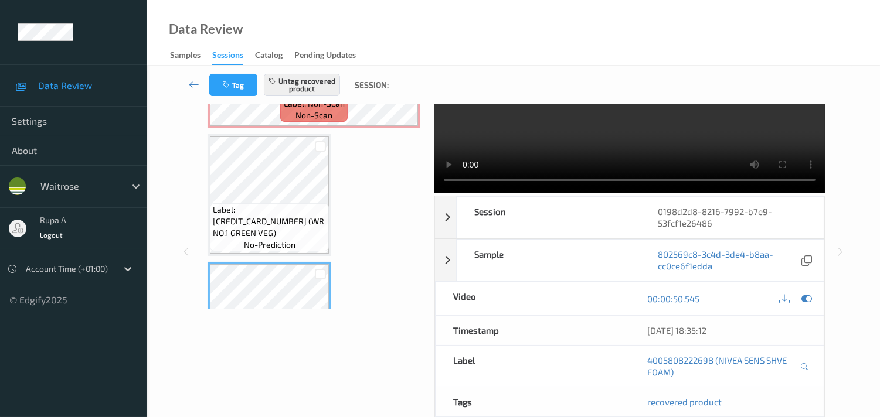
scroll to position [84, 0]
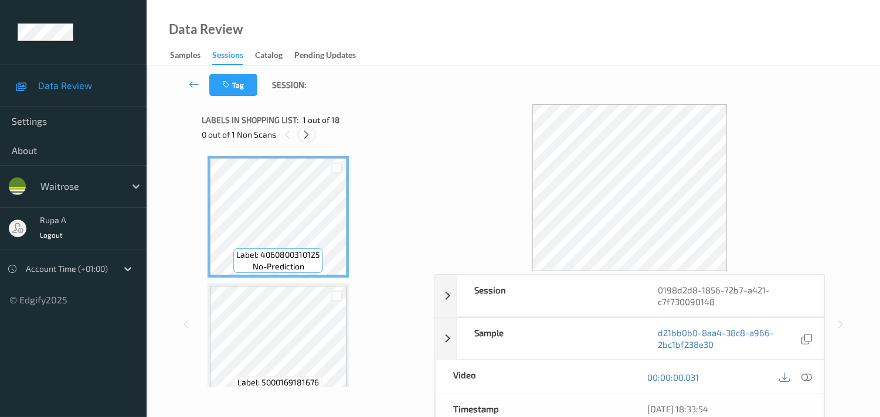
click at [305, 138] on icon at bounding box center [306, 135] width 10 height 11
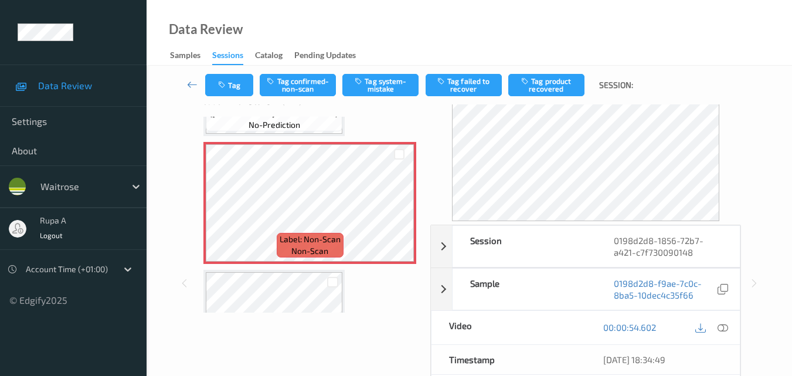
scroll to position [806, 0]
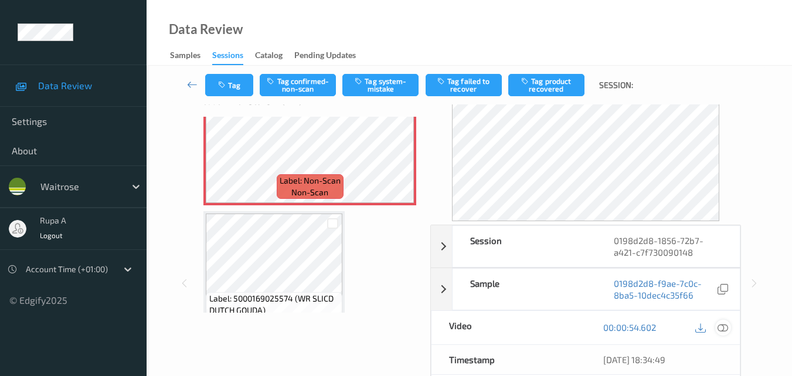
click at [718, 325] on icon at bounding box center [722, 327] width 11 height 11
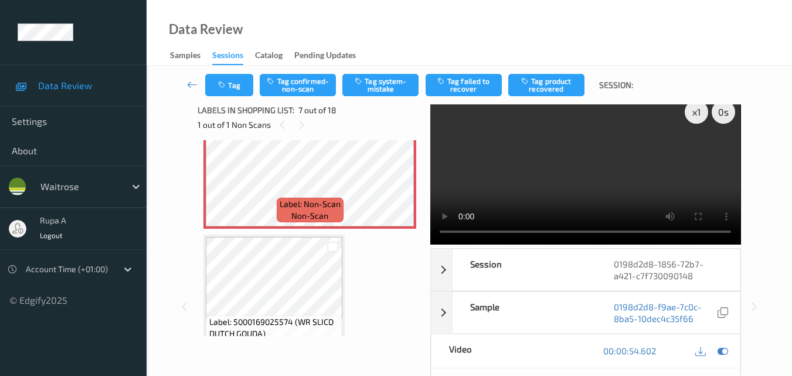
scroll to position [0, 0]
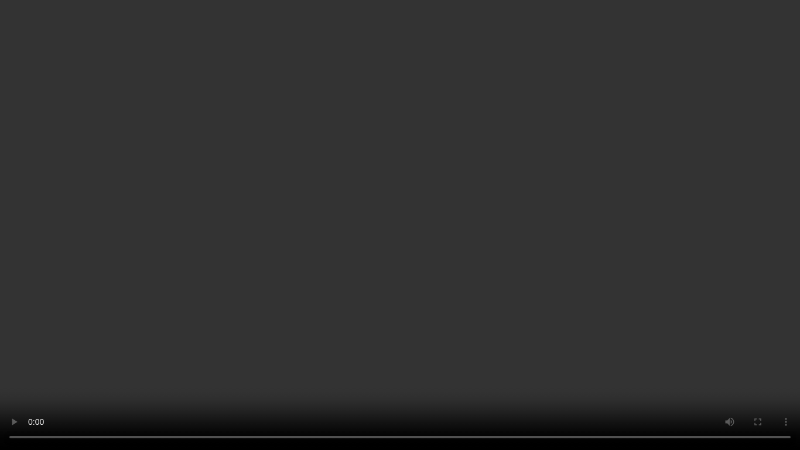
click at [352, 342] on video at bounding box center [400, 225] width 800 height 450
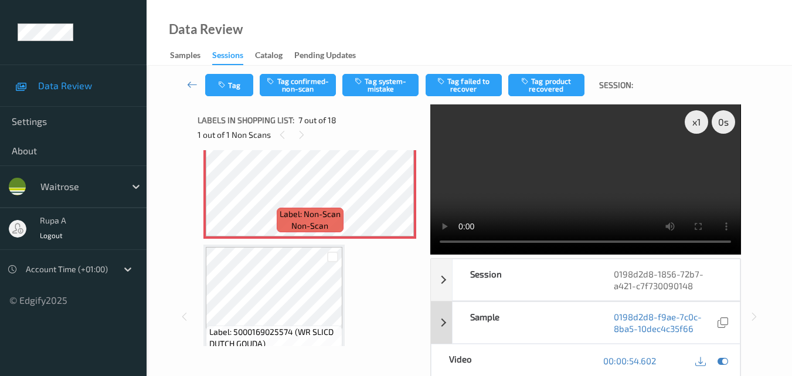
click at [721, 363] on icon at bounding box center [722, 360] width 11 height 11
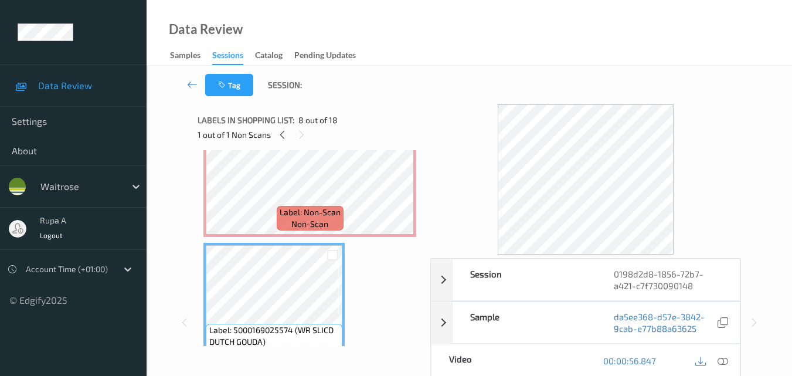
scroll to position [806, 0]
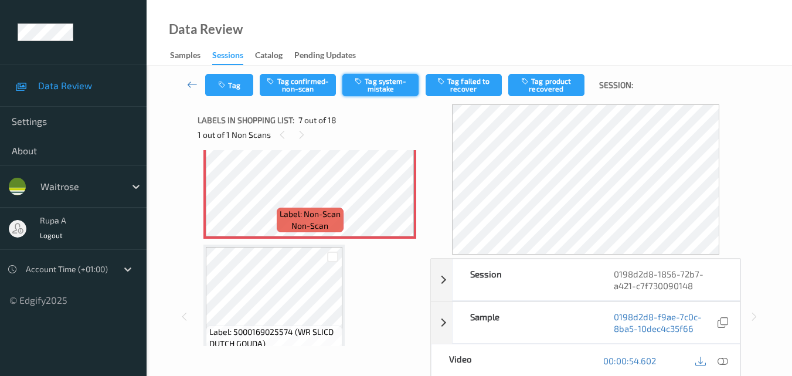
click at [382, 87] on button "Tag system-mistake" at bounding box center [380, 85] width 76 height 22
click at [243, 86] on button "Tag" at bounding box center [229, 85] width 48 height 22
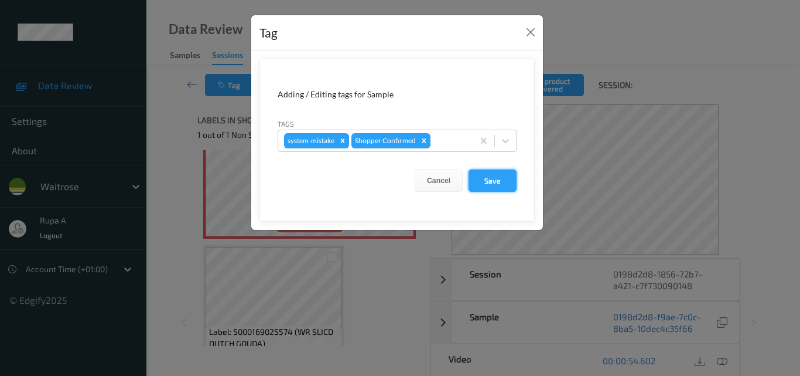
click at [490, 182] on button "Save" at bounding box center [493, 180] width 48 height 22
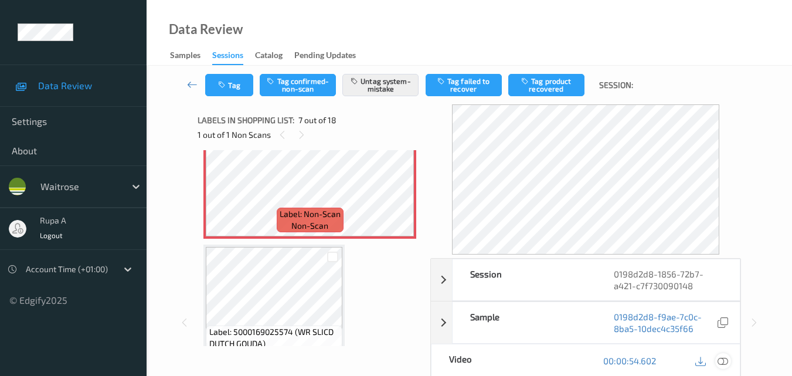
click at [726, 360] on icon at bounding box center [722, 360] width 11 height 11
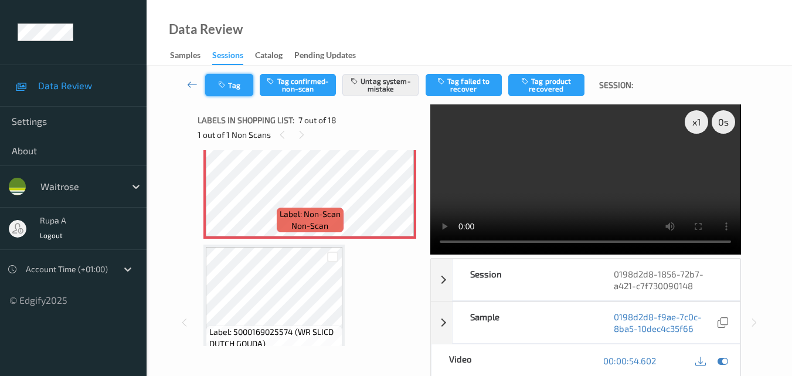
click at [237, 91] on button "Tag" at bounding box center [229, 85] width 48 height 22
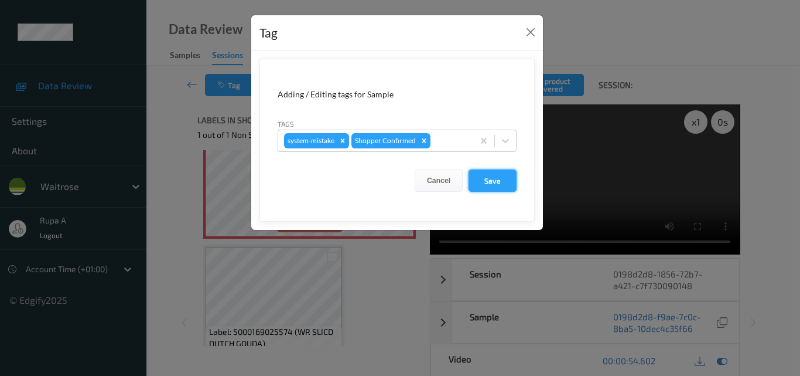
click at [498, 184] on button "Save" at bounding box center [493, 180] width 48 height 22
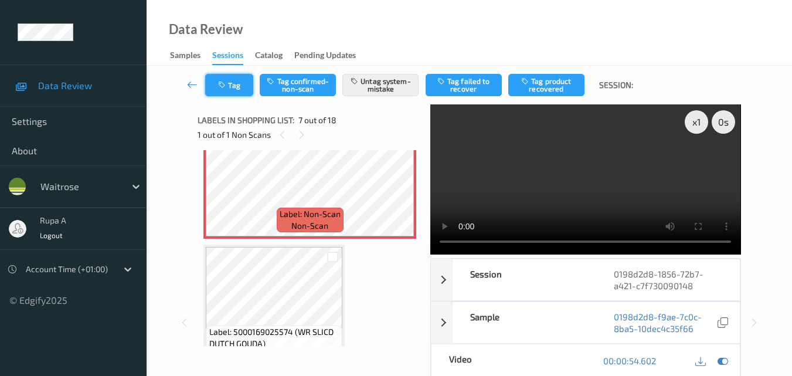
click at [222, 82] on icon "button" at bounding box center [223, 85] width 10 height 8
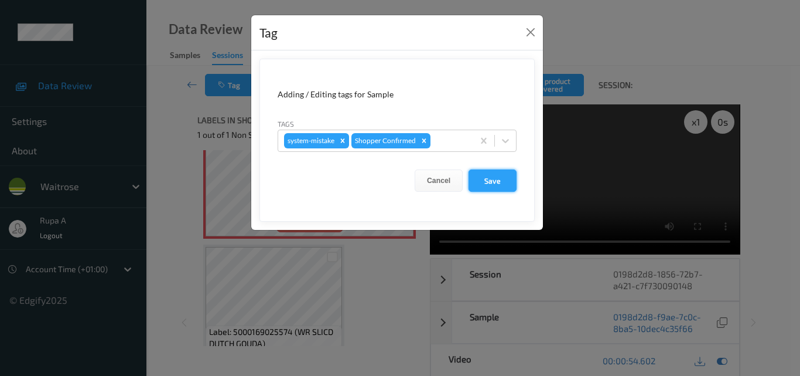
click at [511, 180] on button "Save" at bounding box center [493, 180] width 48 height 22
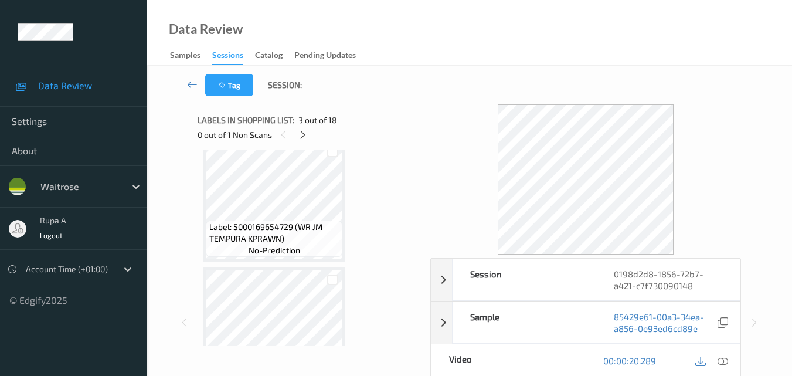
scroll to position [703, 0]
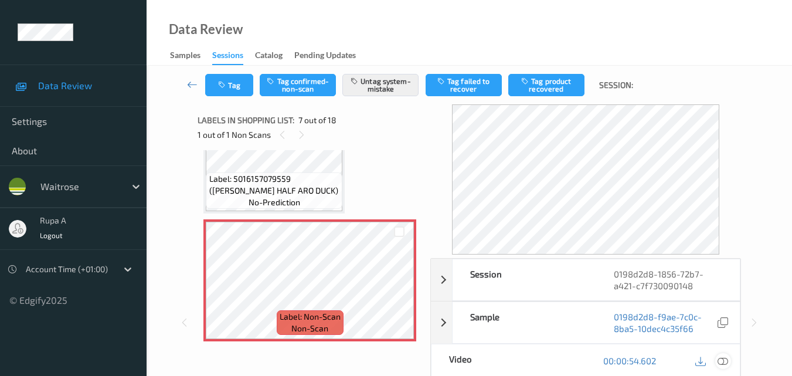
click at [723, 364] on icon at bounding box center [722, 360] width 11 height 11
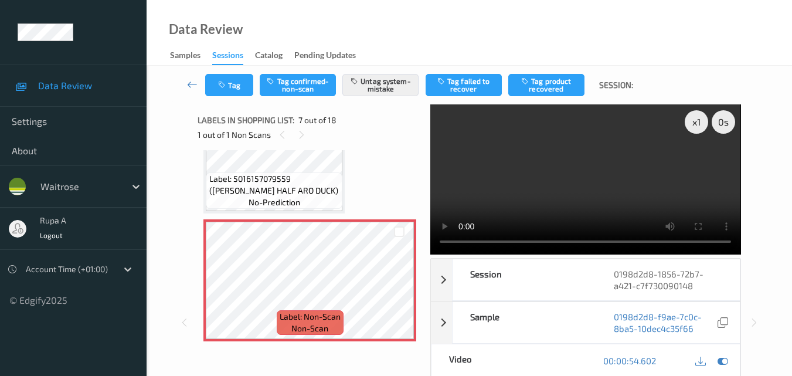
click at [699, 167] on video at bounding box center [585, 179] width 310 height 150
click at [720, 360] on icon at bounding box center [722, 360] width 11 height 11
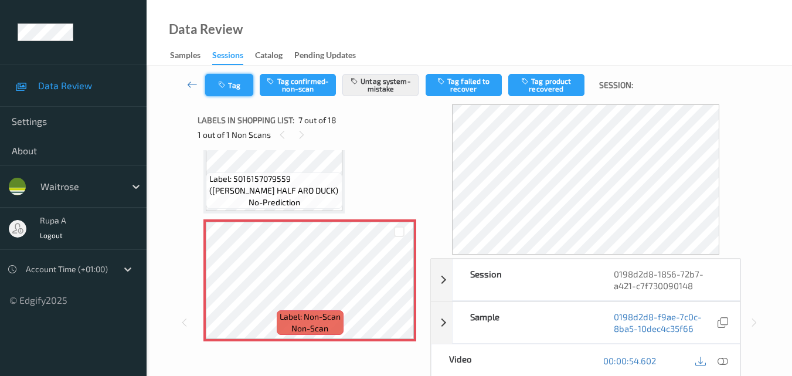
click at [227, 83] on icon "button" at bounding box center [223, 85] width 10 height 8
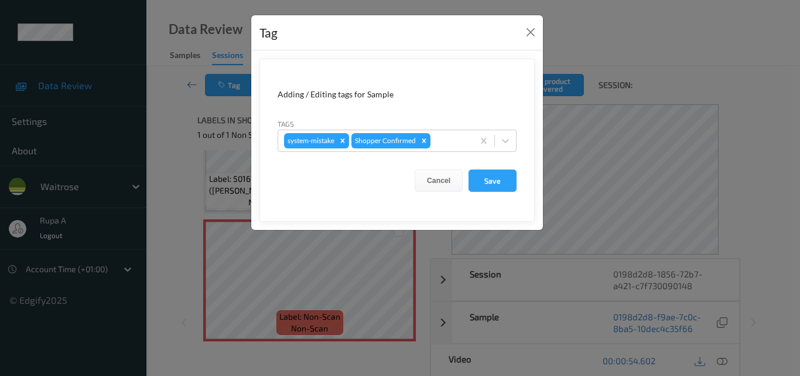
click at [466, 184] on div "Cancel Save" at bounding box center [397, 180] width 239 height 22
click at [486, 185] on button "Save" at bounding box center [493, 180] width 48 height 22
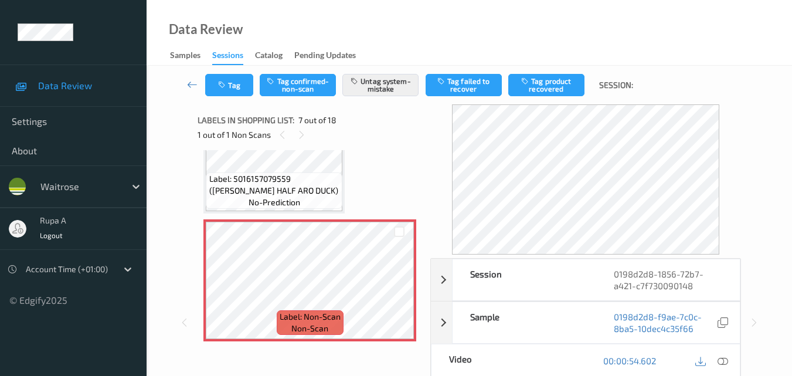
click at [353, 145] on div "Labels in shopping list: 7 out of 18 1 out of 1 Non Scans" at bounding box center [309, 127] width 224 height 46
click at [213, 88] on button "Tag" at bounding box center [229, 85] width 48 height 22
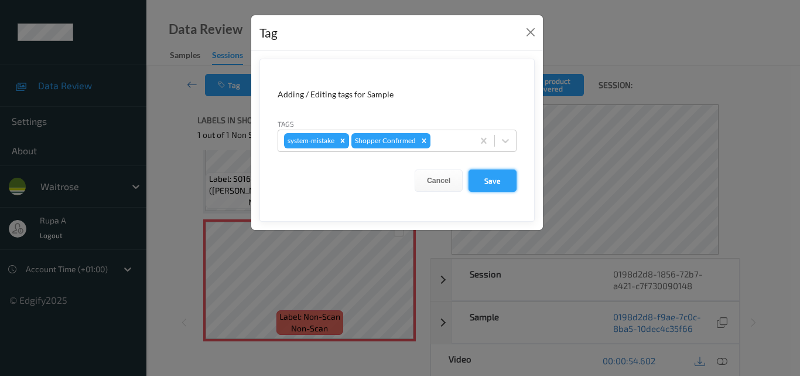
click at [485, 179] on button "Save" at bounding box center [493, 180] width 48 height 22
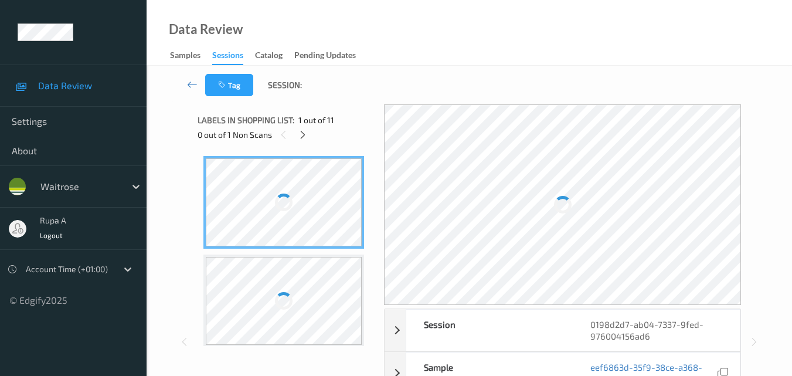
click at [359, 105] on div "Labels in shopping list: 1 out of 11 0 out of 1 Non Scans" at bounding box center [286, 127] width 178 height 46
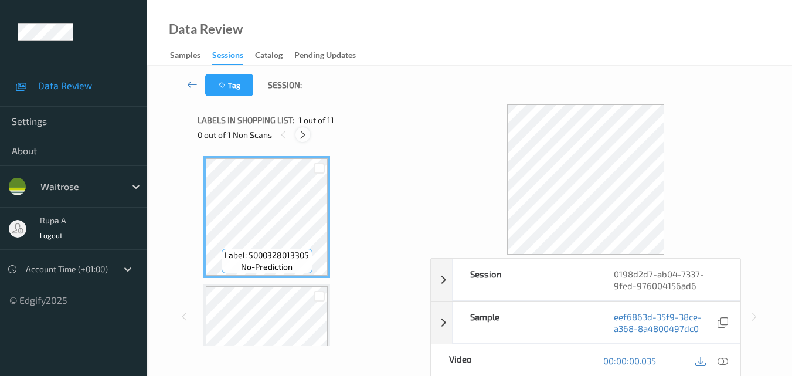
click at [307, 136] on icon at bounding box center [303, 135] width 10 height 11
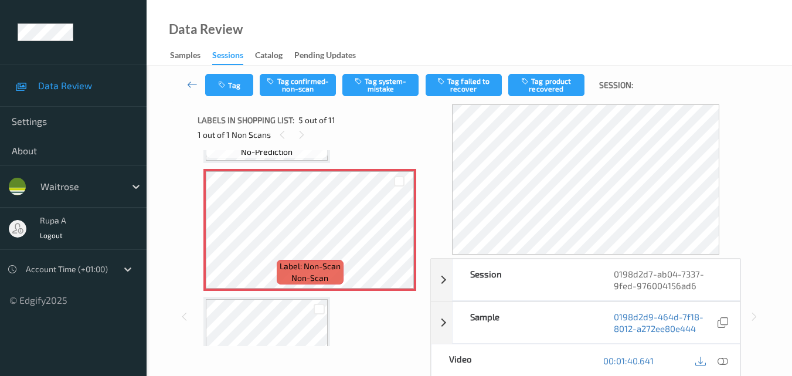
scroll to position [506, 0]
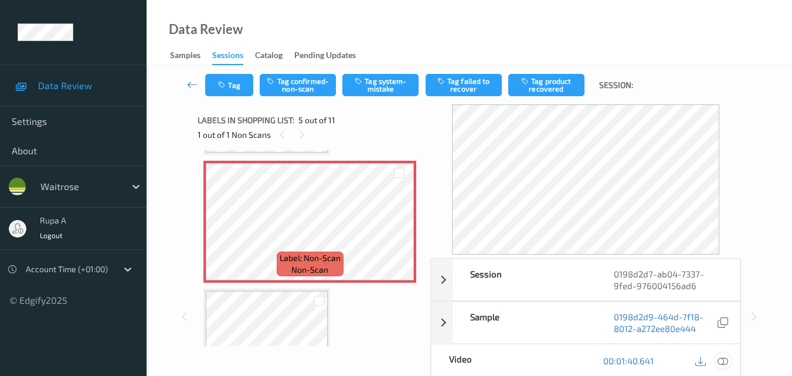
click at [720, 357] on icon at bounding box center [722, 360] width 11 height 11
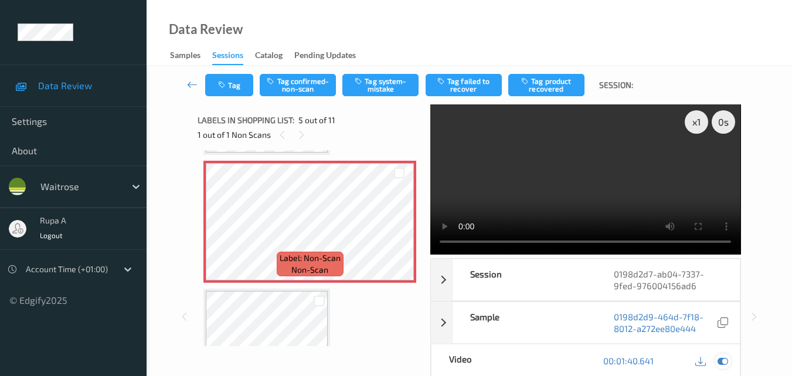
click at [722, 363] on icon at bounding box center [722, 360] width 11 height 11
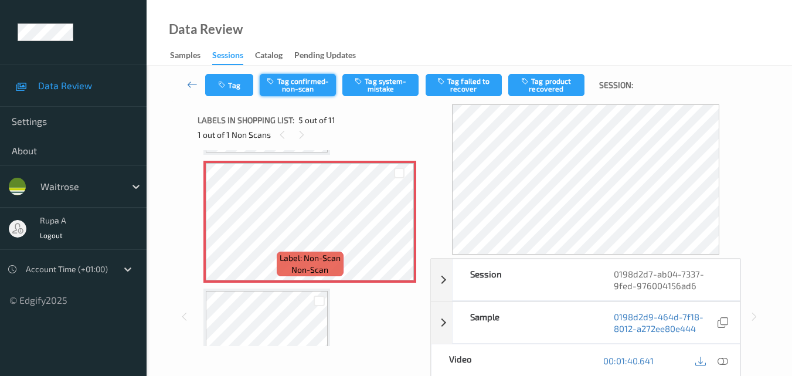
click at [297, 78] on button "Tag confirmed-non-scan" at bounding box center [298, 85] width 76 height 22
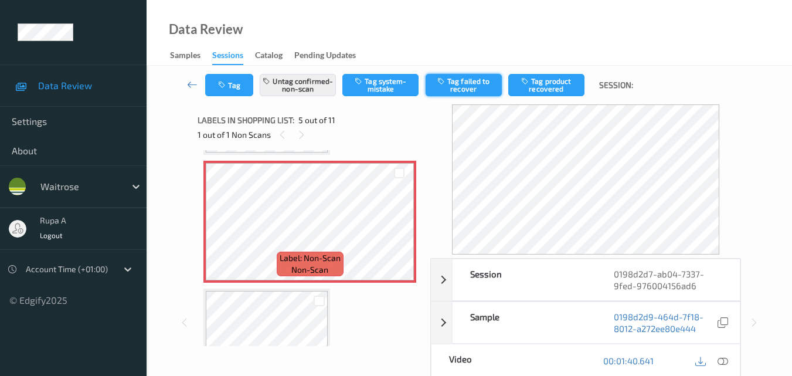
click at [457, 75] on button "Tag failed to recover" at bounding box center [463, 85] width 76 height 22
click at [362, 120] on div "Labels in shopping list: 5 out of 11" at bounding box center [309, 120] width 224 height 15
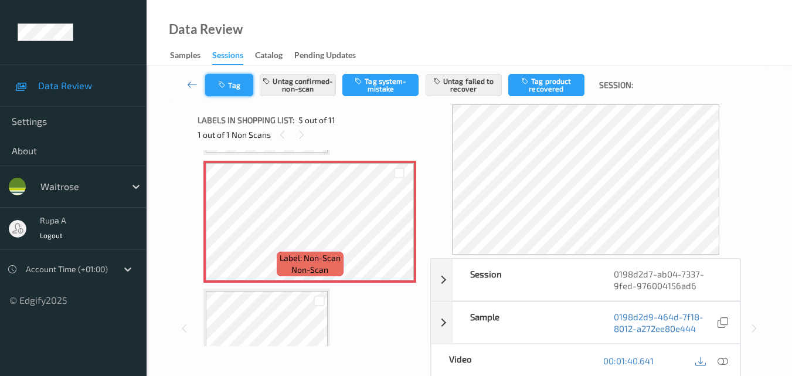
click at [230, 81] on button "Tag" at bounding box center [229, 85] width 48 height 22
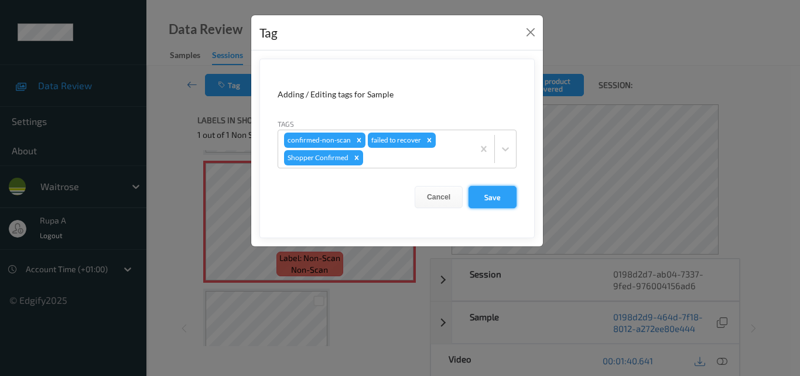
click at [493, 197] on button "Save" at bounding box center [493, 197] width 48 height 22
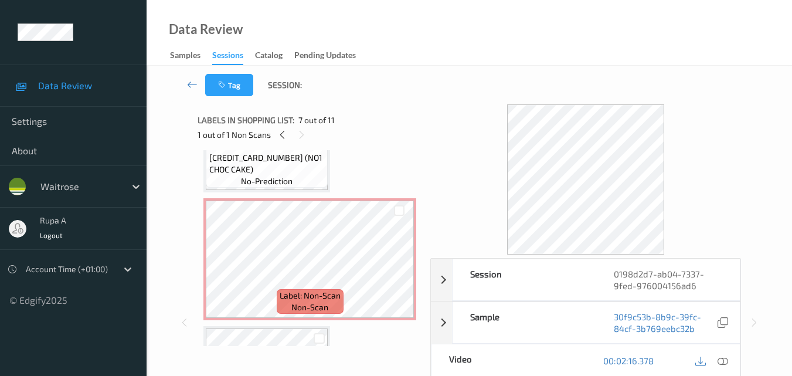
scroll to position [527, 0]
